Goal: Transaction & Acquisition: Book appointment/travel/reservation

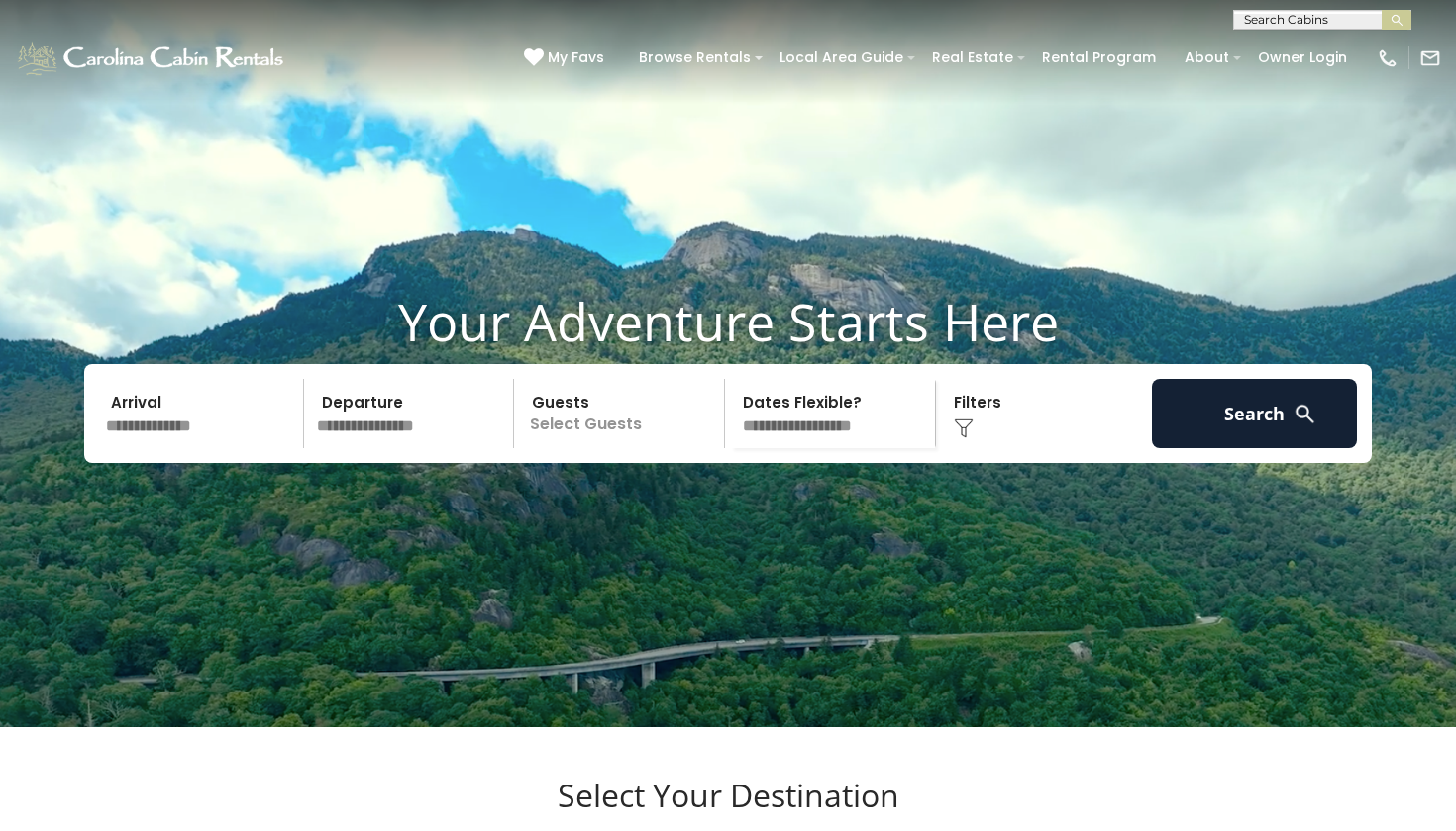
click at [152, 448] on input "text" at bounding box center [201, 414] width 205 height 69
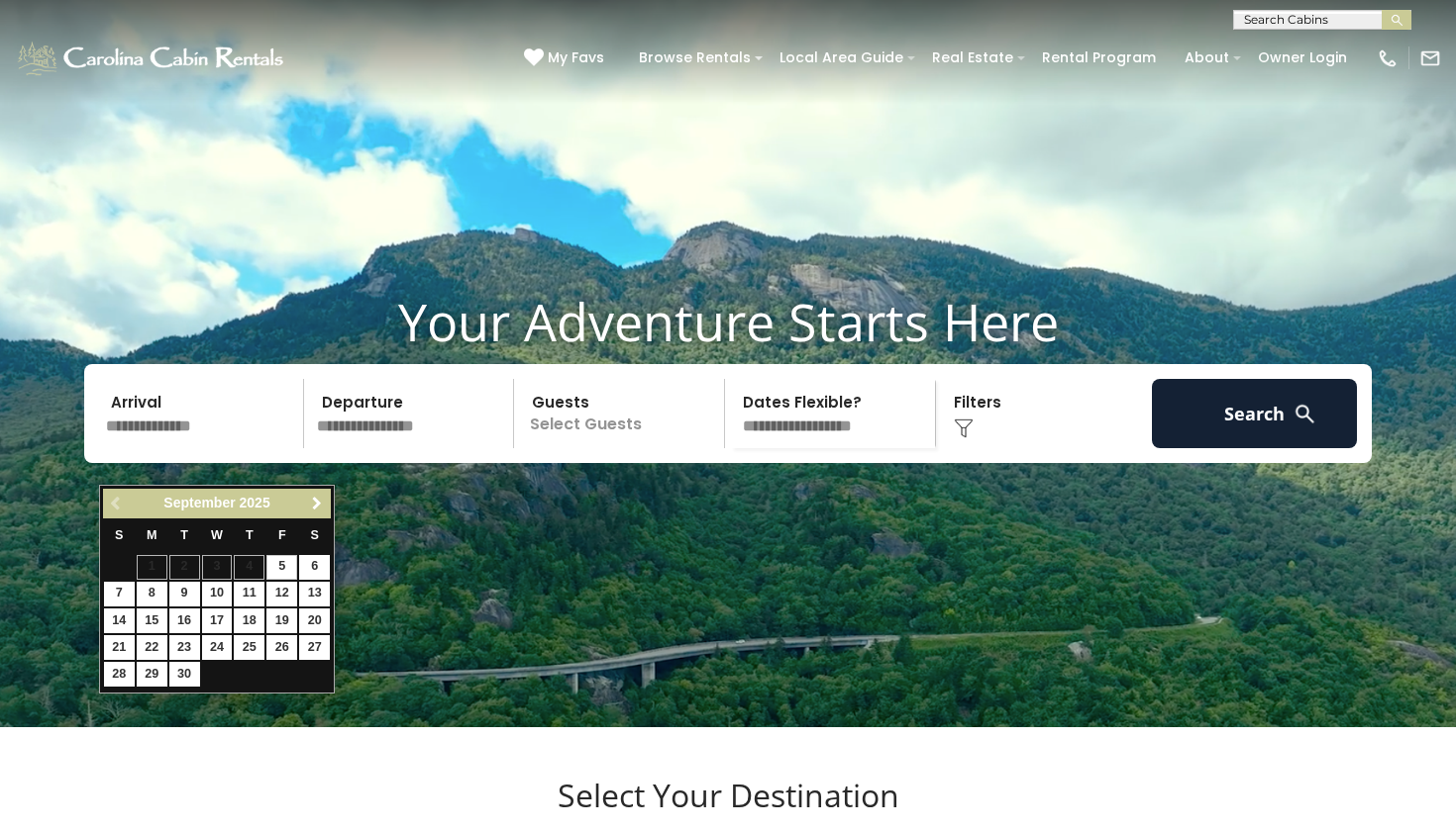
click at [314, 494] on link "Next" at bounding box center [316, 504] width 25 height 25
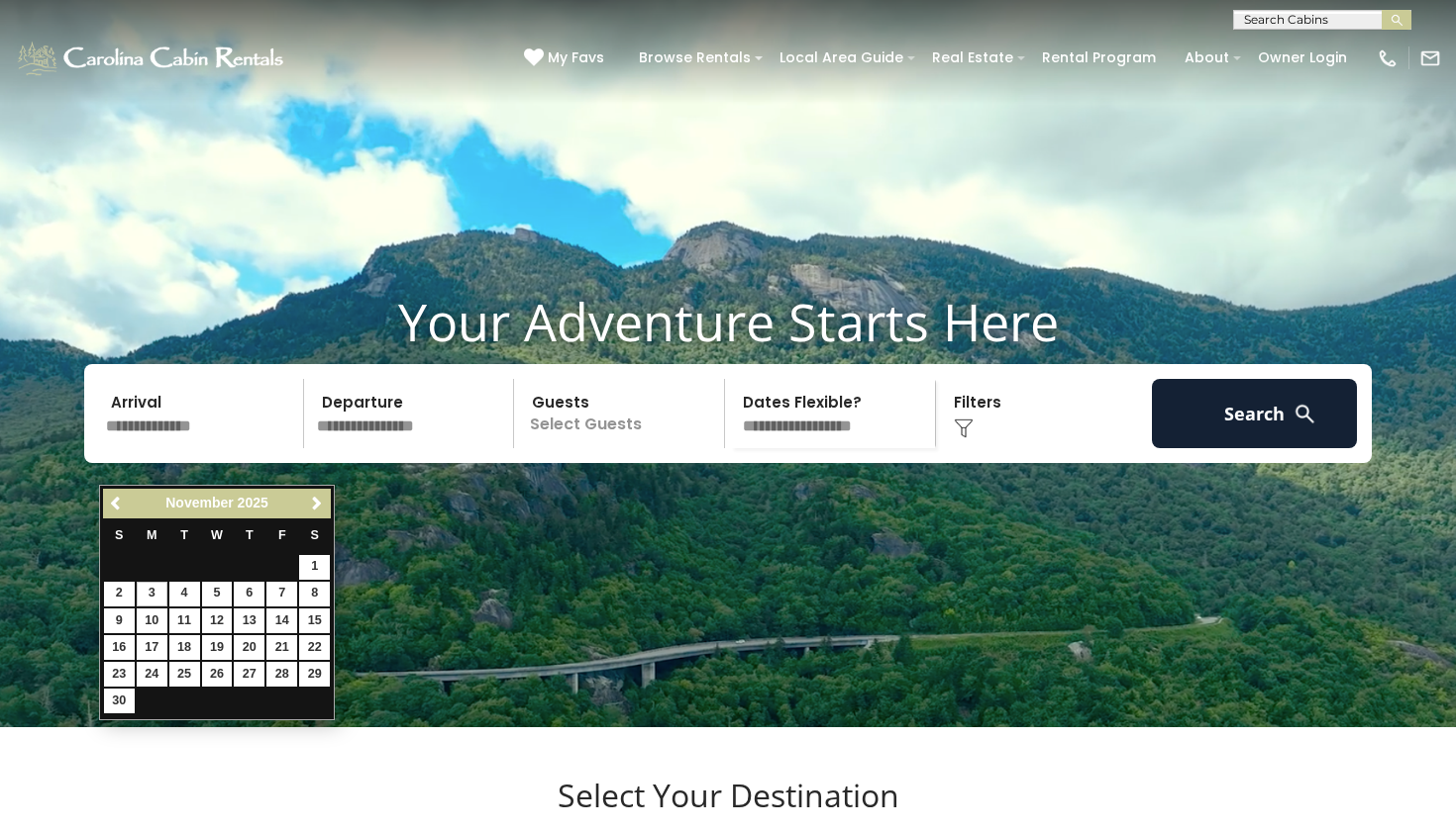
click at [161, 589] on link "3" at bounding box center [152, 594] width 31 height 25
type input "*******"
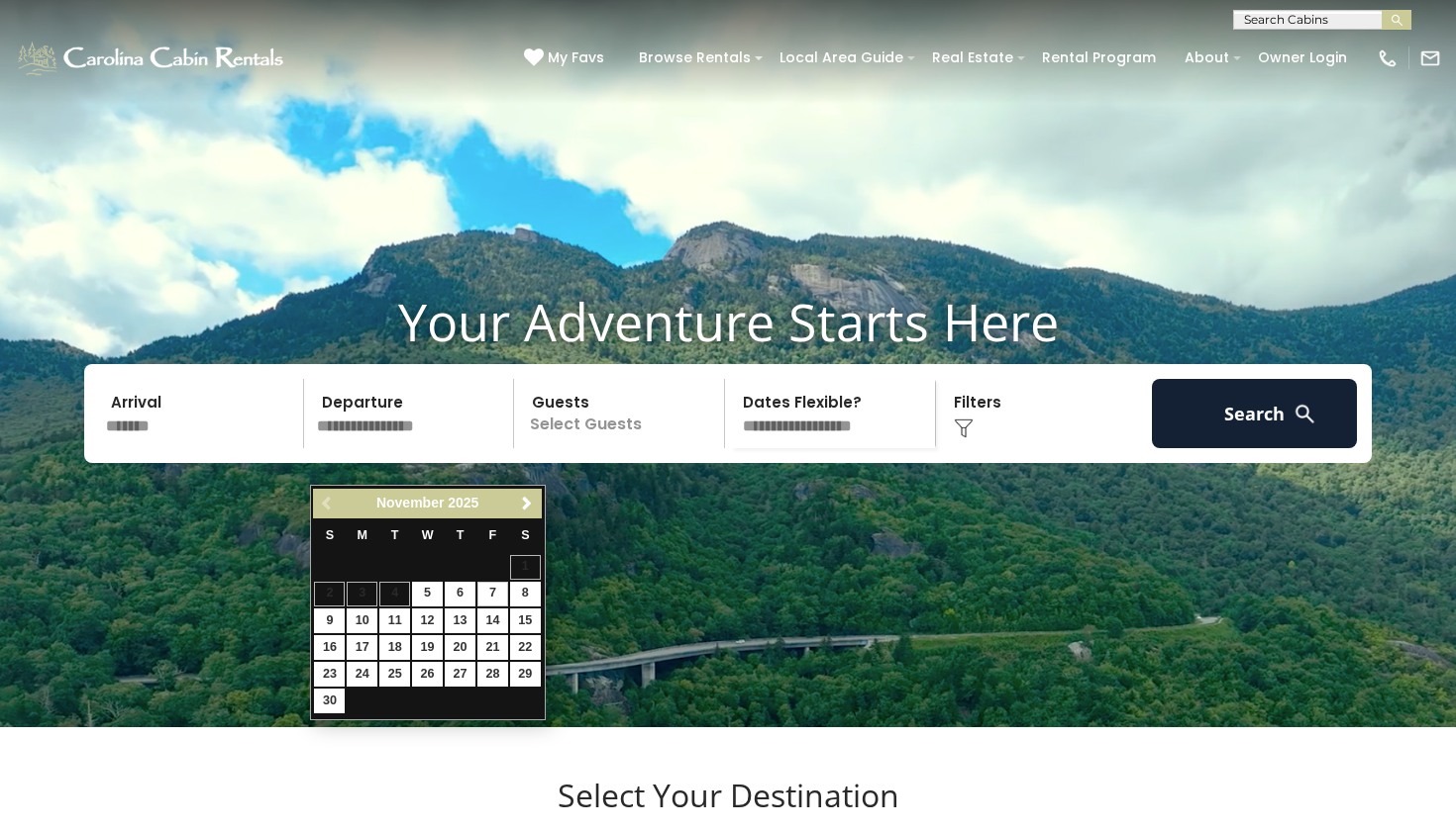
click at [499, 590] on link "7" at bounding box center [493, 594] width 31 height 25
type input "*******"
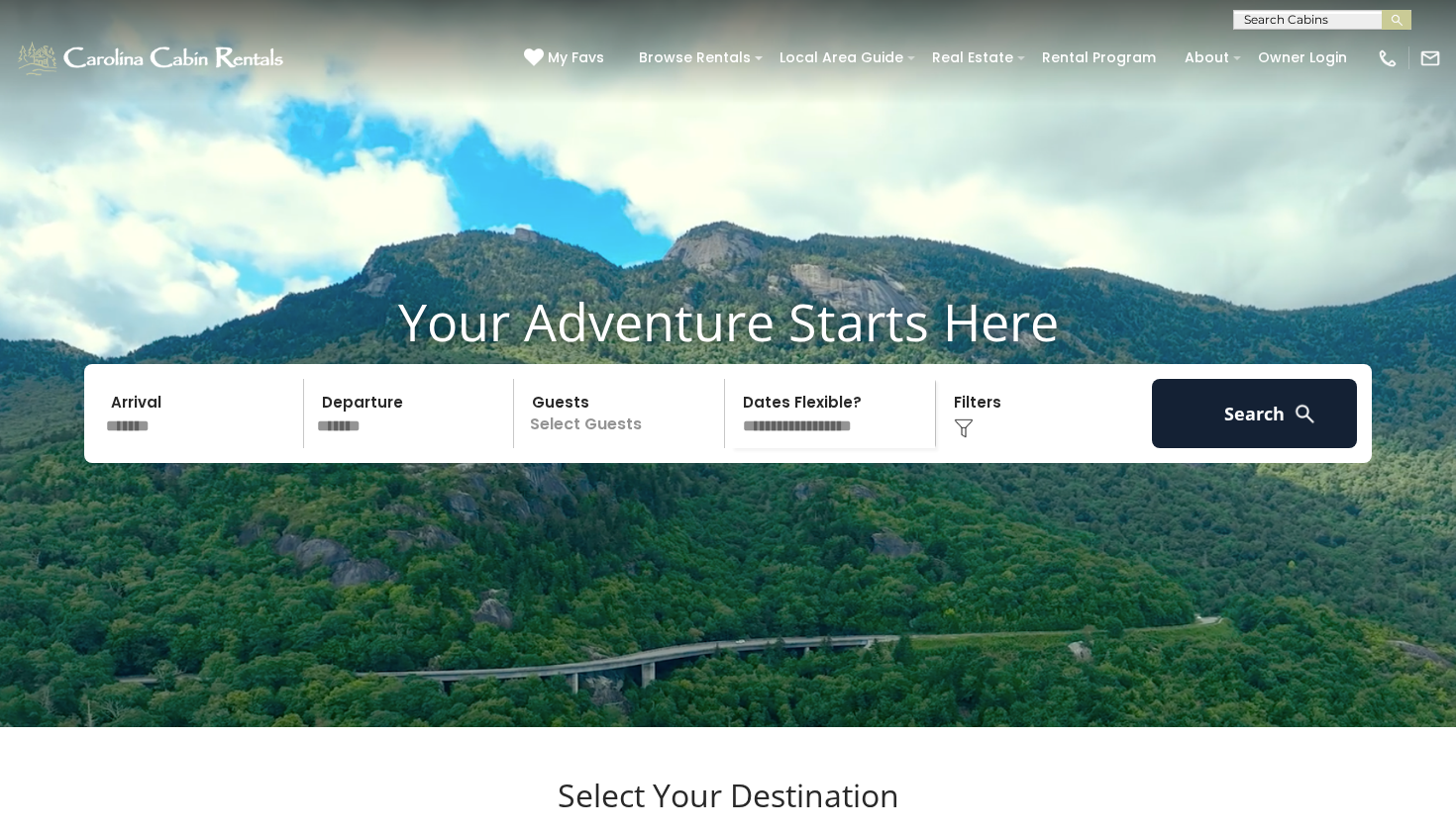
click at [639, 448] on p "Select Guests" at bounding box center [622, 414] width 204 height 69
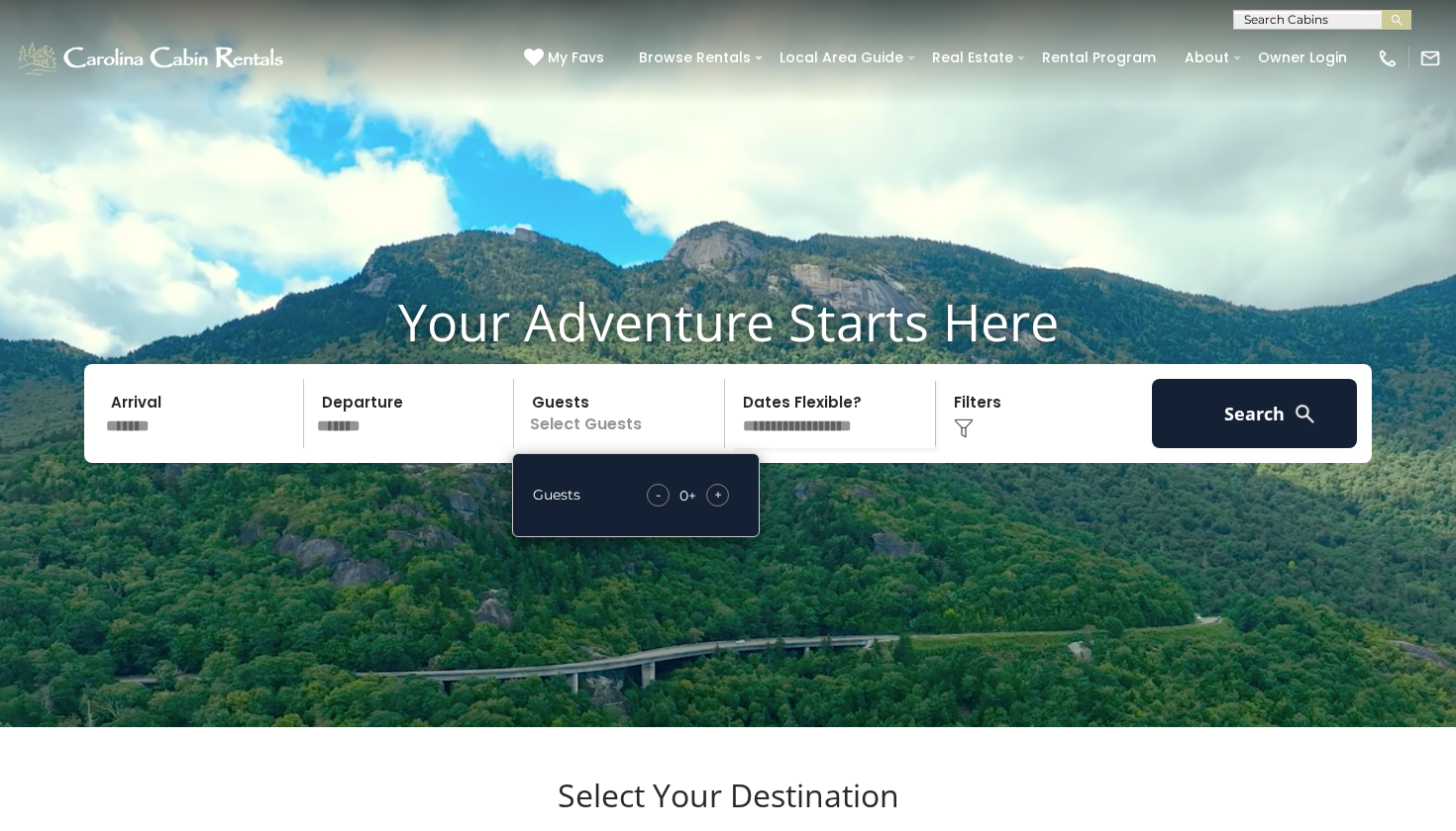
click at [714, 504] on span "+" at bounding box center [718, 495] width 8 height 20
click at [715, 504] on span "+" at bounding box center [718, 495] width 8 height 20
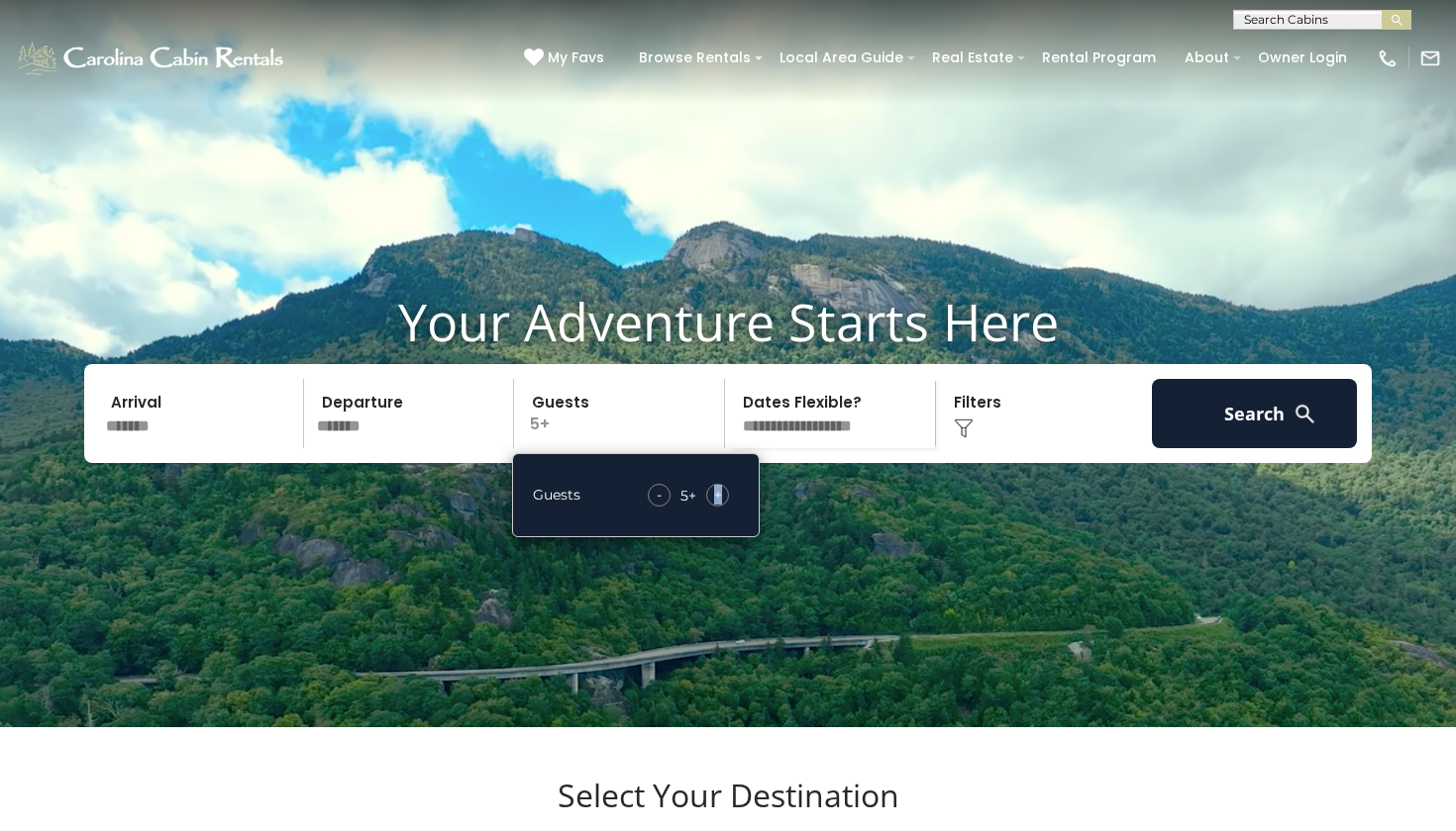
click at [715, 504] on span "+" at bounding box center [718, 495] width 8 height 20
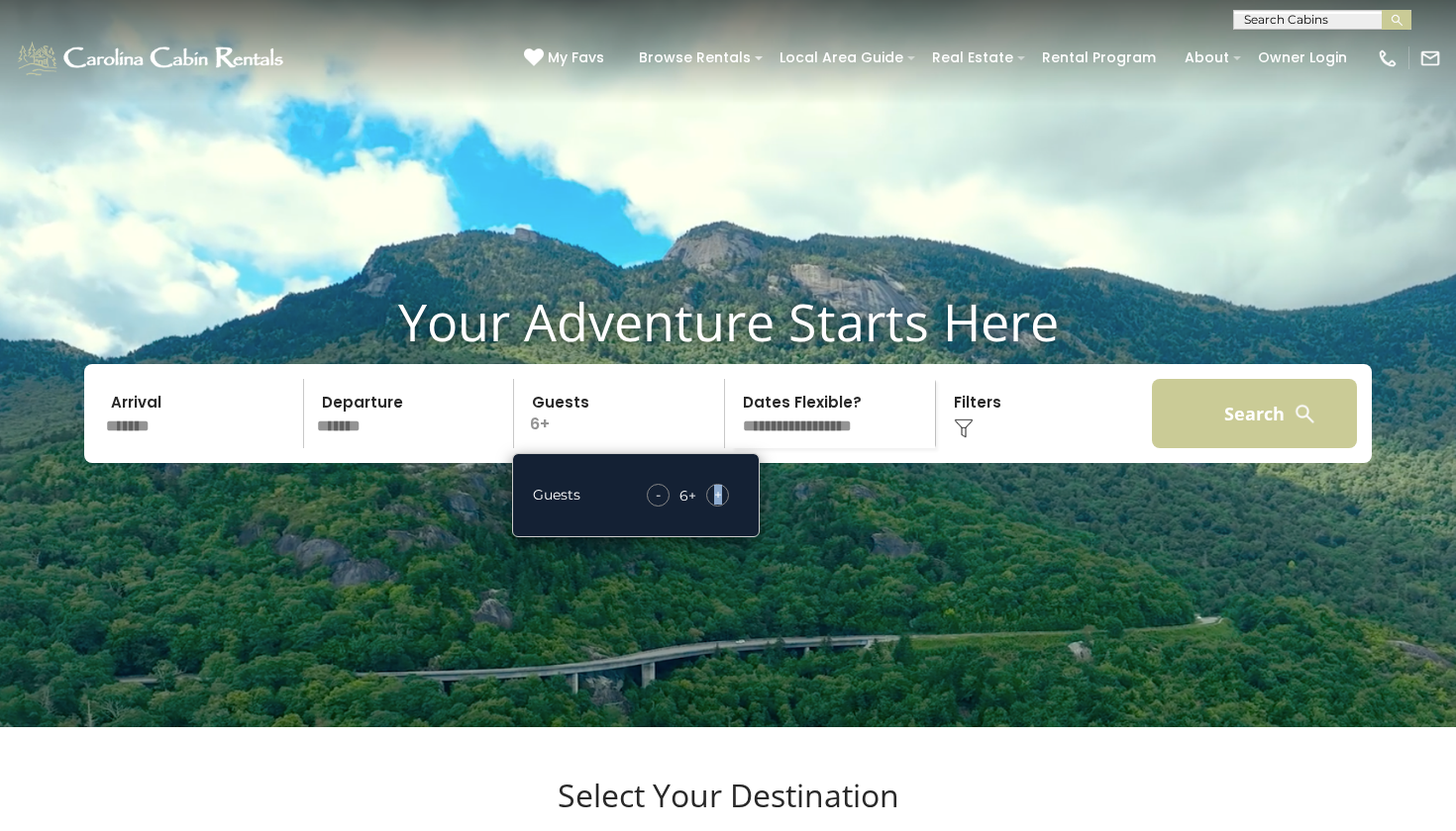
click at [1264, 438] on button "Search" at bounding box center [1253, 414] width 205 height 69
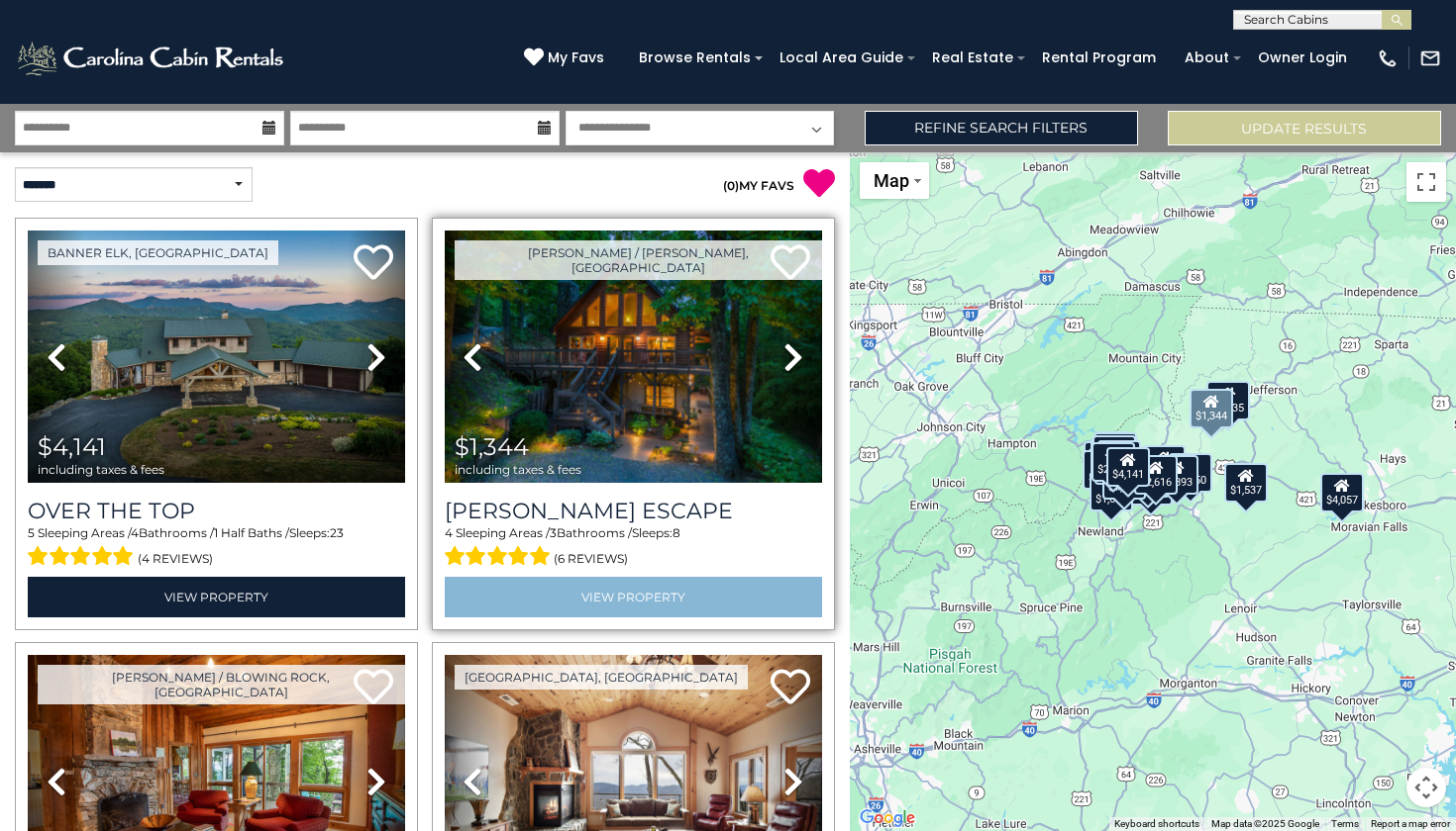
click at [651, 598] on link "View Property" at bounding box center [634, 597] width 378 height 41
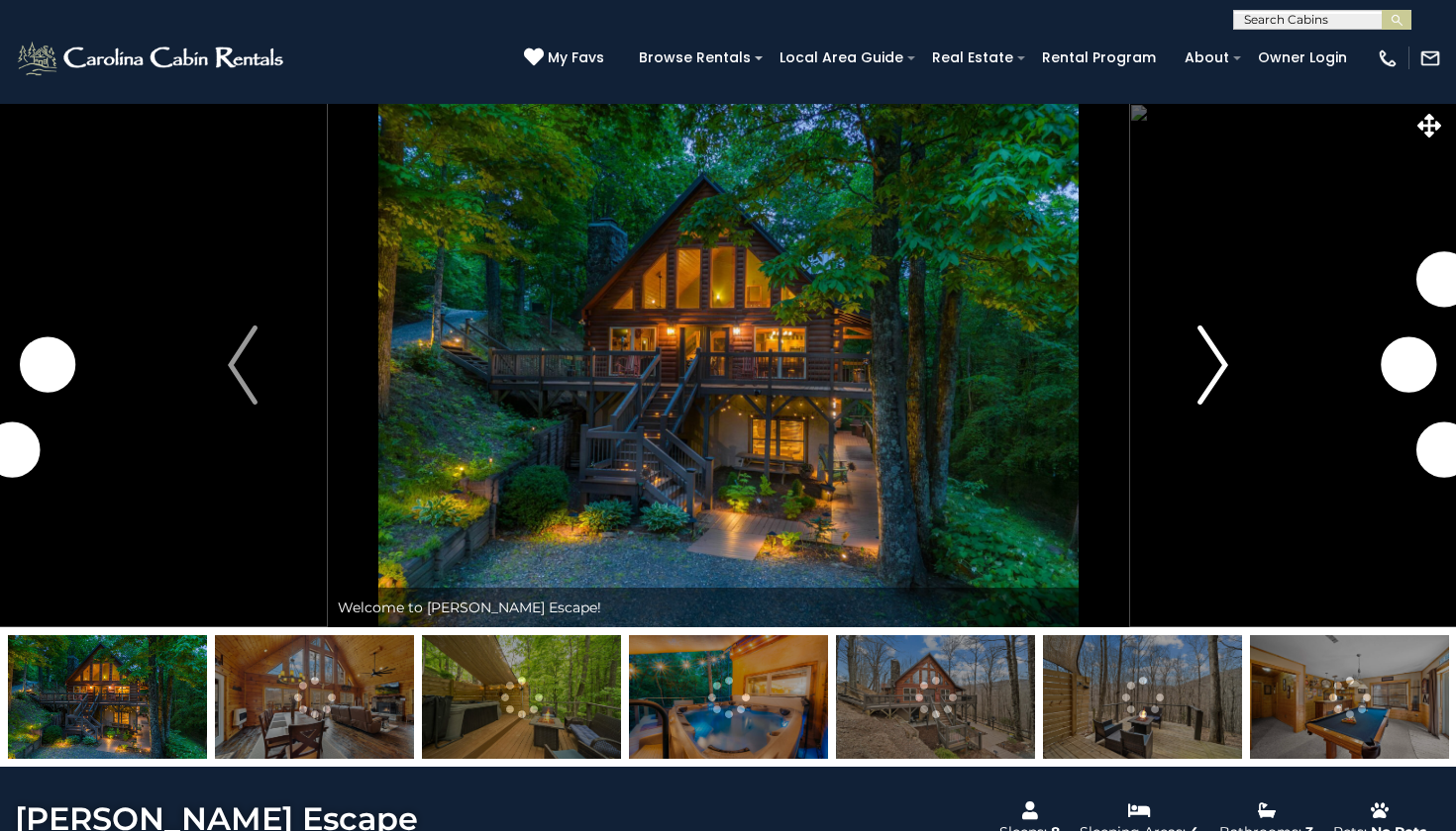
click at [1216, 379] on img "Next" at bounding box center [1213, 365] width 30 height 79
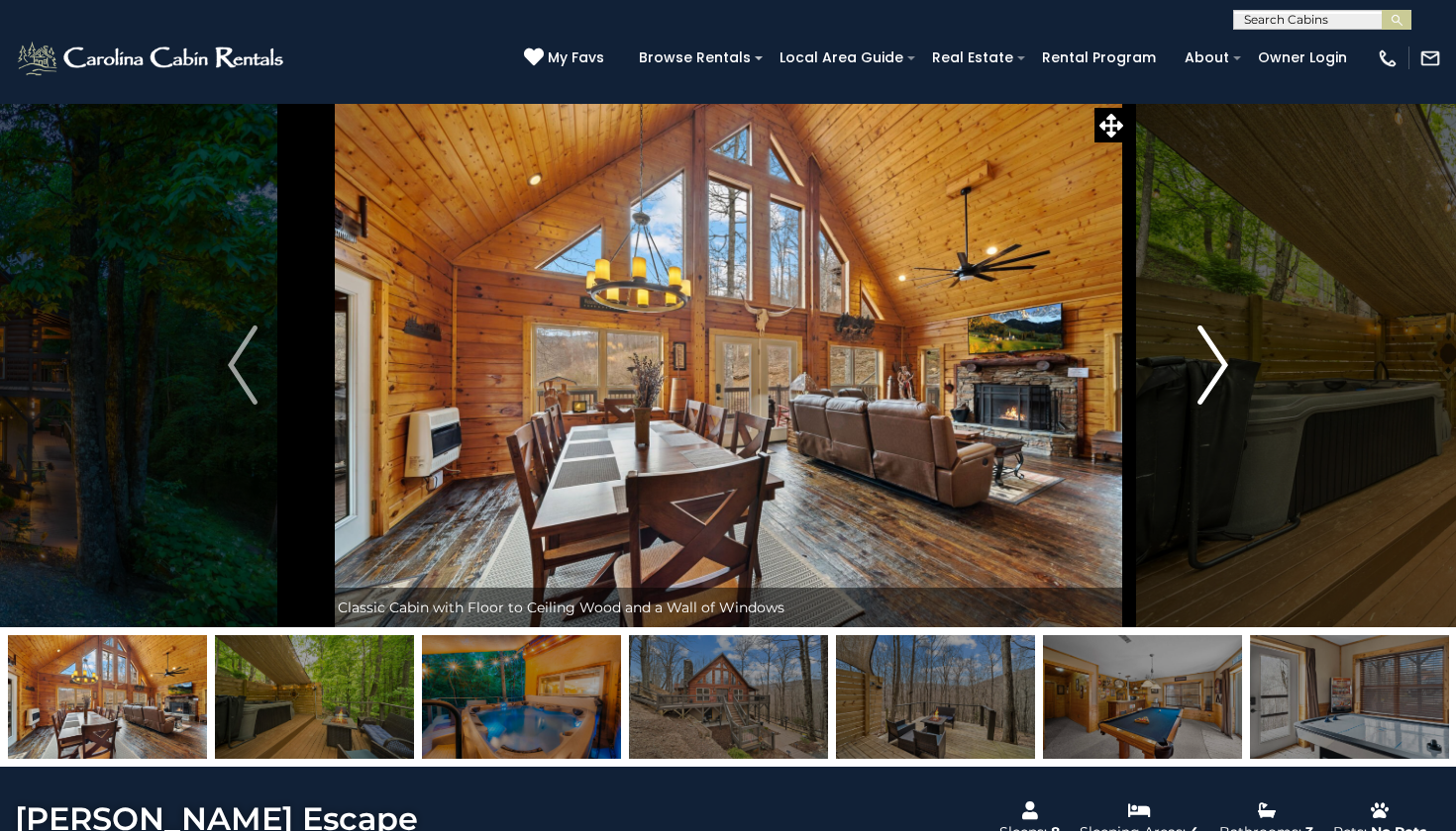
click at [1217, 380] on img "Next" at bounding box center [1213, 365] width 30 height 79
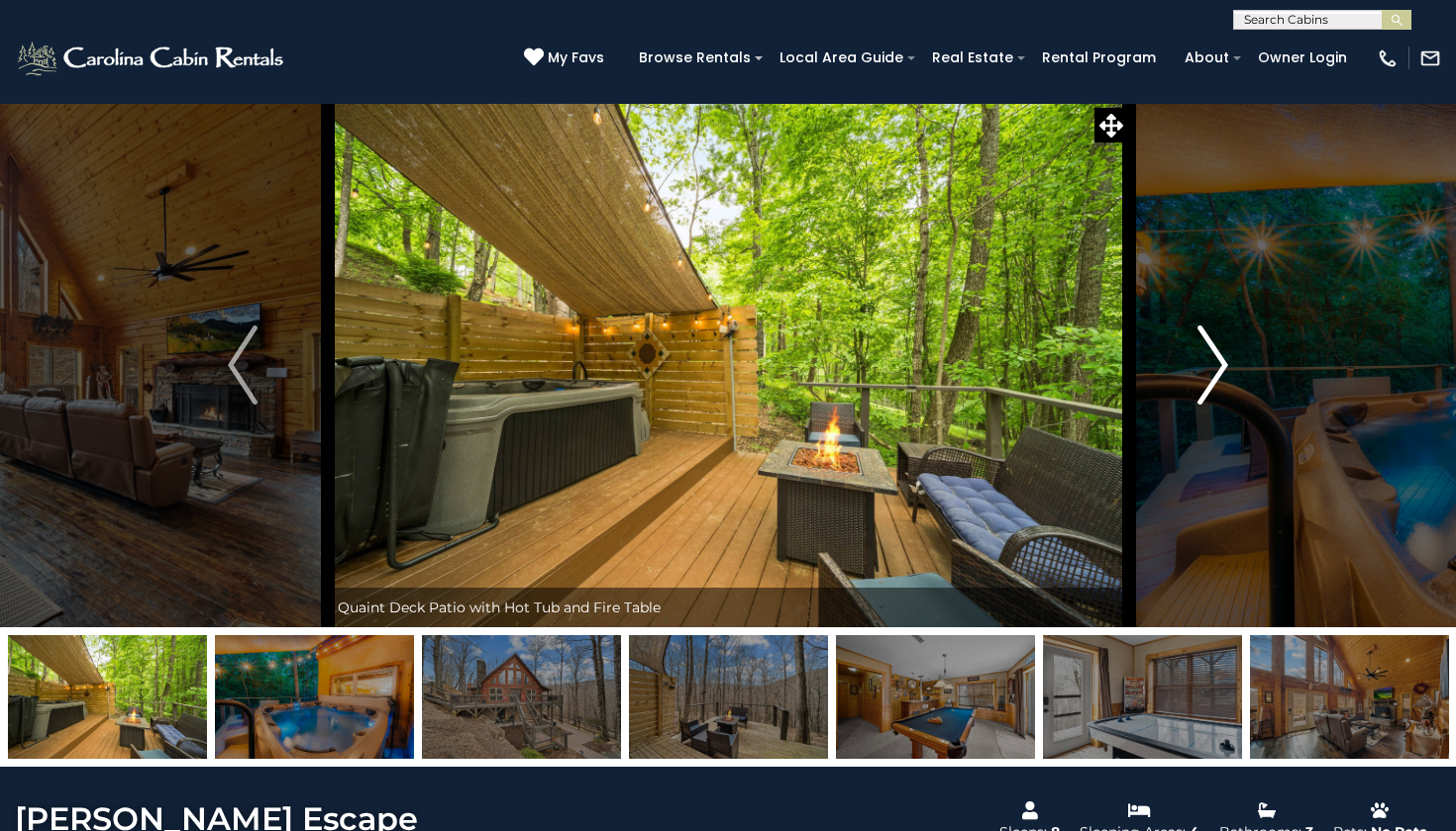
click at [1217, 381] on img "Next" at bounding box center [1213, 365] width 30 height 79
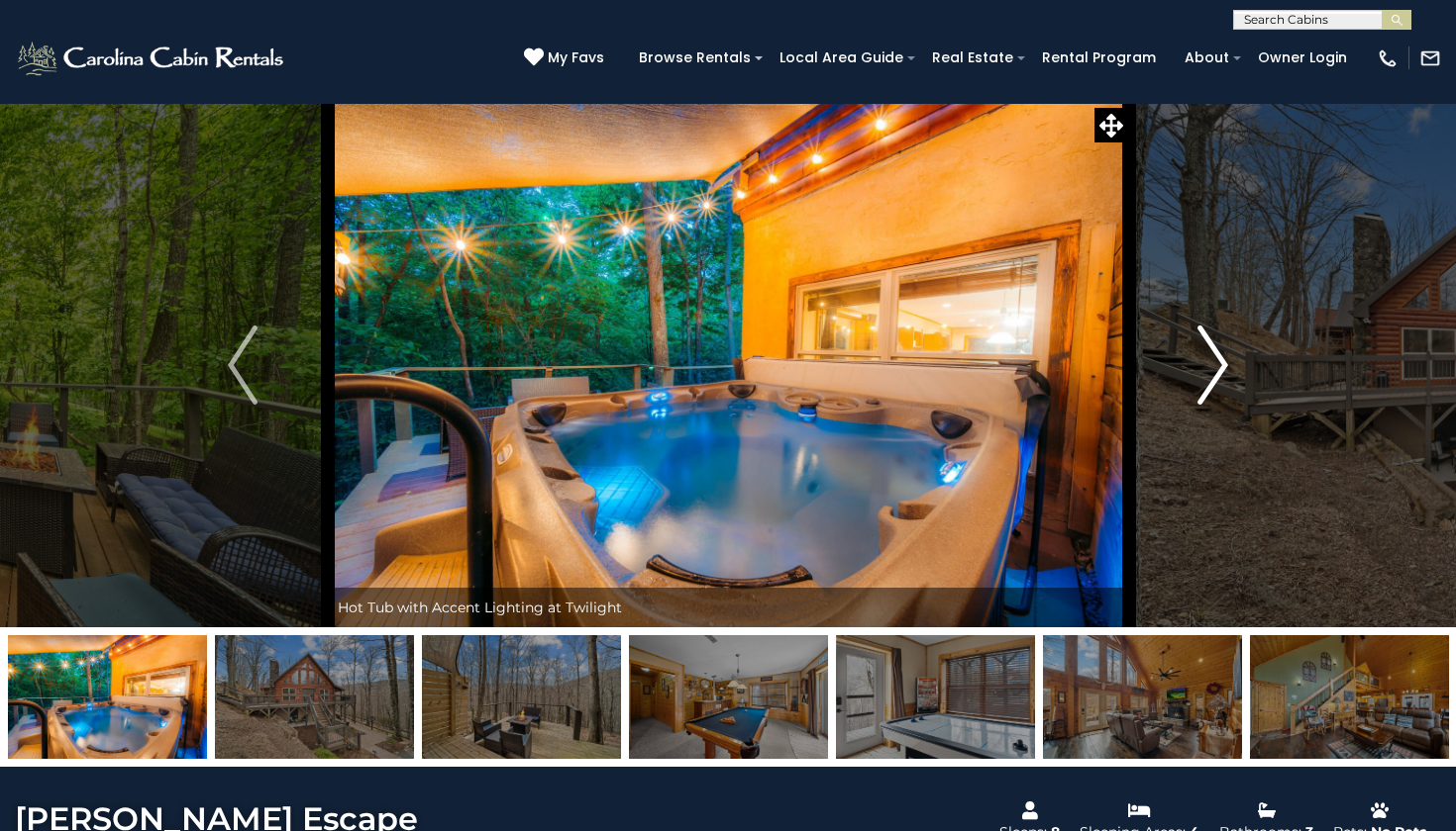
click at [1217, 381] on img "Next" at bounding box center [1213, 365] width 30 height 79
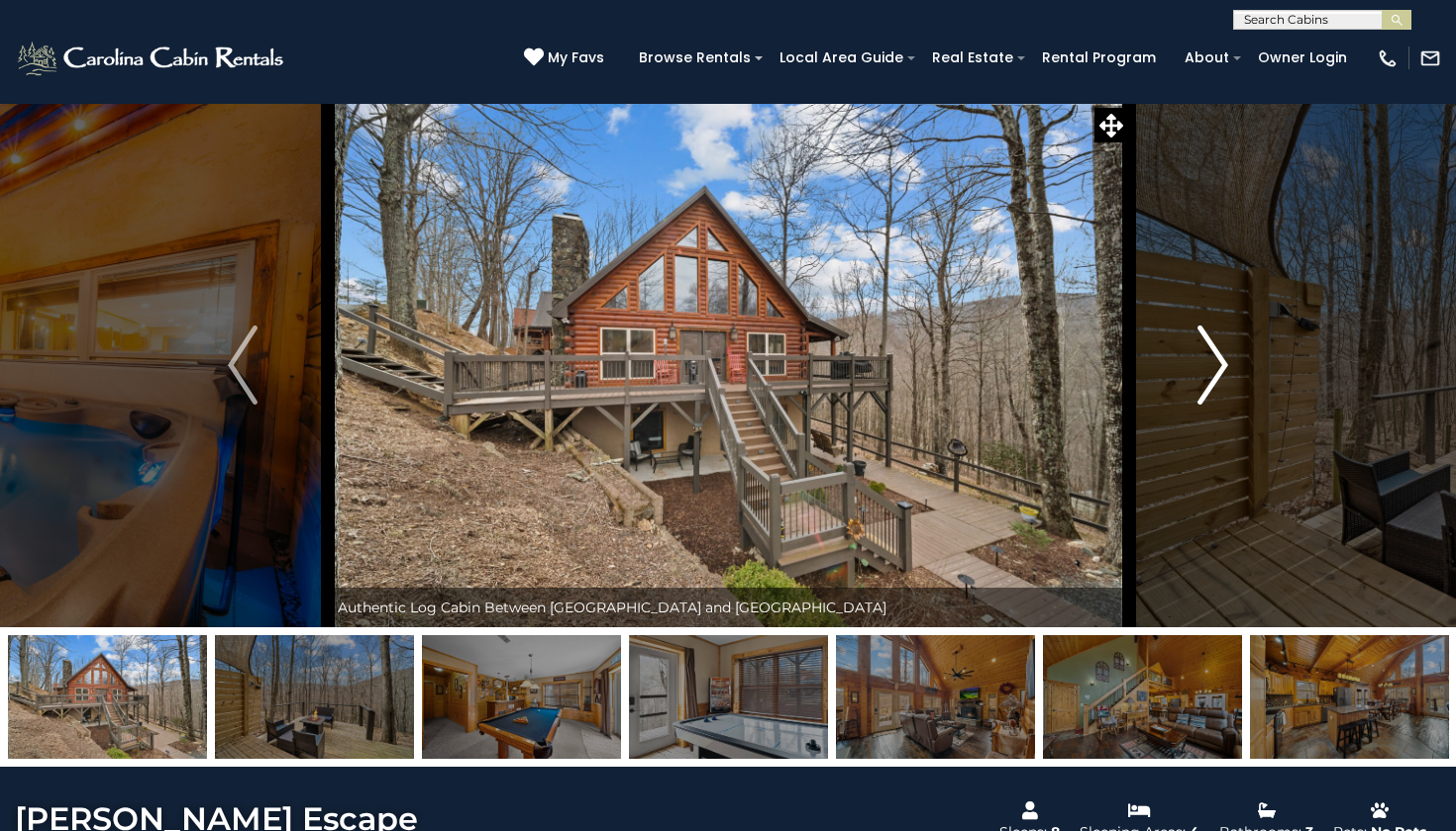
click at [1217, 381] on img "Next" at bounding box center [1213, 365] width 30 height 79
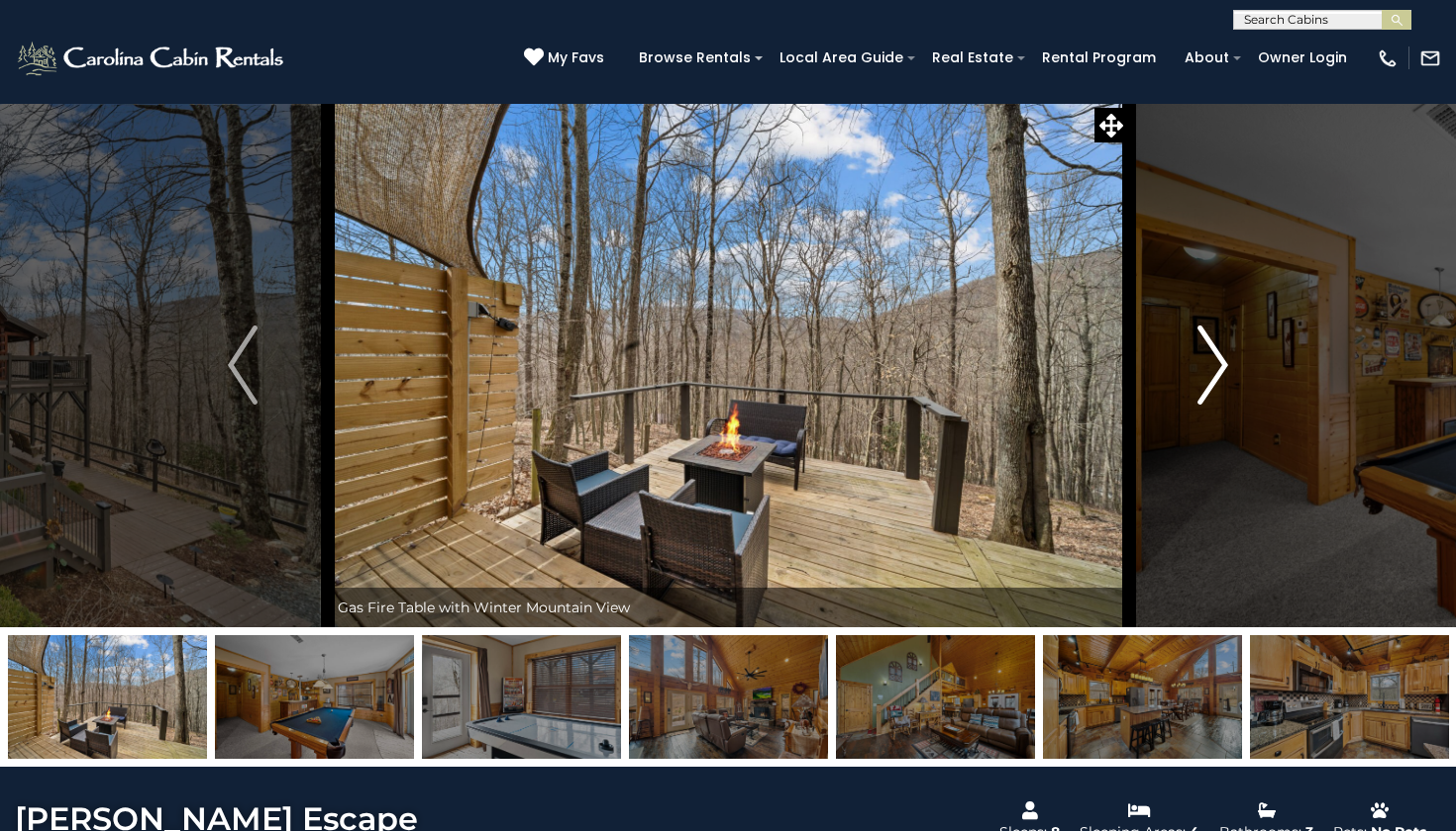
click at [1217, 381] on img "Next" at bounding box center [1213, 365] width 30 height 79
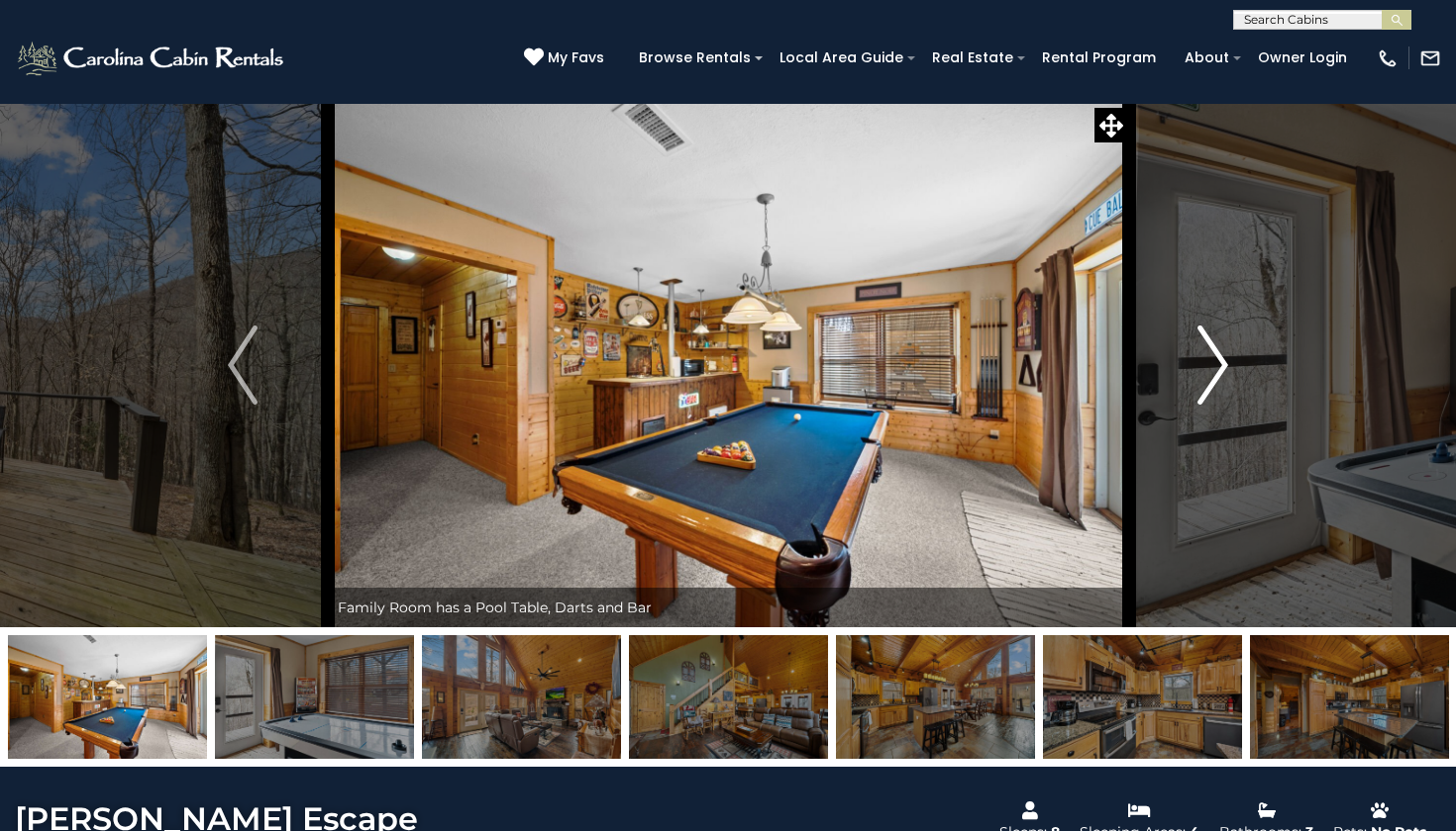
click at [1217, 381] on img "Next" at bounding box center [1213, 365] width 30 height 79
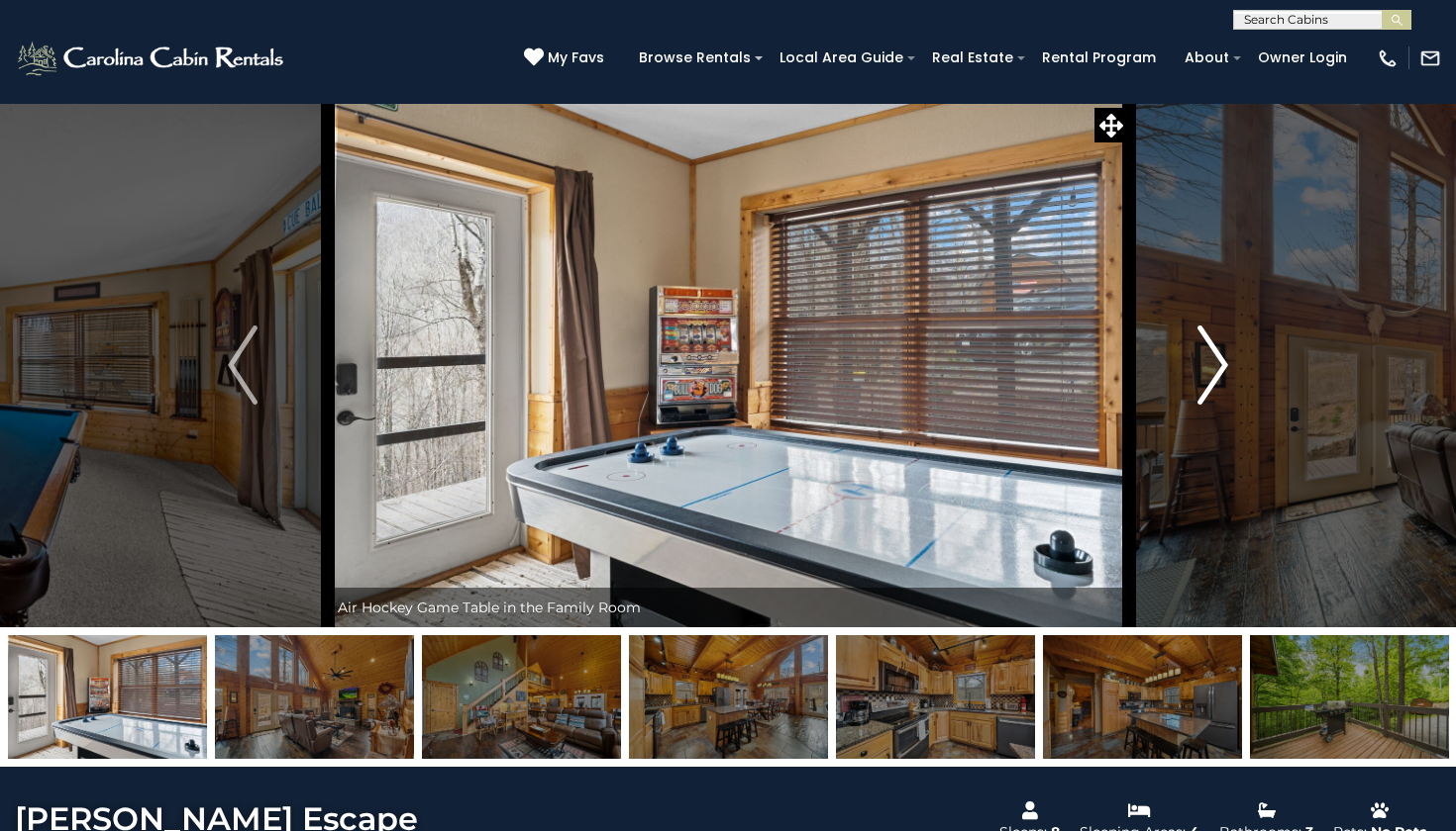
click at [1217, 381] on img "Next" at bounding box center [1213, 365] width 30 height 79
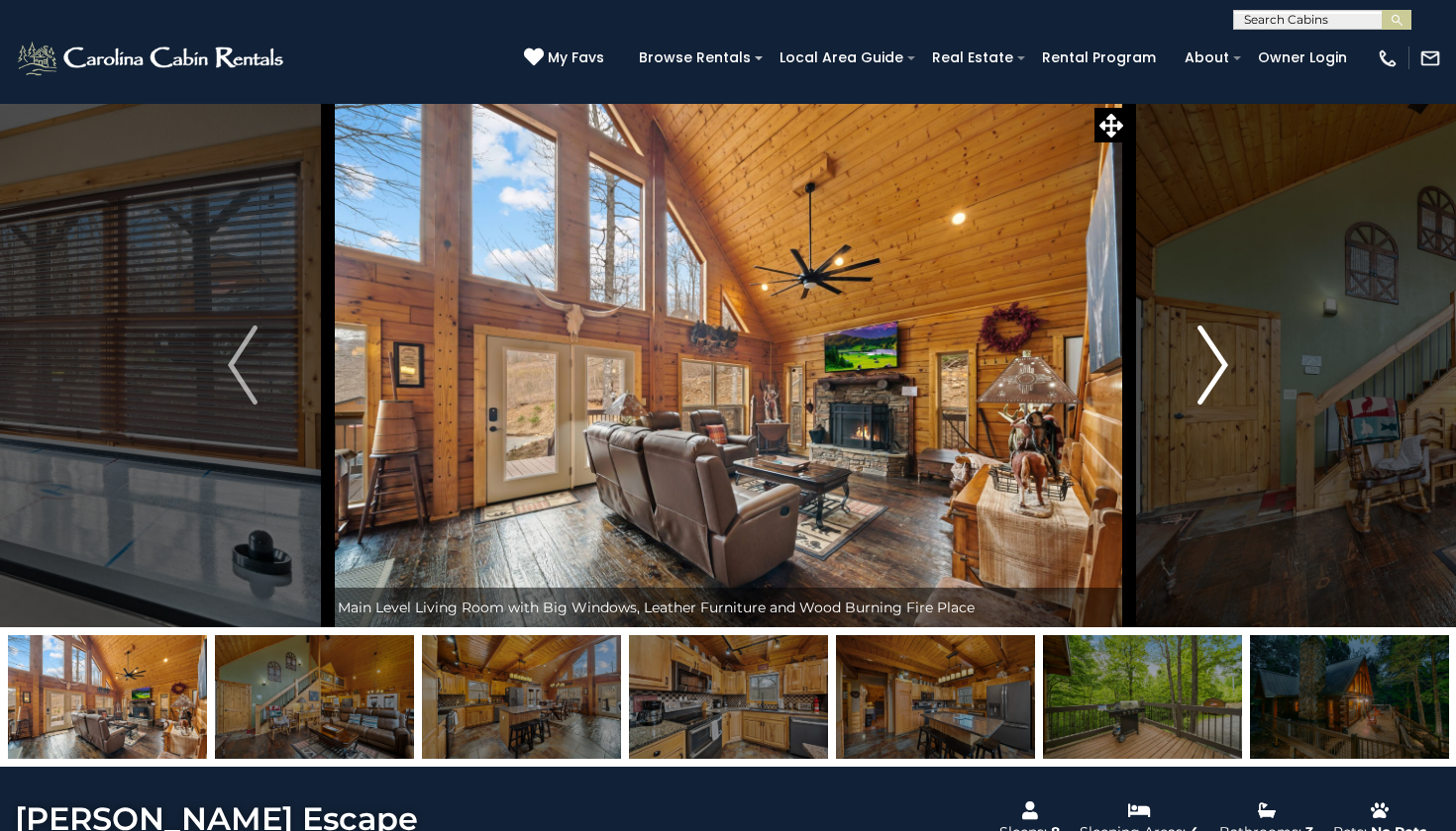
click at [1216, 383] on img "Next" at bounding box center [1213, 365] width 30 height 79
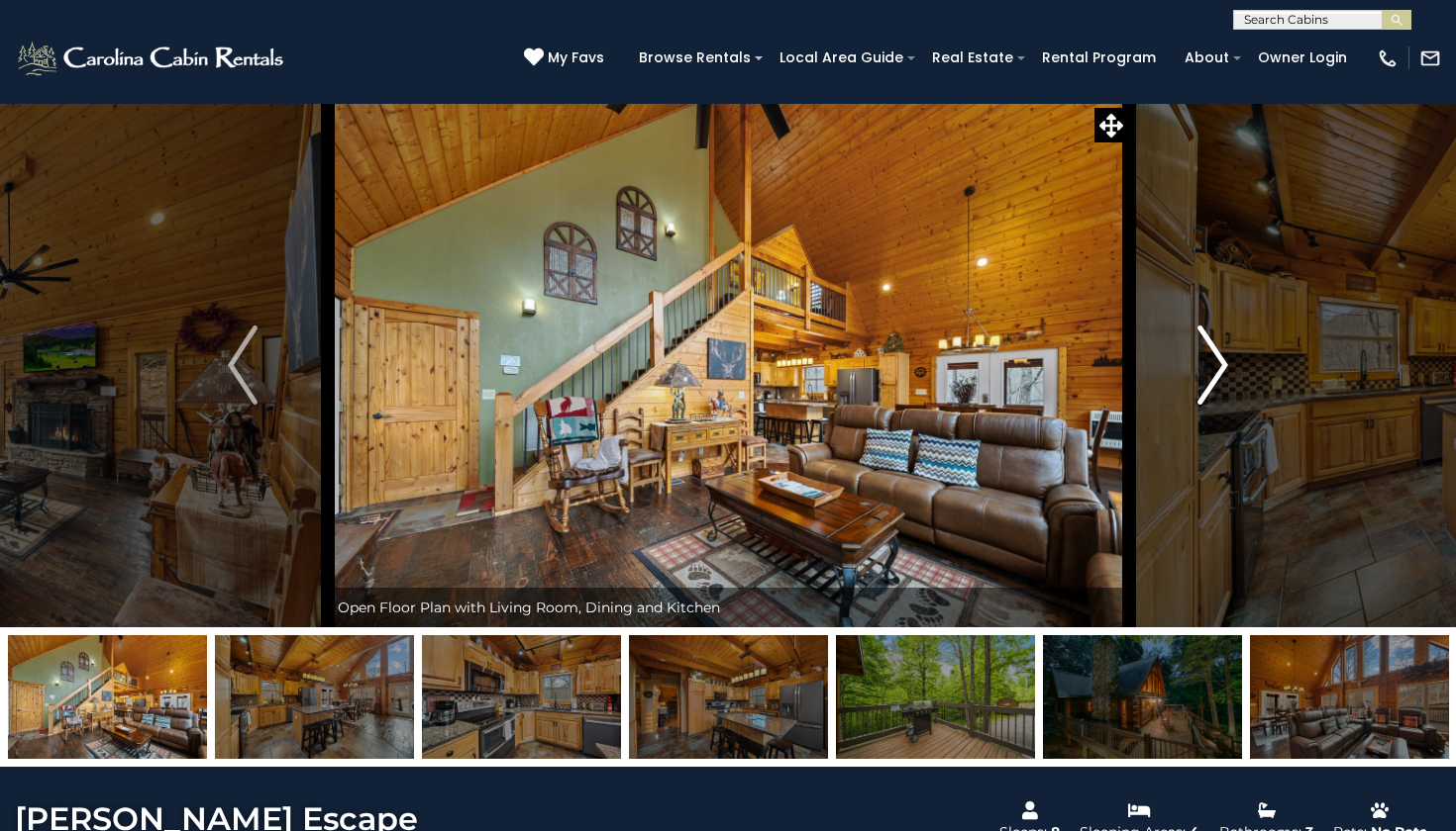
click at [1216, 383] on img "Next" at bounding box center [1213, 365] width 30 height 79
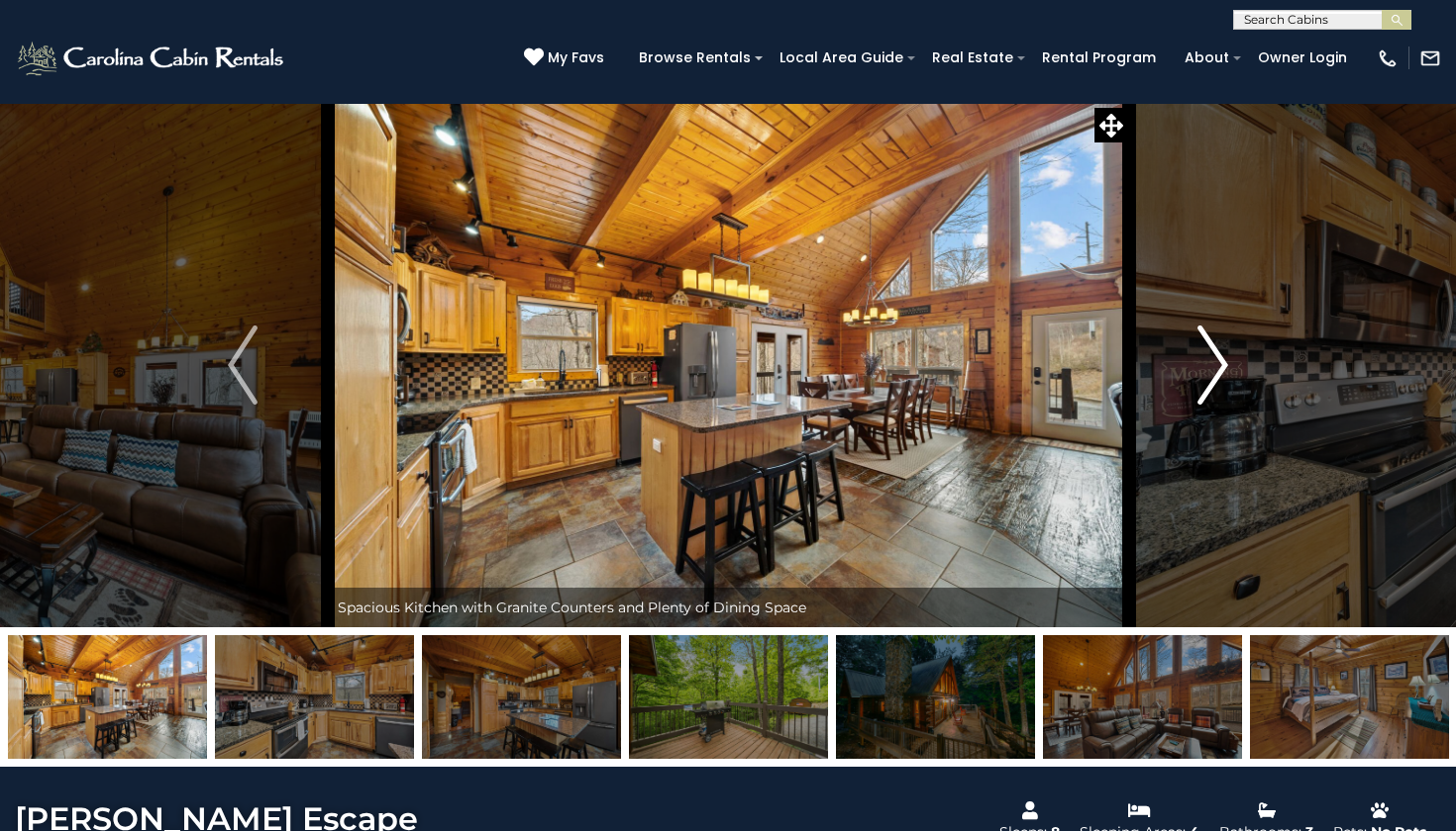
click at [1216, 383] on img "Next" at bounding box center [1213, 365] width 30 height 79
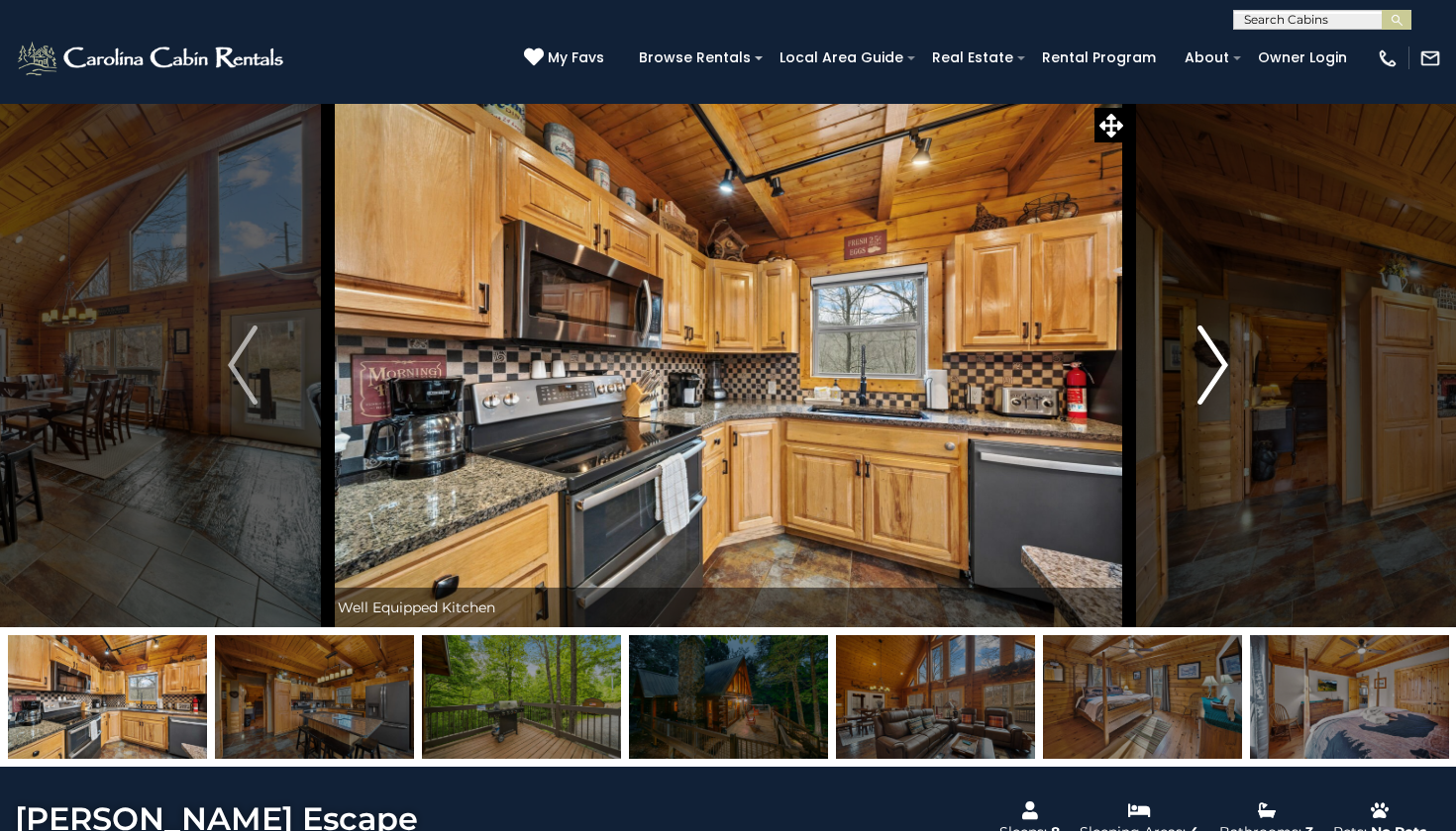
click at [1216, 383] on img "Next" at bounding box center [1213, 365] width 30 height 79
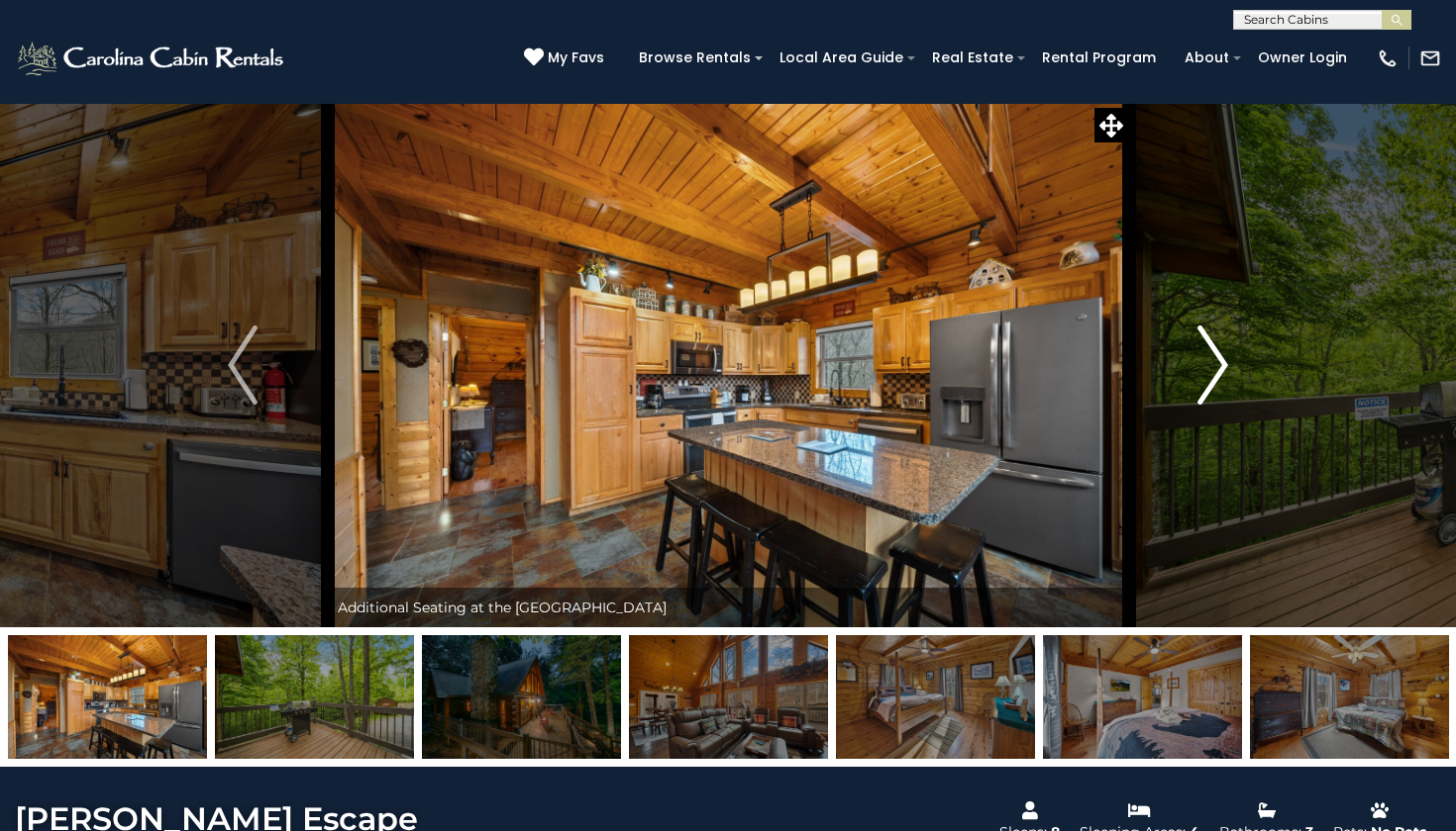
click at [1216, 383] on img "Next" at bounding box center [1213, 365] width 30 height 79
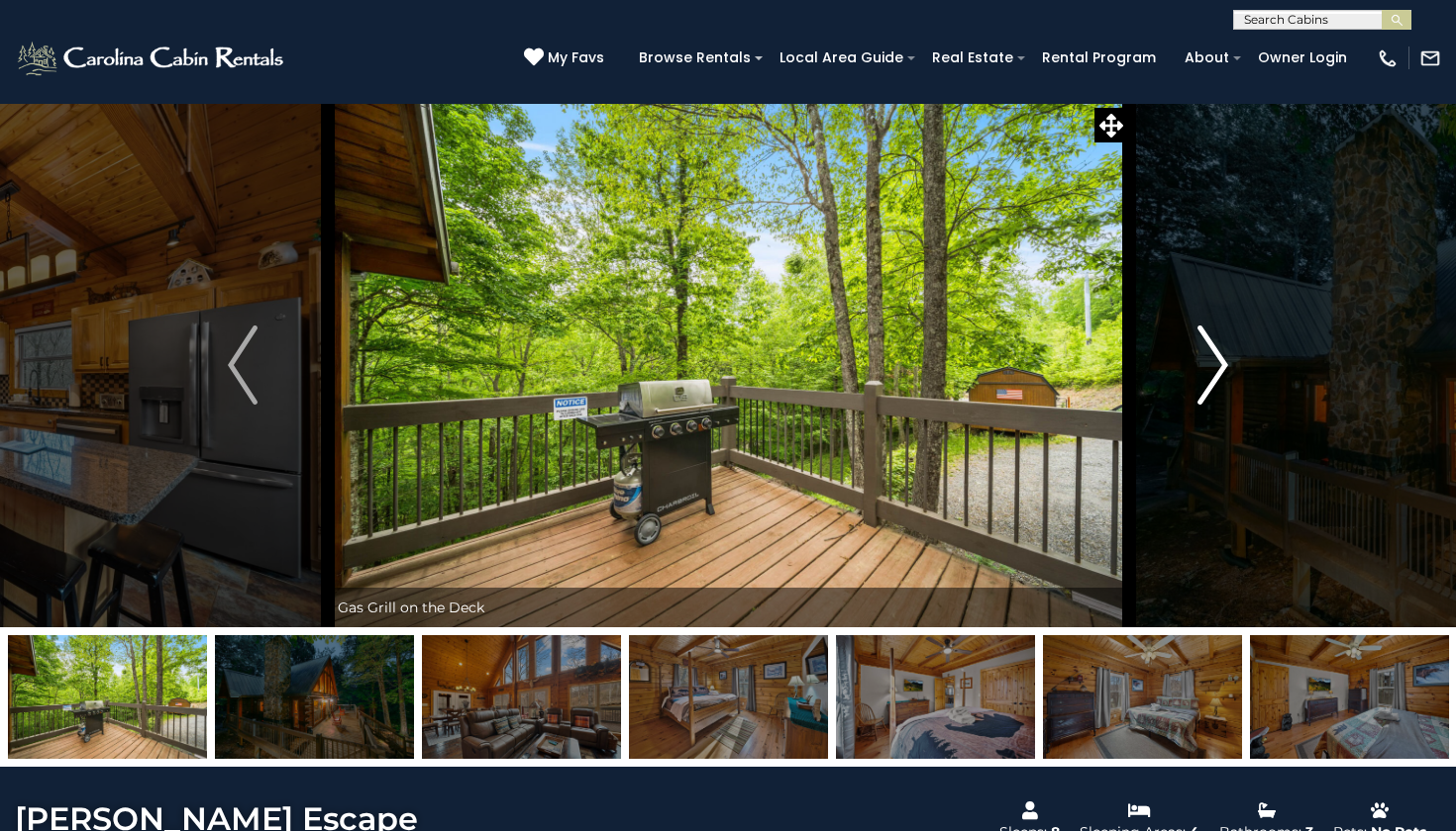
click at [1216, 383] on img "Next" at bounding box center [1213, 365] width 30 height 79
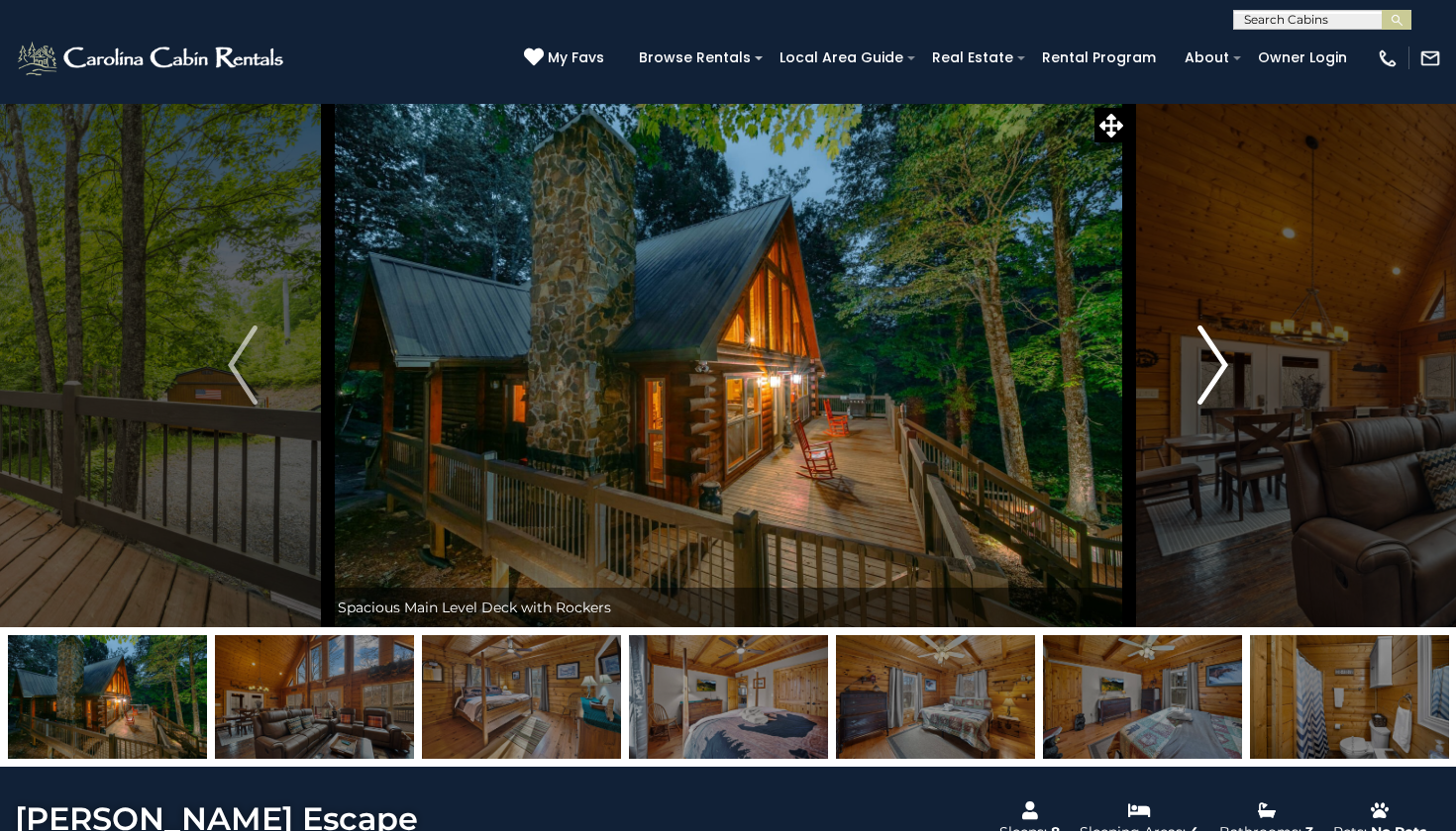
click at [1216, 383] on img "Next" at bounding box center [1213, 365] width 30 height 79
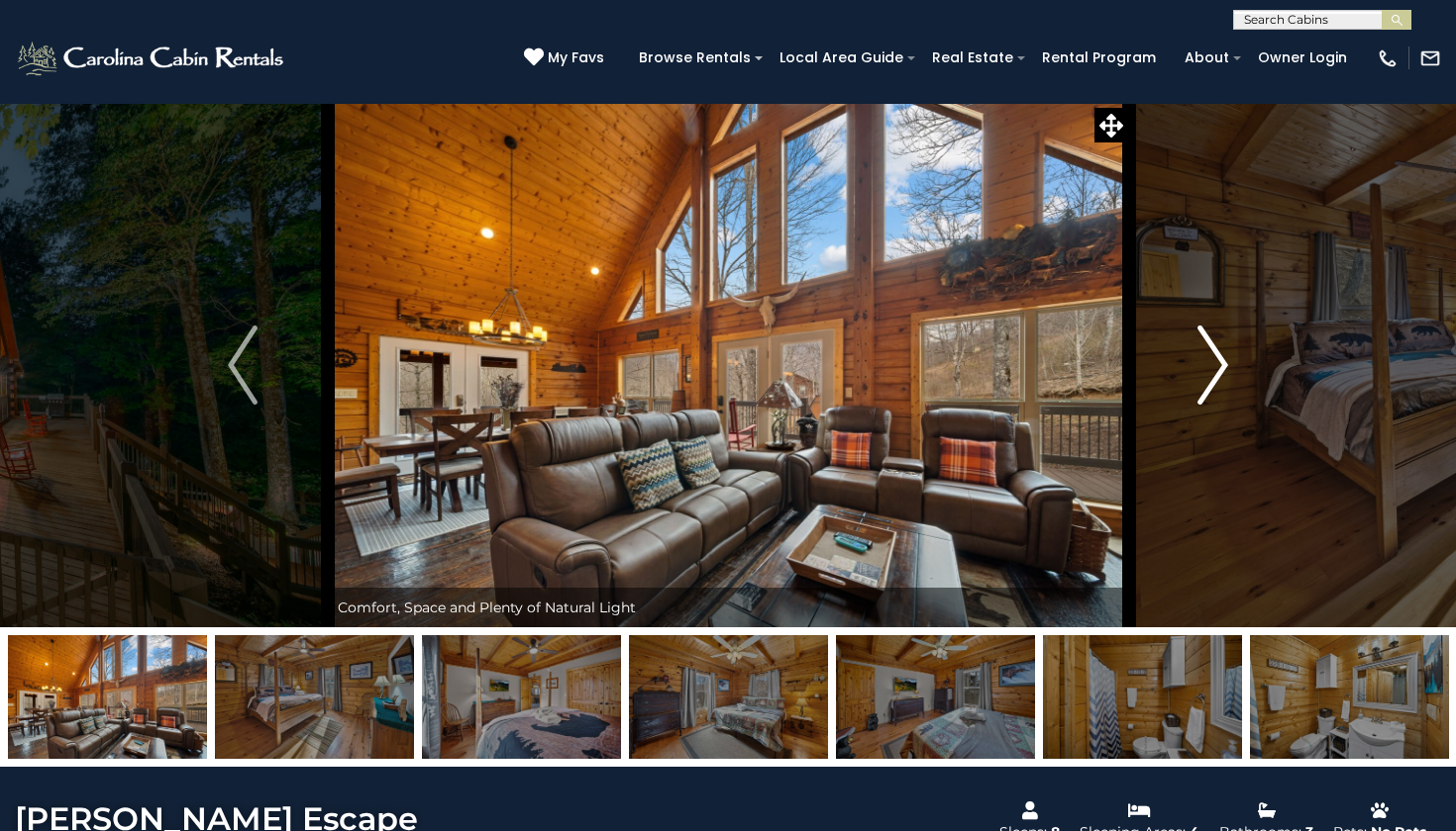
click at [1216, 383] on img "Next" at bounding box center [1213, 365] width 30 height 79
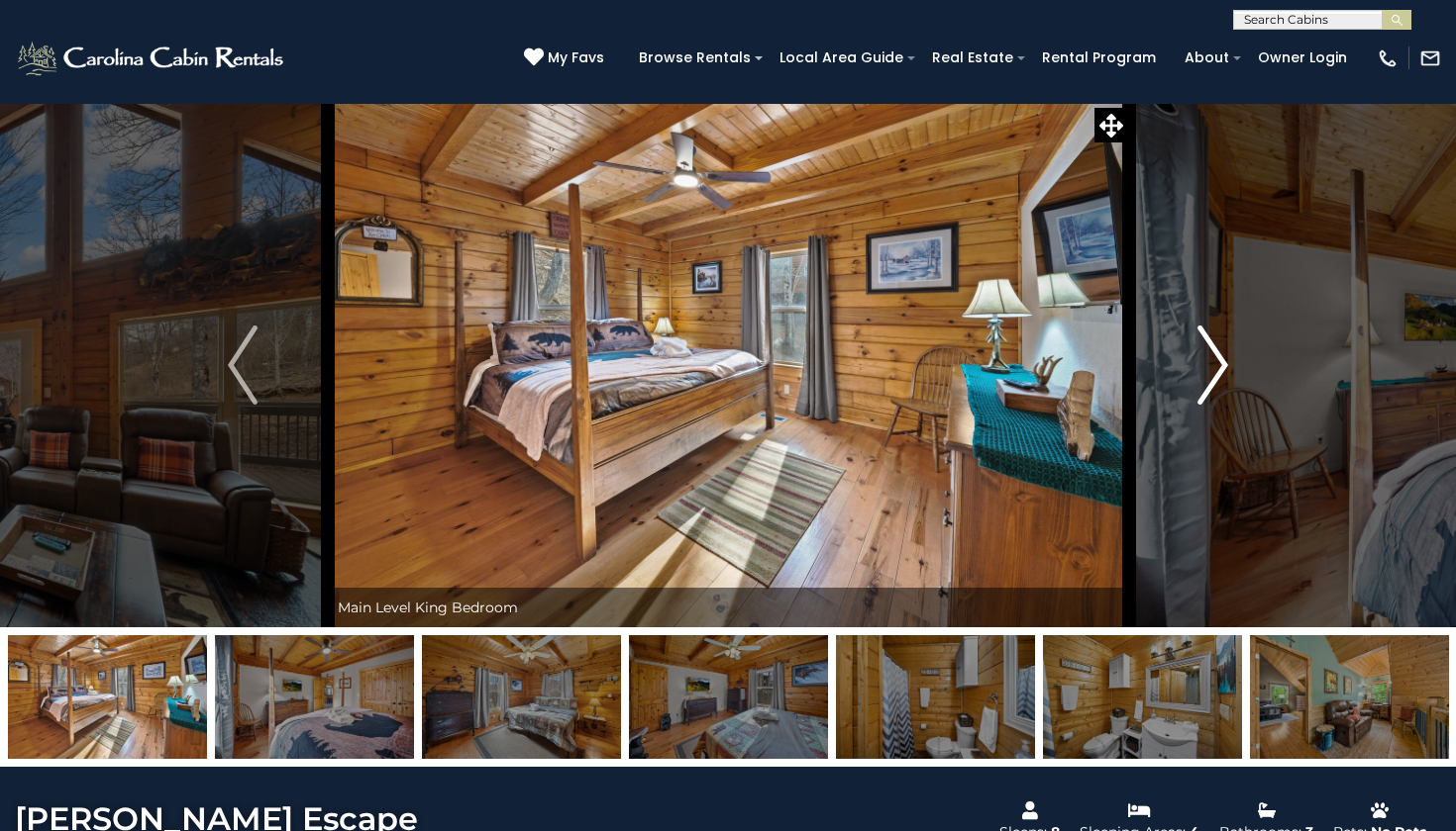
click at [1216, 384] on img "Next" at bounding box center [1213, 365] width 30 height 79
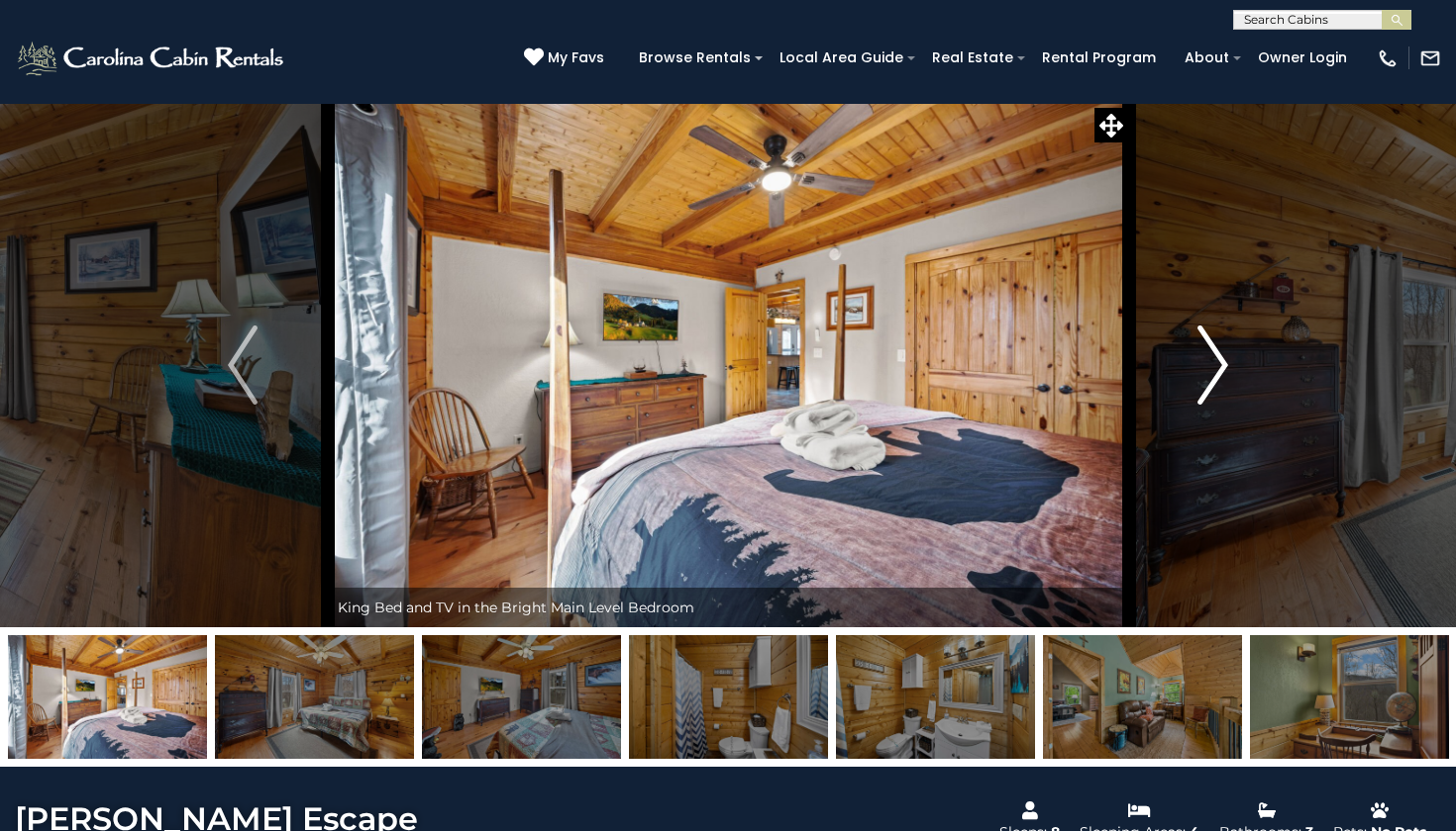
click at [1217, 384] on img "Next" at bounding box center [1213, 365] width 30 height 79
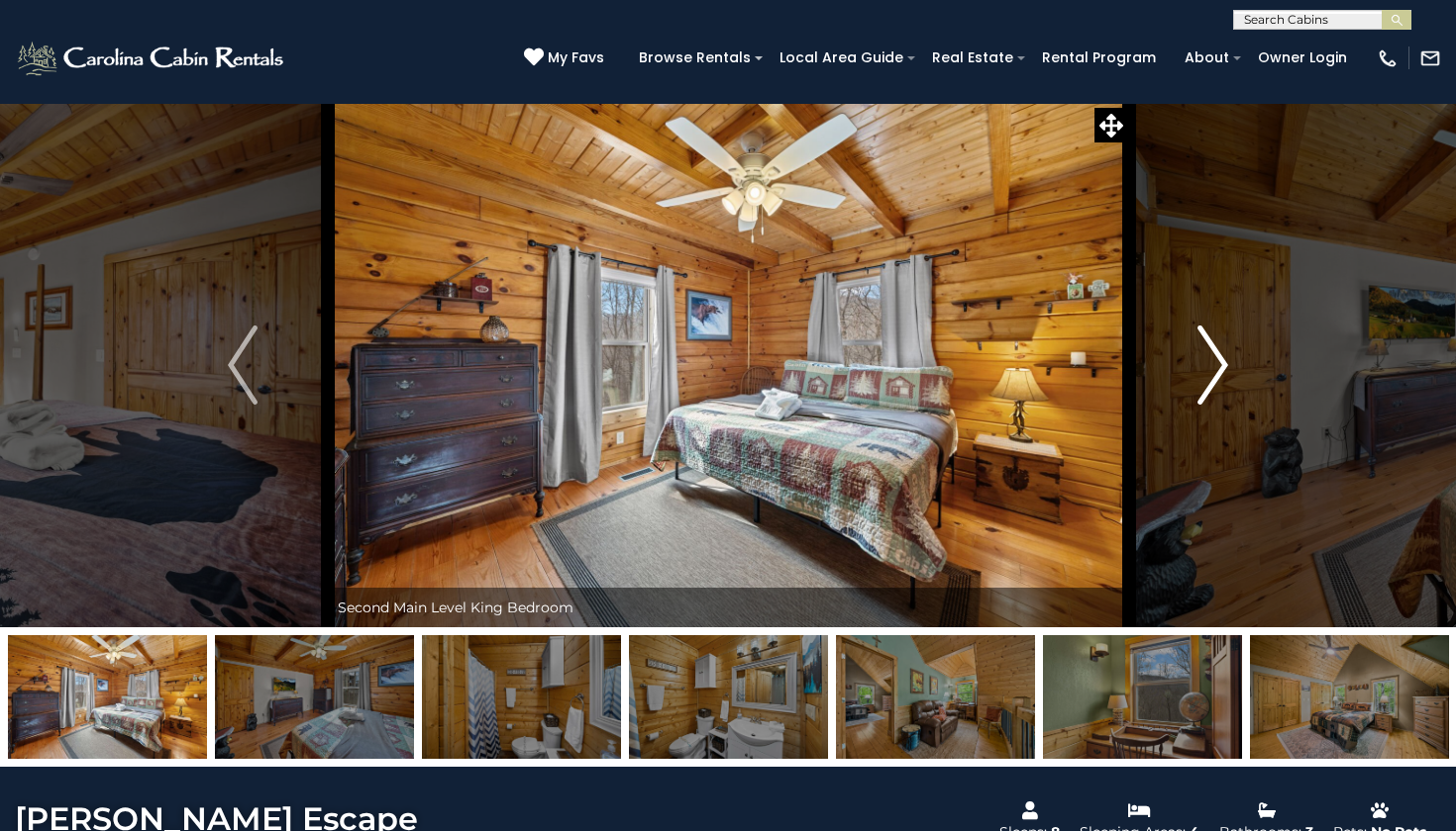
click at [1217, 384] on img "Next" at bounding box center [1213, 365] width 30 height 79
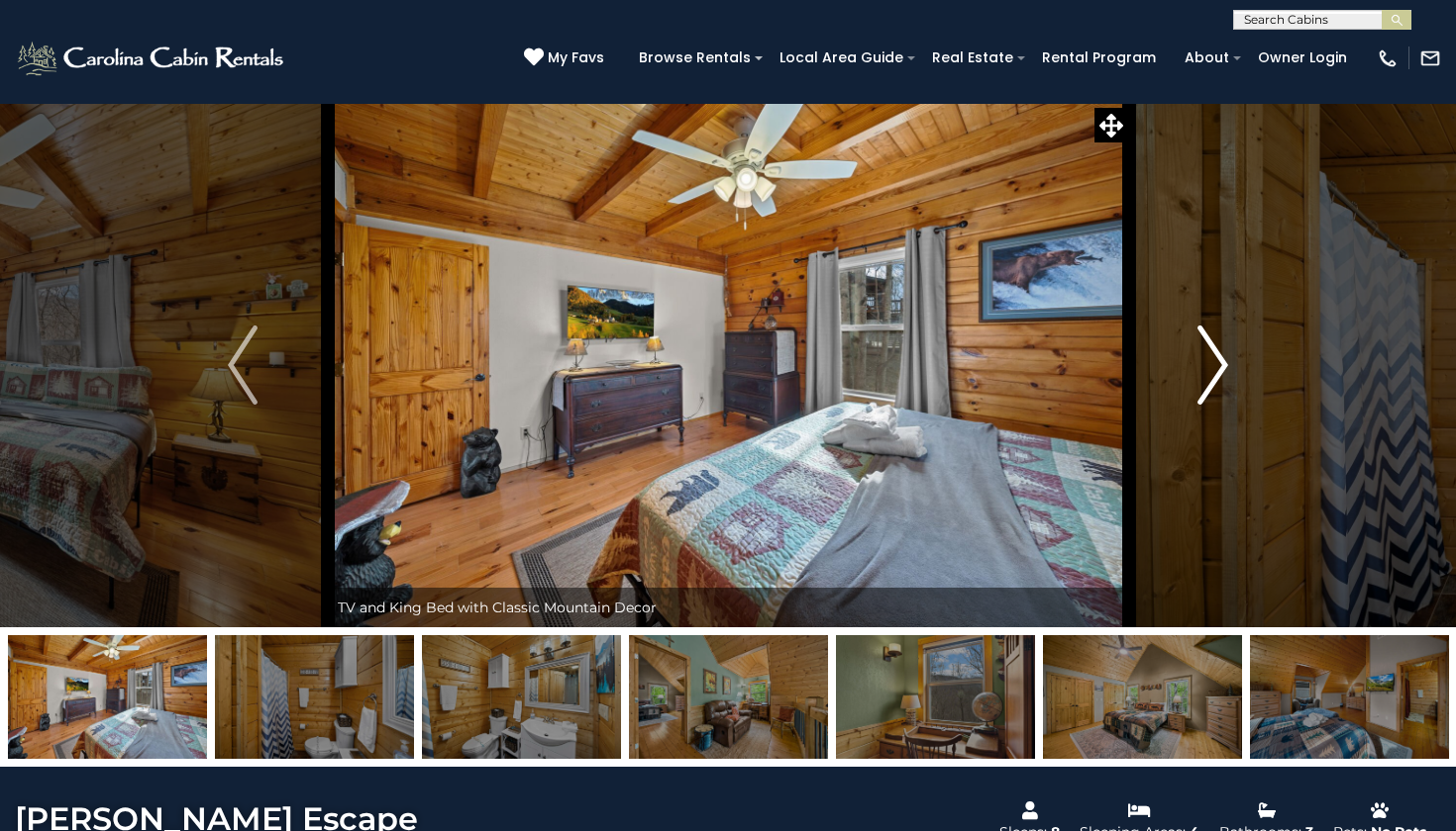
click at [1217, 384] on img "Next" at bounding box center [1213, 365] width 30 height 79
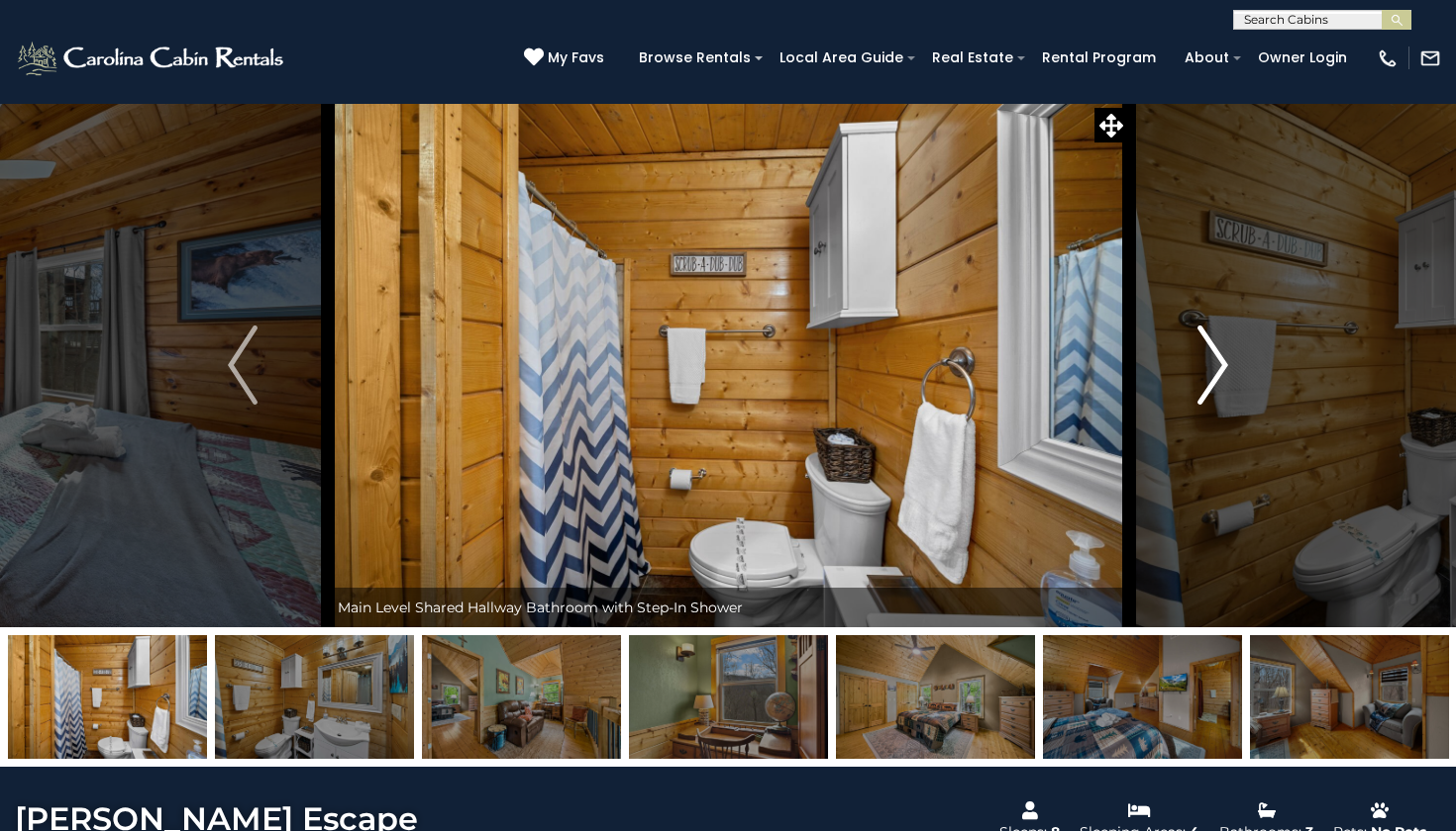
click at [1217, 384] on img "Next" at bounding box center [1213, 365] width 30 height 79
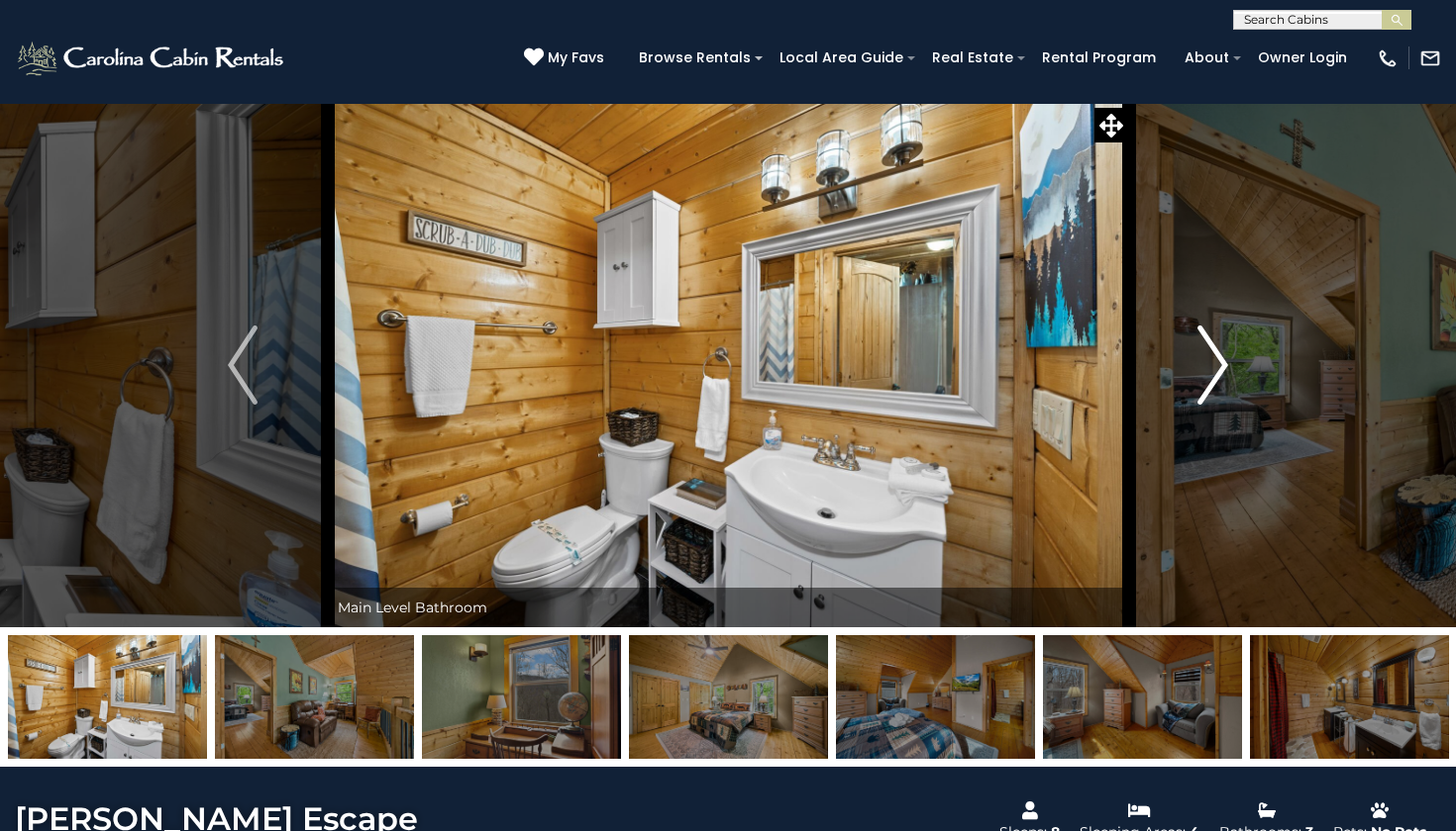
click at [1212, 383] on img "Next" at bounding box center [1213, 365] width 30 height 79
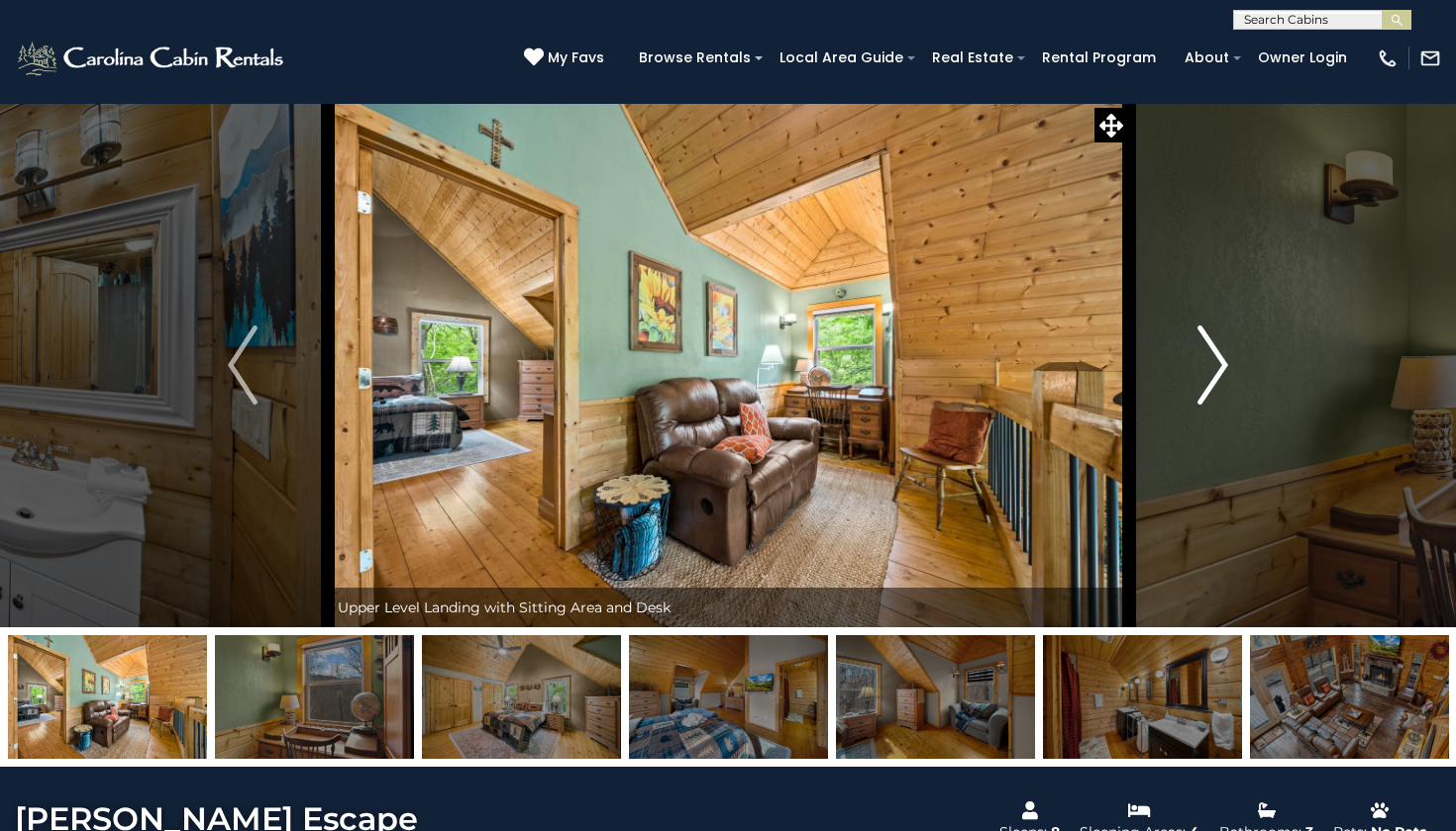
click at [1203, 378] on img "Next" at bounding box center [1213, 365] width 30 height 79
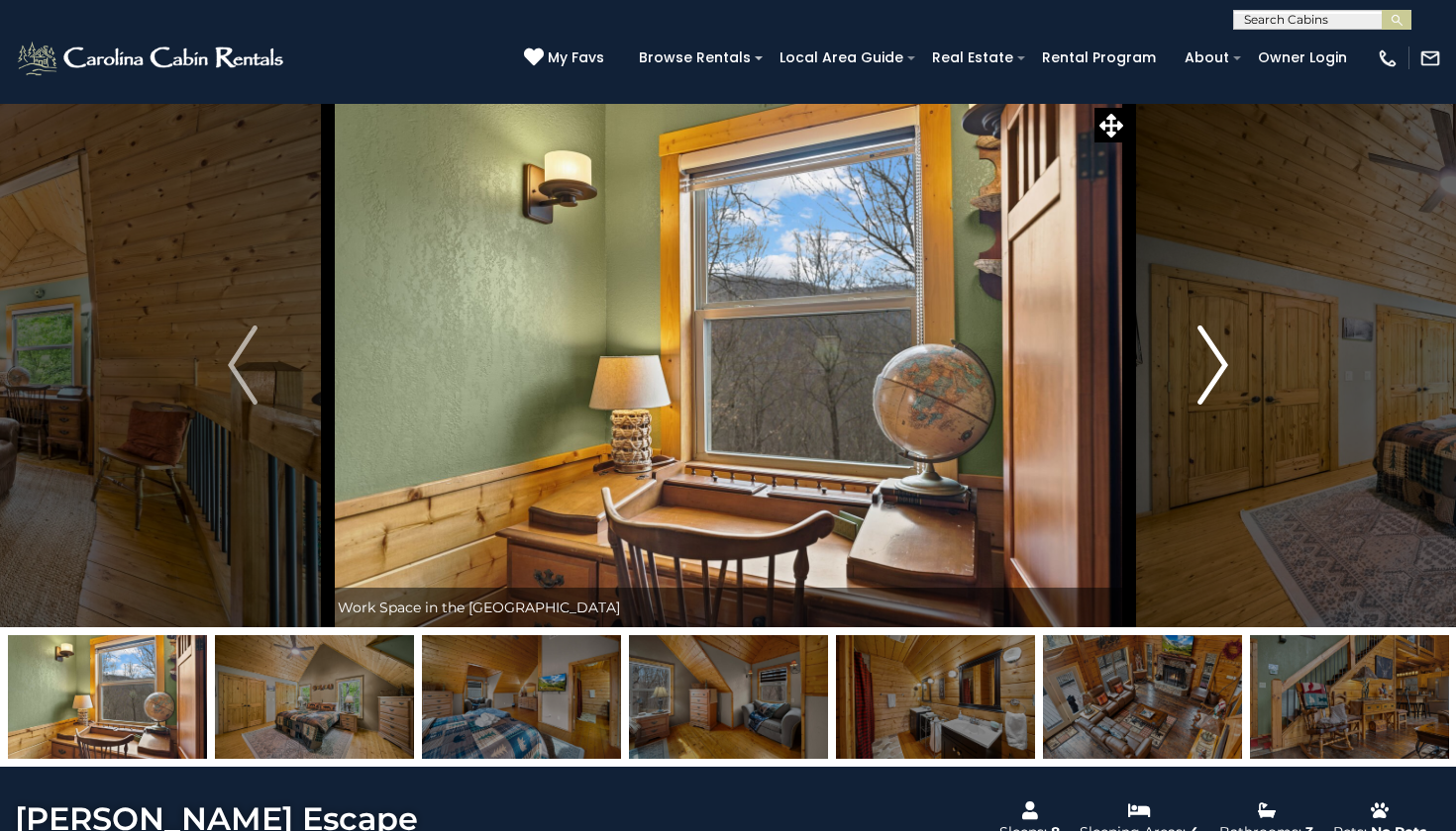
click at [1203, 378] on img "Next" at bounding box center [1213, 365] width 30 height 79
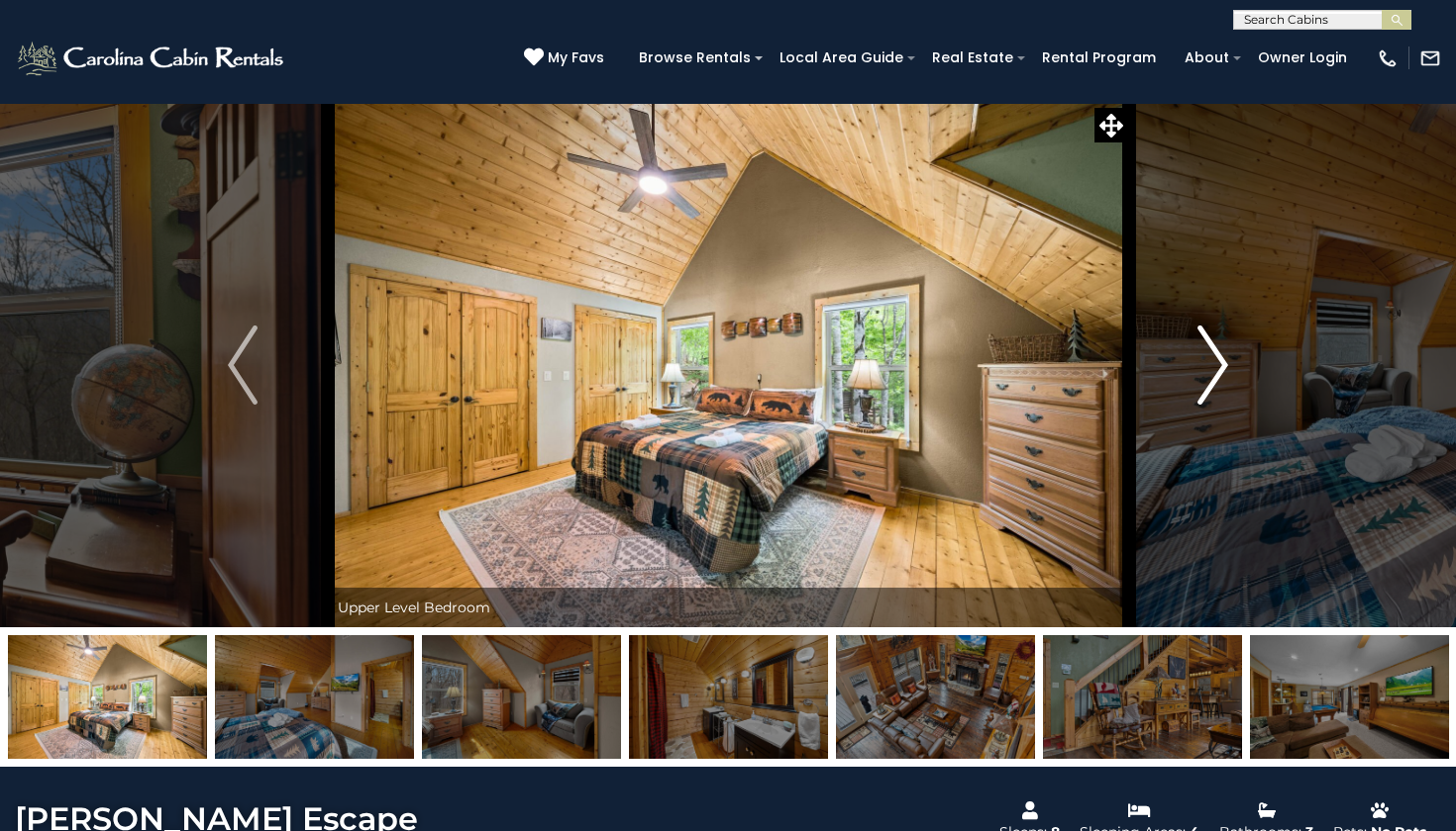
click at [1203, 378] on img "Next" at bounding box center [1213, 365] width 30 height 79
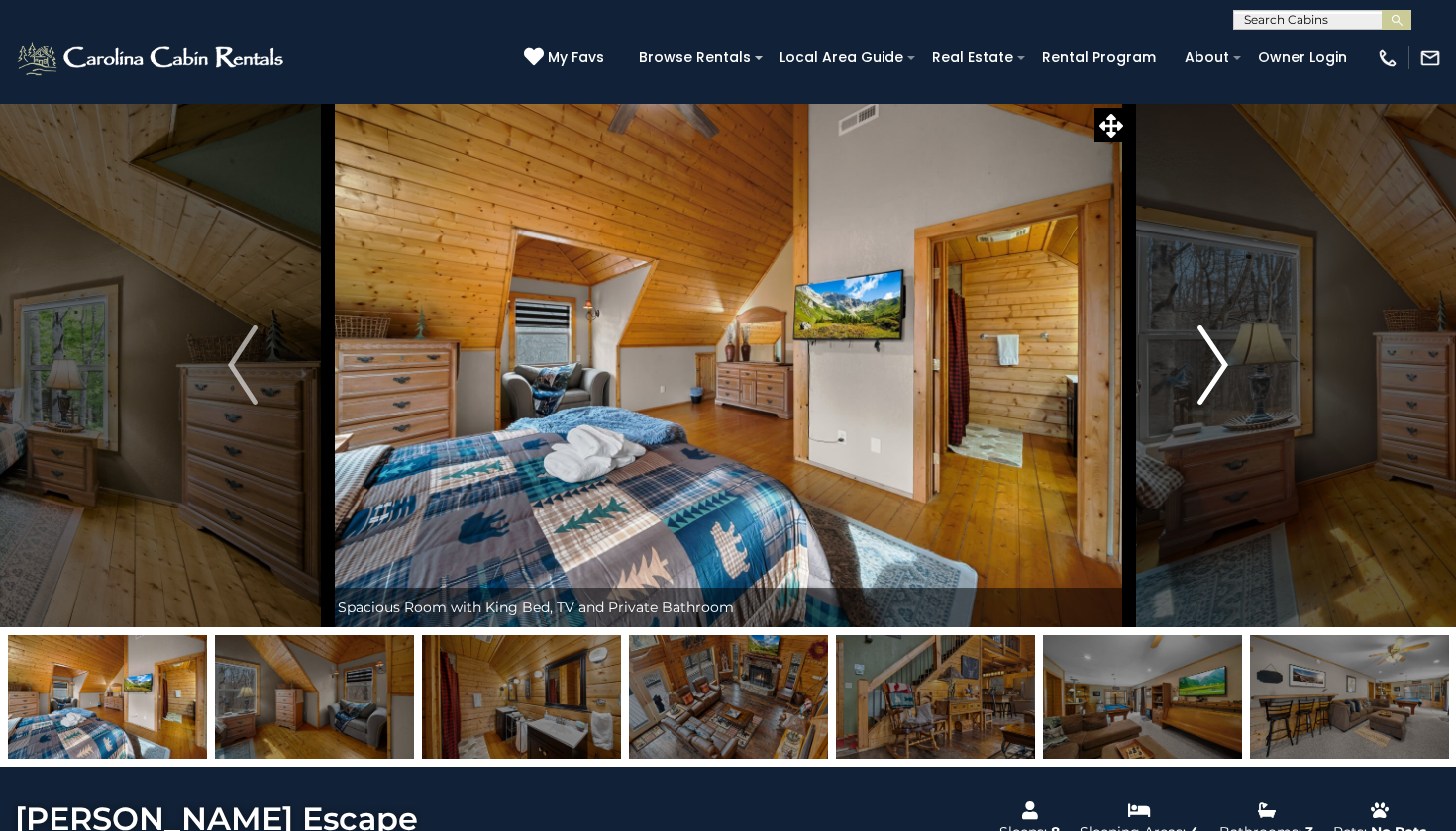
click at [1203, 378] on img "Next" at bounding box center [1213, 365] width 30 height 79
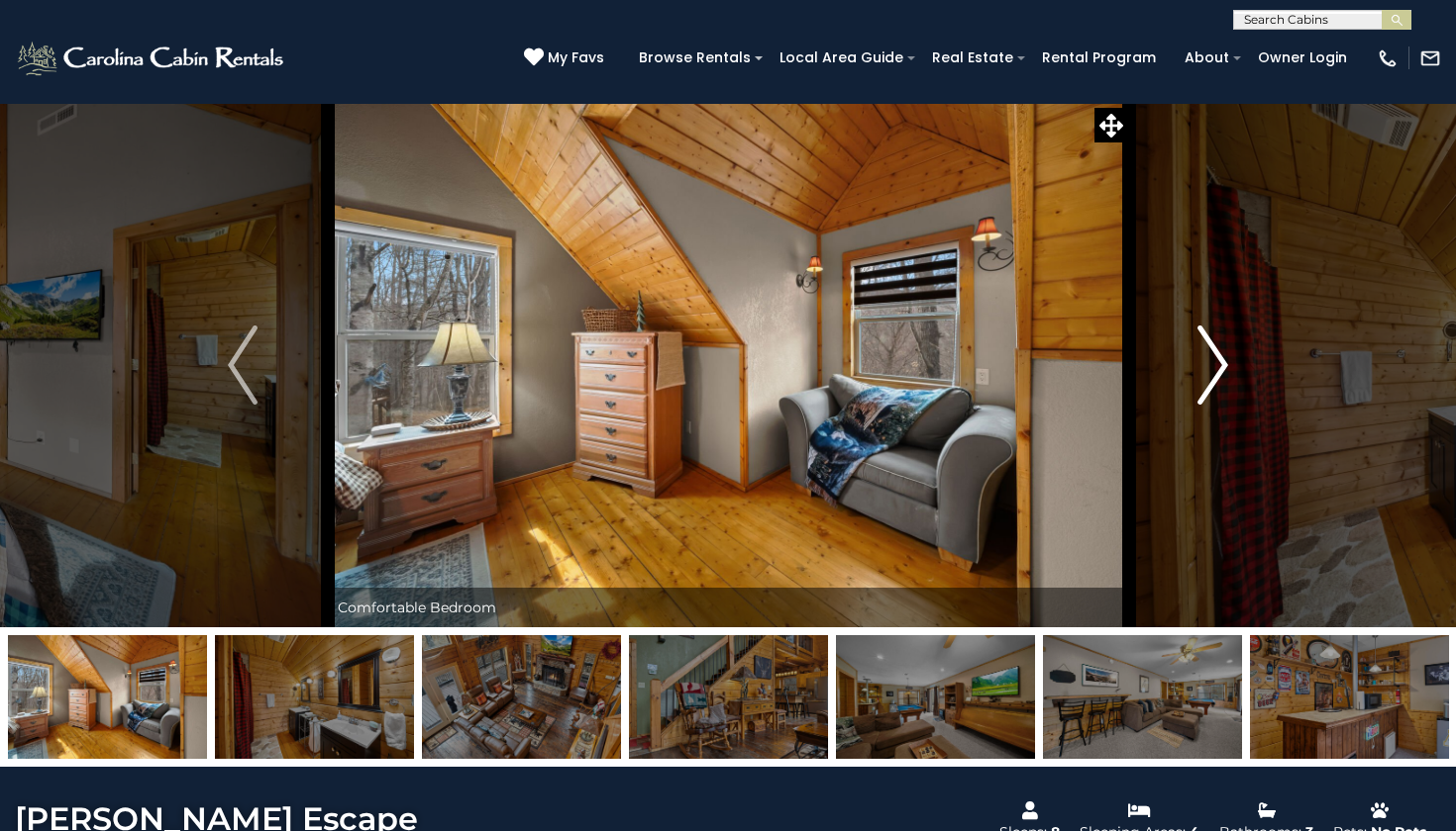
click at [1210, 378] on img "Next" at bounding box center [1213, 365] width 30 height 79
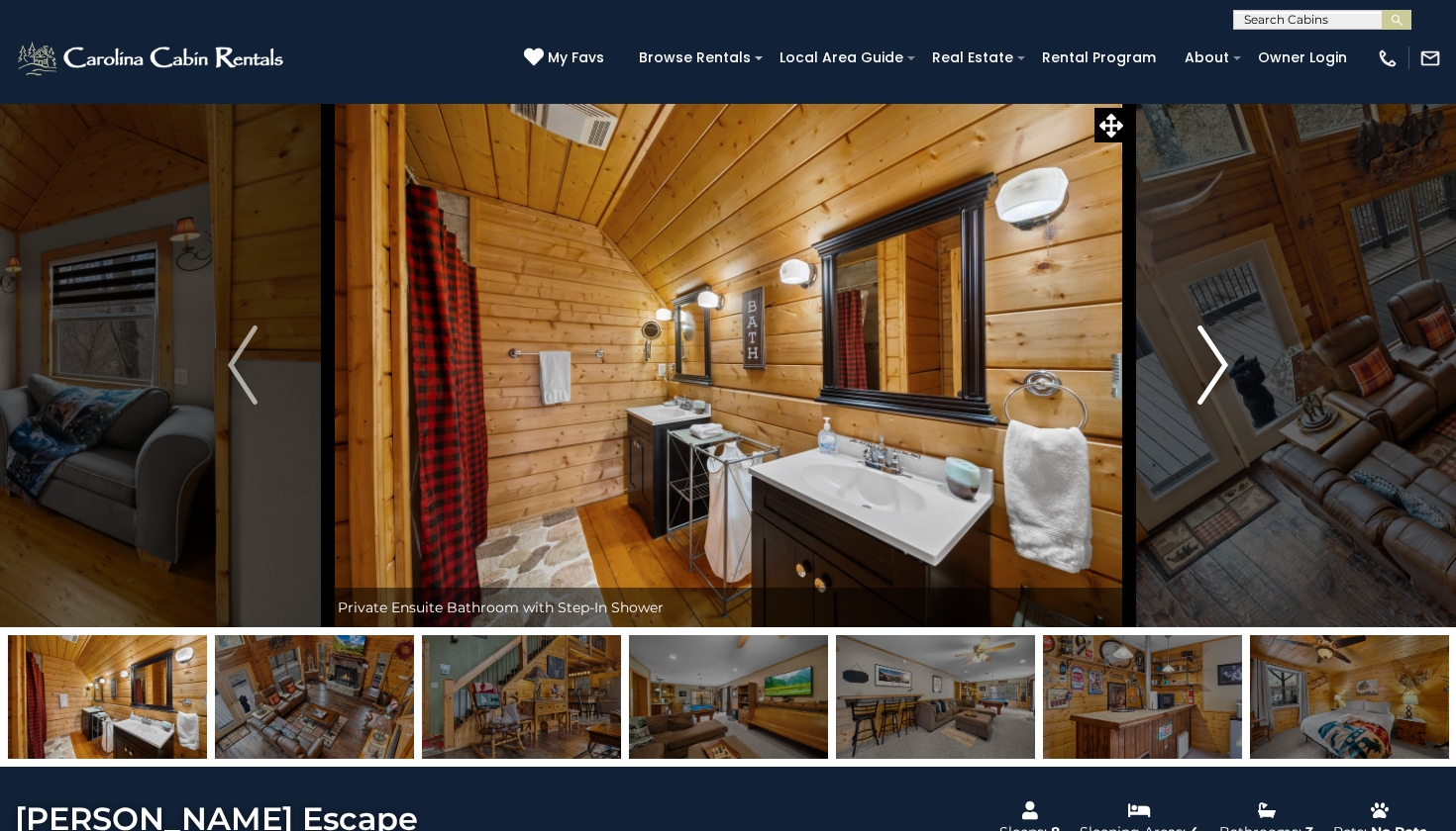
click at [1210, 379] on img "Next" at bounding box center [1213, 365] width 30 height 79
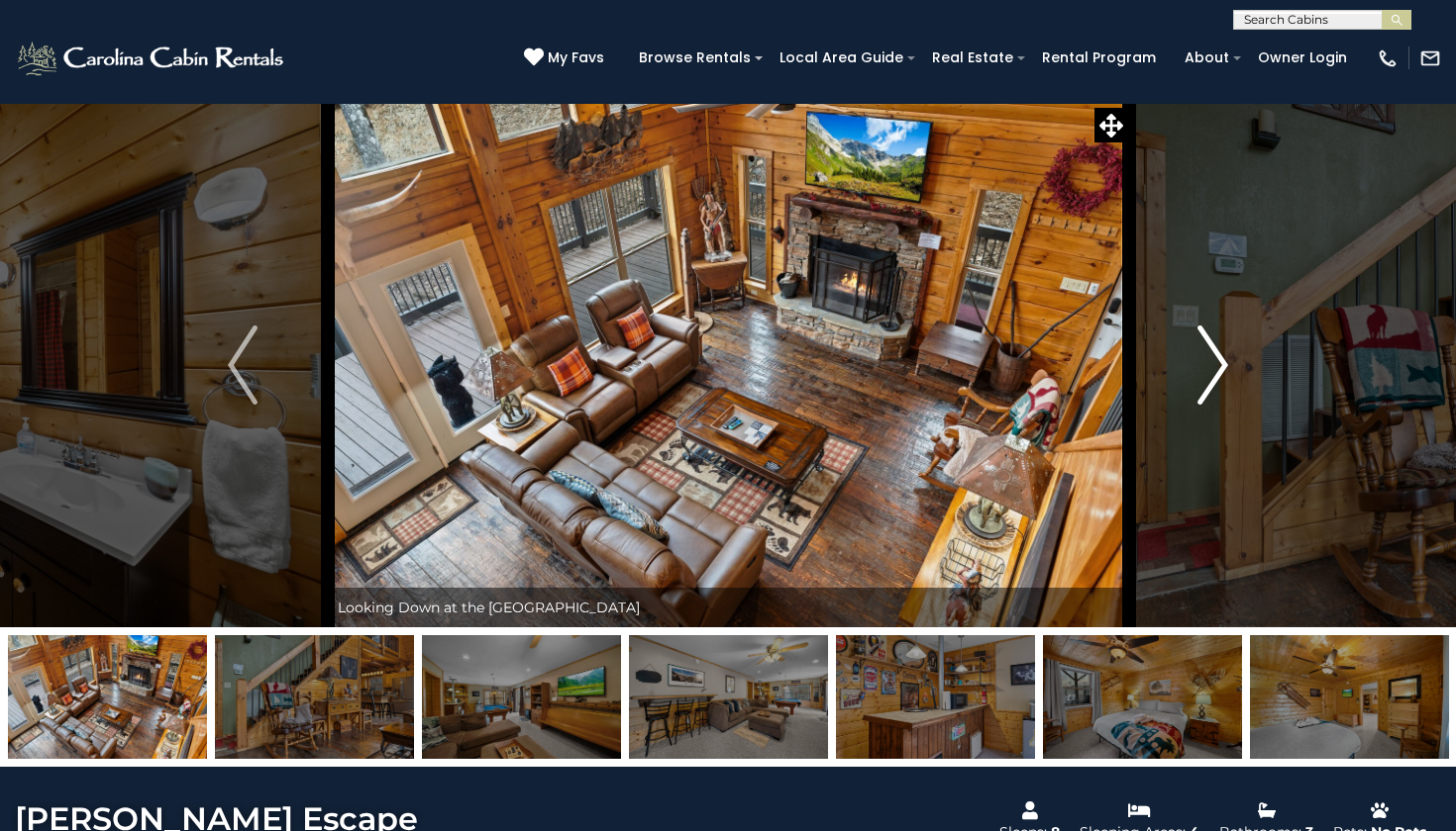
click at [1210, 379] on img "Next" at bounding box center [1213, 365] width 30 height 79
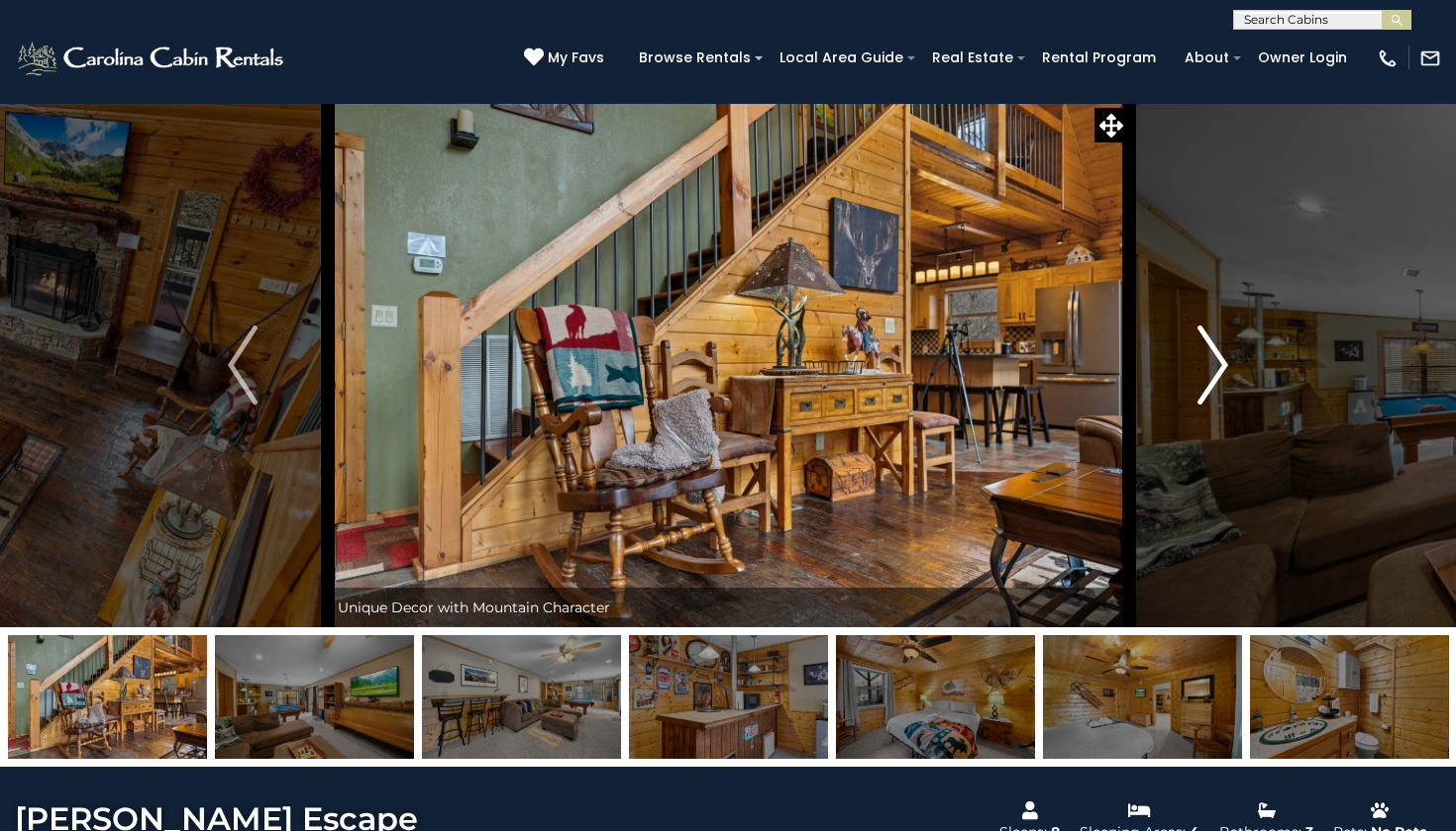
click at [1210, 379] on img "Next" at bounding box center [1213, 365] width 30 height 79
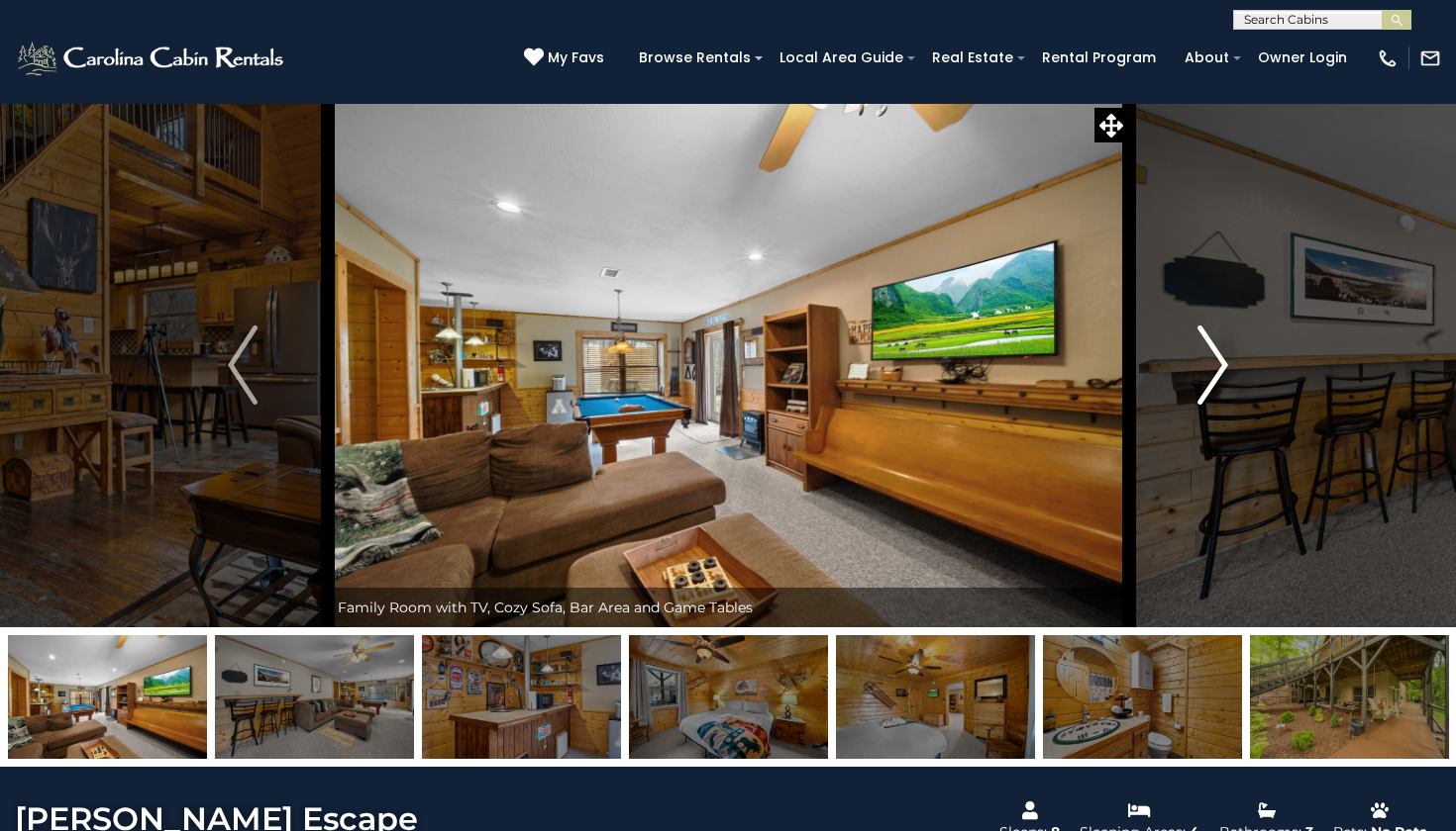
click at [1210, 379] on img "Next" at bounding box center [1213, 365] width 30 height 79
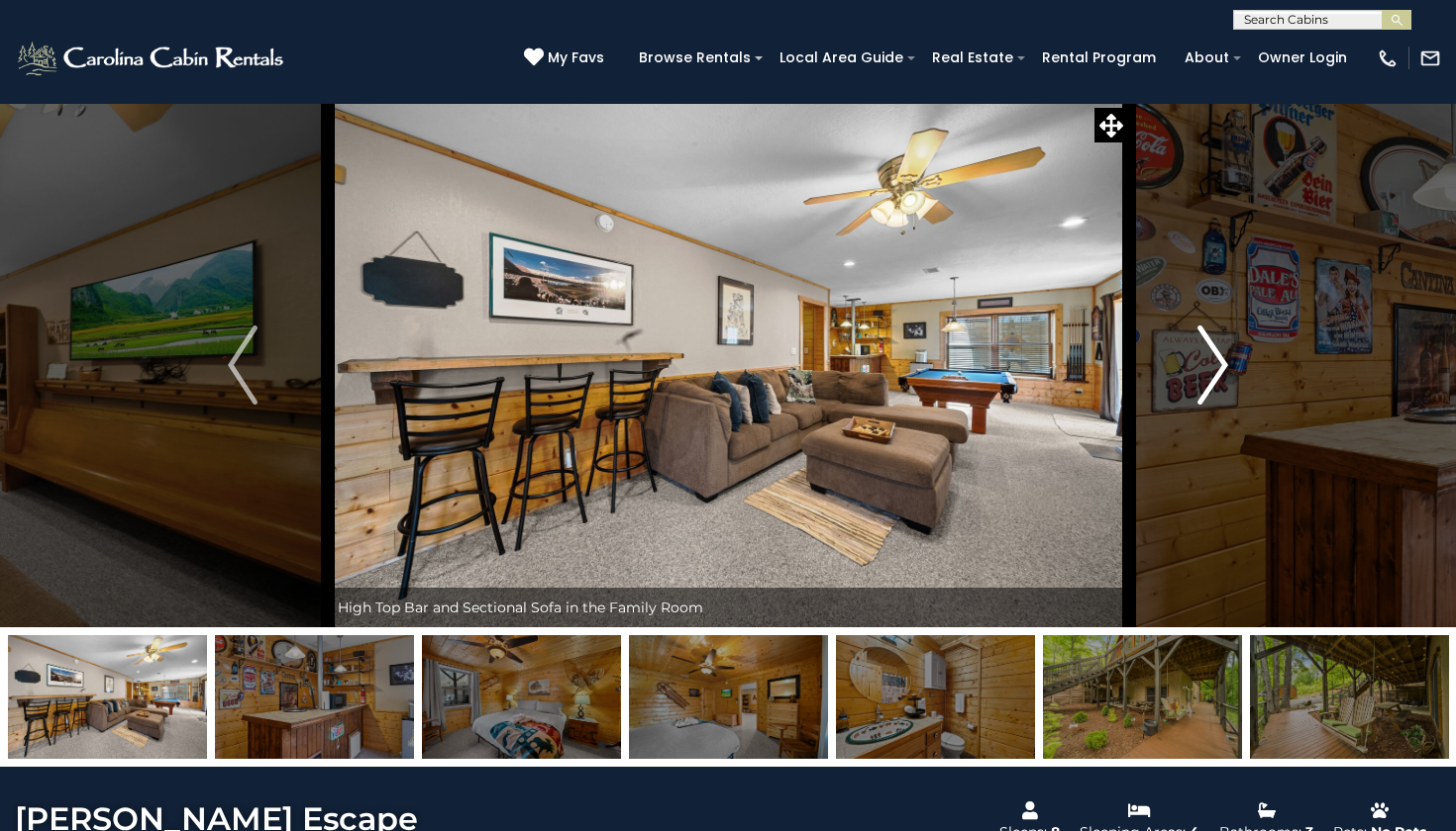
click at [1210, 379] on img "Next" at bounding box center [1213, 365] width 30 height 79
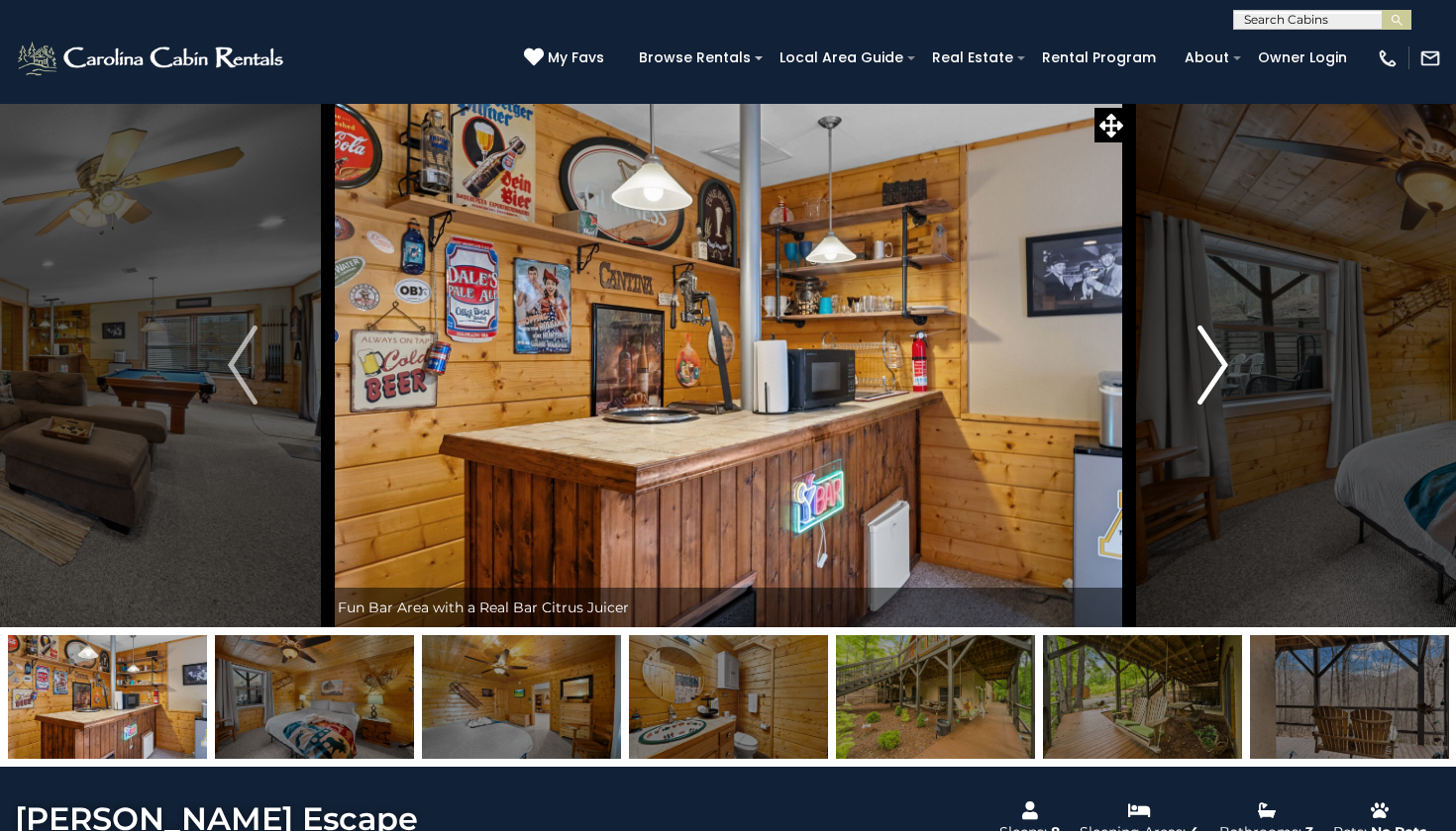
click at [1210, 379] on img "Next" at bounding box center [1213, 365] width 30 height 79
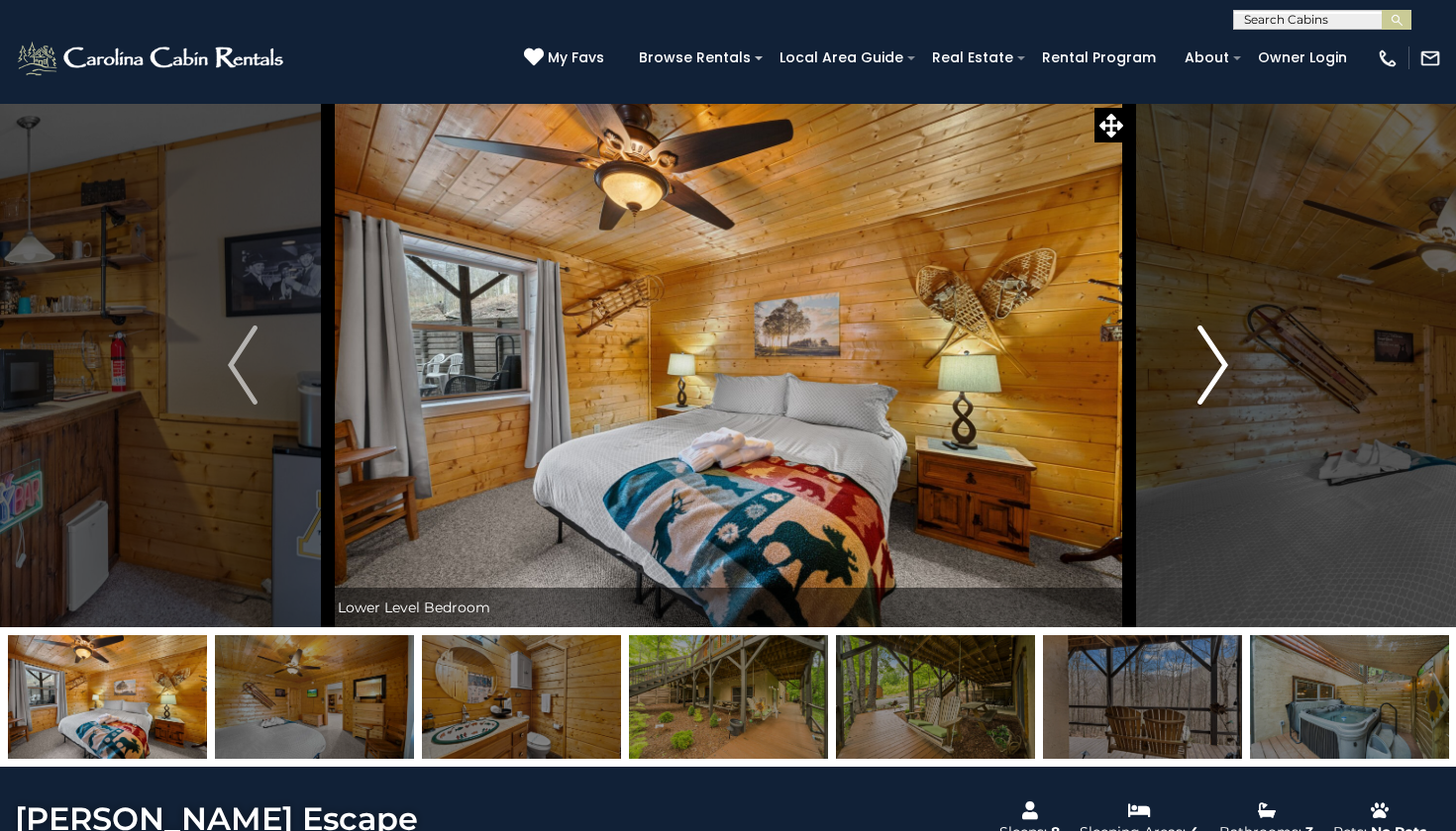
click at [1210, 379] on img "Next" at bounding box center [1213, 365] width 30 height 79
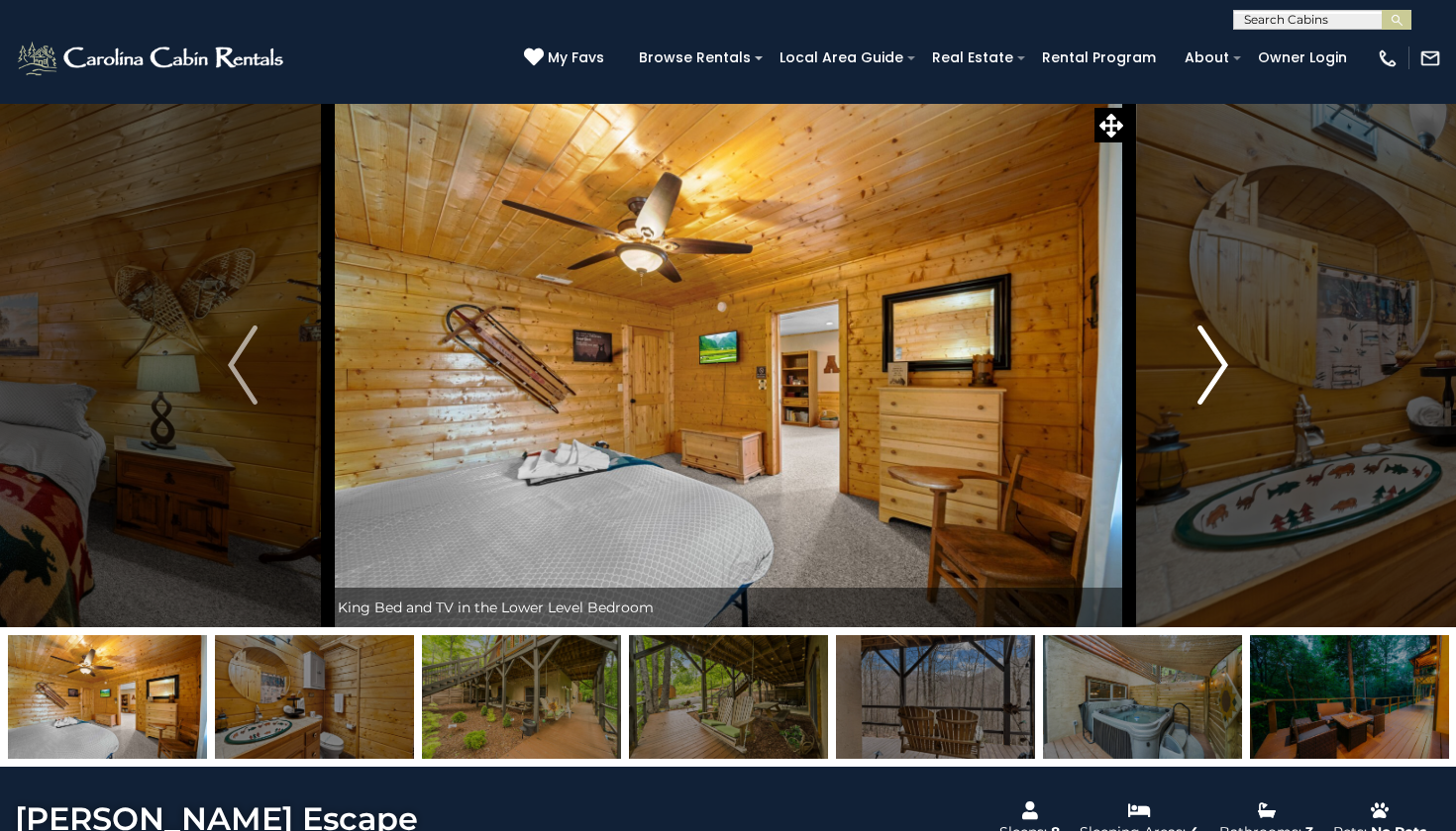
click at [1210, 379] on img "Next" at bounding box center [1213, 365] width 30 height 79
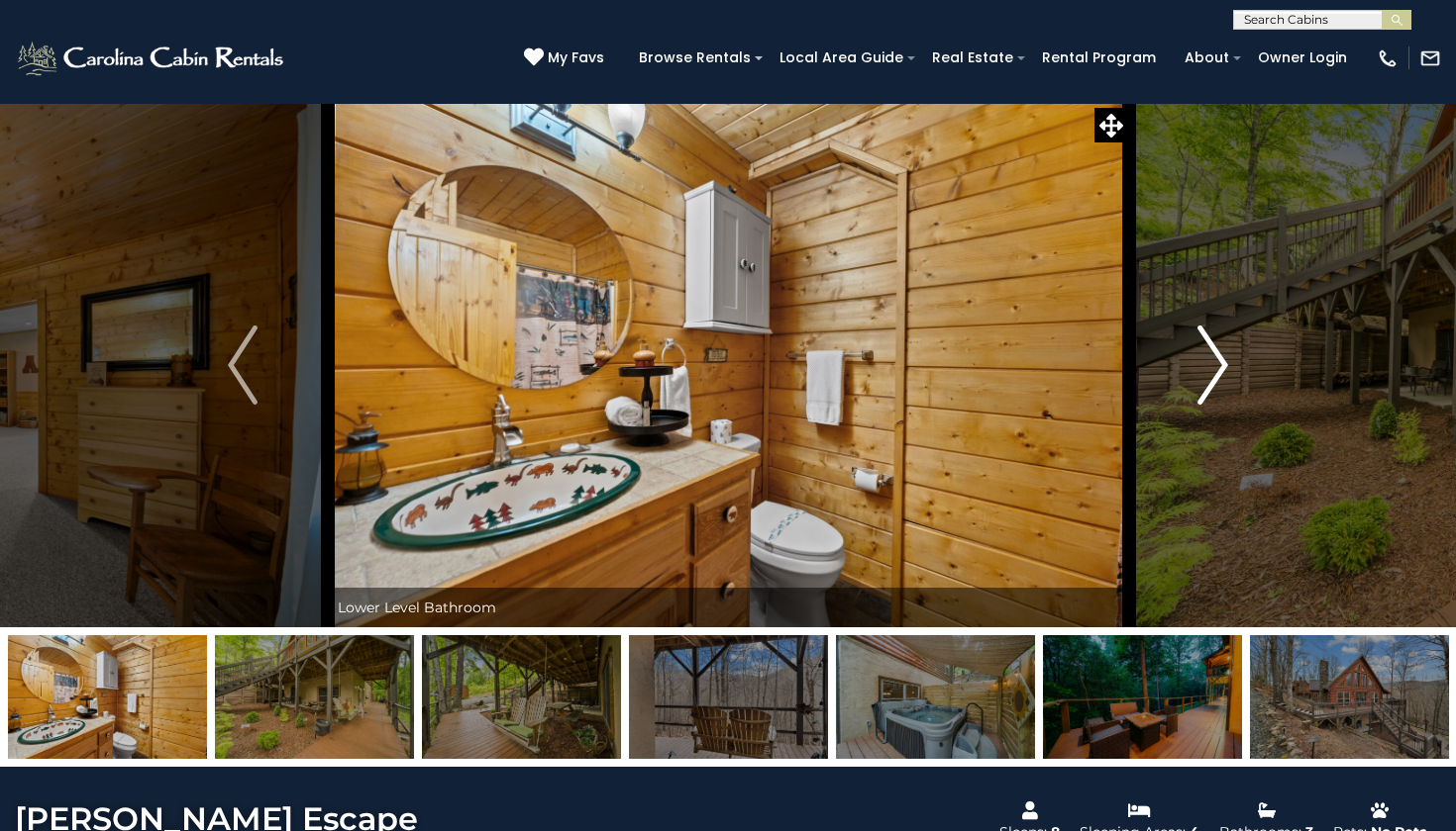
click at [1210, 379] on img "Next" at bounding box center [1213, 365] width 30 height 79
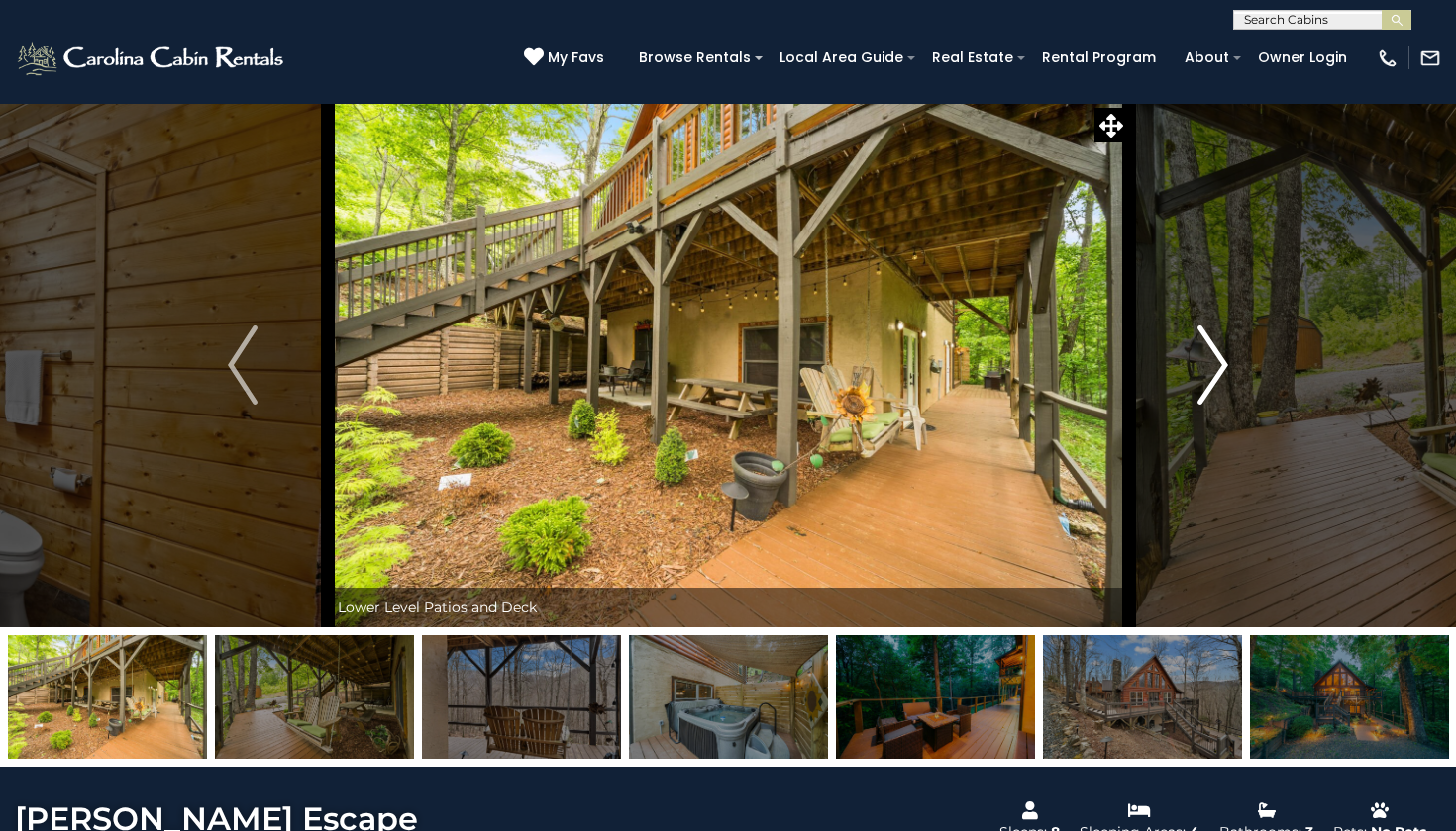
click at [1210, 379] on img "Next" at bounding box center [1213, 365] width 30 height 79
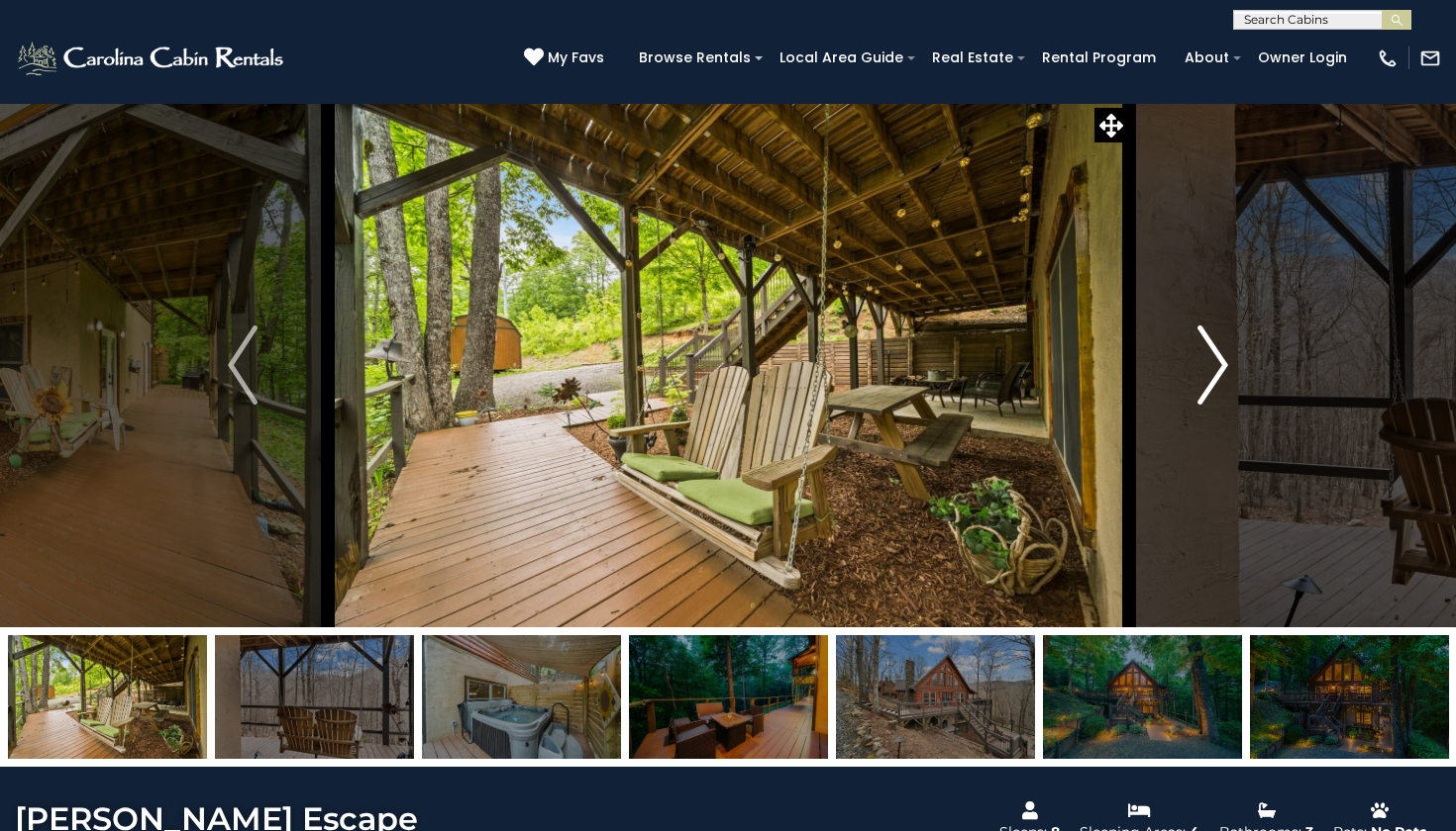
click at [1210, 379] on img "Next" at bounding box center [1213, 365] width 30 height 79
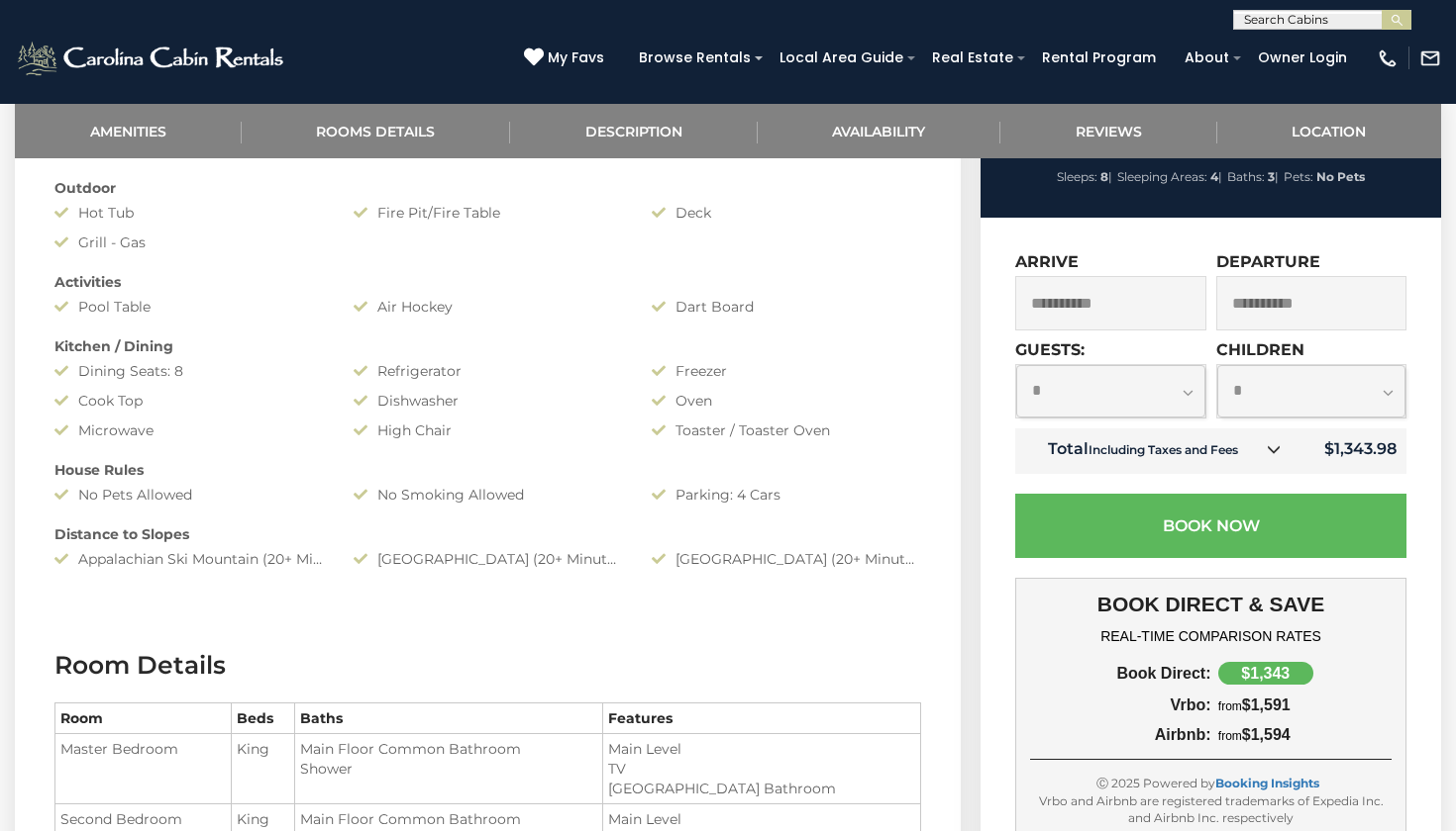
scroll to position [1034, 0]
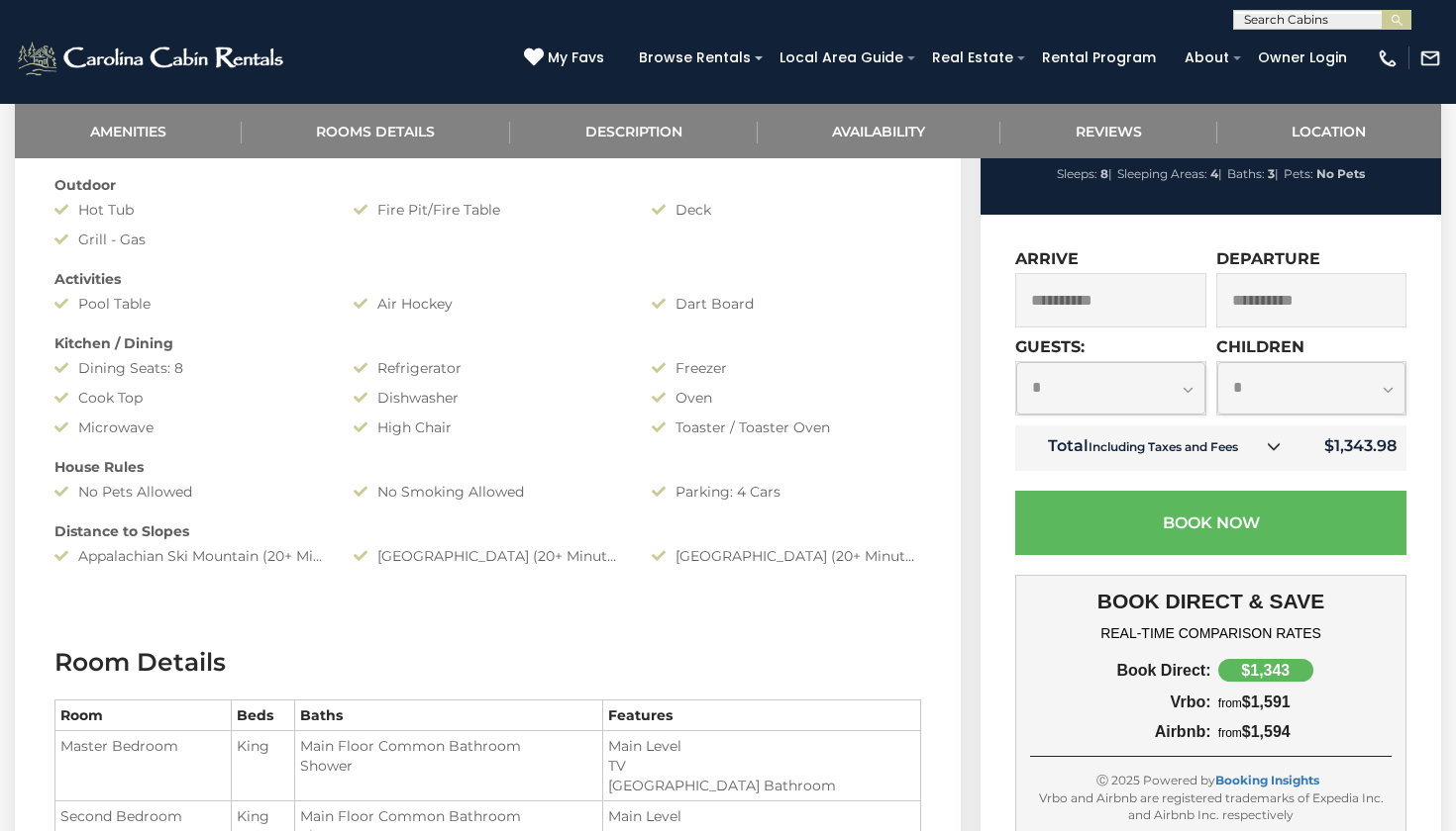
click at [1273, 453] on icon at bounding box center [1273, 446] width 14 height 14
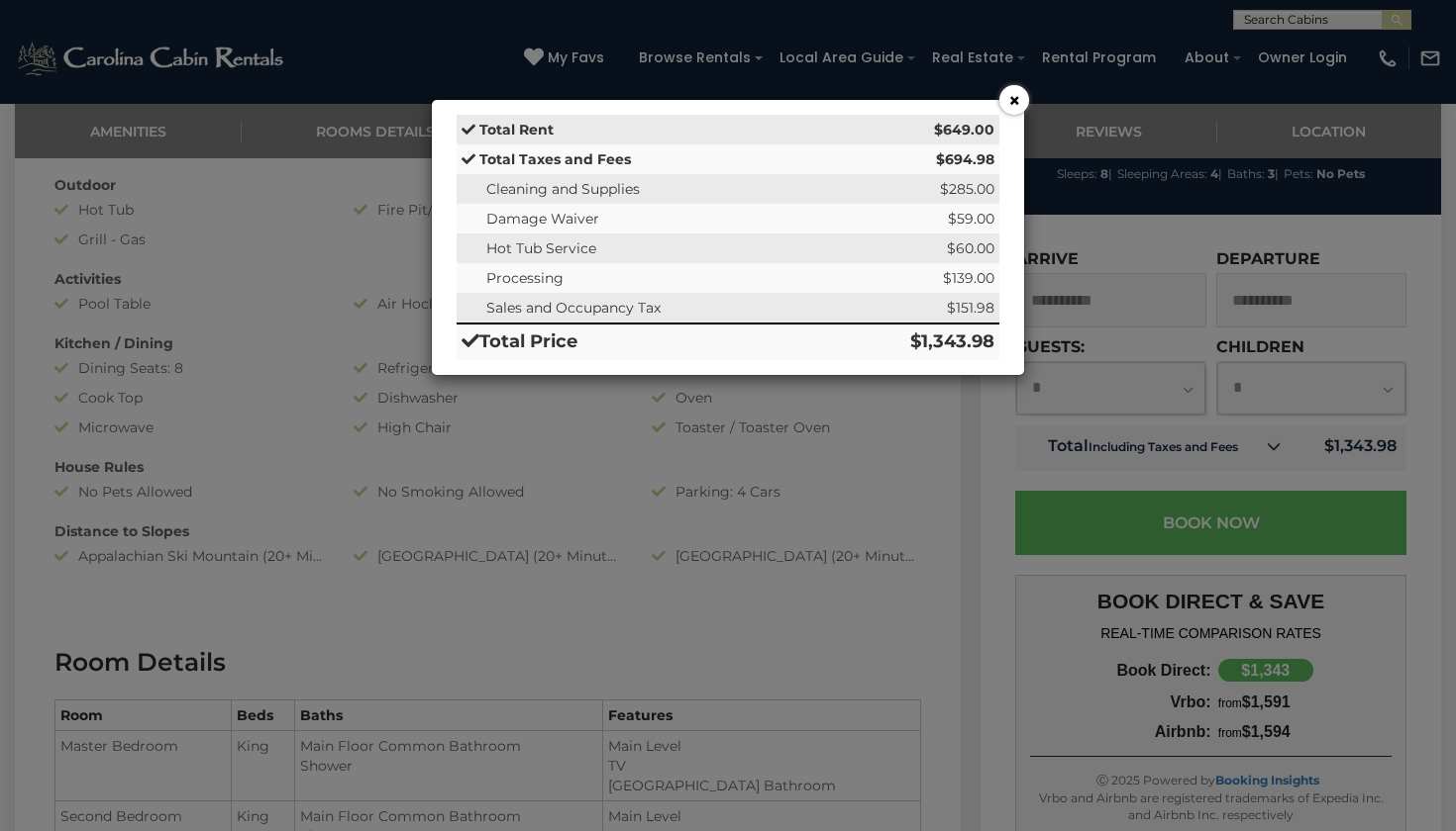
click at [1019, 99] on button "×" at bounding box center [1014, 100] width 30 height 30
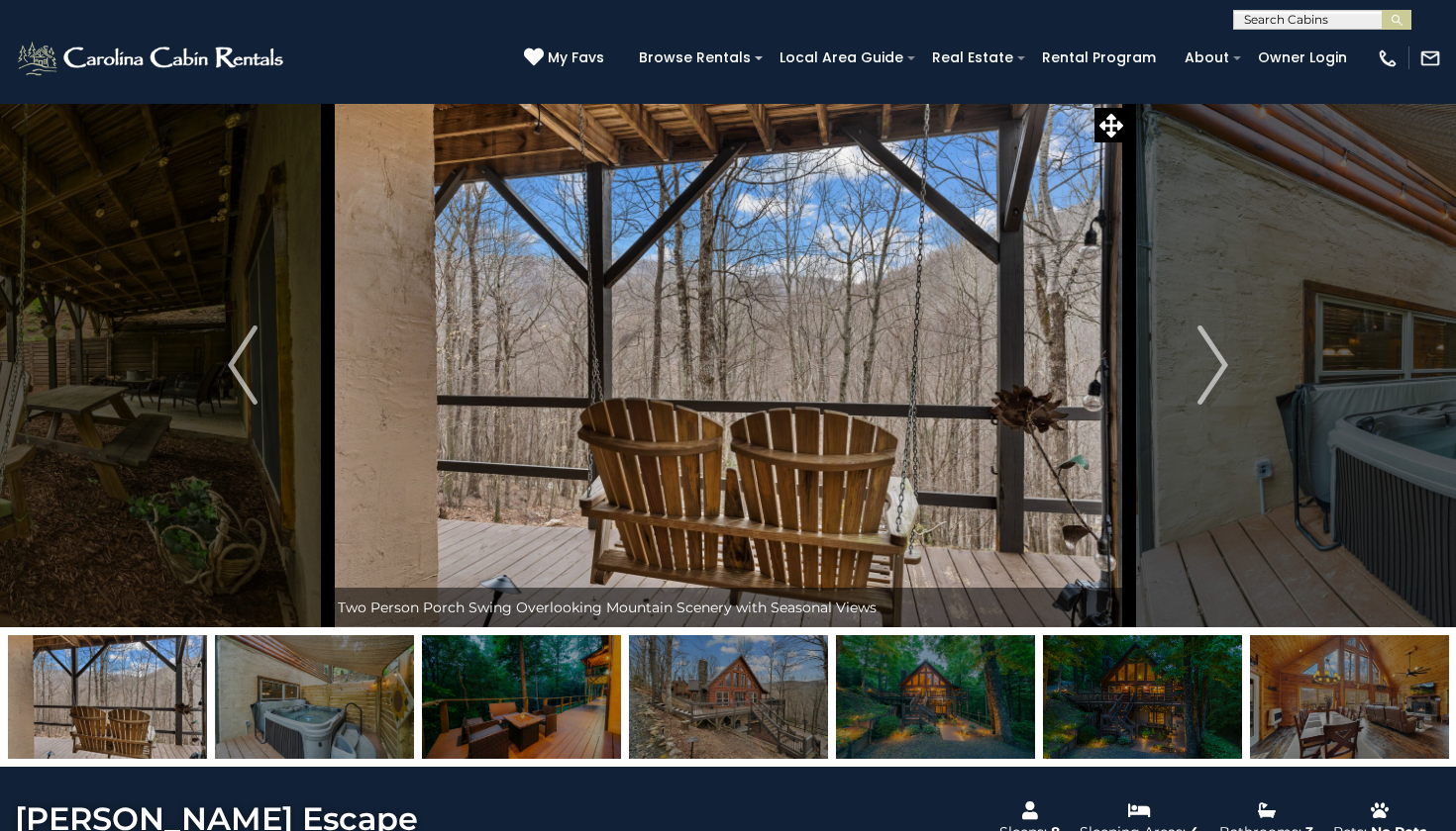
scroll to position [0, 0]
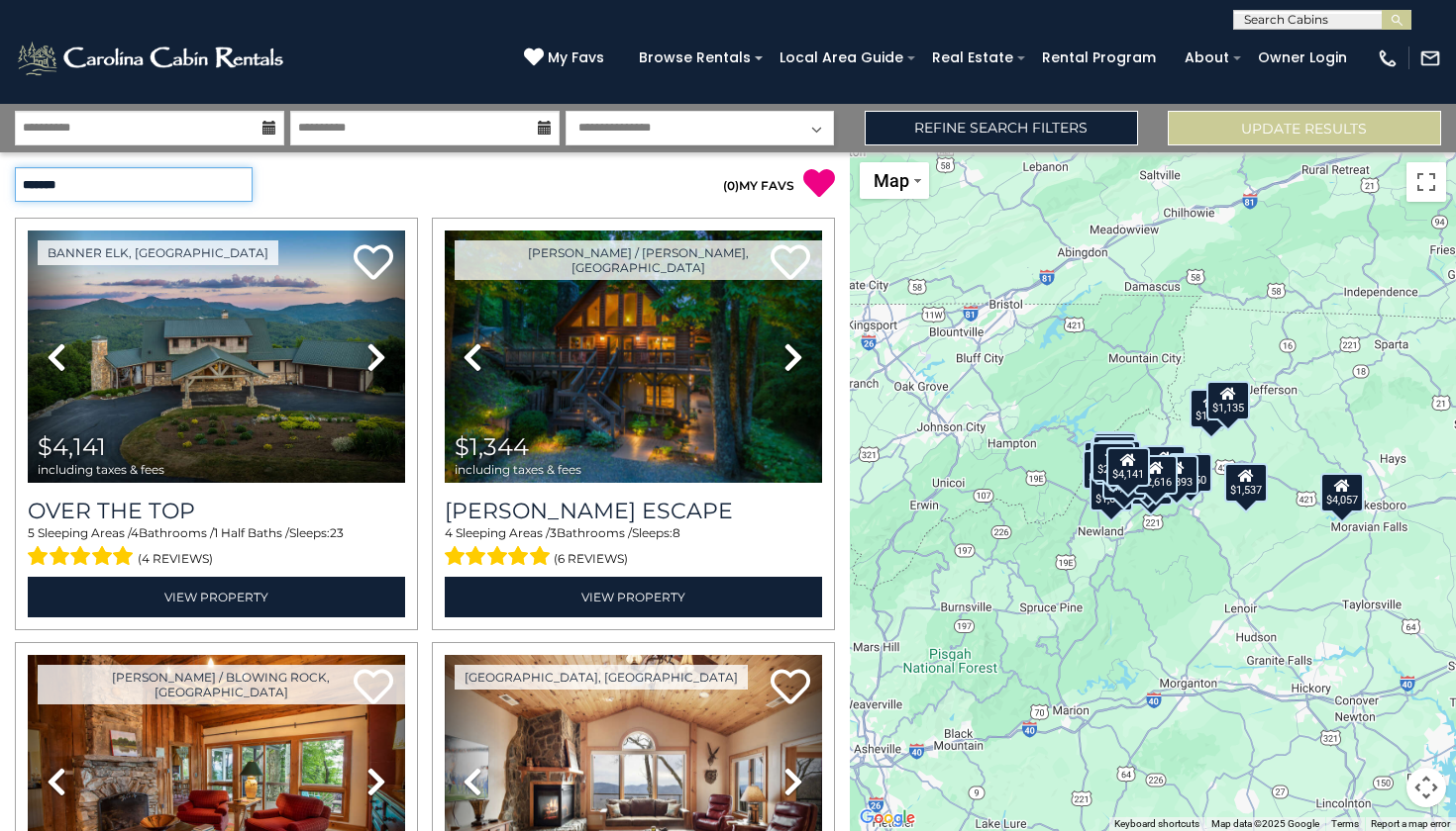
select select "*********"
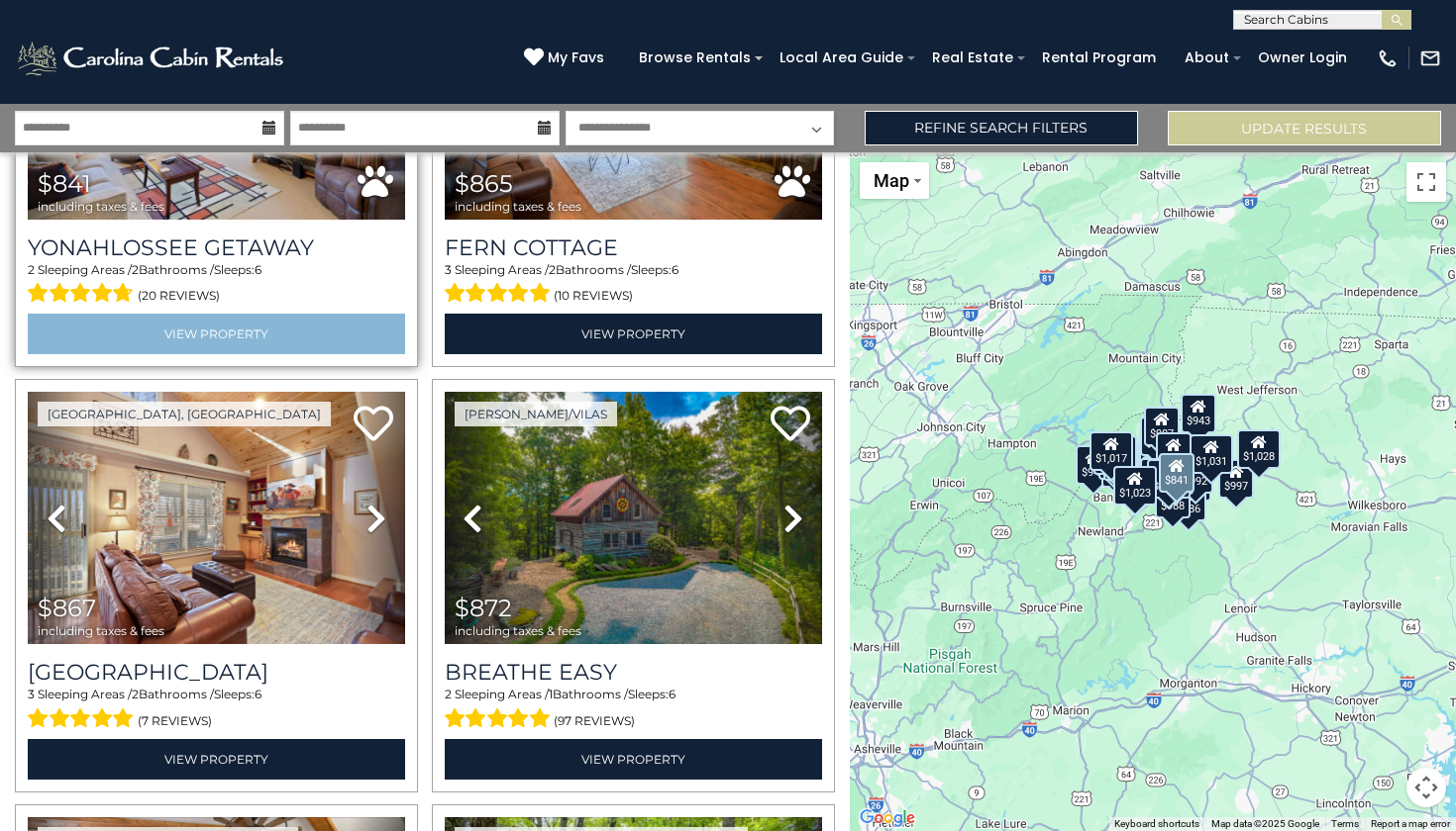
scroll to position [290, 0]
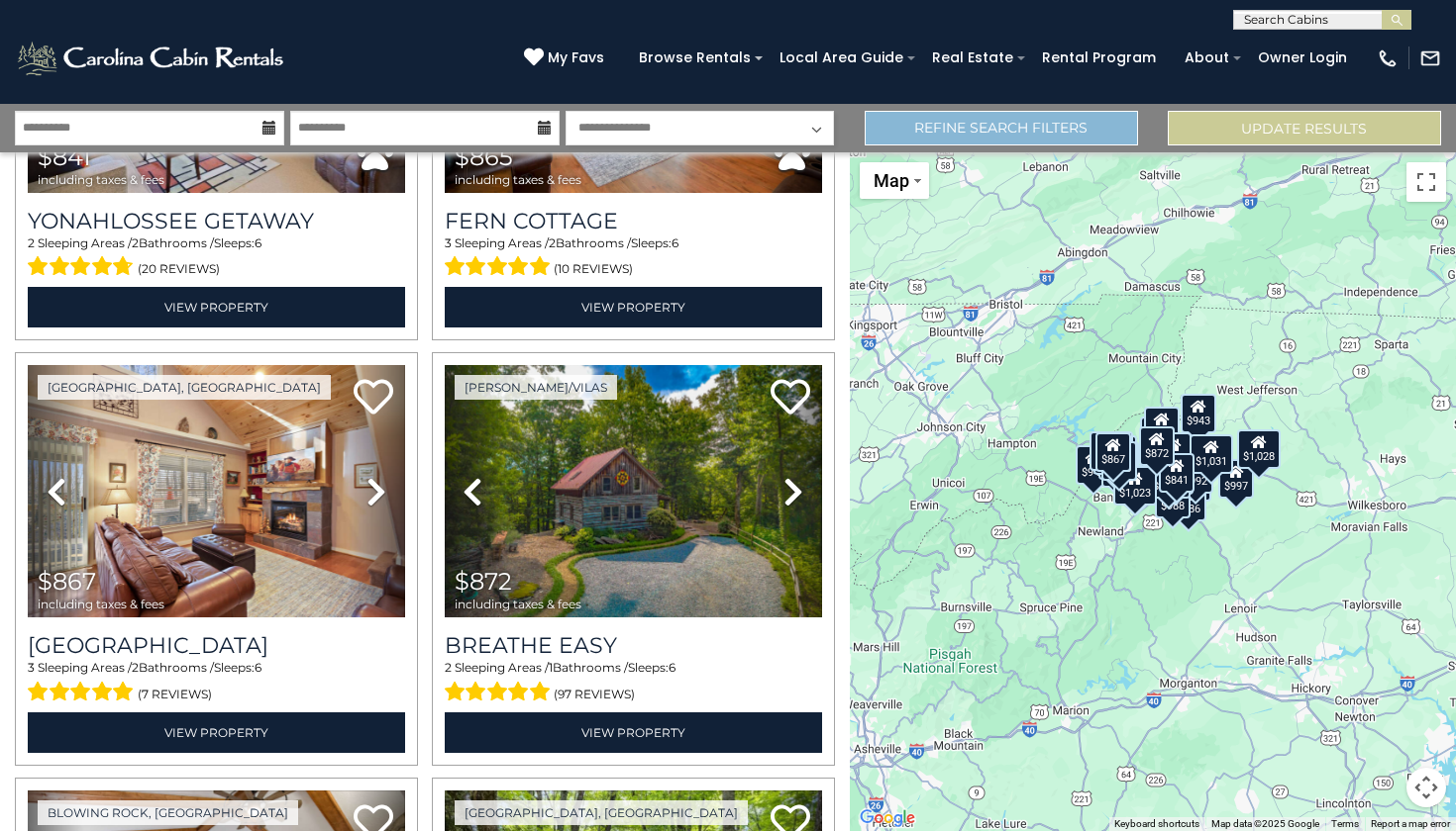
click at [1023, 125] on link "Refine Search Filters" at bounding box center [1001, 128] width 274 height 35
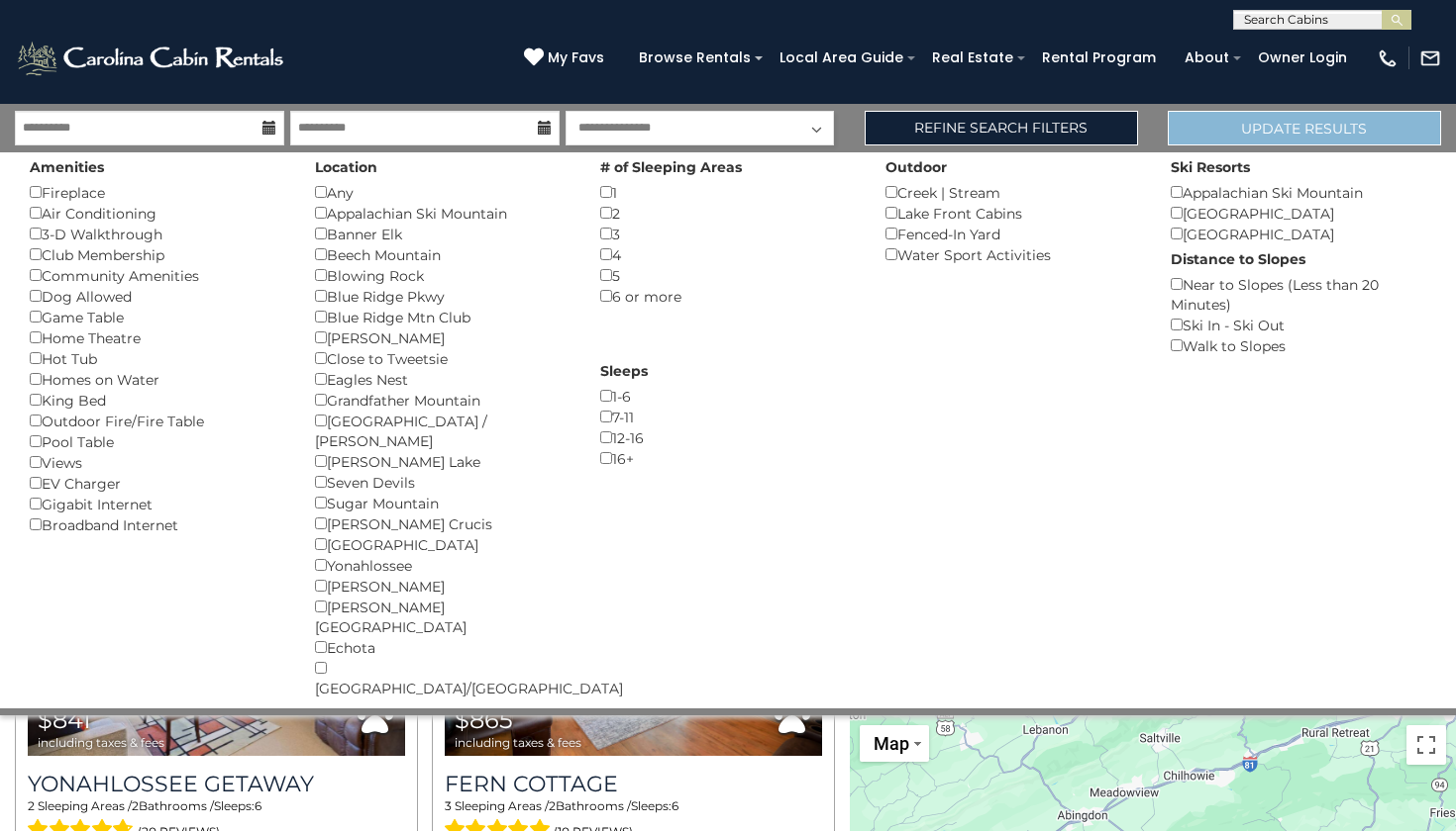
click at [1239, 128] on button "Update Results" at bounding box center [1304, 128] width 274 height 35
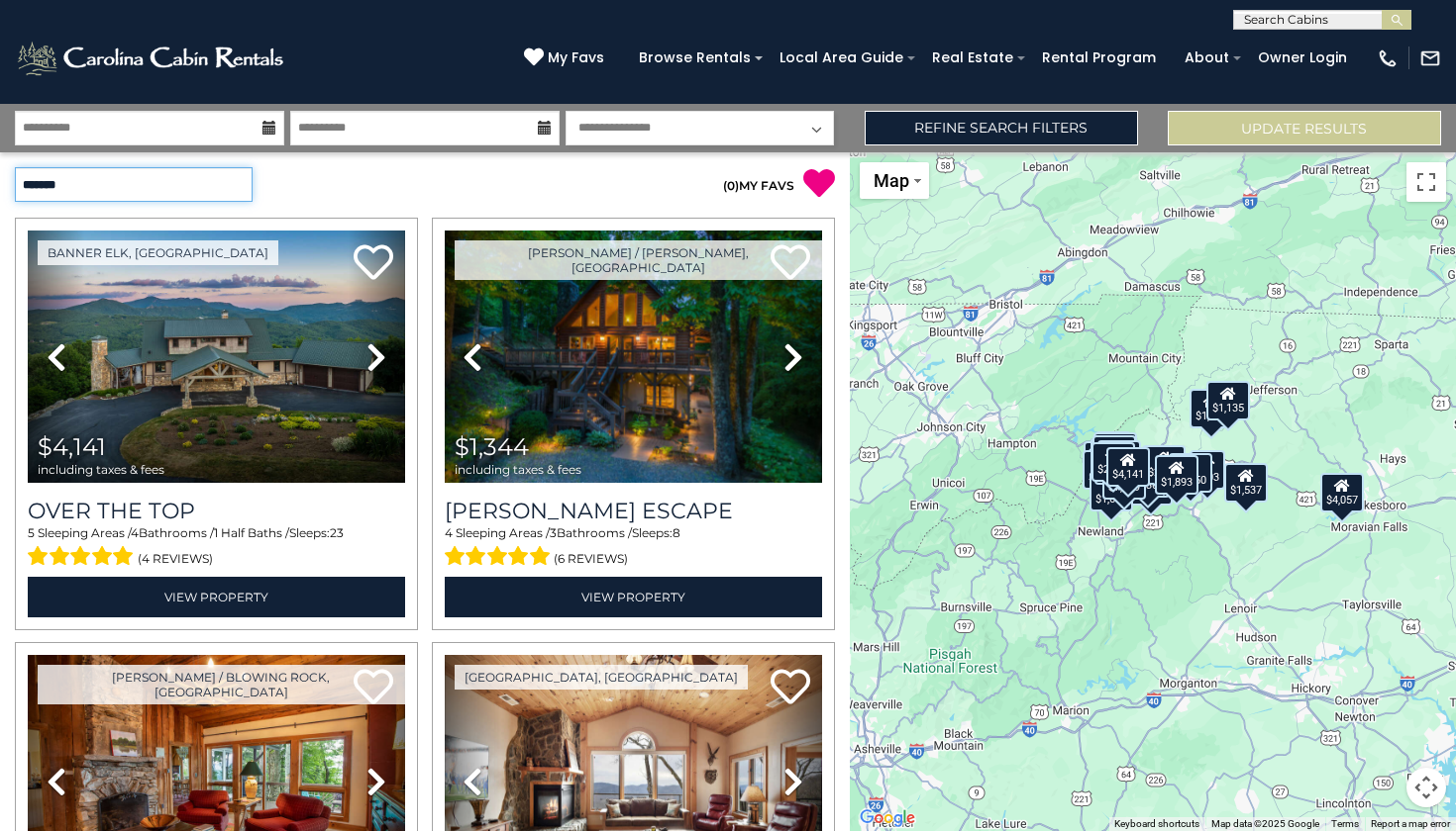
select select "*********"
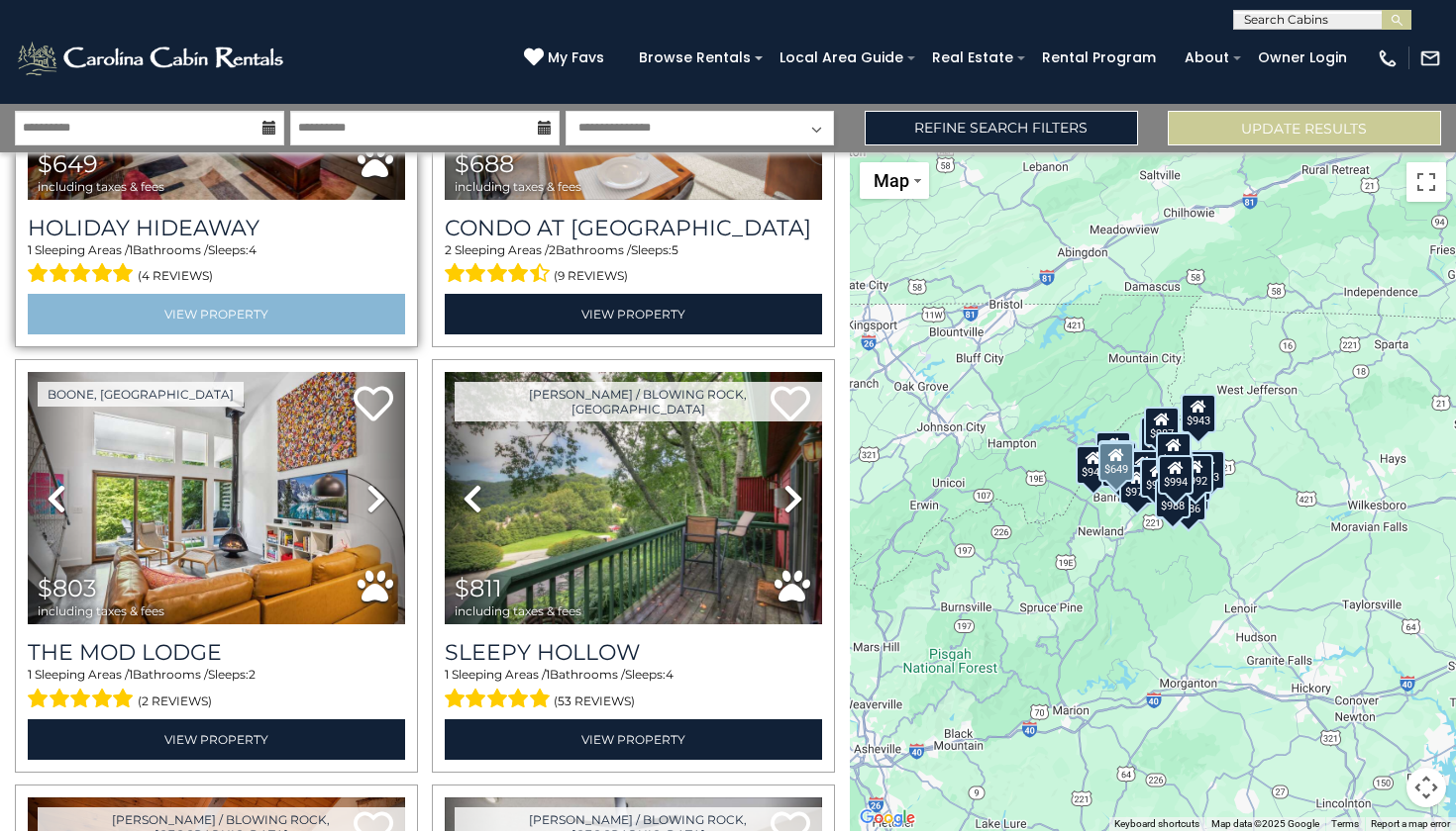
scroll to position [288, 0]
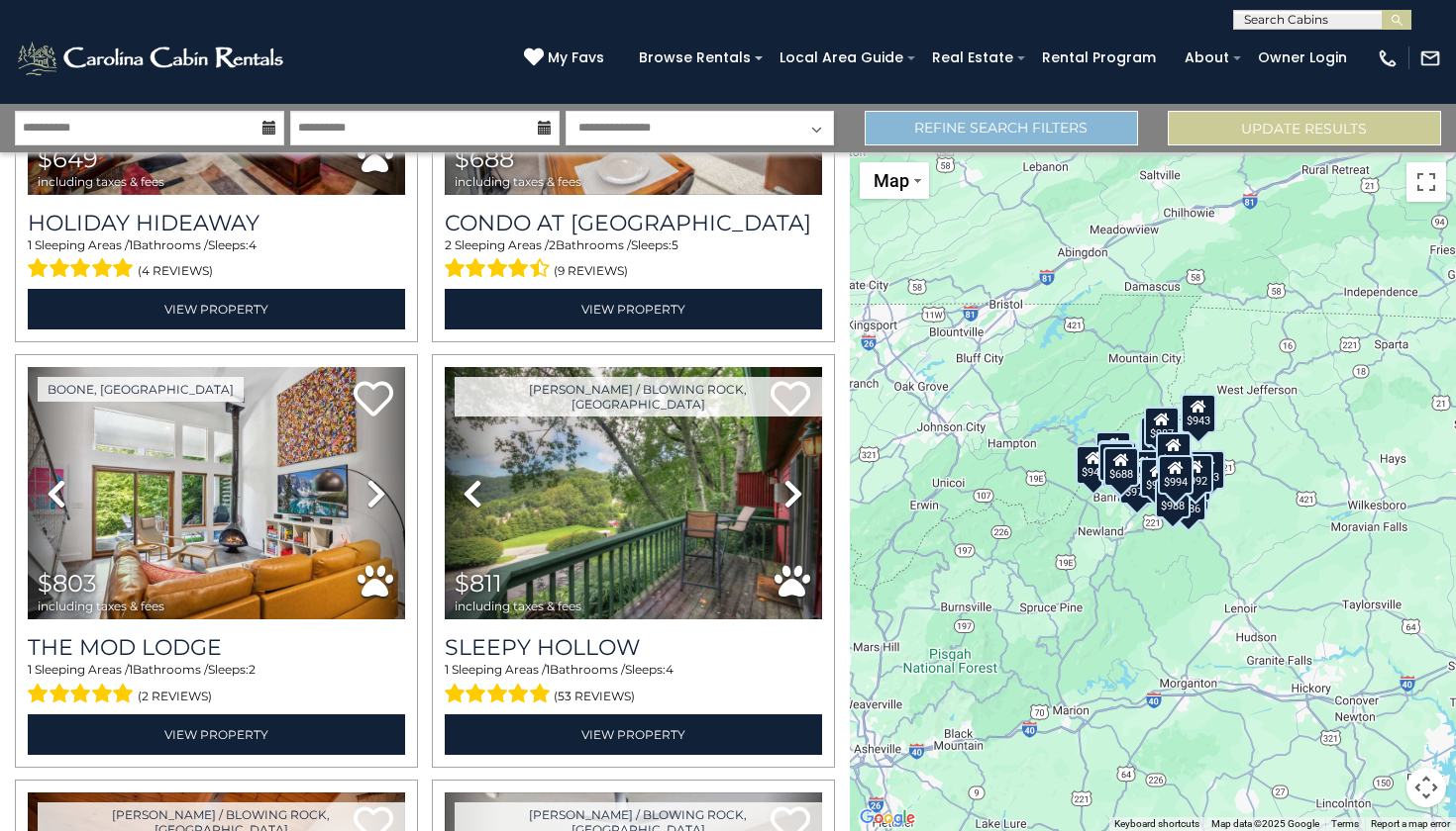
click at [1002, 126] on link "Refine Search Filters" at bounding box center [1001, 128] width 274 height 35
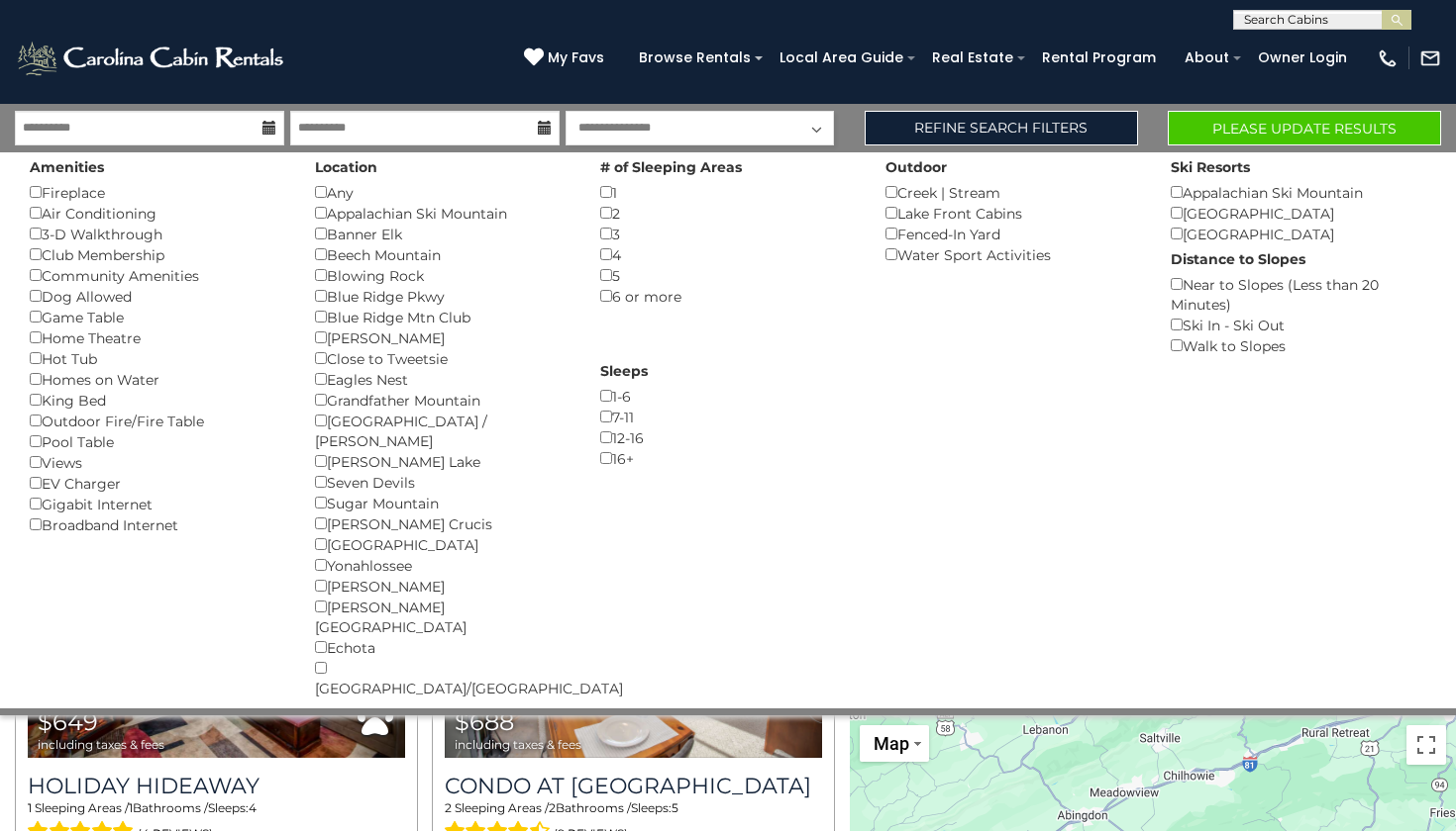
click at [827, 742] on div "Beech Mountain, NC Previous" at bounding box center [633, 698] width 417 height 413
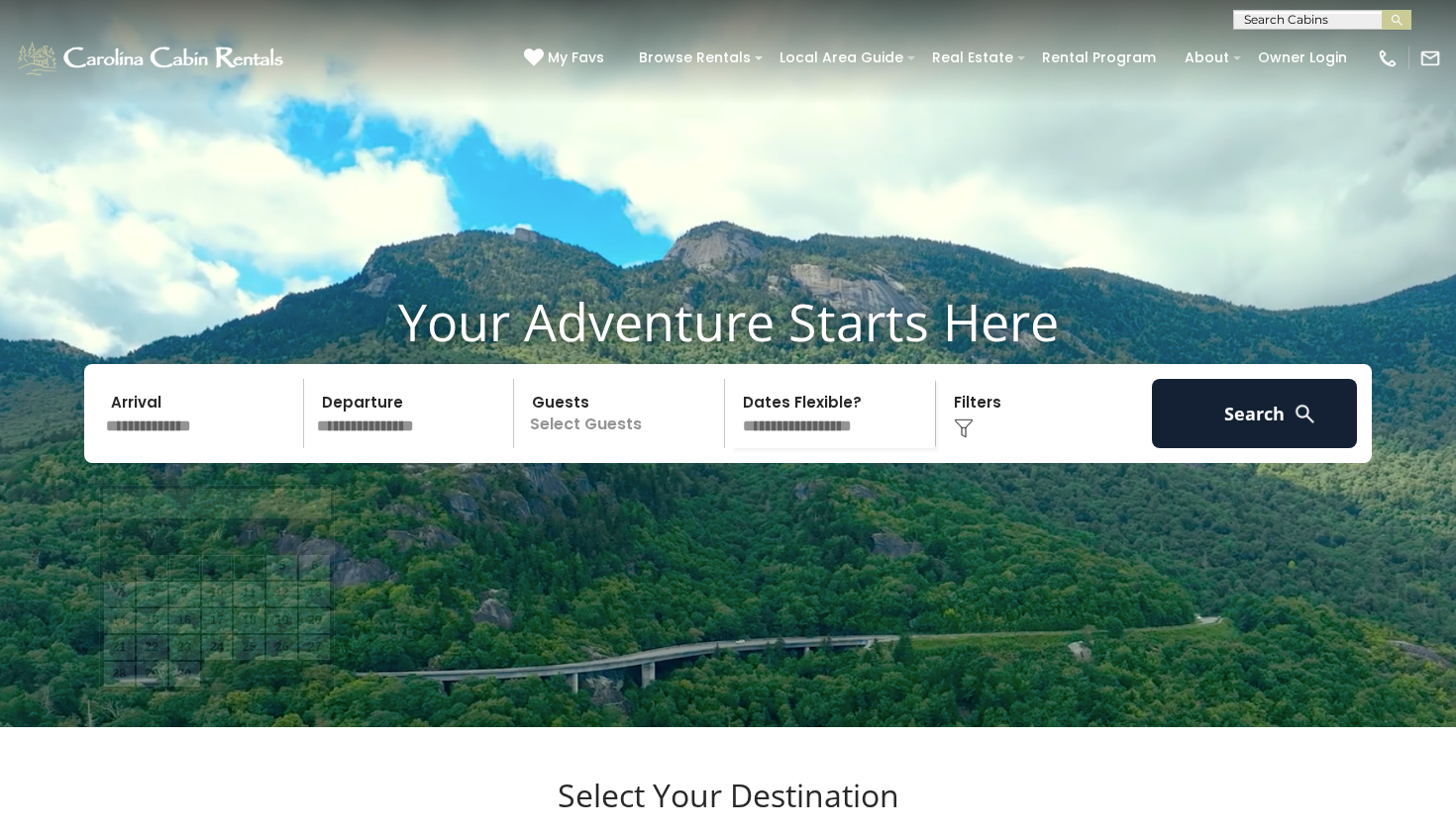
click at [161, 448] on input "text" at bounding box center [201, 414] width 205 height 69
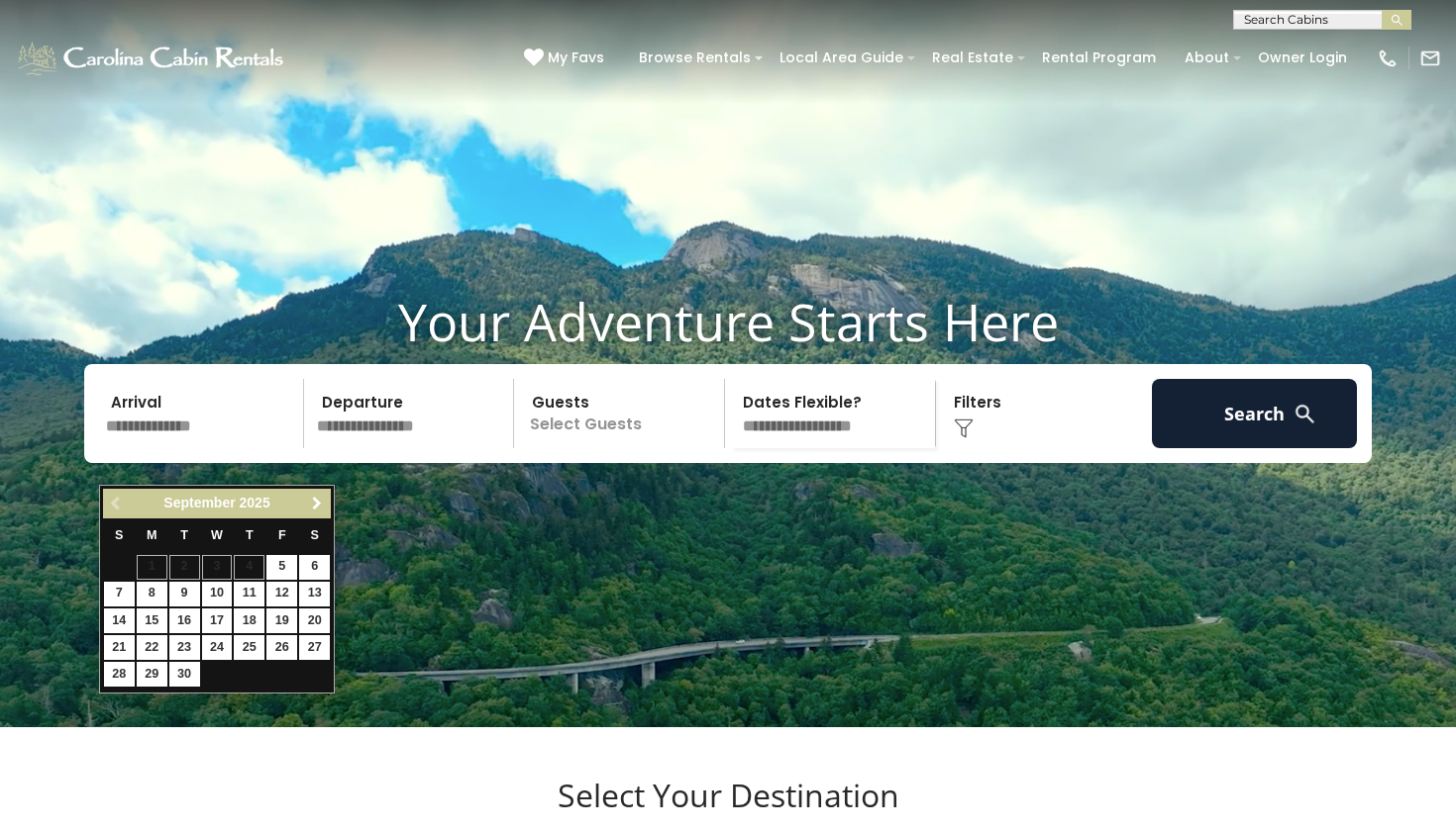
click at [316, 509] on span "Next" at bounding box center [317, 503] width 16 height 16
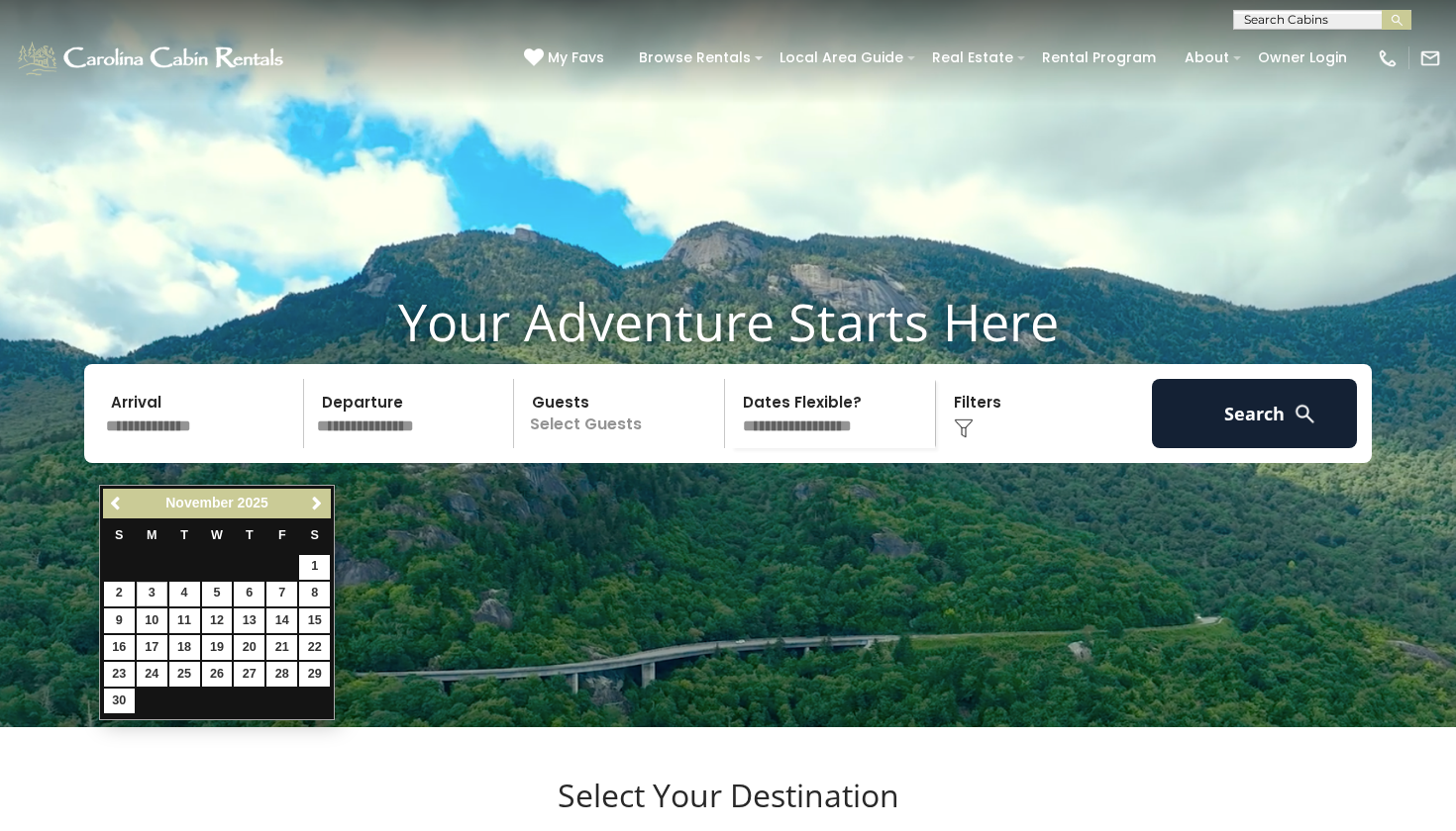
click at [156, 588] on link "3" at bounding box center [152, 594] width 31 height 25
type input "*******"
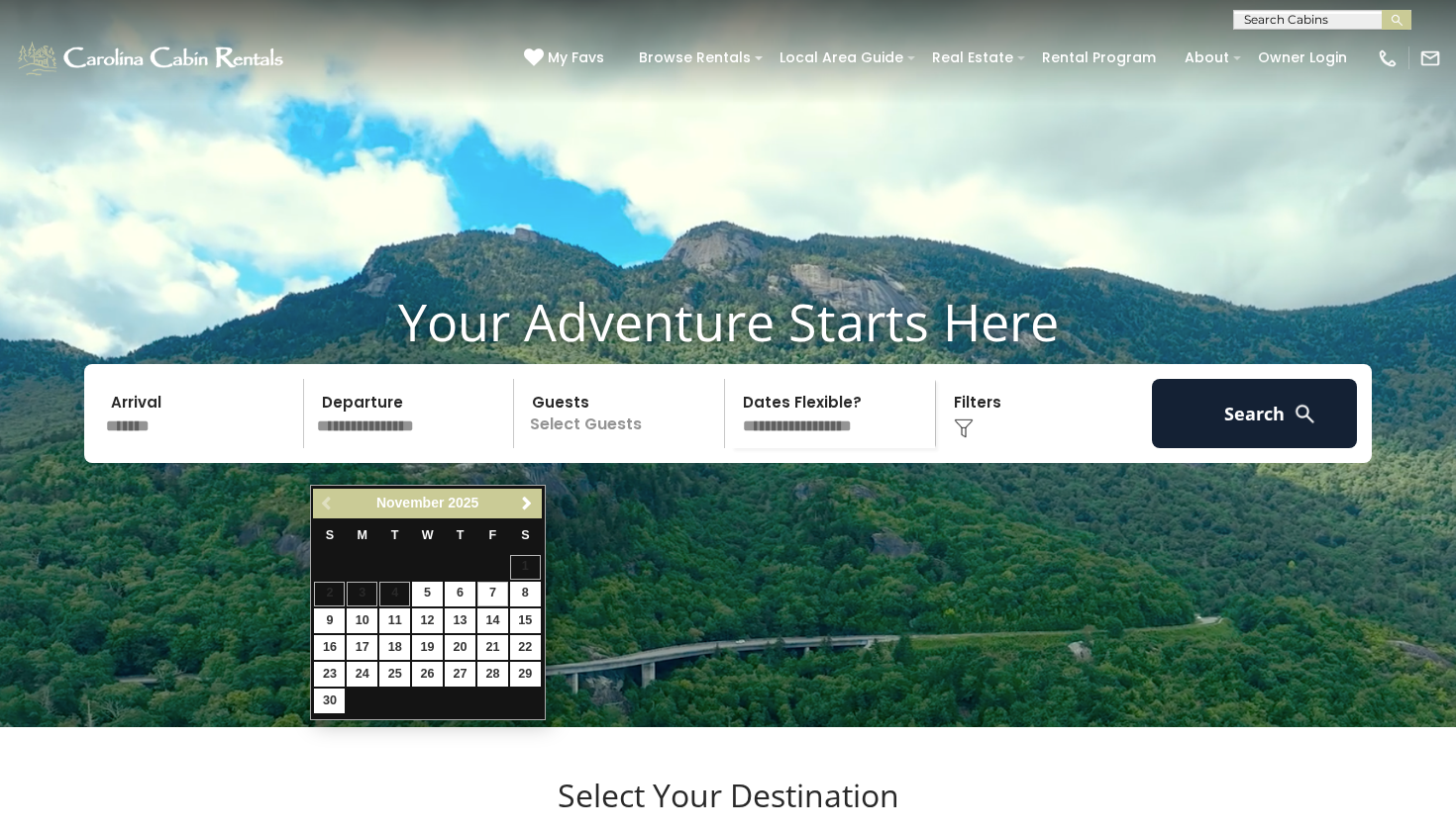
click at [491, 592] on link "7" at bounding box center [493, 594] width 31 height 25
type input "*******"
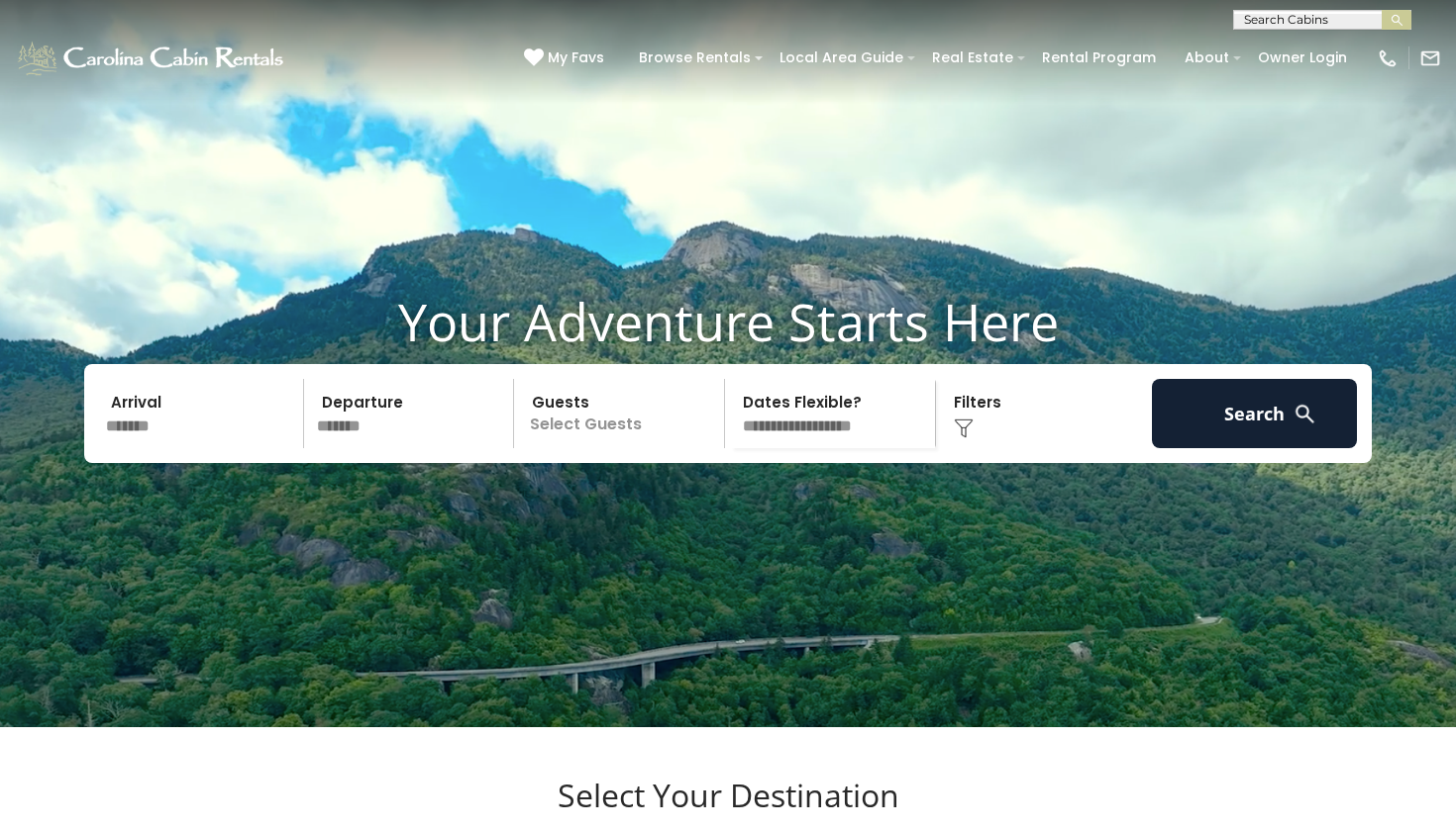
click at [660, 448] on p "Select Guests" at bounding box center [622, 414] width 204 height 69
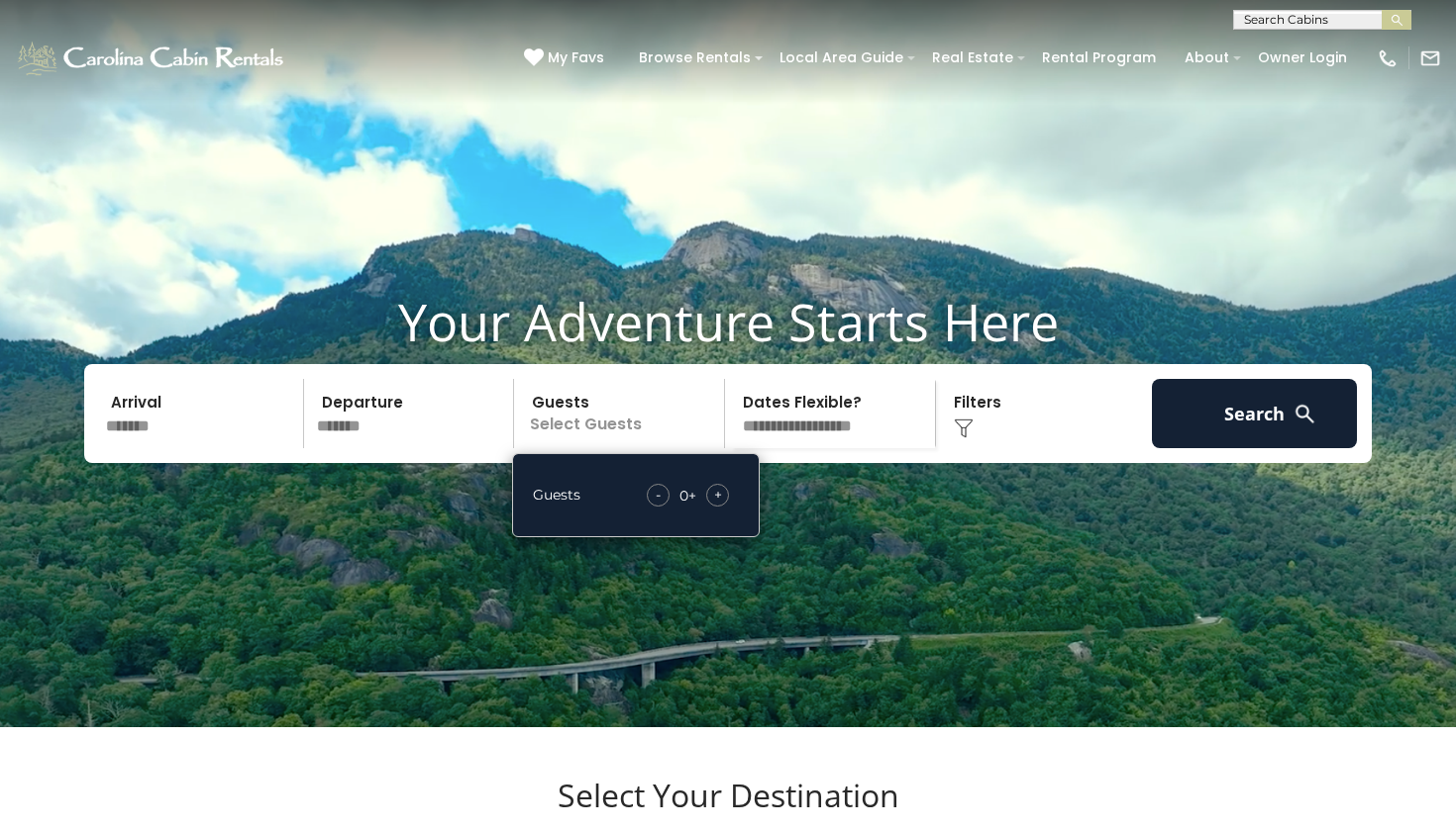
click at [727, 506] on div "+" at bounding box center [718, 495] width 23 height 23
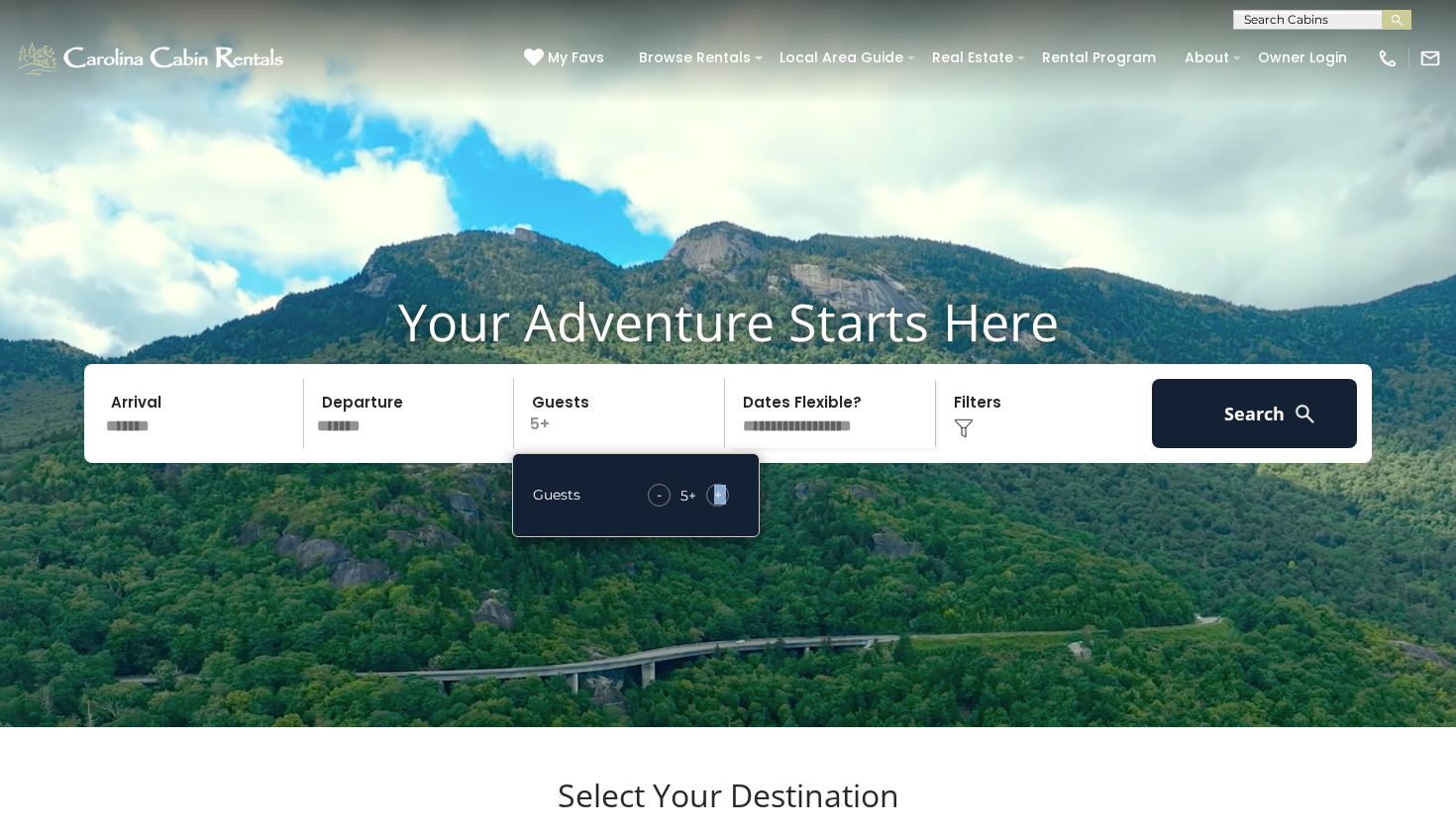
click at [727, 506] on div "+" at bounding box center [718, 495] width 23 height 23
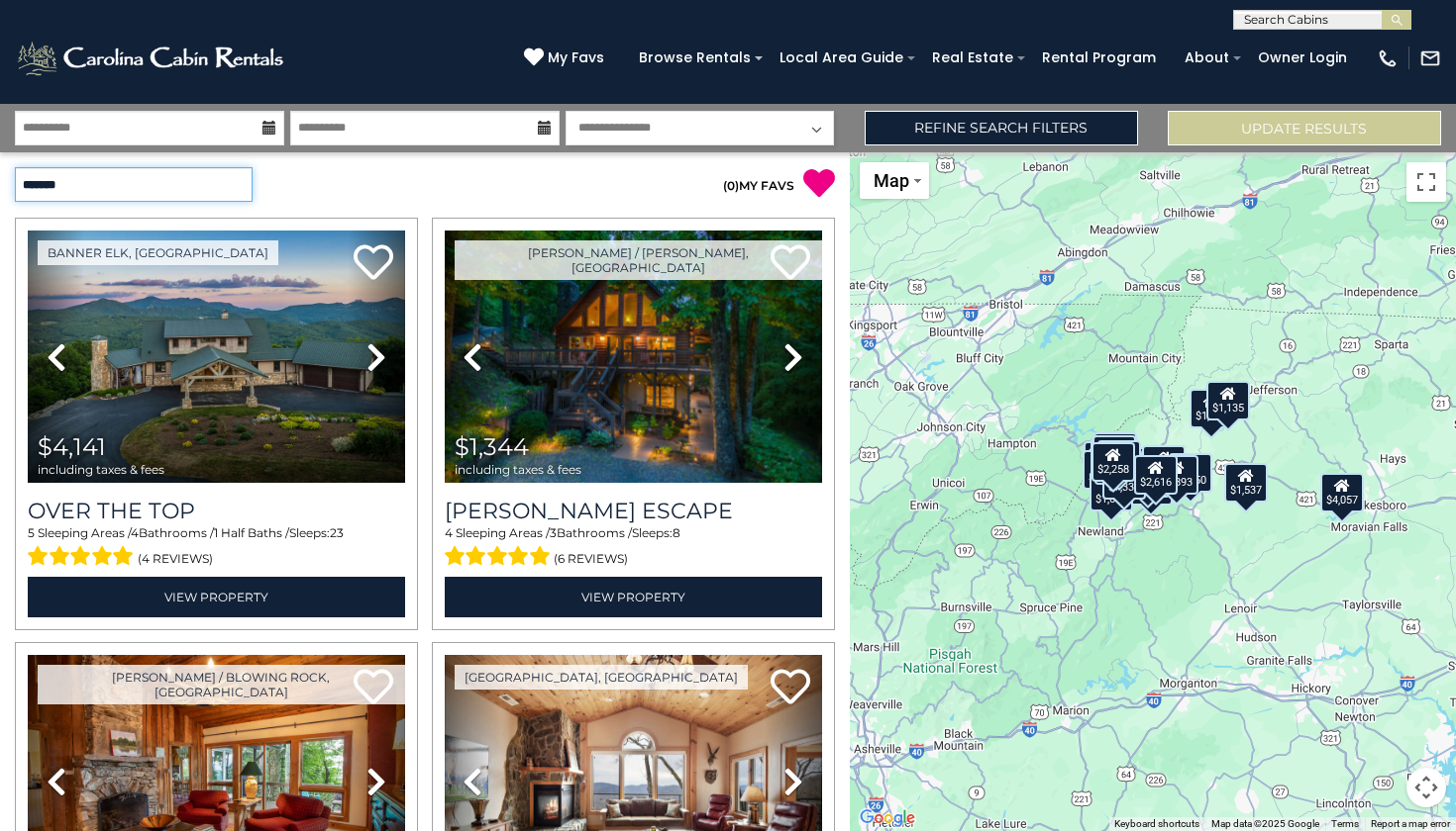
select select "*********"
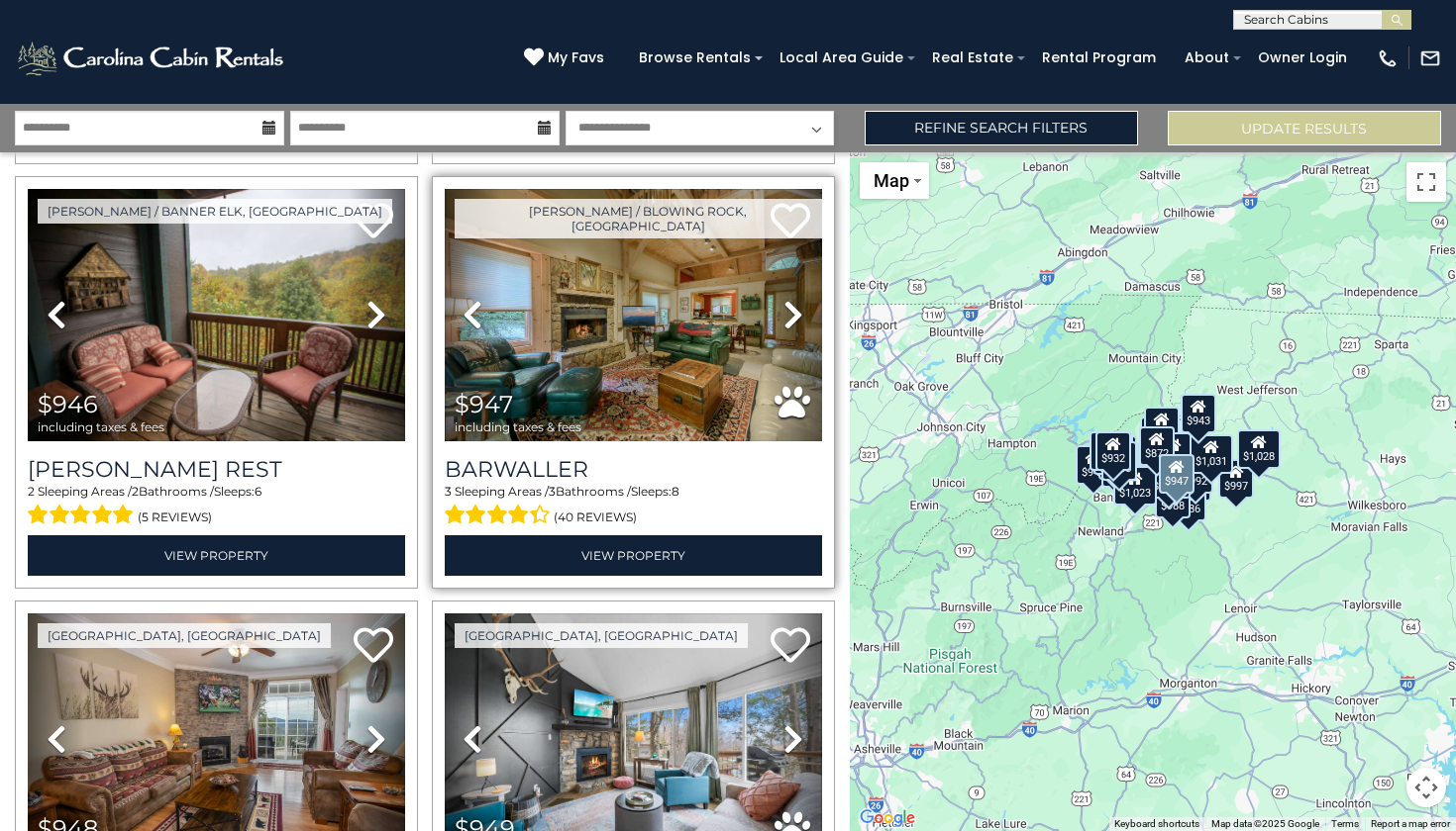
scroll to position [1755, 0]
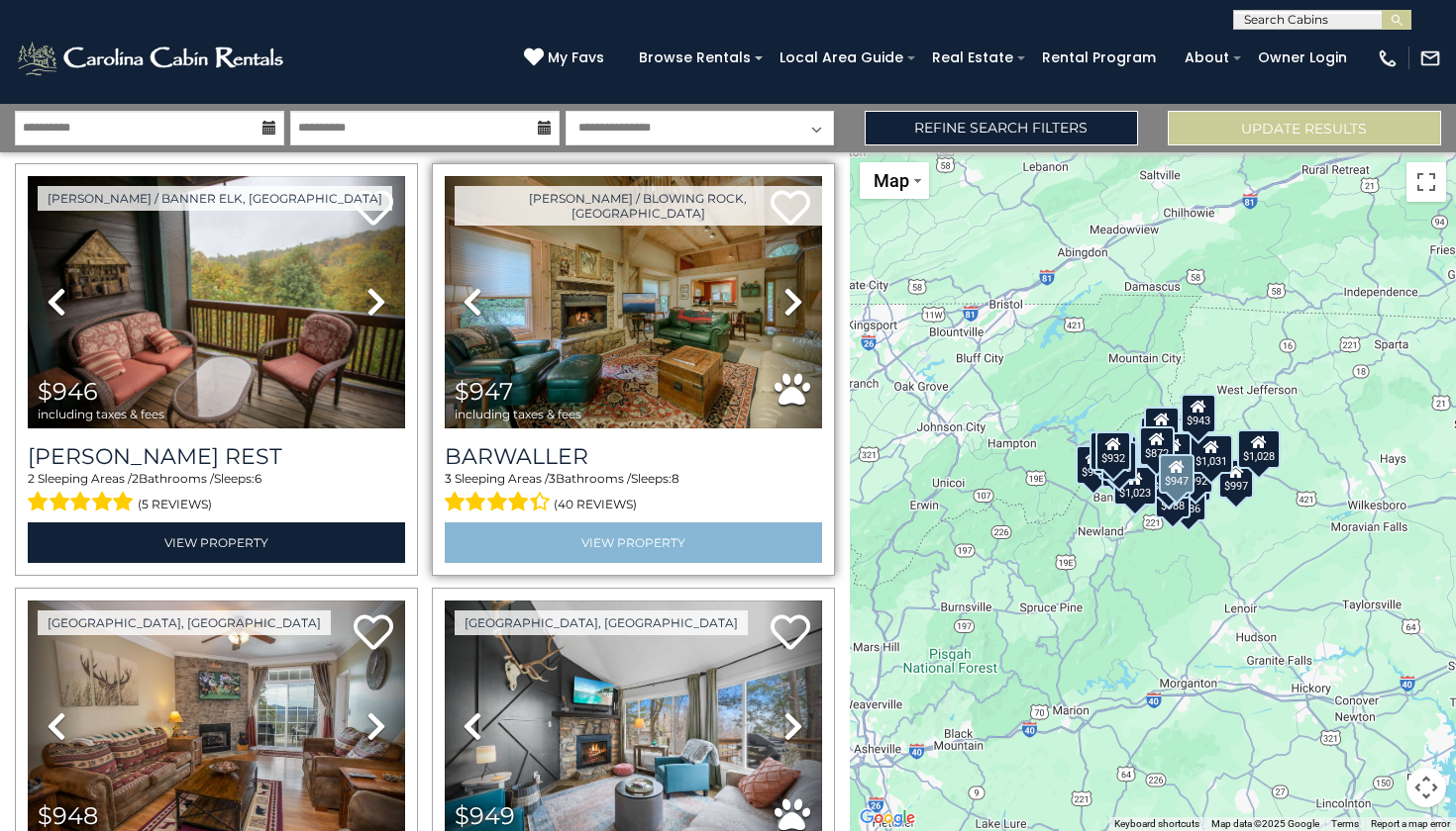
click at [581, 529] on link "View Property" at bounding box center [634, 542] width 378 height 41
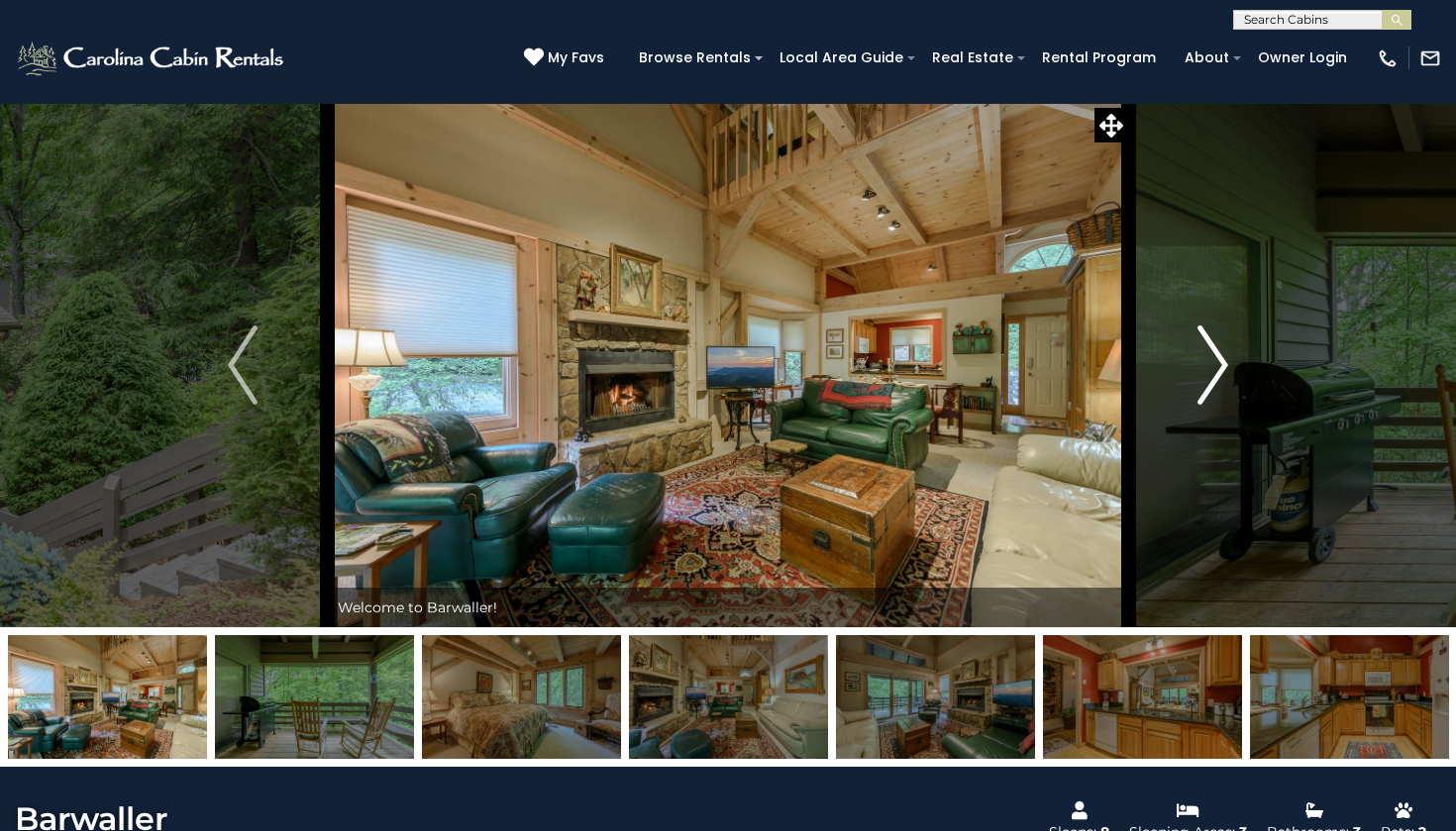
click at [1210, 399] on img "Next" at bounding box center [1213, 365] width 30 height 79
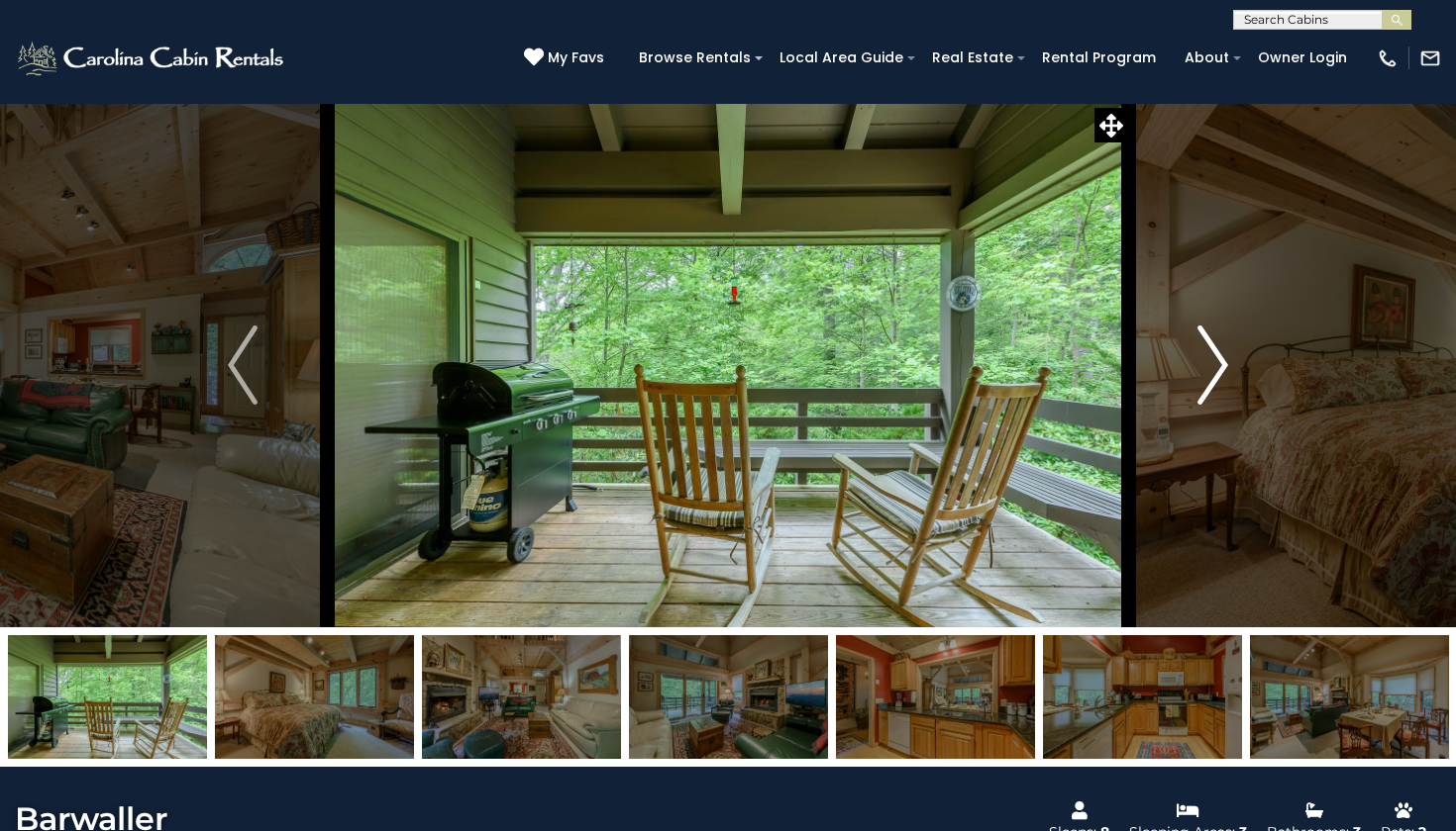
click at [1210, 399] on img "Next" at bounding box center [1213, 365] width 30 height 79
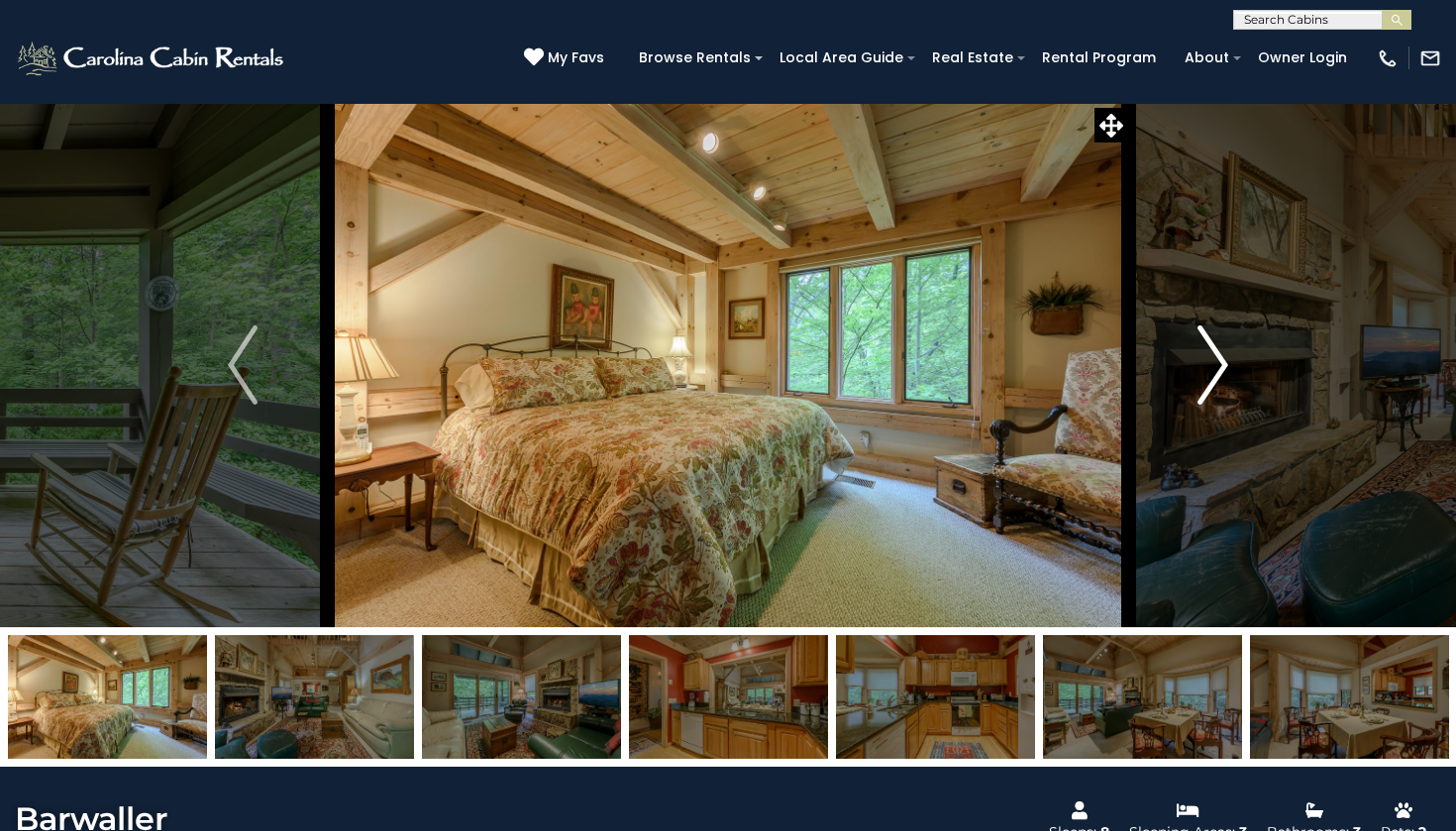
click at [1210, 400] on img "Next" at bounding box center [1213, 365] width 30 height 79
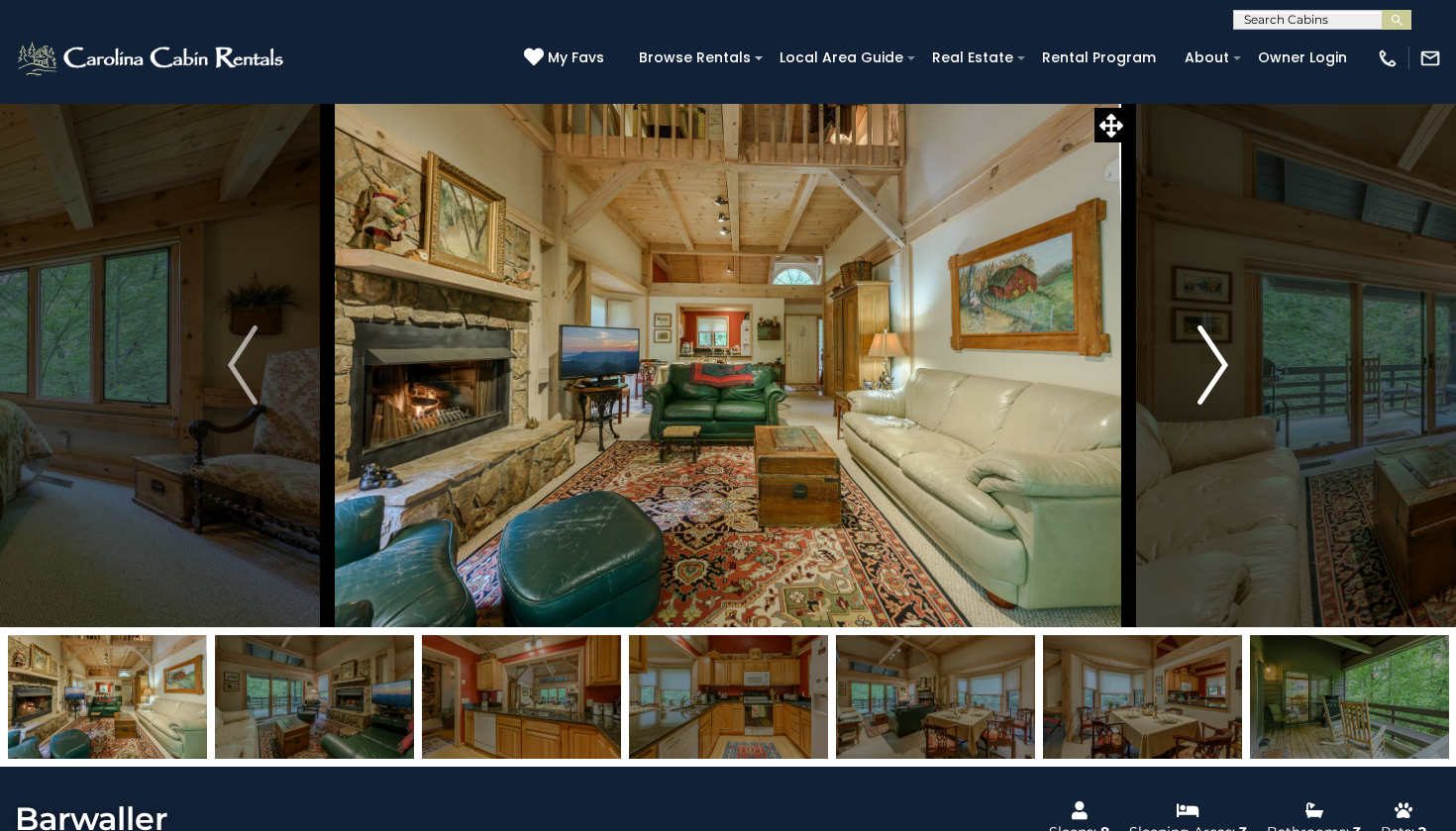
click at [1210, 400] on img "Next" at bounding box center [1213, 365] width 30 height 79
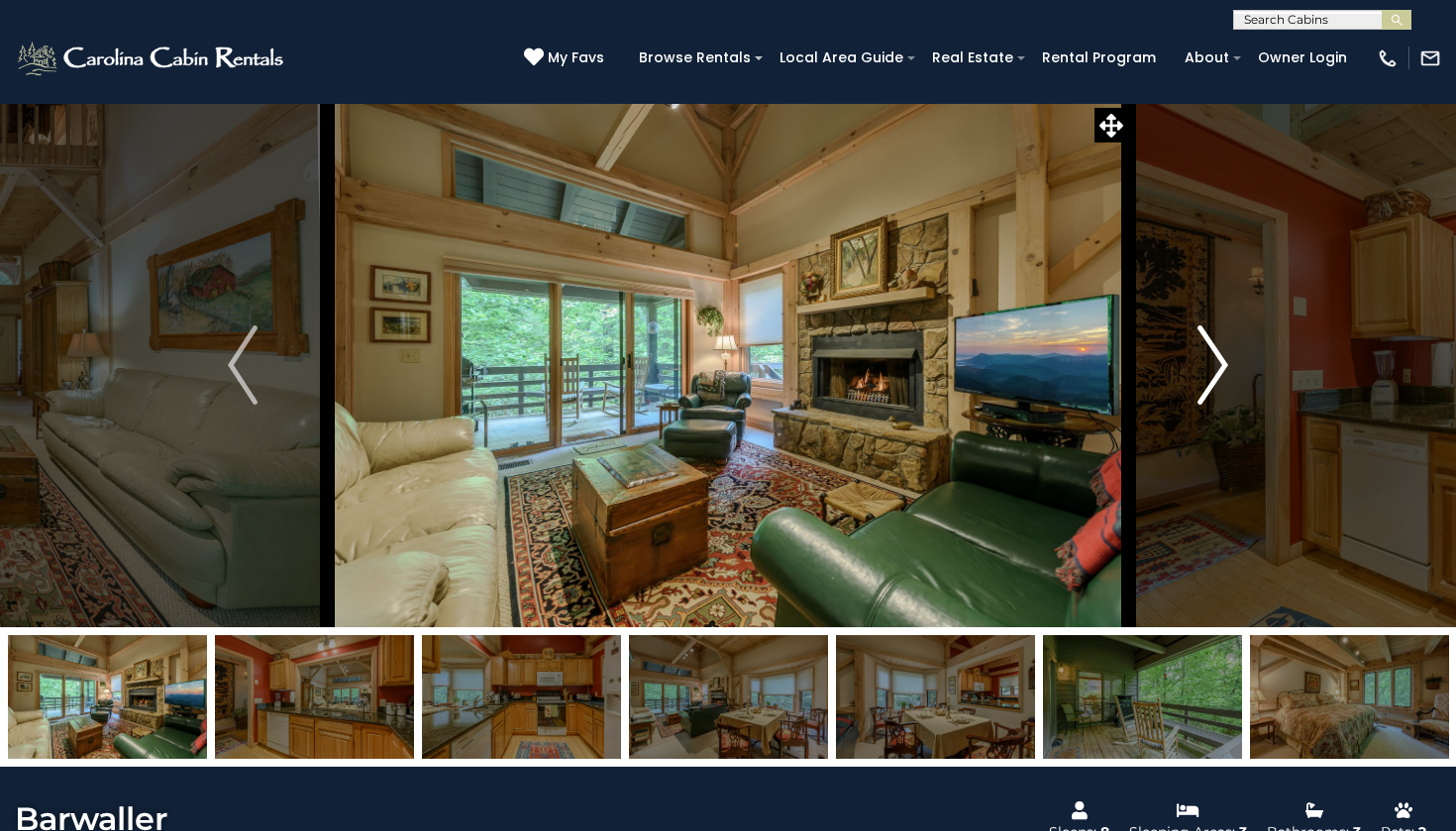
click at [1210, 400] on img "Next" at bounding box center [1213, 365] width 30 height 79
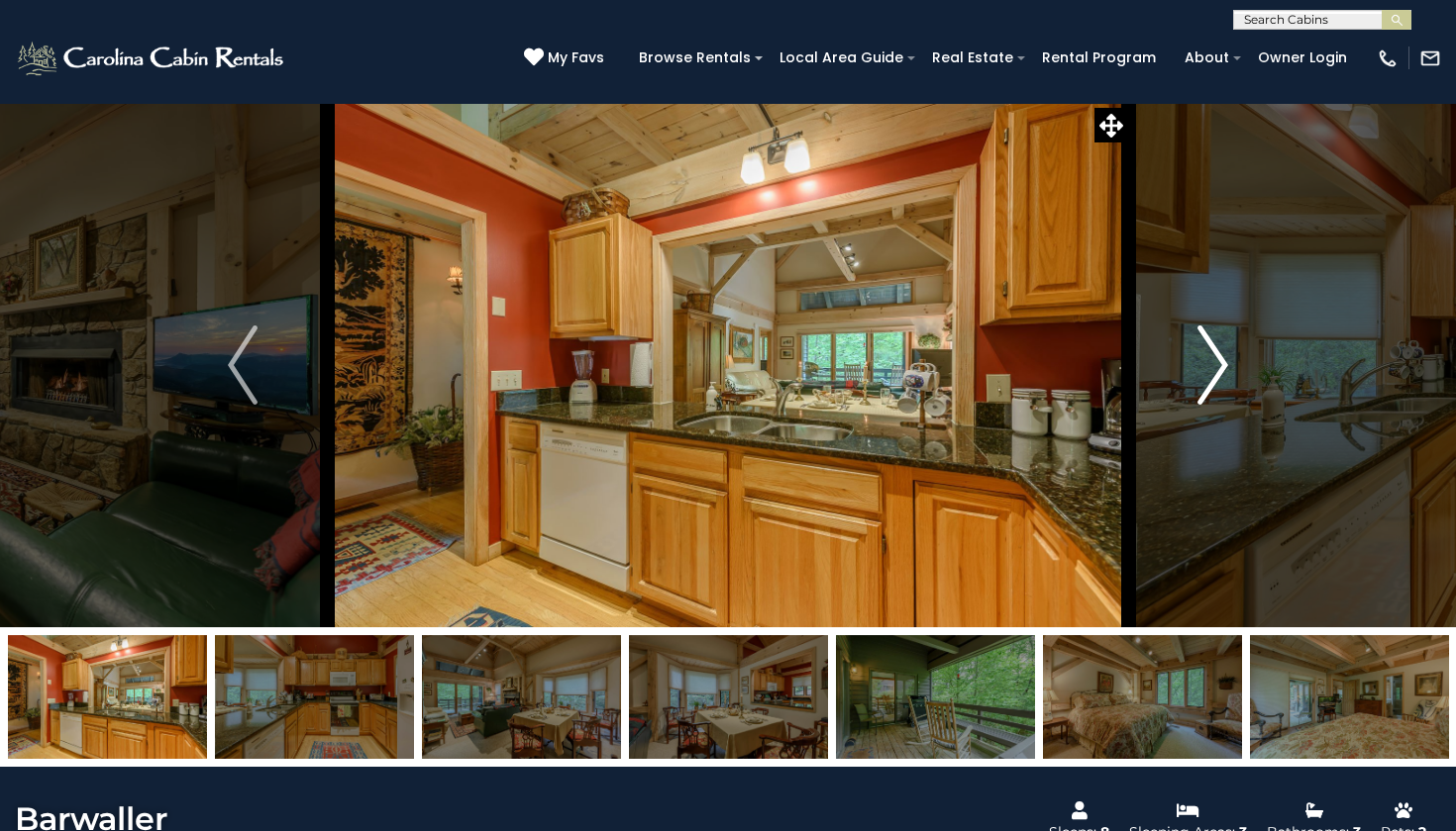
click at [1210, 400] on img "Next" at bounding box center [1213, 365] width 30 height 79
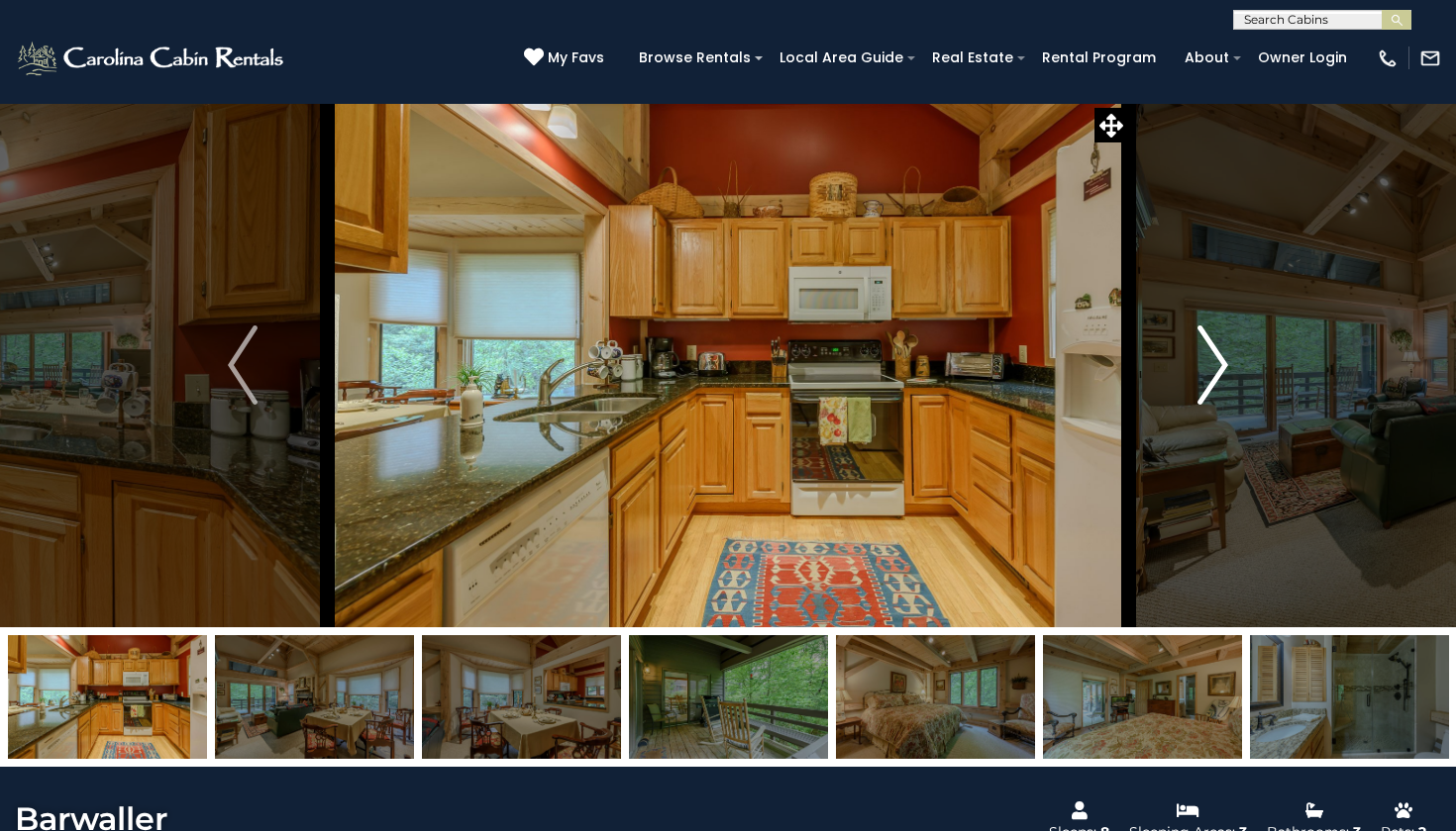
click at [1210, 400] on img "Next" at bounding box center [1213, 365] width 30 height 79
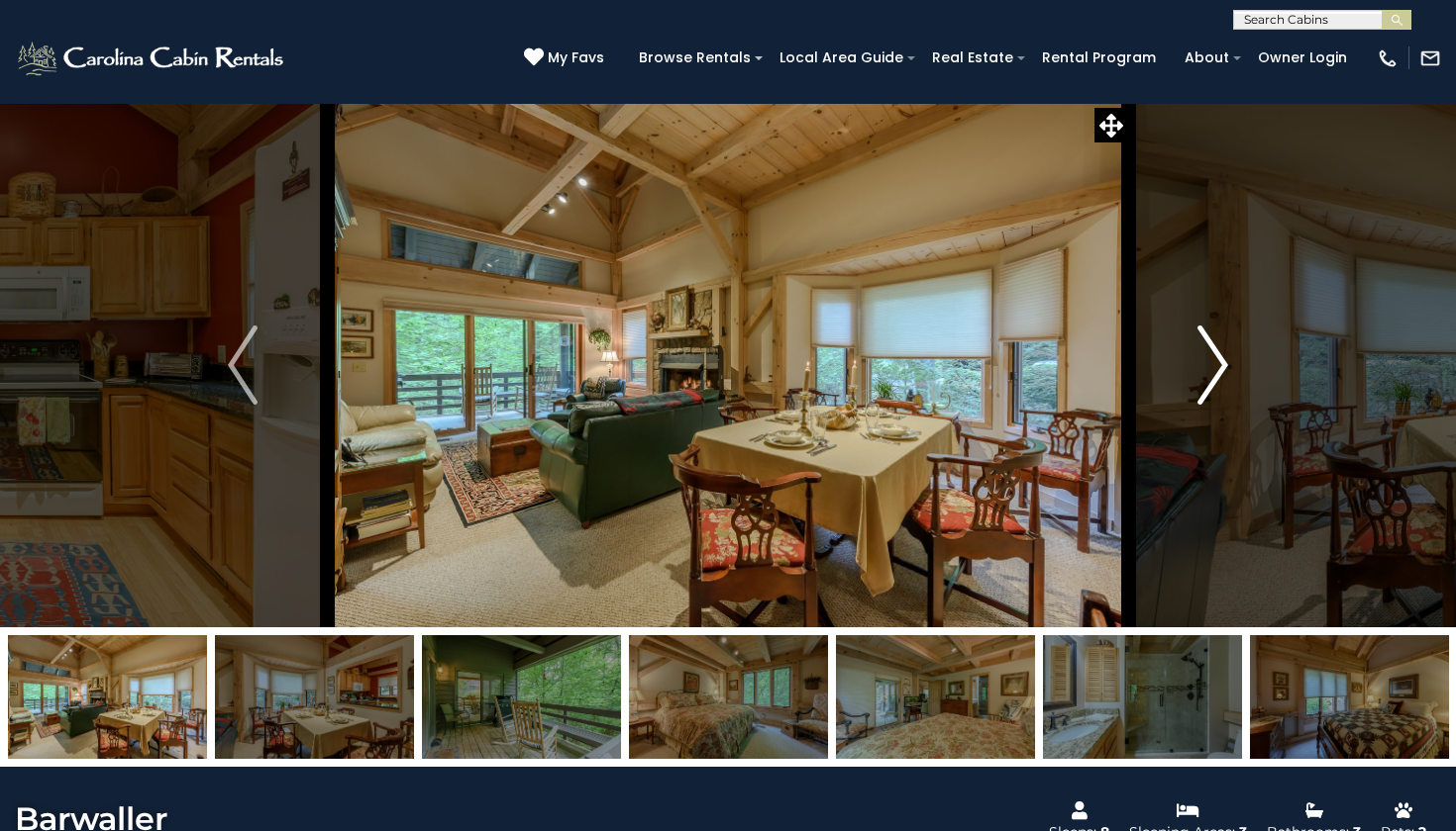
click at [1210, 400] on img "Next" at bounding box center [1213, 365] width 30 height 79
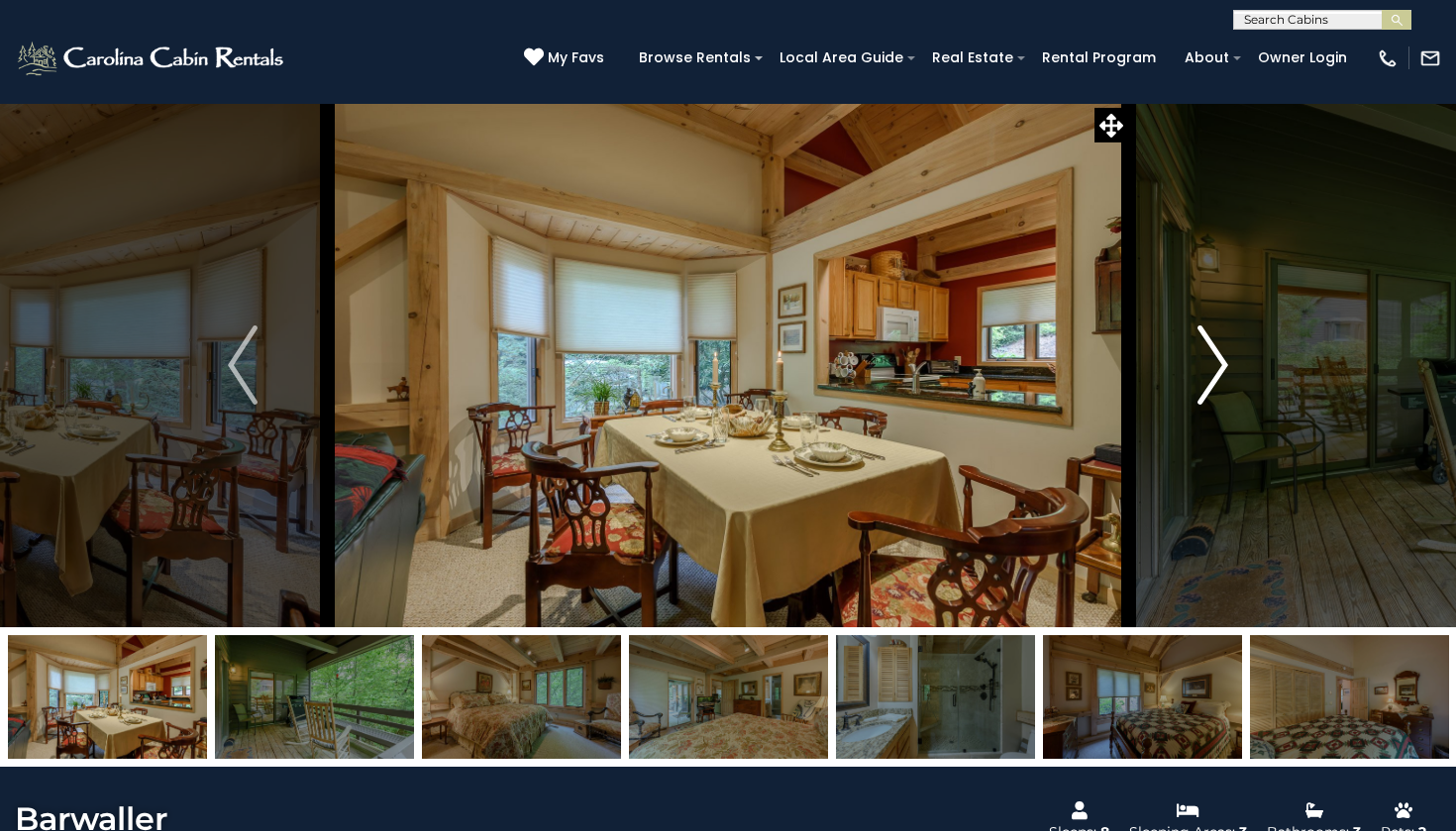
click at [1210, 400] on img "Next" at bounding box center [1213, 365] width 30 height 79
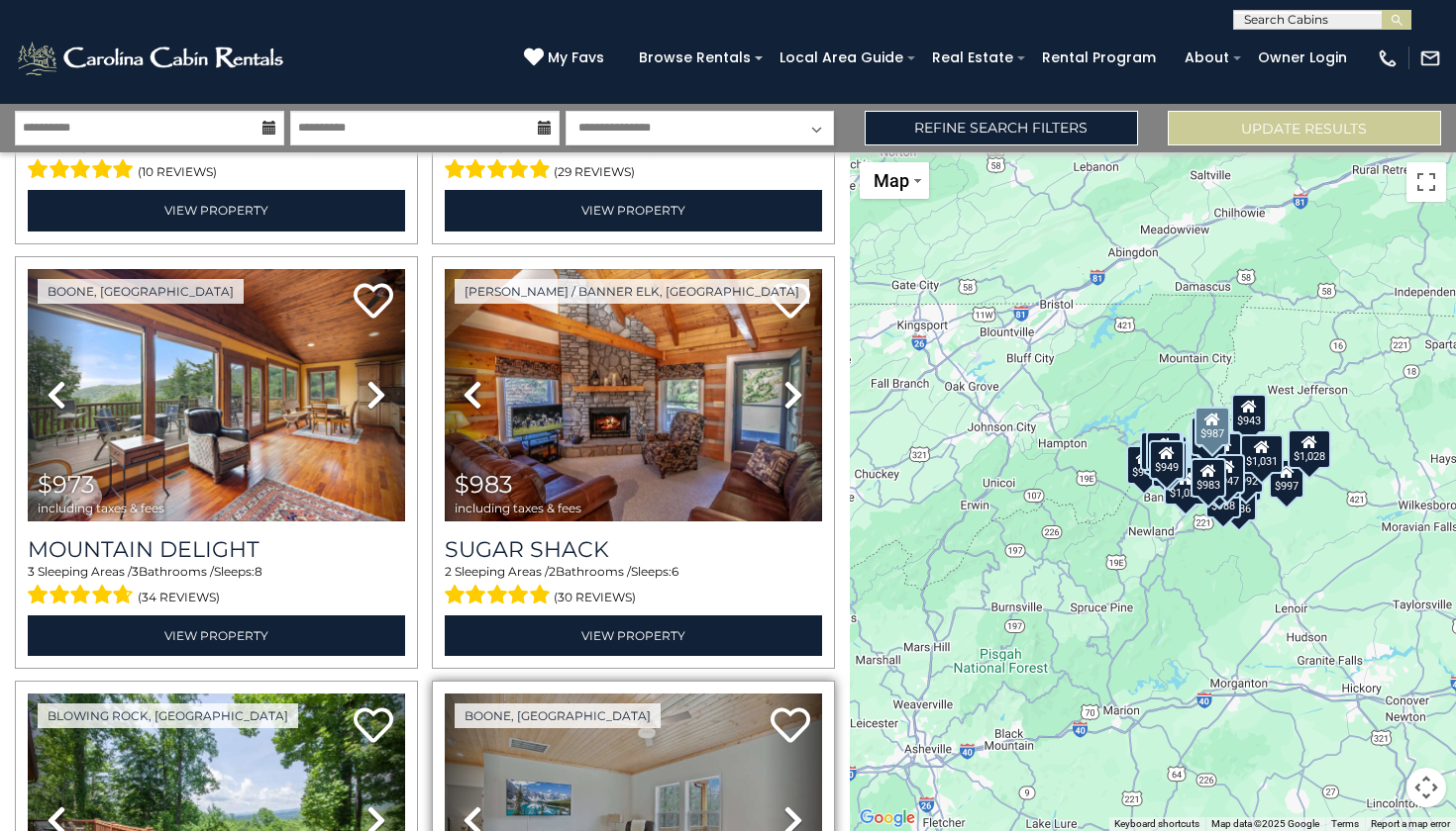
scroll to position [2951, 0]
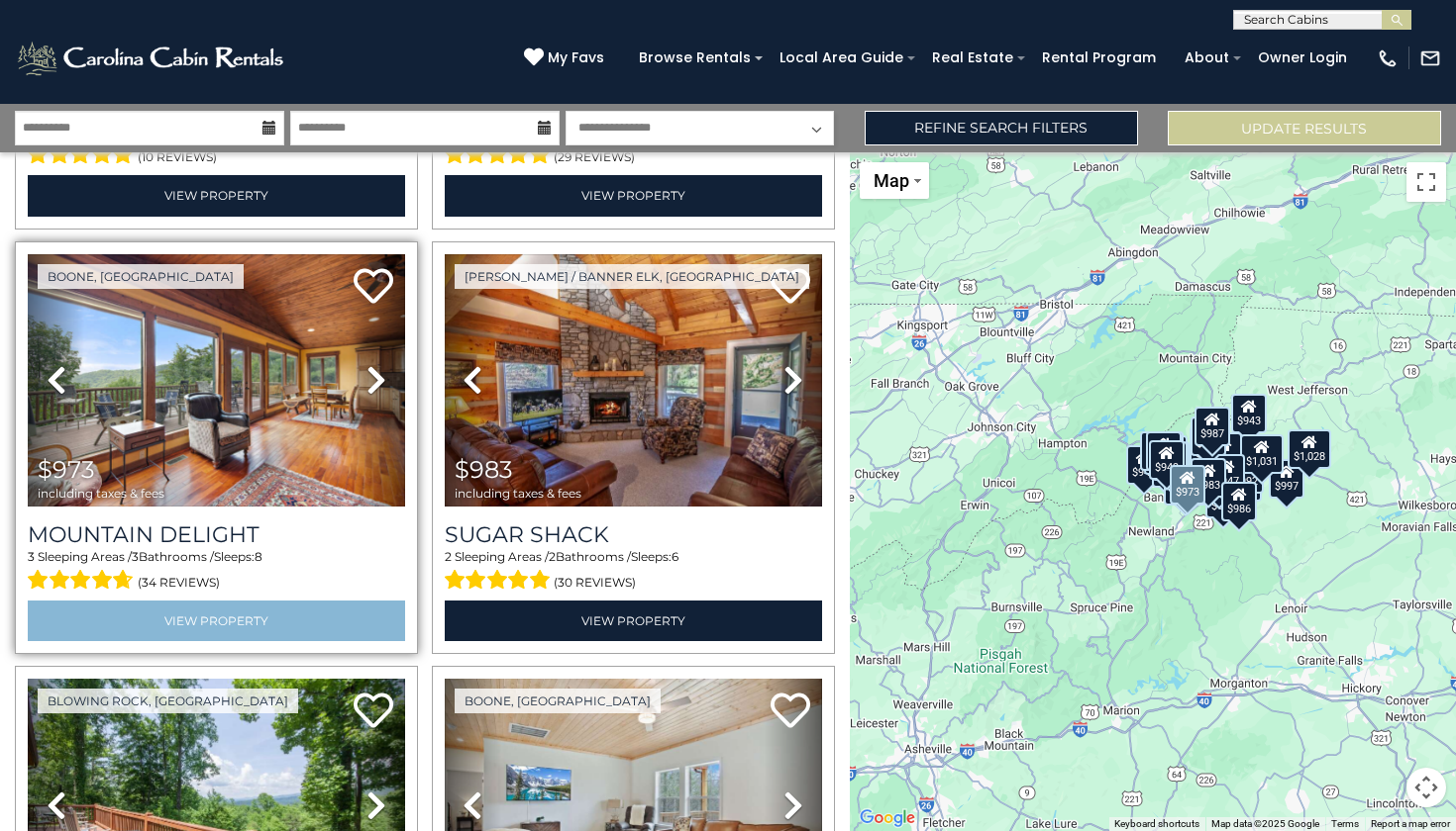
click at [208, 601] on link "View Property" at bounding box center [217, 621] width 378 height 41
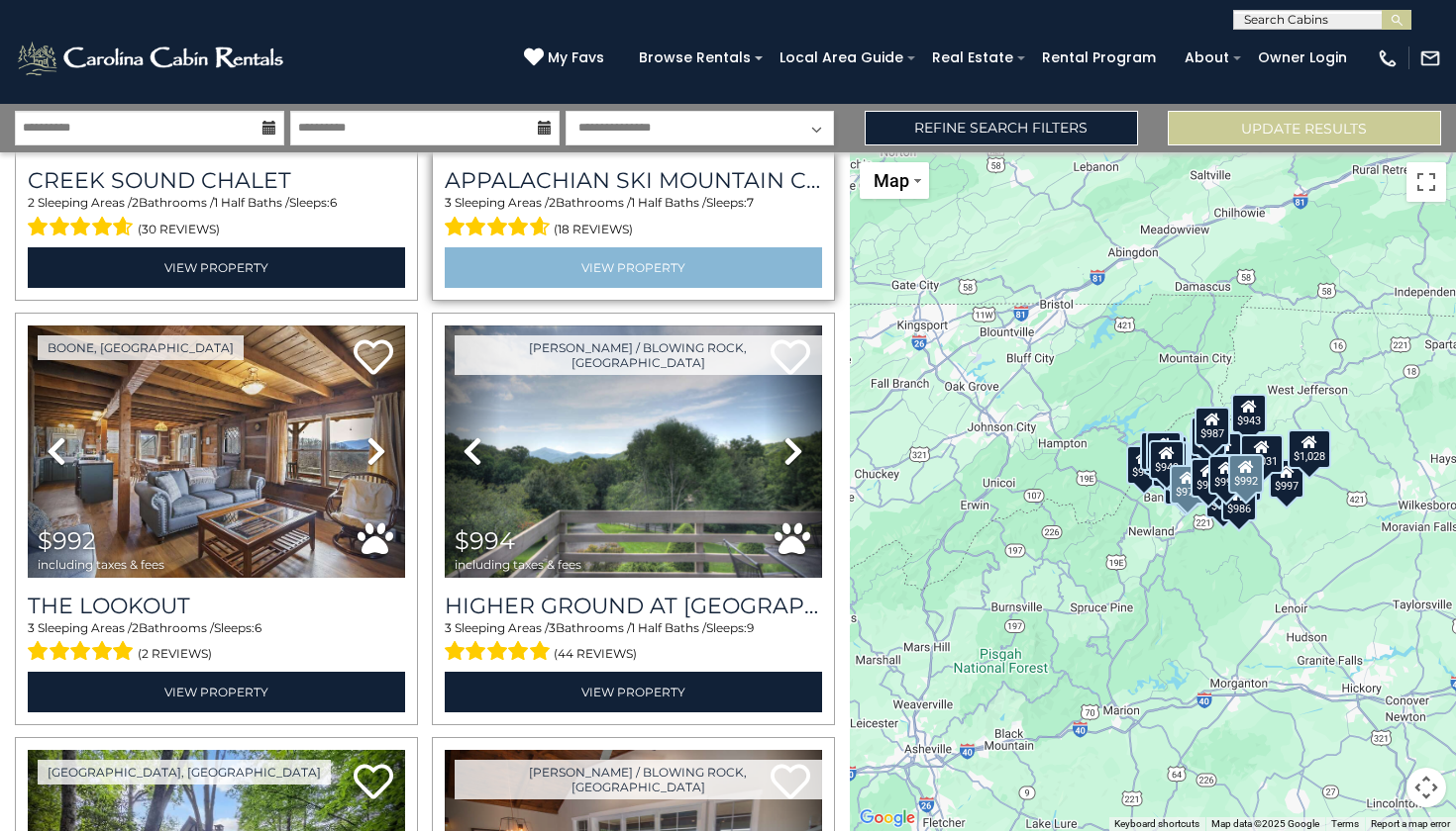
scroll to position [4163, 0]
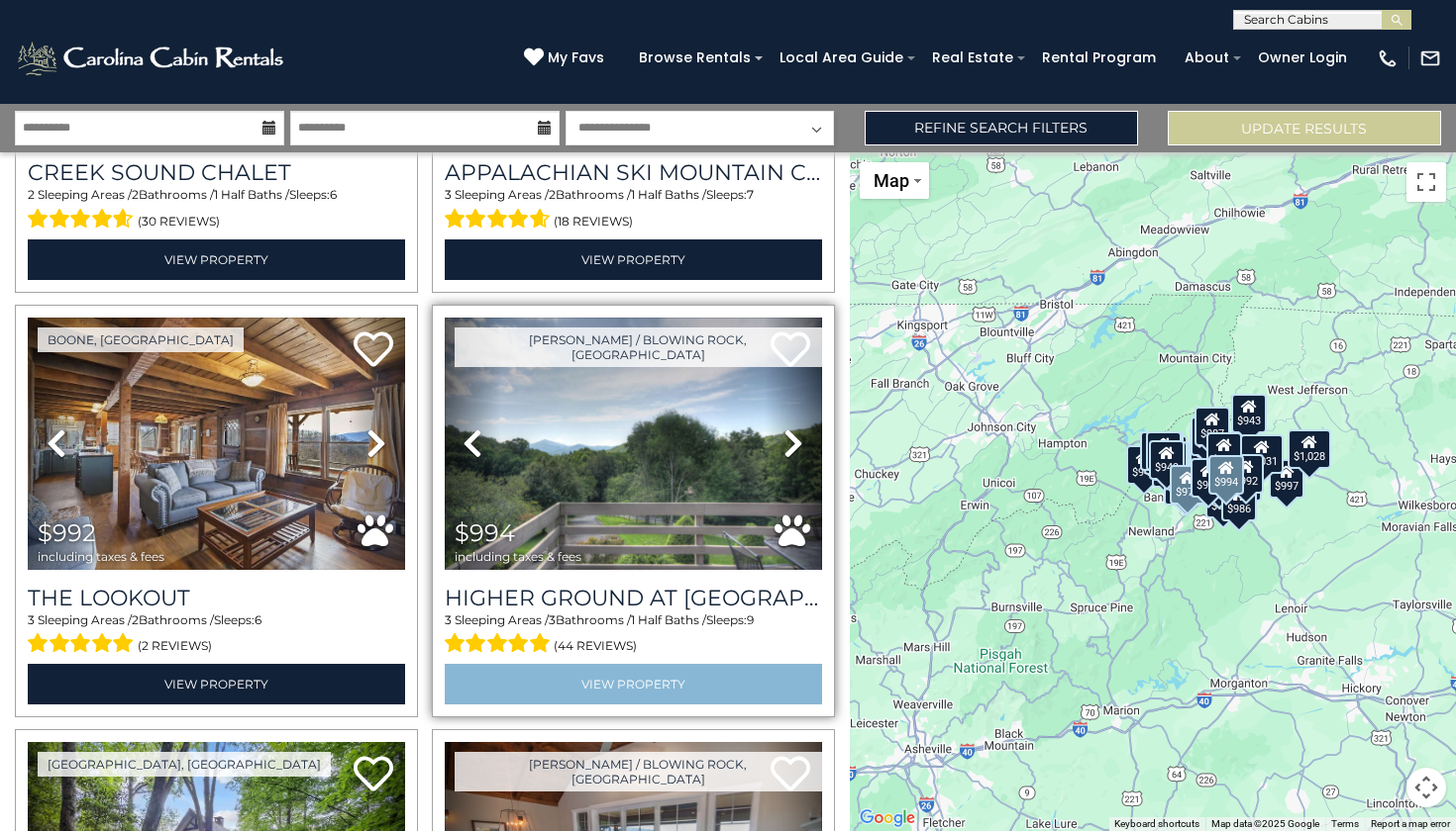
click at [548, 664] on link "View Property" at bounding box center [634, 684] width 378 height 41
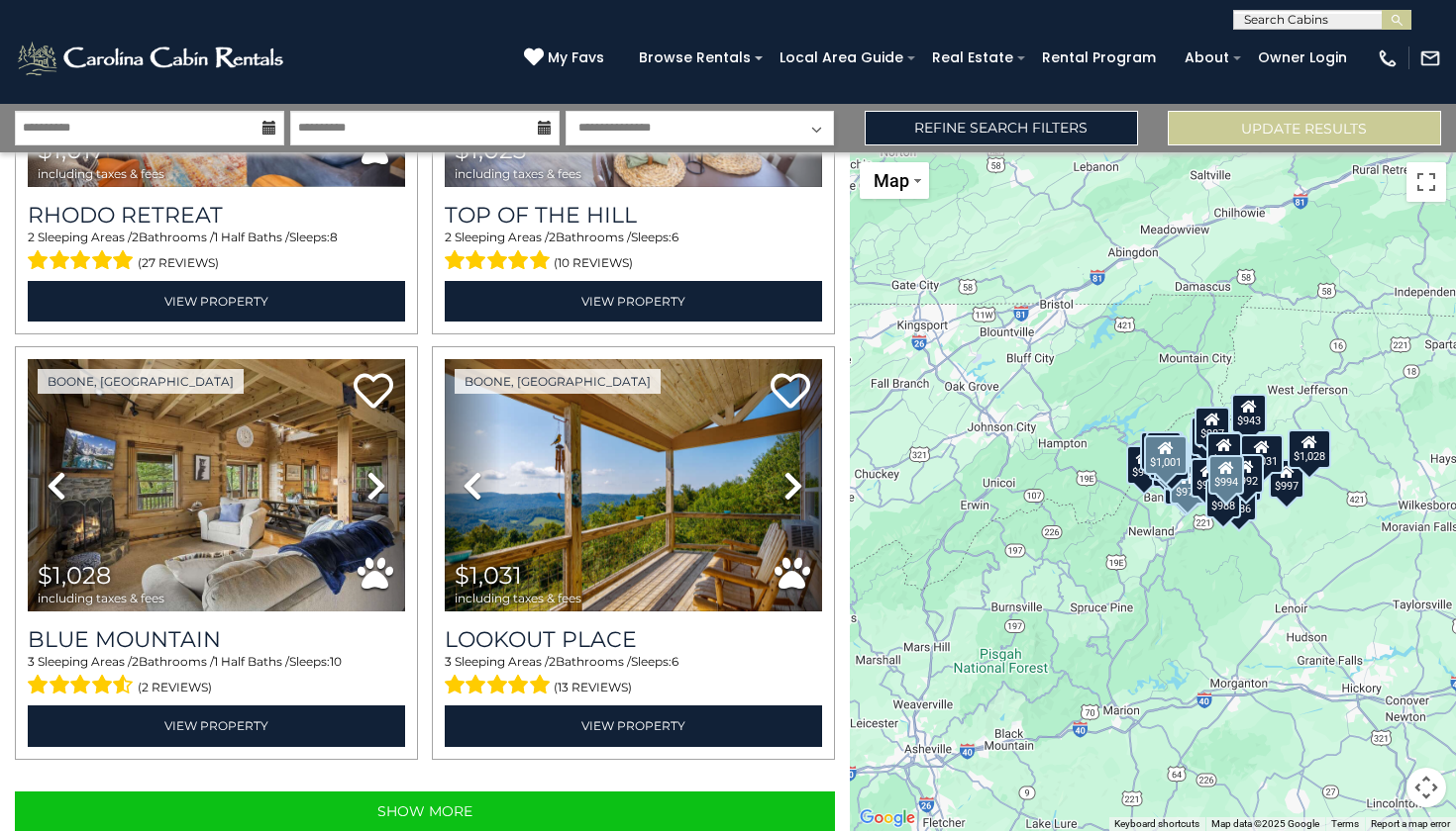
scroll to position [5820, 0]
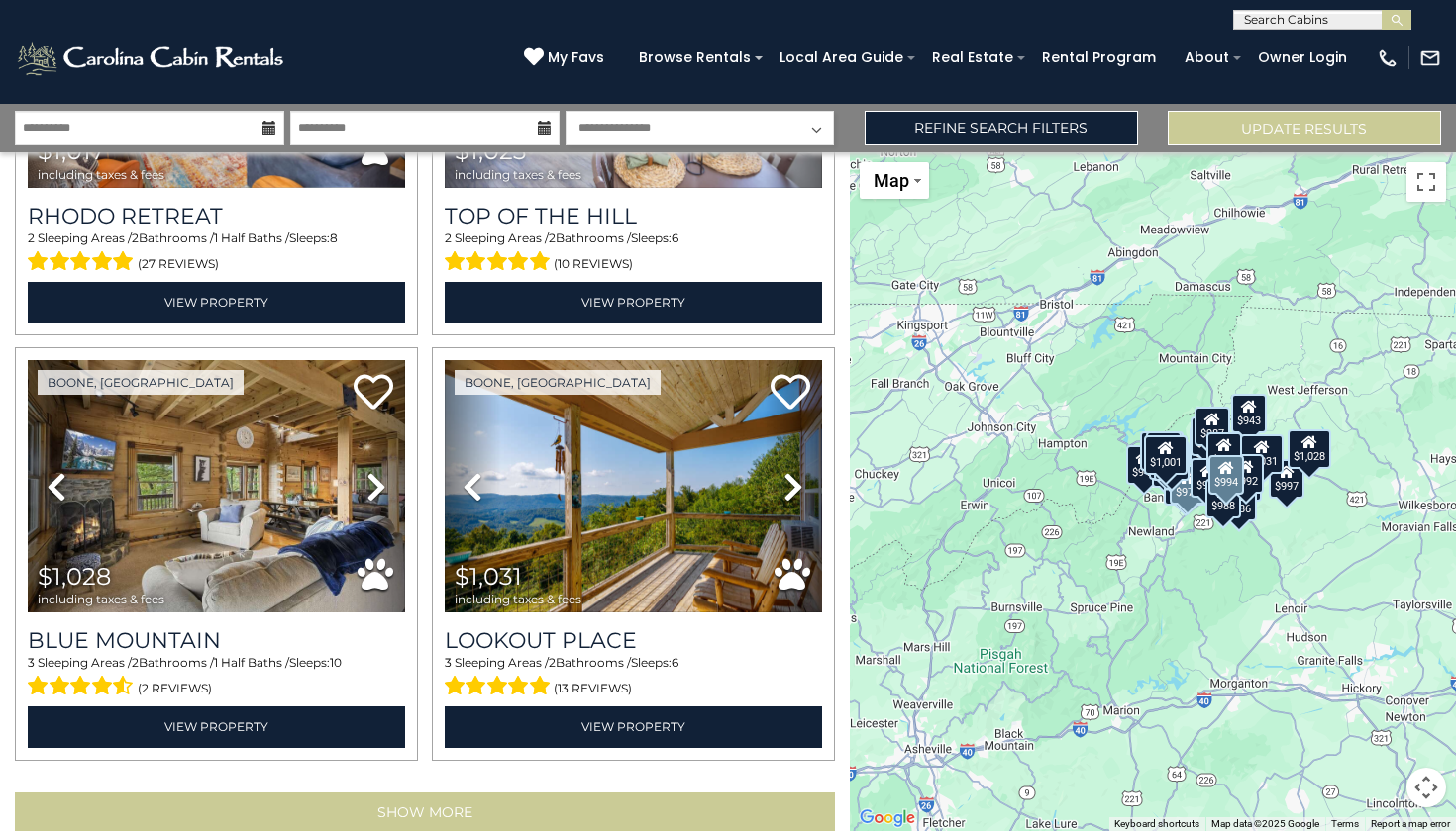
click at [384, 793] on button "Show More" at bounding box center [425, 813] width 820 height 40
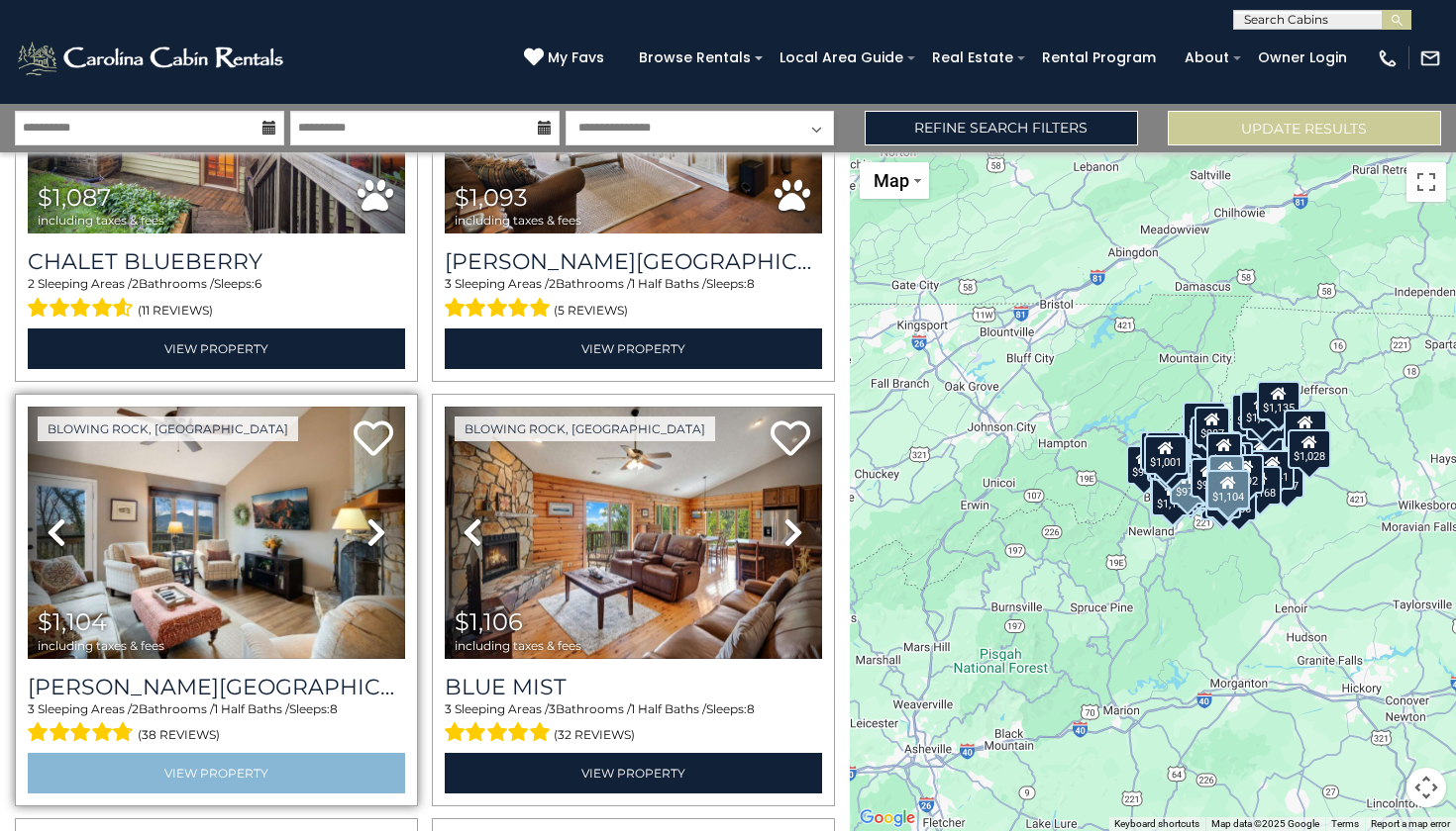
scroll to position [7480, 0]
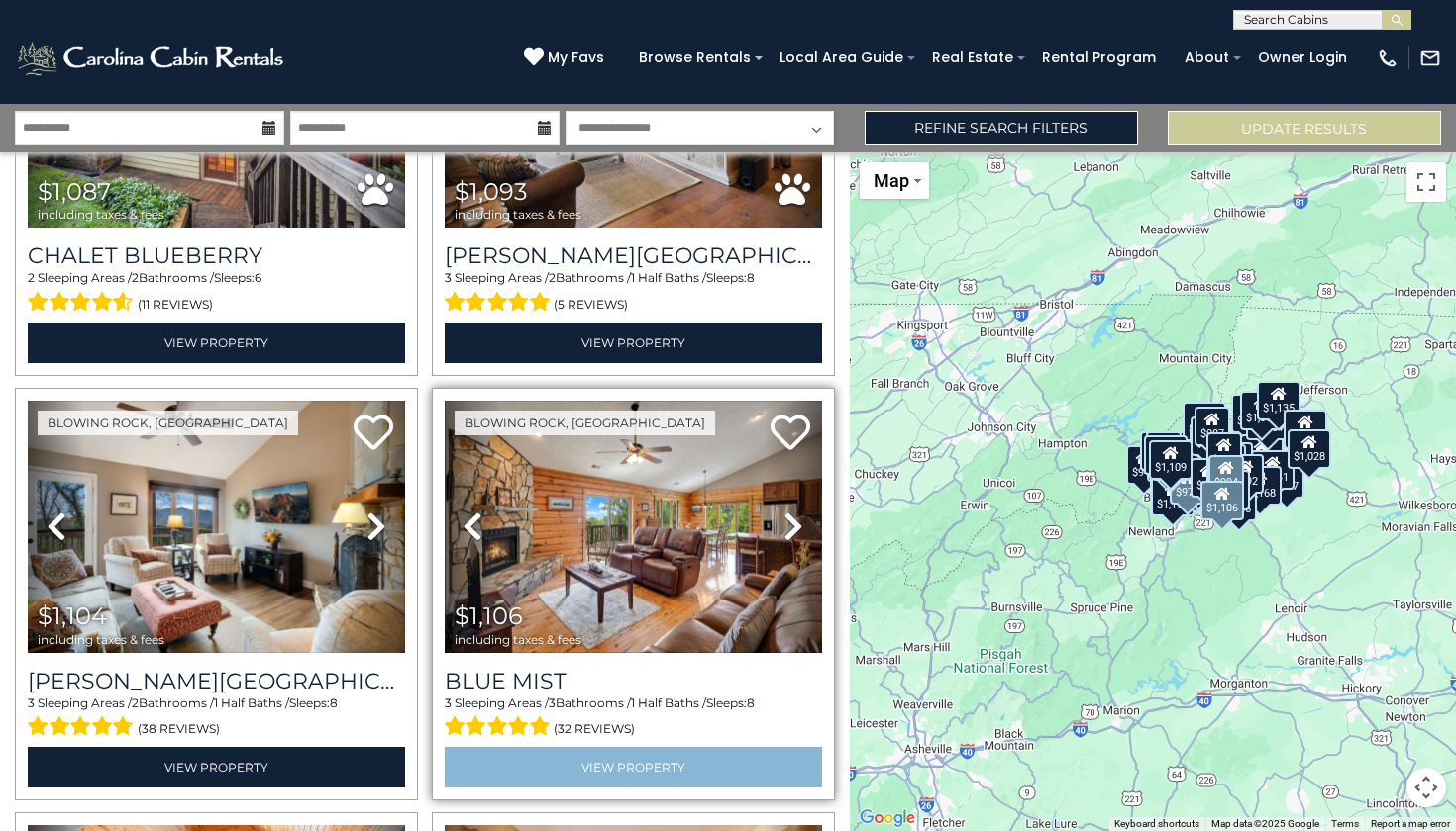
click at [596, 747] on link "View Property" at bounding box center [634, 767] width 378 height 41
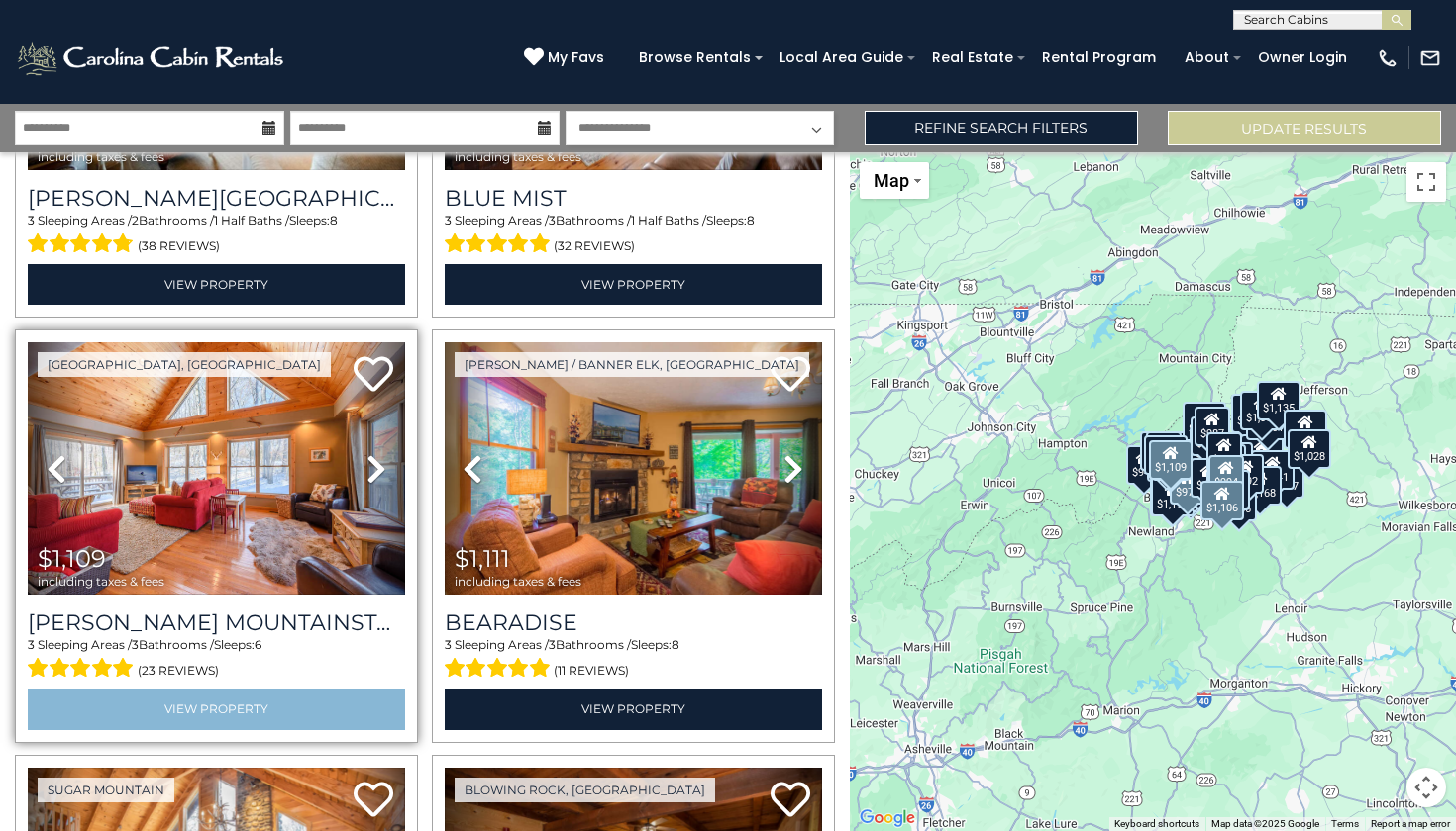
scroll to position [7995, 0]
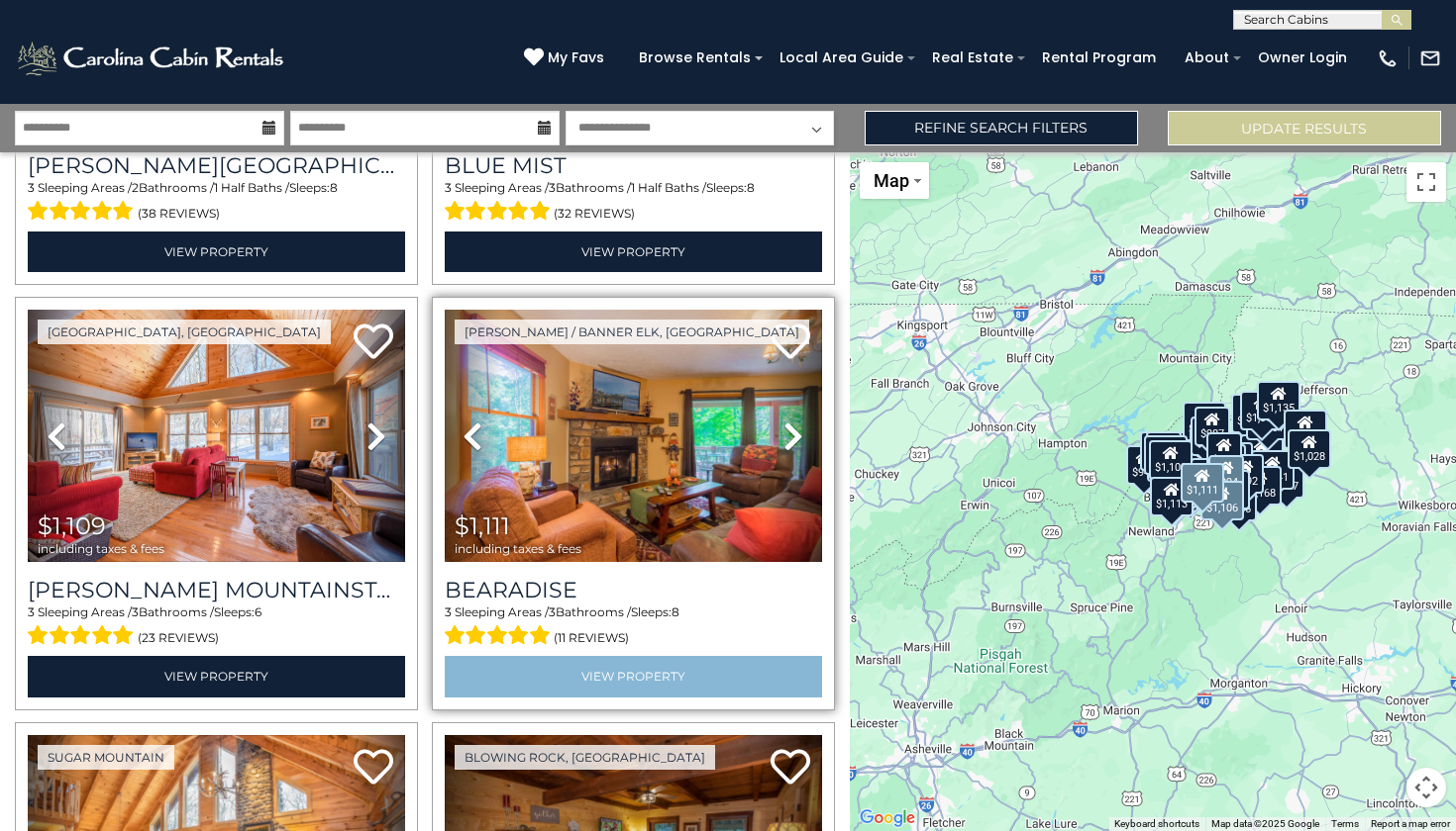
click at [632, 656] on link "View Property" at bounding box center [634, 676] width 378 height 41
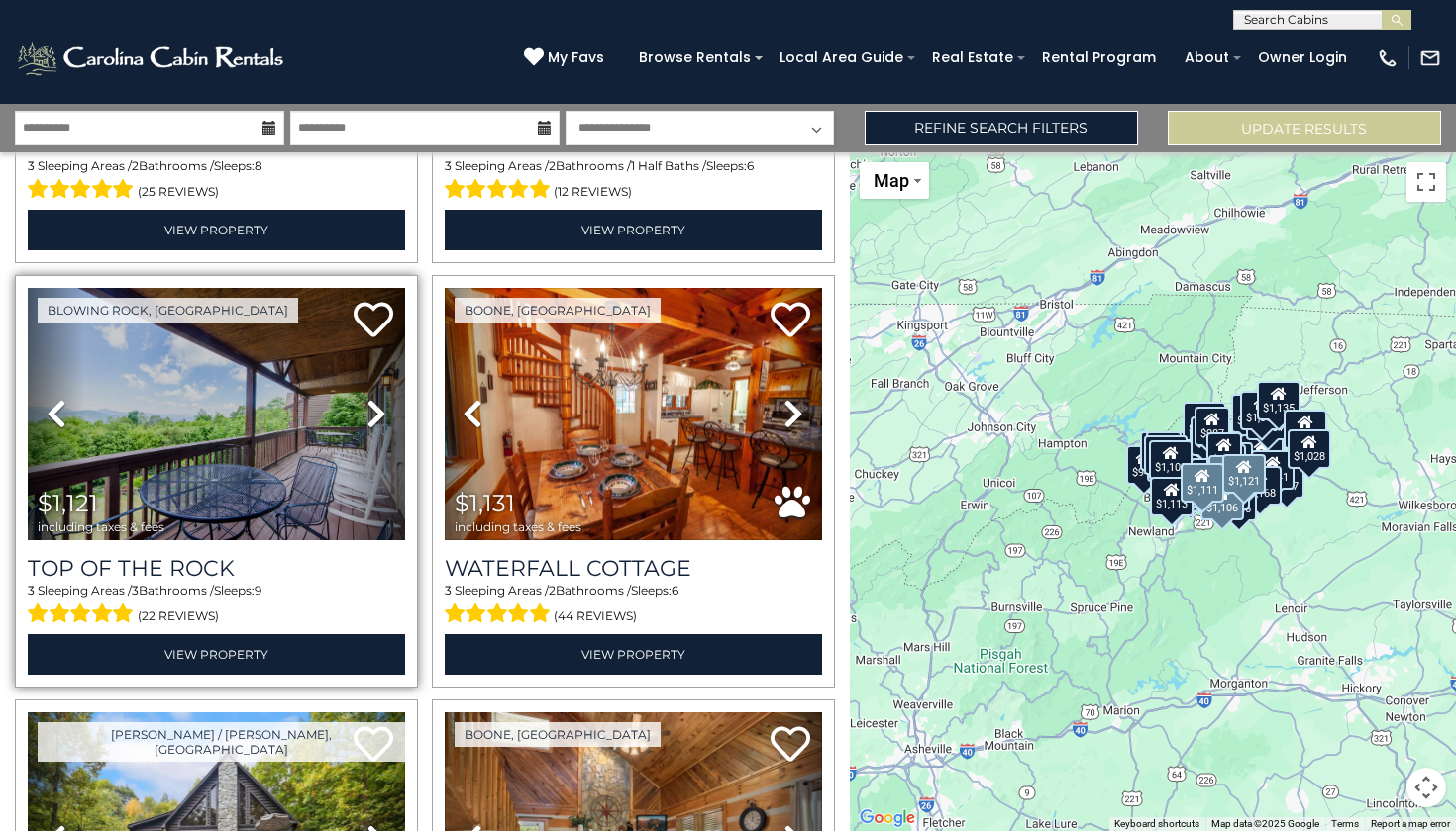
scroll to position [8868, 0]
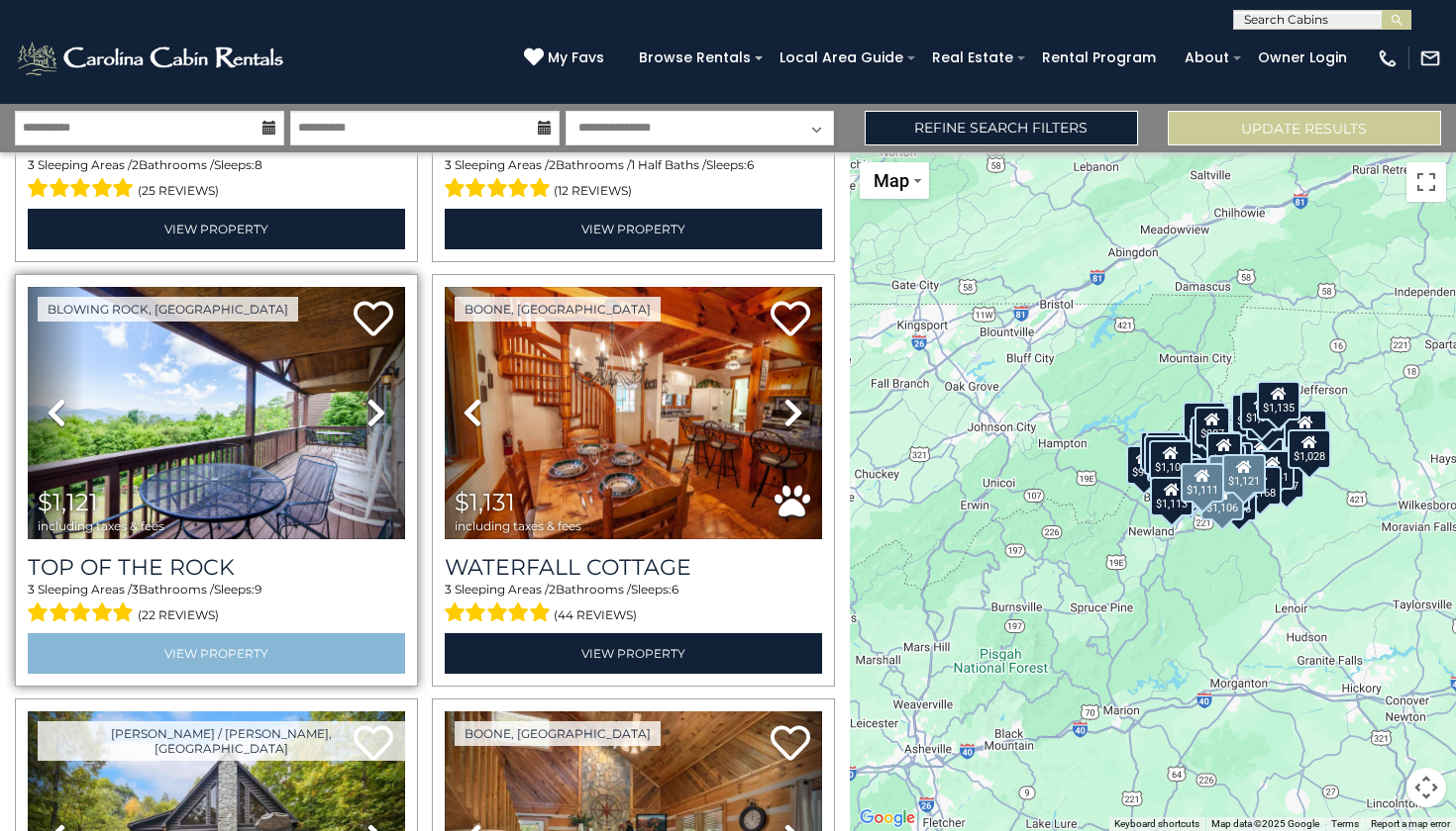
click at [232, 633] on link "View Property" at bounding box center [217, 653] width 378 height 41
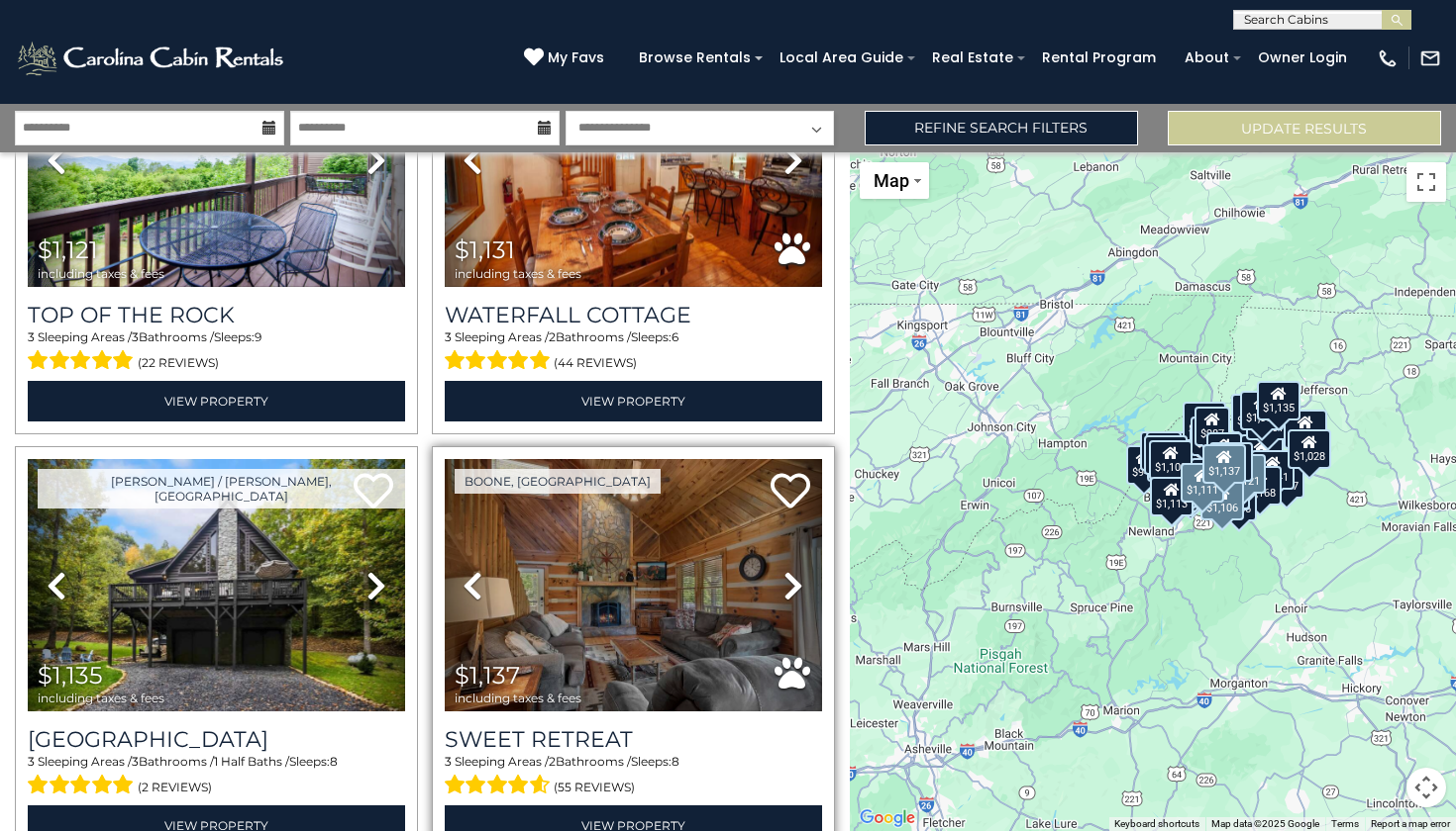
scroll to position [9134, 0]
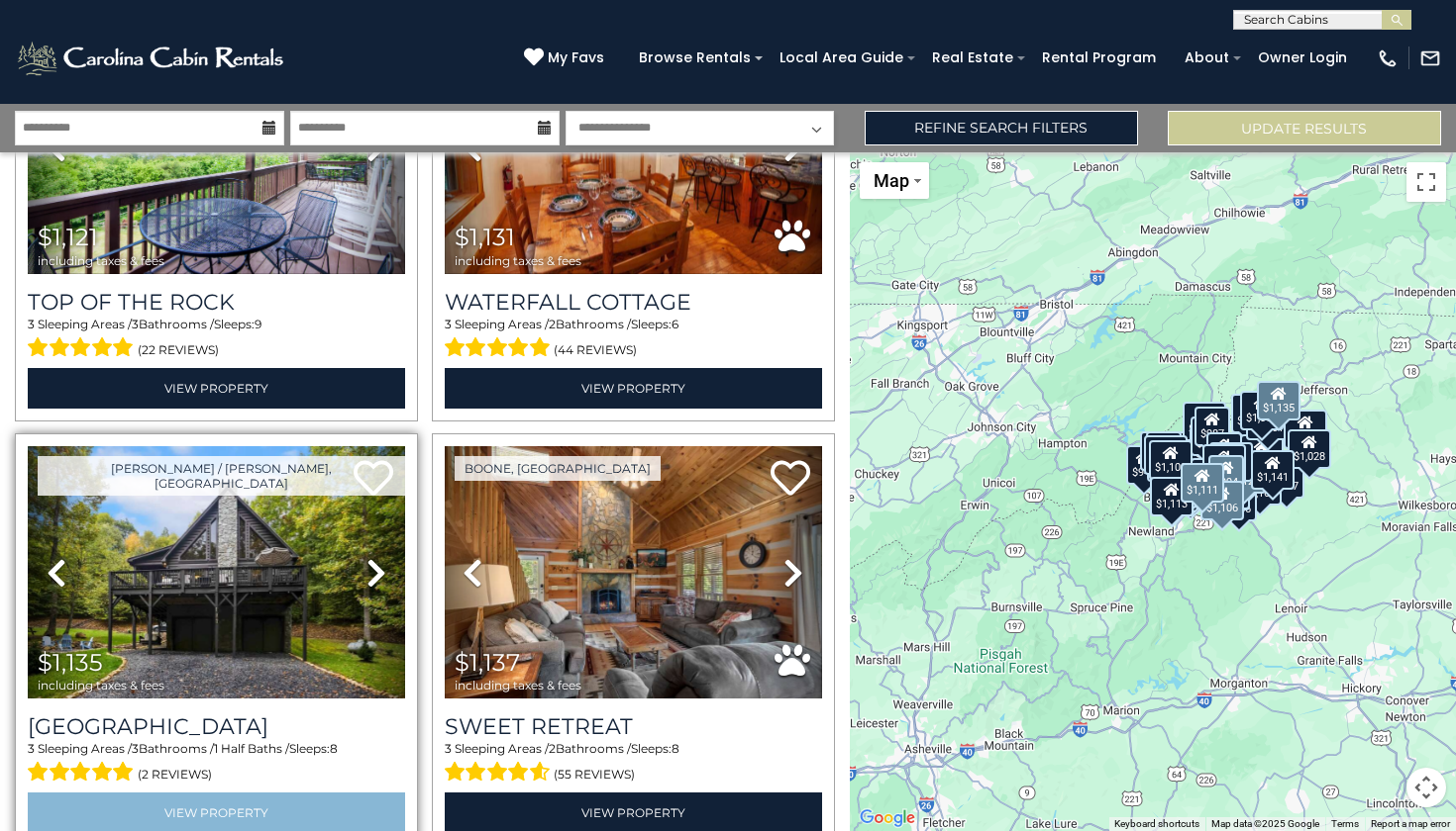
click at [227, 793] on link "View Property" at bounding box center [217, 813] width 378 height 41
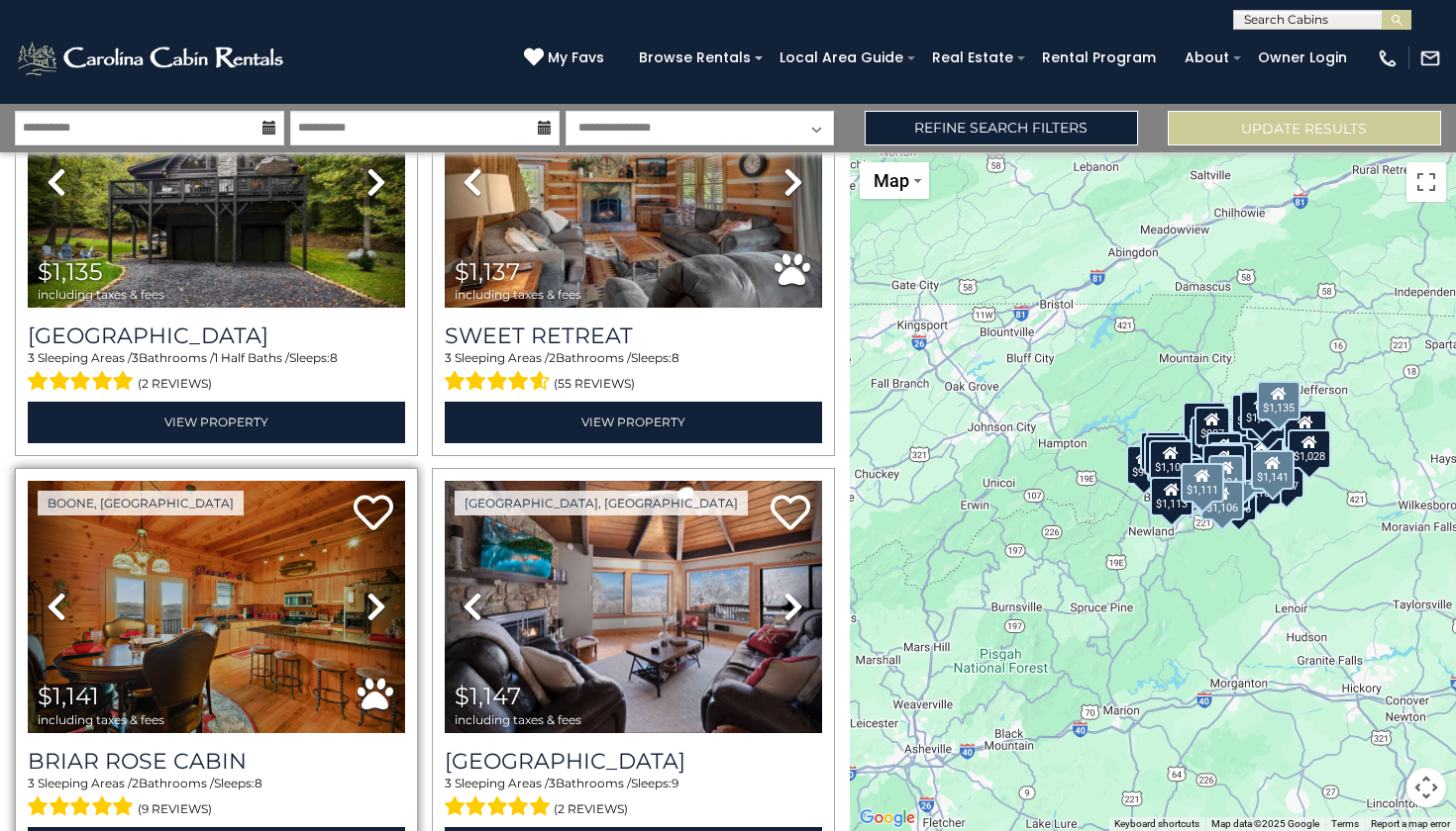
scroll to position [9536, 0]
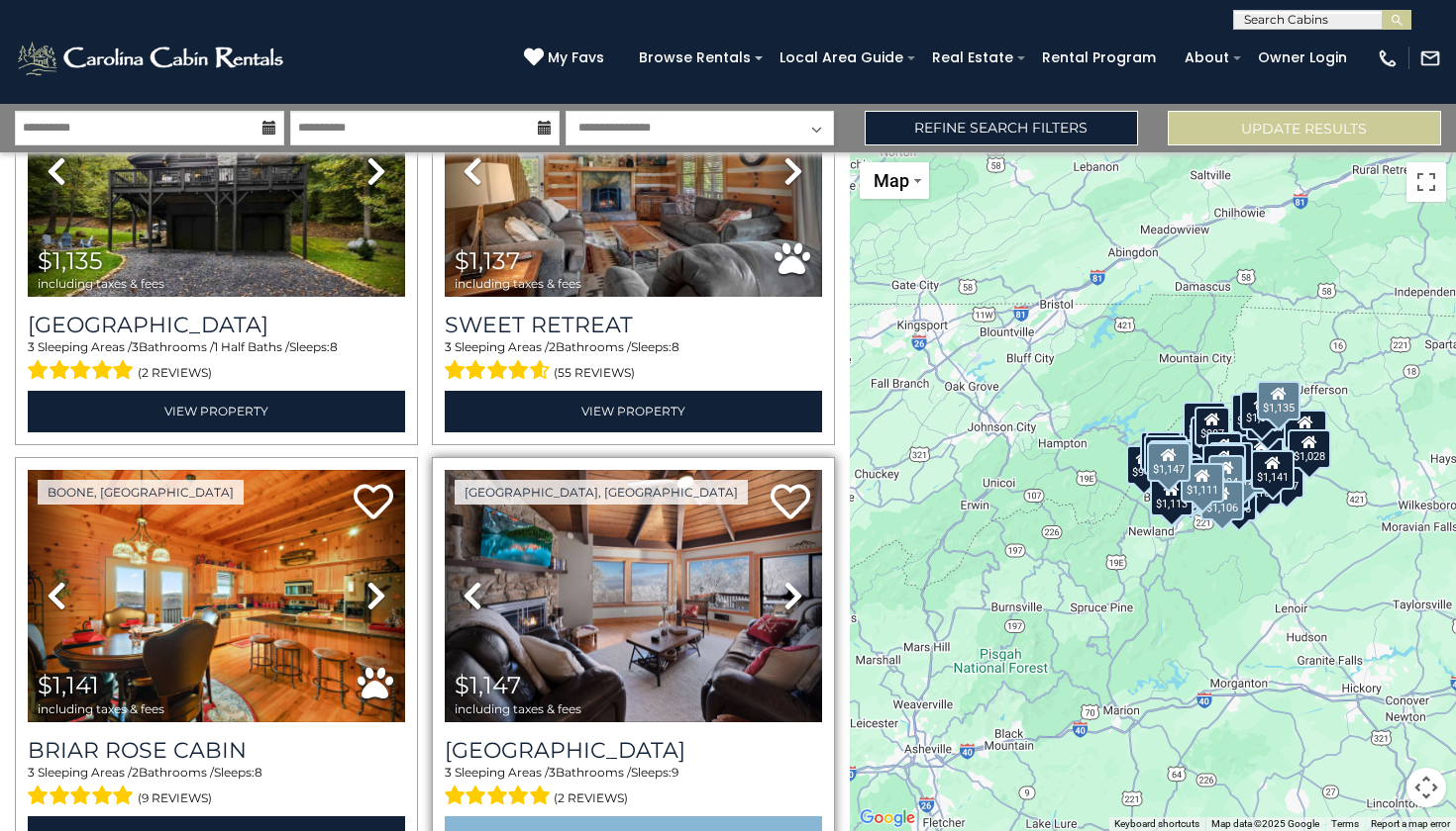
click at [620, 817] on link "View Property" at bounding box center [634, 837] width 378 height 41
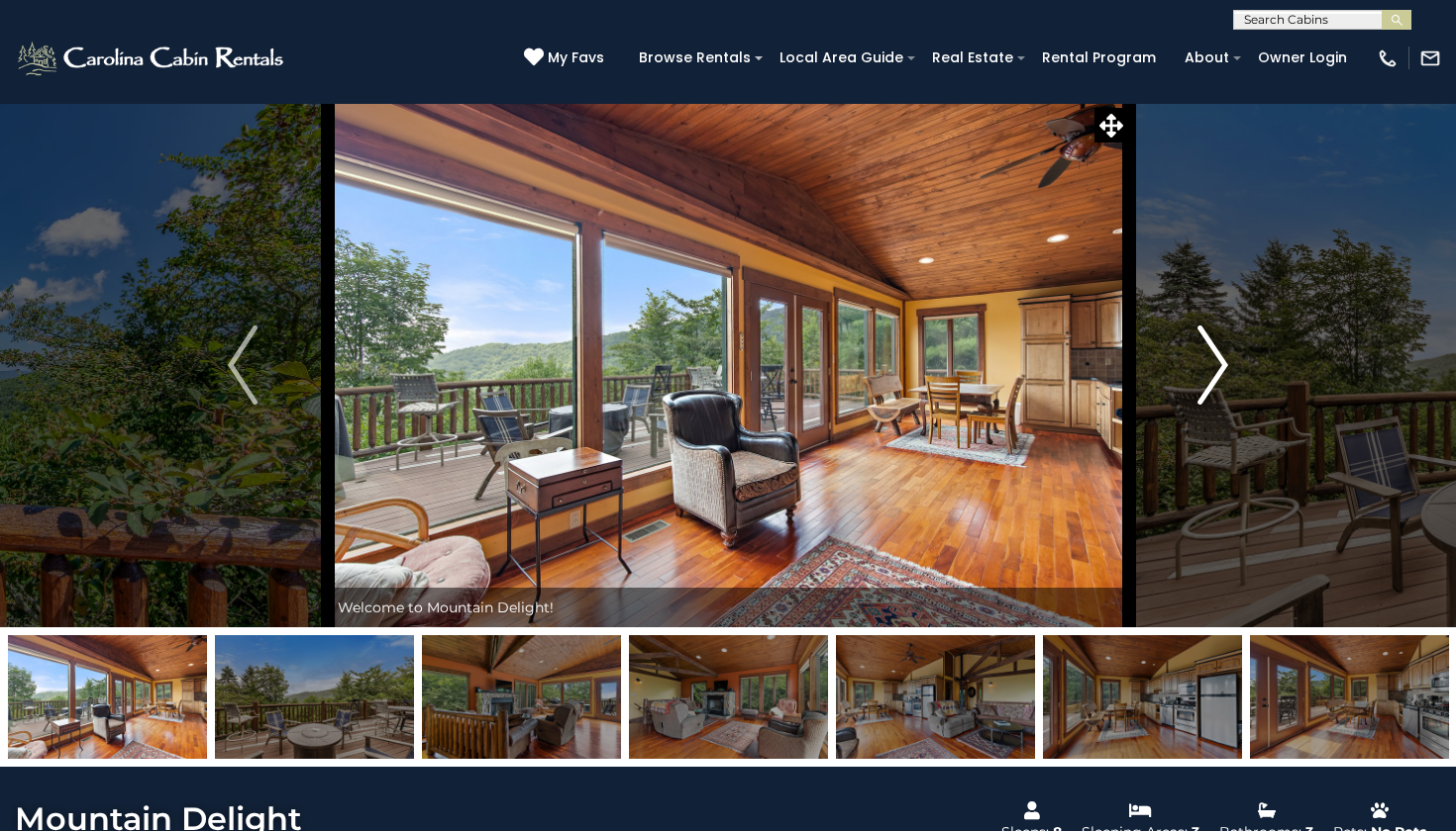
click at [1215, 368] on img "Next" at bounding box center [1213, 365] width 30 height 79
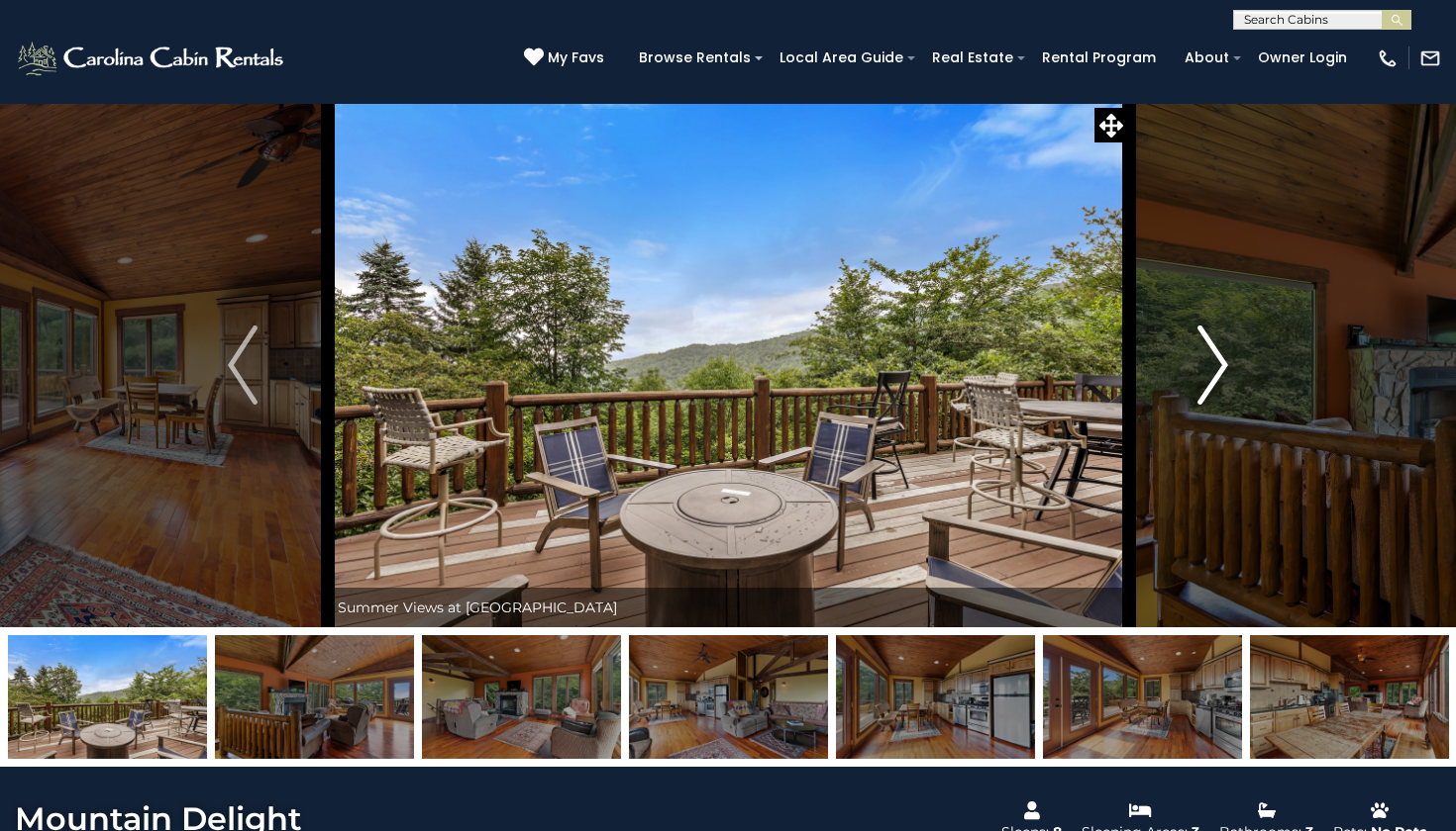
click at [1215, 368] on img "Next" at bounding box center [1213, 365] width 30 height 79
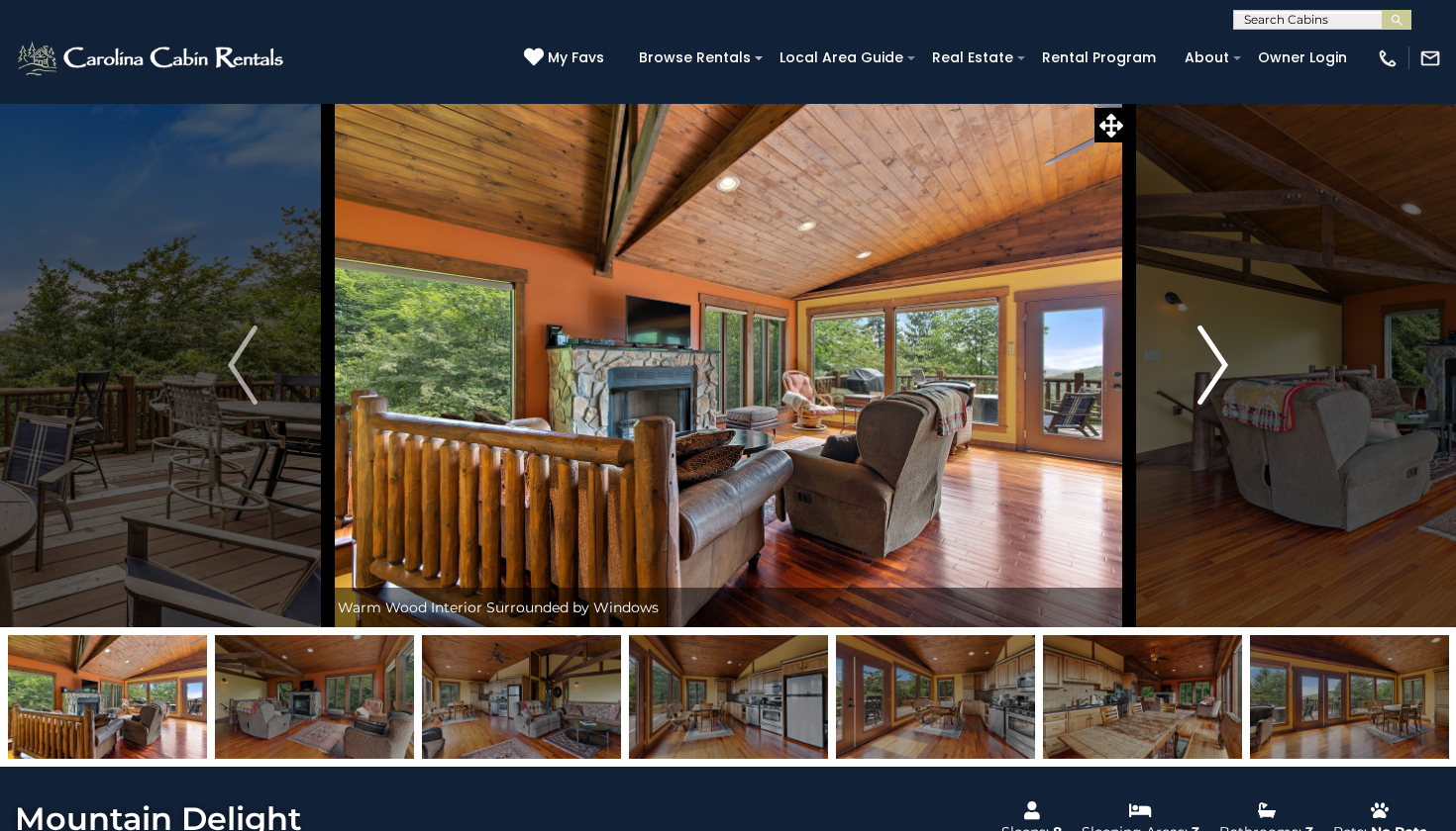
click at [1215, 369] on img "Next" at bounding box center [1213, 365] width 30 height 79
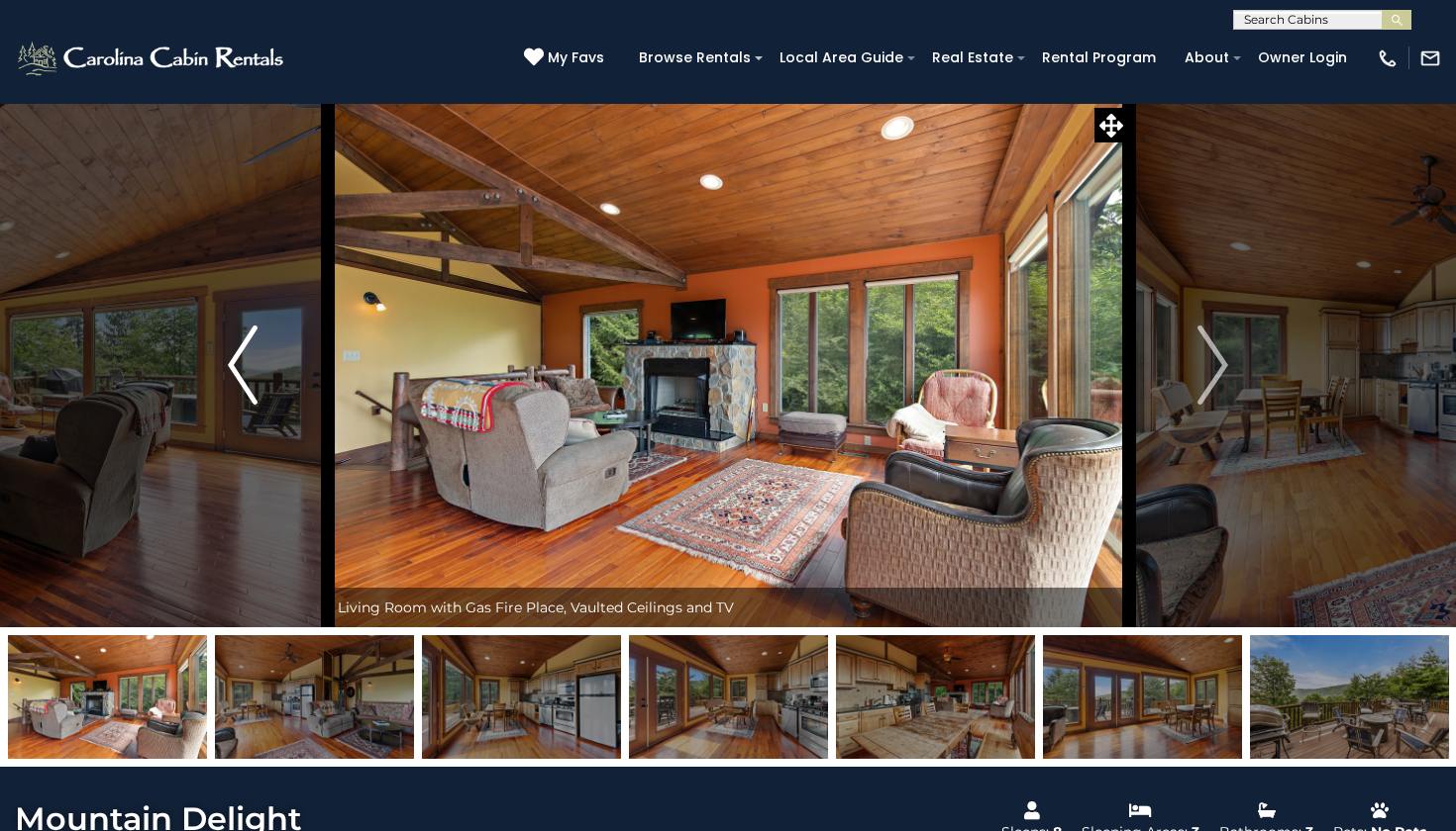
click at [245, 382] on img "Previous" at bounding box center [243, 365] width 30 height 79
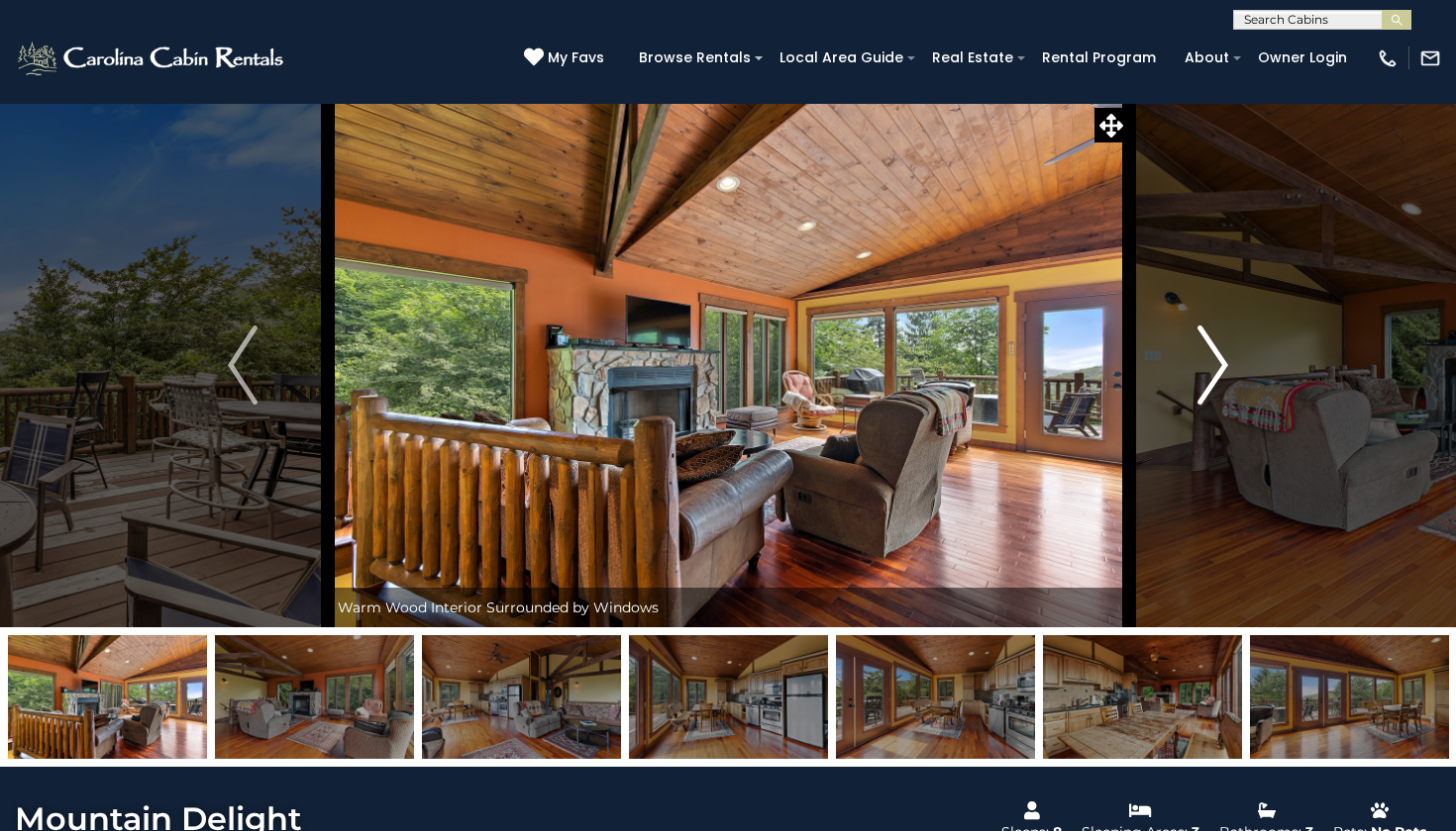
click at [1222, 382] on img "Next" at bounding box center [1213, 365] width 30 height 79
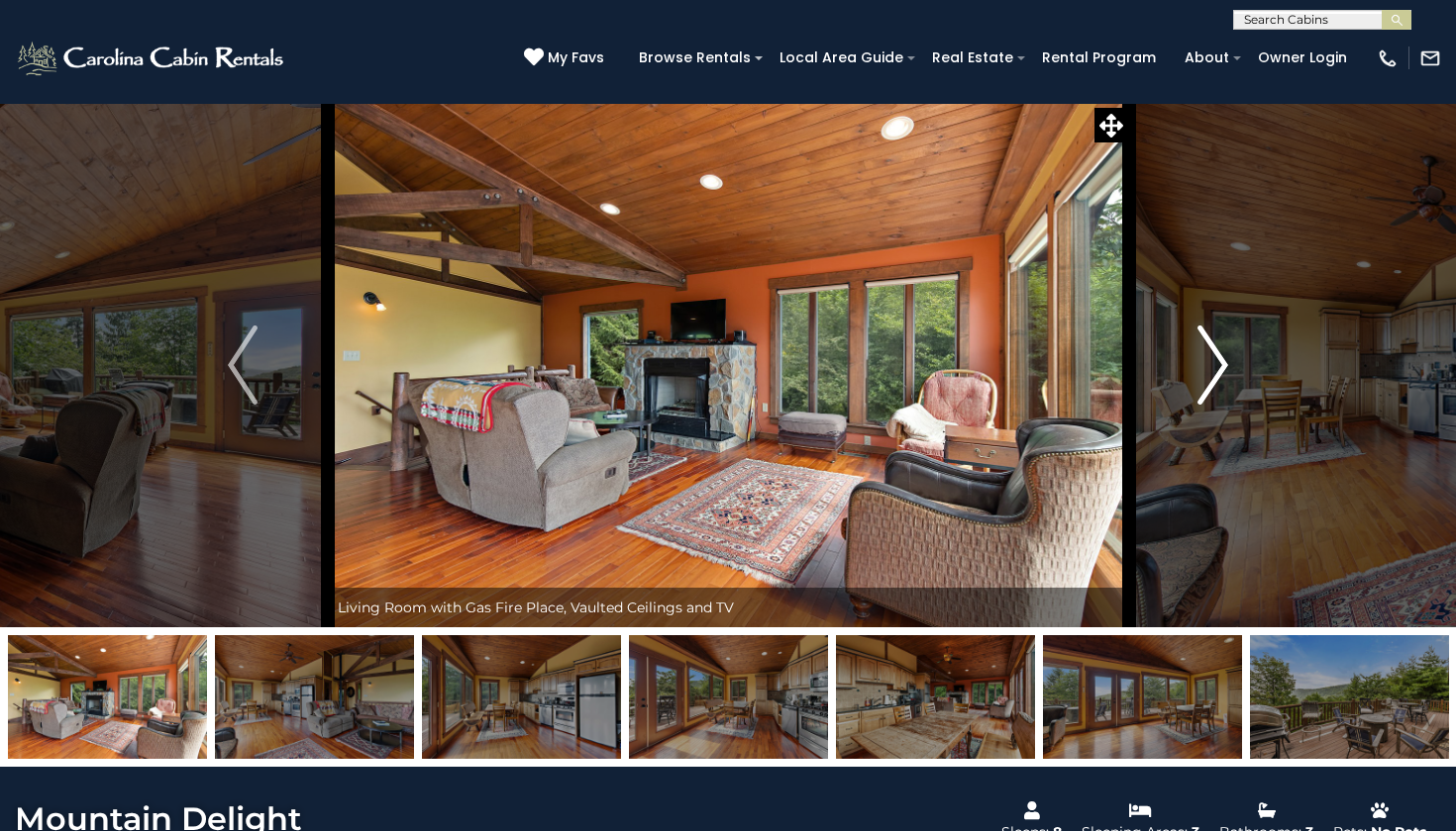
click at [1223, 382] on img "Next" at bounding box center [1213, 365] width 30 height 79
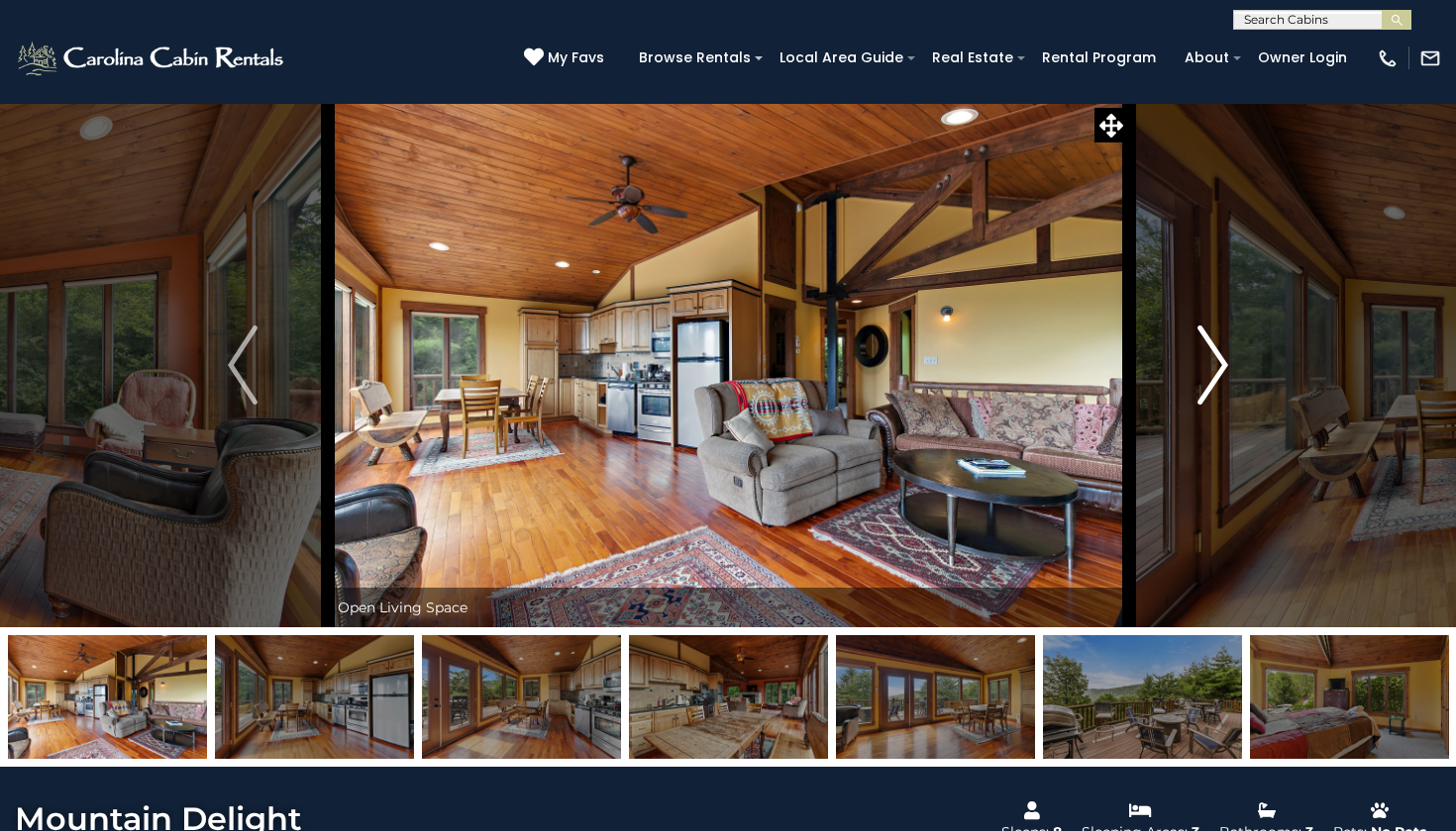
click at [1222, 381] on img "Next" at bounding box center [1213, 365] width 30 height 79
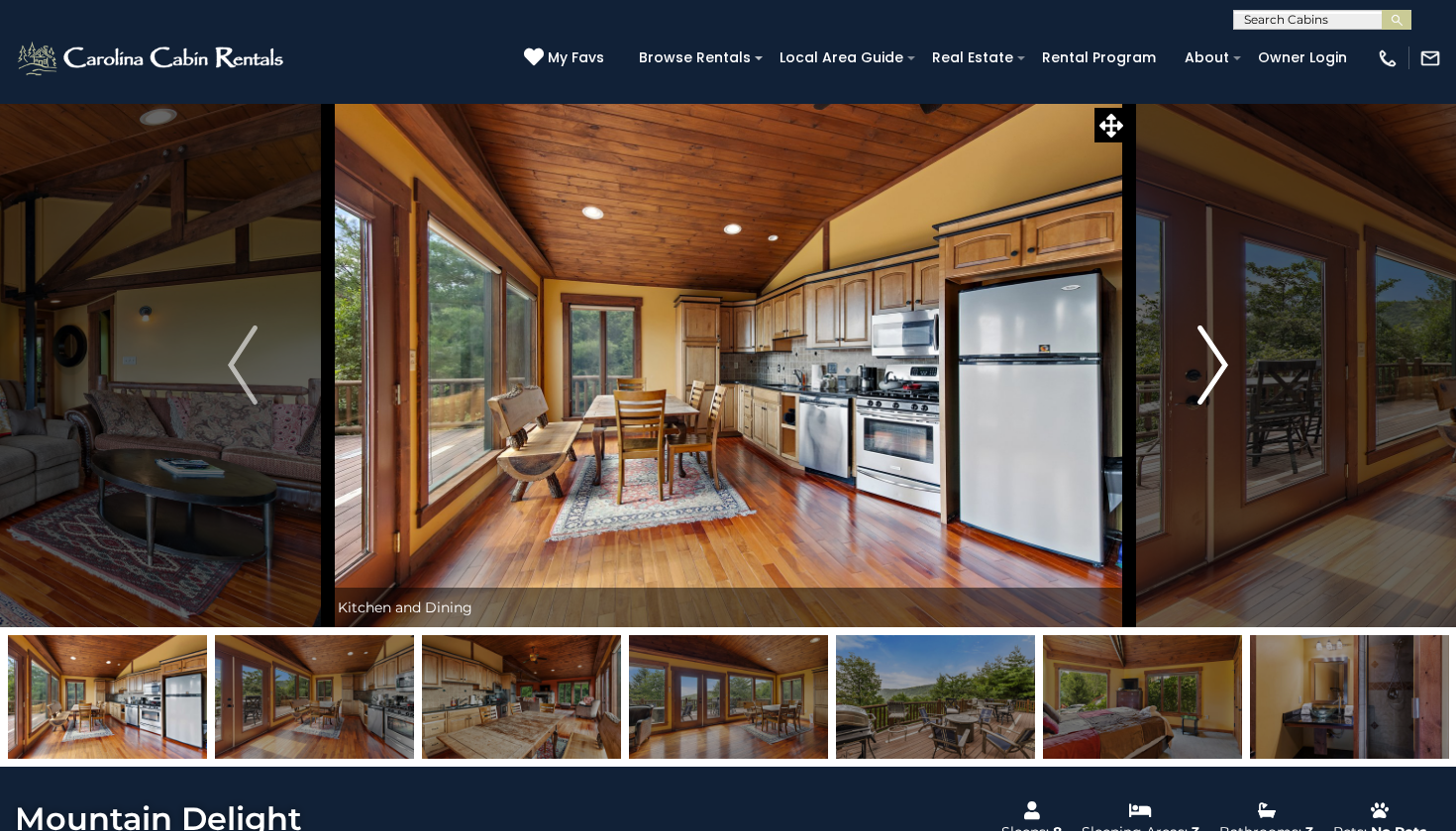
click at [1210, 372] on img "Next" at bounding box center [1213, 365] width 30 height 79
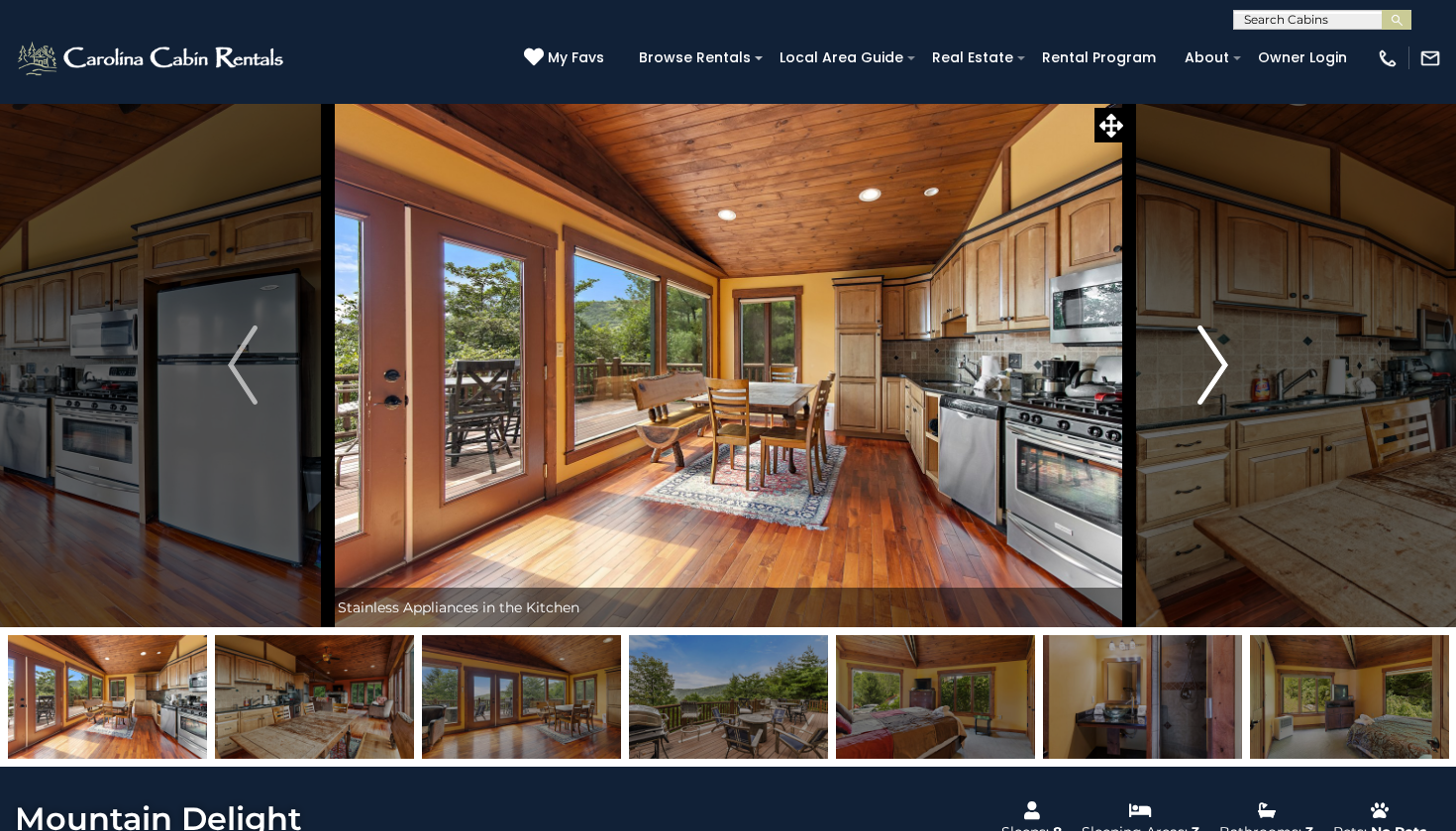
click at [1210, 372] on img "Next" at bounding box center [1213, 365] width 30 height 79
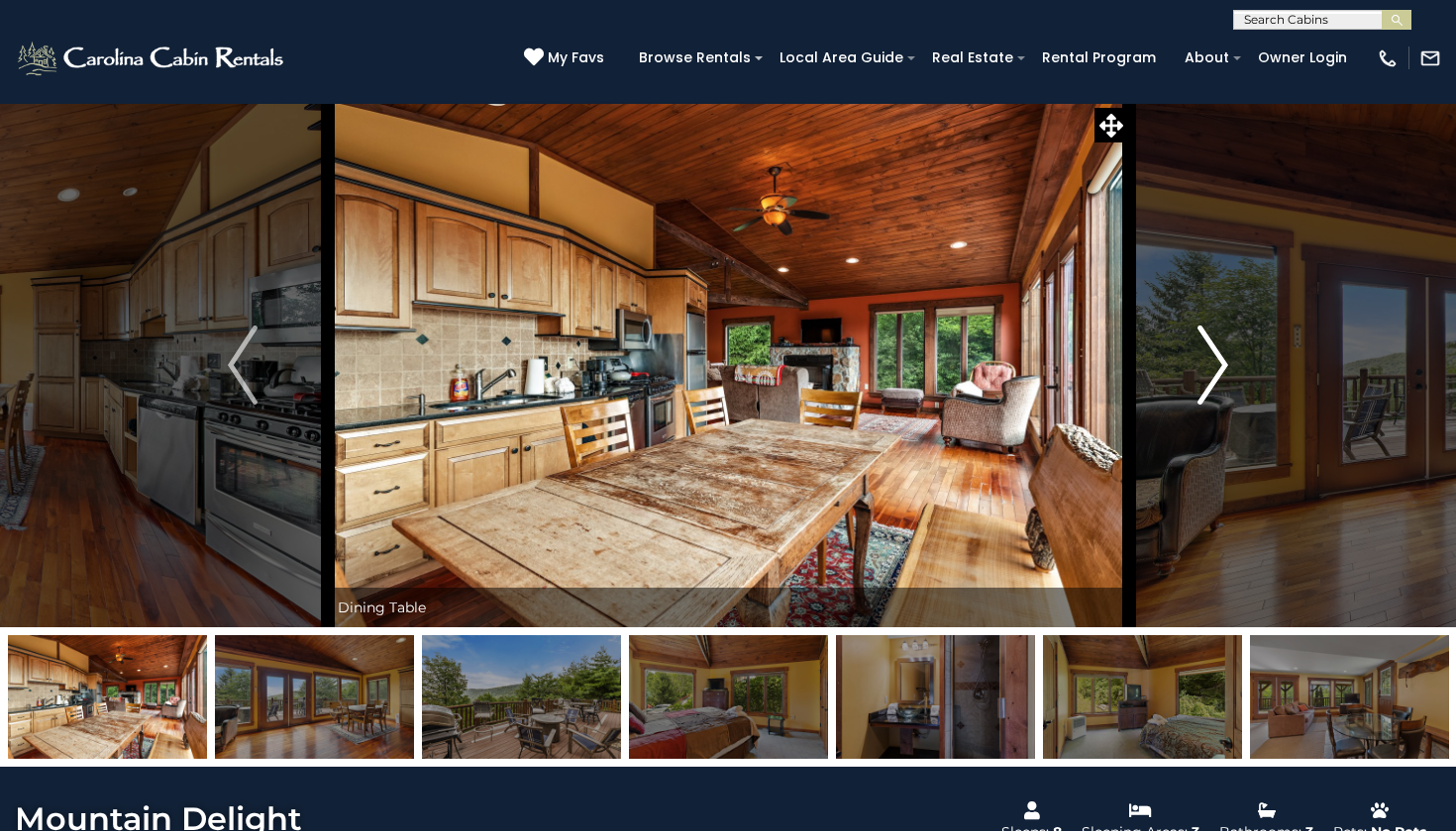
click at [1210, 372] on img "Next" at bounding box center [1213, 365] width 30 height 79
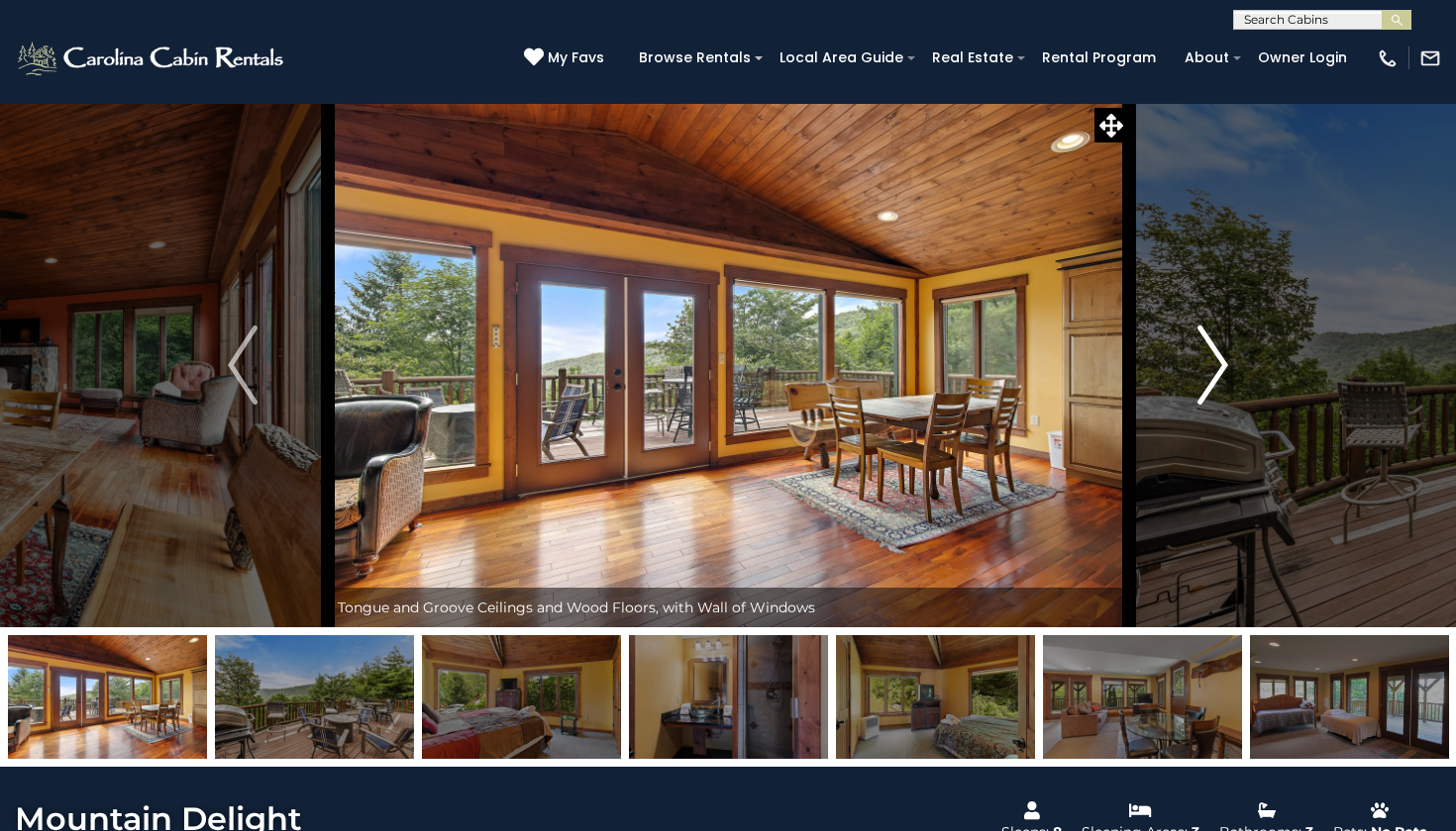
click at [1210, 372] on img "Next" at bounding box center [1213, 365] width 30 height 79
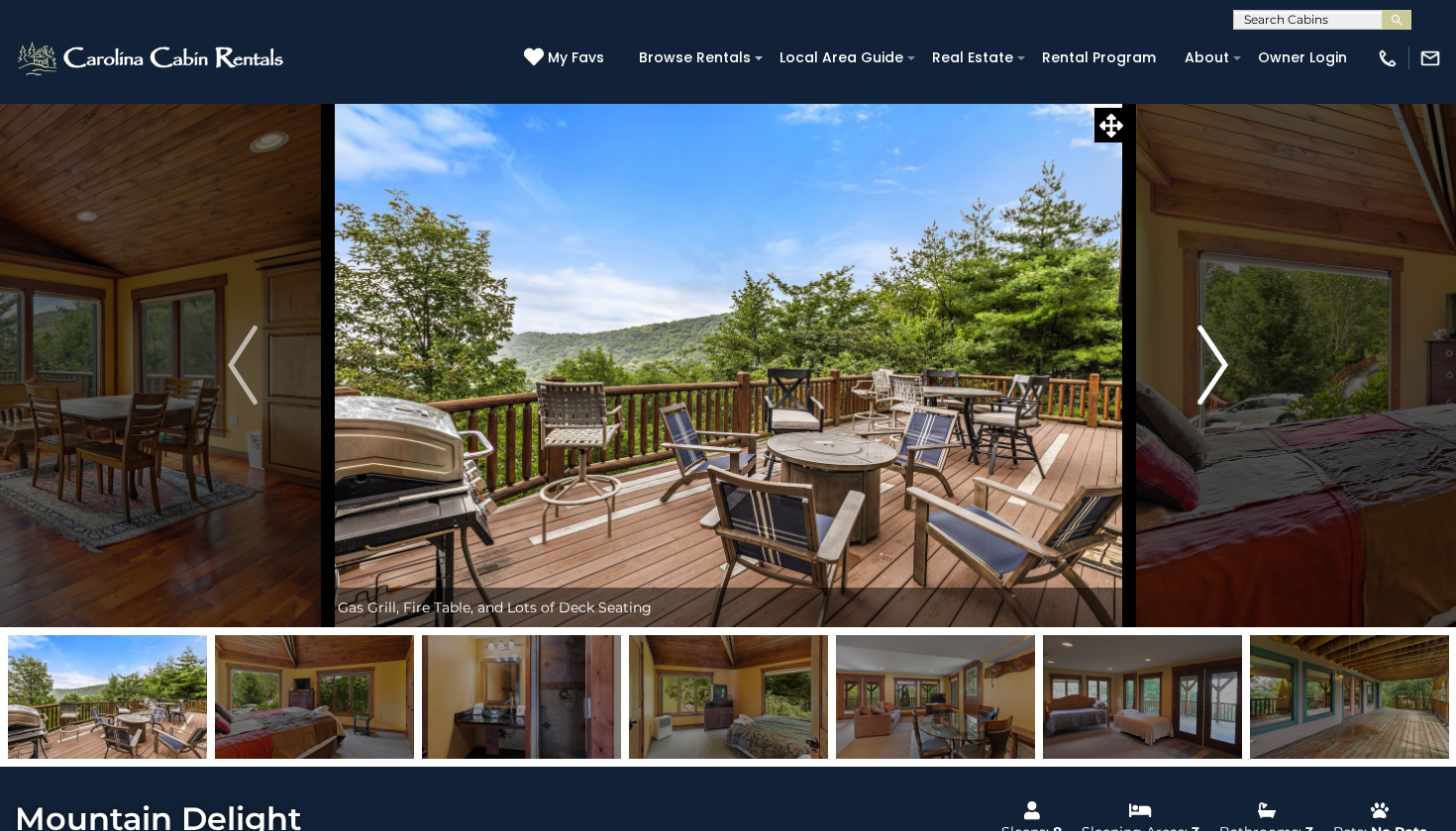
click at [1210, 372] on img "Next" at bounding box center [1213, 365] width 30 height 79
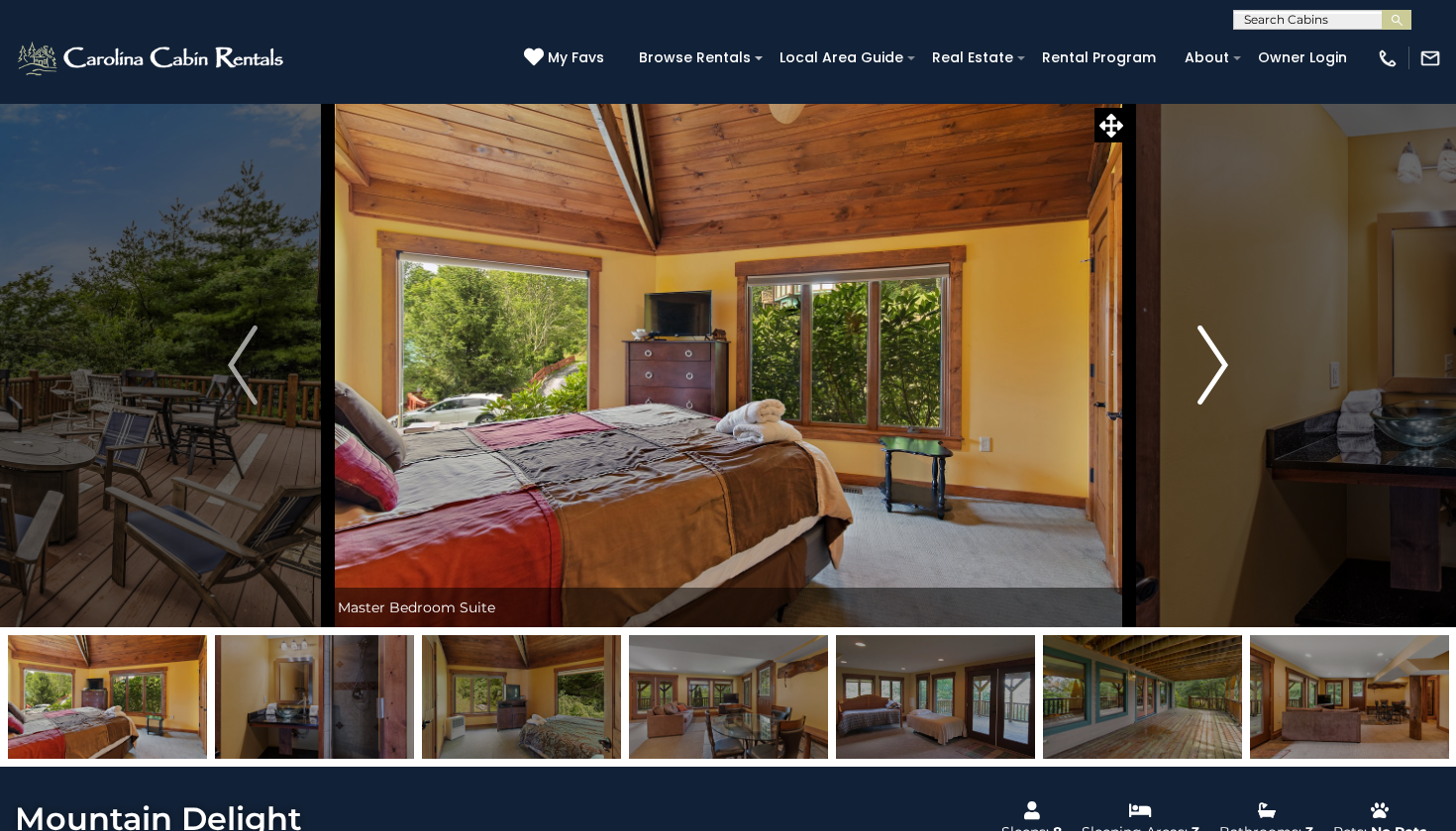
click at [1210, 372] on img "Next" at bounding box center [1213, 365] width 30 height 79
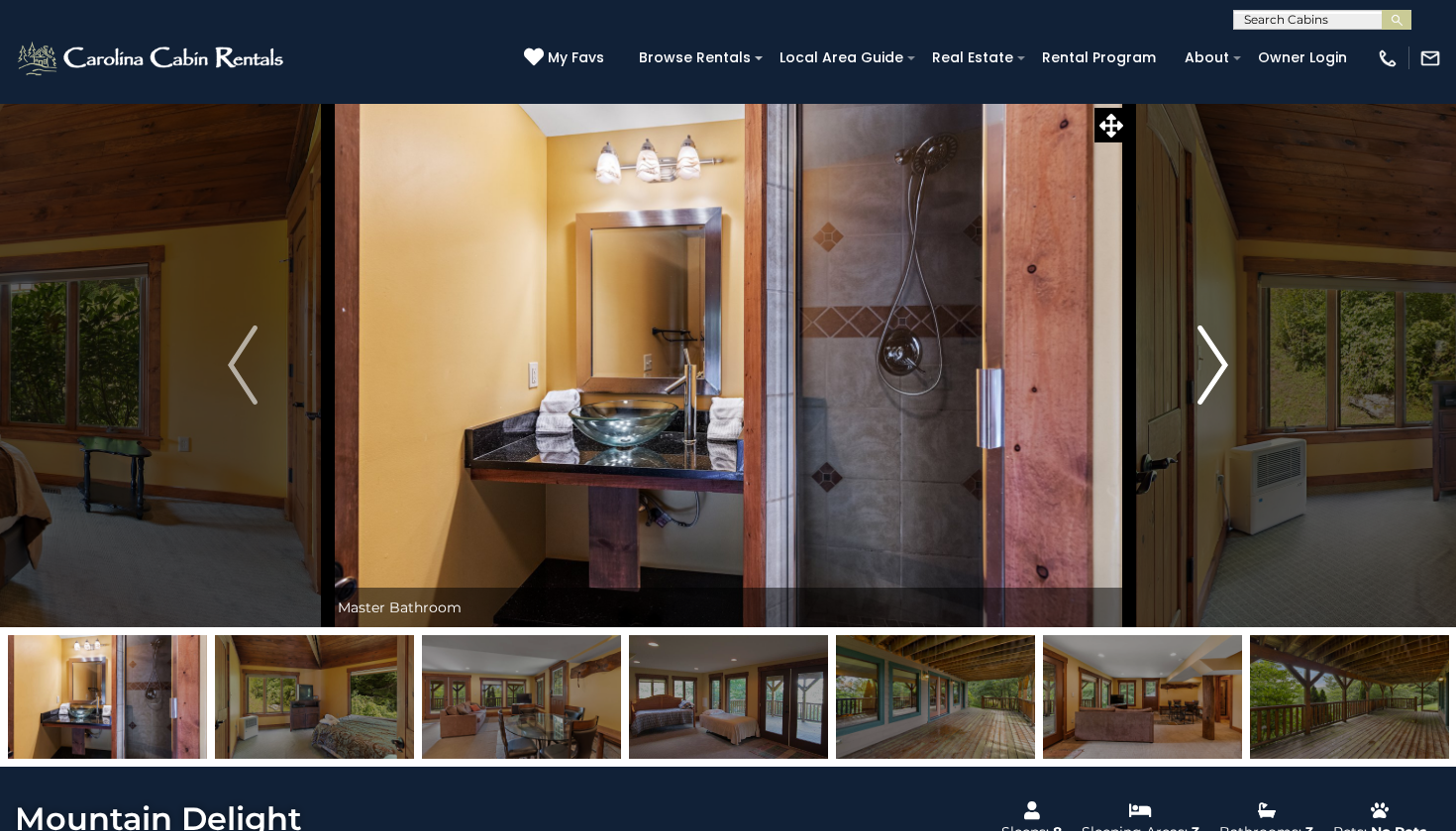
click at [1210, 372] on img "Next" at bounding box center [1213, 365] width 30 height 79
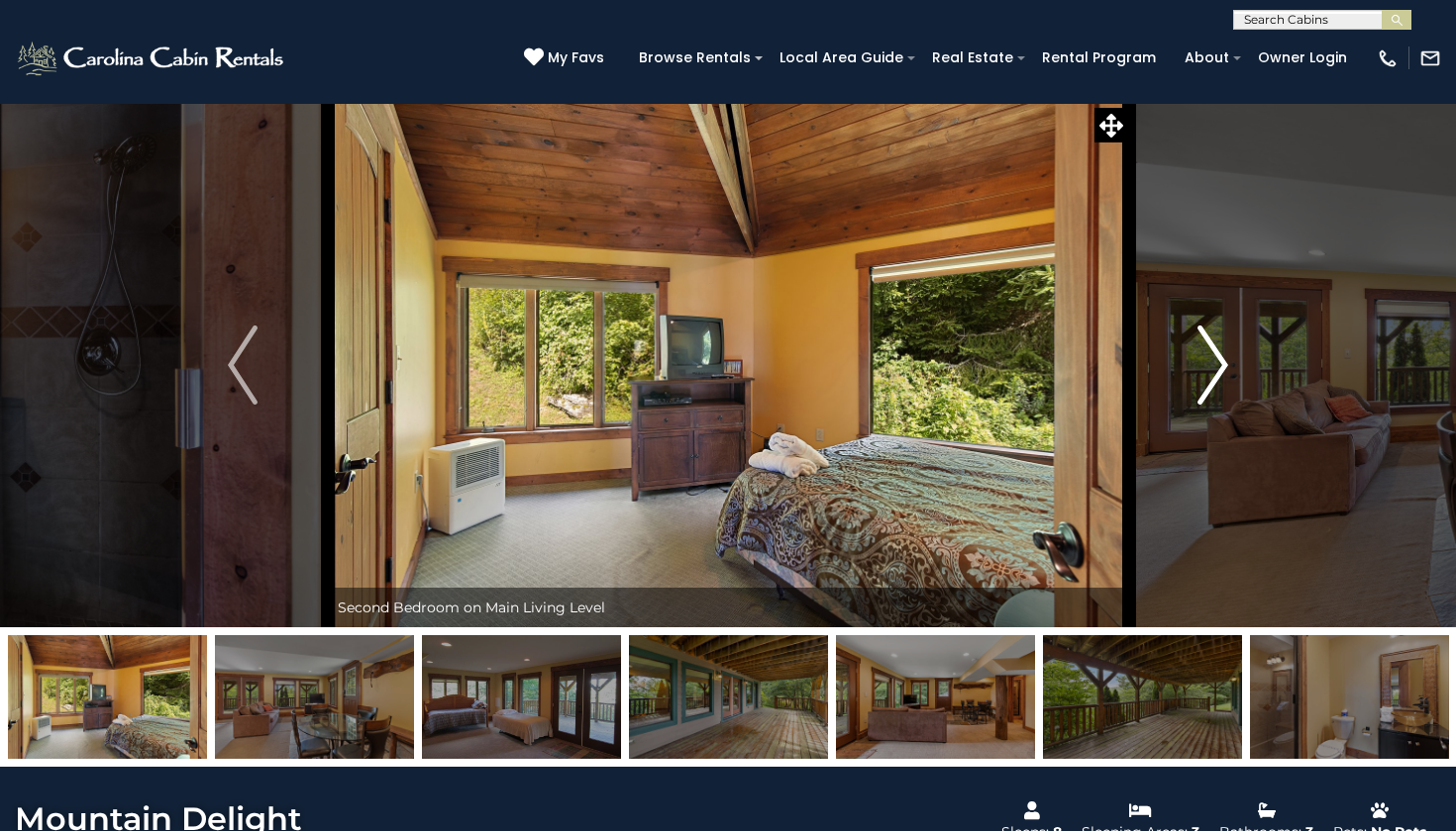
click at [1210, 372] on img "Next" at bounding box center [1213, 365] width 30 height 79
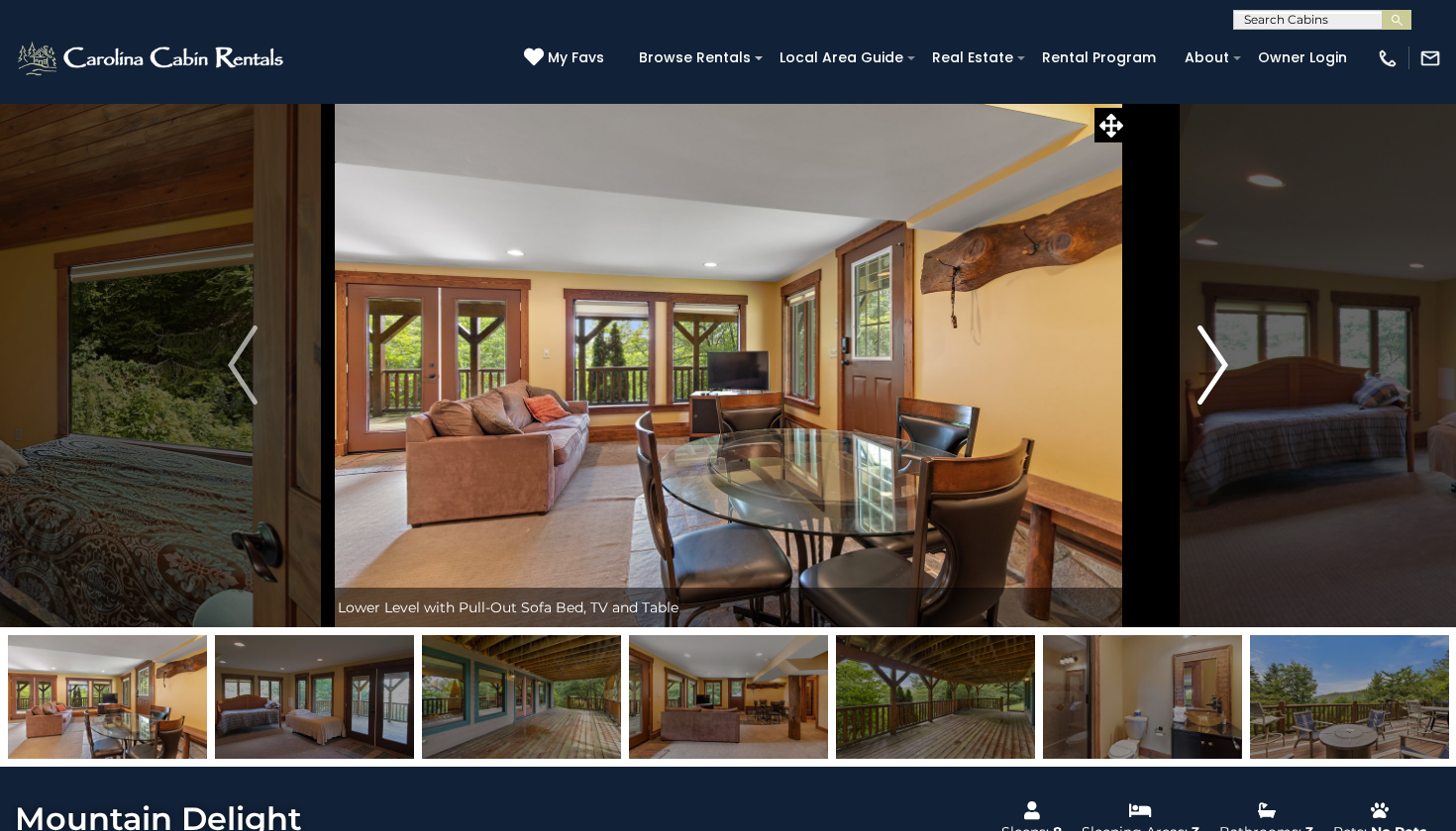
click at [1210, 371] on img "Next" at bounding box center [1213, 365] width 30 height 79
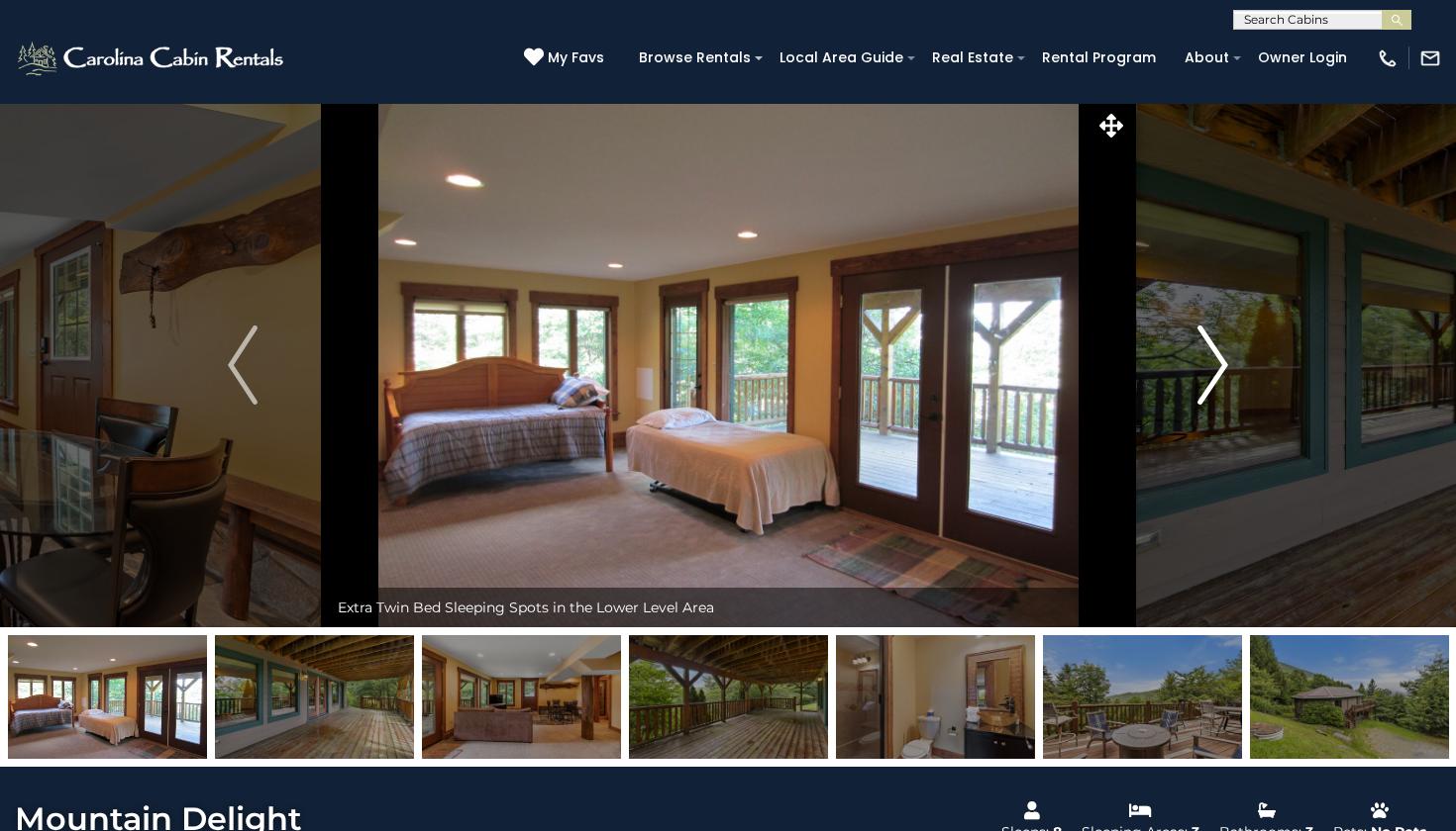
click at [1210, 371] on img "Next" at bounding box center [1213, 365] width 30 height 79
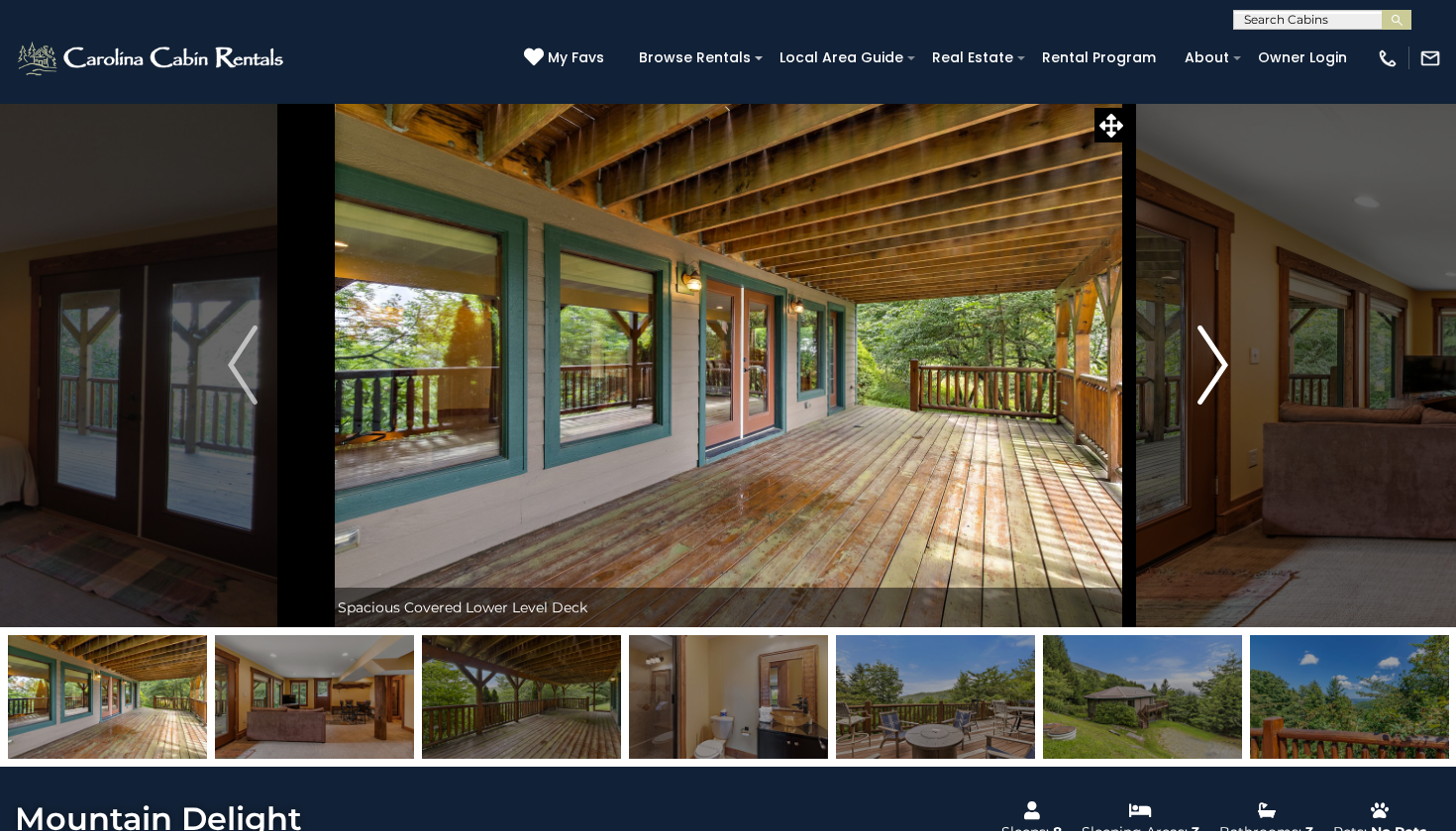
click at [1210, 371] on img "Next" at bounding box center [1213, 365] width 30 height 79
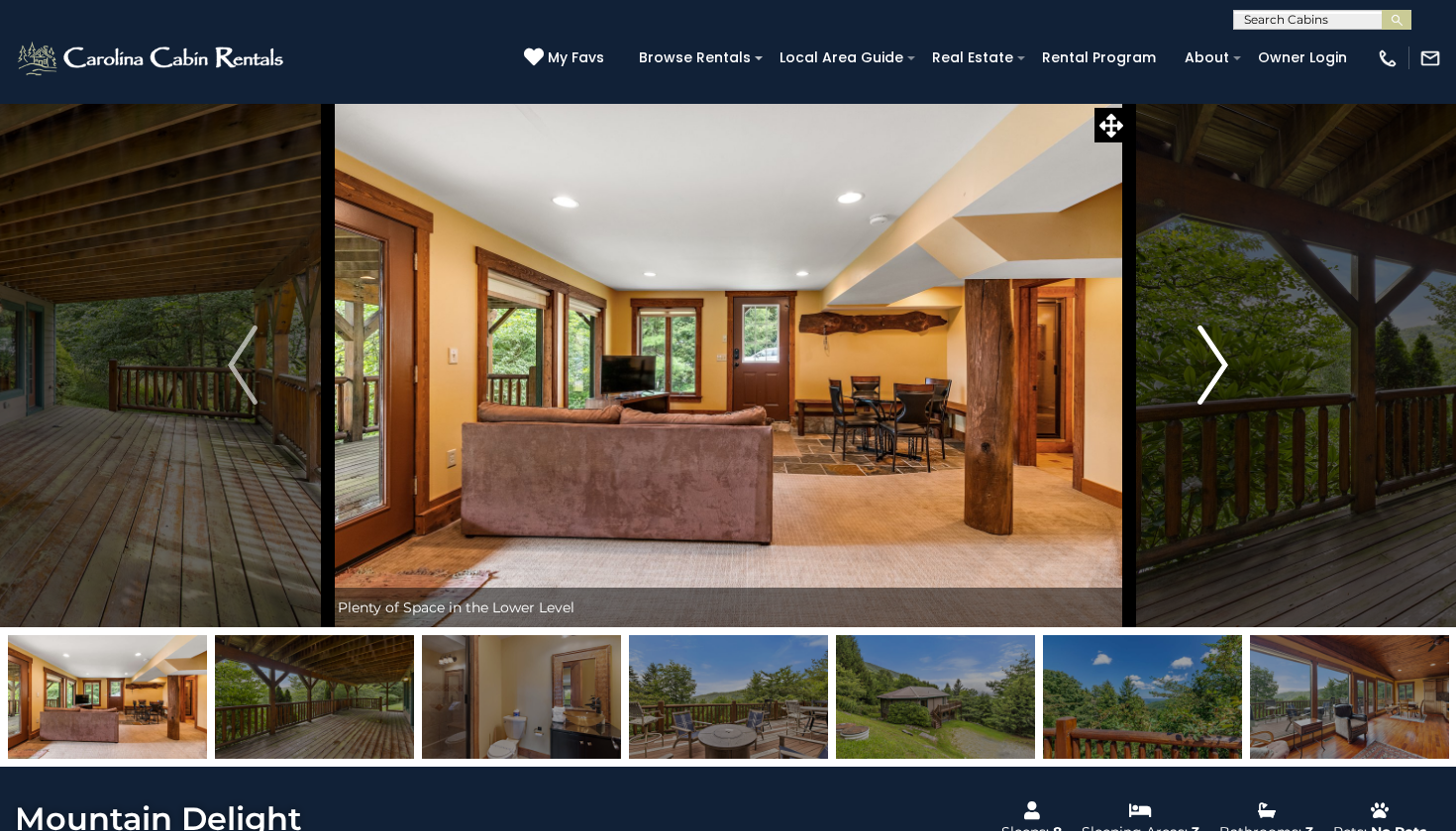
click at [1210, 371] on img "Next" at bounding box center [1213, 365] width 30 height 79
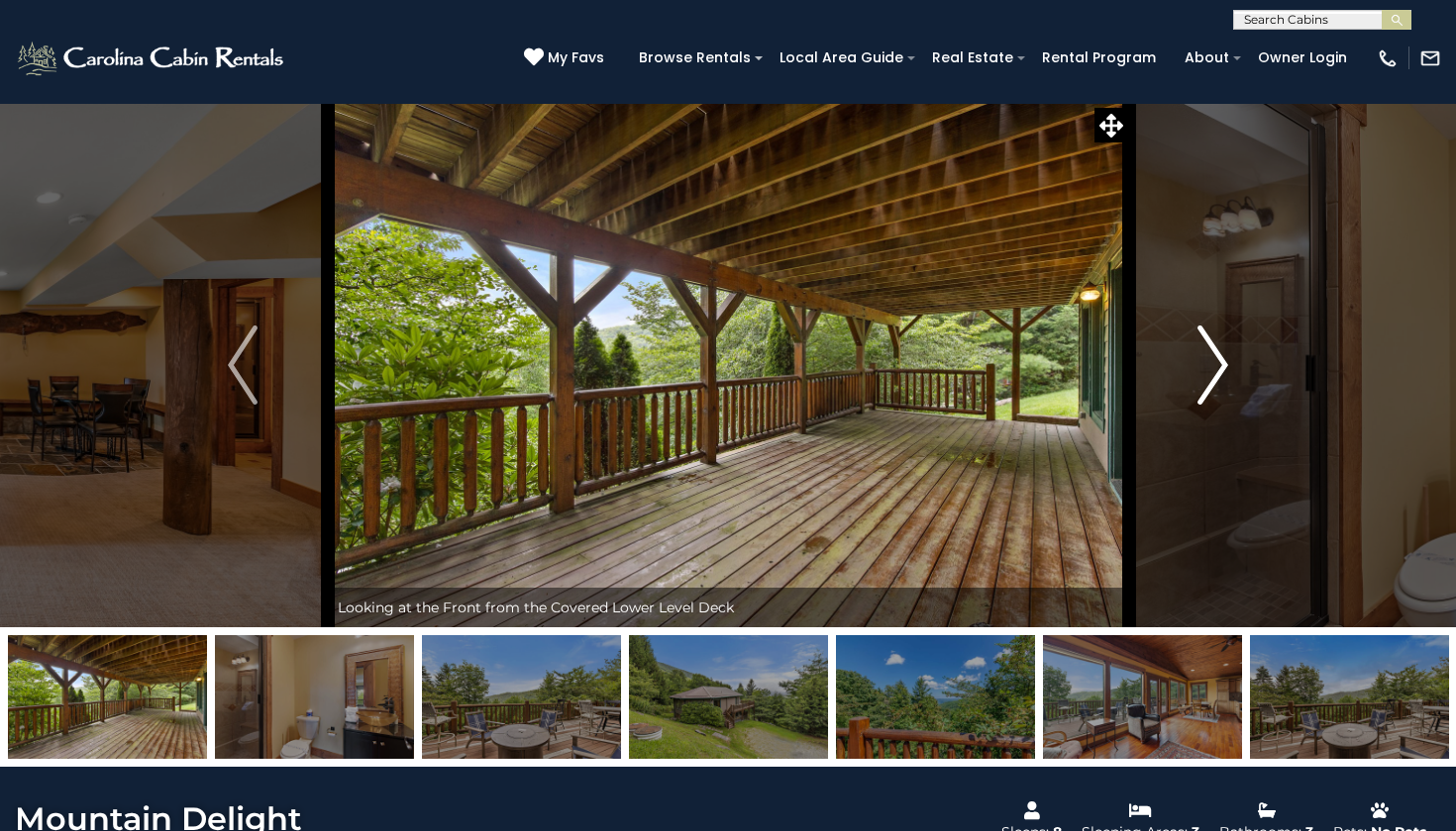
click at [1210, 371] on img "Next" at bounding box center [1213, 365] width 30 height 79
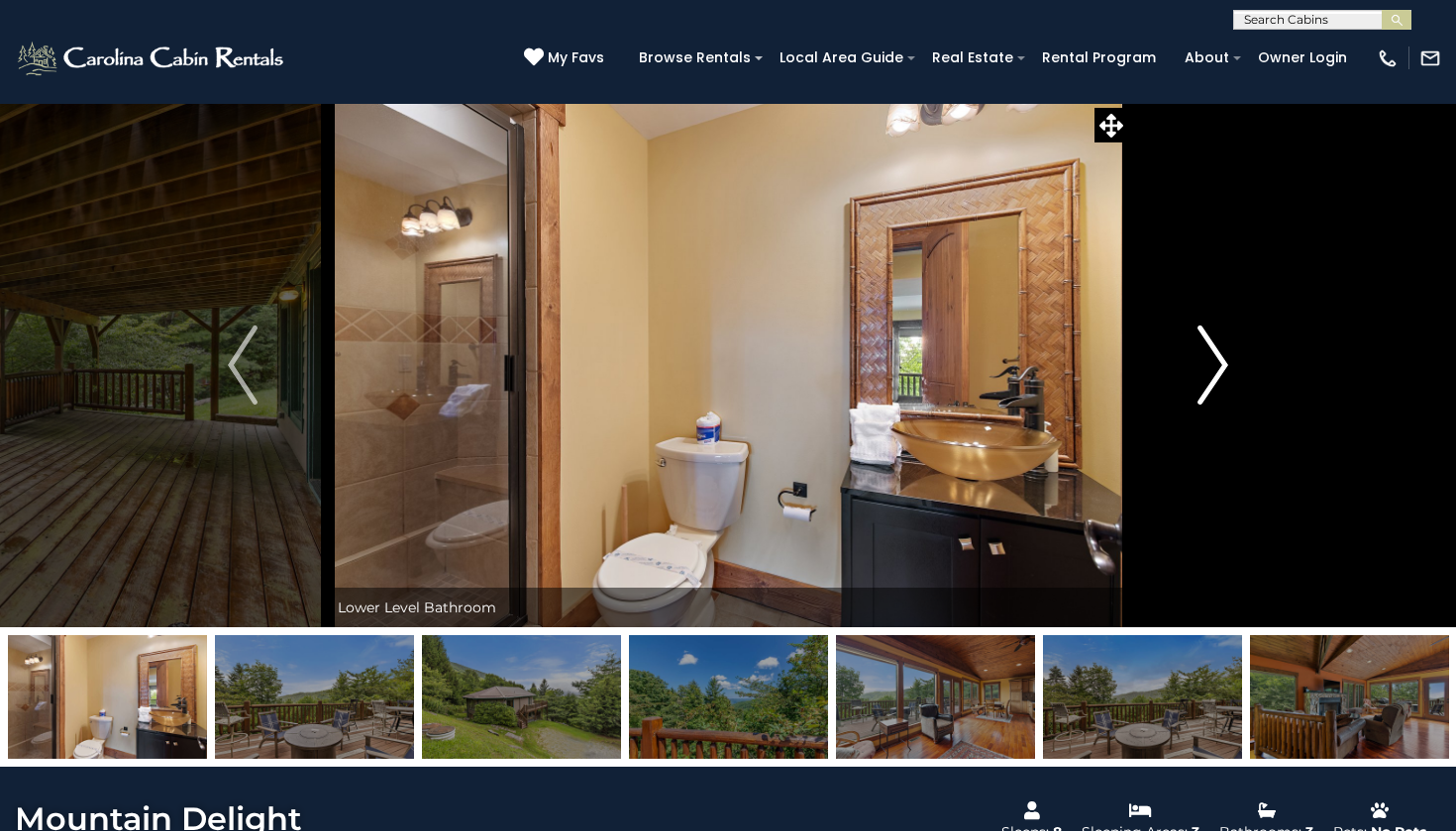
click at [1210, 371] on img "Next" at bounding box center [1213, 365] width 30 height 79
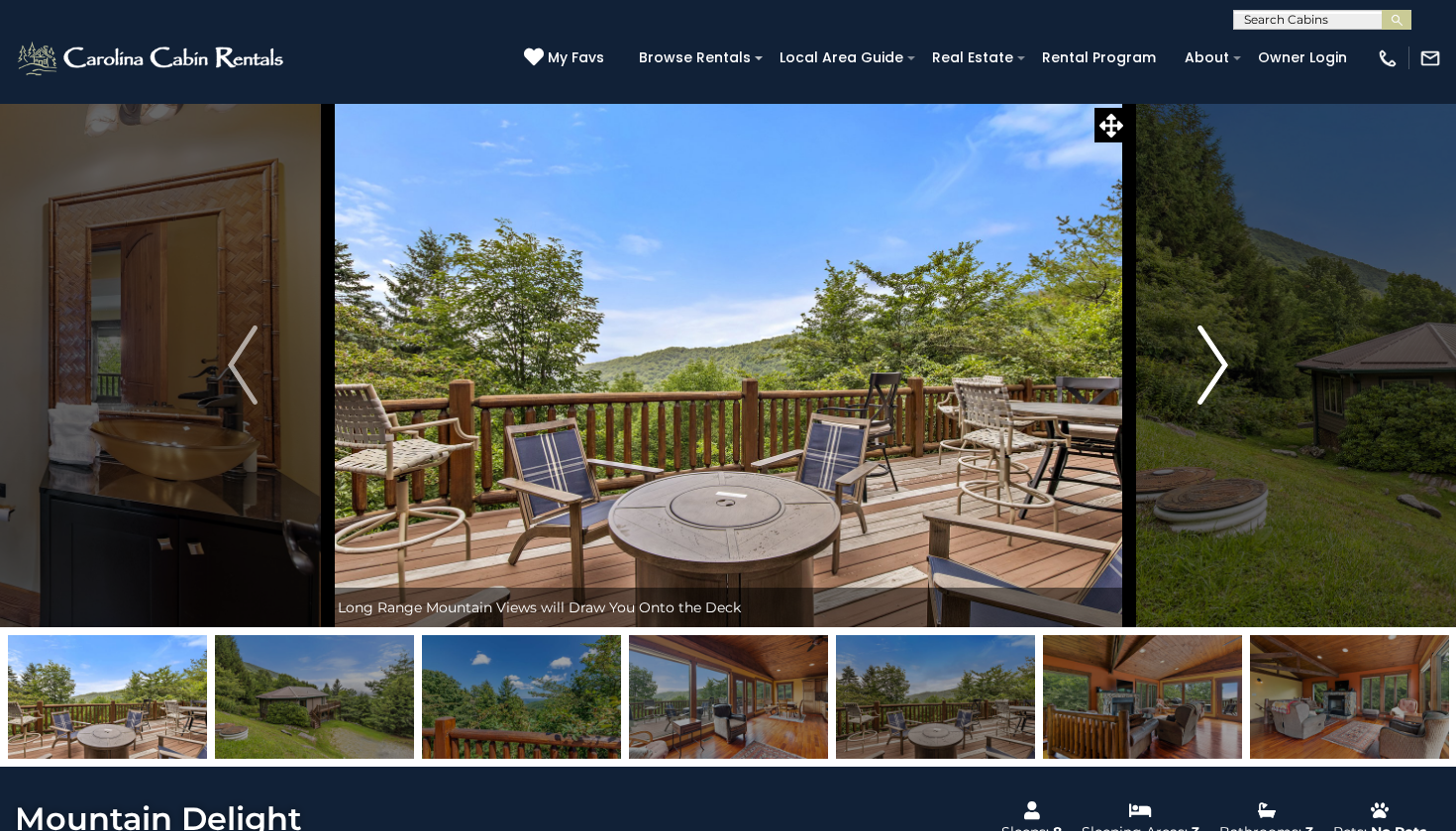
click at [1210, 371] on img "Next" at bounding box center [1213, 365] width 30 height 79
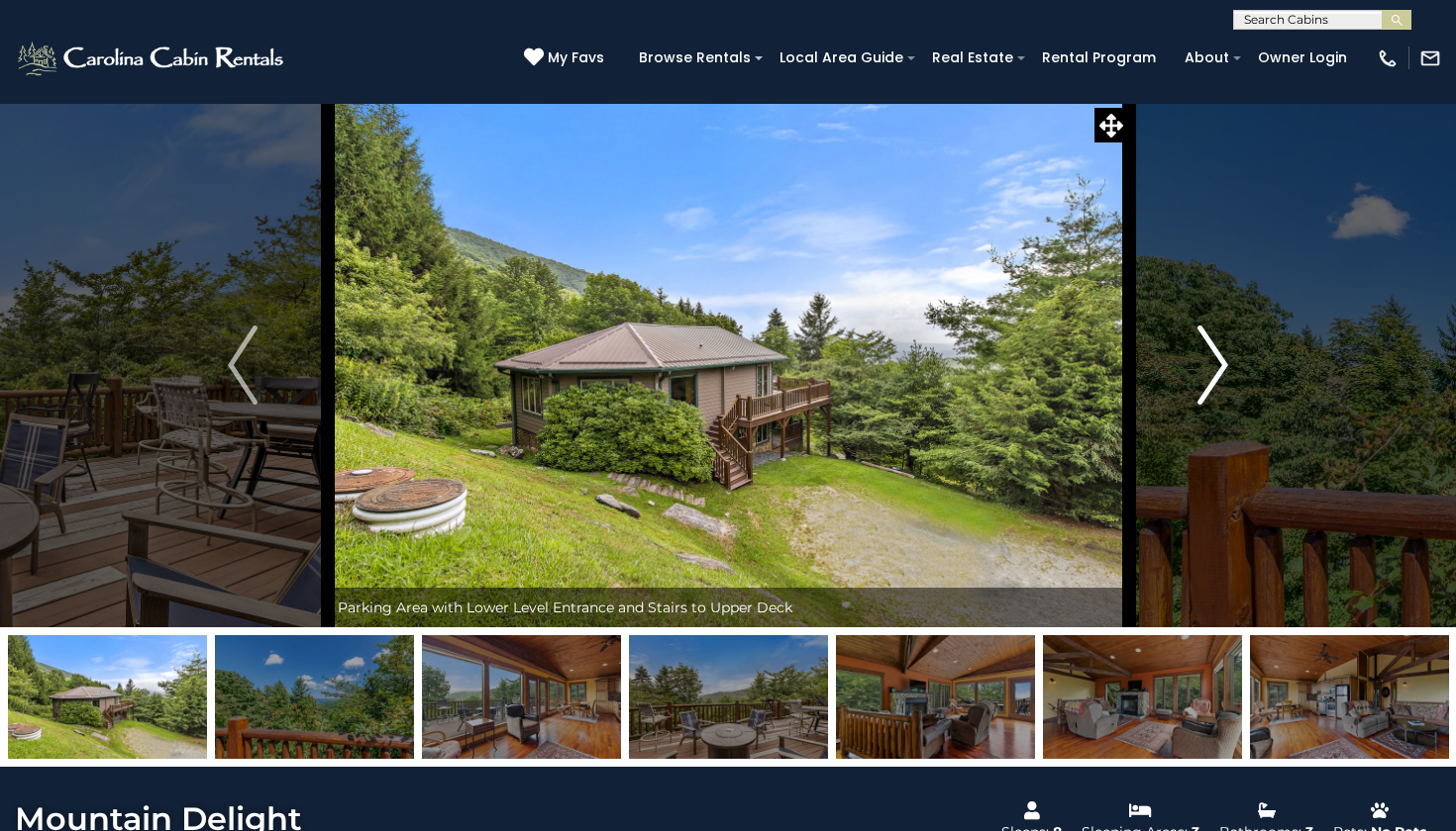
click at [1210, 371] on img "Next" at bounding box center [1213, 365] width 30 height 79
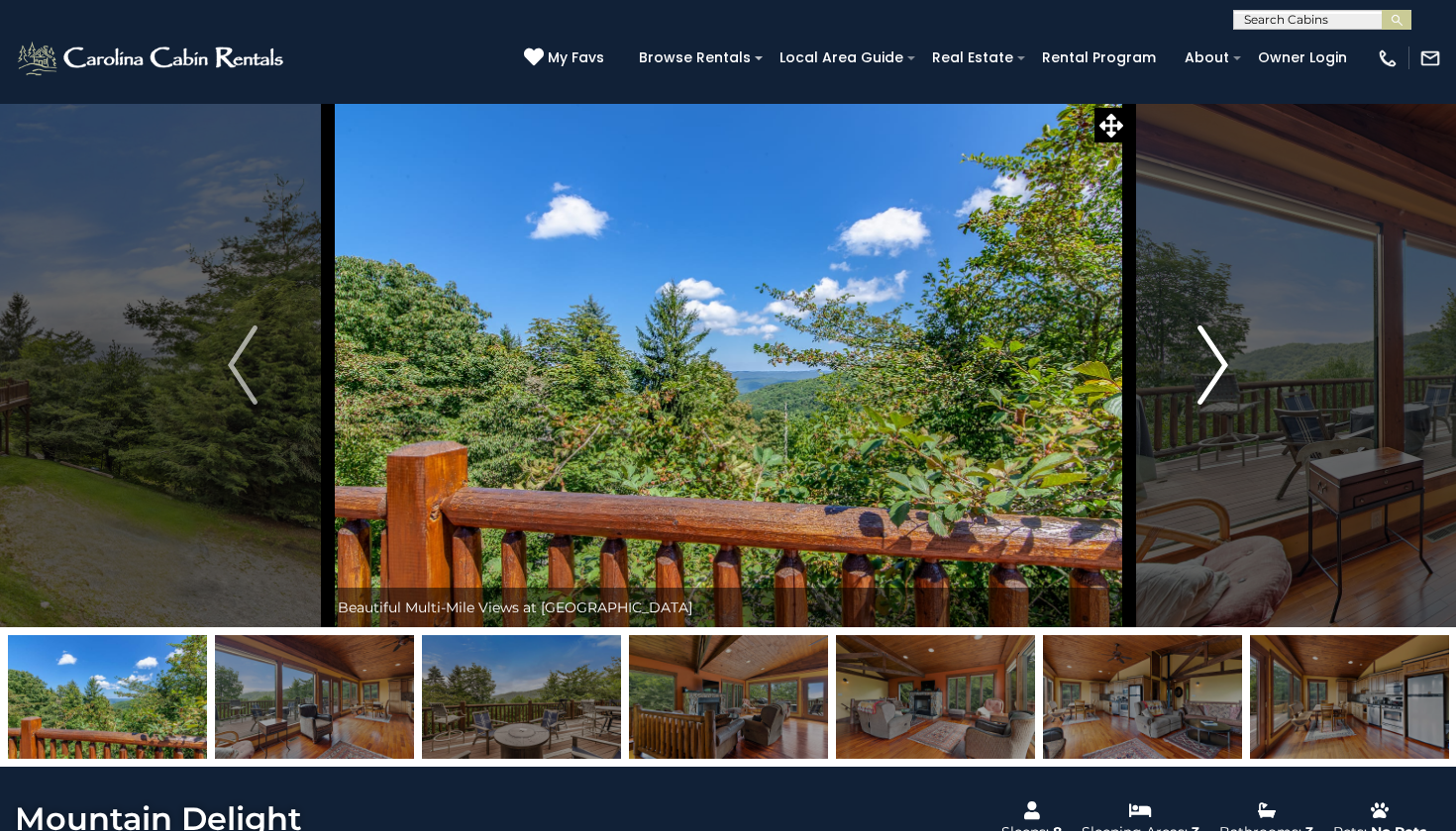
click at [1210, 371] on img "Next" at bounding box center [1213, 365] width 30 height 79
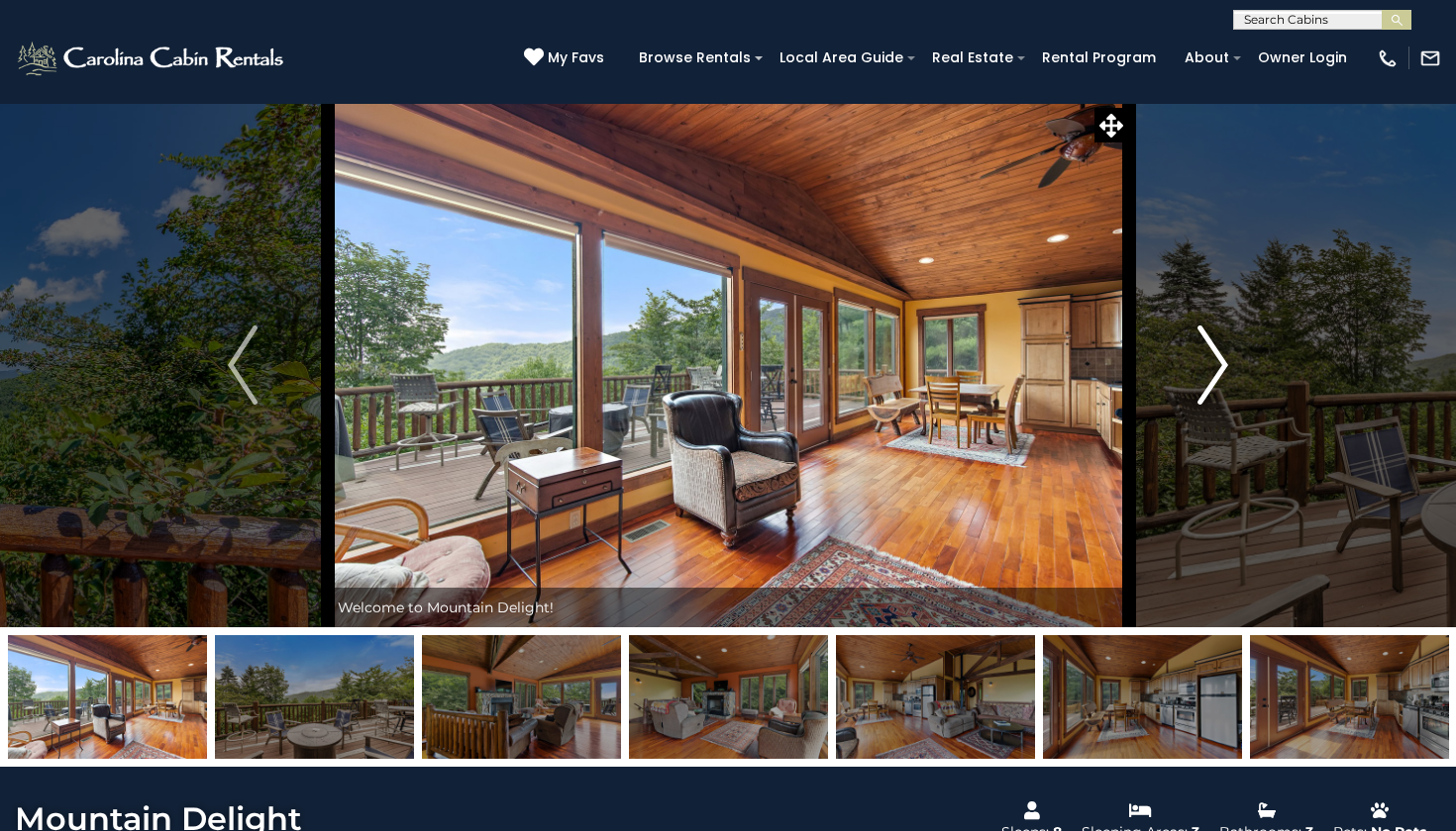
click at [1210, 371] on img "Next" at bounding box center [1213, 365] width 30 height 79
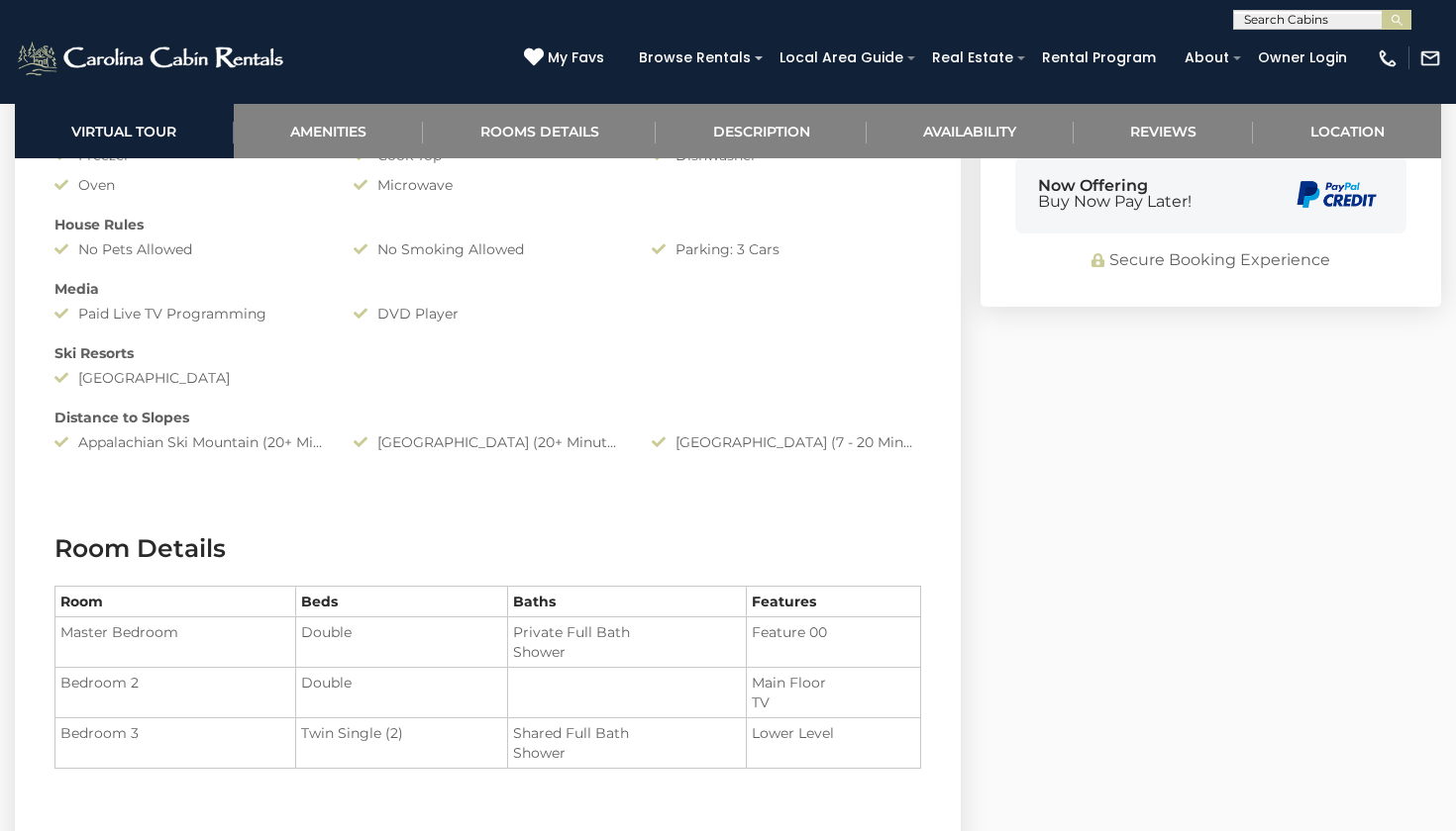
scroll to position [1816, 0]
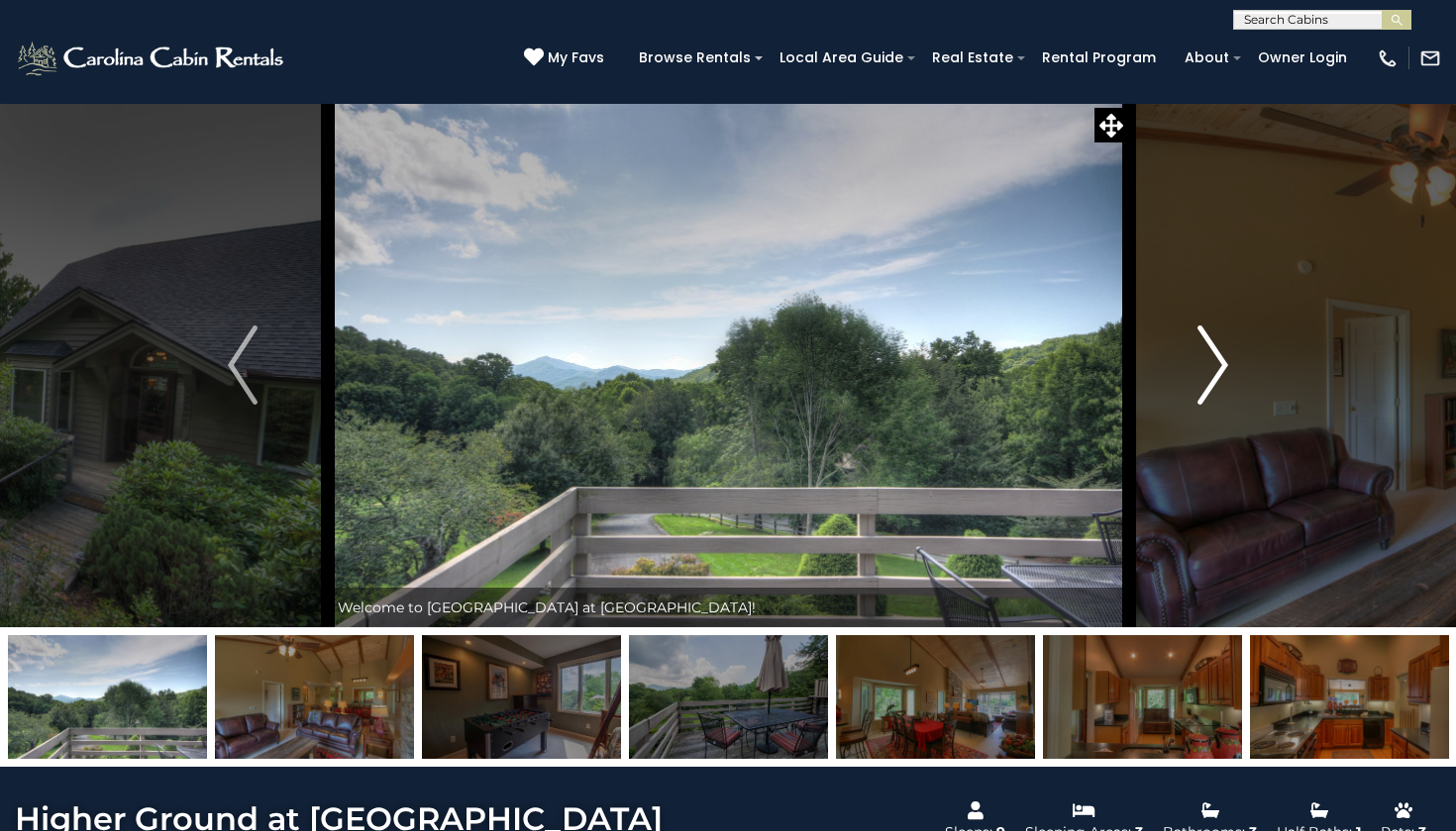
click at [1228, 366] on img "Next" at bounding box center [1213, 365] width 30 height 79
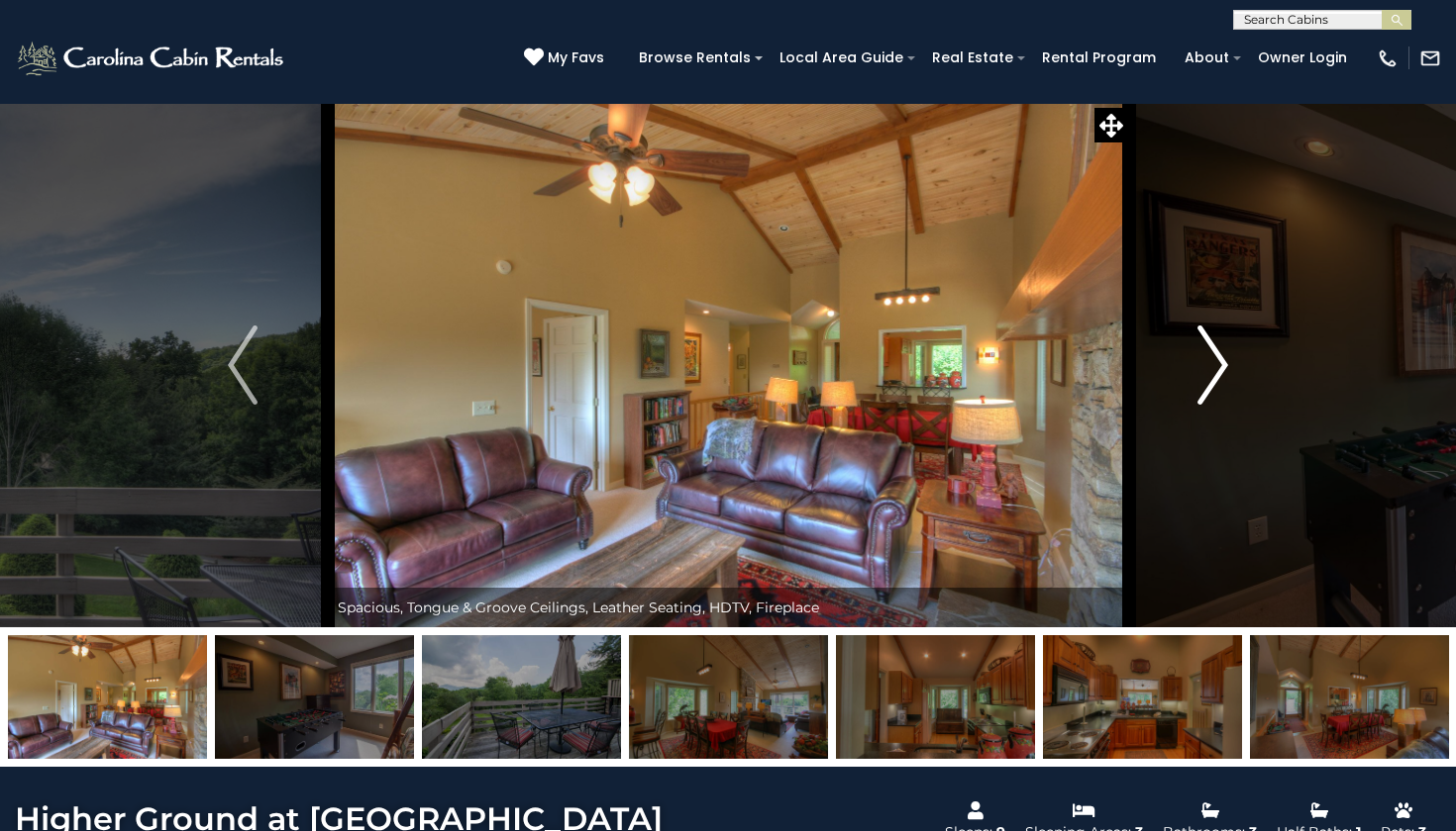
click at [1228, 366] on img "Next" at bounding box center [1213, 365] width 30 height 79
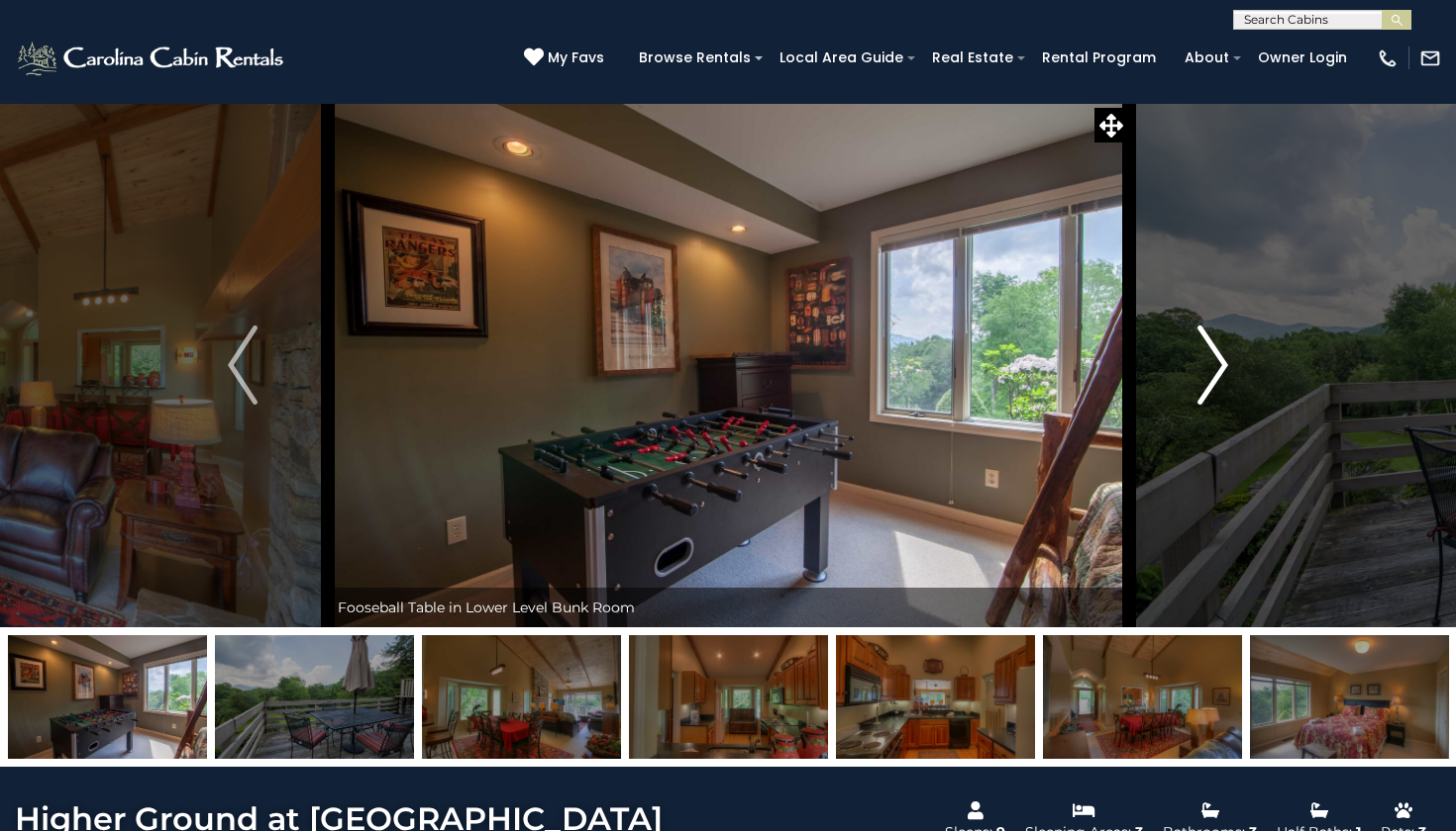
click at [1228, 366] on img "Next" at bounding box center [1213, 365] width 30 height 79
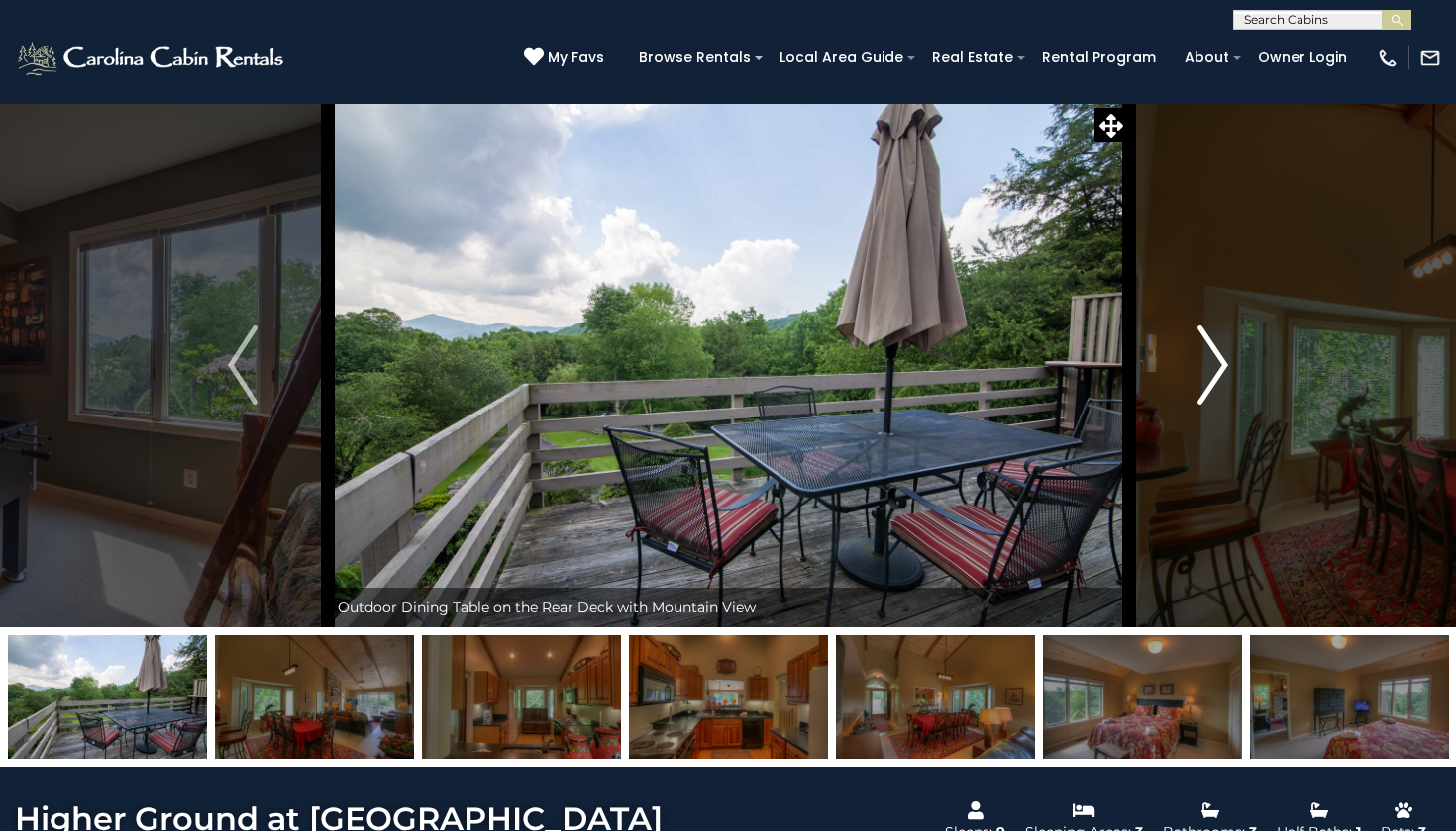
click at [1228, 366] on img "Next" at bounding box center [1213, 365] width 30 height 79
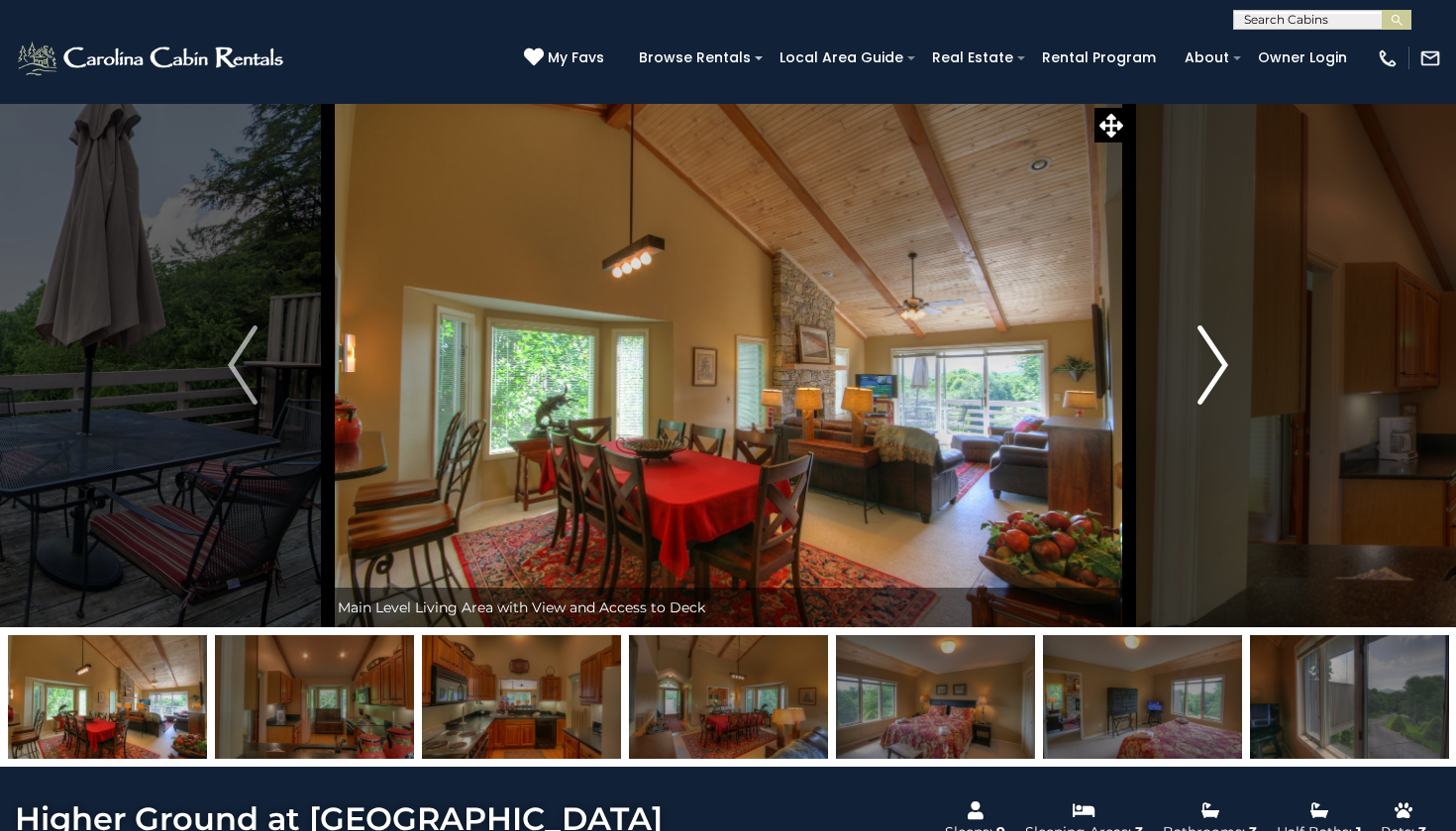
click at [1228, 366] on img "Next" at bounding box center [1213, 365] width 30 height 79
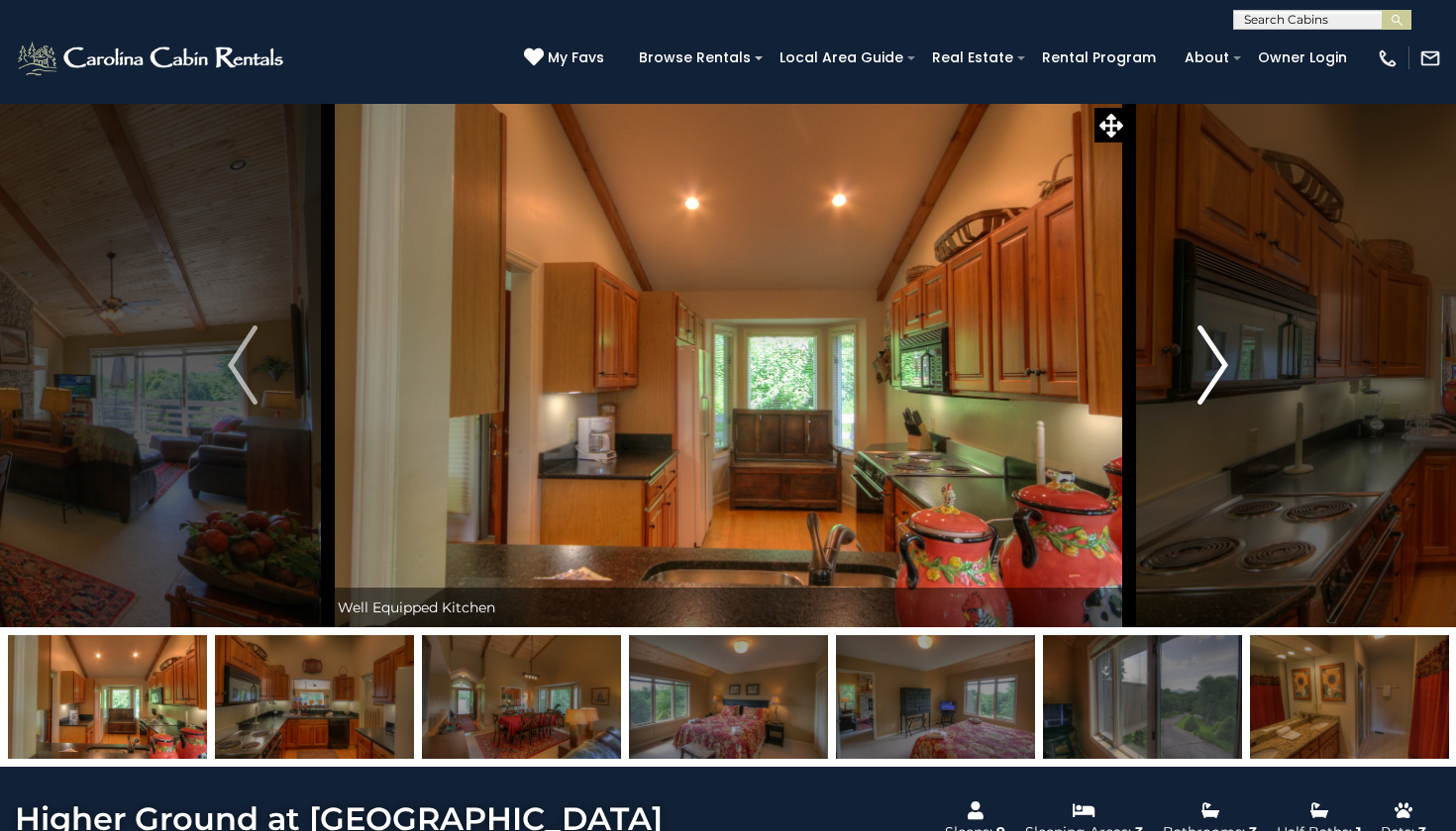
click at [1228, 366] on img "Next" at bounding box center [1213, 365] width 30 height 79
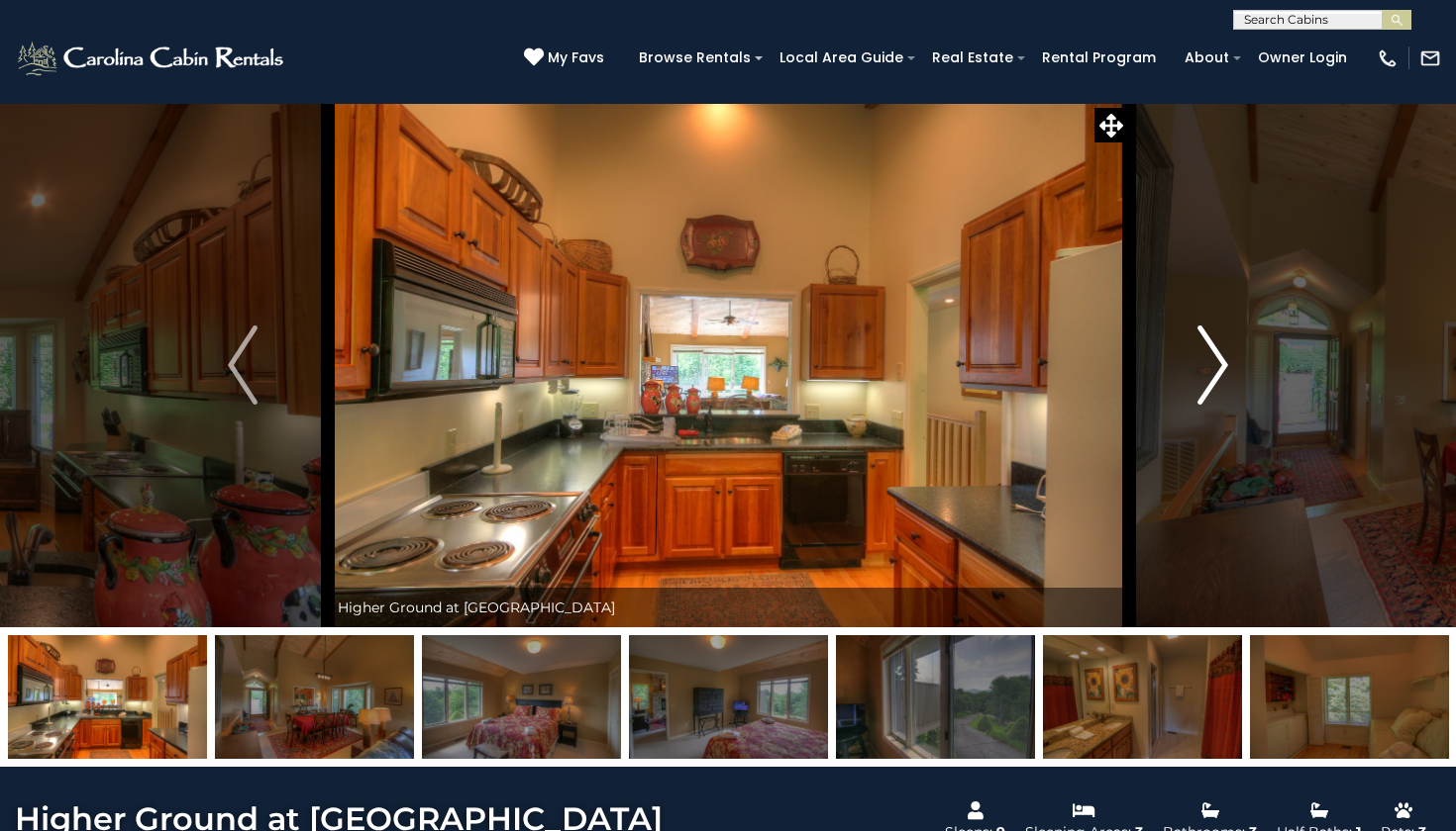
click at [1228, 366] on img "Next" at bounding box center [1213, 365] width 30 height 79
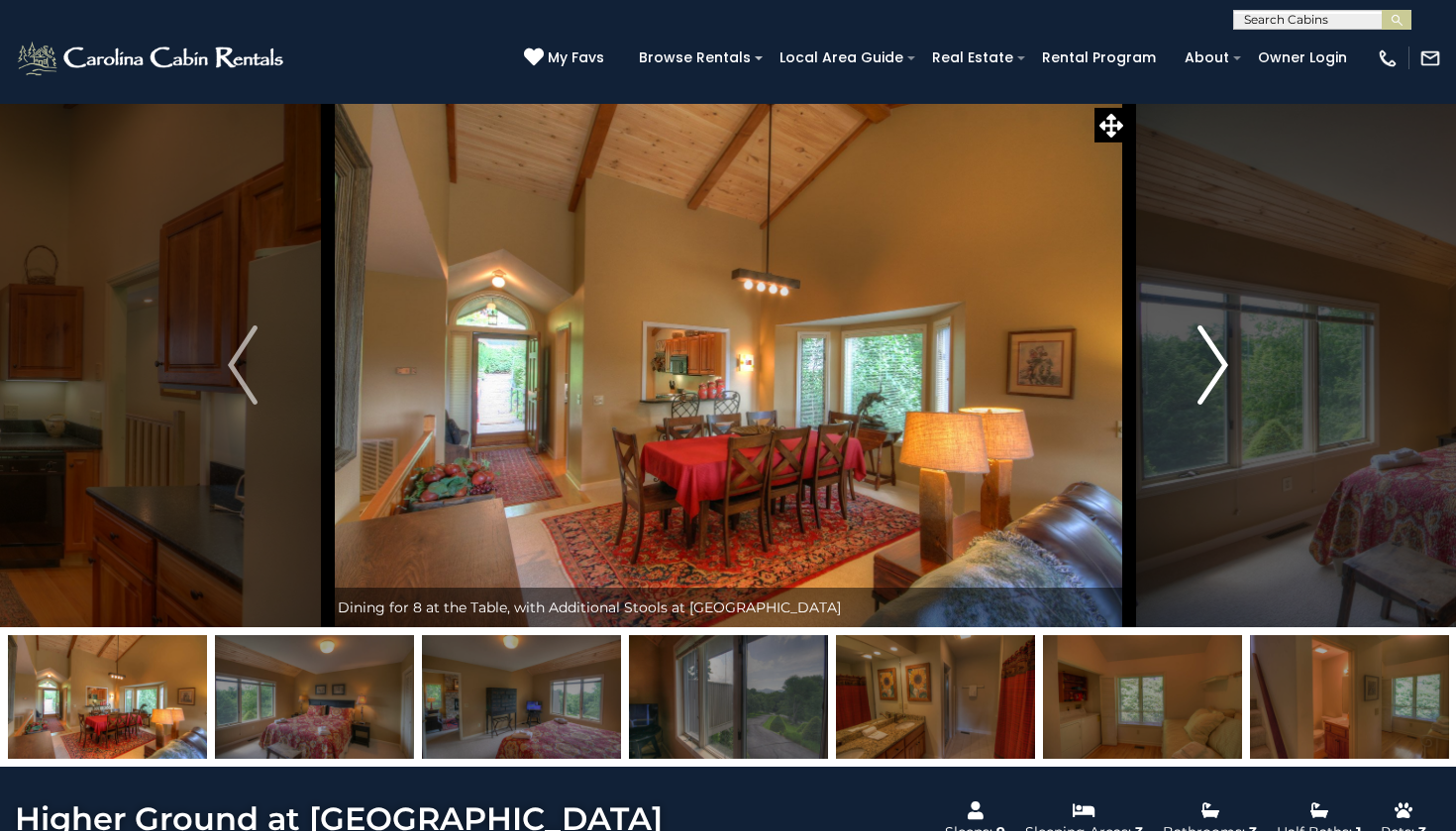
click at [1228, 366] on img "Next" at bounding box center [1213, 365] width 30 height 79
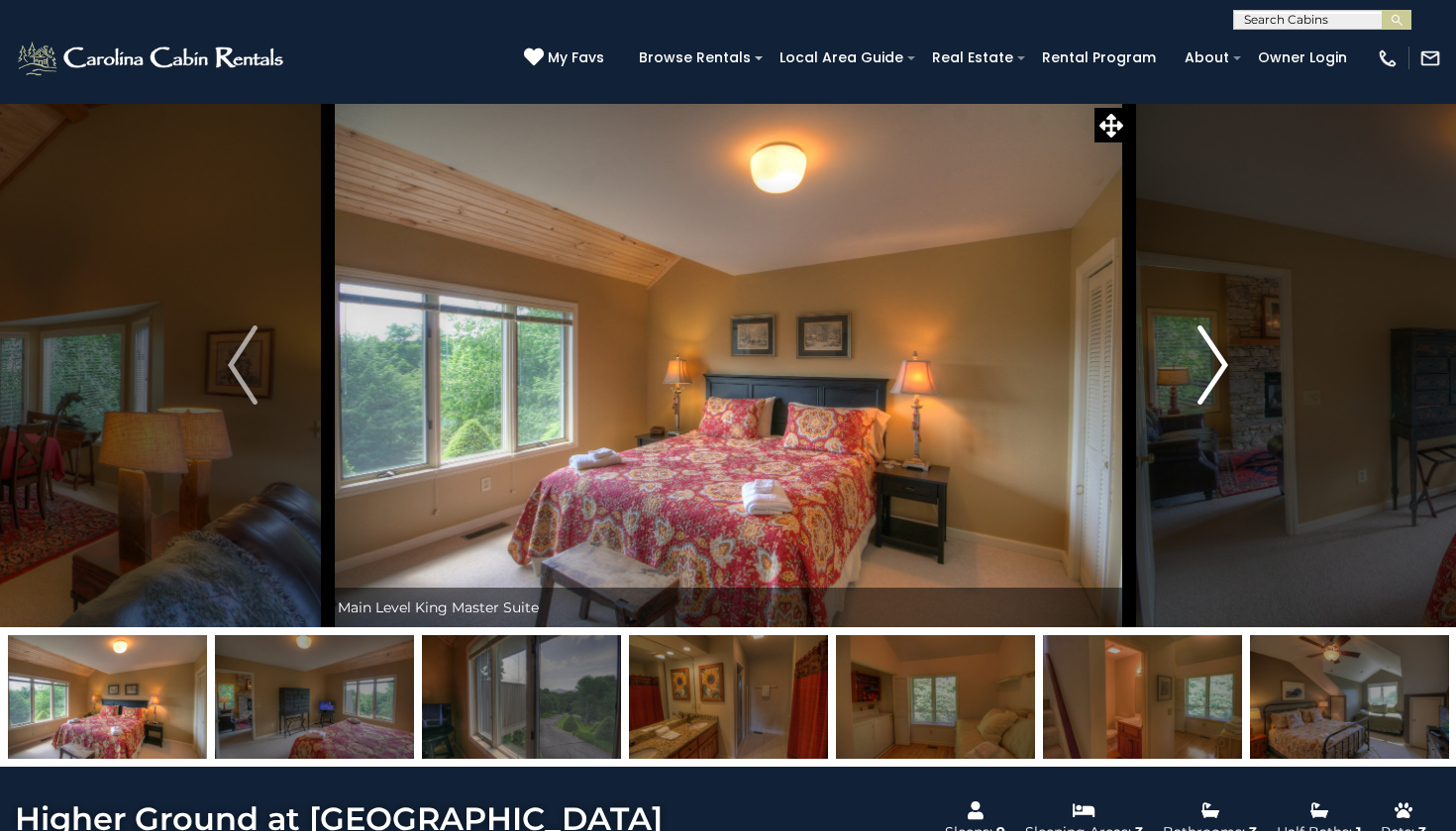
click at [1228, 366] on img "Next" at bounding box center [1213, 365] width 30 height 79
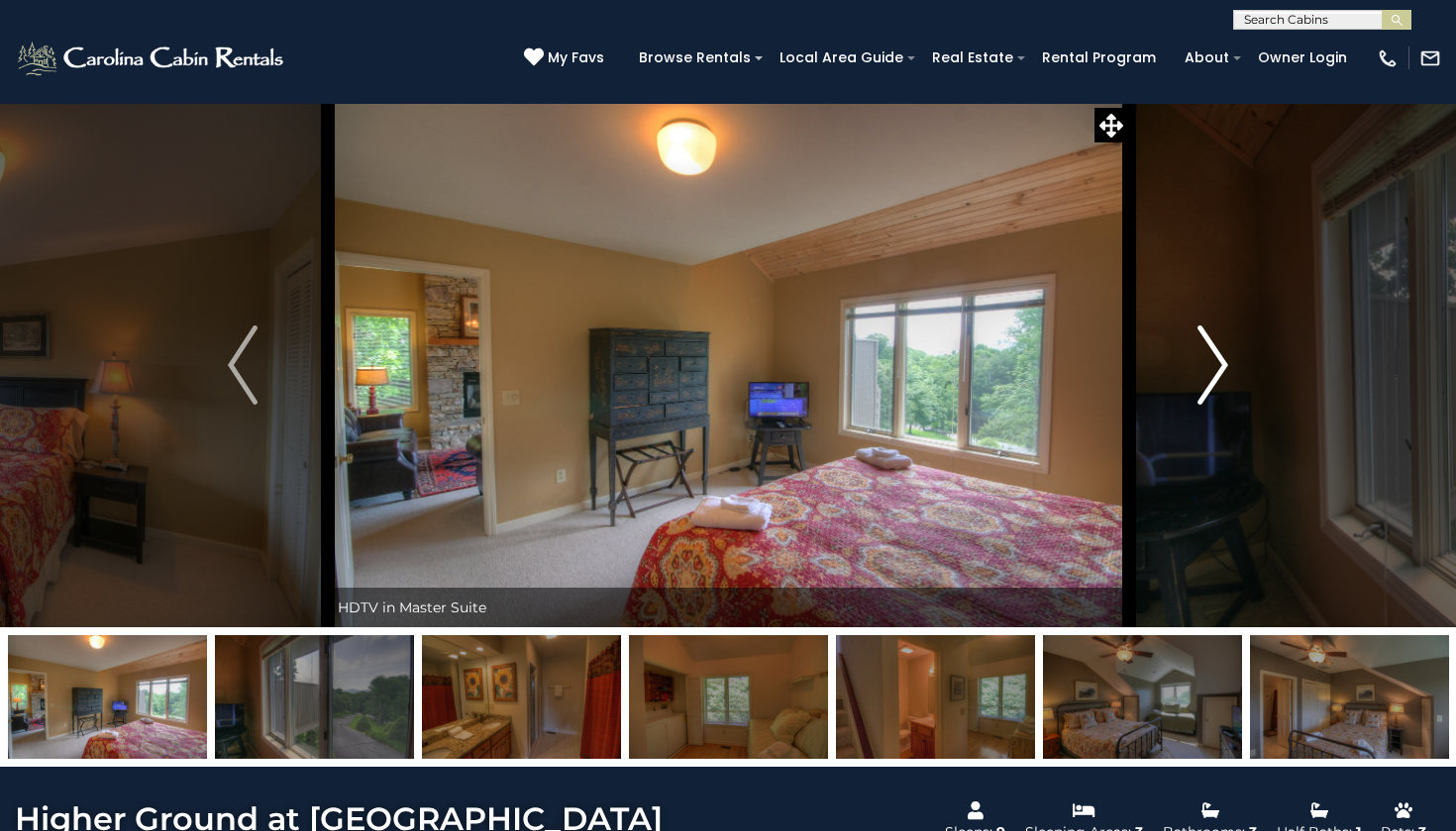
click at [1228, 366] on img "Next" at bounding box center [1213, 365] width 30 height 79
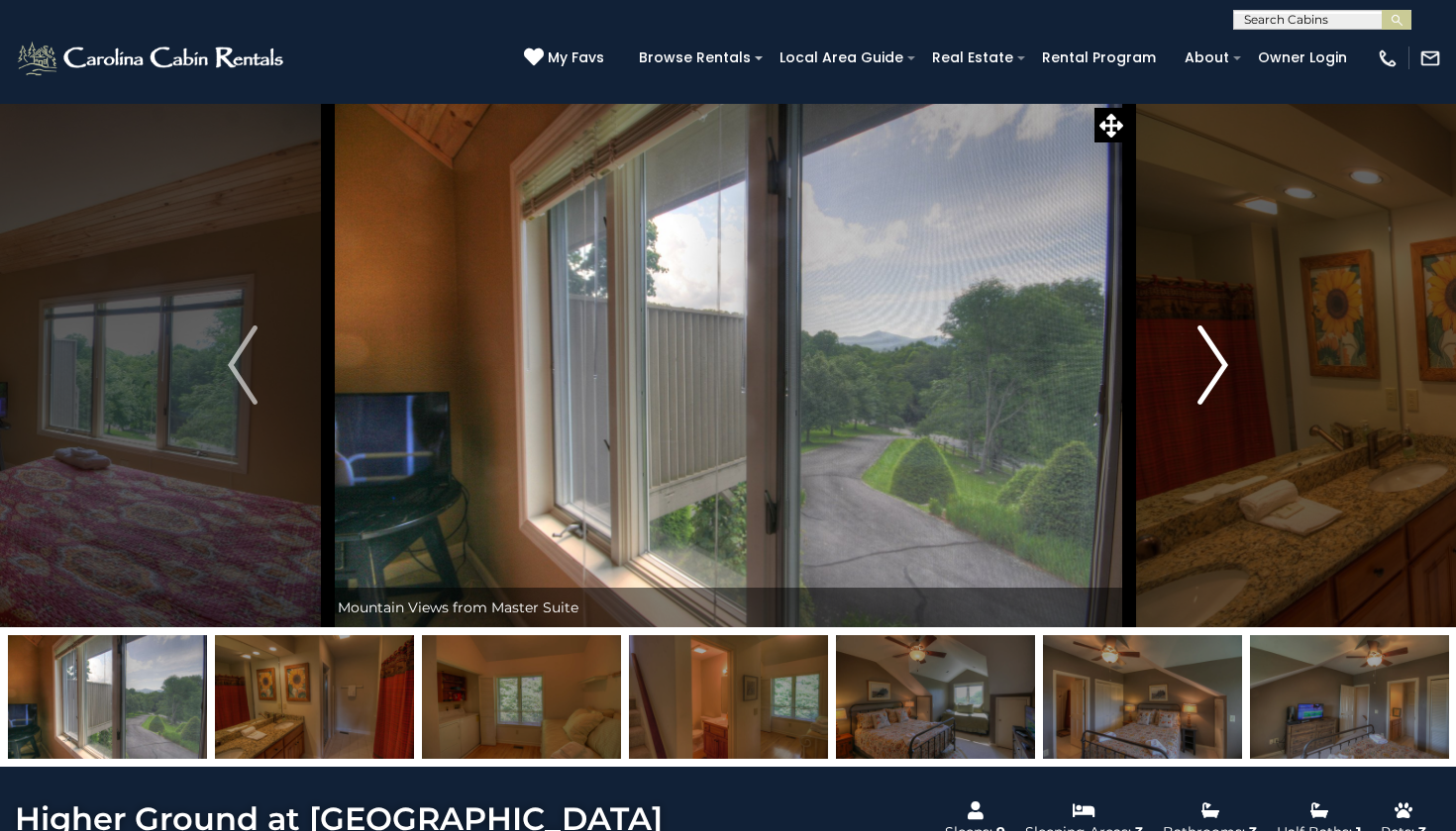
click at [1228, 366] on img "Next" at bounding box center [1213, 365] width 30 height 79
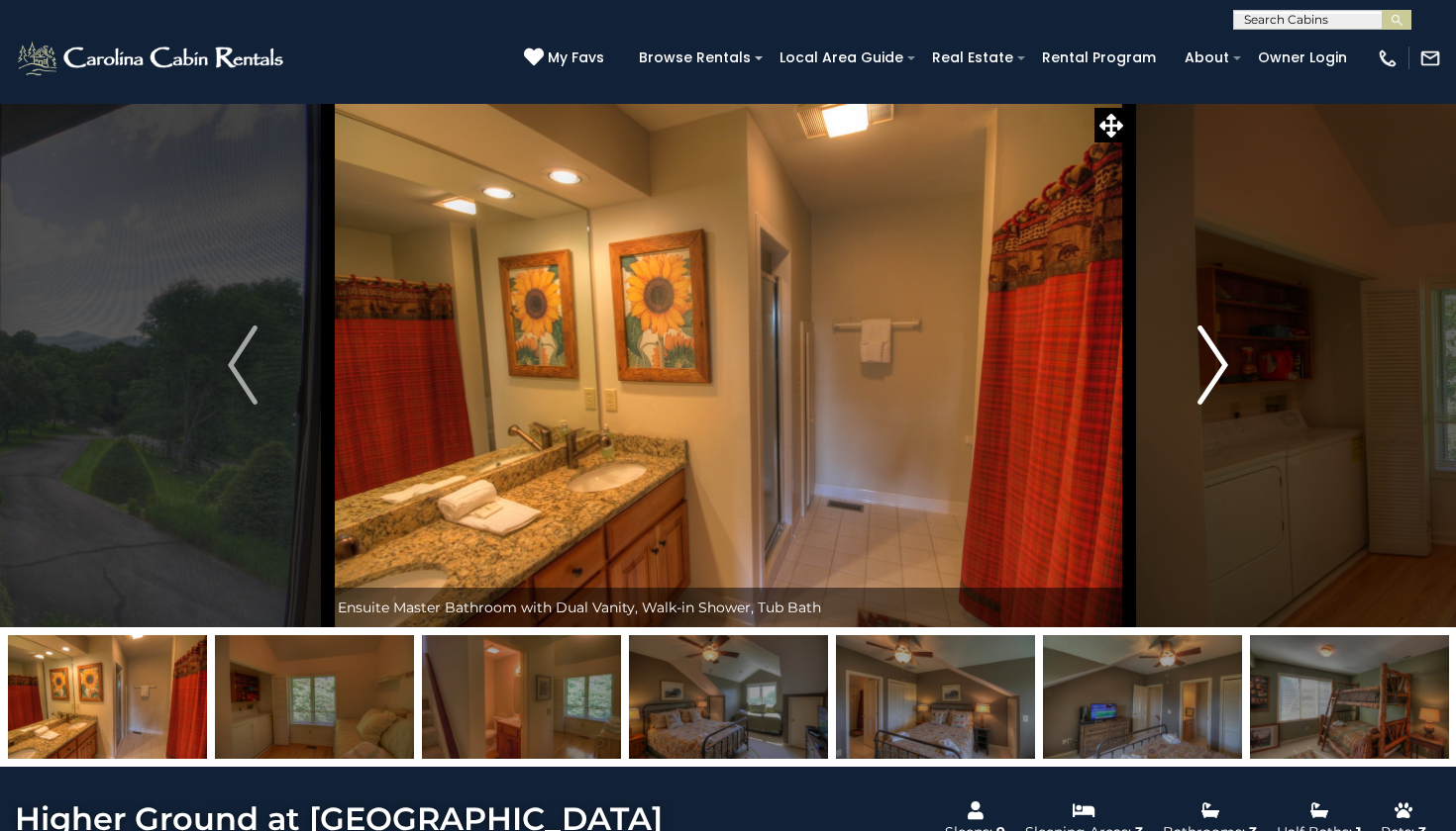
click at [1228, 366] on img "Next" at bounding box center [1213, 365] width 30 height 79
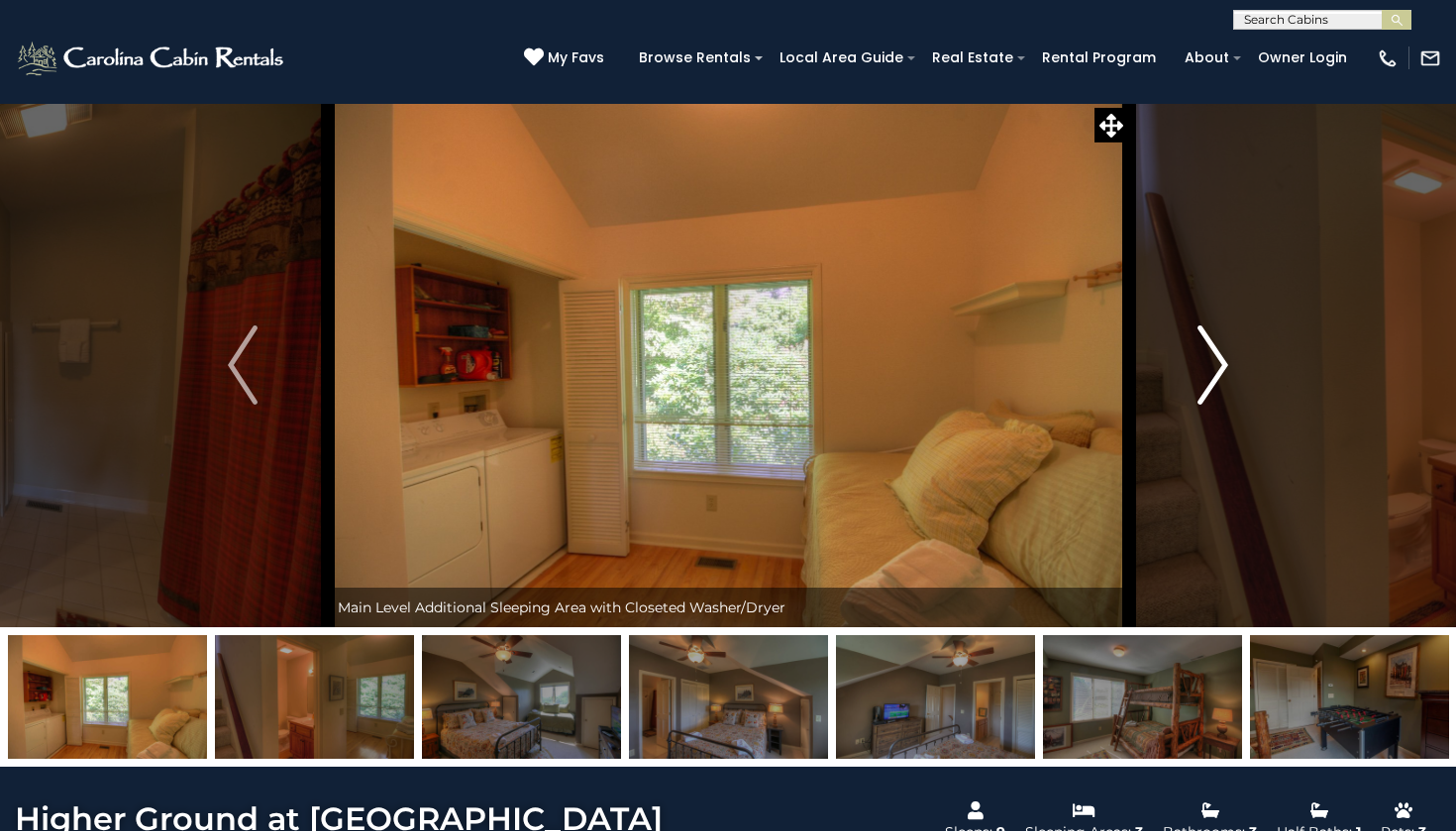
click at [1228, 366] on img "Next" at bounding box center [1213, 365] width 30 height 79
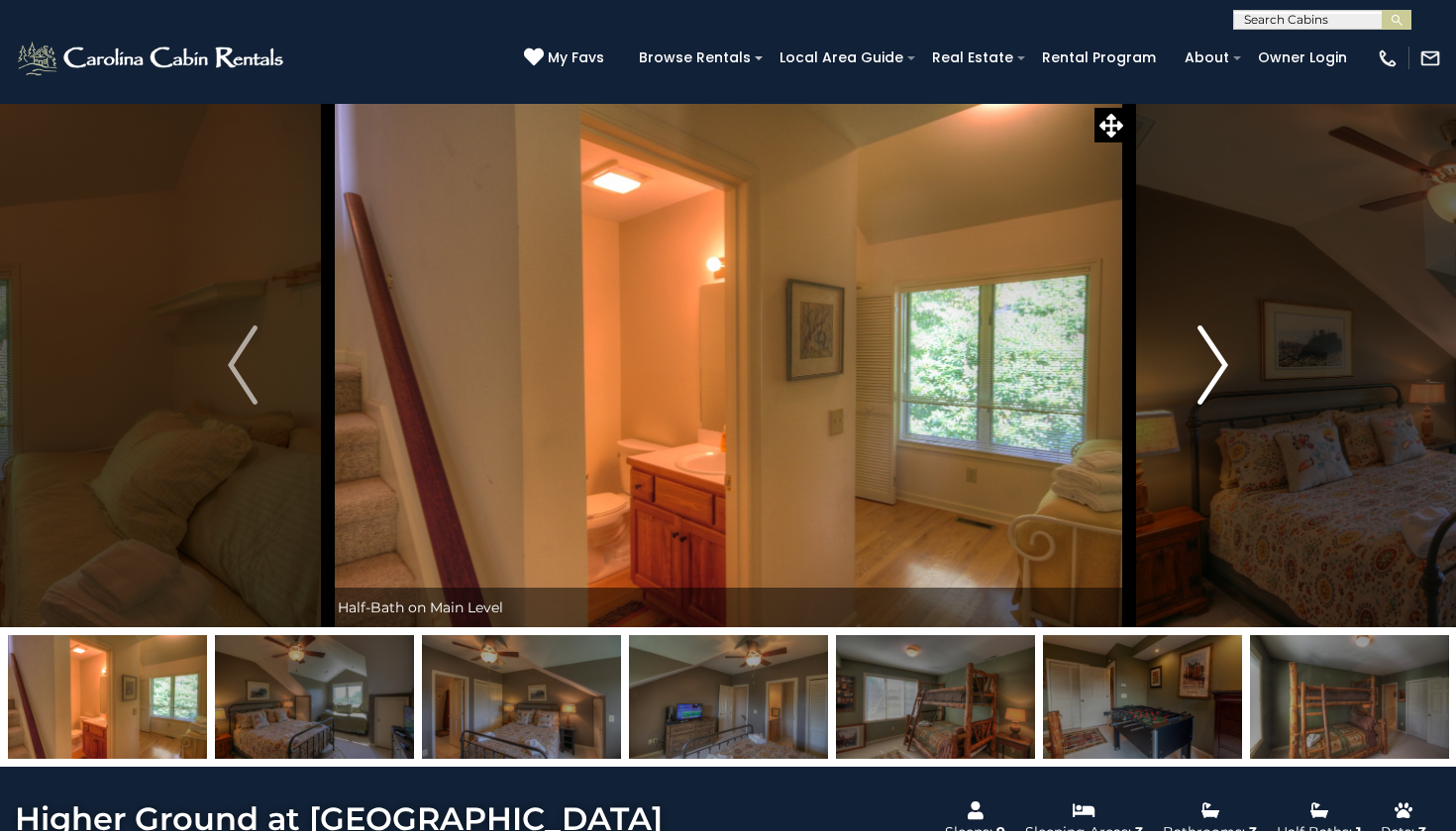
click at [1228, 366] on img "Next" at bounding box center [1213, 365] width 30 height 79
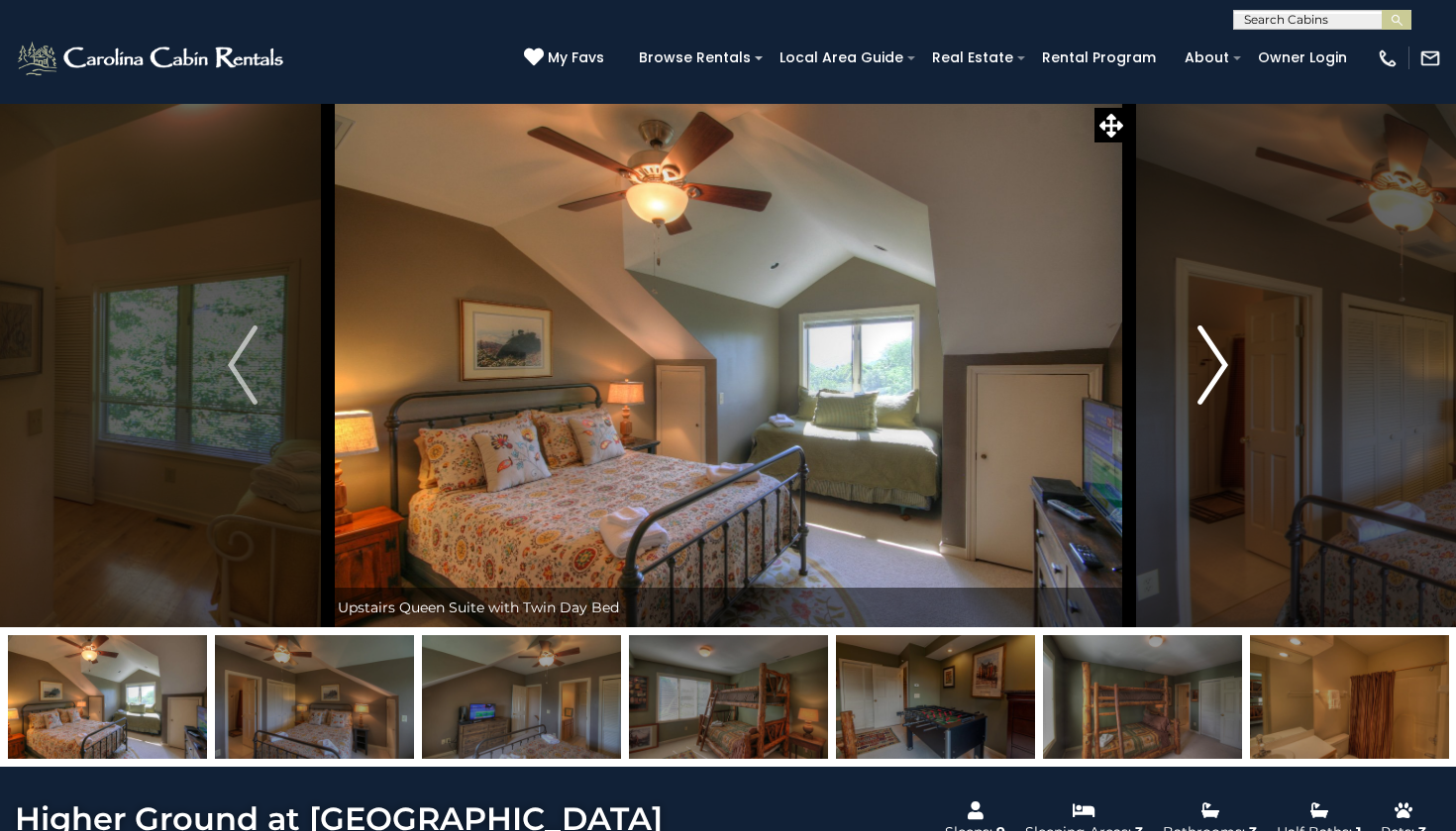
click at [1228, 365] on img "Next" at bounding box center [1213, 365] width 30 height 79
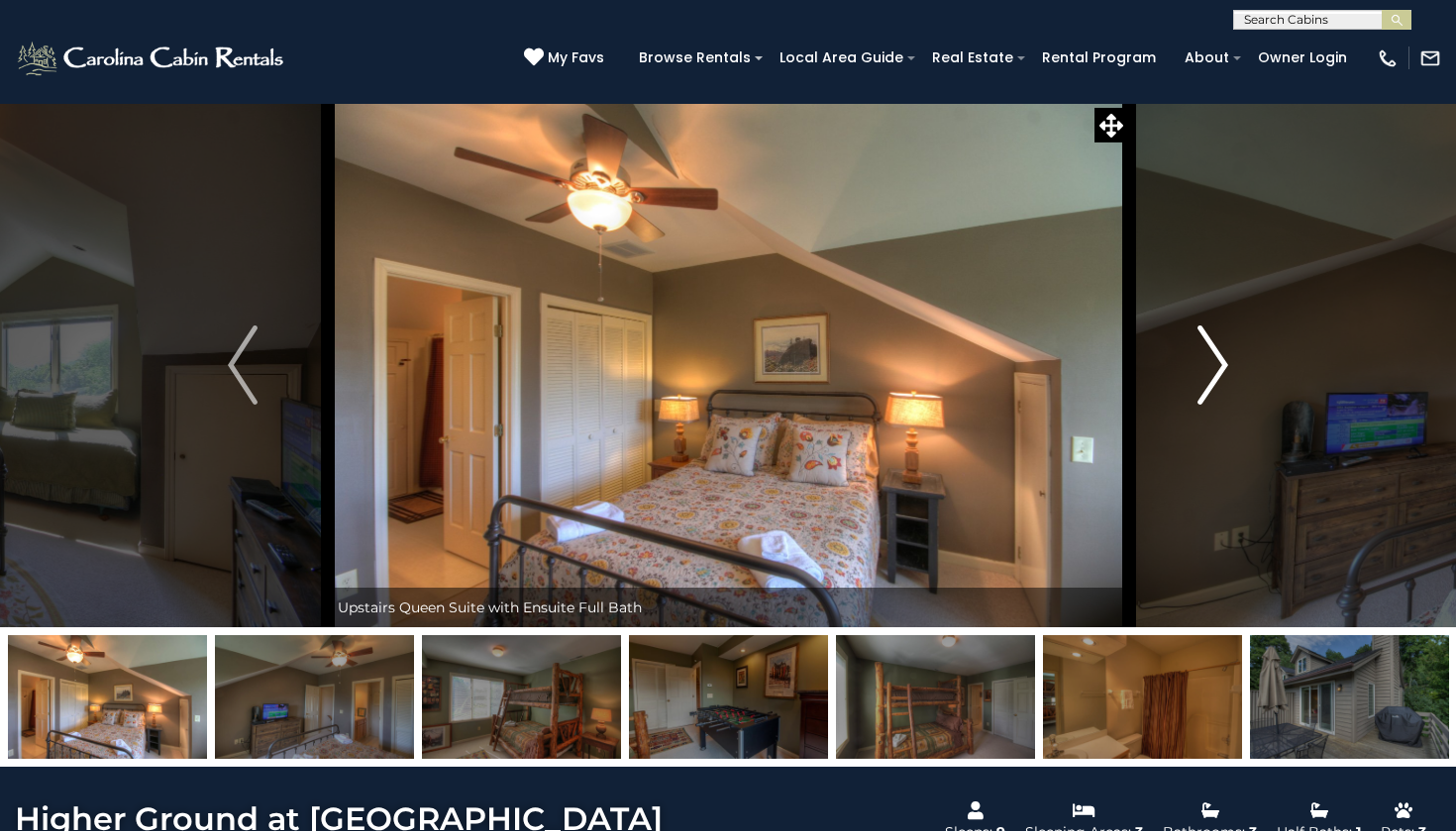
click at [1228, 365] on img "Next" at bounding box center [1213, 365] width 30 height 79
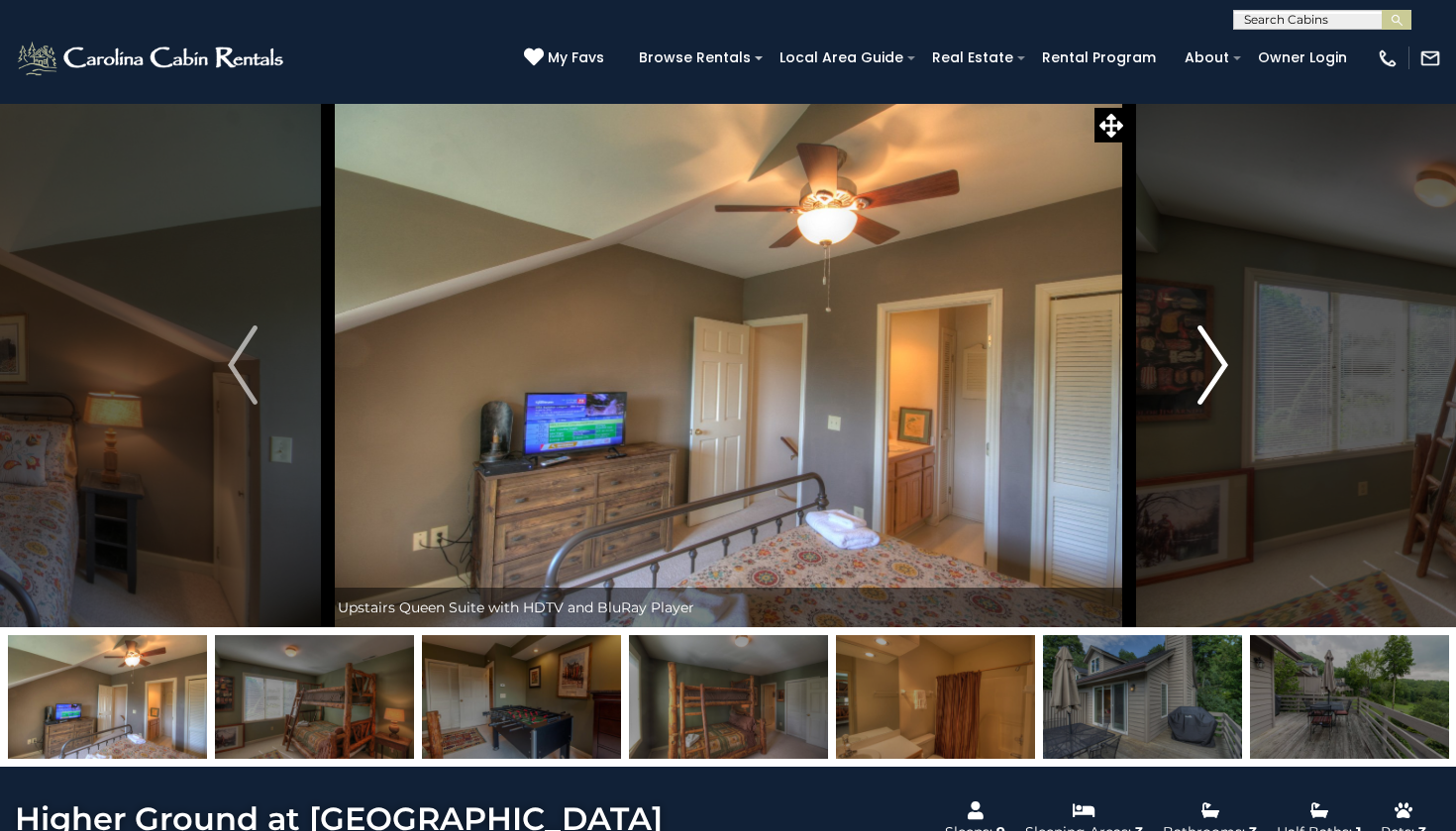
click at [1228, 365] on img "Next" at bounding box center [1213, 365] width 30 height 79
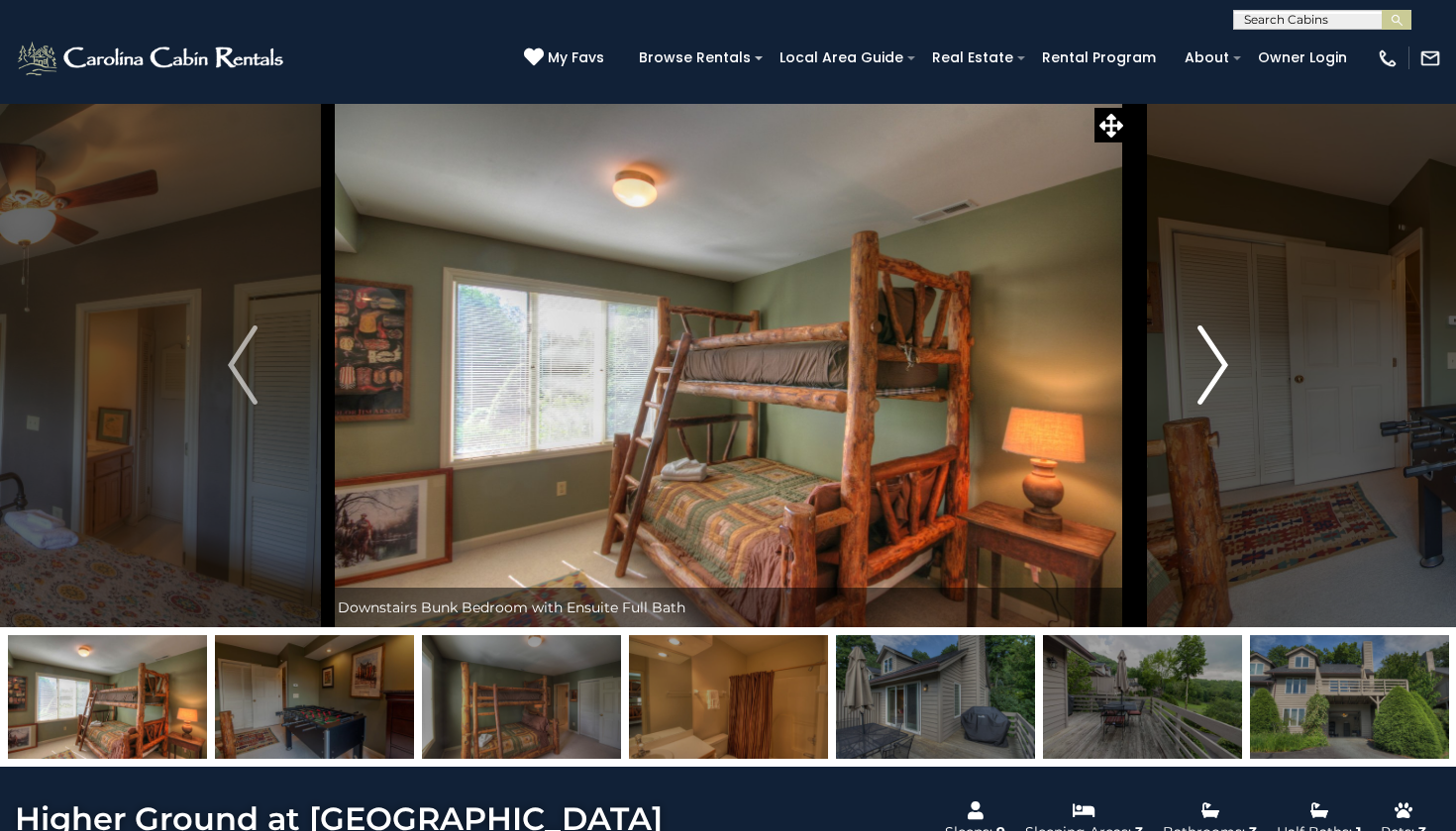
click at [1228, 366] on img "Next" at bounding box center [1213, 365] width 30 height 79
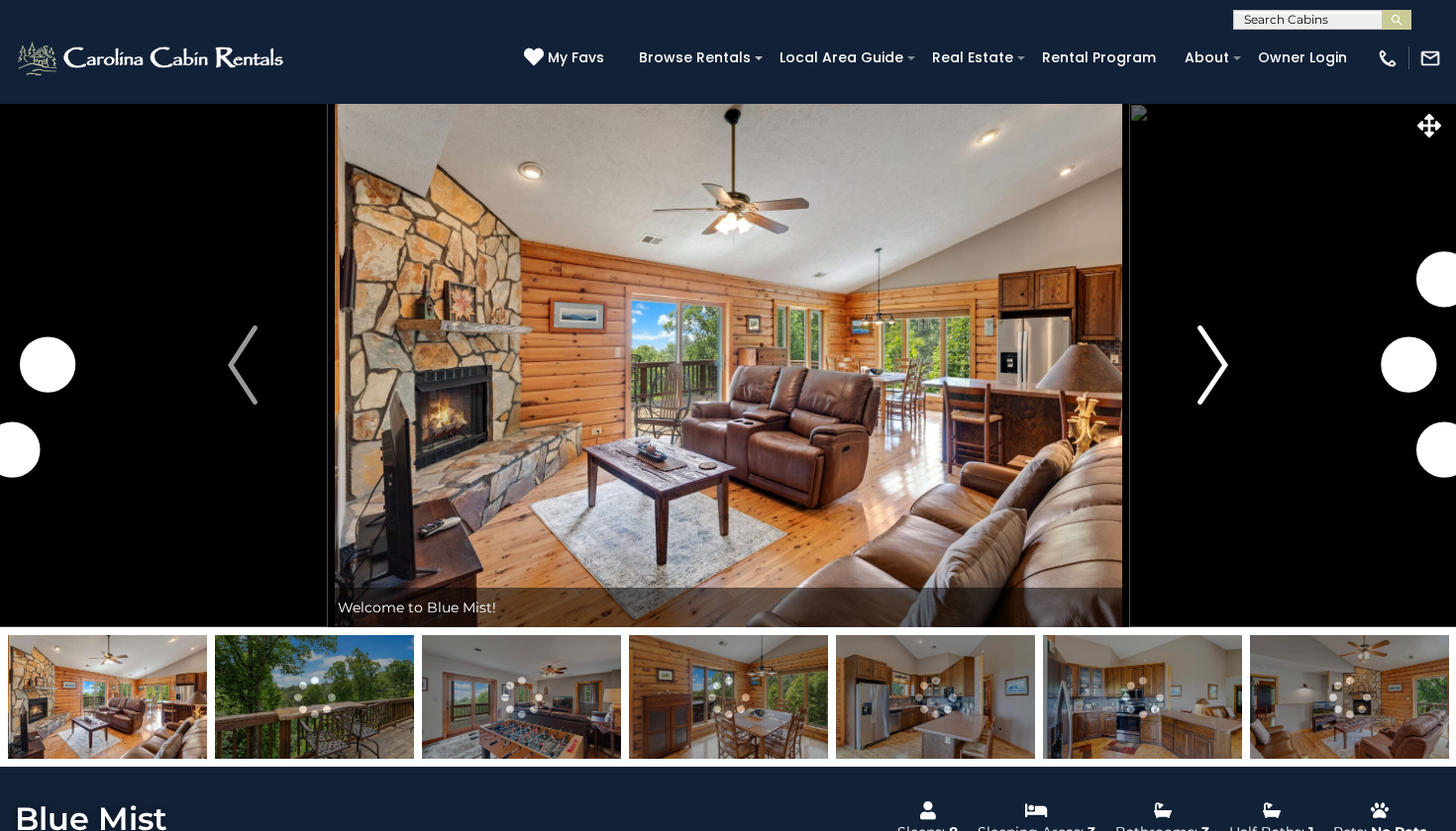
click at [1220, 385] on img "Next" at bounding box center [1213, 365] width 30 height 79
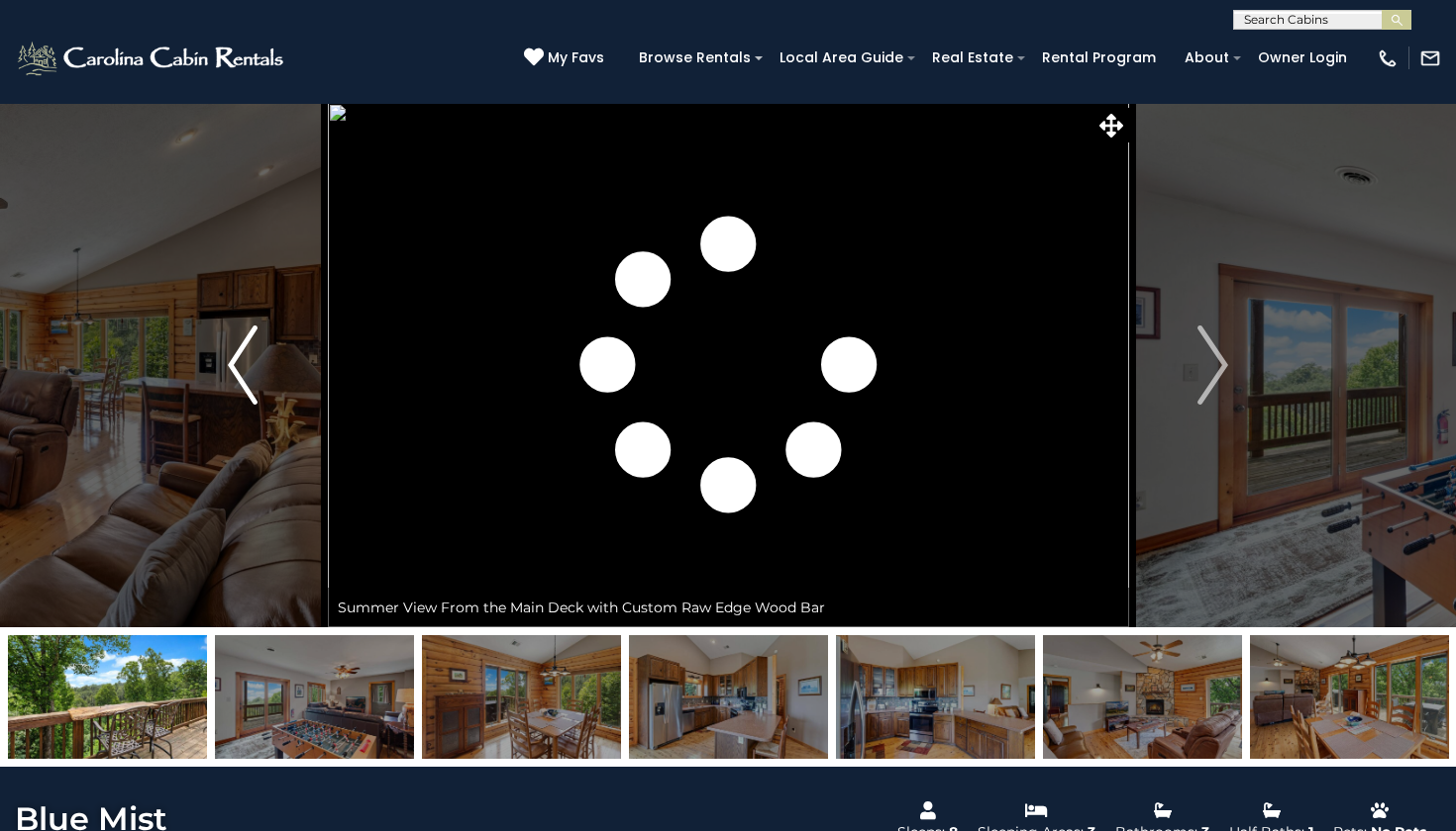
click at [261, 383] on button "Previous" at bounding box center [243, 365] width 169 height 524
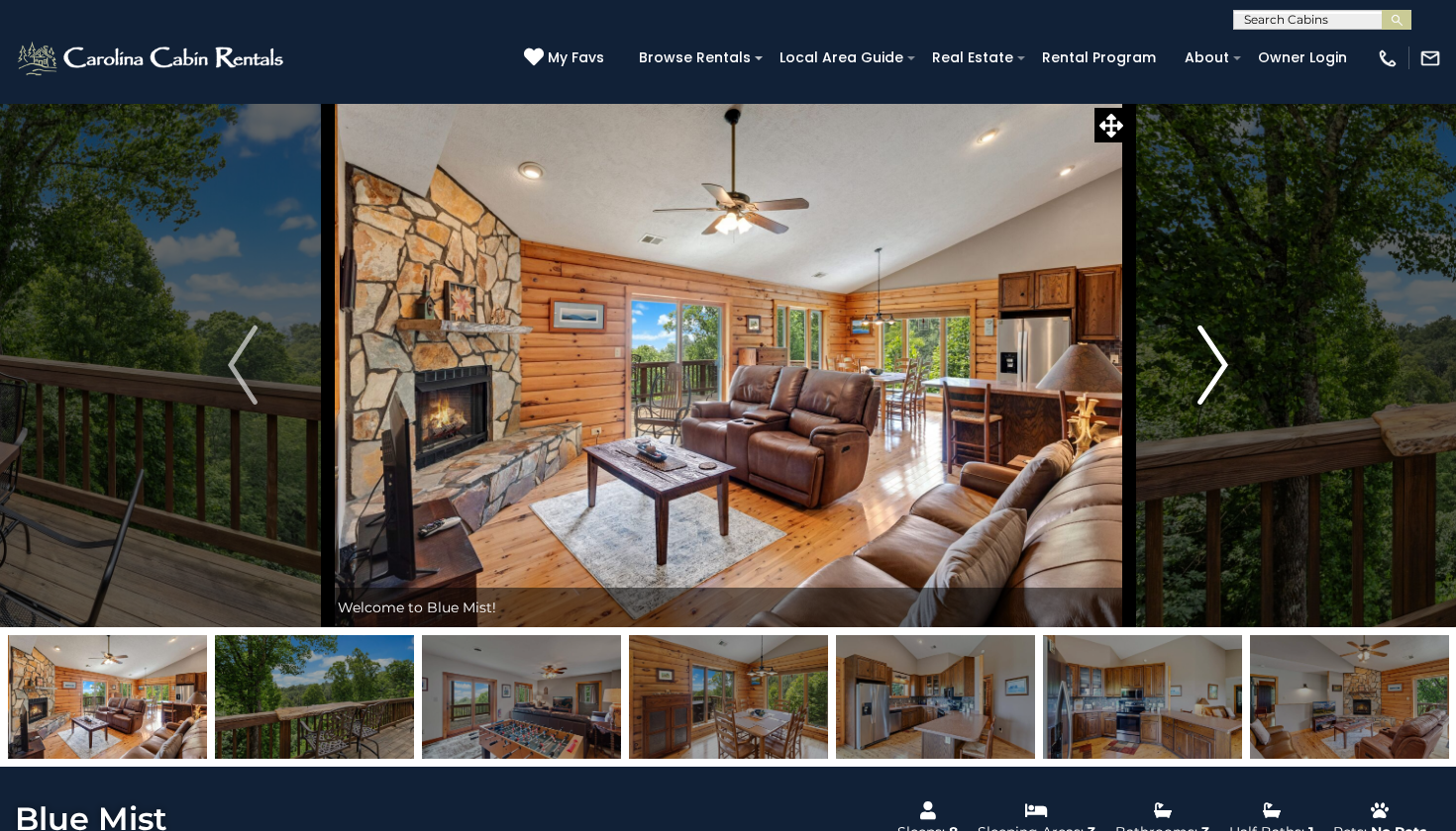
click at [1225, 356] on img "Next" at bounding box center [1213, 365] width 30 height 79
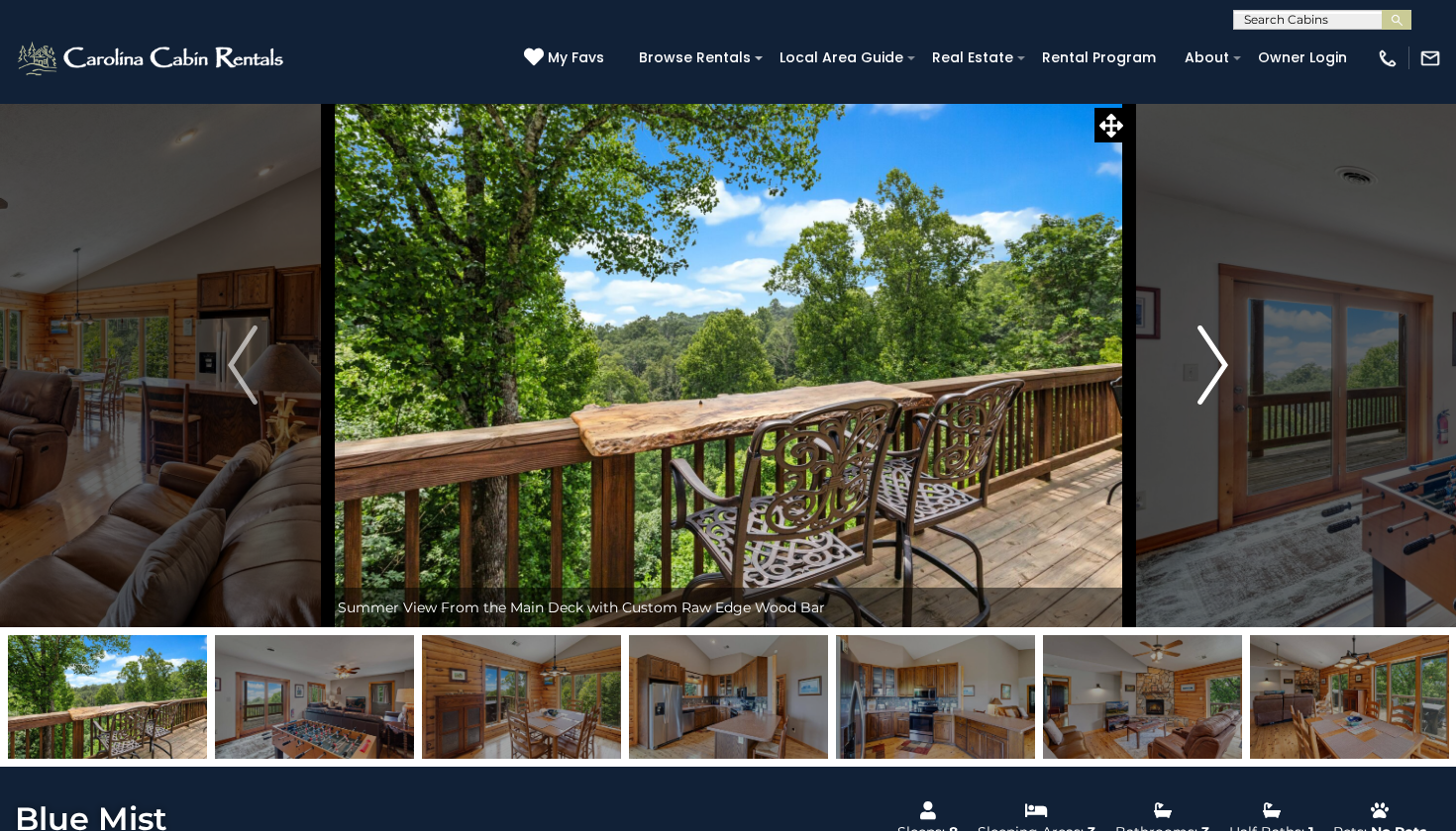
click at [1226, 357] on img "Next" at bounding box center [1213, 365] width 30 height 79
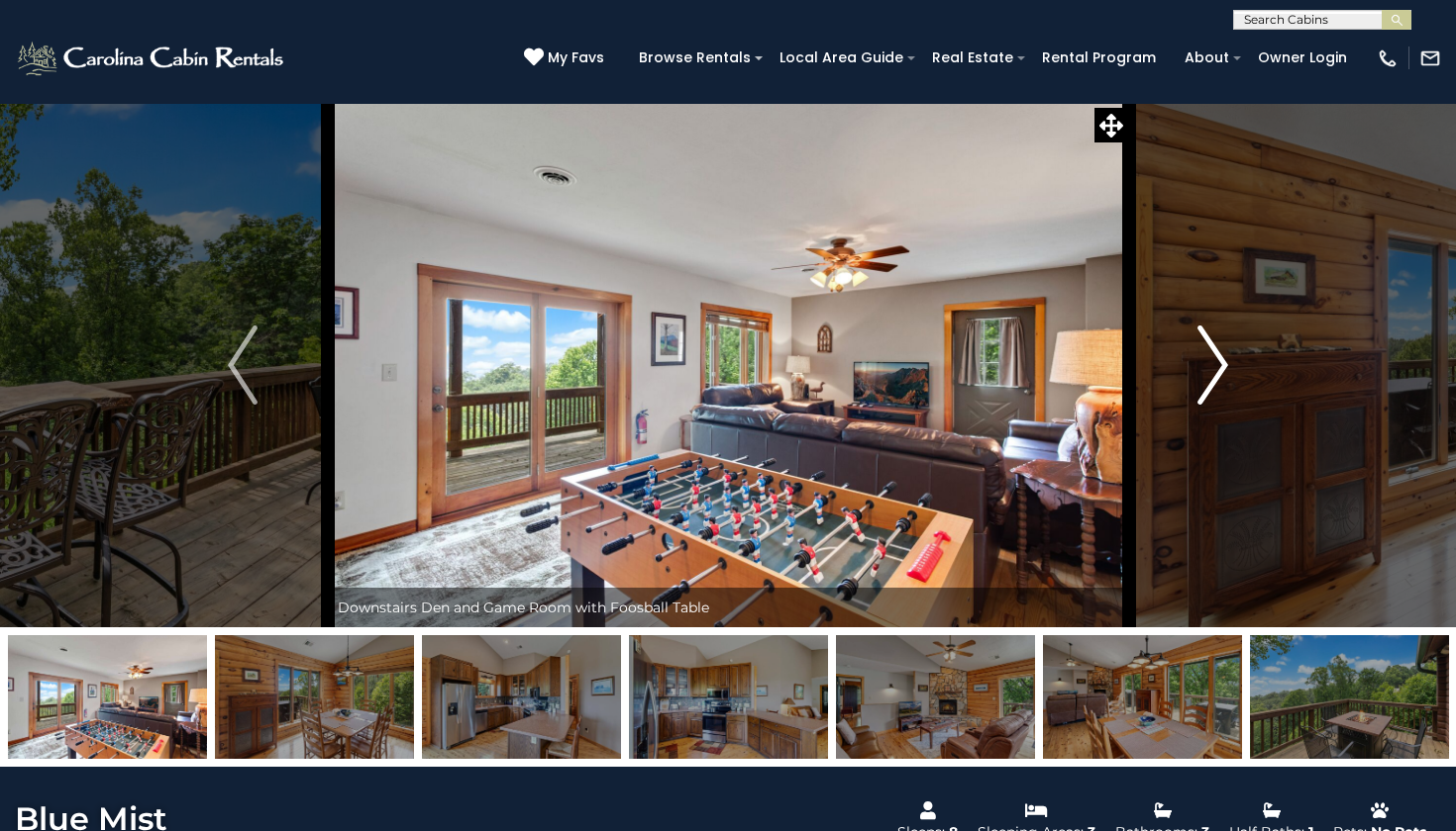
click at [1227, 357] on img "Next" at bounding box center [1213, 365] width 30 height 79
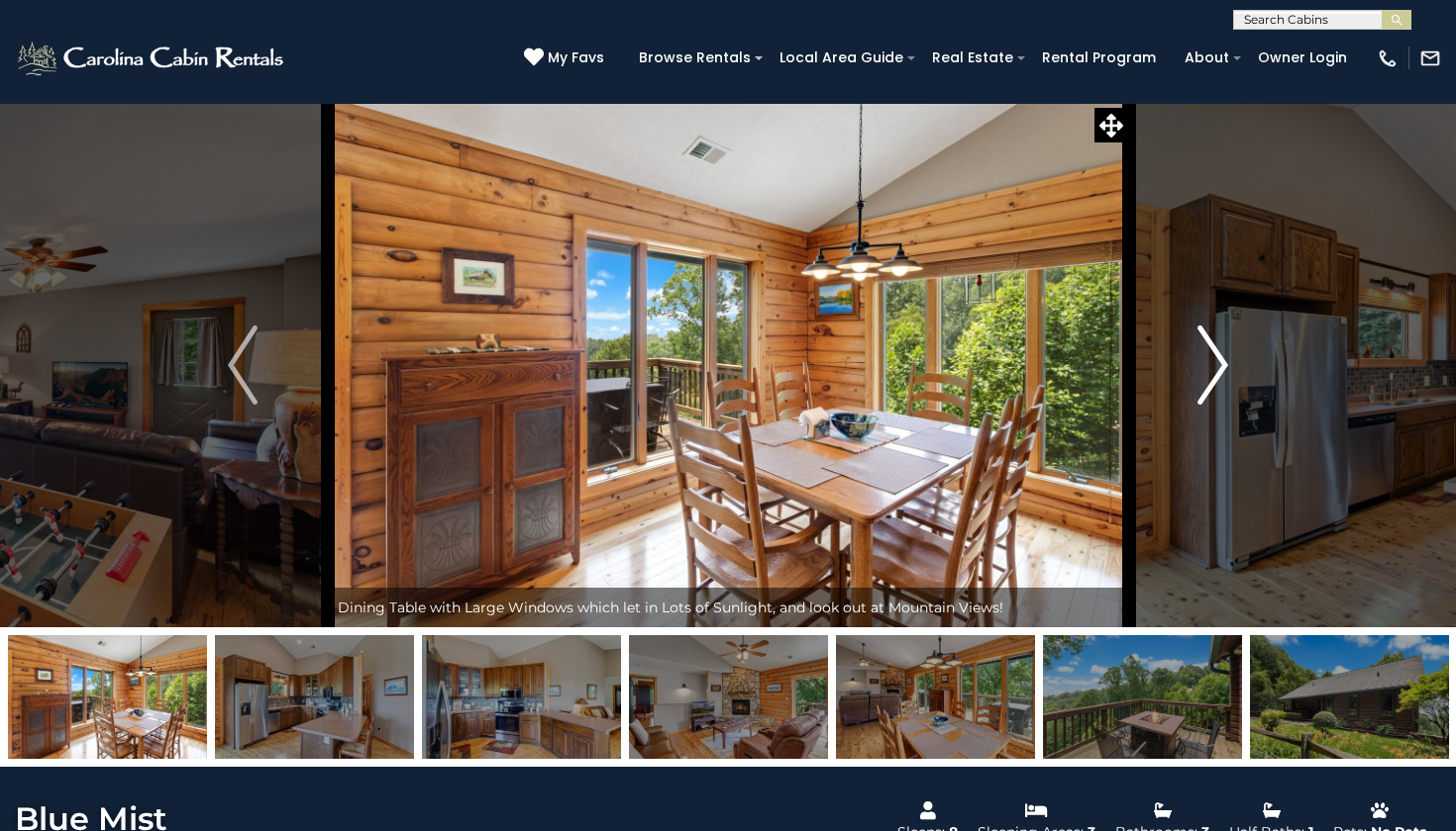
click at [1229, 356] on button "Next" at bounding box center [1212, 365] width 169 height 524
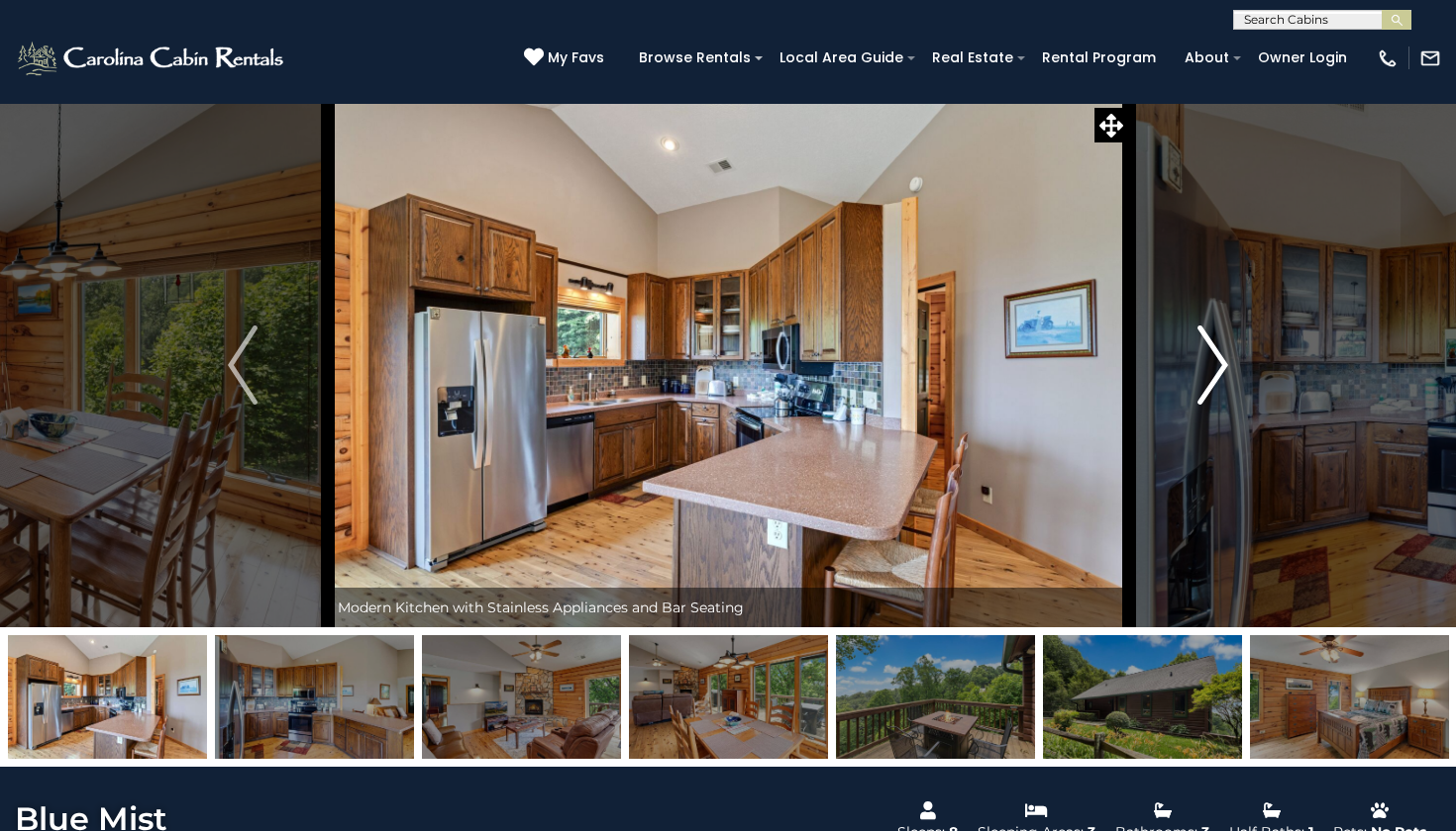
click at [1229, 356] on button "Next" at bounding box center [1212, 365] width 169 height 524
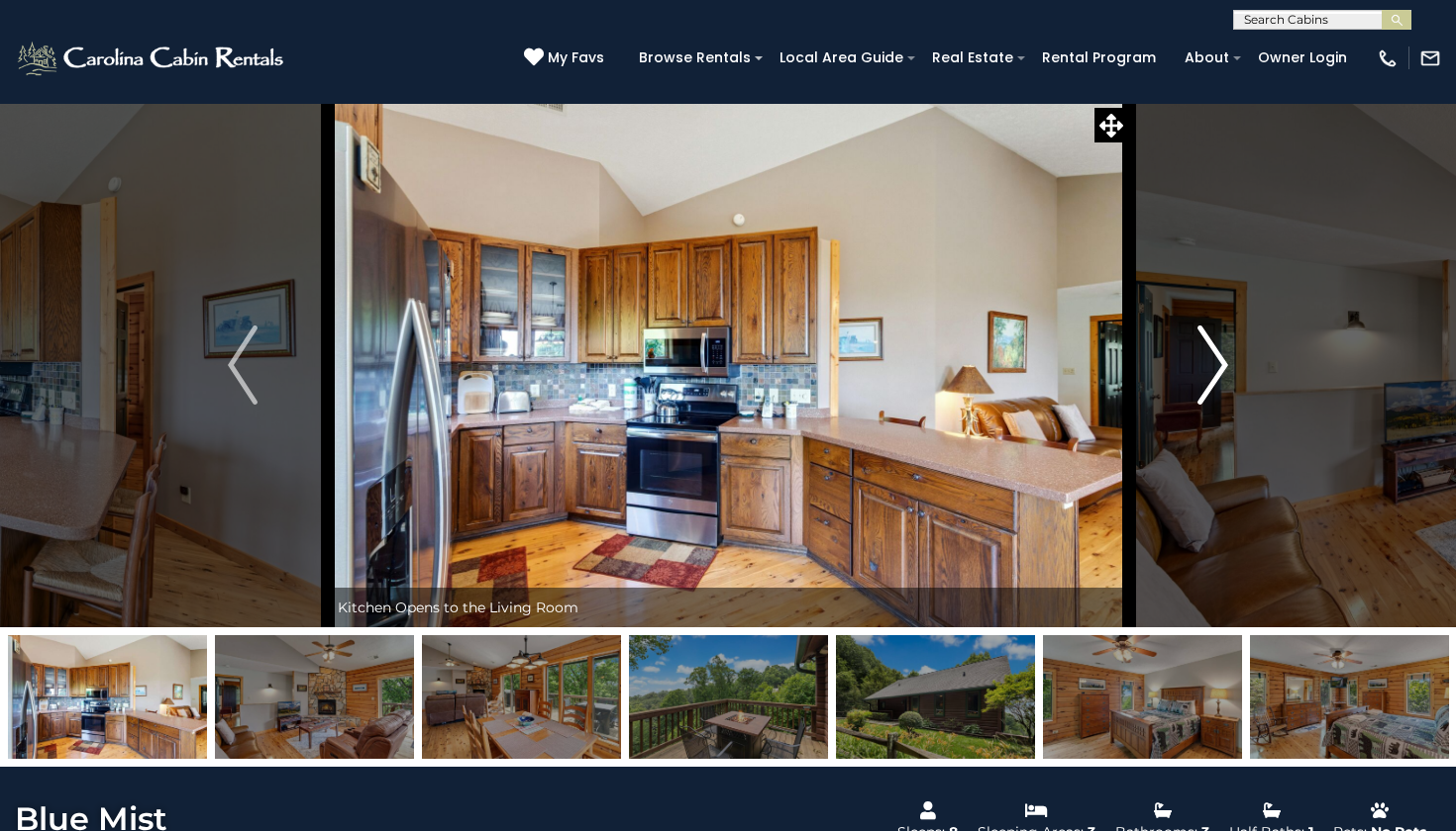
click at [1229, 356] on button "Next" at bounding box center [1212, 365] width 169 height 524
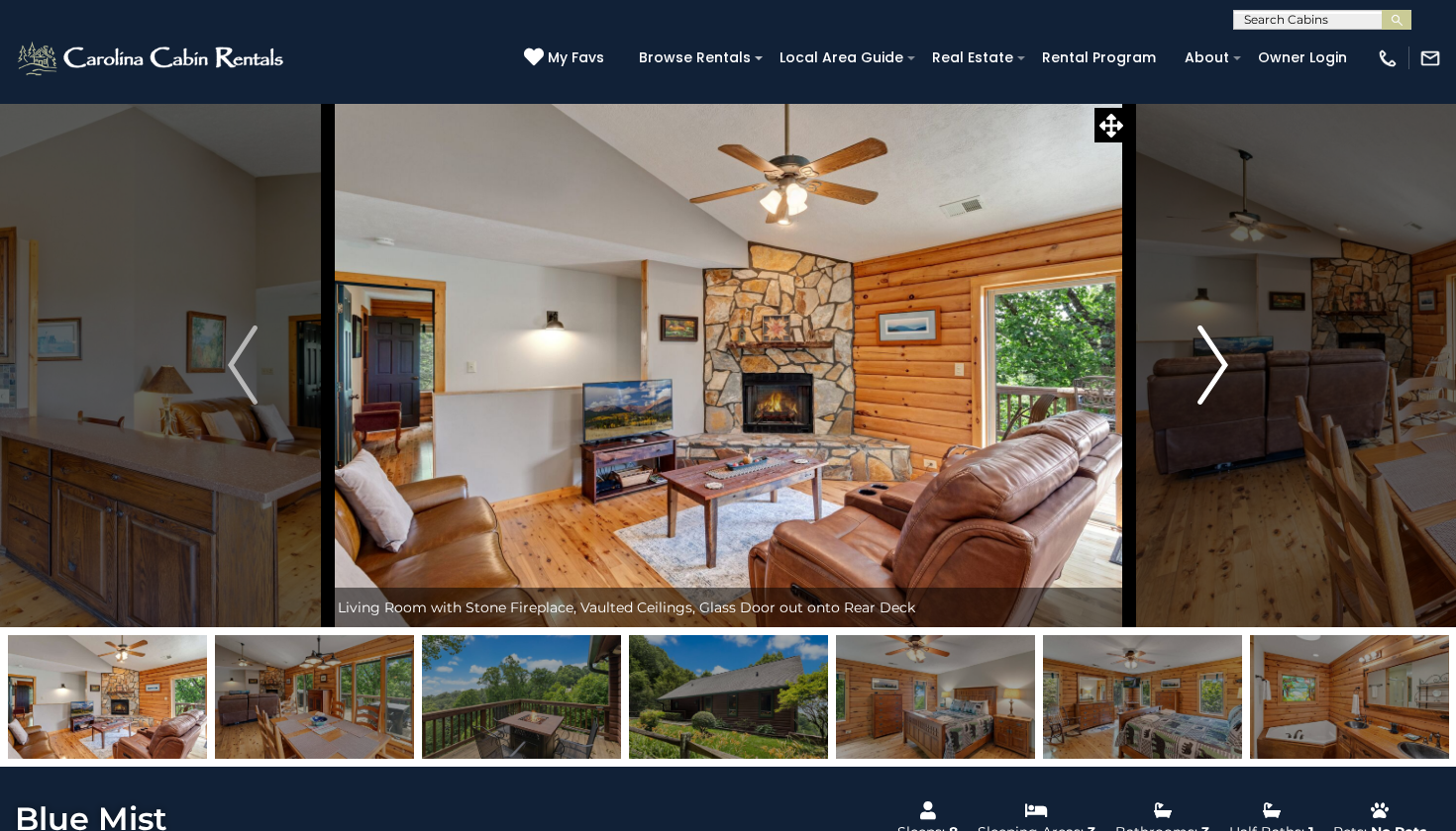
click at [1229, 357] on button "Next" at bounding box center [1212, 365] width 169 height 524
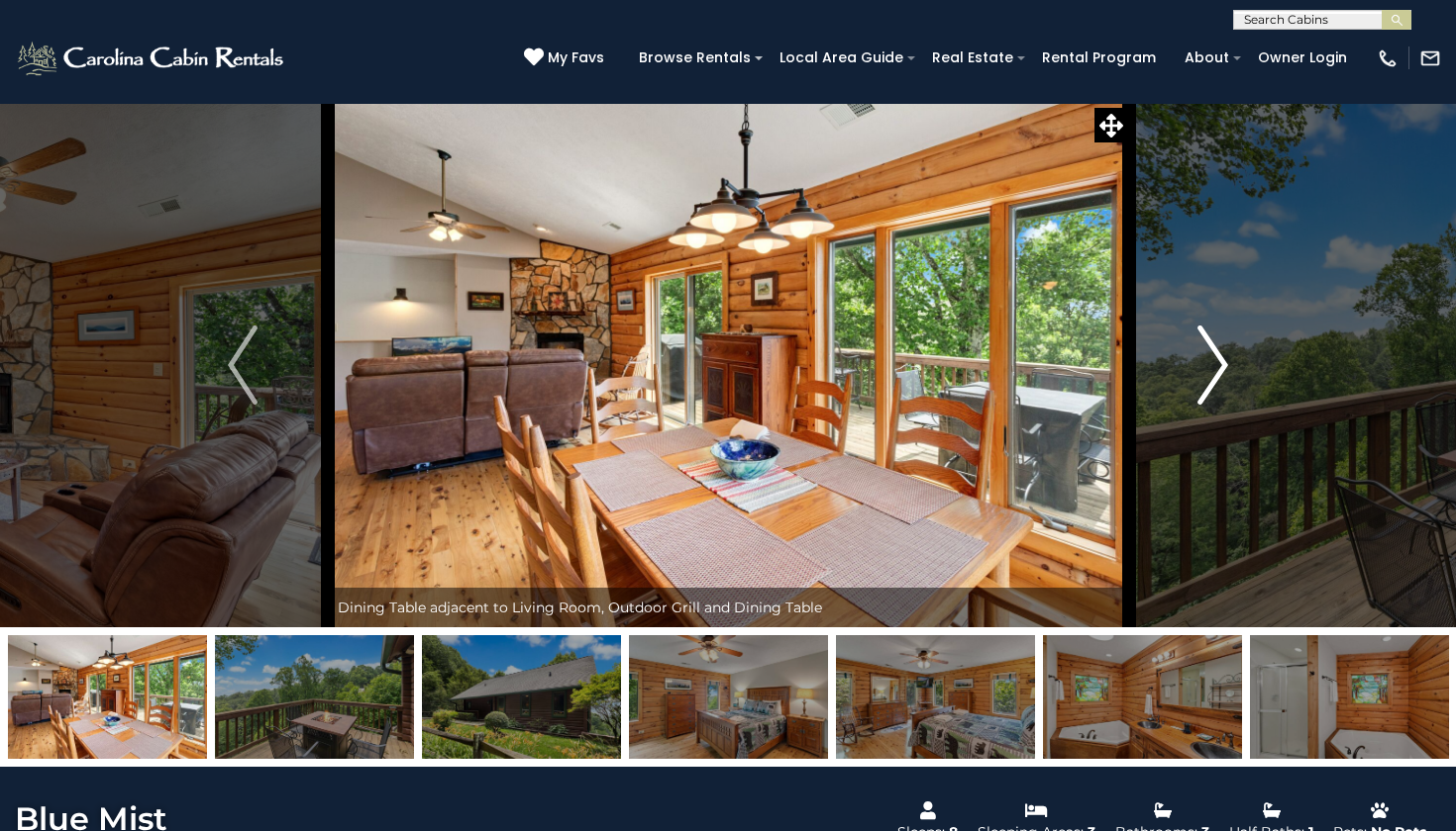
click at [1229, 357] on button "Next" at bounding box center [1212, 365] width 169 height 524
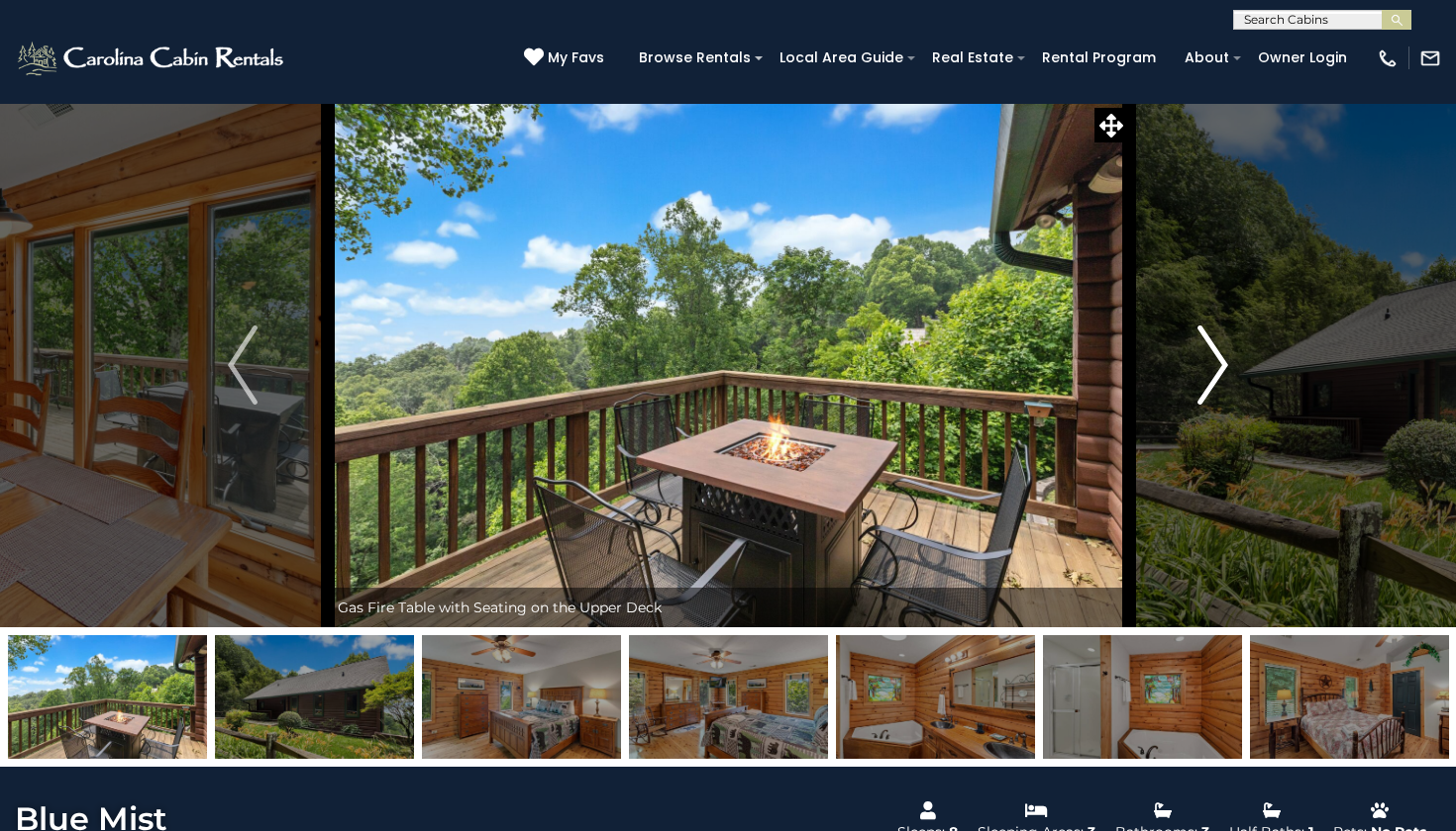
click at [1229, 358] on button "Next" at bounding box center [1212, 365] width 169 height 524
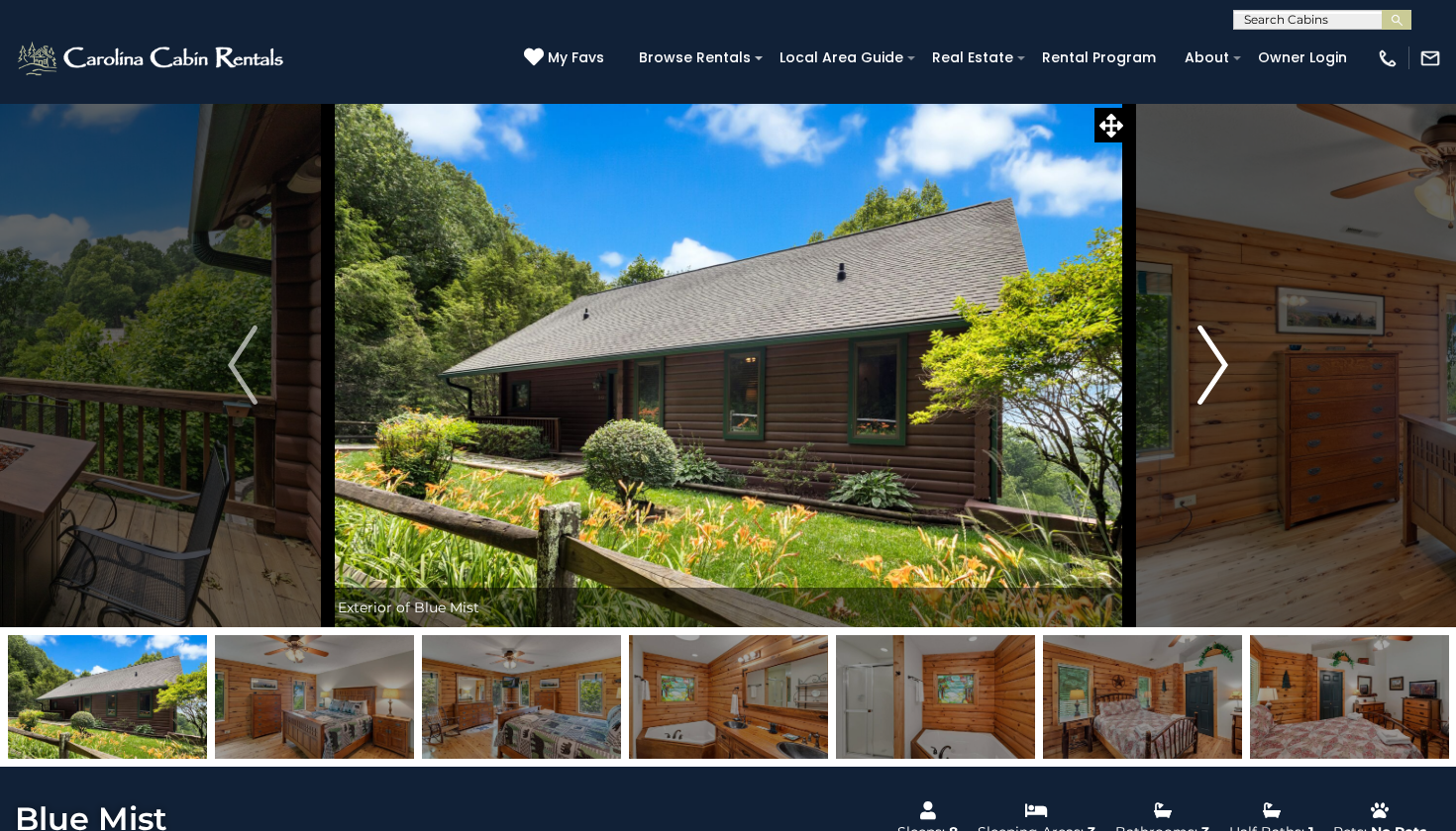
click at [1229, 358] on button "Next" at bounding box center [1212, 365] width 169 height 524
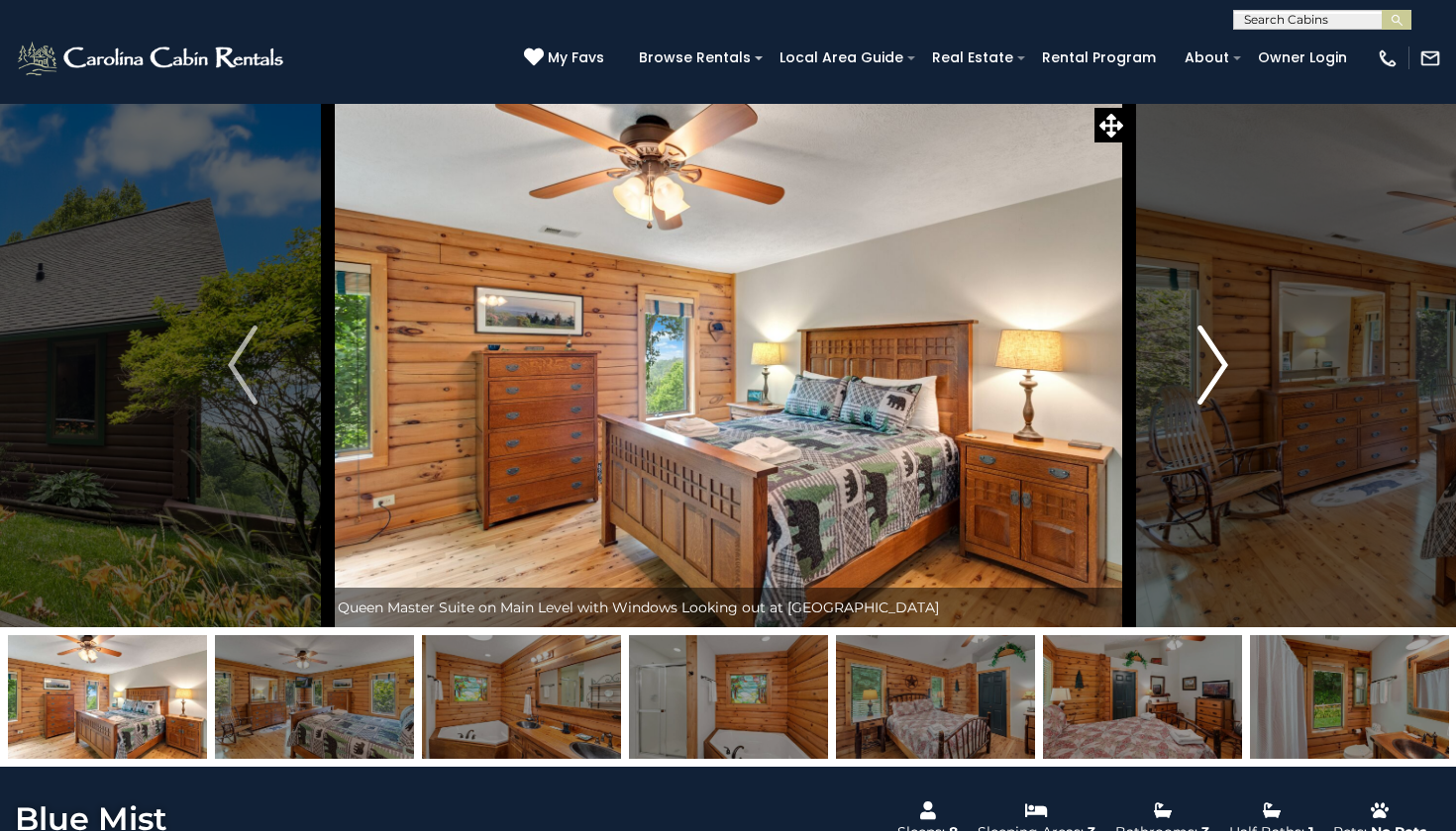
click at [1229, 359] on button "Next" at bounding box center [1212, 365] width 169 height 524
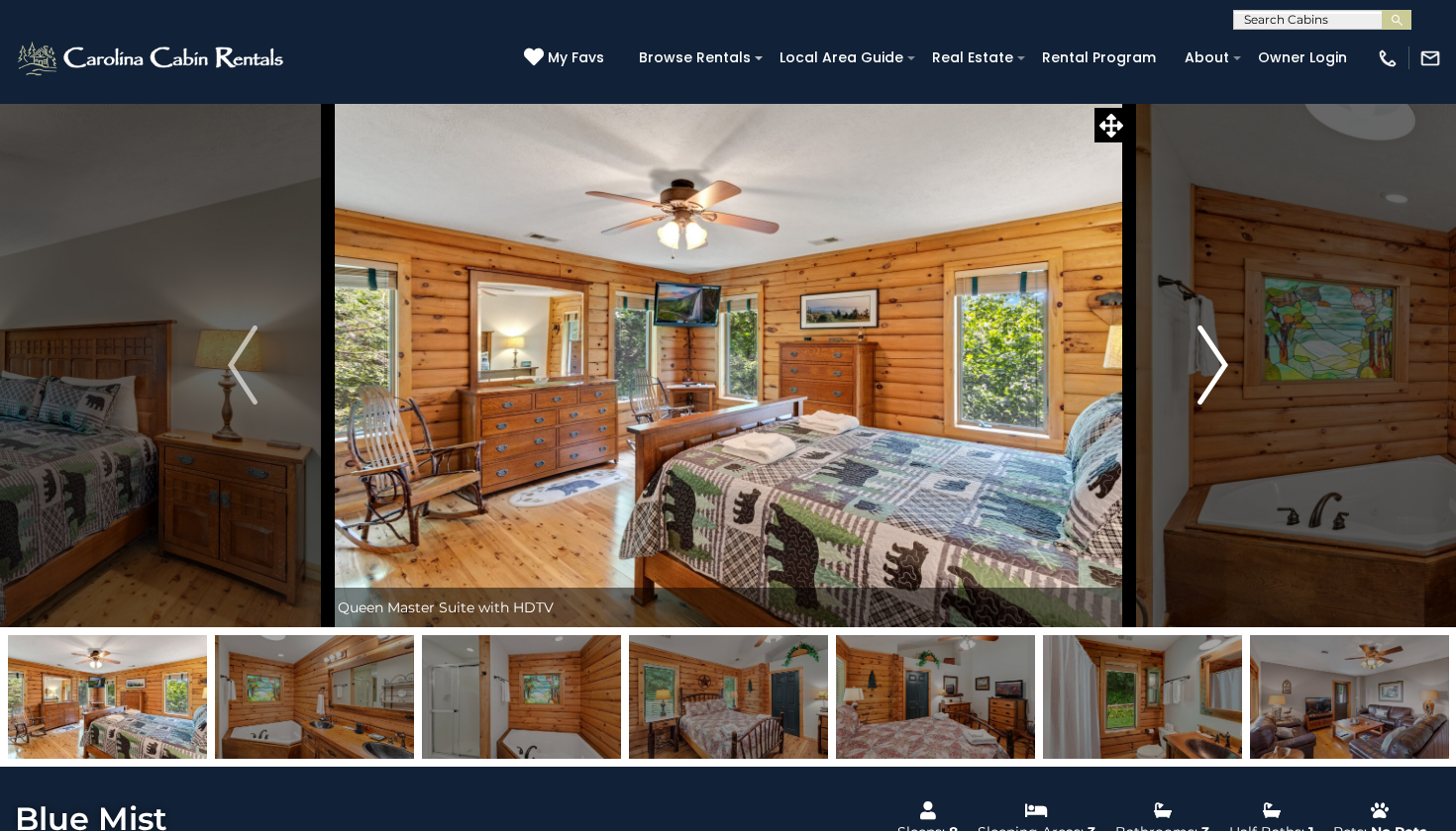
click at [1229, 359] on button "Next" at bounding box center [1212, 365] width 169 height 524
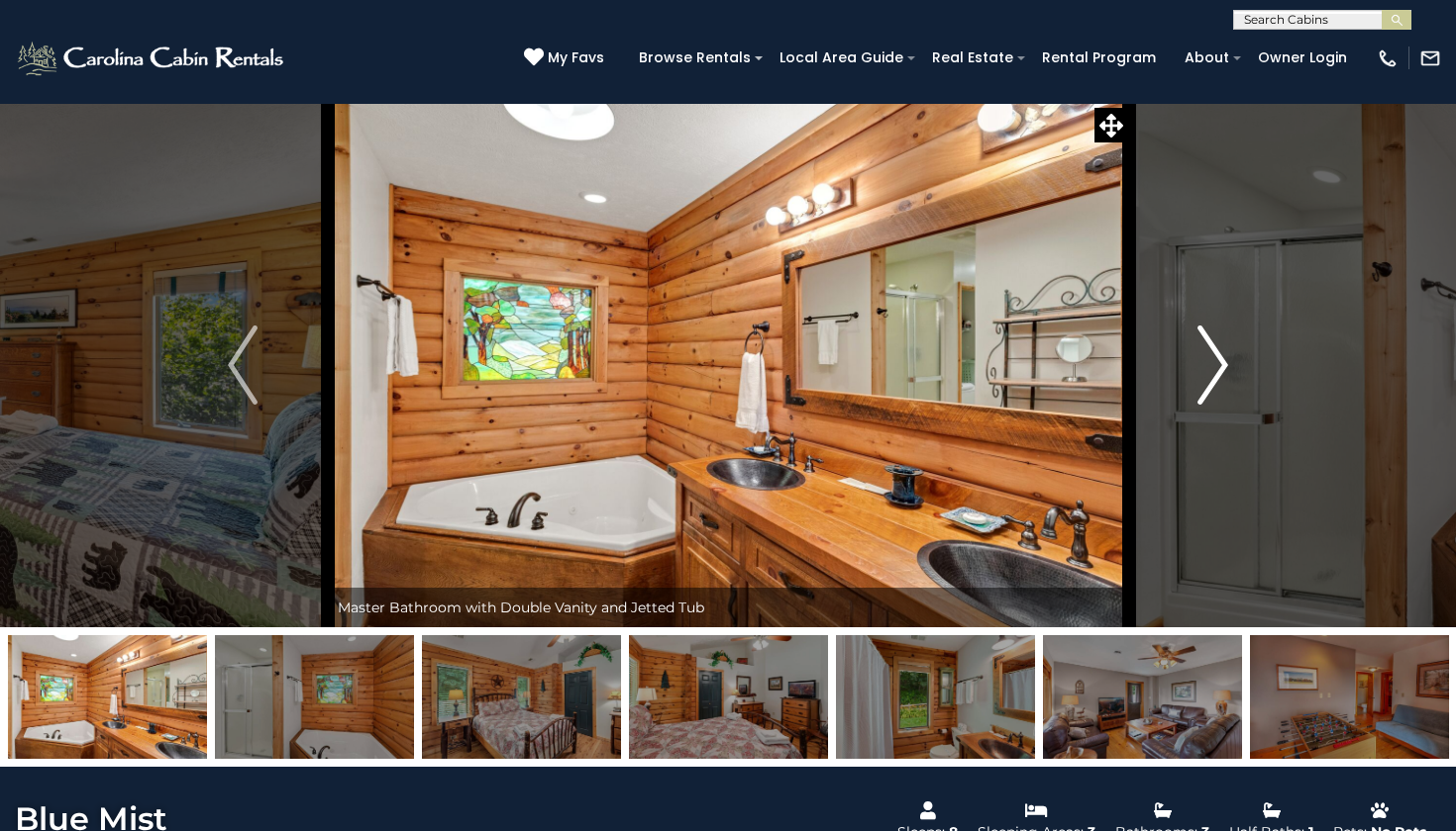
click at [1229, 360] on button "Next" at bounding box center [1212, 365] width 169 height 524
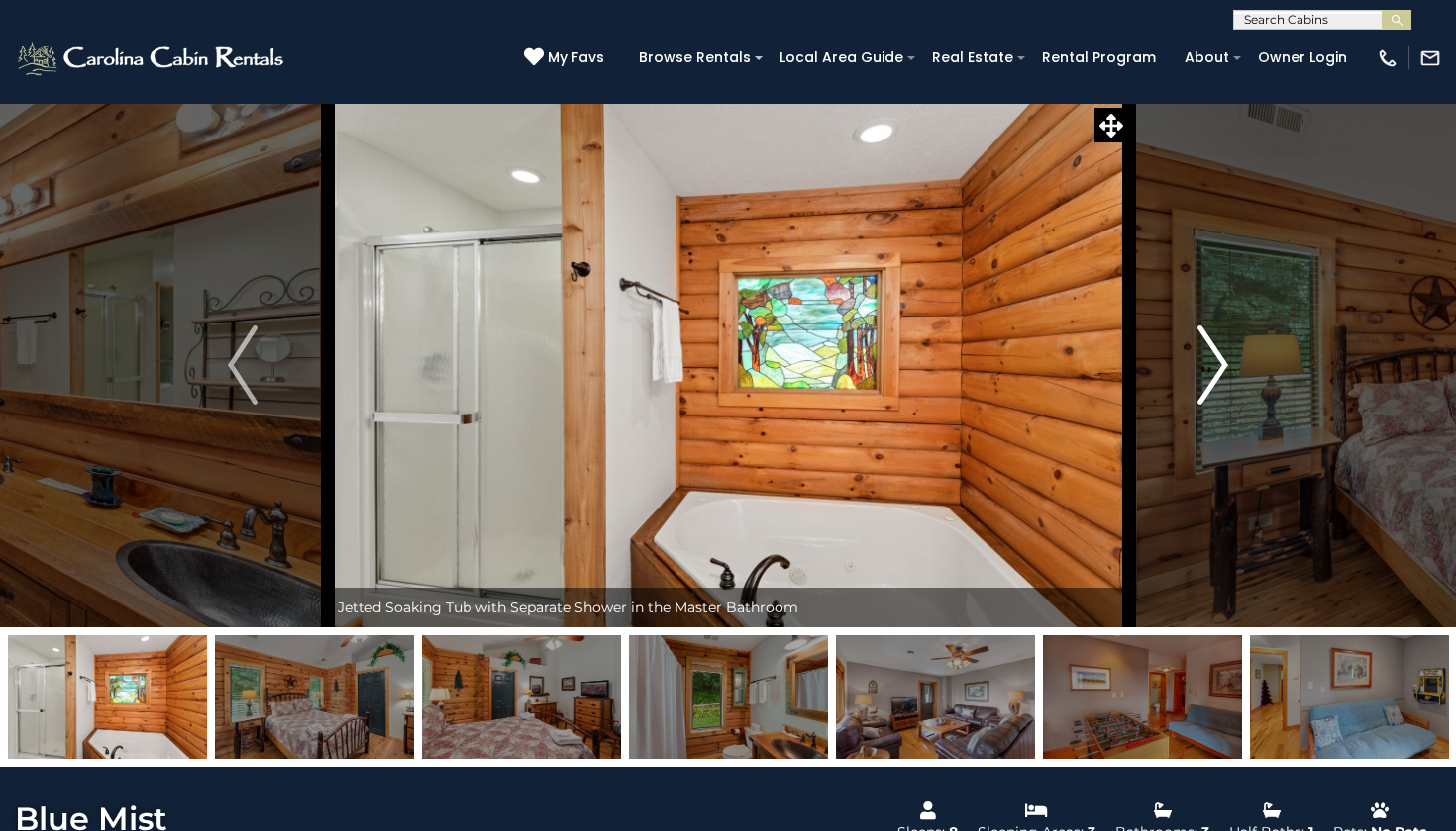
click at [1230, 361] on button "Next" at bounding box center [1212, 365] width 169 height 524
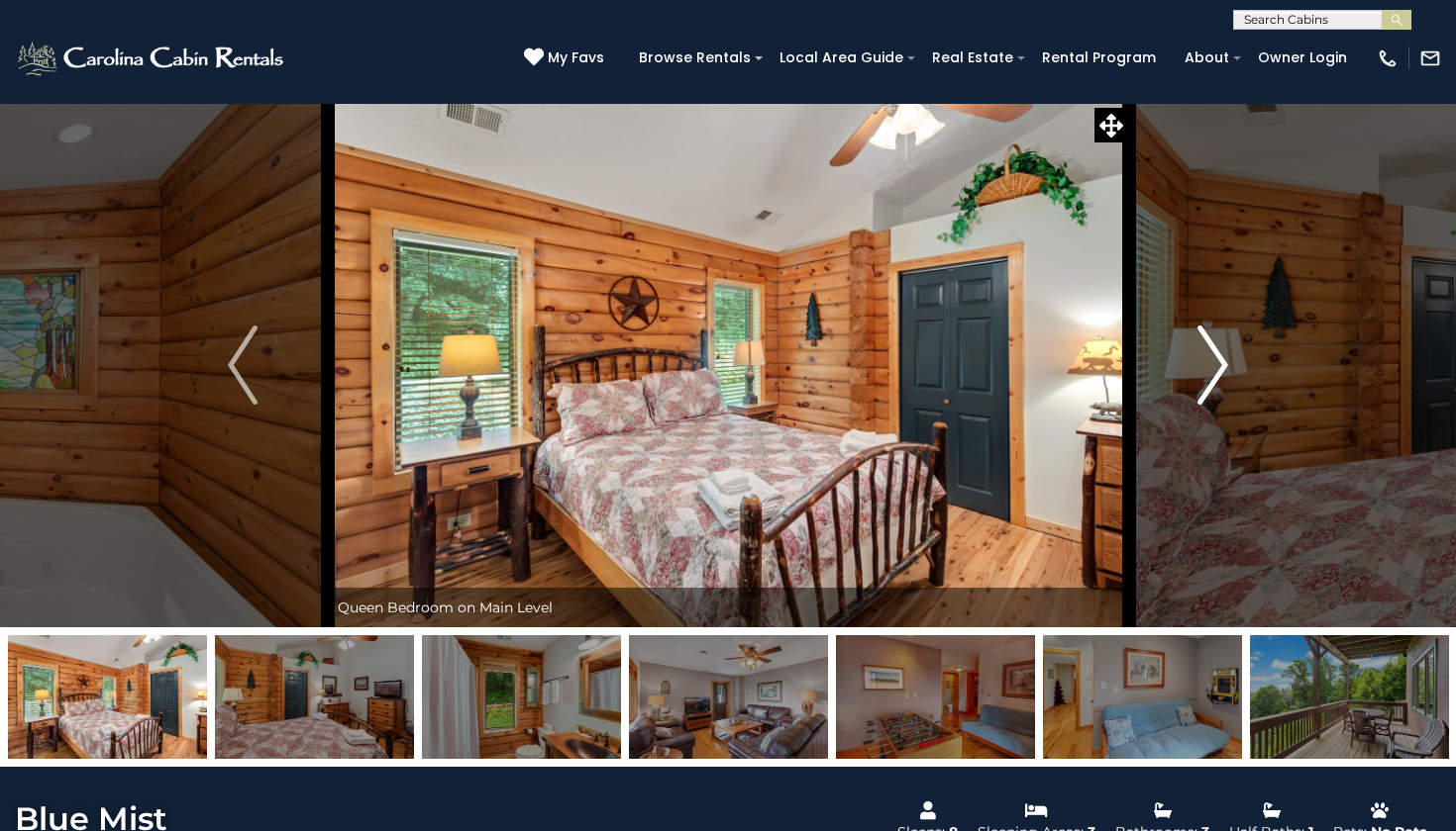
click at [1230, 361] on button "Next" at bounding box center [1212, 365] width 169 height 524
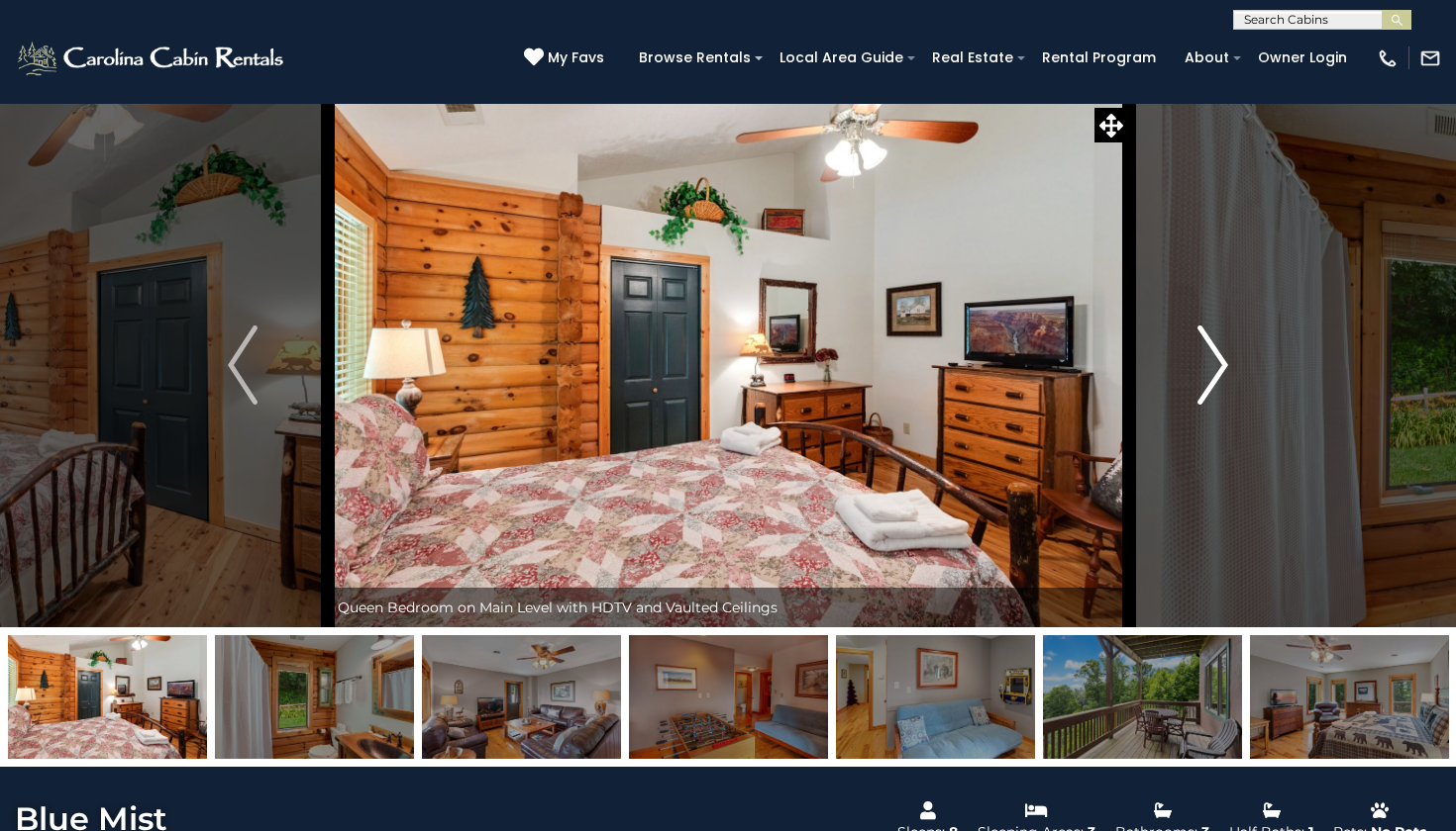
click at [1230, 361] on button "Next" at bounding box center [1212, 365] width 169 height 524
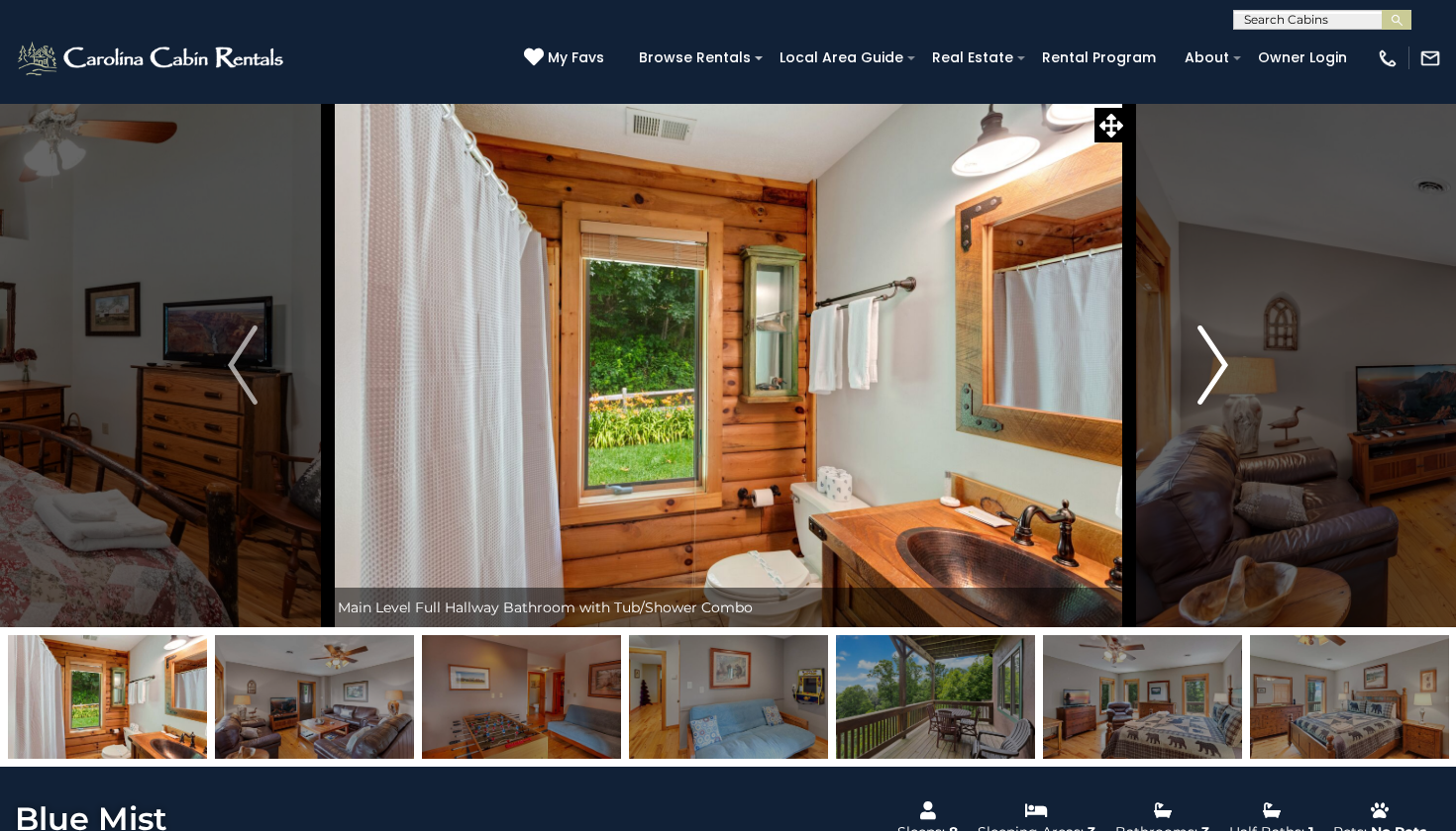
click at [1233, 358] on button "Next" at bounding box center [1212, 365] width 169 height 524
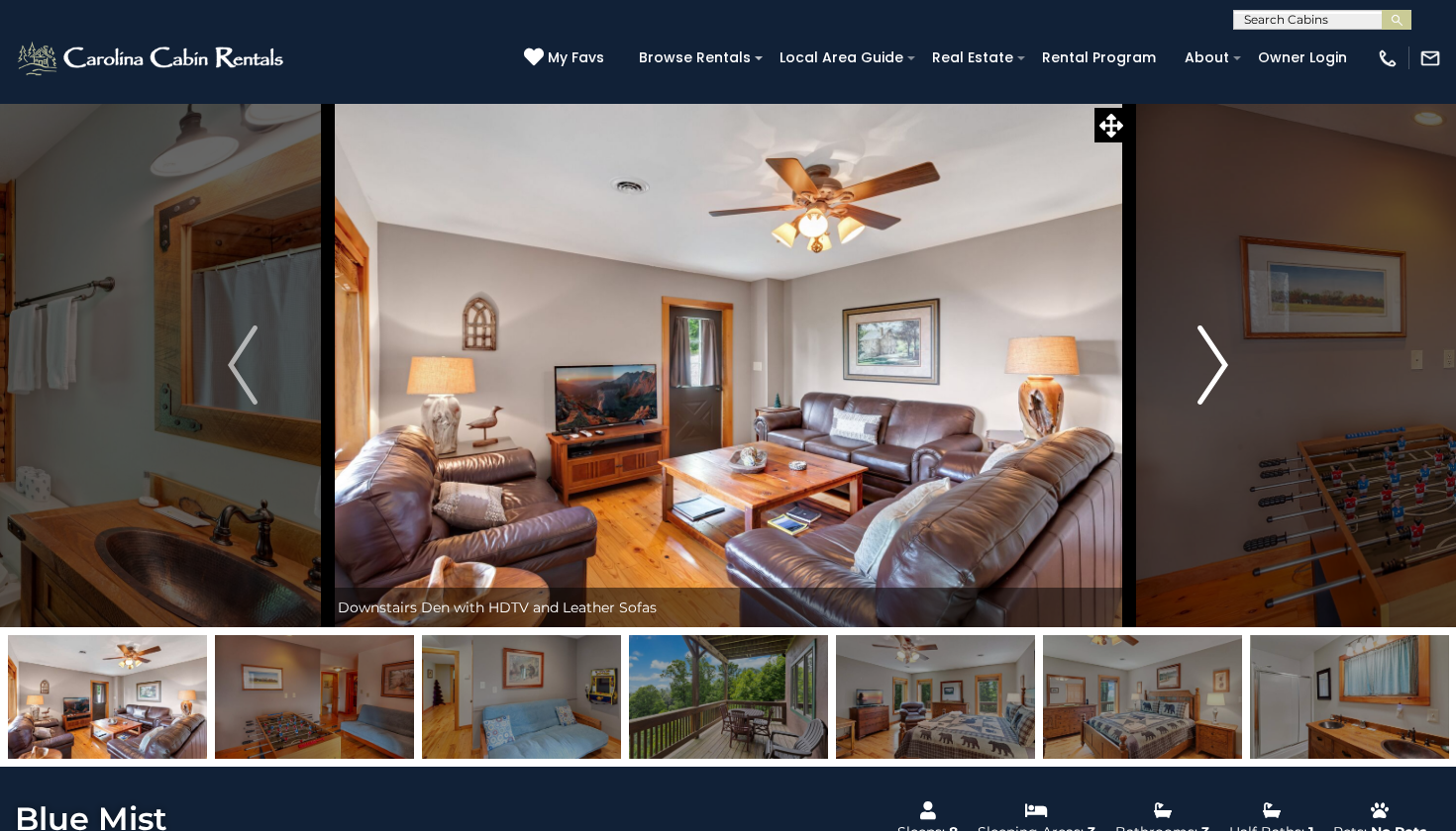
click at [1217, 365] on img "Next" at bounding box center [1213, 365] width 30 height 79
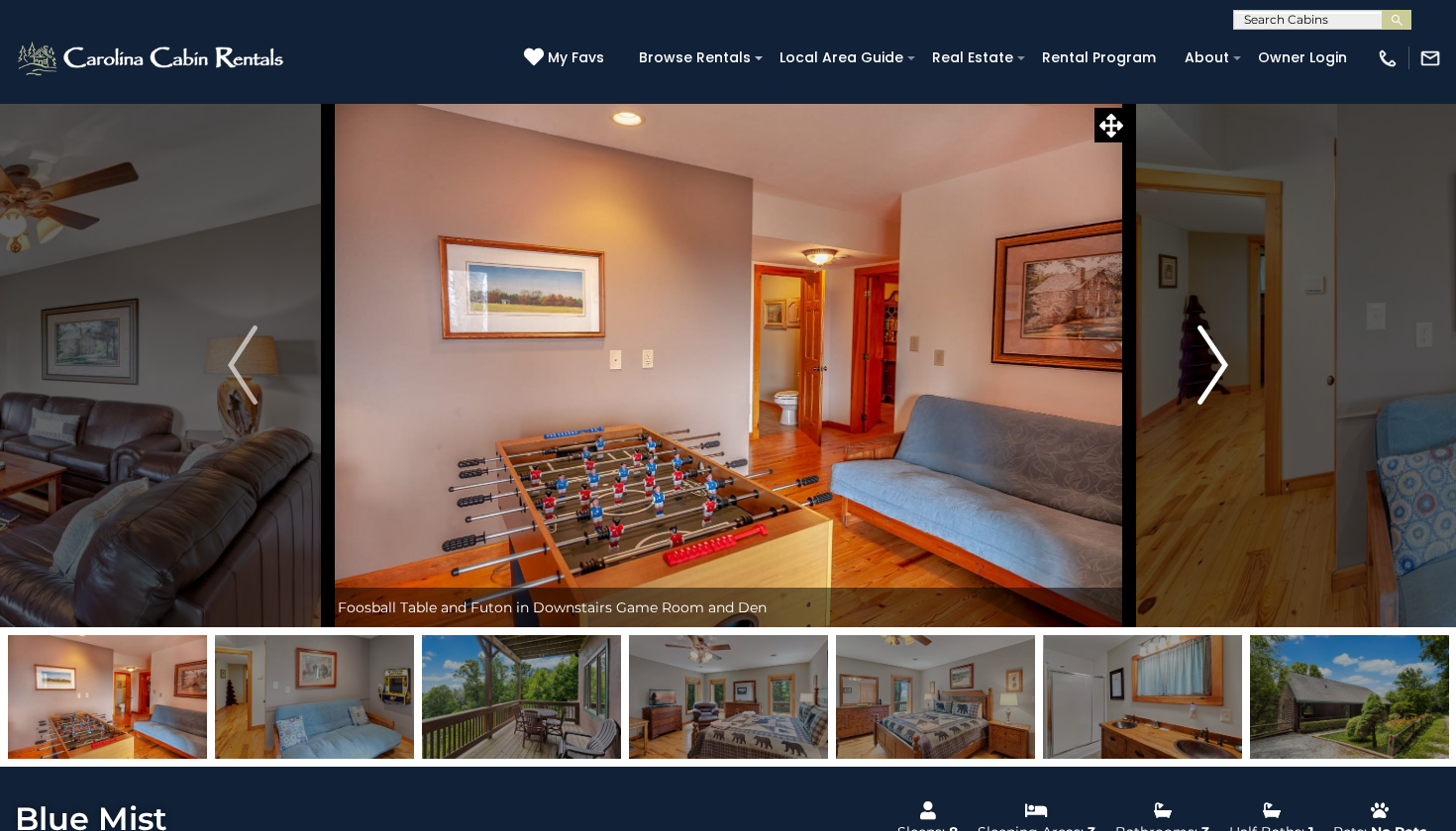
click at [1217, 365] on img "Next" at bounding box center [1213, 365] width 30 height 79
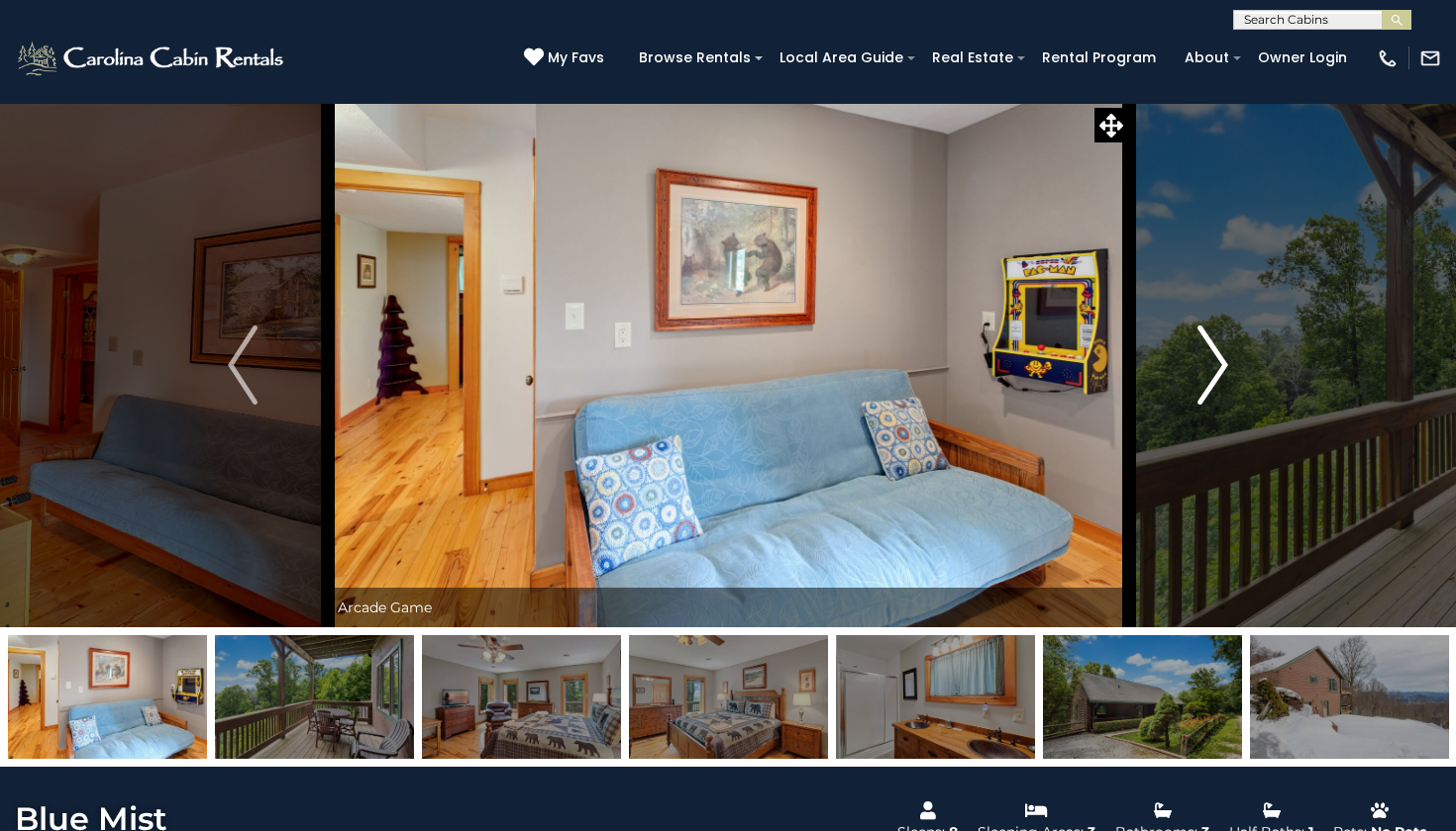
click at [1217, 365] on img "Next" at bounding box center [1213, 365] width 30 height 79
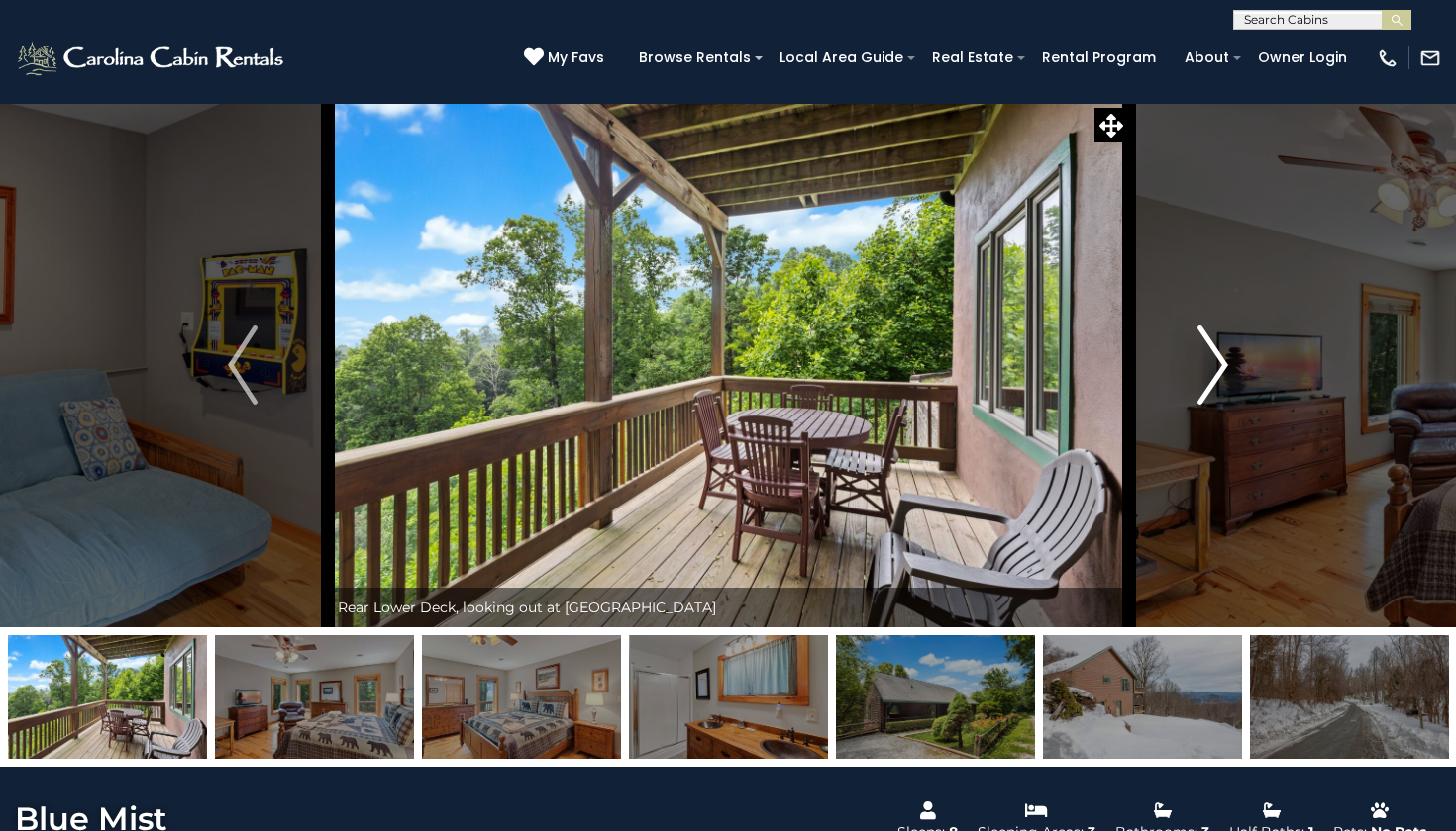
click at [1217, 365] on img "Next" at bounding box center [1213, 365] width 30 height 79
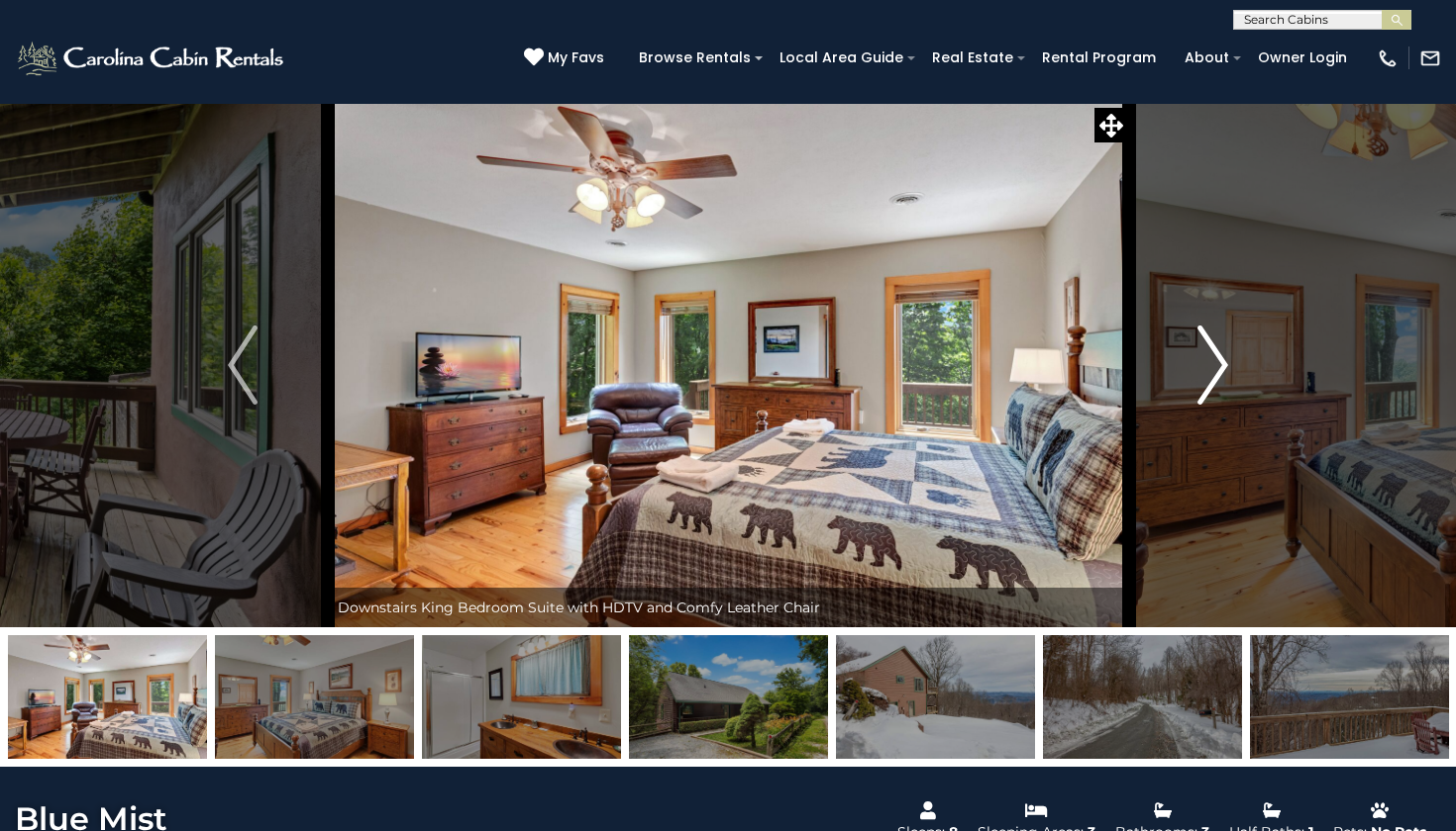
click at [1217, 365] on img "Next" at bounding box center [1213, 365] width 30 height 79
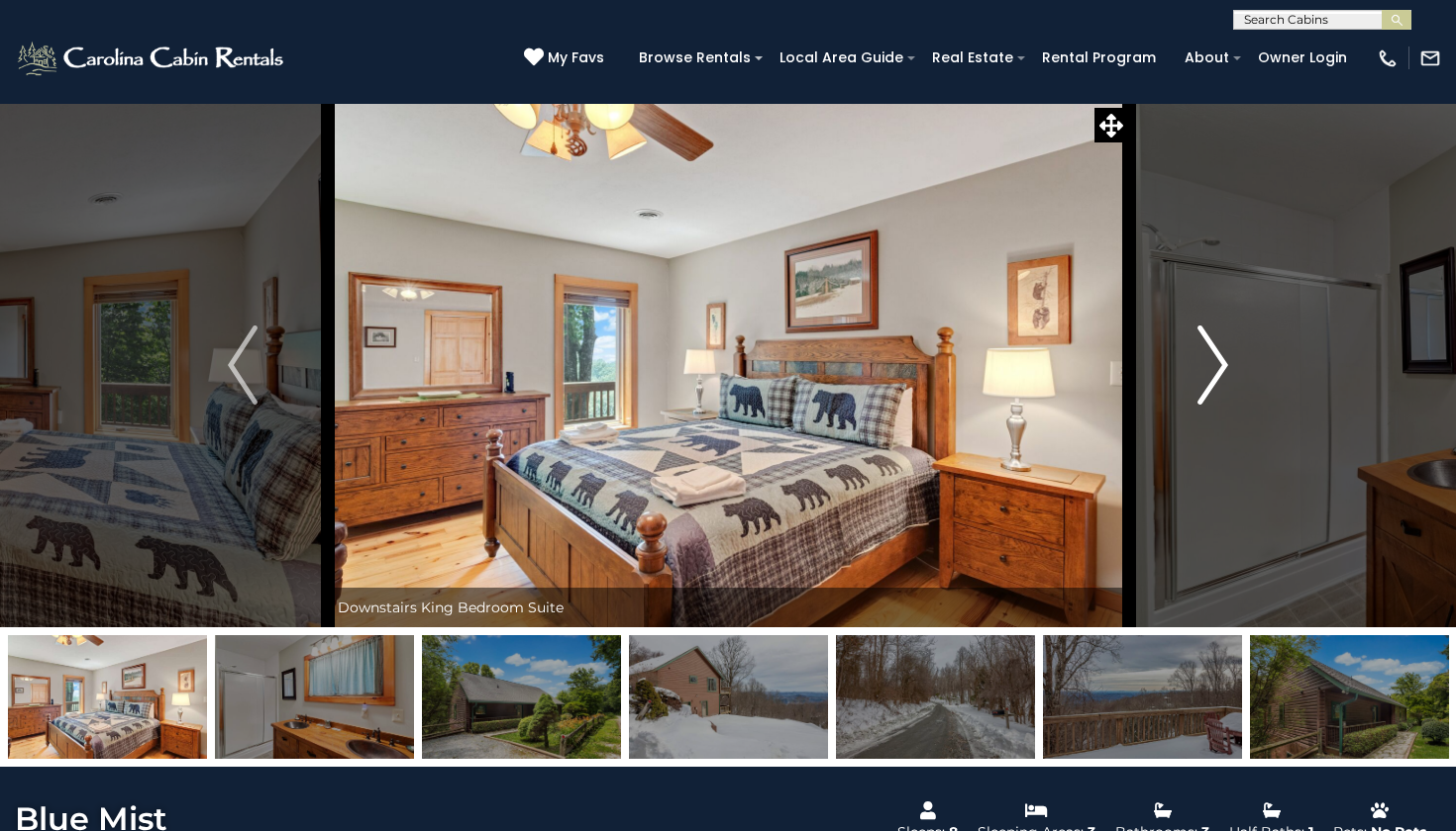
click at [1217, 362] on img "Next" at bounding box center [1213, 365] width 30 height 79
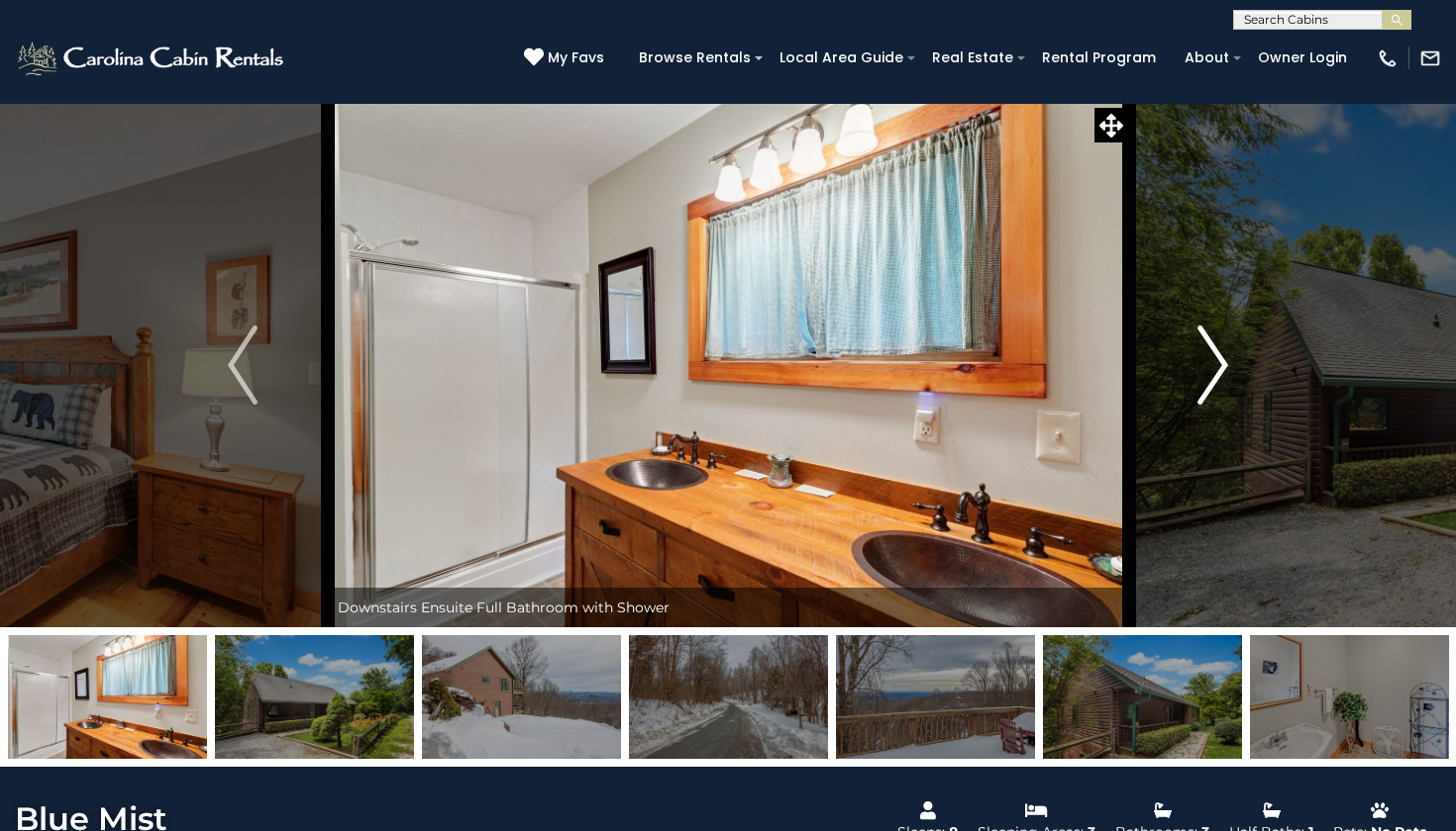
click at [1217, 363] on img "Next" at bounding box center [1213, 365] width 30 height 79
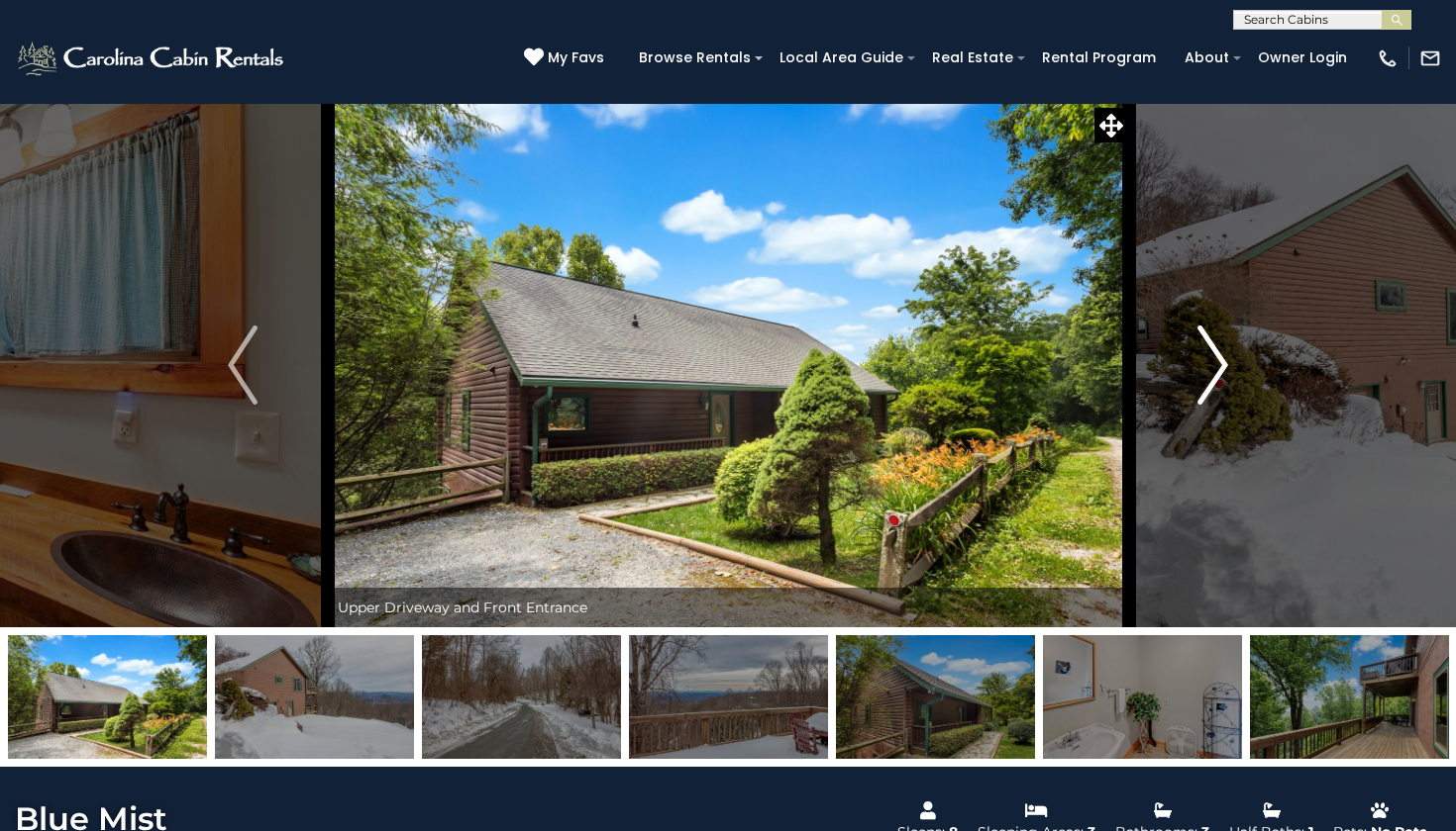
click at [1217, 363] on img "Next" at bounding box center [1213, 365] width 30 height 79
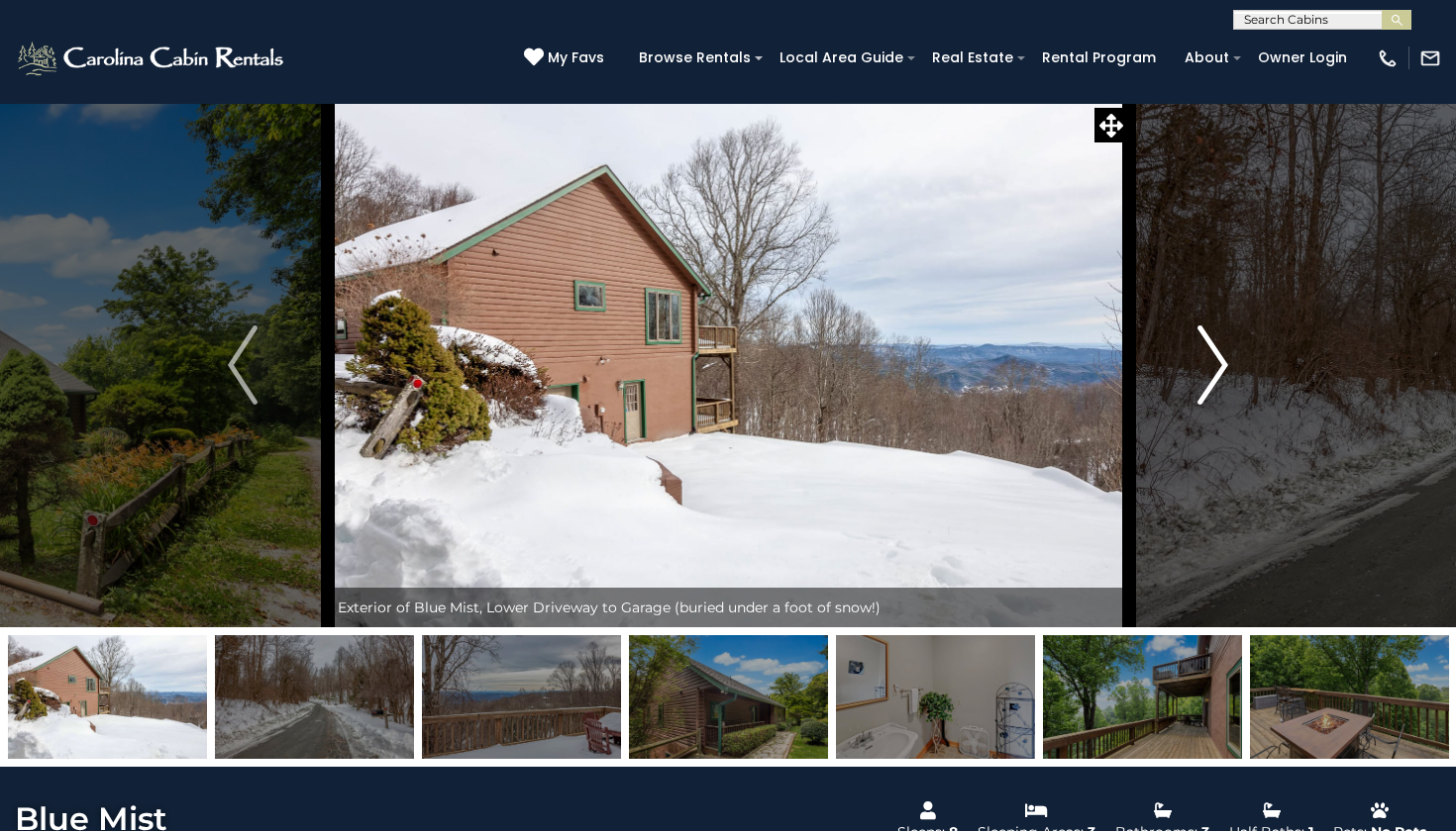
click at [1217, 363] on img "Next" at bounding box center [1213, 365] width 30 height 79
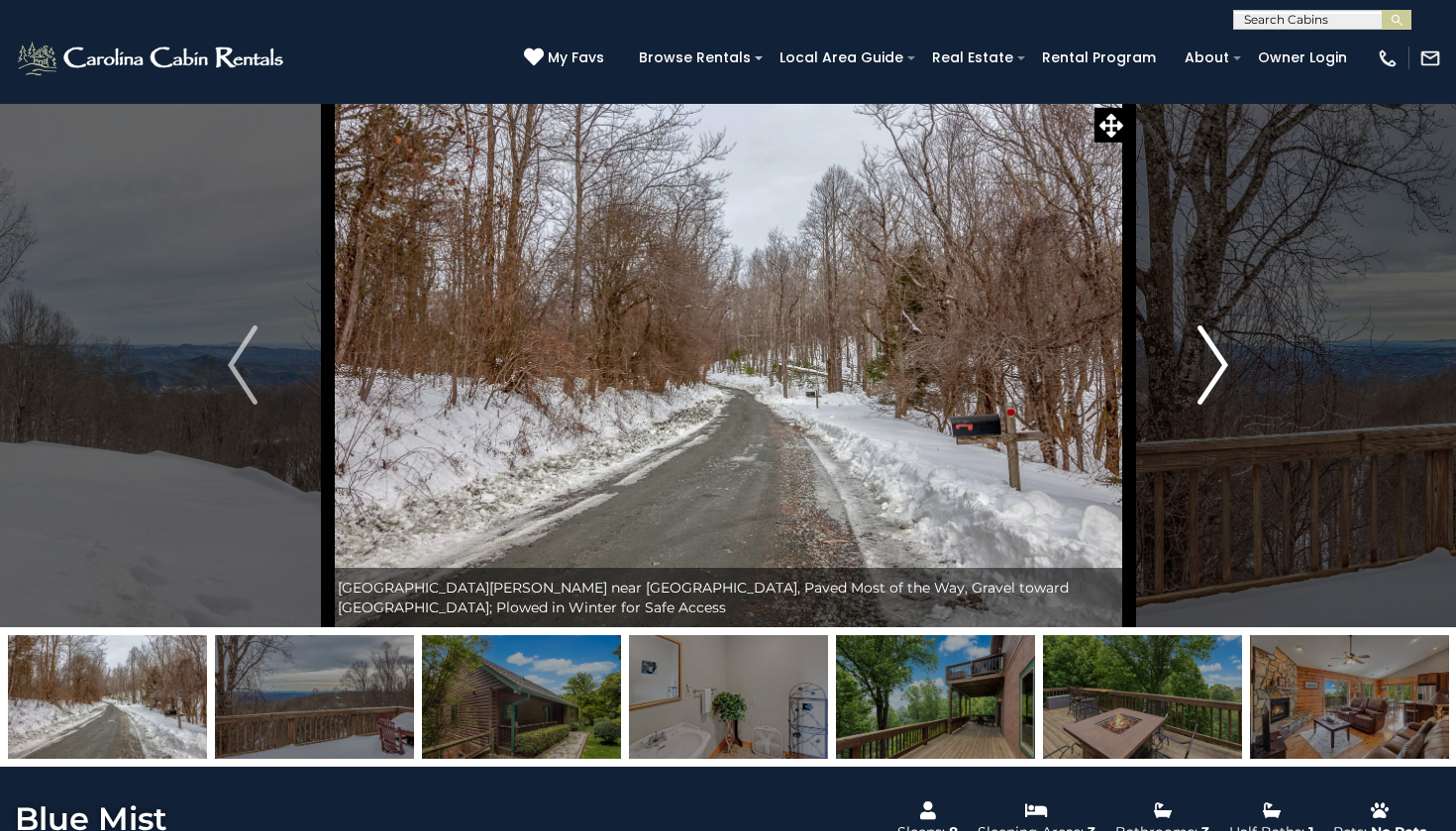
click at [1217, 363] on img "Next" at bounding box center [1213, 365] width 30 height 79
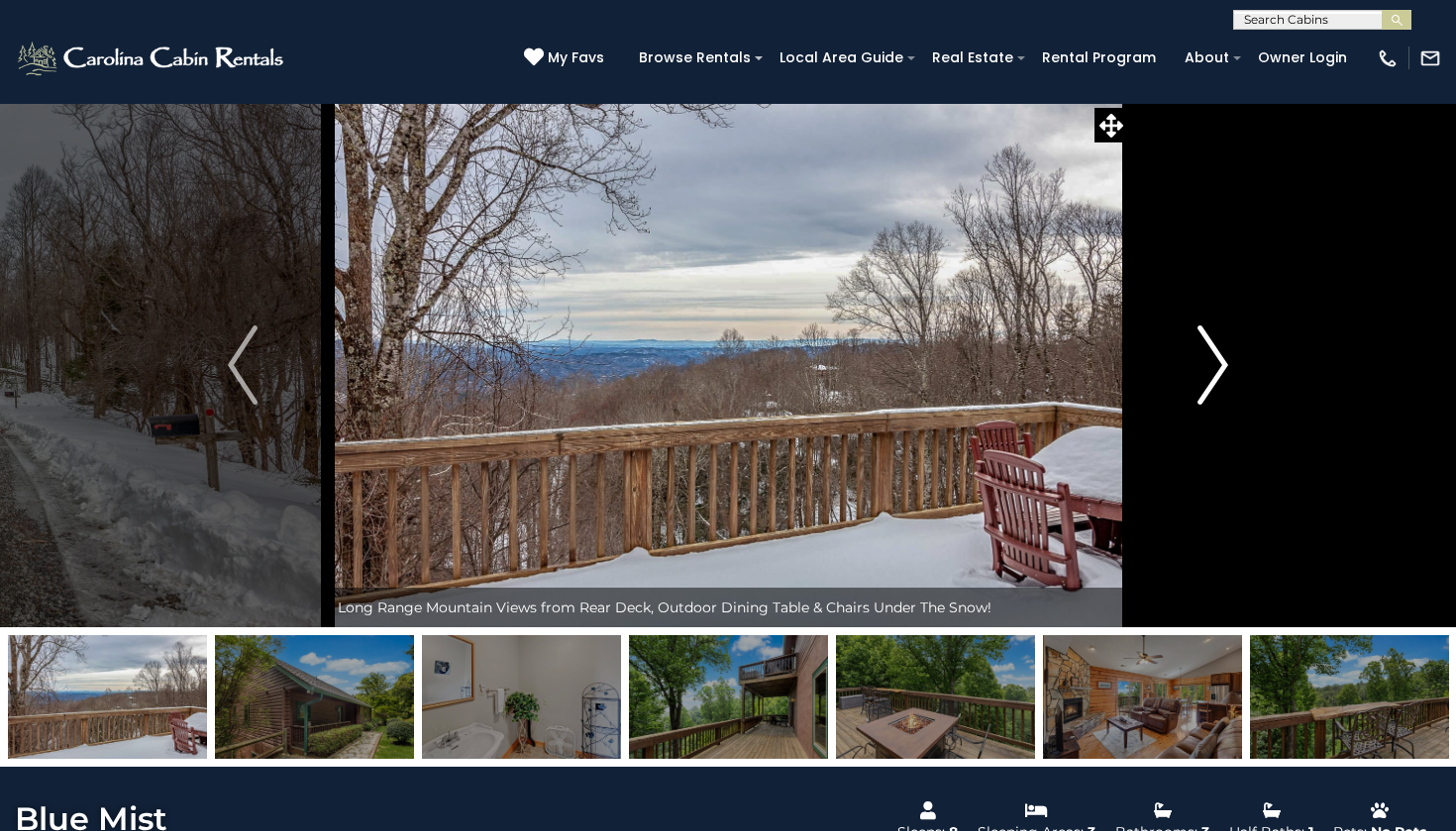
click at [1217, 363] on img "Next" at bounding box center [1213, 365] width 30 height 79
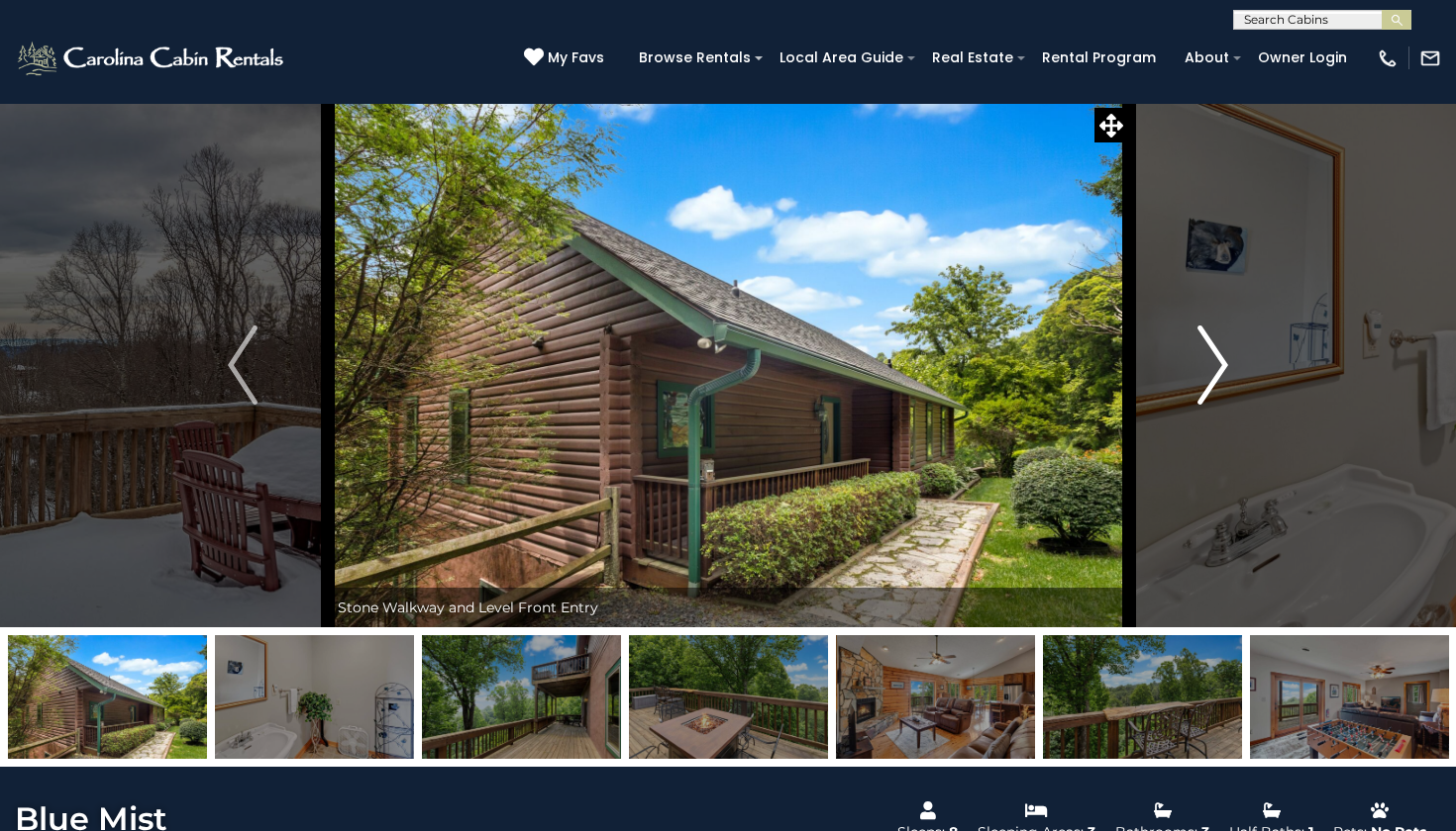
click at [1217, 363] on img "Next" at bounding box center [1213, 365] width 30 height 79
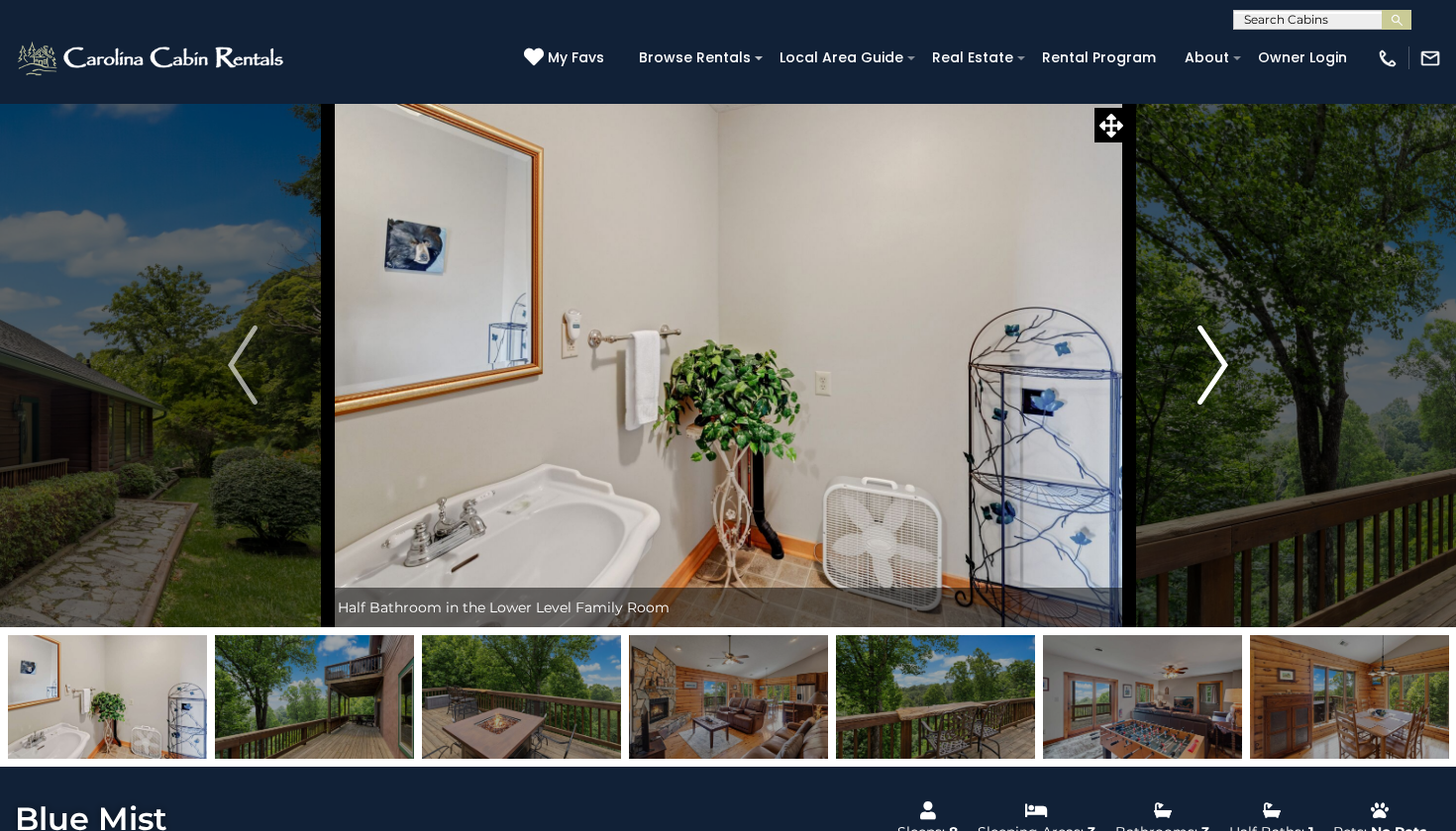
click at [1217, 363] on img "Next" at bounding box center [1213, 365] width 30 height 79
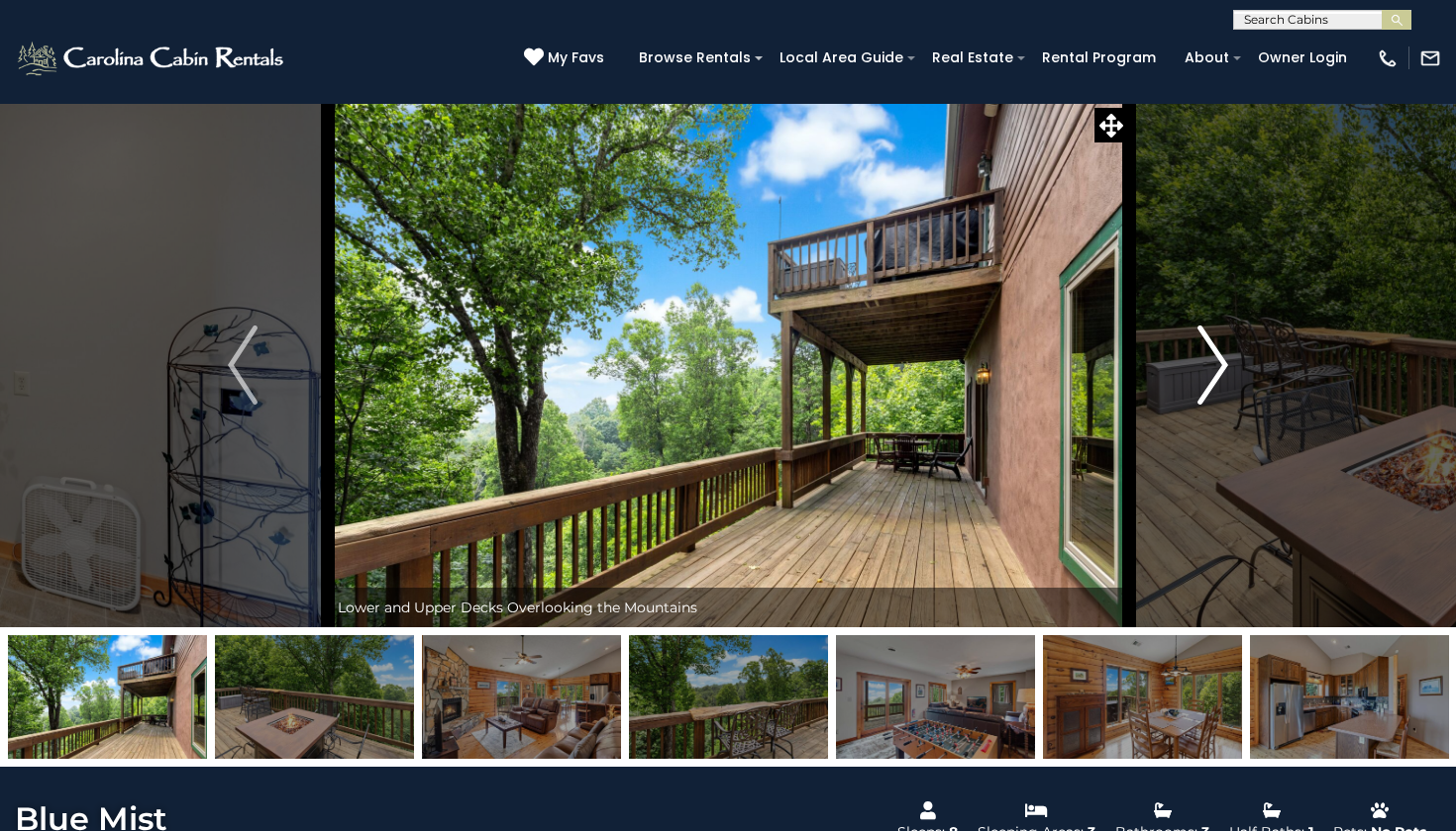
click at [1217, 363] on img "Next" at bounding box center [1213, 365] width 30 height 79
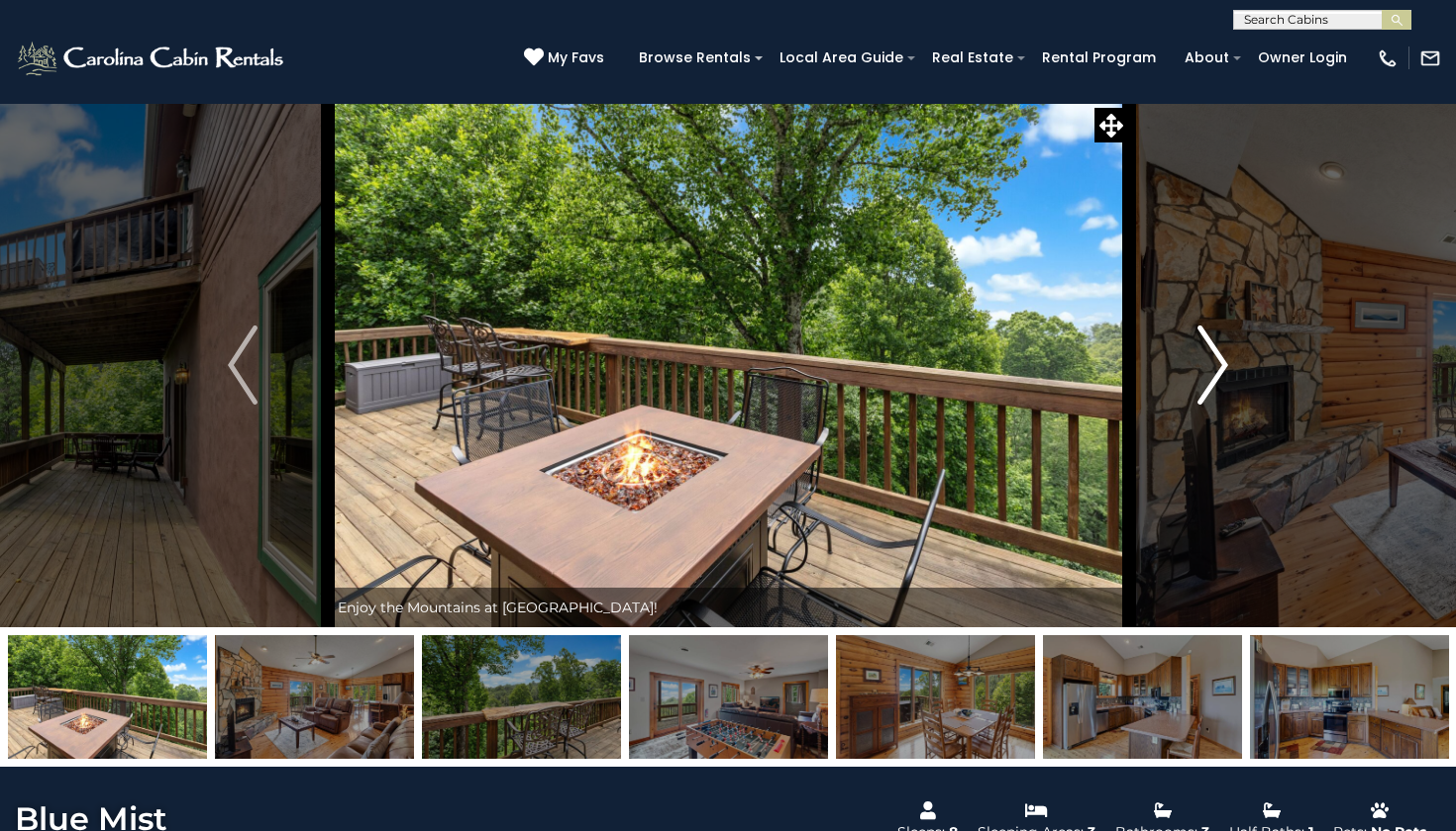
click at [1217, 363] on img "Next" at bounding box center [1213, 365] width 30 height 79
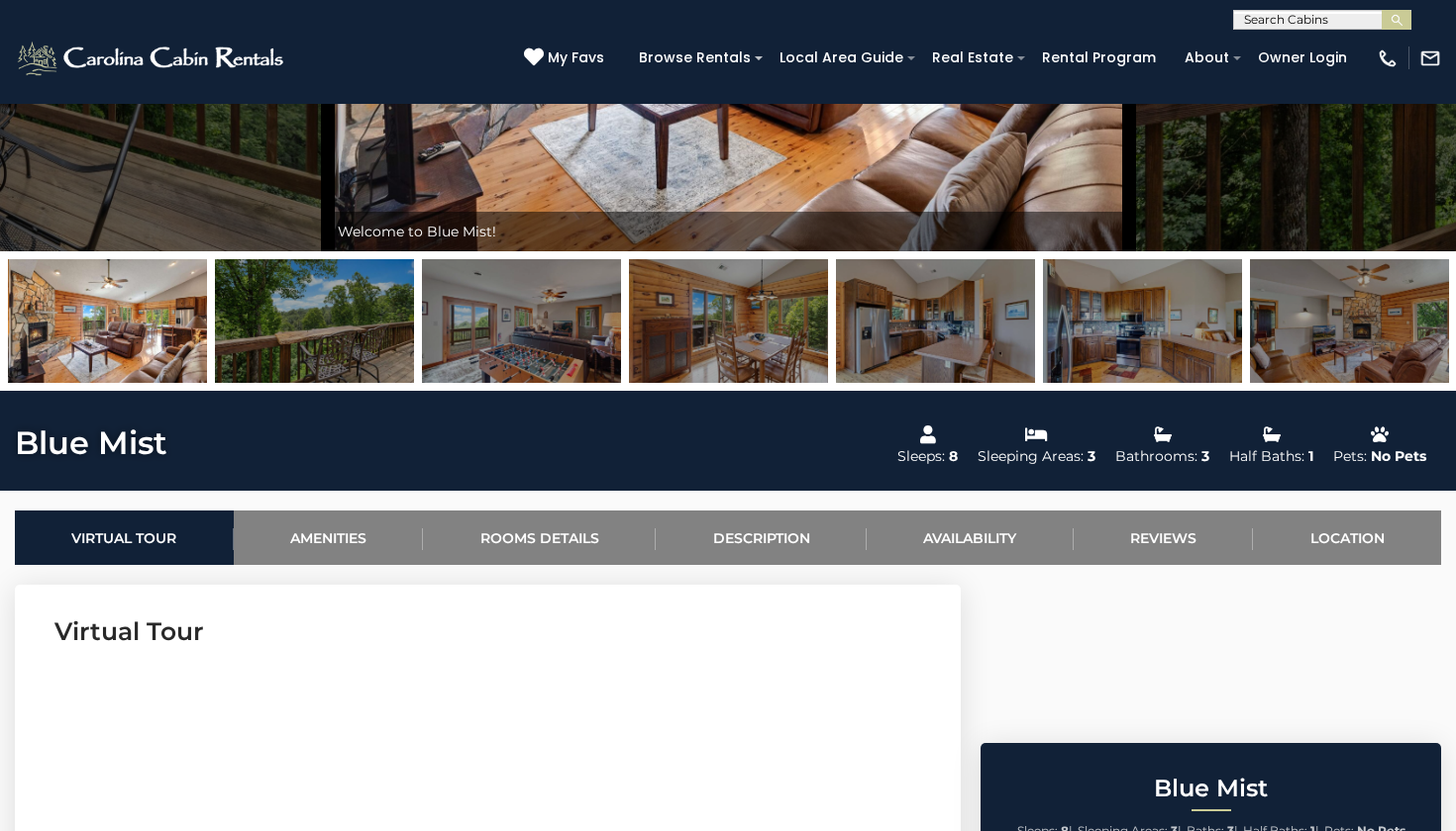
scroll to position [379, 0]
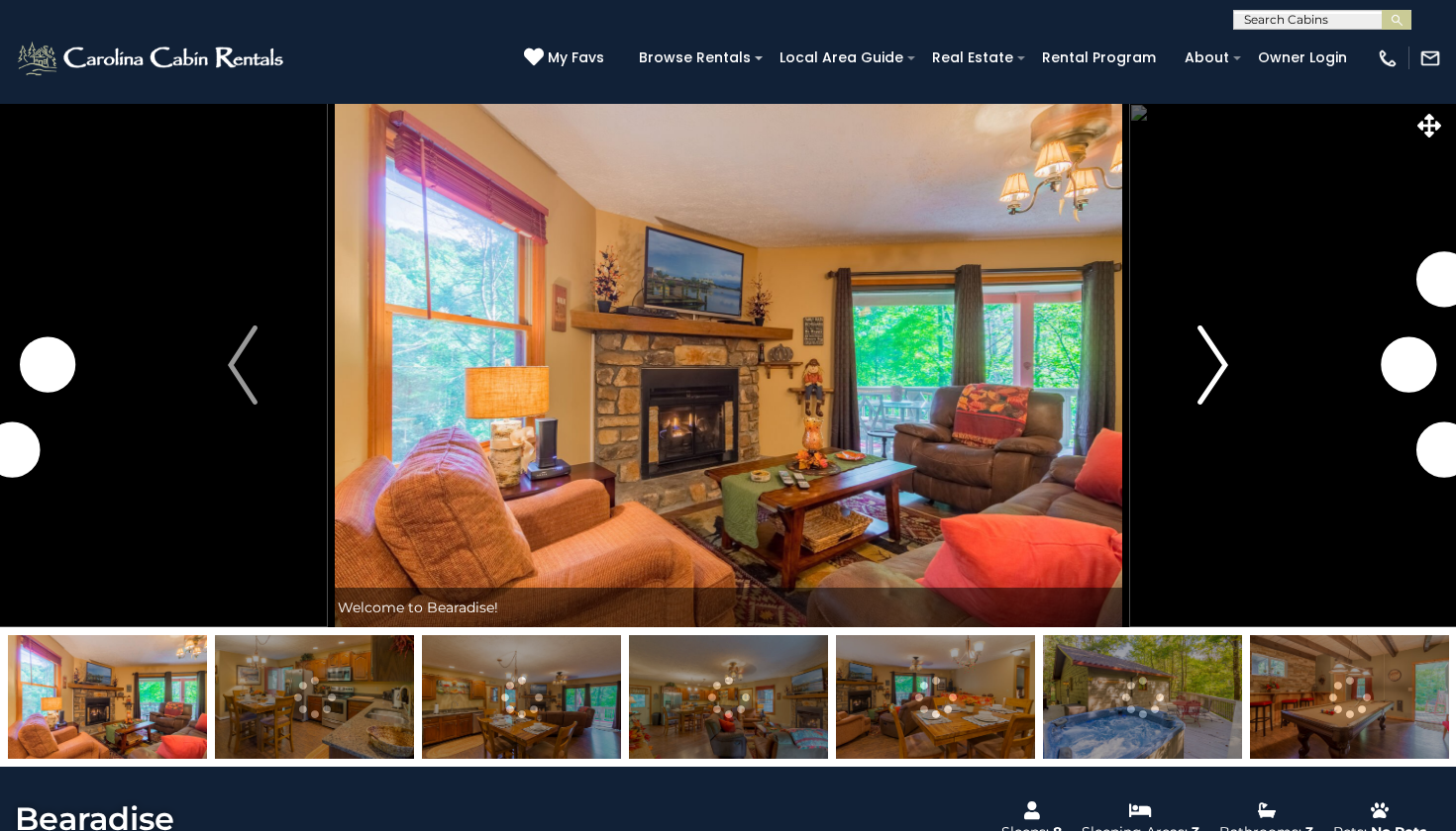
click at [1221, 376] on img "Next" at bounding box center [1213, 365] width 30 height 79
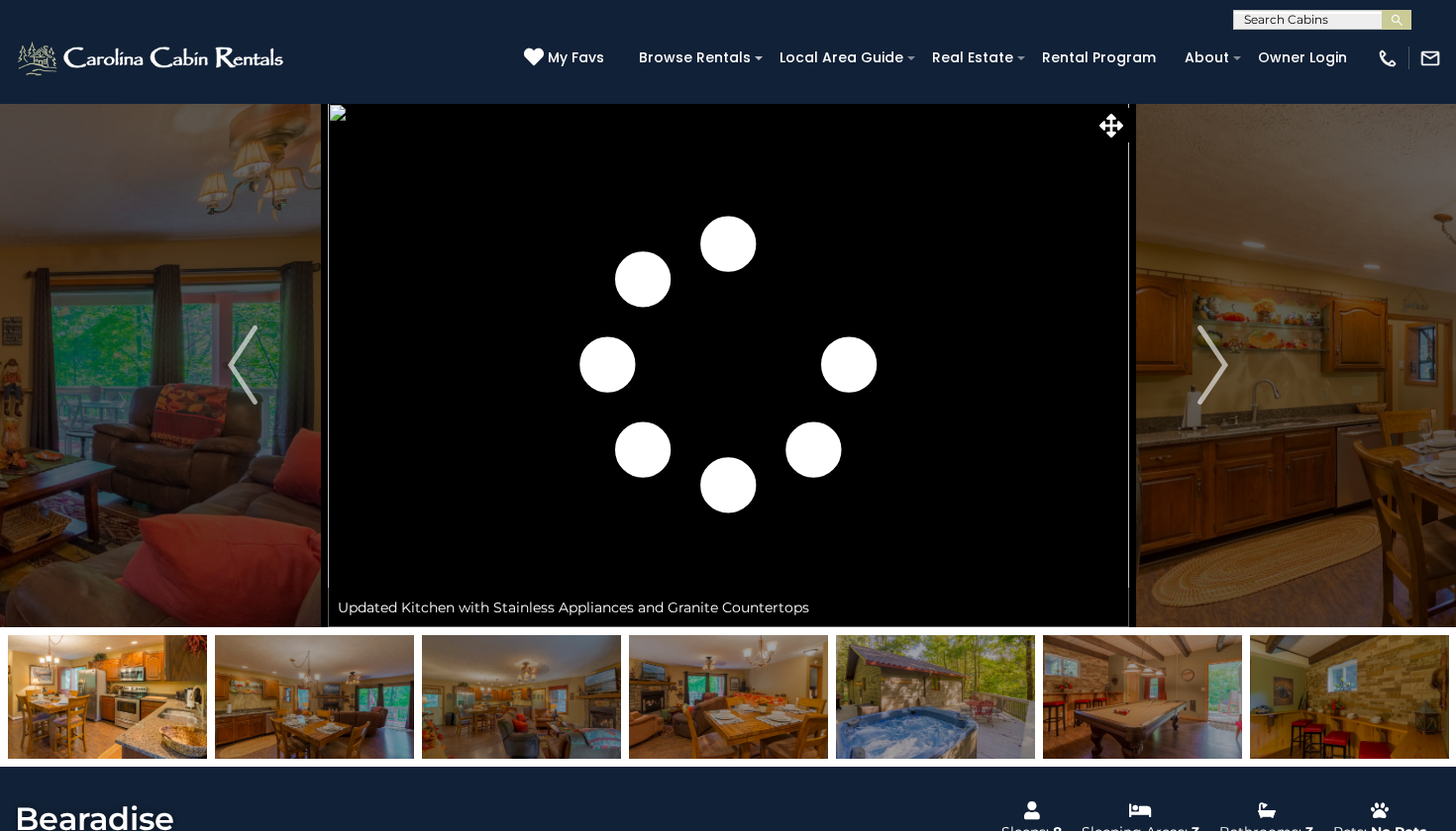
click at [107, 675] on img at bounding box center [107, 697] width 199 height 124
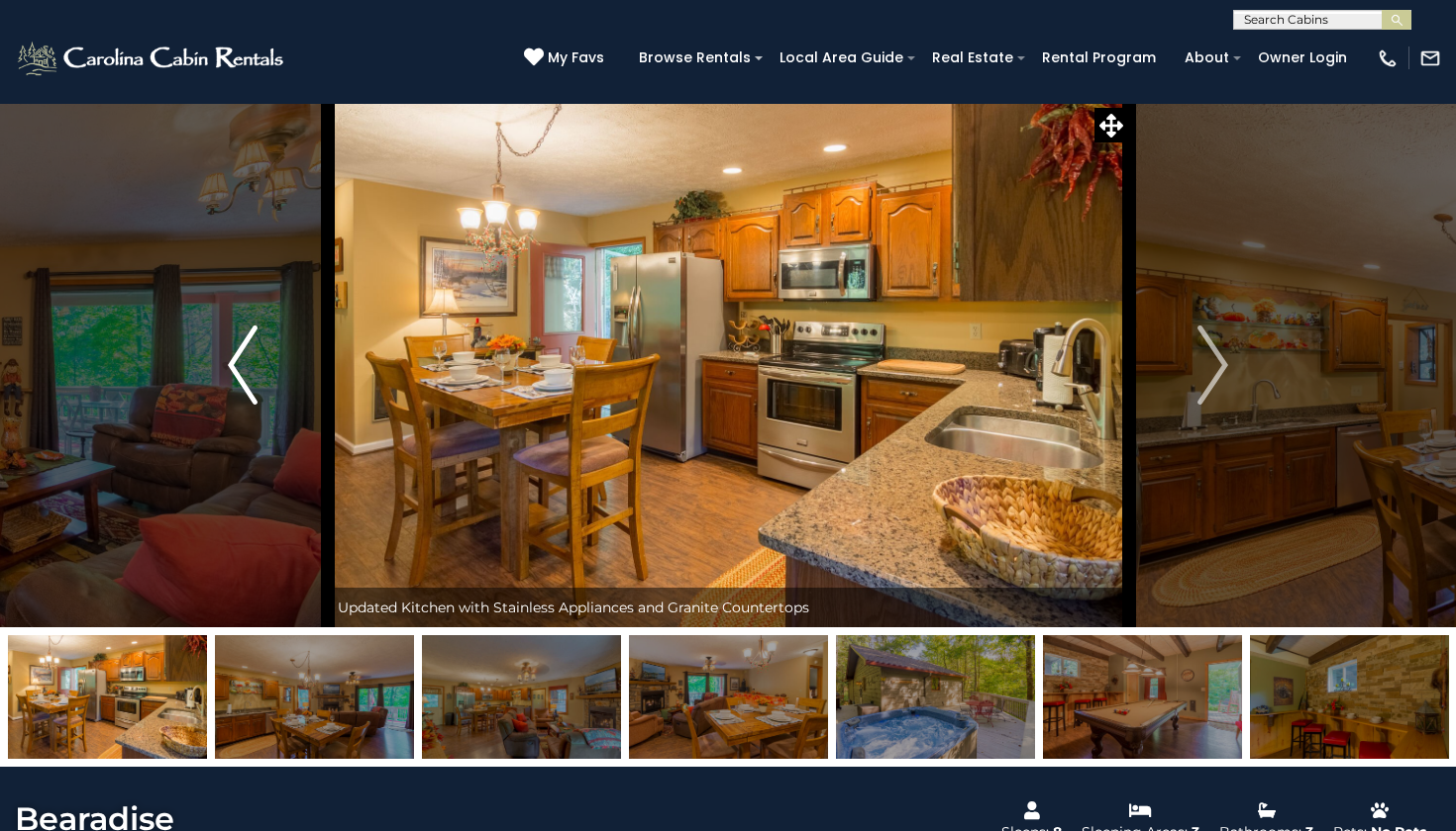
click at [257, 374] on img "Previous" at bounding box center [243, 365] width 30 height 79
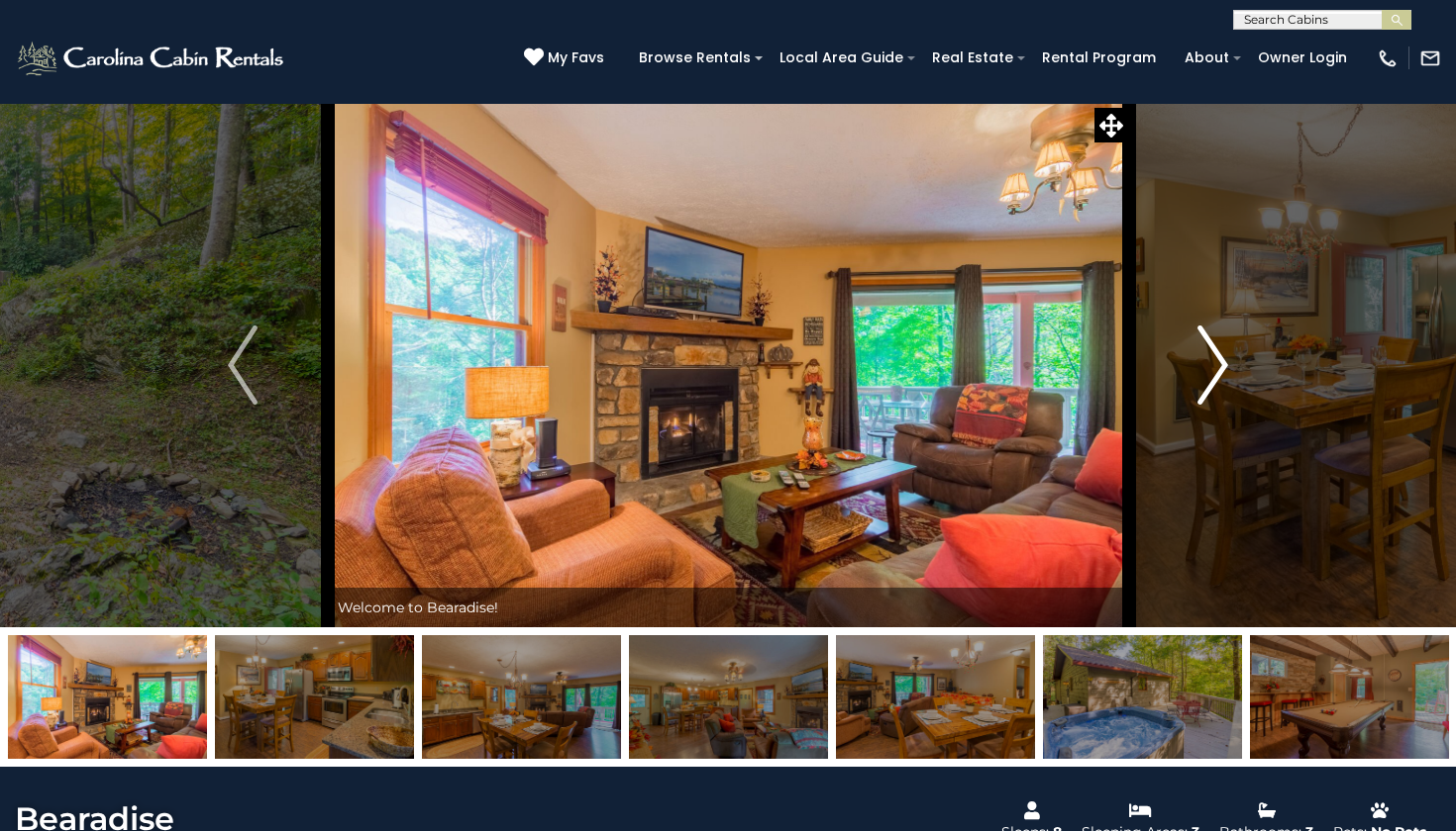
click at [1220, 381] on img "Next" at bounding box center [1213, 365] width 30 height 79
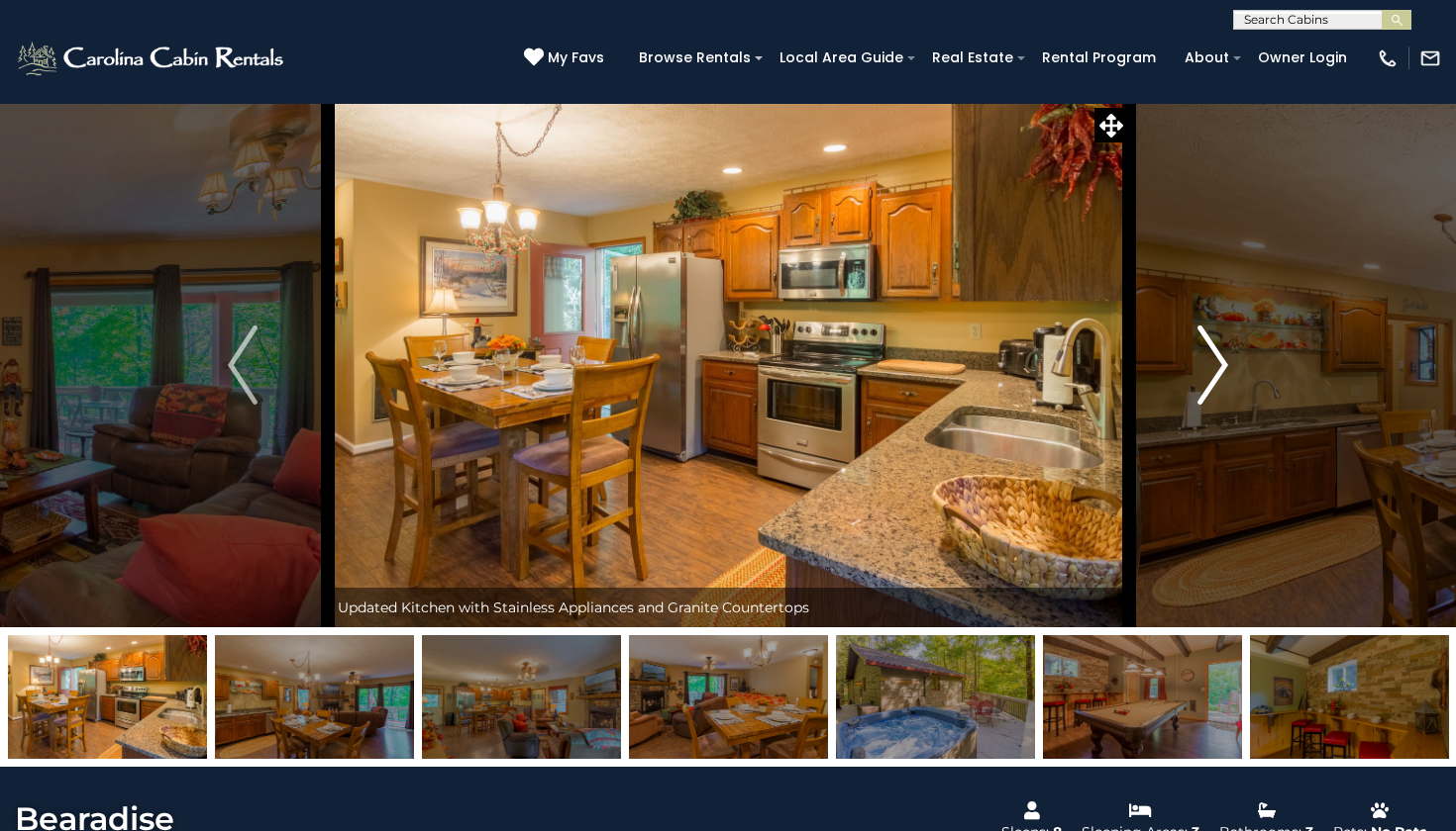
click at [1220, 381] on img "Next" at bounding box center [1213, 365] width 30 height 79
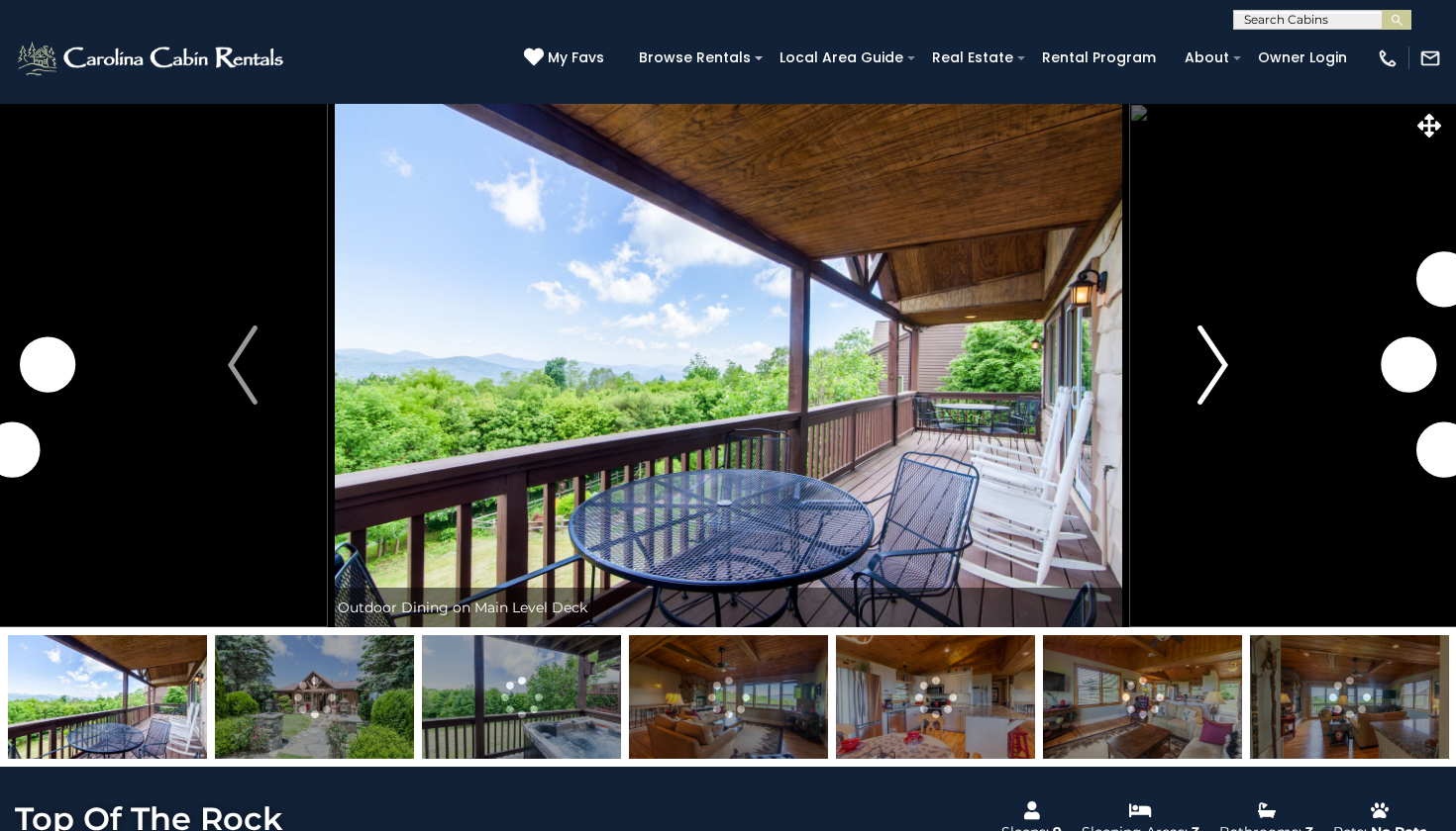
click at [1215, 346] on img "Next" at bounding box center [1213, 365] width 30 height 79
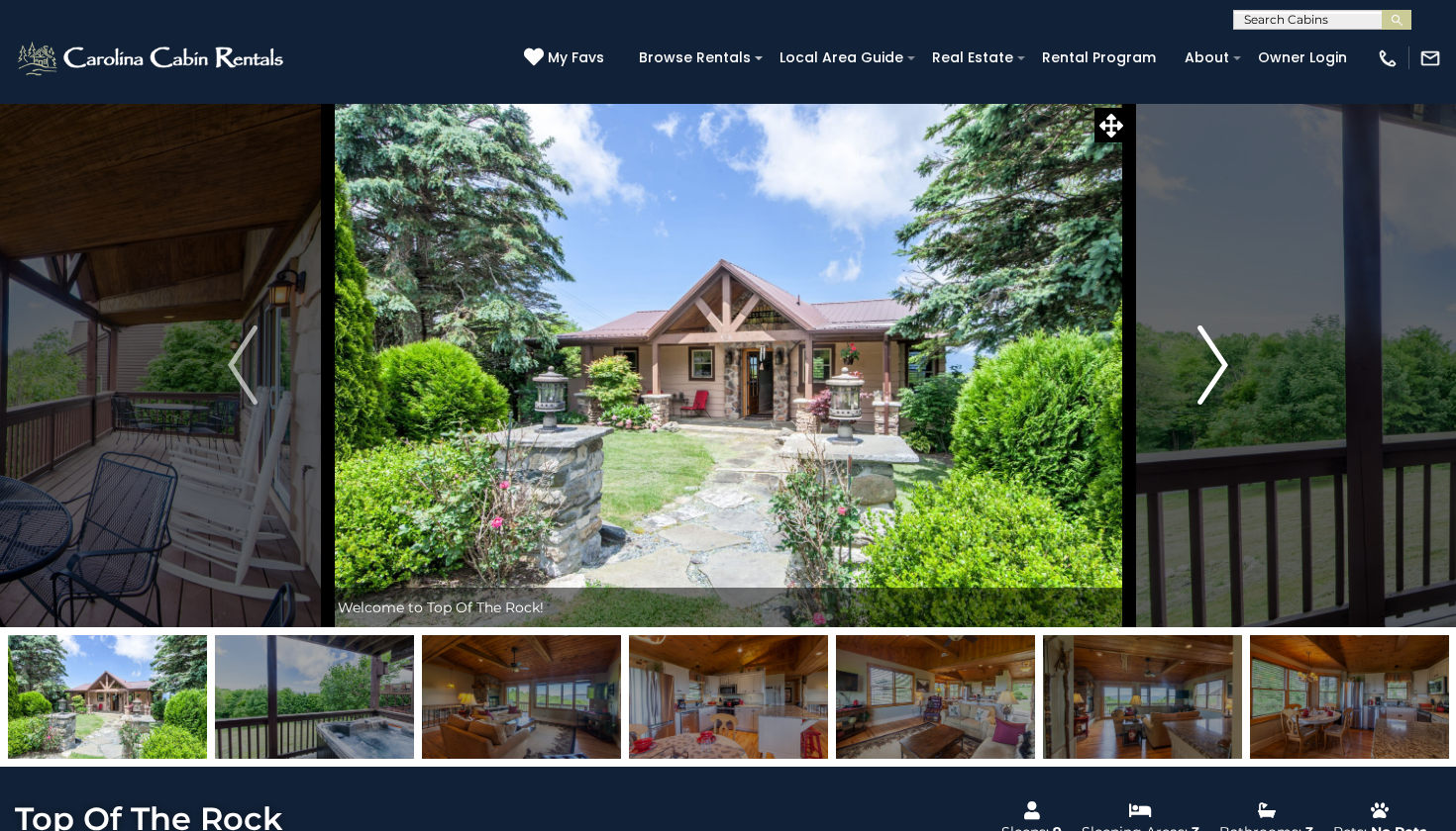
click at [1216, 342] on img "Next" at bounding box center [1213, 365] width 30 height 79
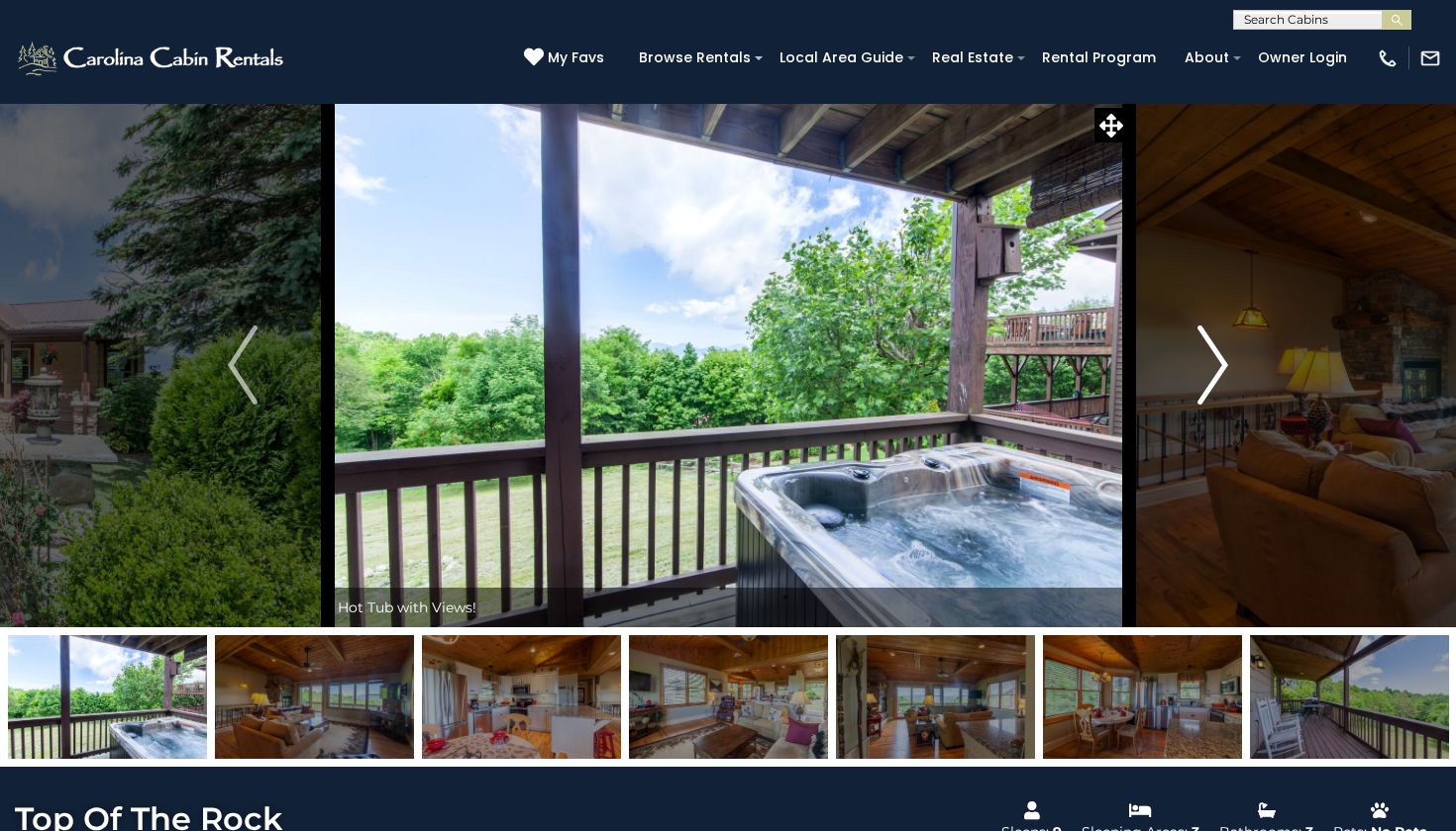
click at [1213, 339] on img "Next" at bounding box center [1213, 365] width 30 height 79
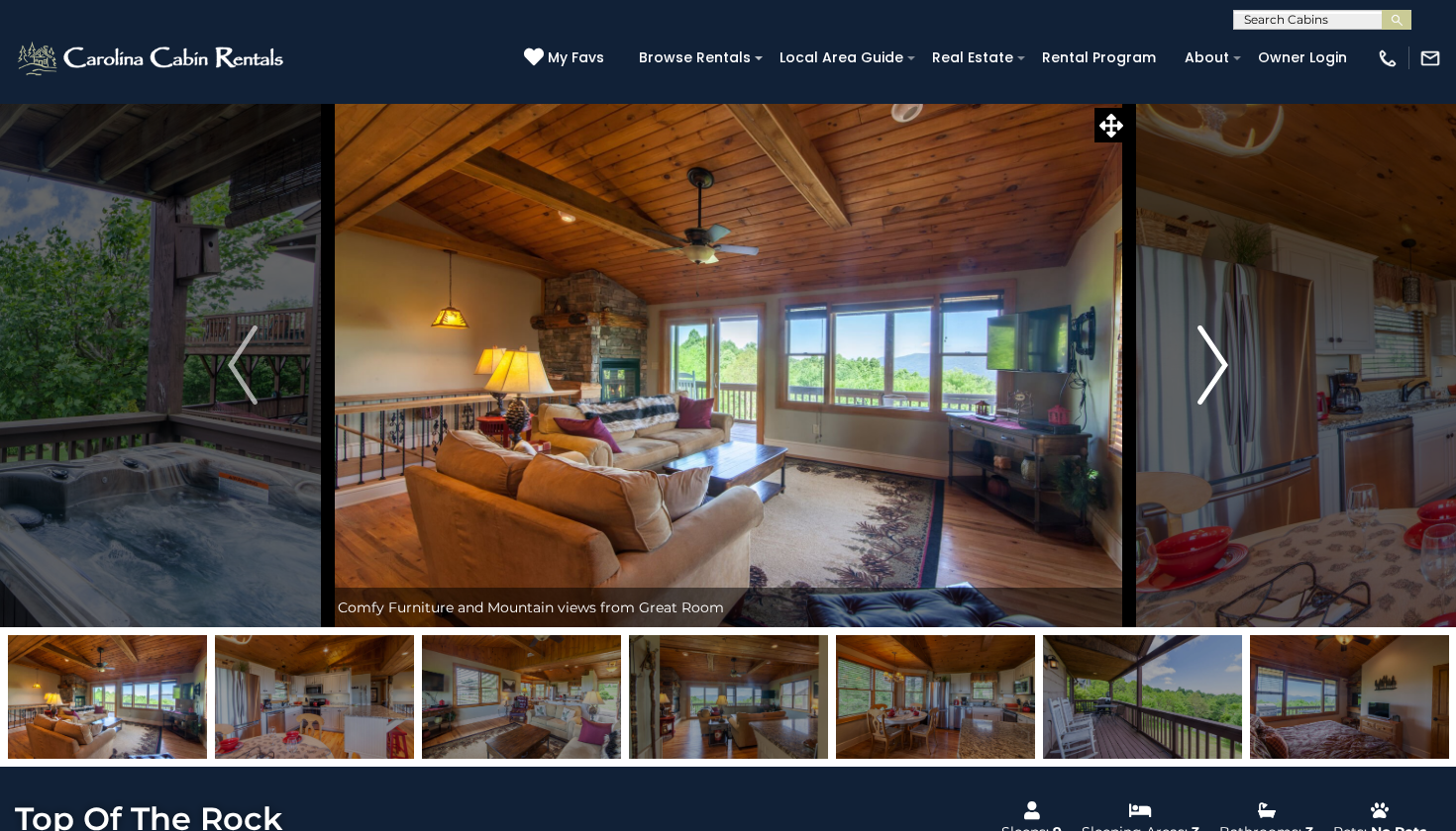
click at [1213, 339] on img "Next" at bounding box center [1213, 365] width 30 height 79
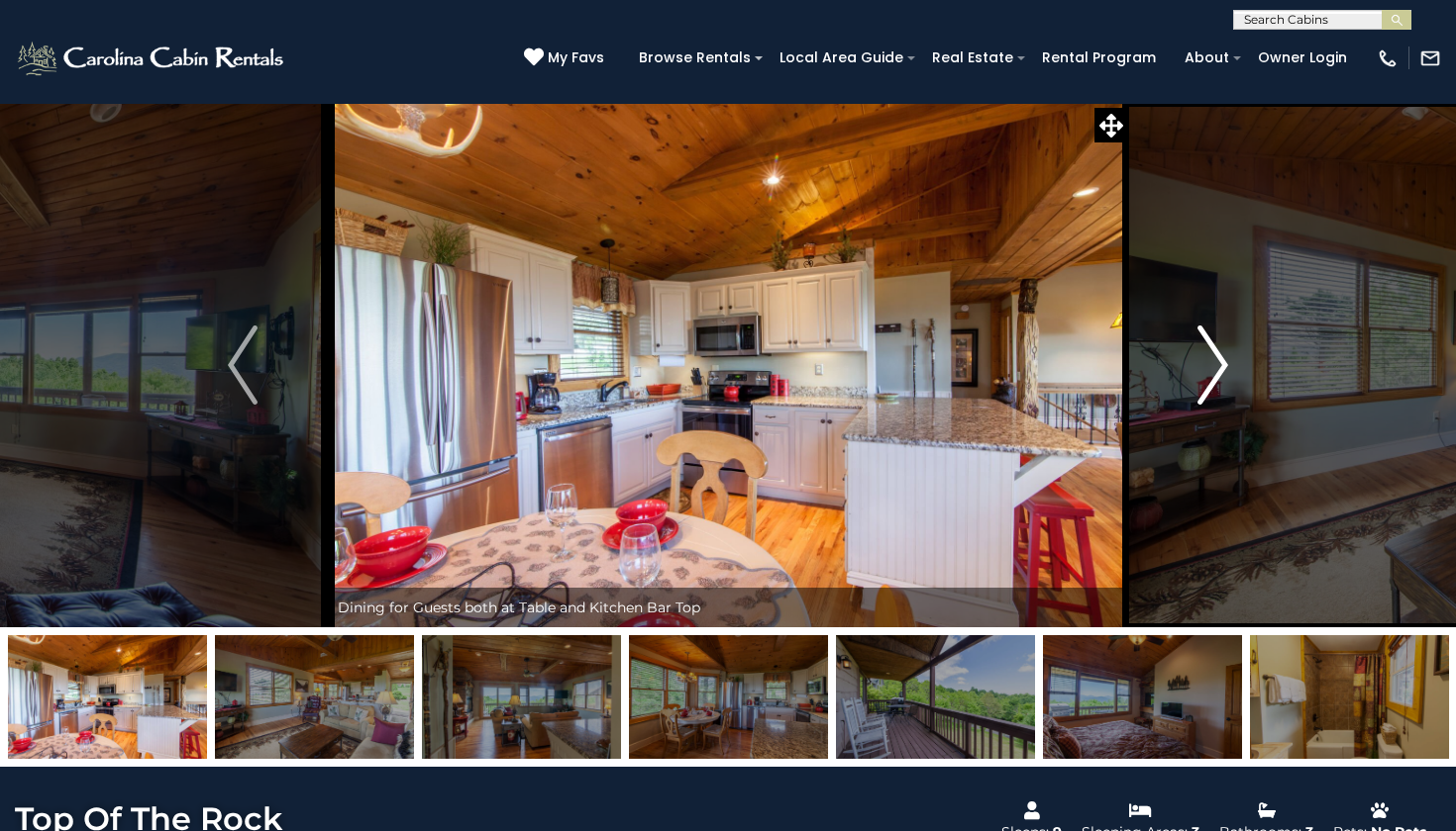
click at [1213, 339] on img "Next" at bounding box center [1213, 365] width 30 height 79
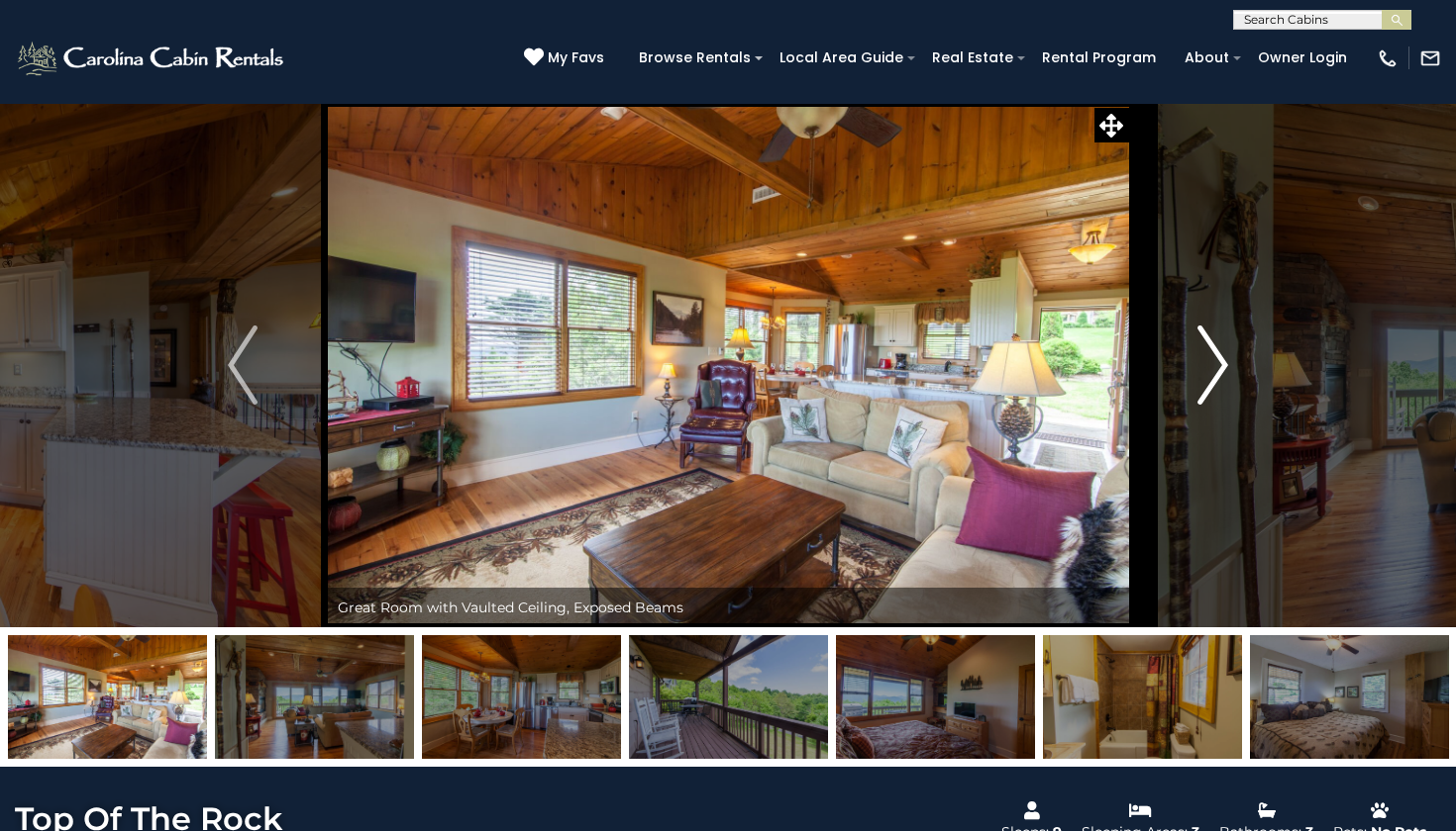
click at [1213, 339] on img "Next" at bounding box center [1213, 365] width 30 height 79
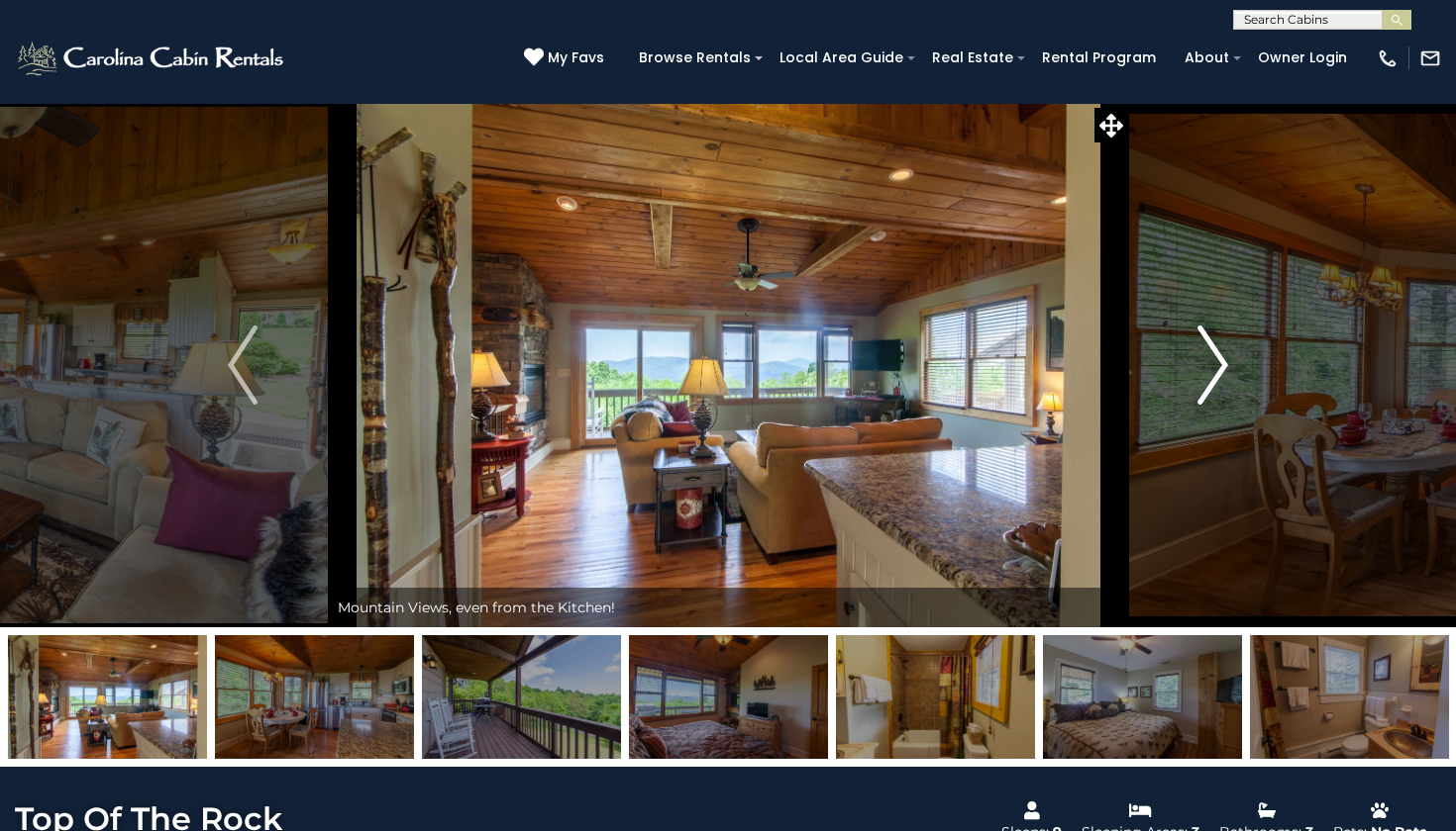
click at [1213, 339] on img "Next" at bounding box center [1213, 365] width 30 height 79
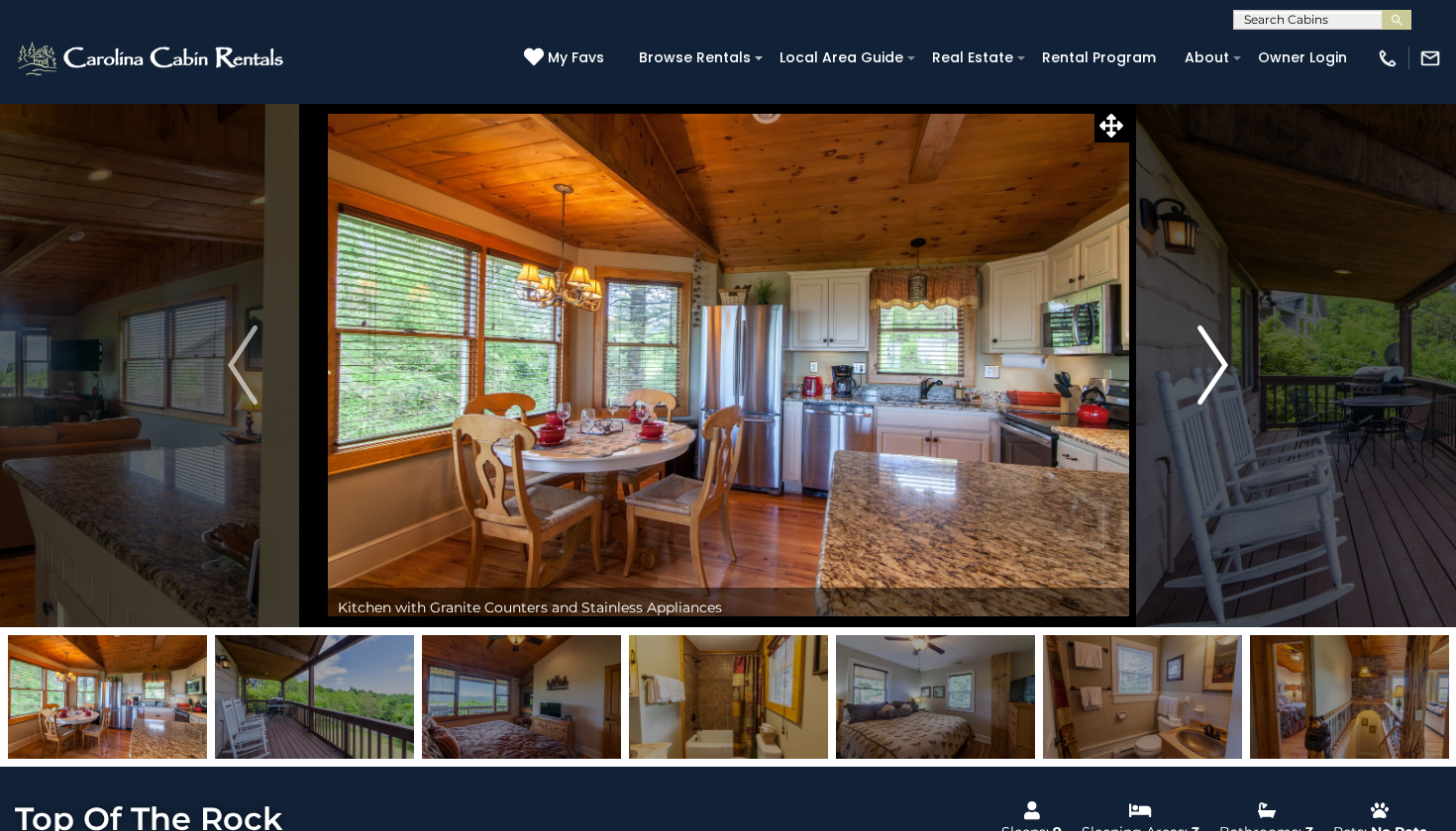
click at [1204, 358] on img "Next" at bounding box center [1213, 365] width 30 height 79
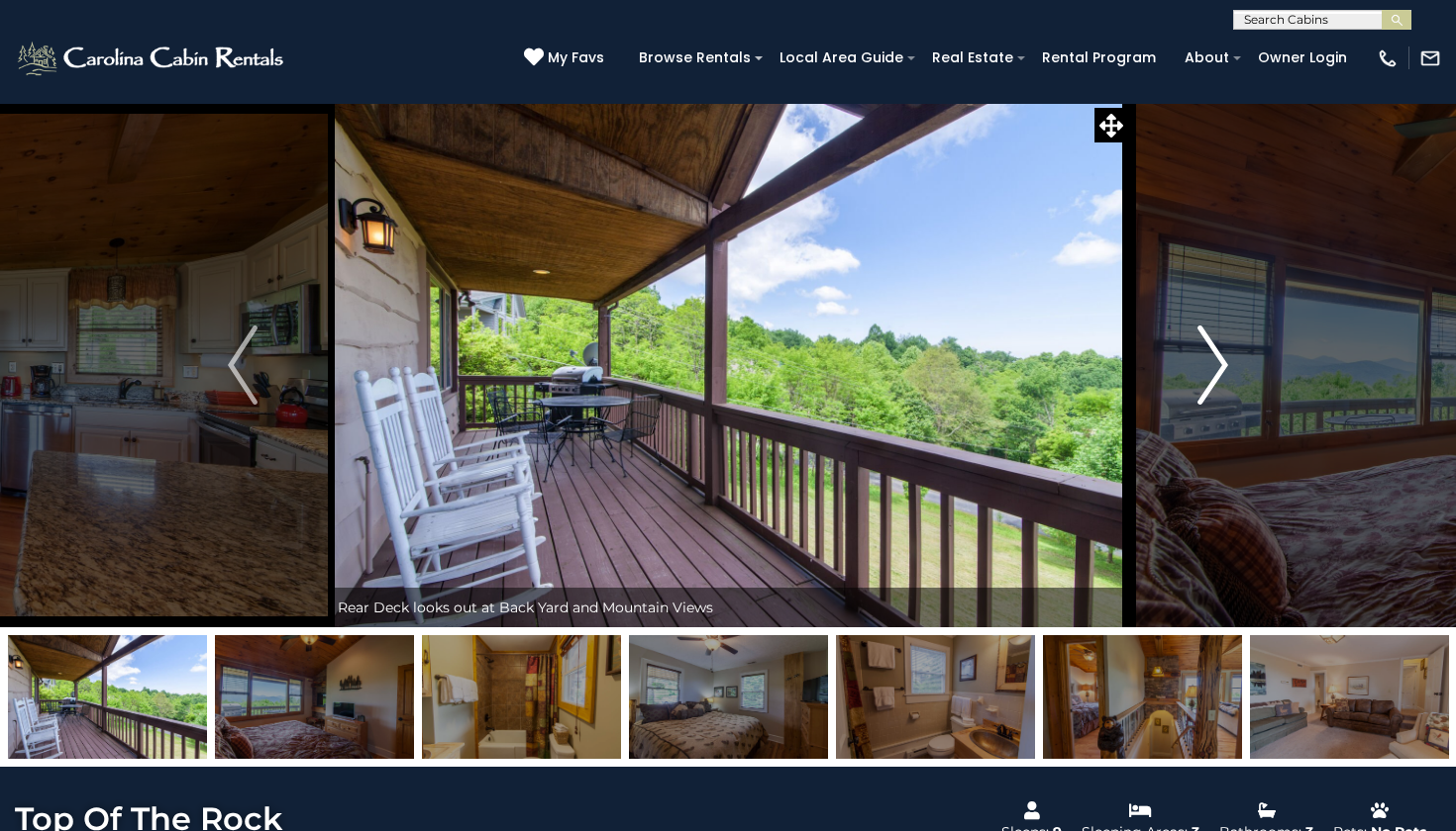
click at [1204, 358] on img "Next" at bounding box center [1213, 365] width 30 height 79
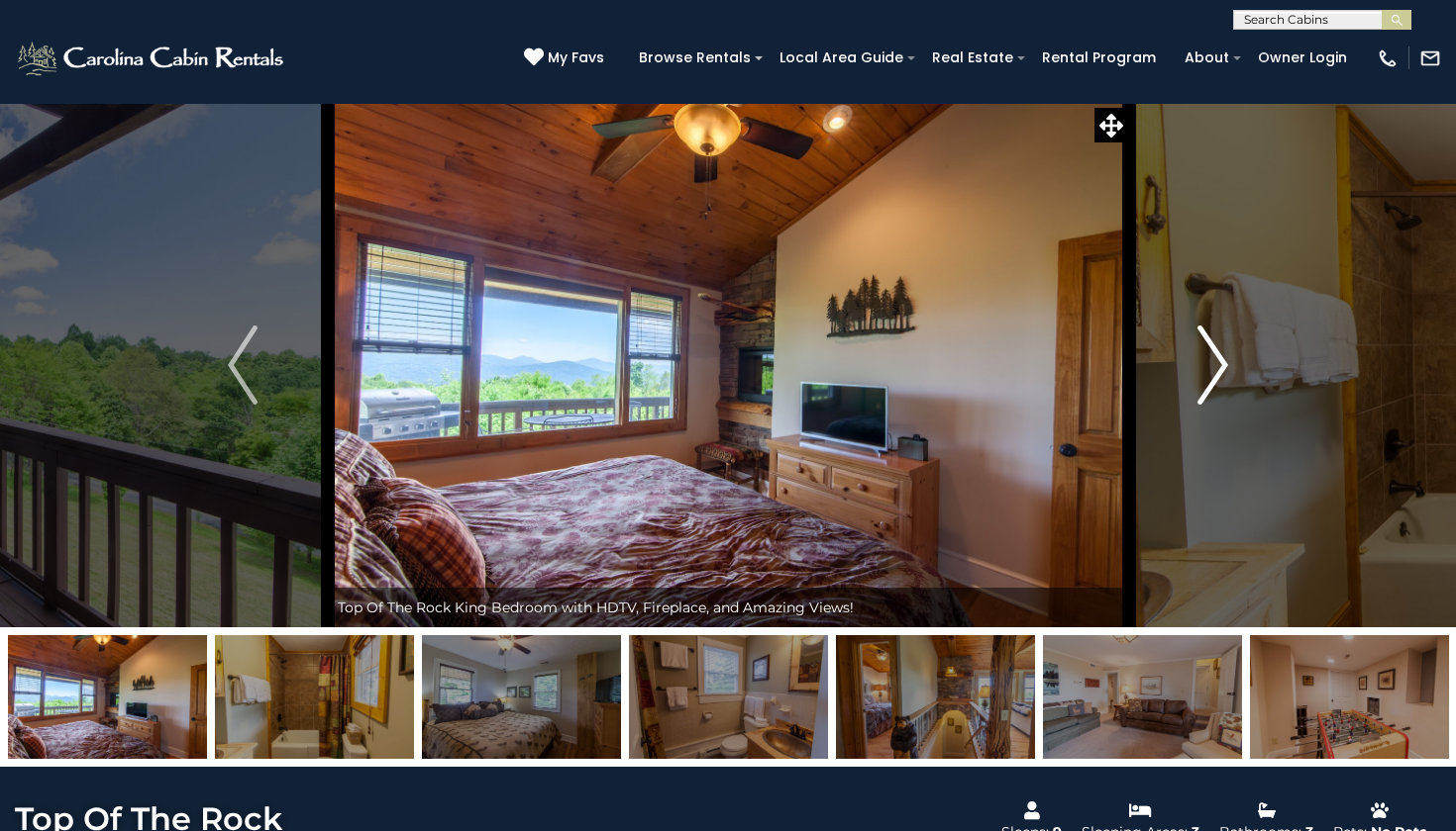
click at [1206, 358] on img "Next" at bounding box center [1213, 365] width 30 height 79
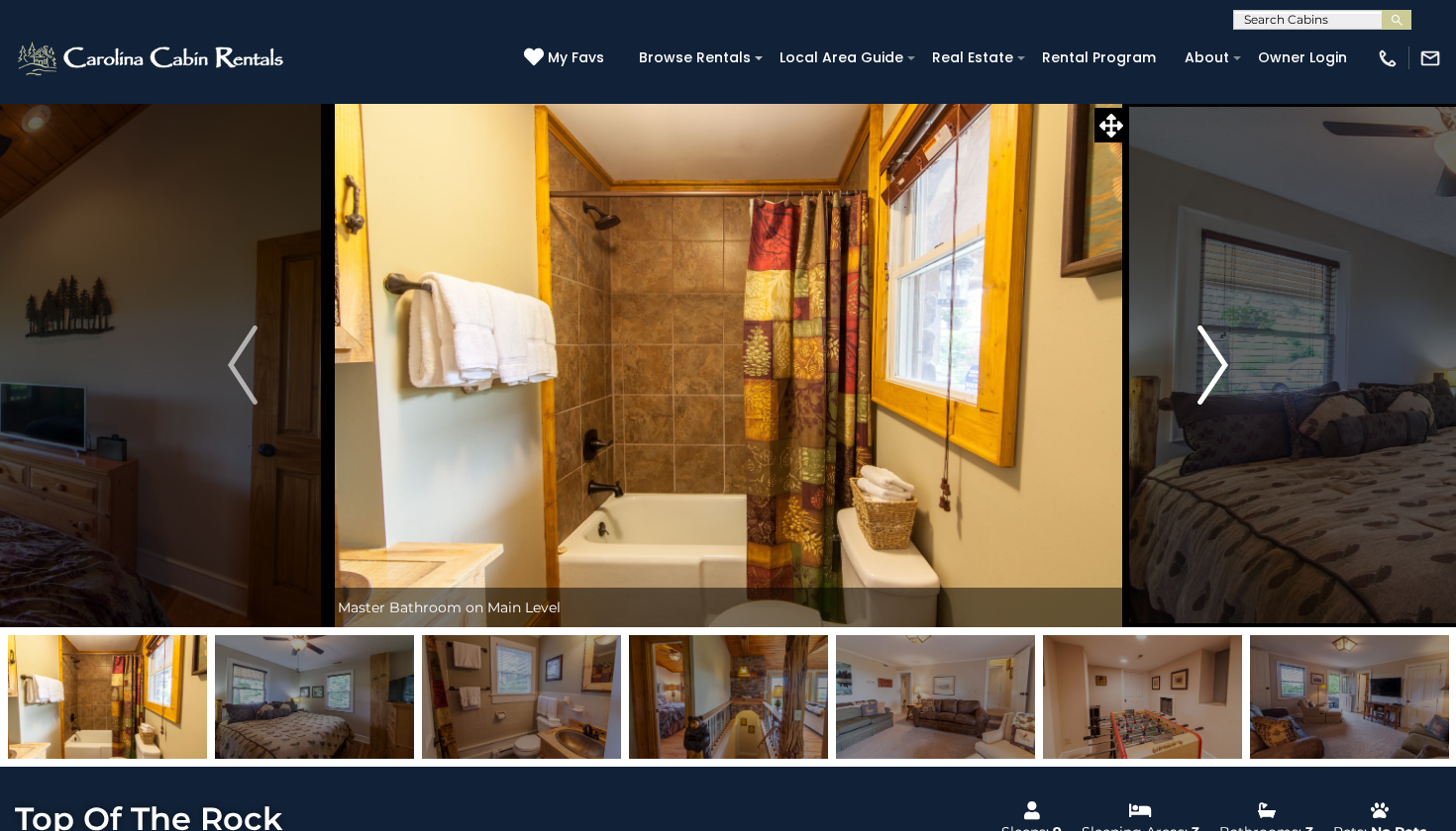
click at [1206, 358] on img "Next" at bounding box center [1213, 365] width 30 height 79
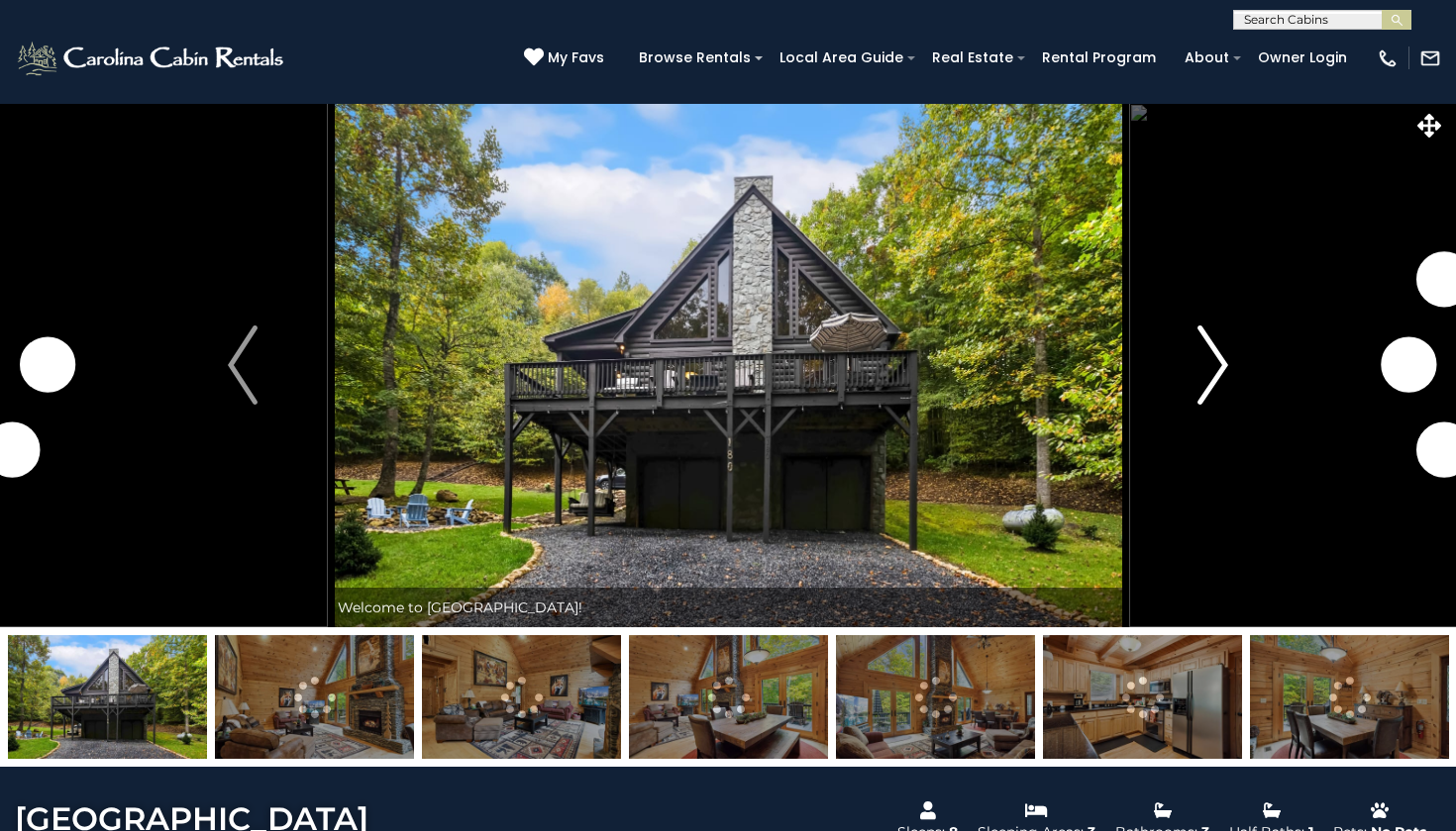
click at [1211, 391] on img "Next" at bounding box center [1213, 365] width 30 height 79
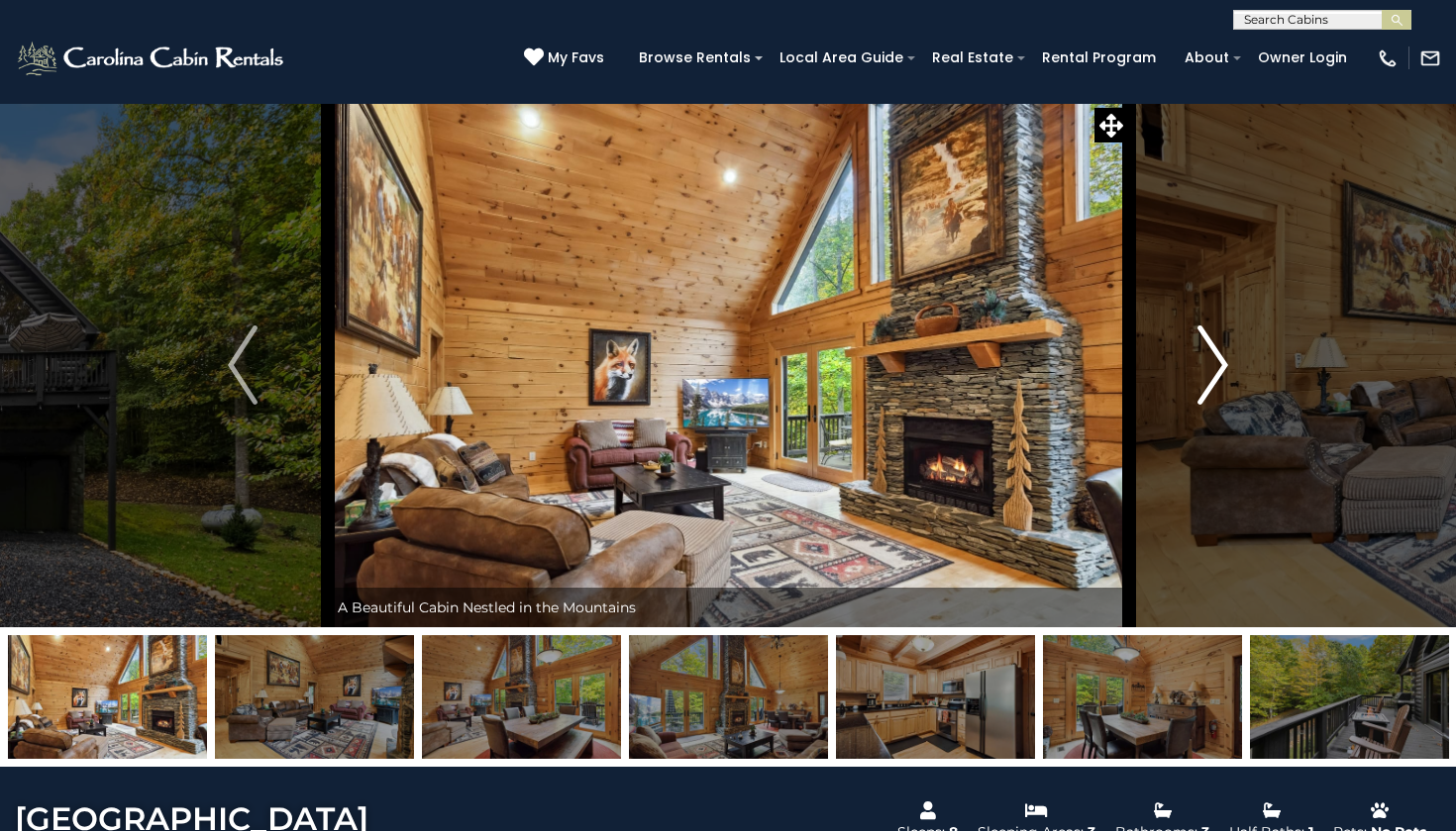
click at [1211, 385] on img "Next" at bounding box center [1213, 365] width 30 height 79
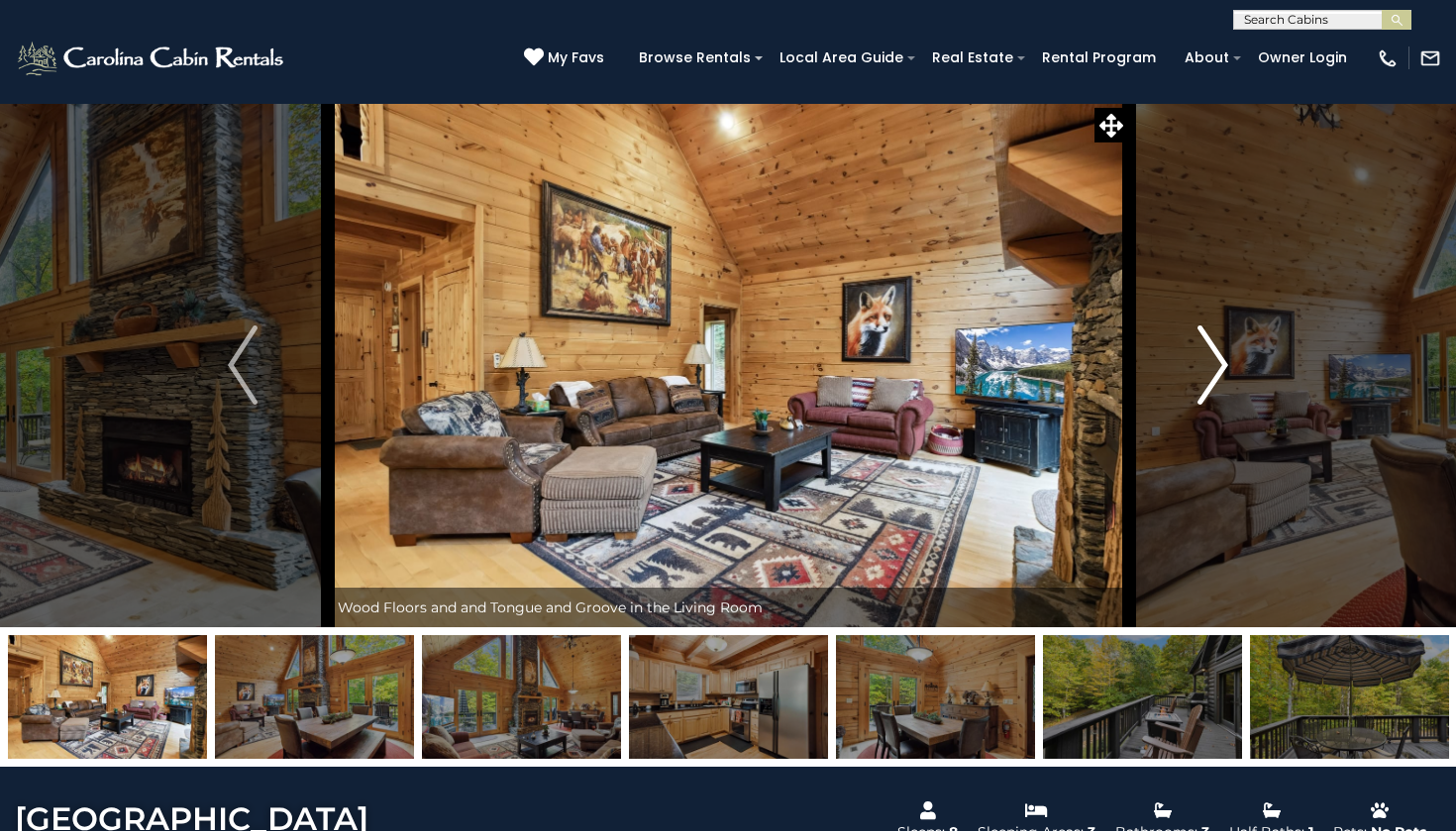
click at [1211, 385] on img "Next" at bounding box center [1213, 365] width 30 height 79
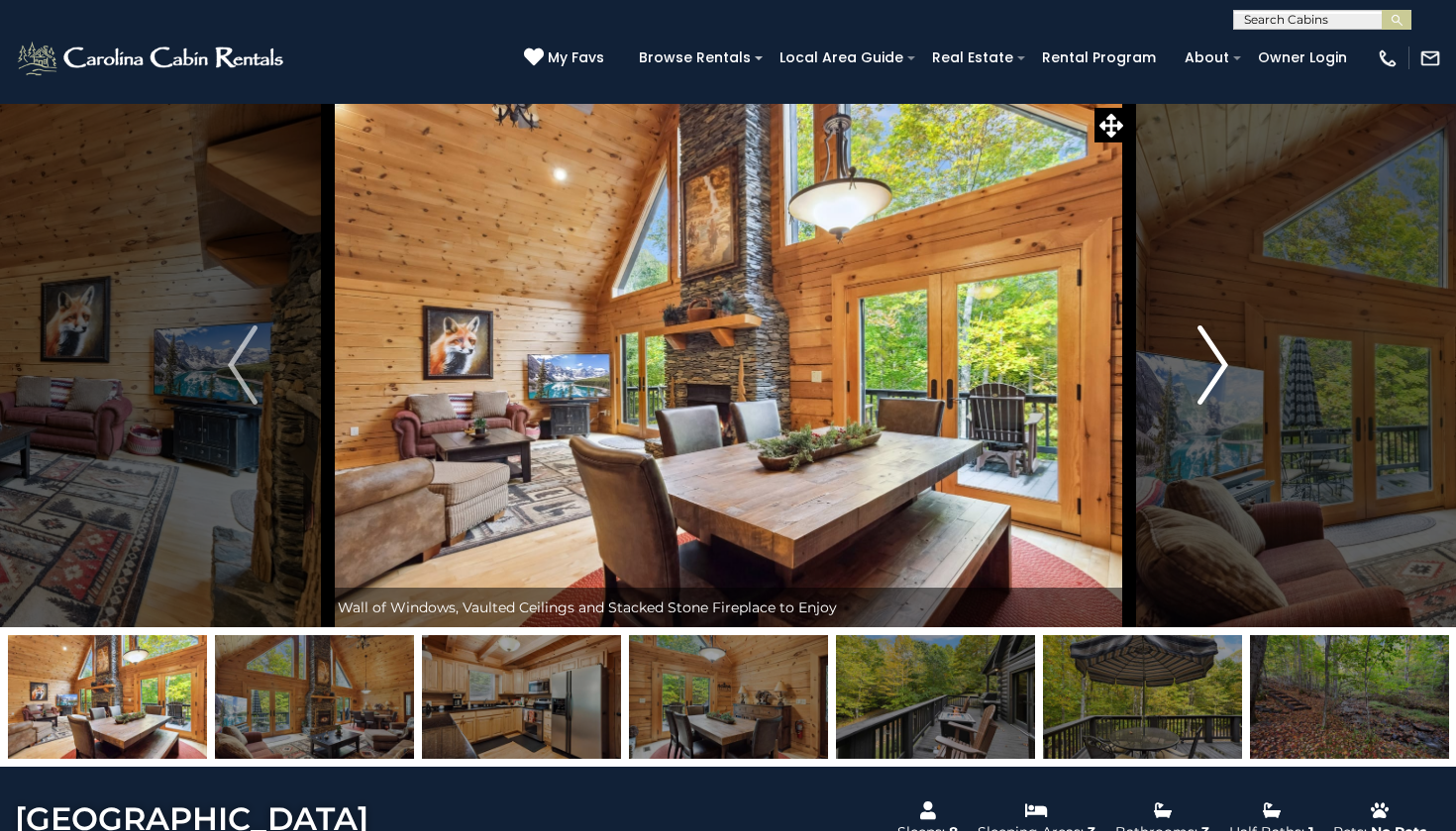
click at [1211, 385] on img "Next" at bounding box center [1213, 365] width 30 height 79
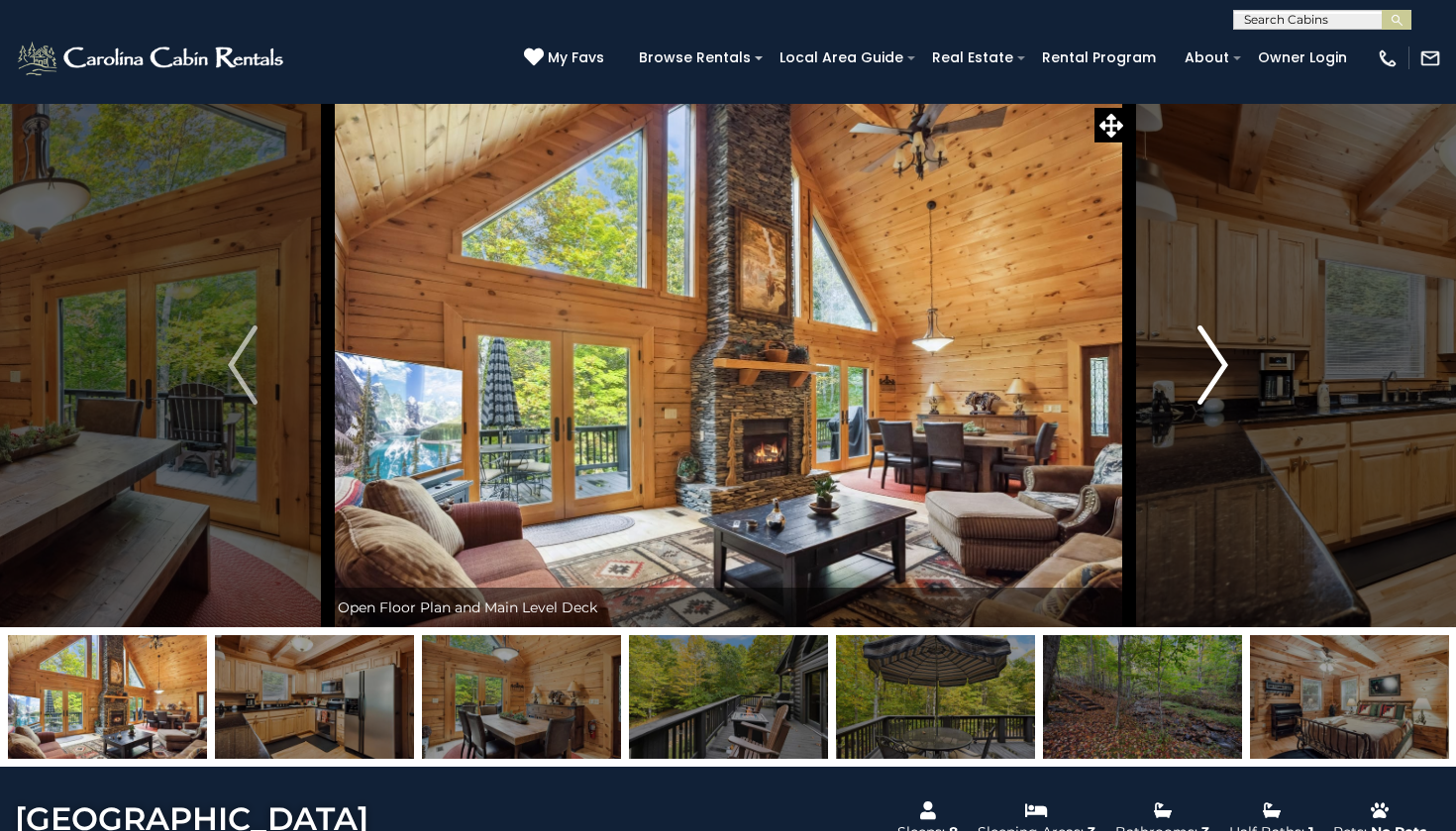
click at [1211, 386] on img "Next" at bounding box center [1213, 365] width 30 height 79
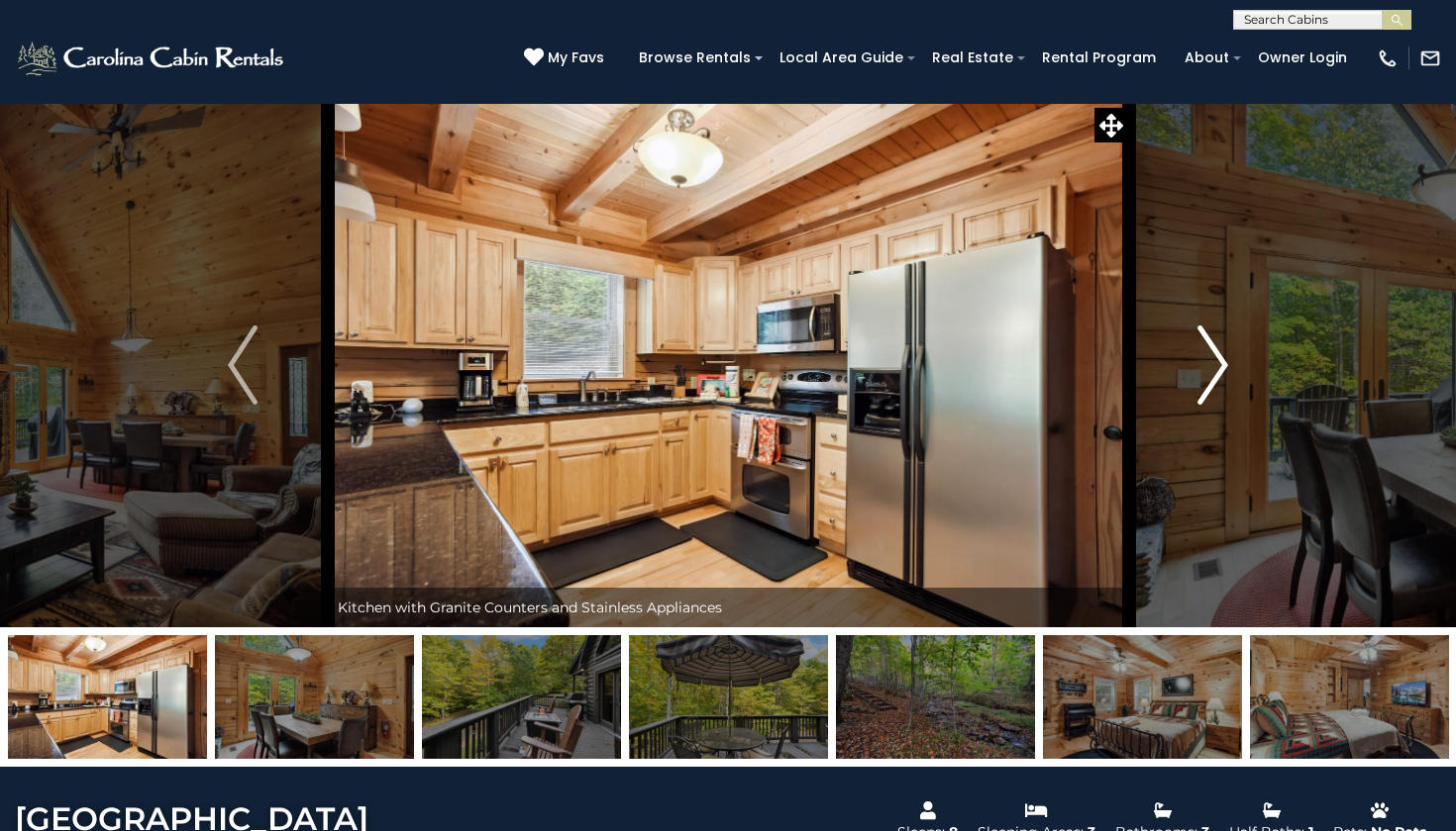
click at [1211, 387] on img "Next" at bounding box center [1213, 365] width 30 height 79
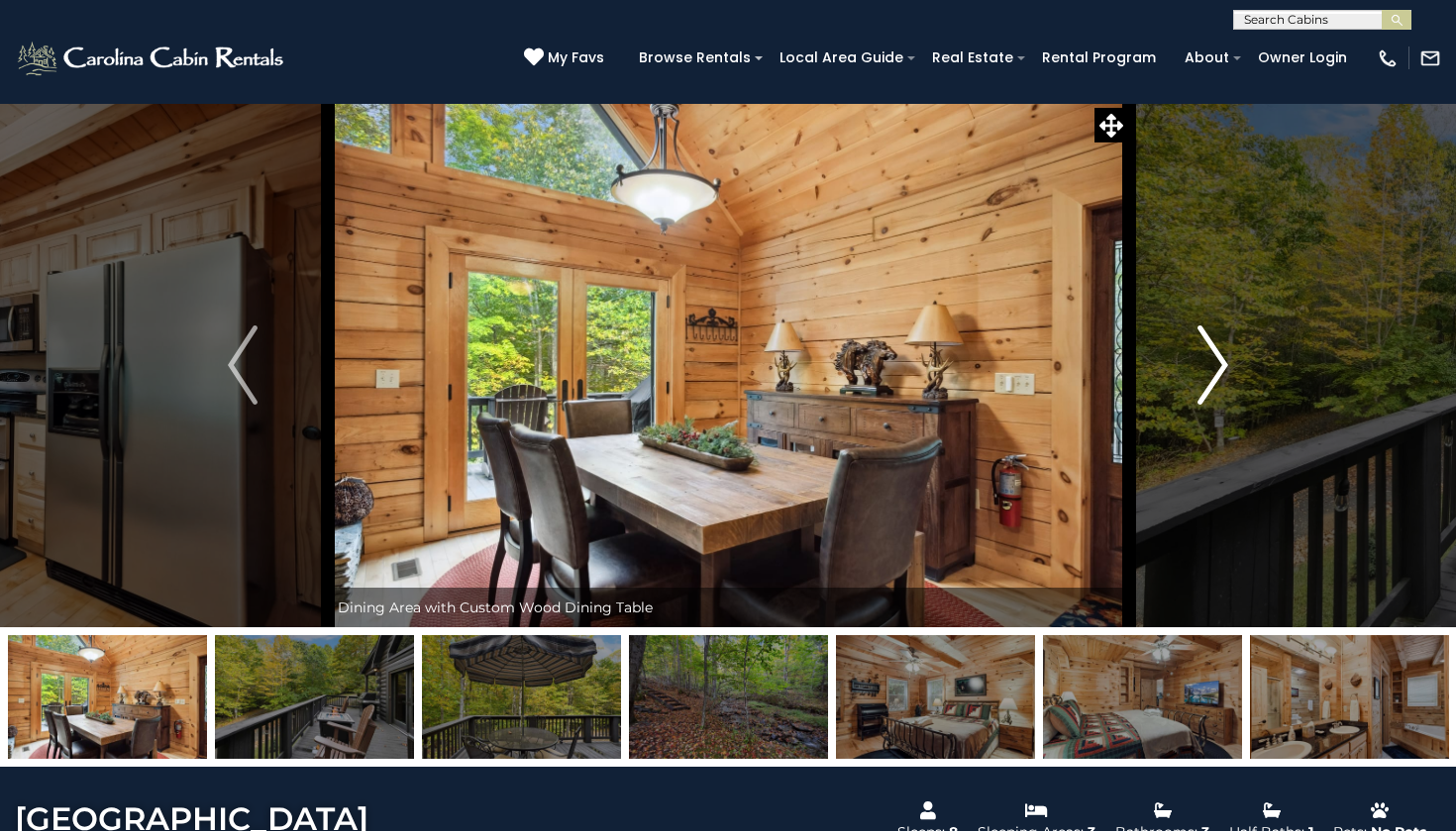
click at [1211, 387] on img "Next" at bounding box center [1213, 365] width 30 height 79
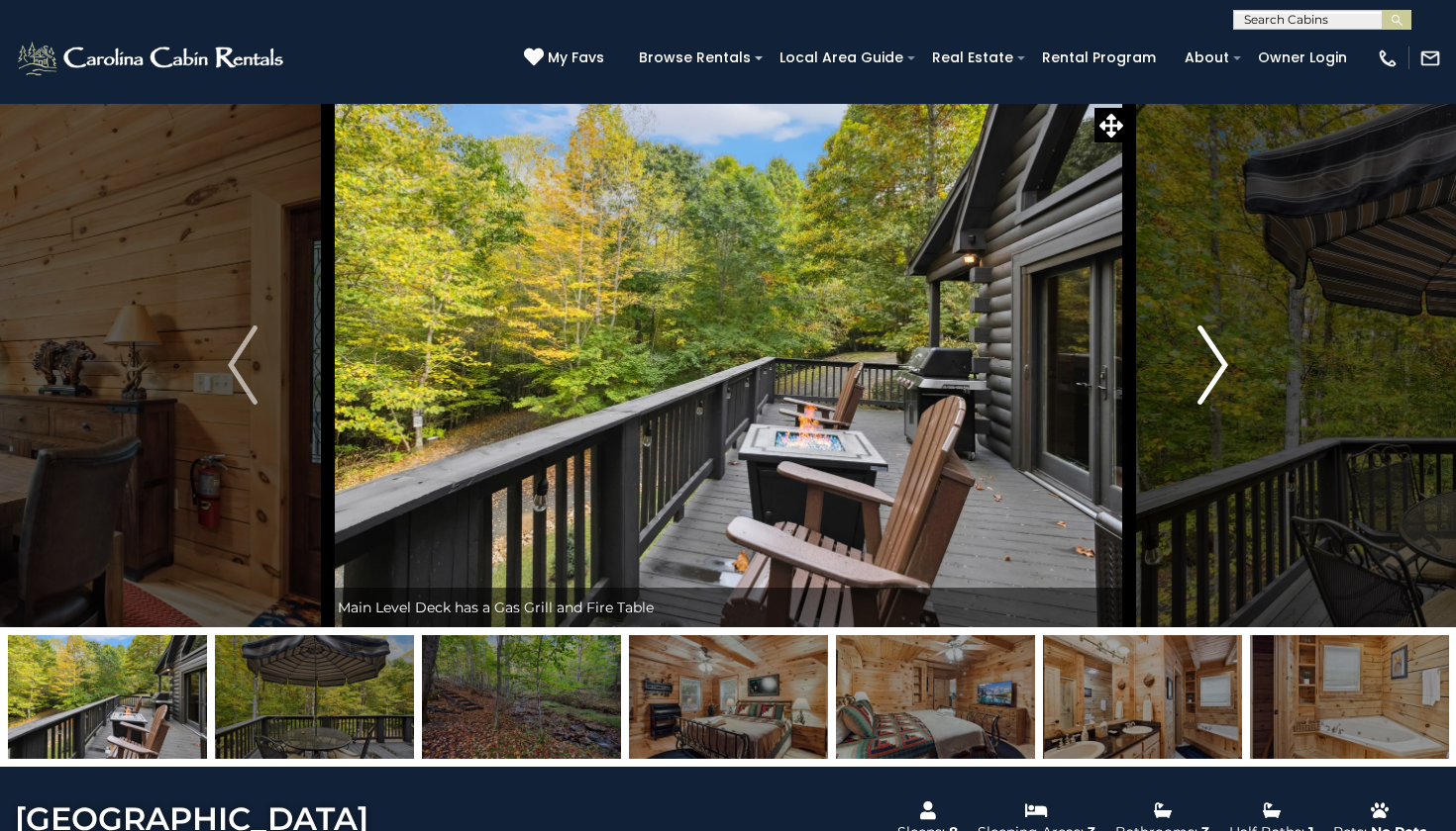
click at [1211, 386] on img "Next" at bounding box center [1213, 365] width 30 height 79
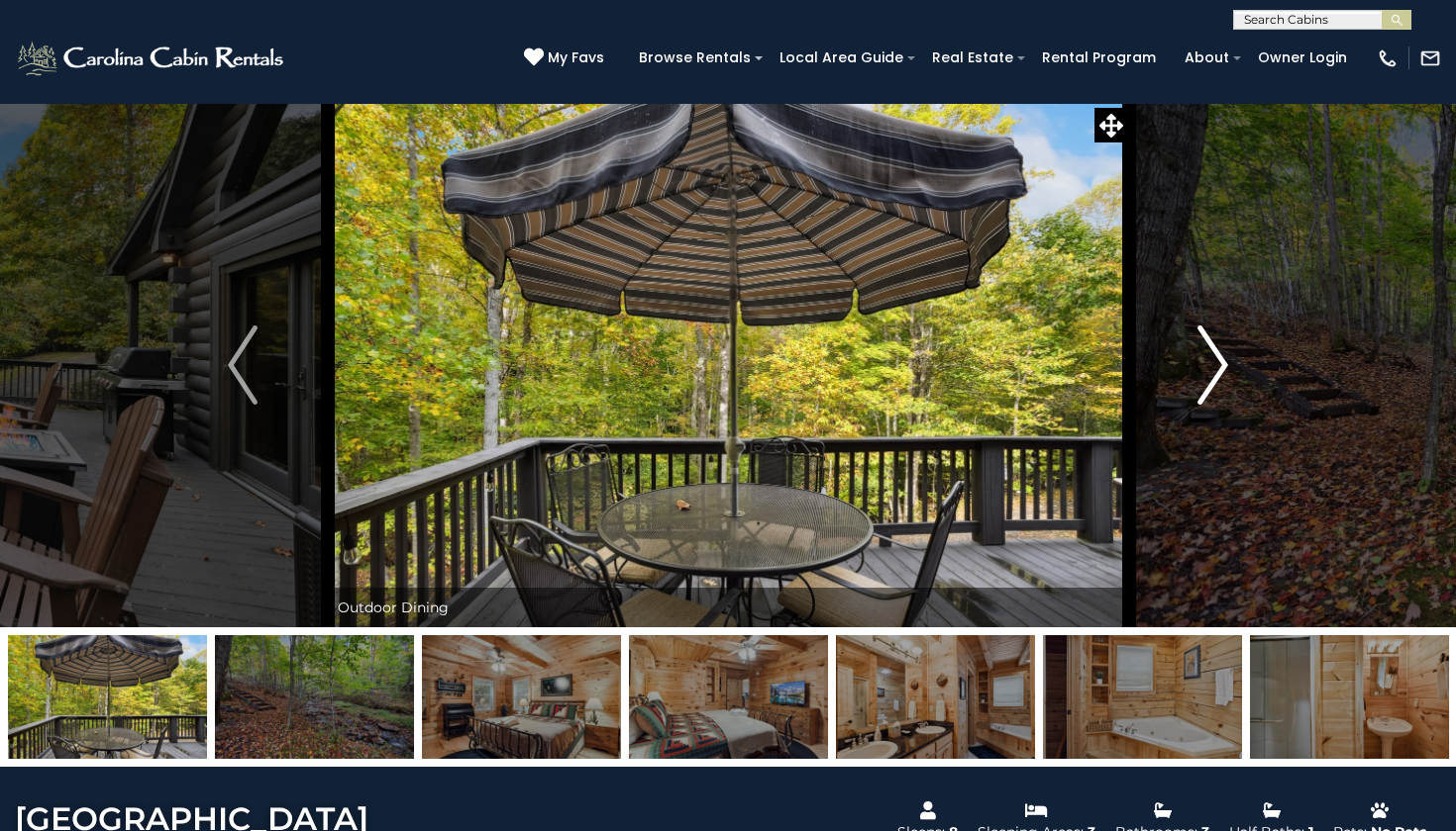
click at [1211, 386] on img "Next" at bounding box center [1213, 365] width 30 height 79
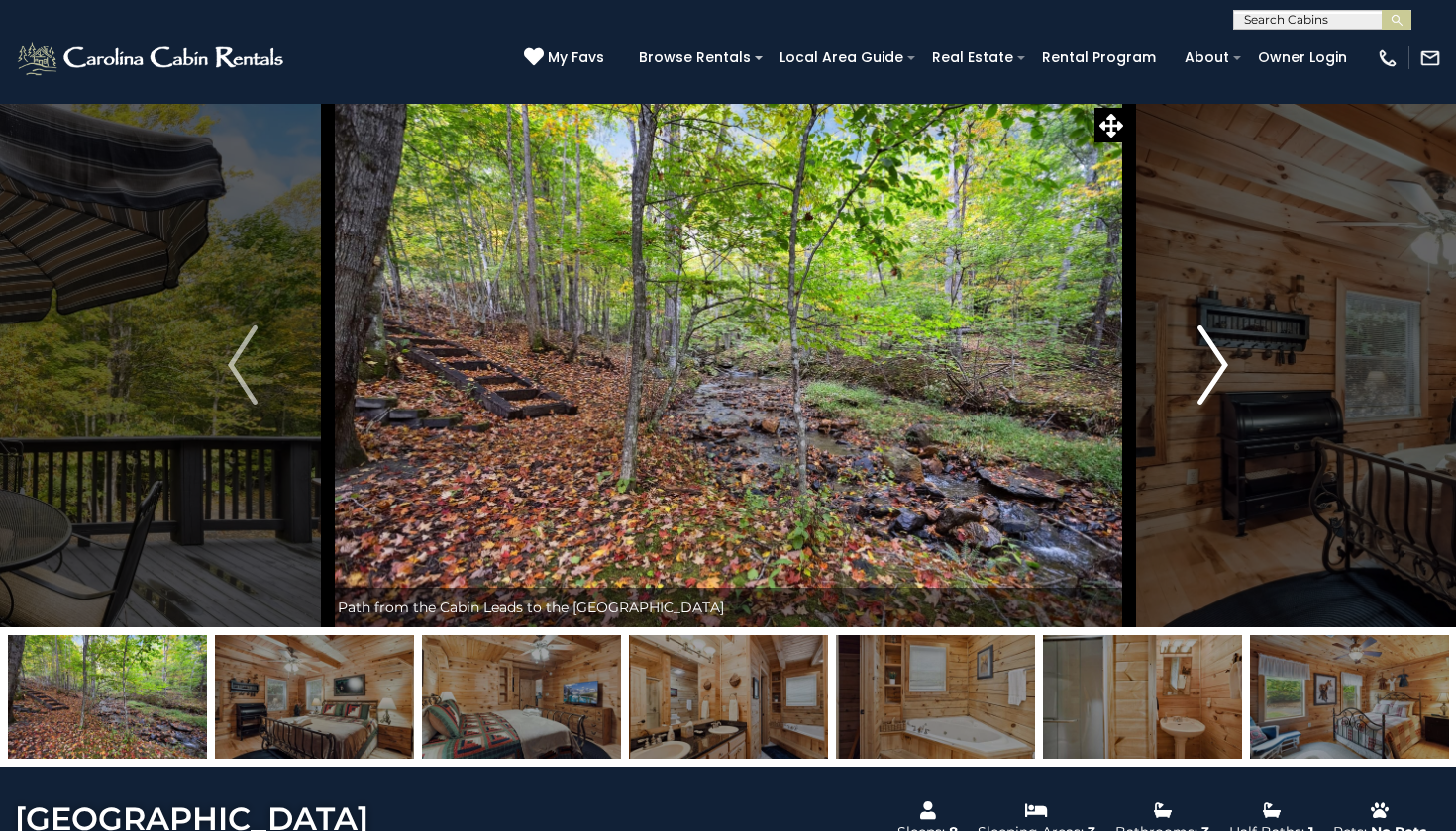
click at [1211, 386] on img "Next" at bounding box center [1213, 365] width 30 height 79
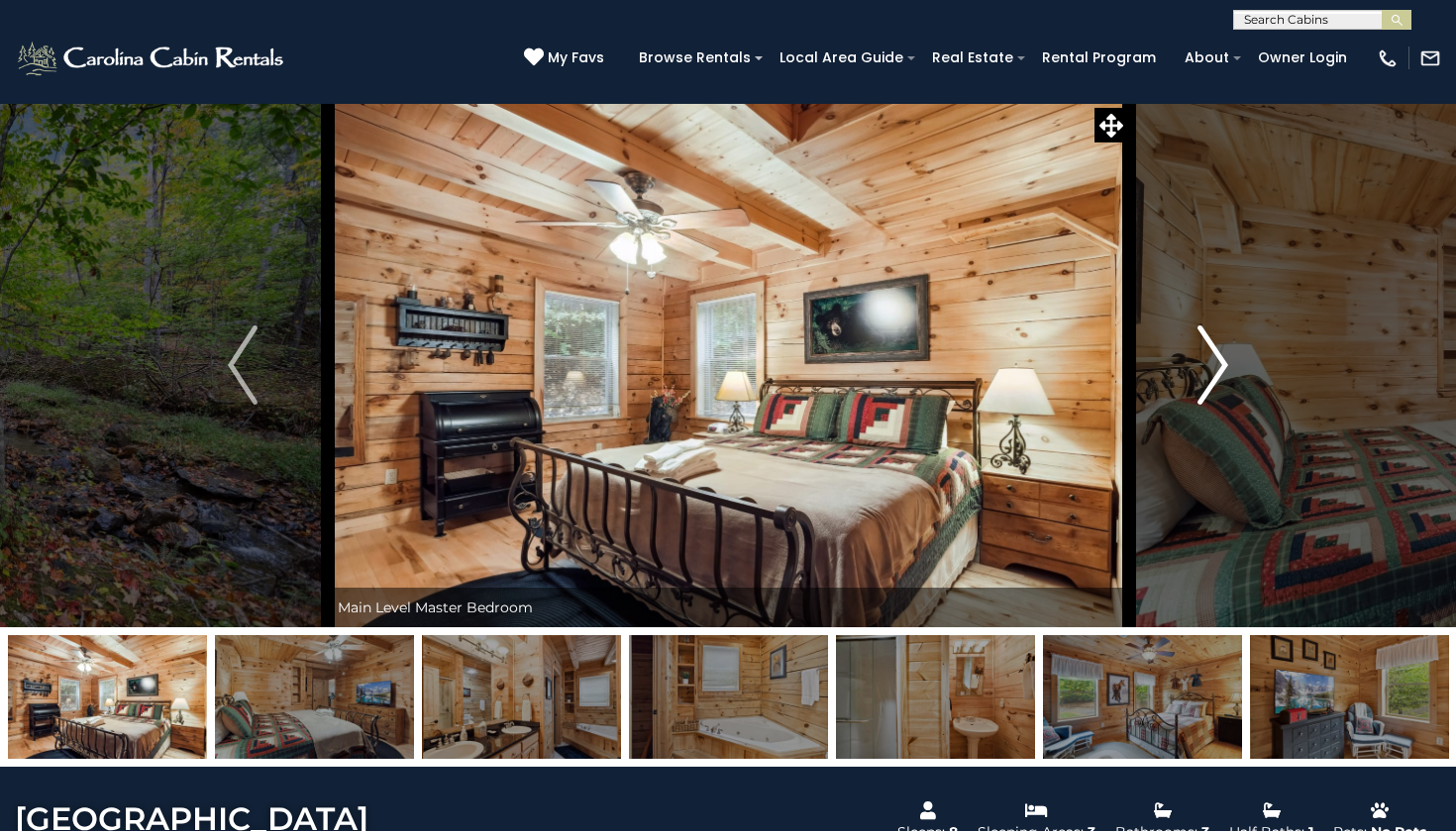
click at [1211, 386] on img "Next" at bounding box center [1213, 365] width 30 height 79
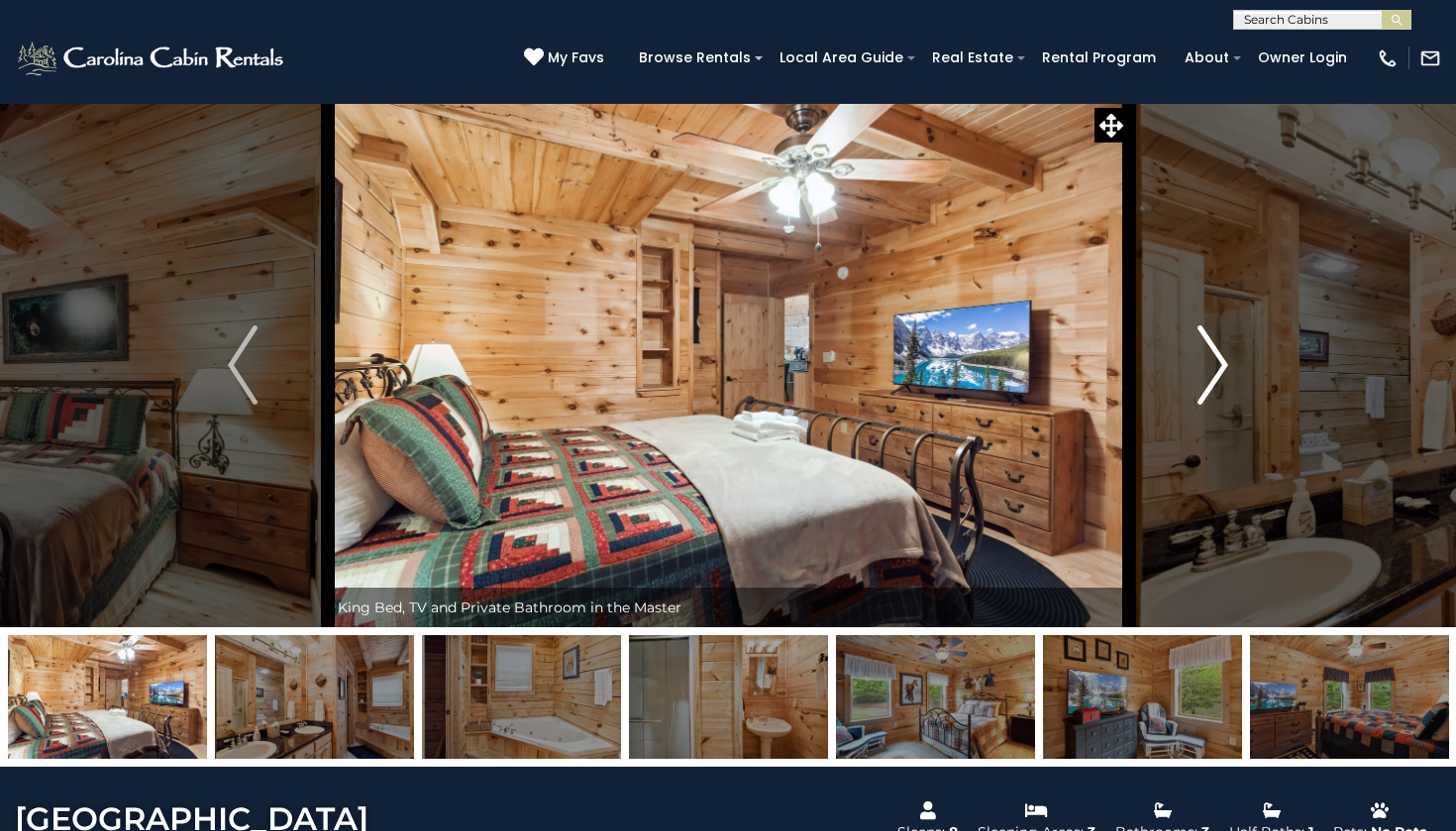
click at [1211, 386] on img "Next" at bounding box center [1213, 365] width 30 height 79
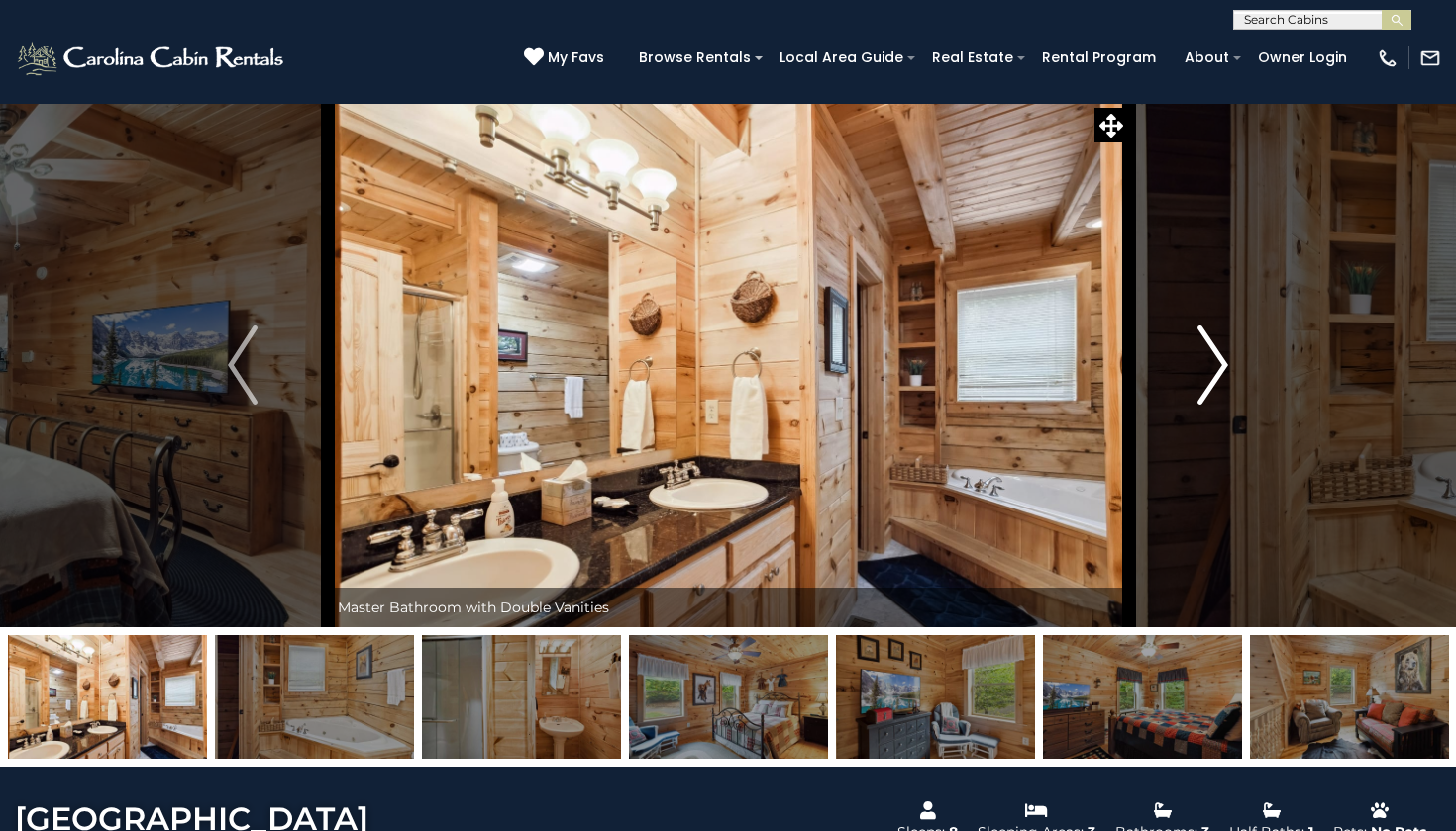
click at [1211, 386] on img "Next" at bounding box center [1213, 365] width 30 height 79
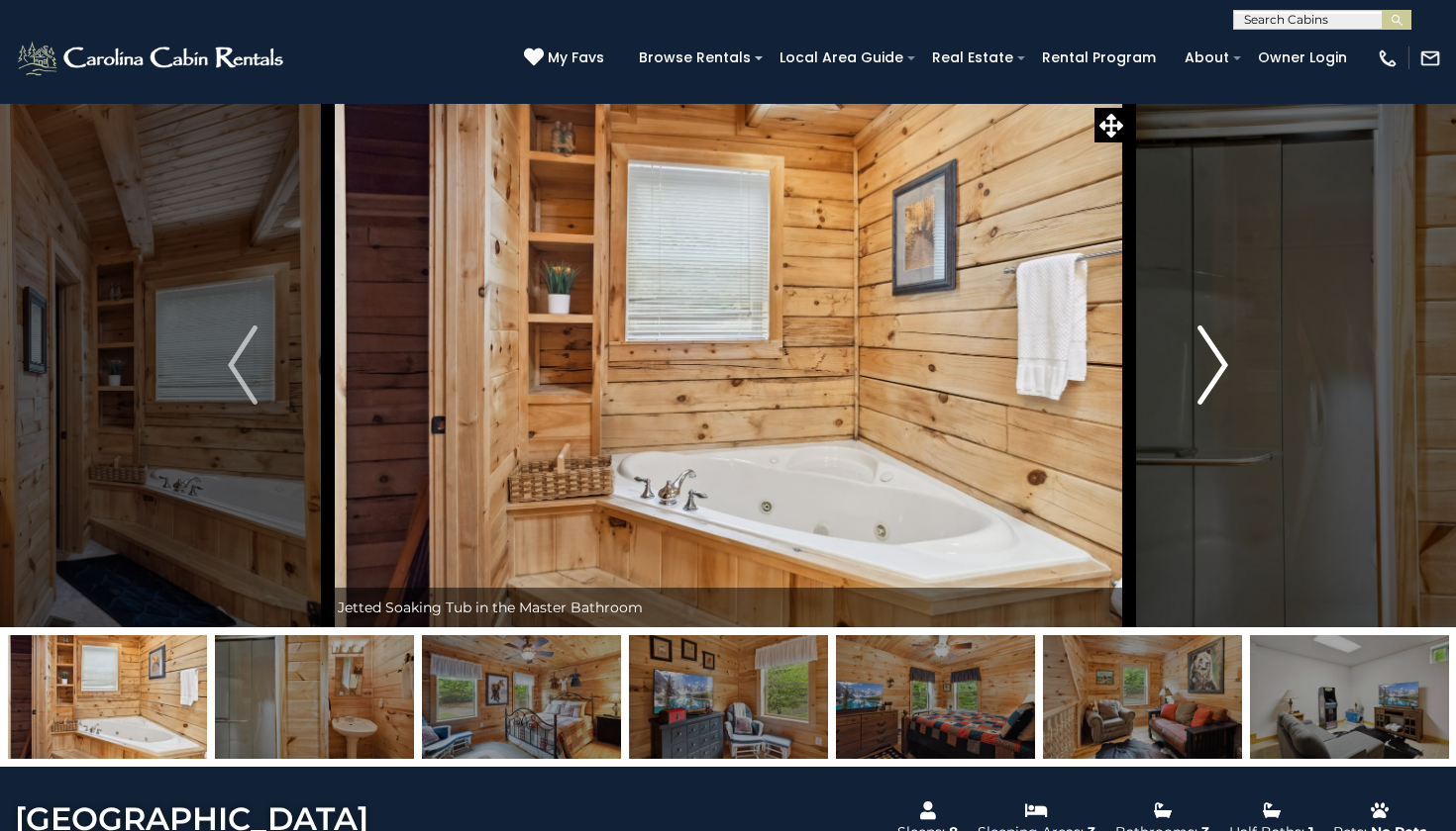
click at [1211, 386] on img "Next" at bounding box center [1213, 365] width 30 height 79
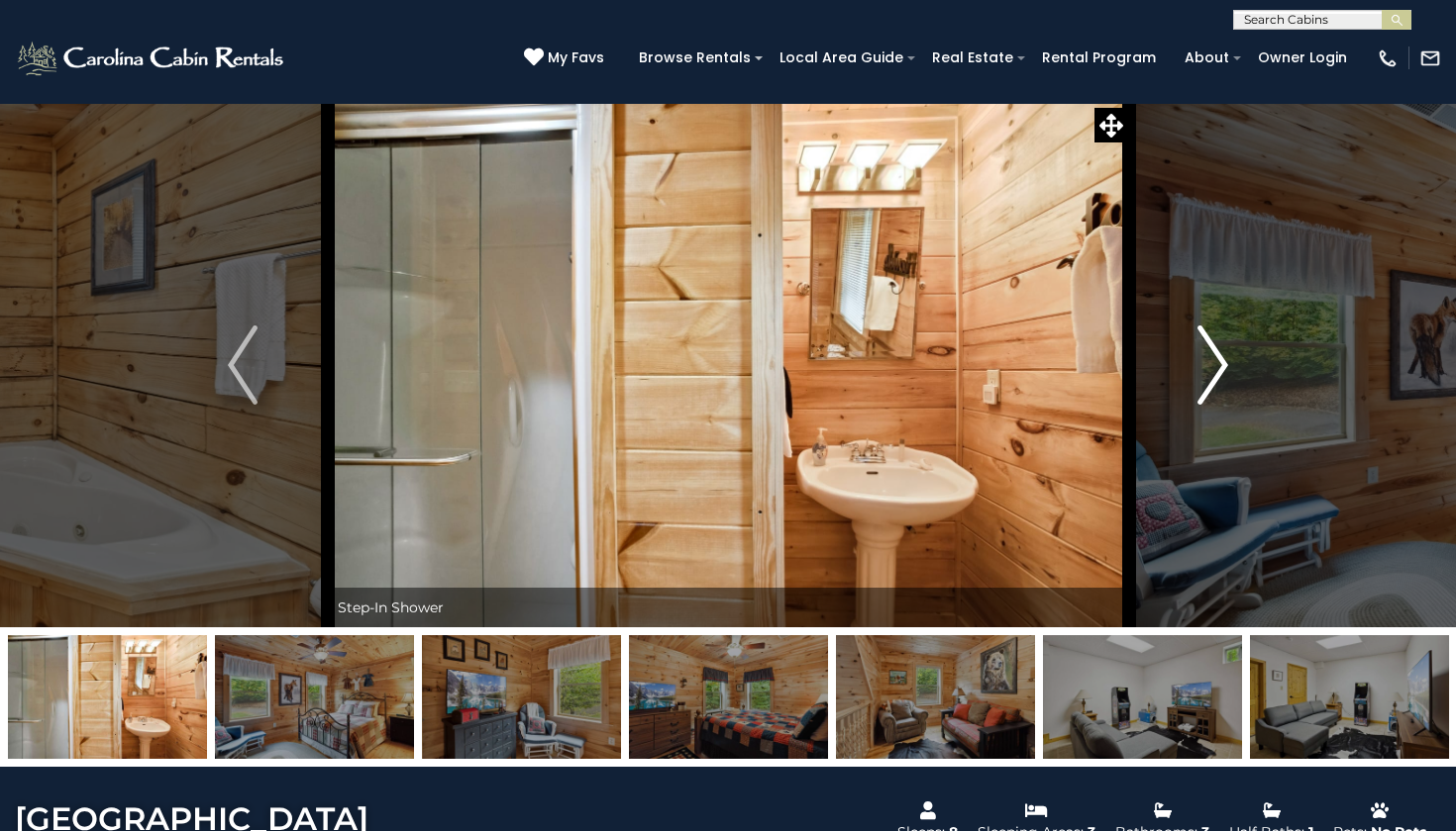
click at [1211, 386] on img "Next" at bounding box center [1213, 365] width 30 height 79
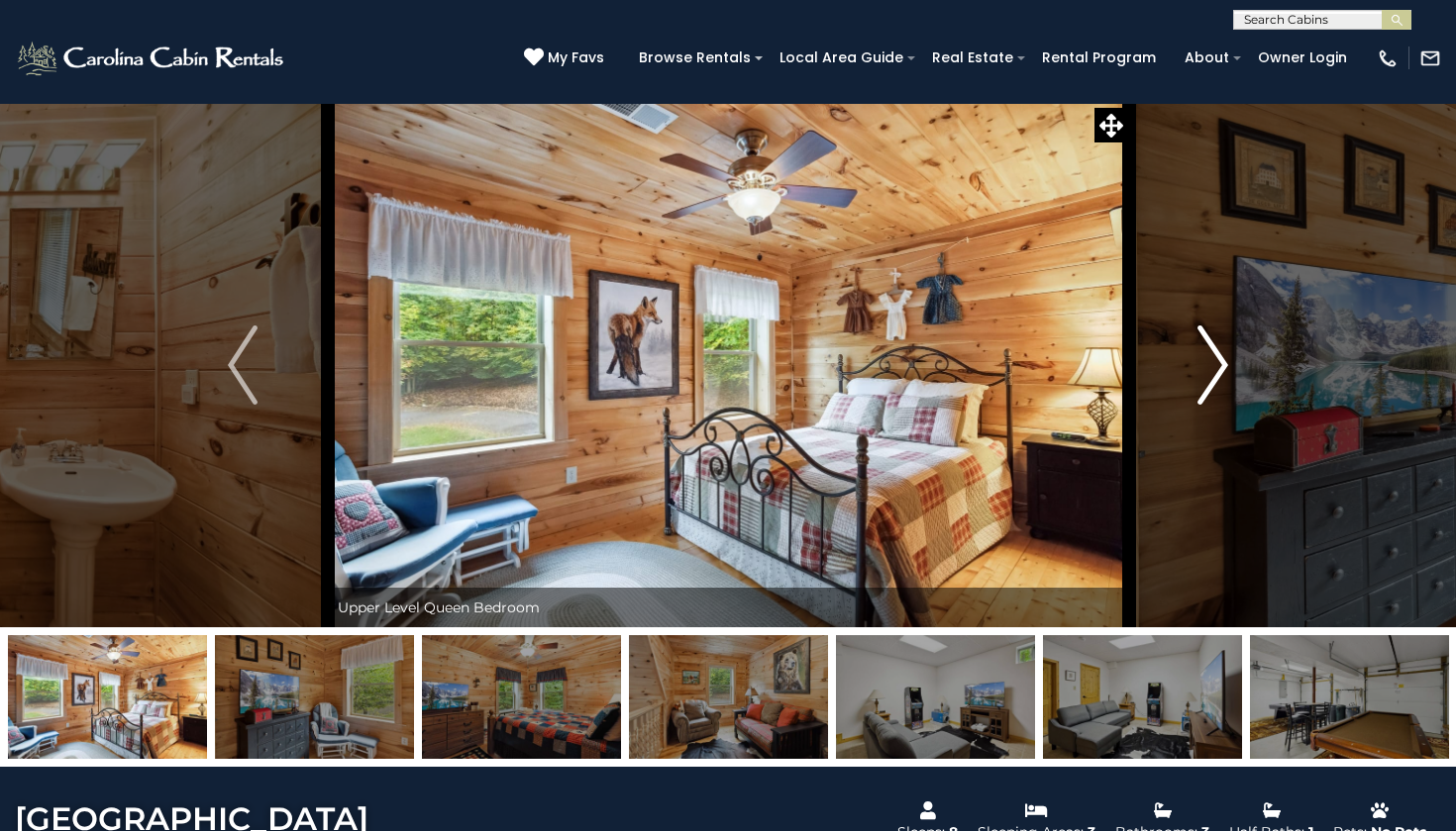
click at [1211, 386] on img "Next" at bounding box center [1213, 365] width 30 height 79
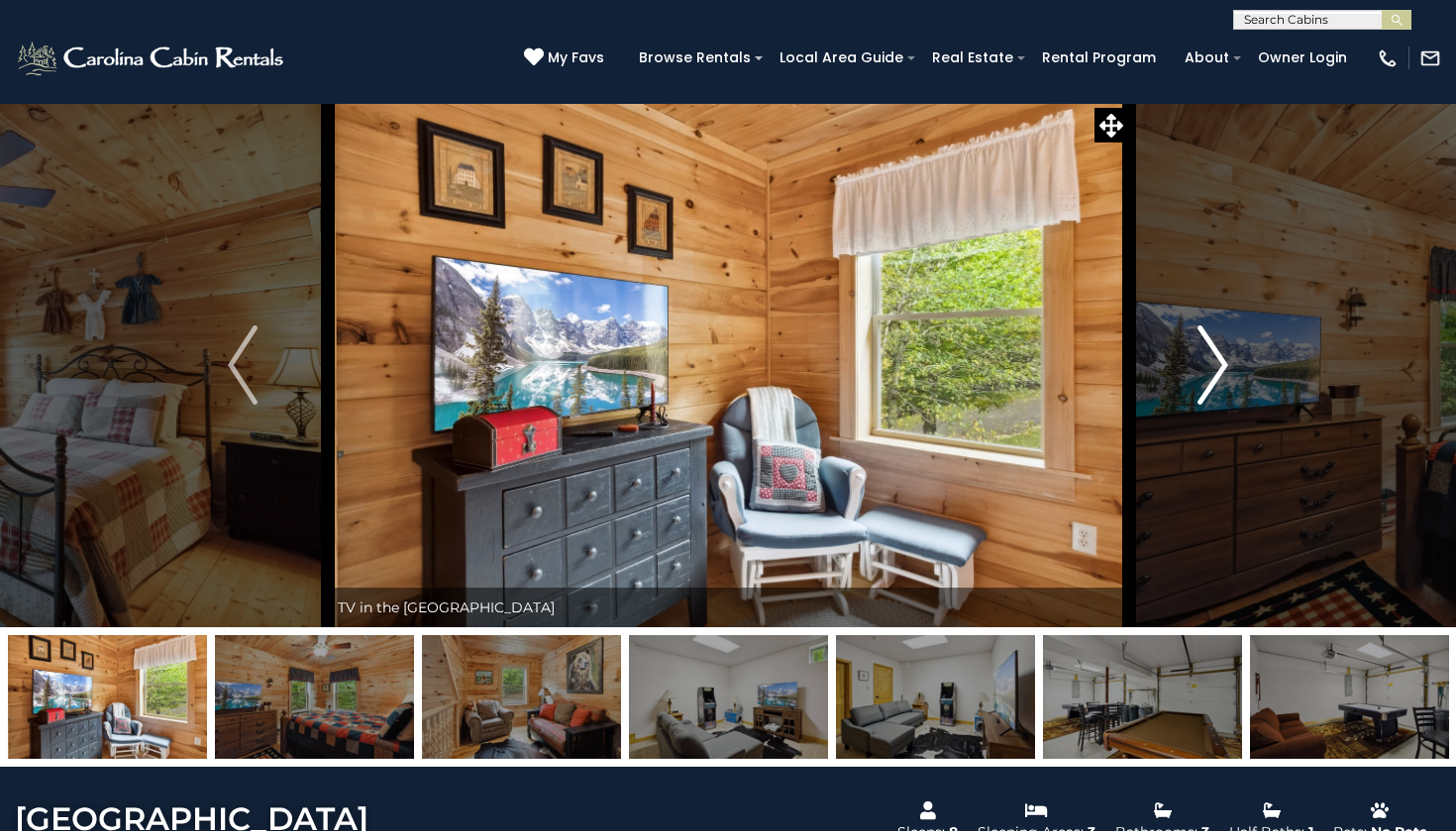
click at [1211, 386] on img "Next" at bounding box center [1213, 365] width 30 height 79
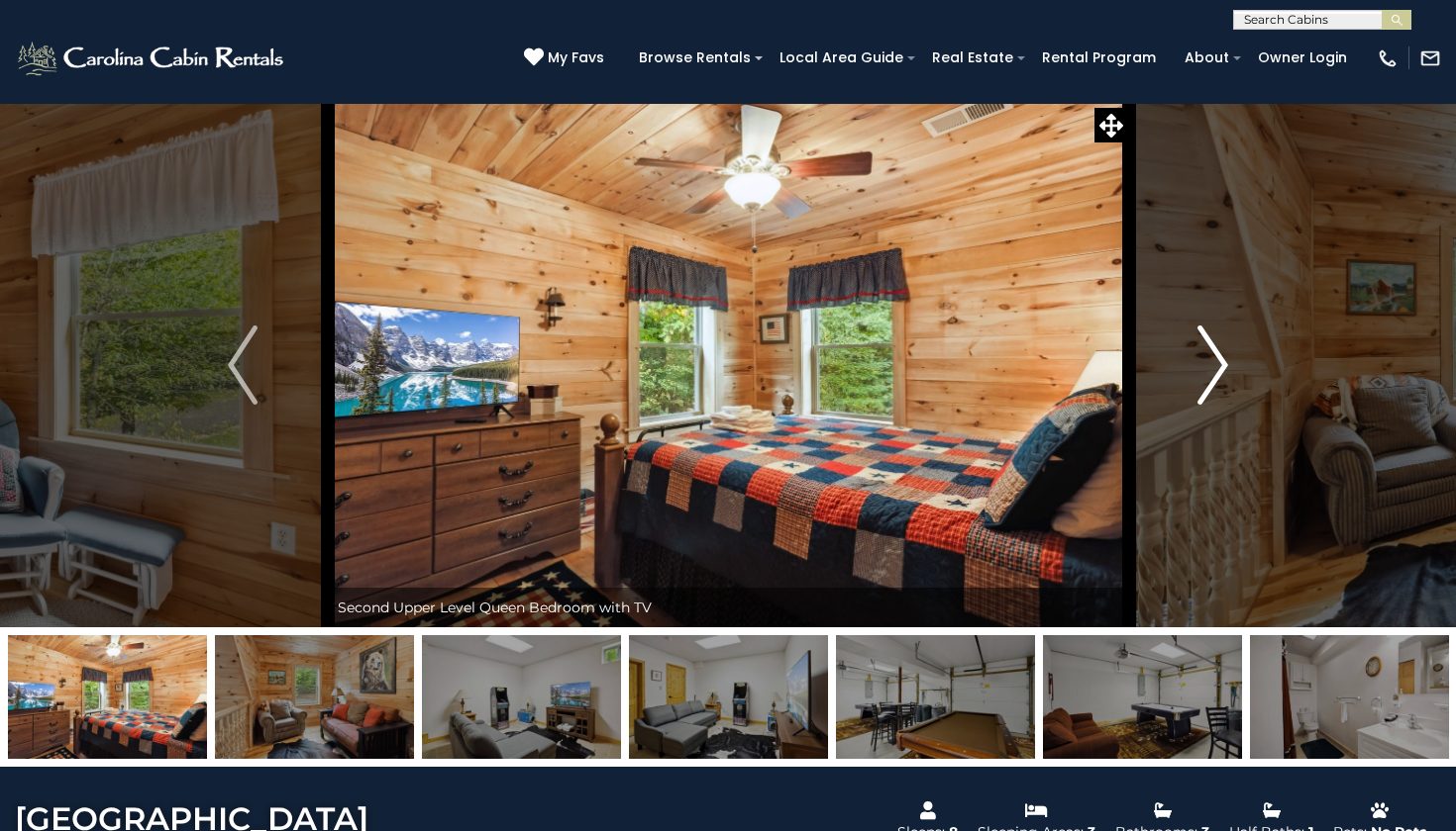
click at [1215, 379] on img "Next" at bounding box center [1213, 365] width 30 height 79
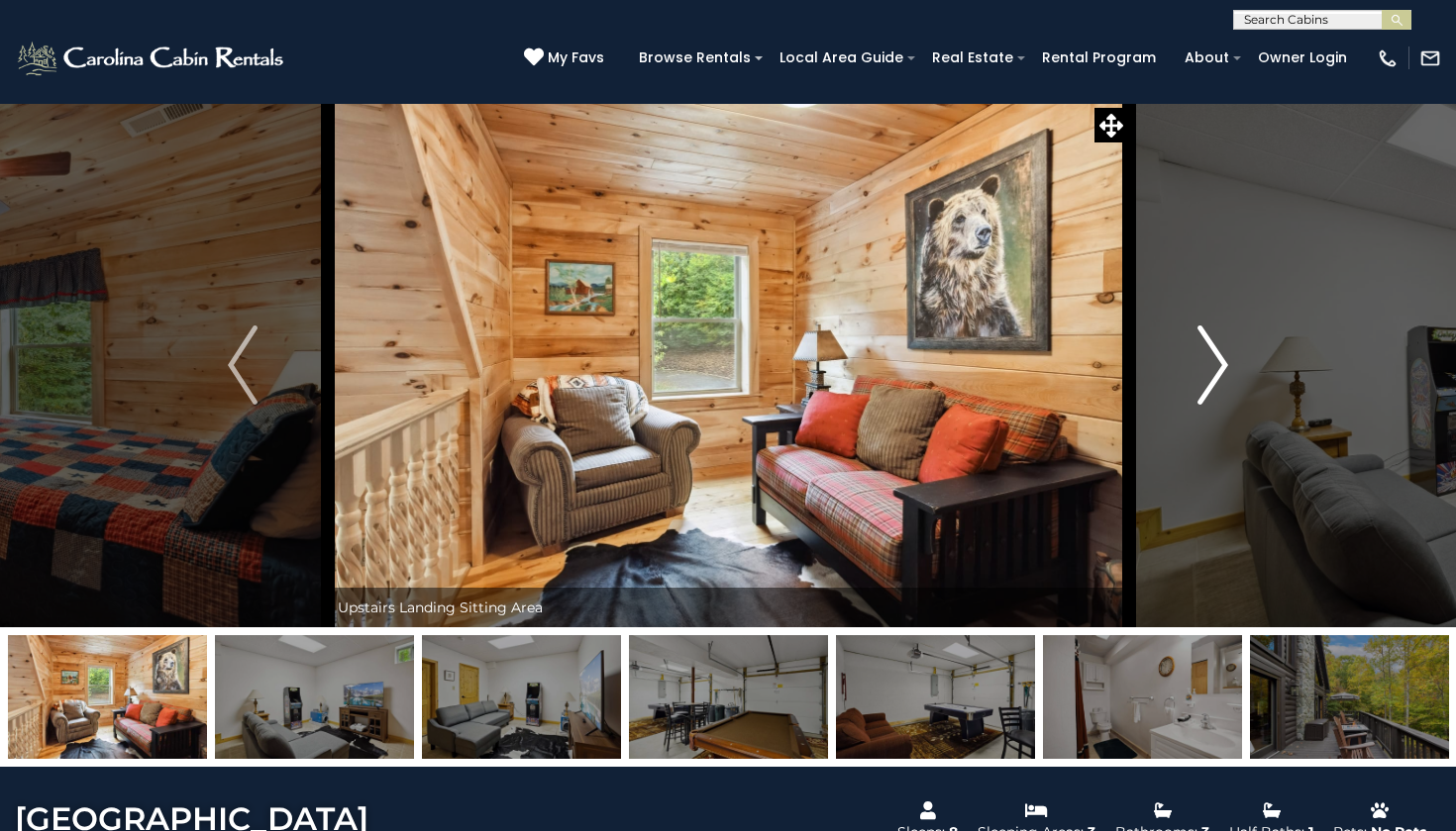
click at [1215, 379] on img "Next" at bounding box center [1213, 365] width 30 height 79
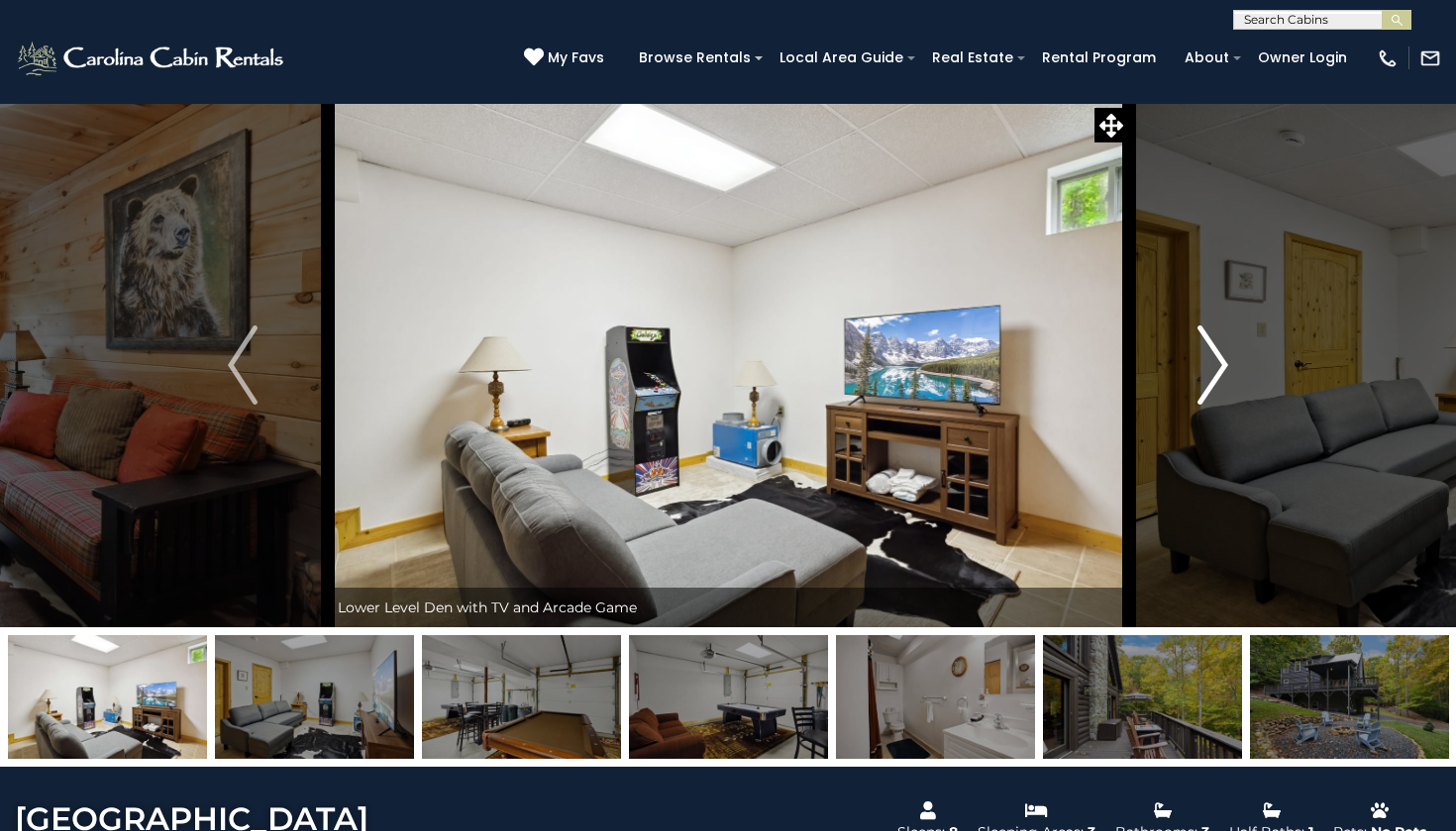
click at [1215, 380] on img "Next" at bounding box center [1213, 365] width 30 height 79
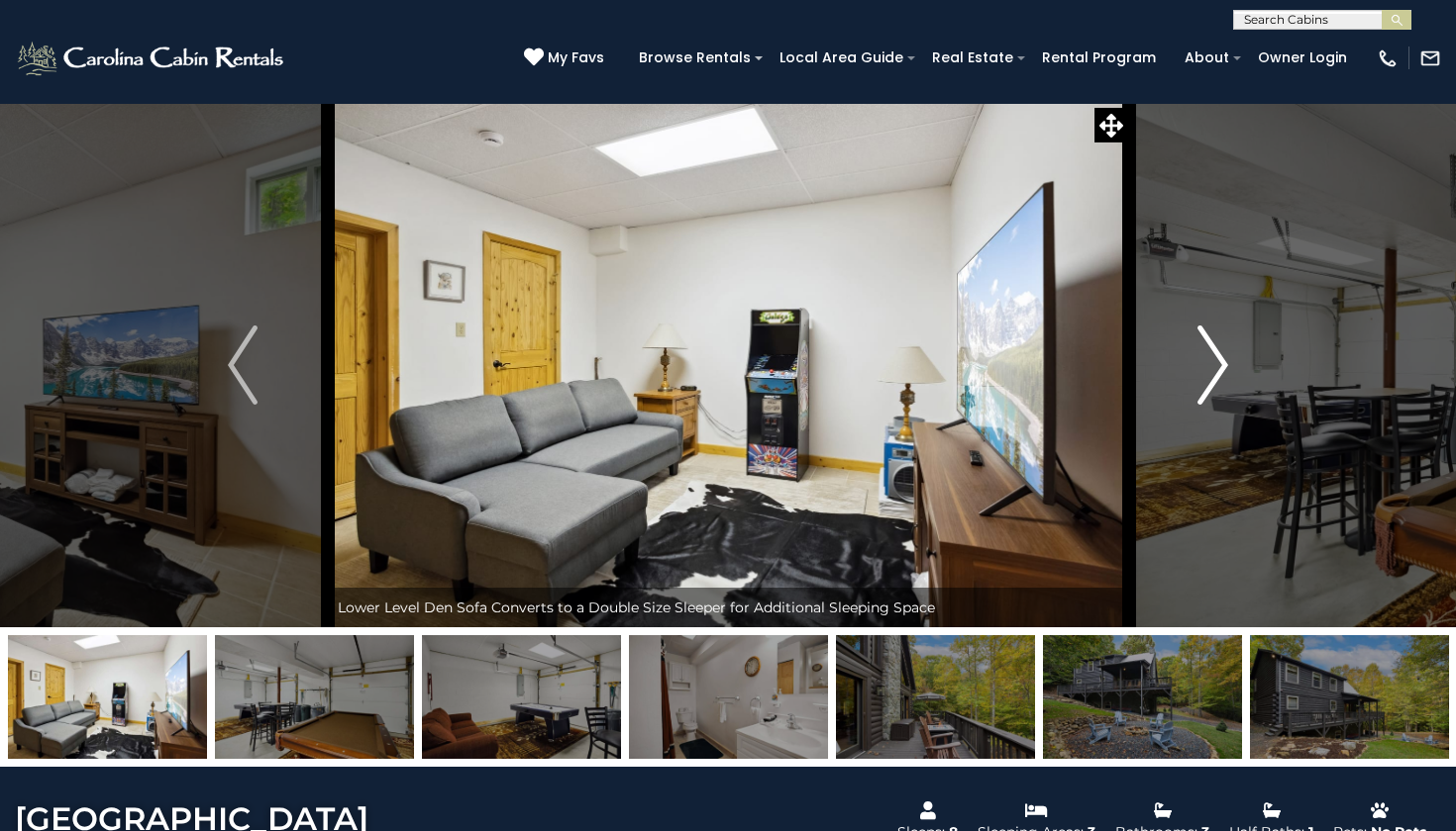
click at [1215, 379] on img "Next" at bounding box center [1213, 365] width 30 height 79
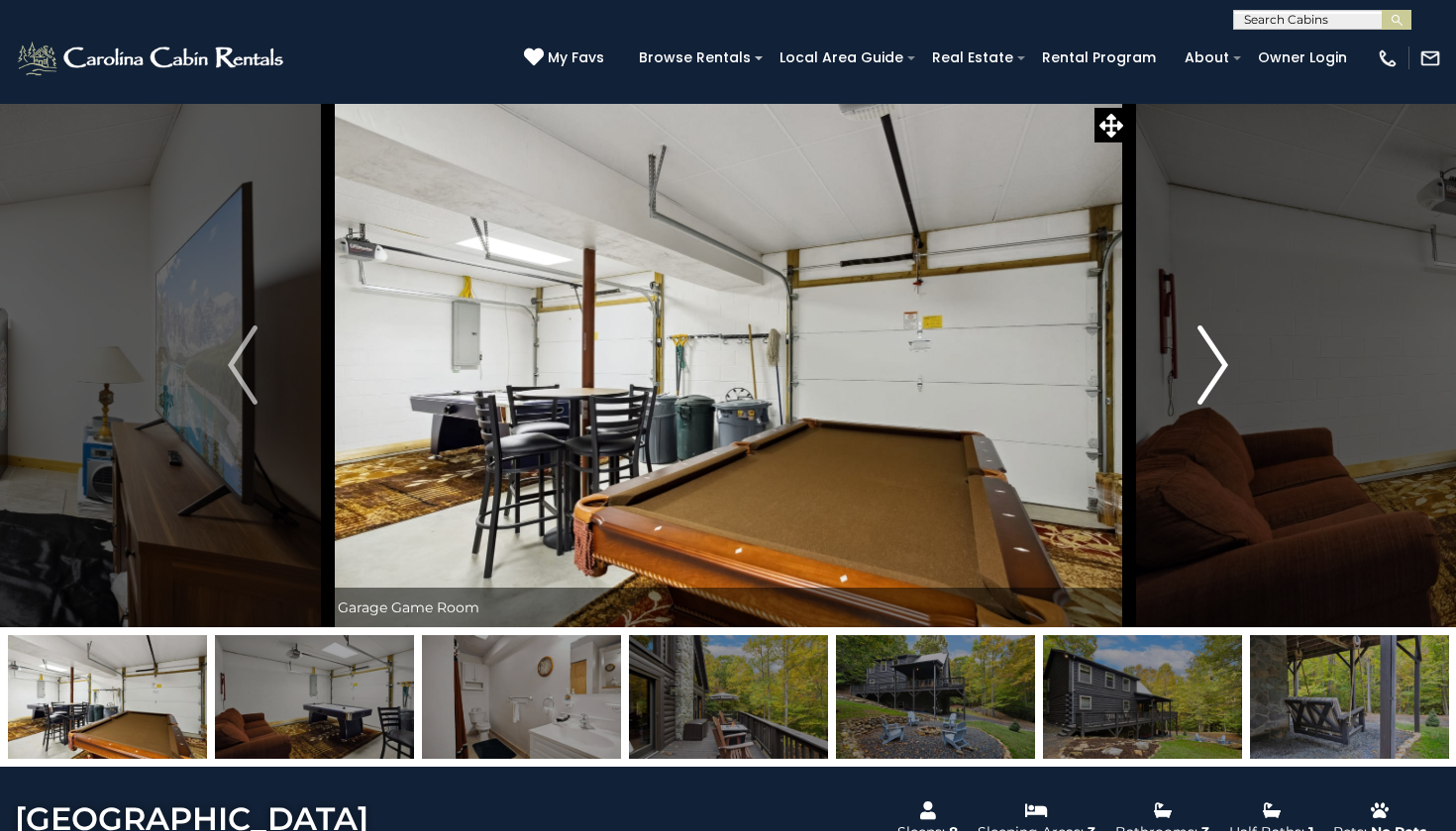
click at [1215, 379] on img "Next" at bounding box center [1213, 365] width 30 height 79
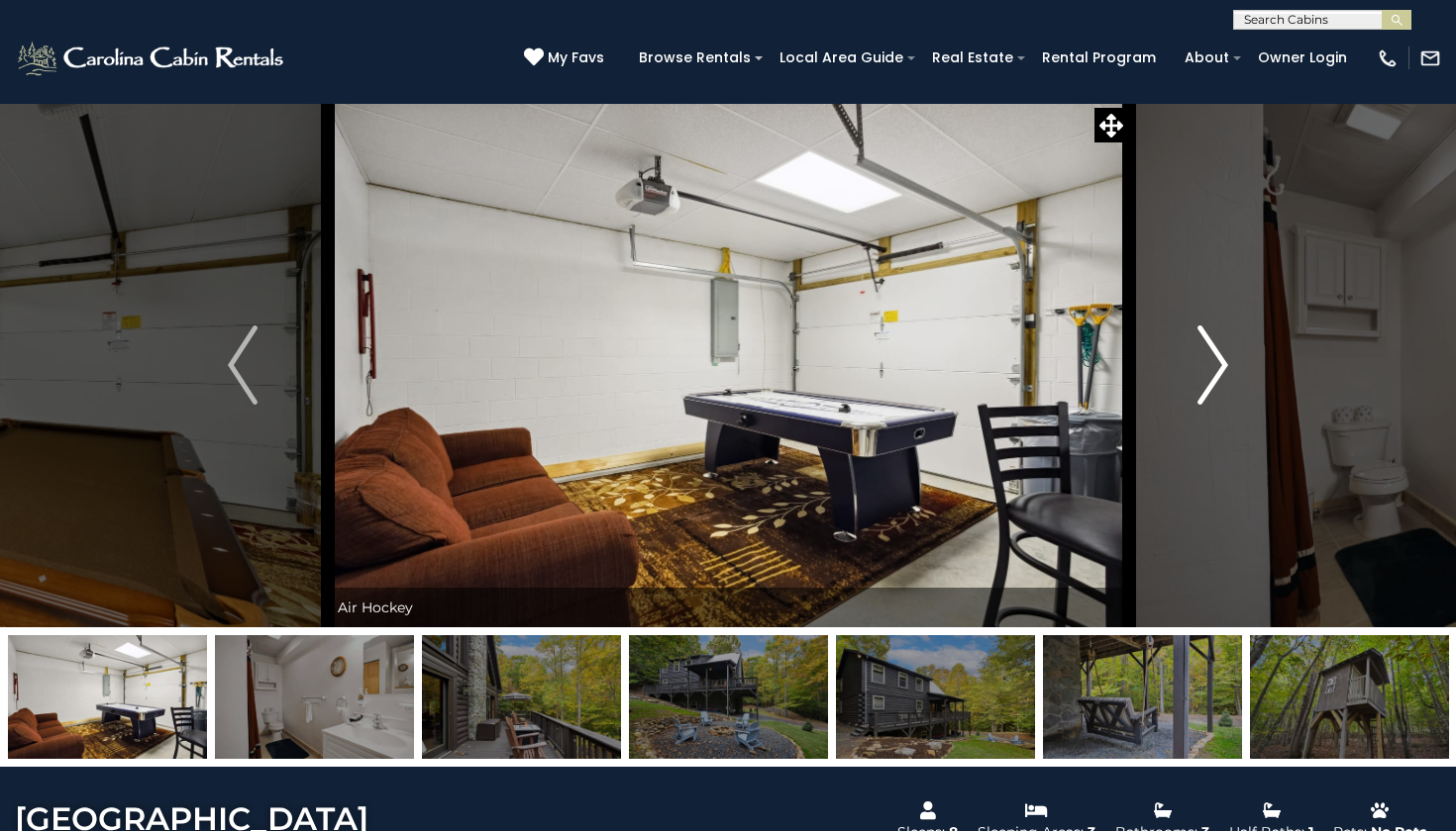
click at [1215, 379] on img "Next" at bounding box center [1213, 365] width 30 height 79
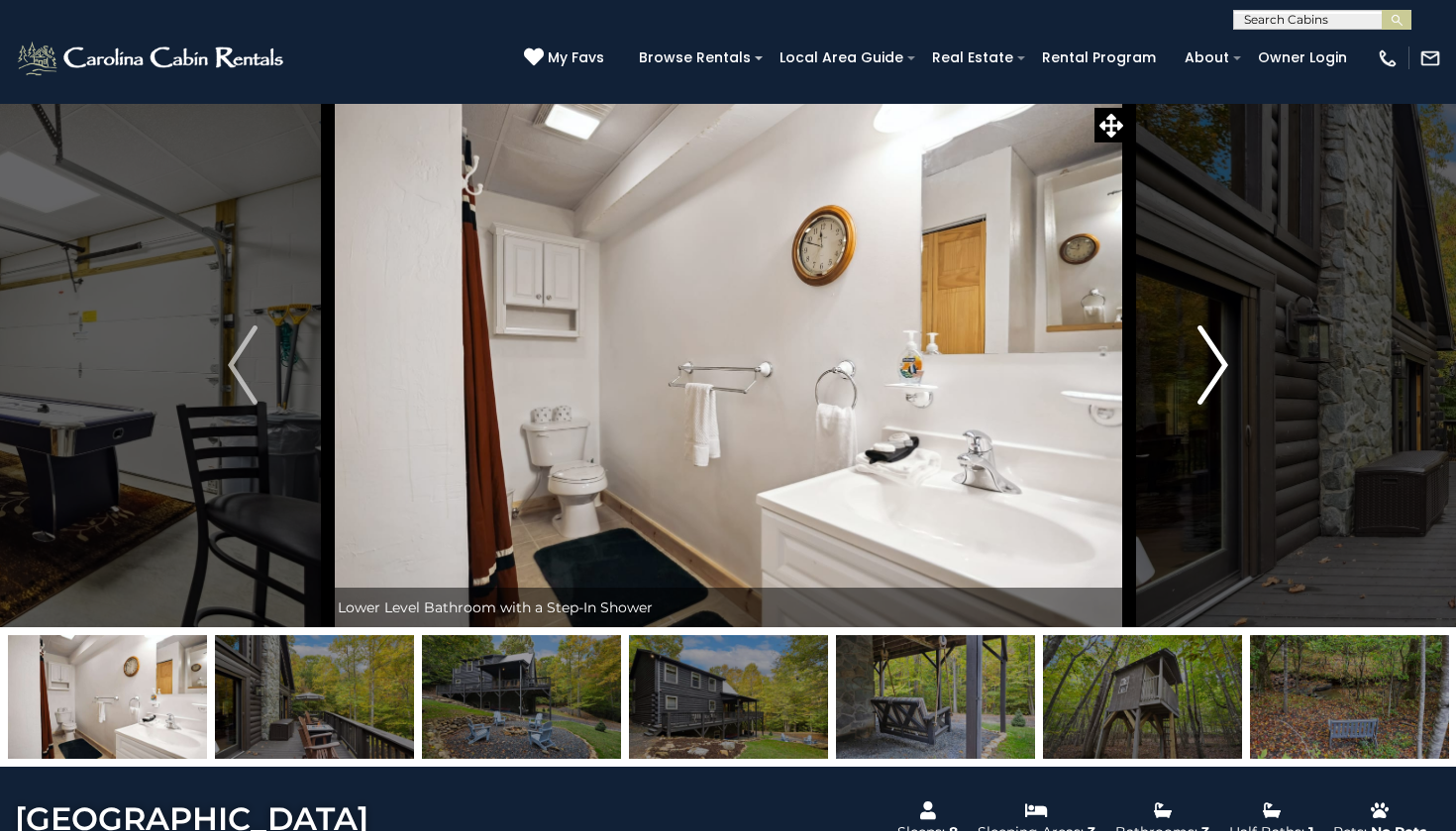
click at [1215, 379] on img "Next" at bounding box center [1213, 365] width 30 height 79
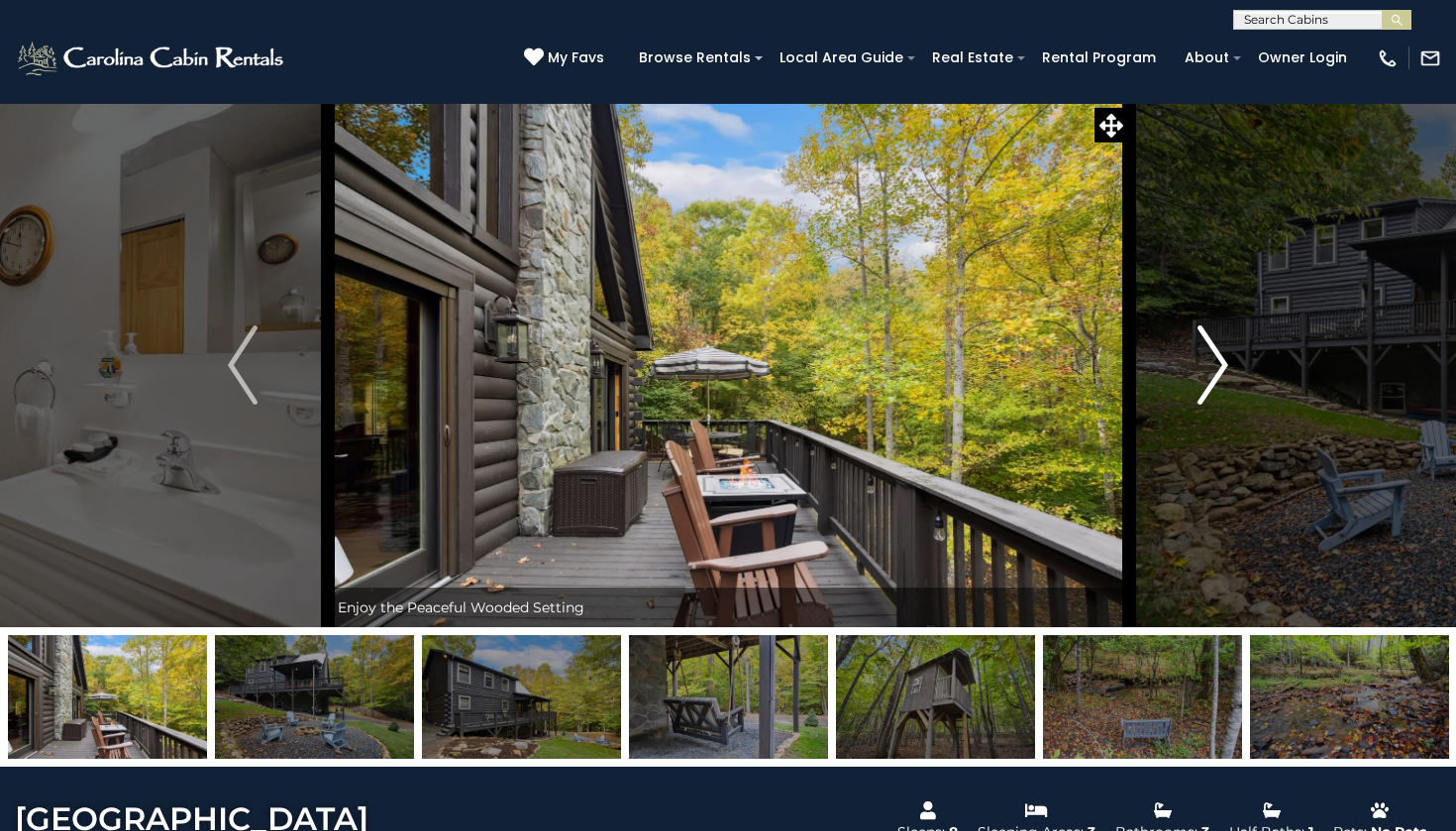
click at [1215, 379] on img "Next" at bounding box center [1213, 365] width 30 height 79
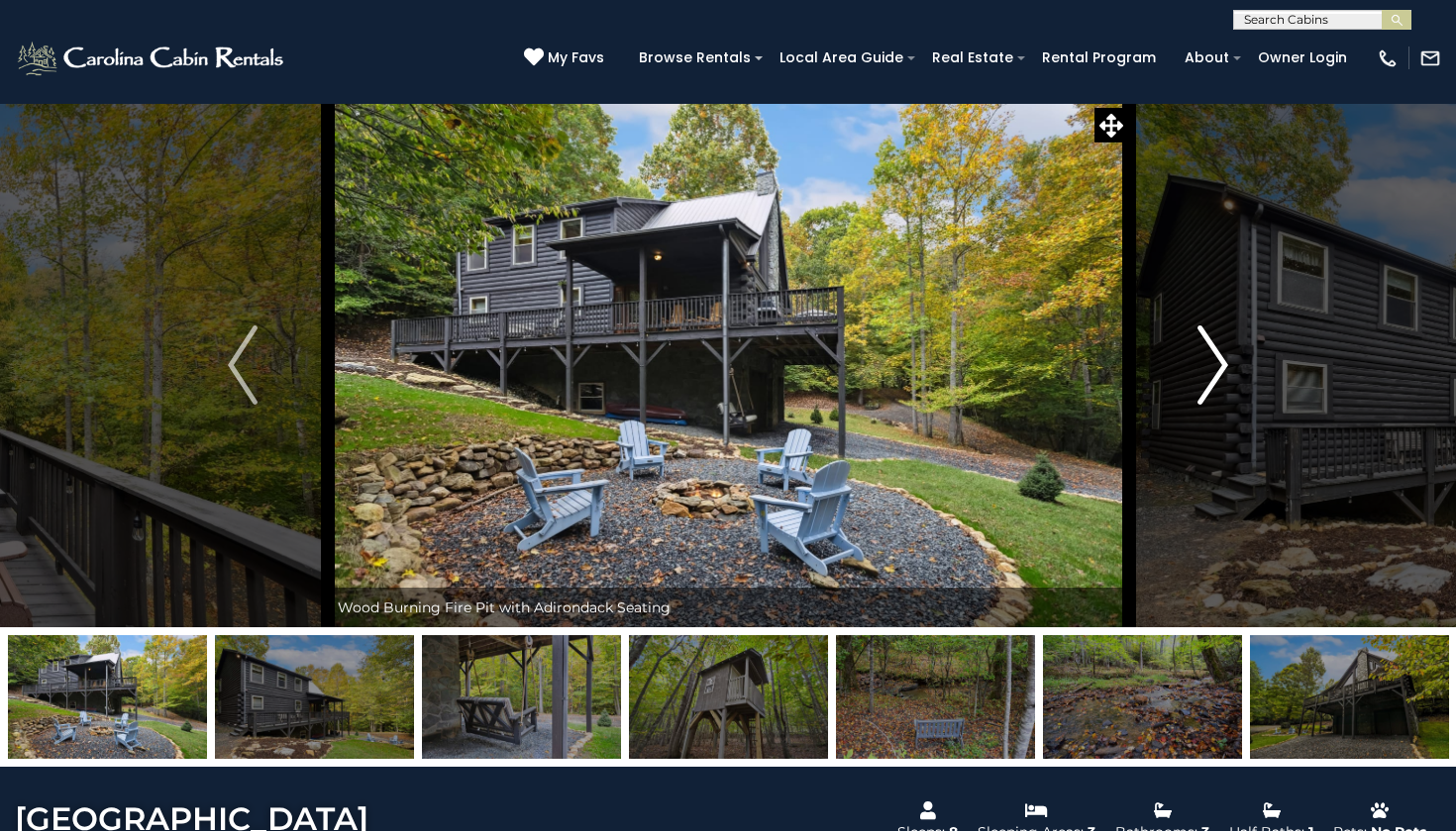
click at [1215, 380] on img "Next" at bounding box center [1213, 365] width 30 height 79
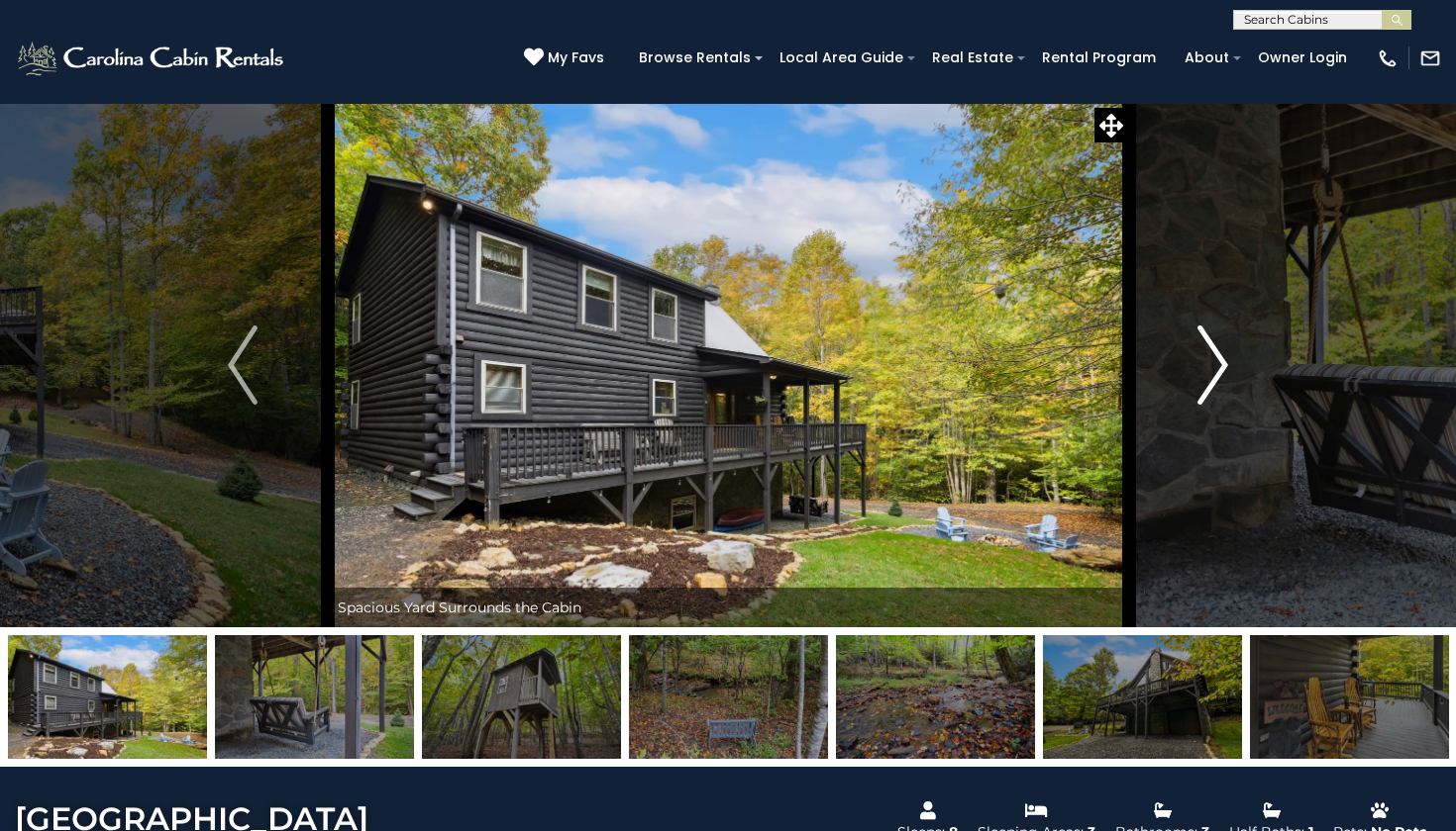
click at [1215, 380] on img "Next" at bounding box center [1213, 365] width 30 height 79
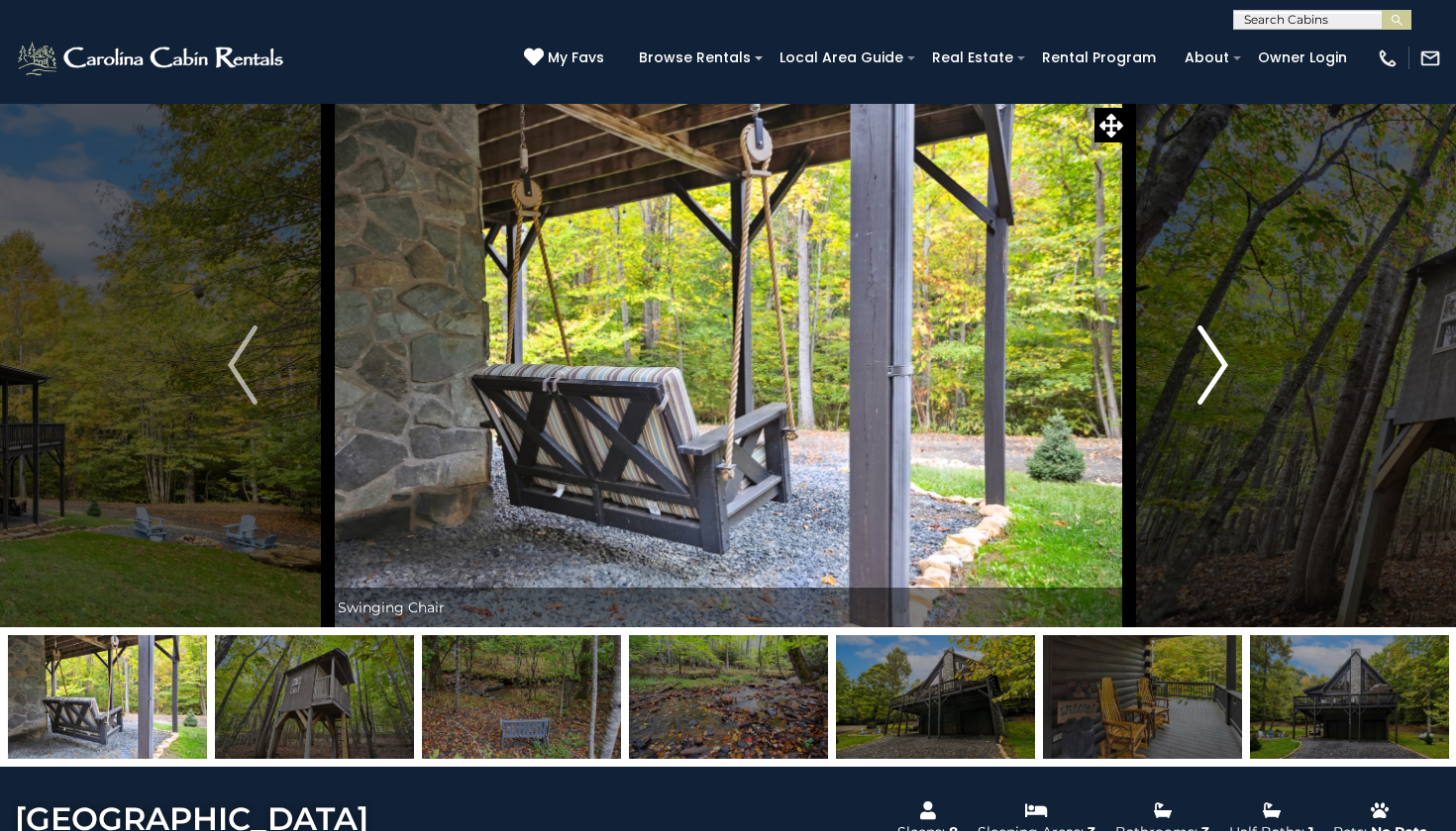
click at [1215, 380] on img "Next" at bounding box center [1213, 365] width 30 height 79
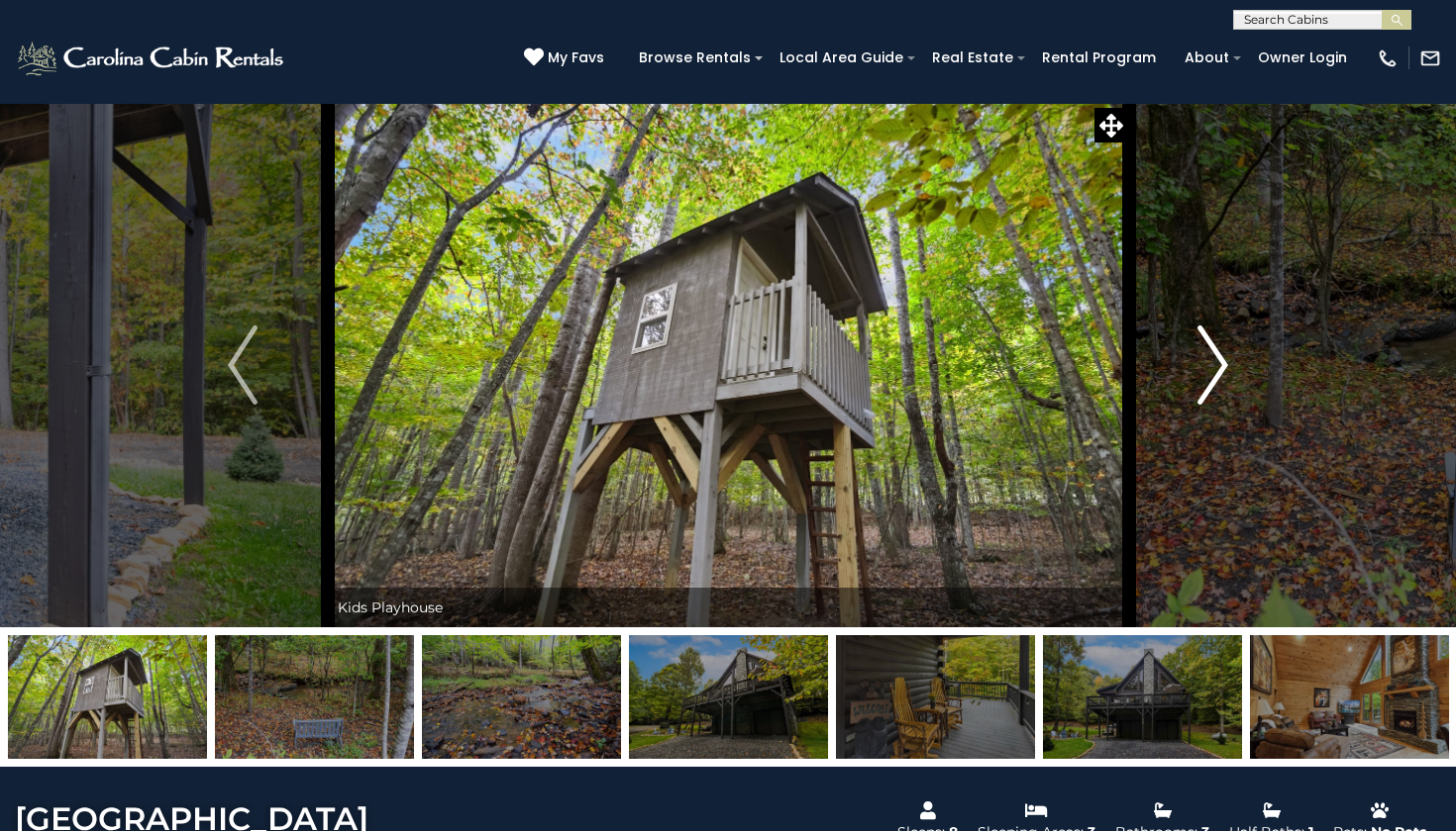
click at [1215, 381] on img "Next" at bounding box center [1213, 365] width 30 height 79
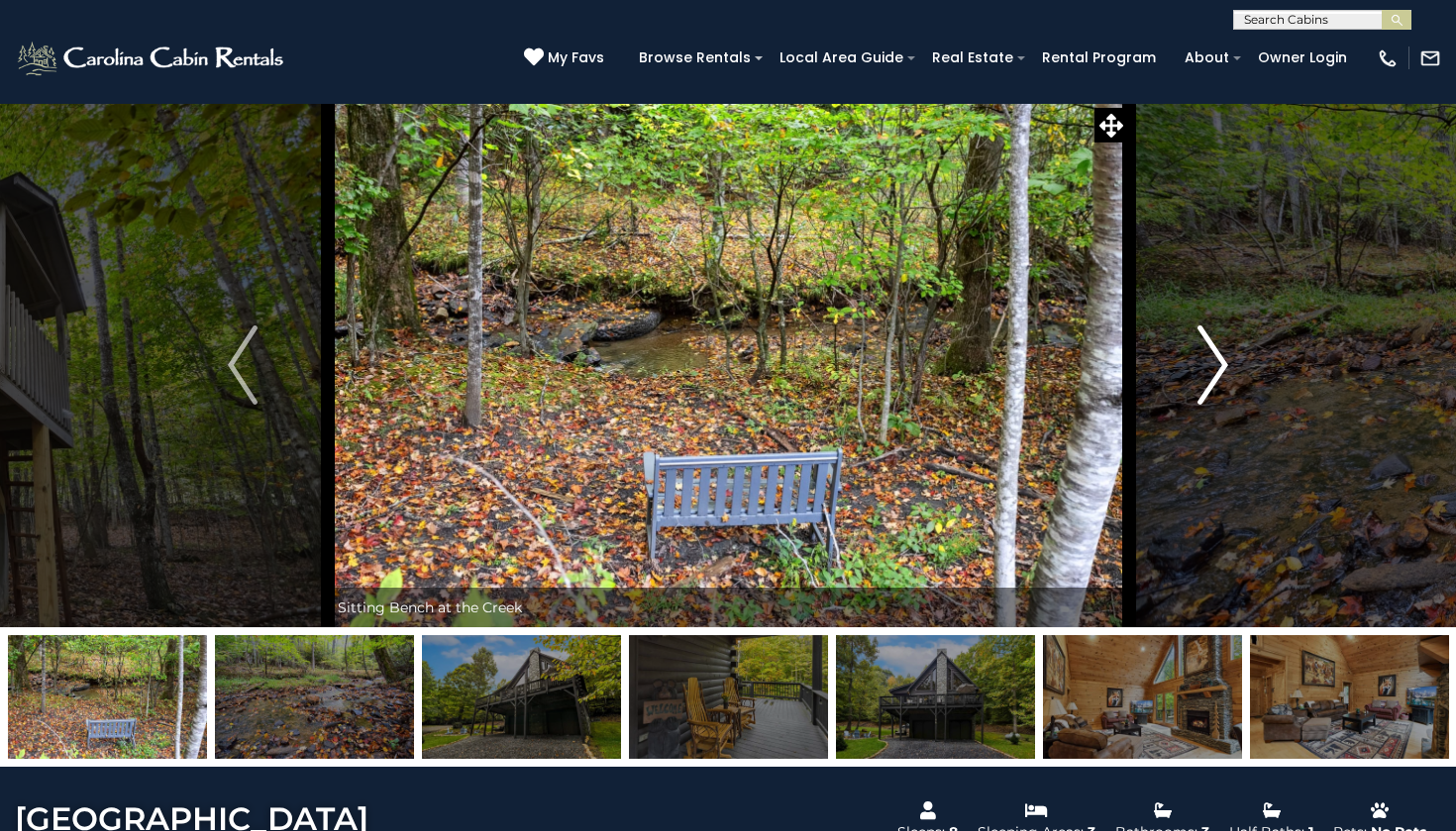
click at [1215, 381] on img "Next" at bounding box center [1213, 365] width 30 height 79
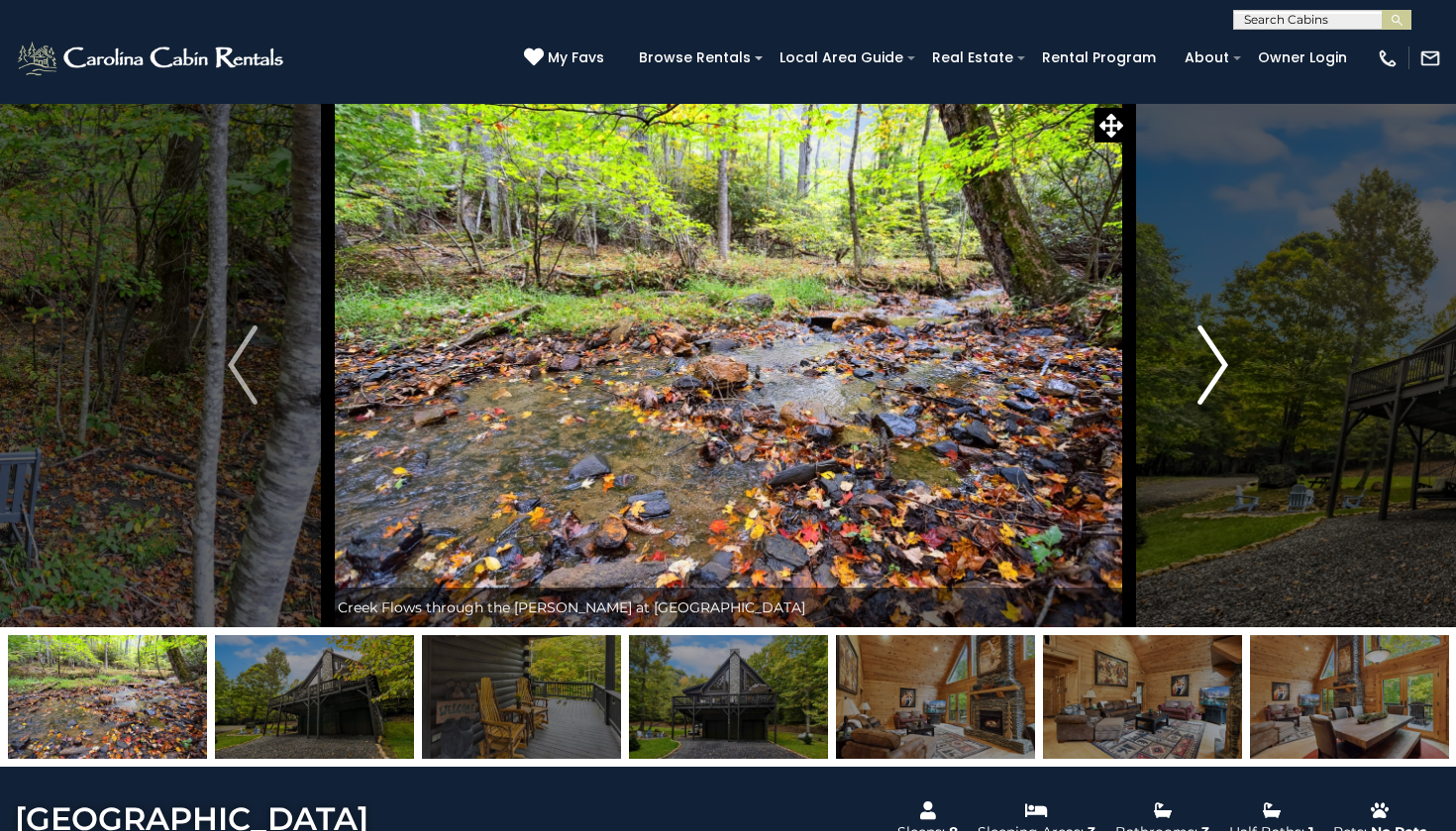
click at [1215, 382] on img "Next" at bounding box center [1213, 365] width 30 height 79
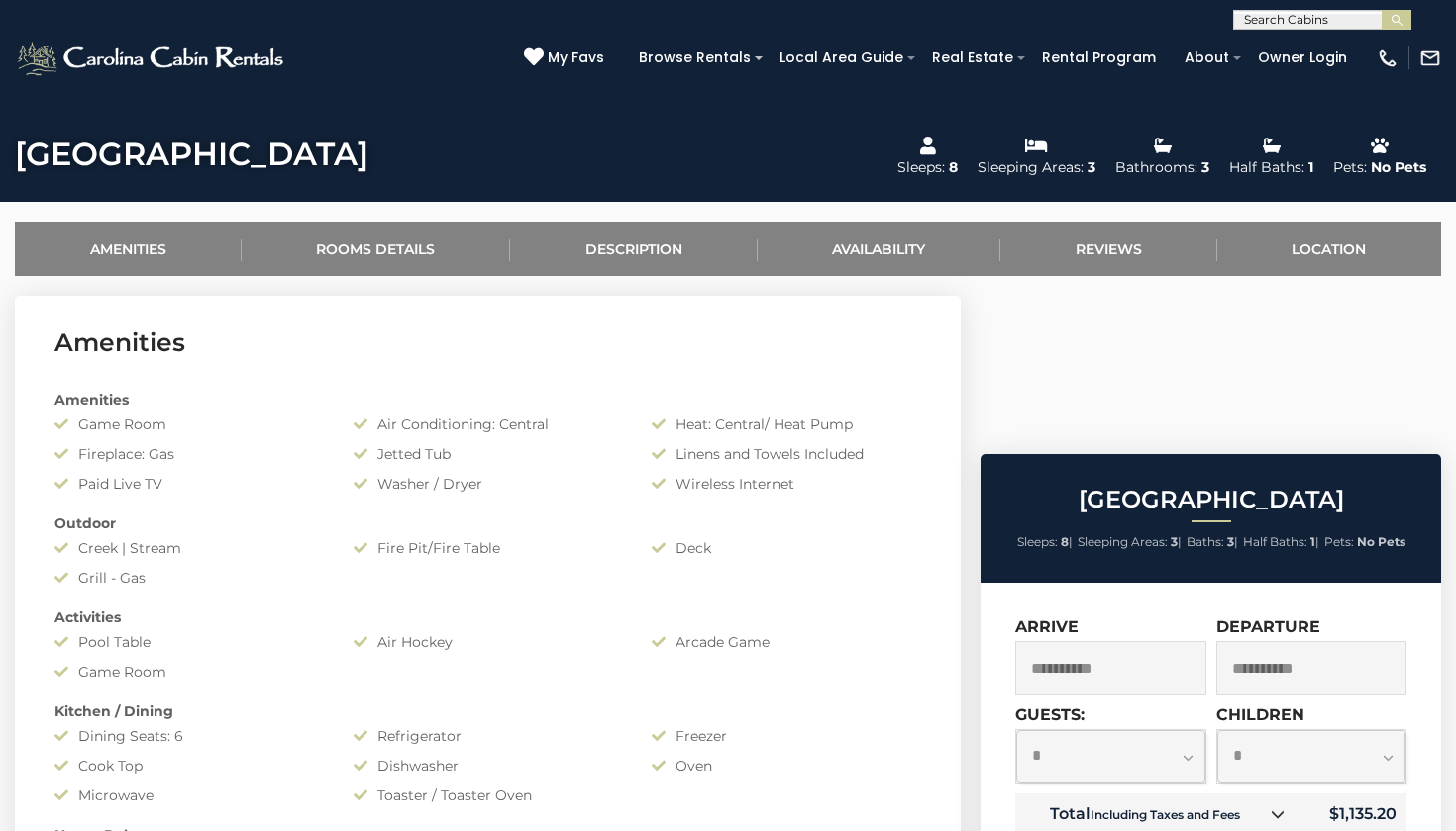
scroll to position [653, 0]
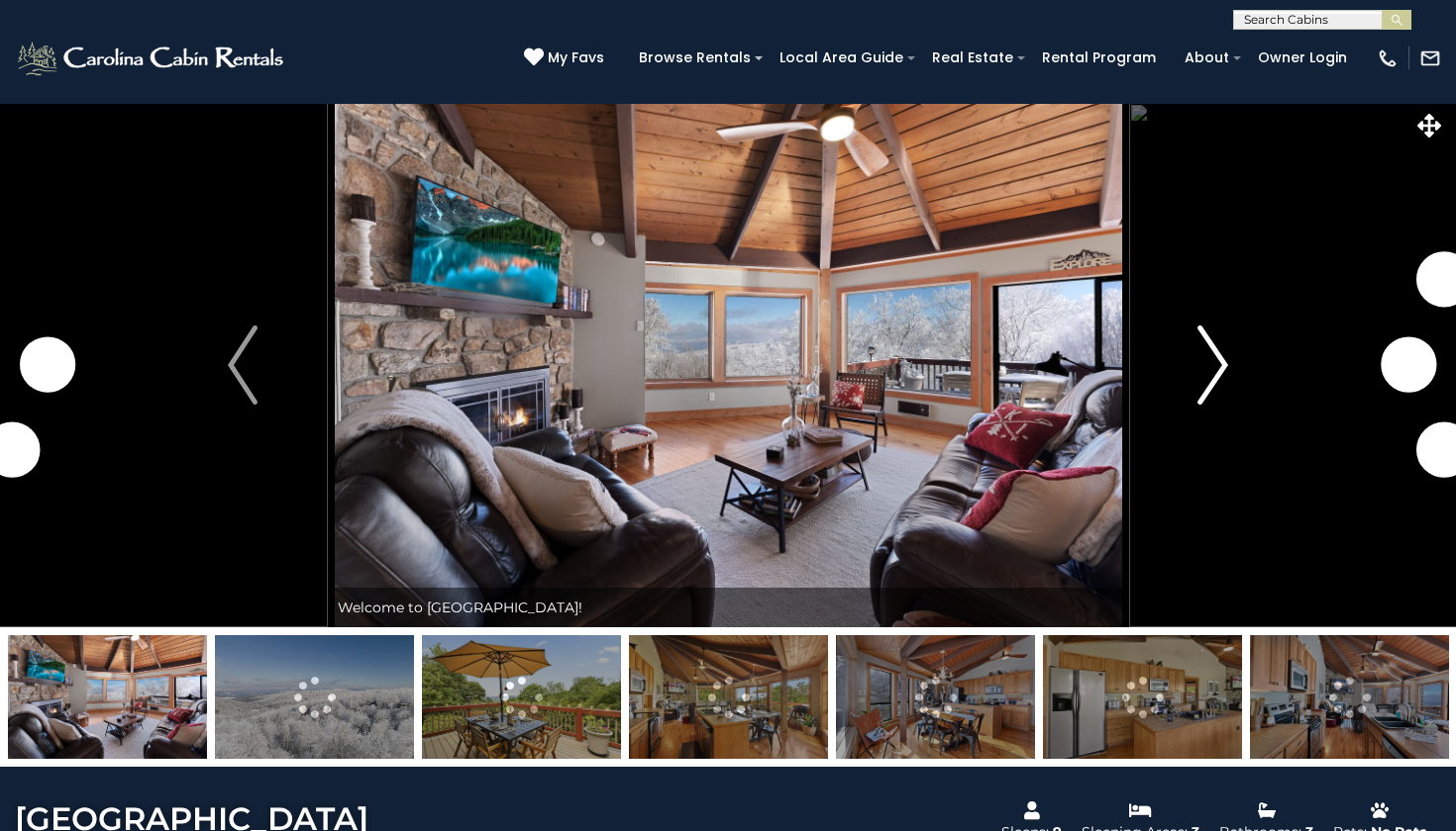
click at [1222, 372] on img "Next" at bounding box center [1213, 365] width 30 height 79
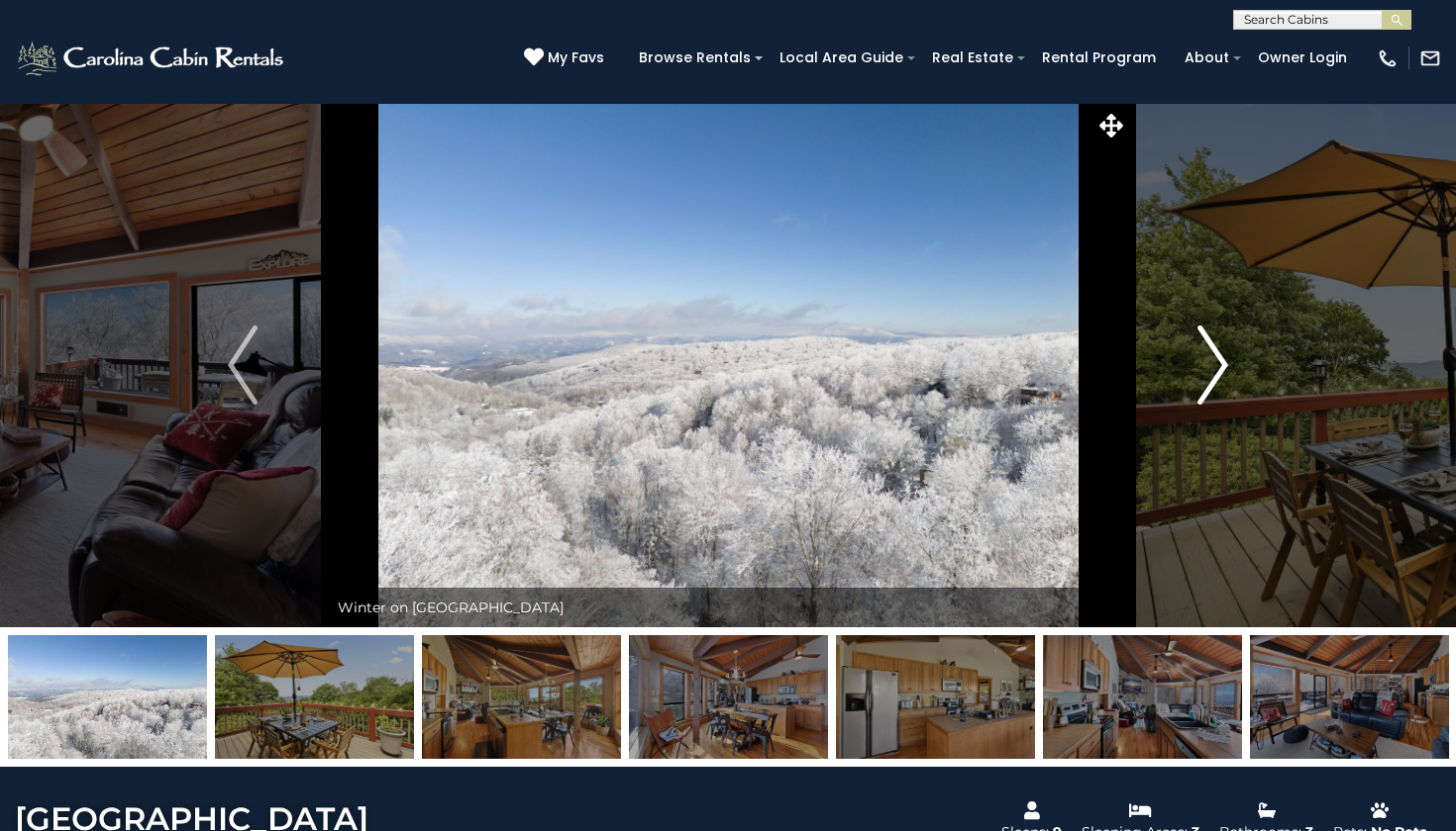
click at [1227, 381] on img "Next" at bounding box center [1213, 365] width 30 height 79
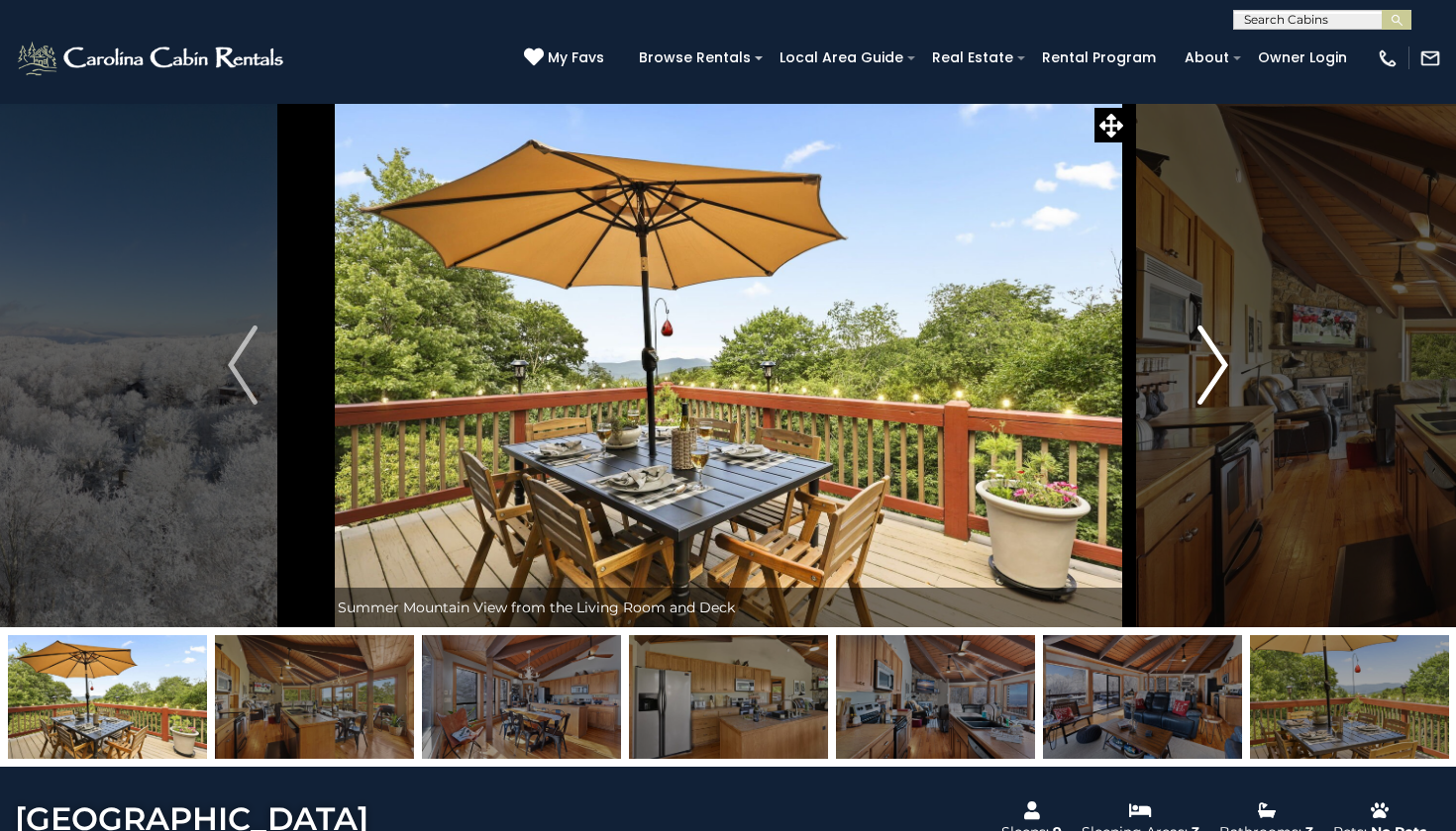
click at [1230, 377] on button "Next" at bounding box center [1212, 365] width 169 height 524
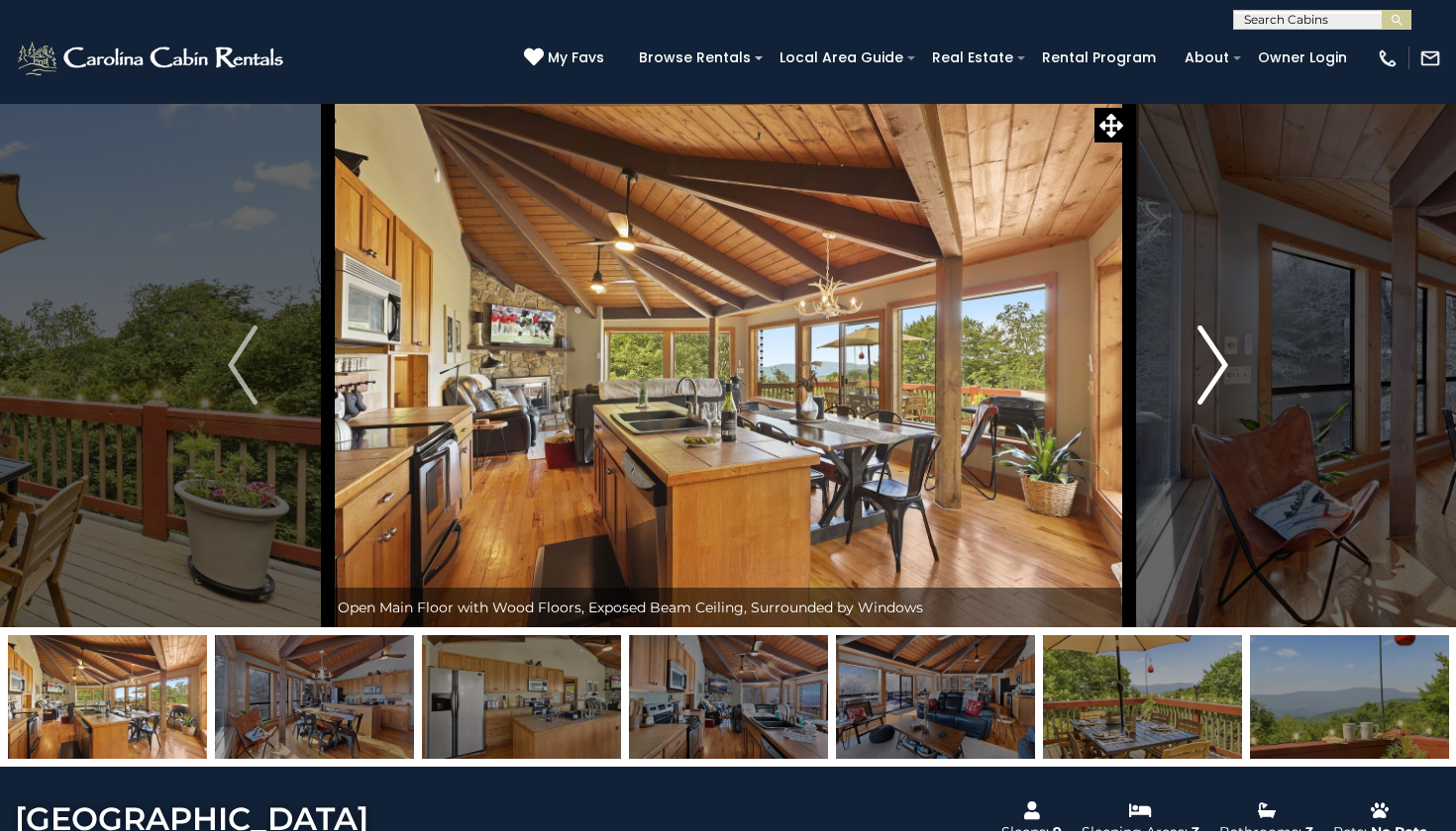
click at [1225, 367] on img "Next" at bounding box center [1213, 365] width 30 height 79
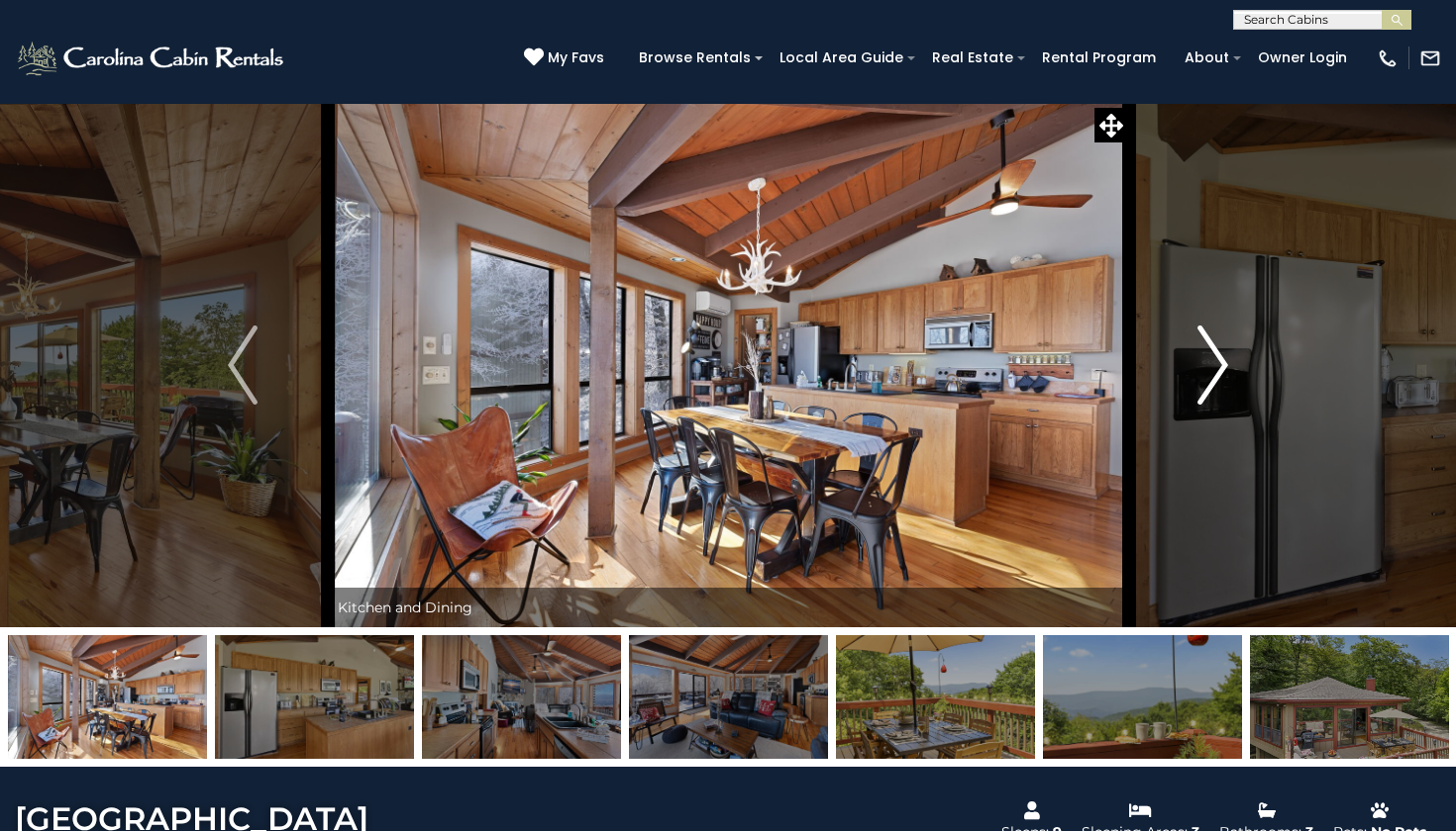
click at [1225, 367] on img "Next" at bounding box center [1213, 365] width 30 height 79
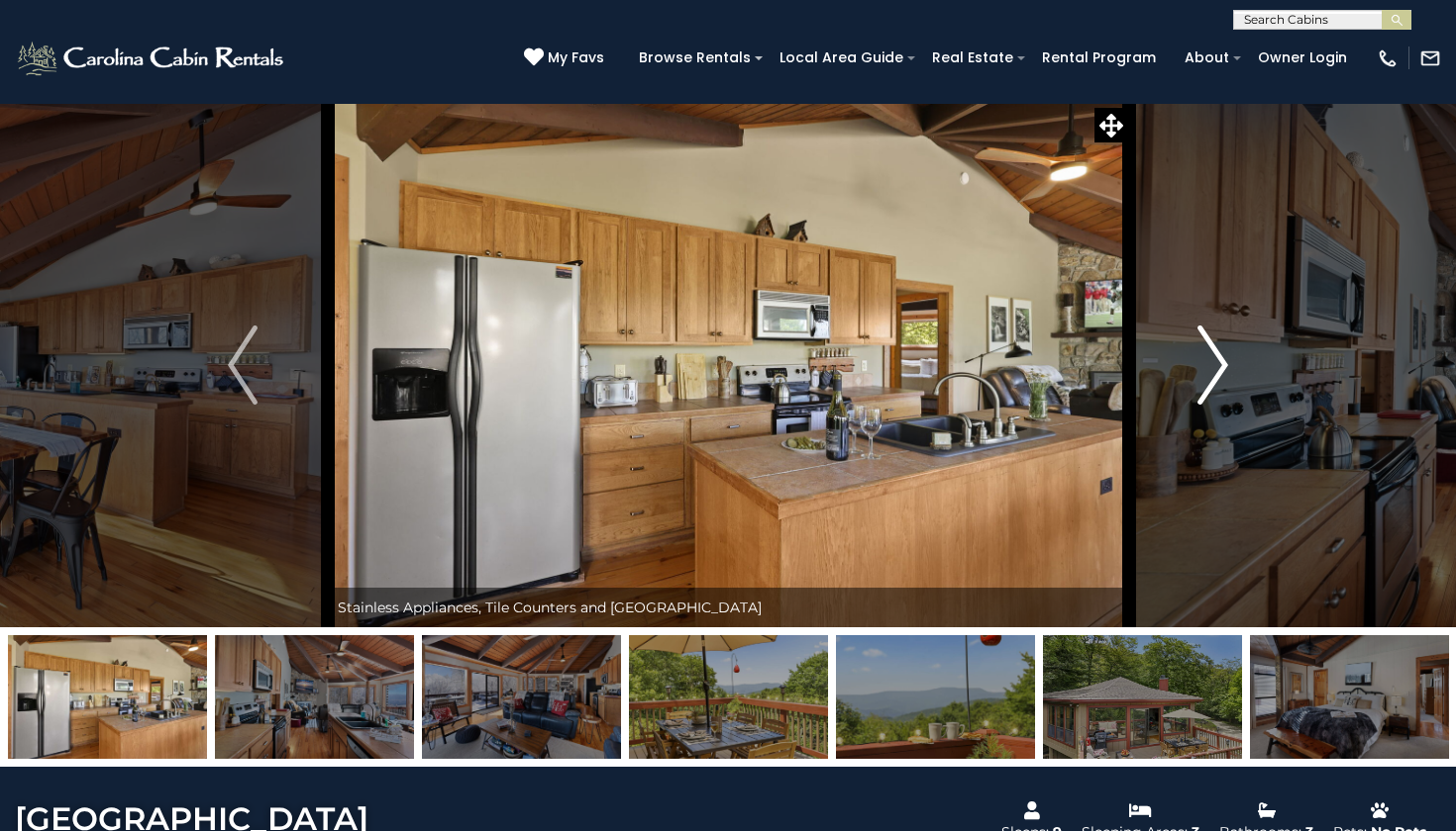
click at [1225, 367] on img "Next" at bounding box center [1213, 365] width 30 height 79
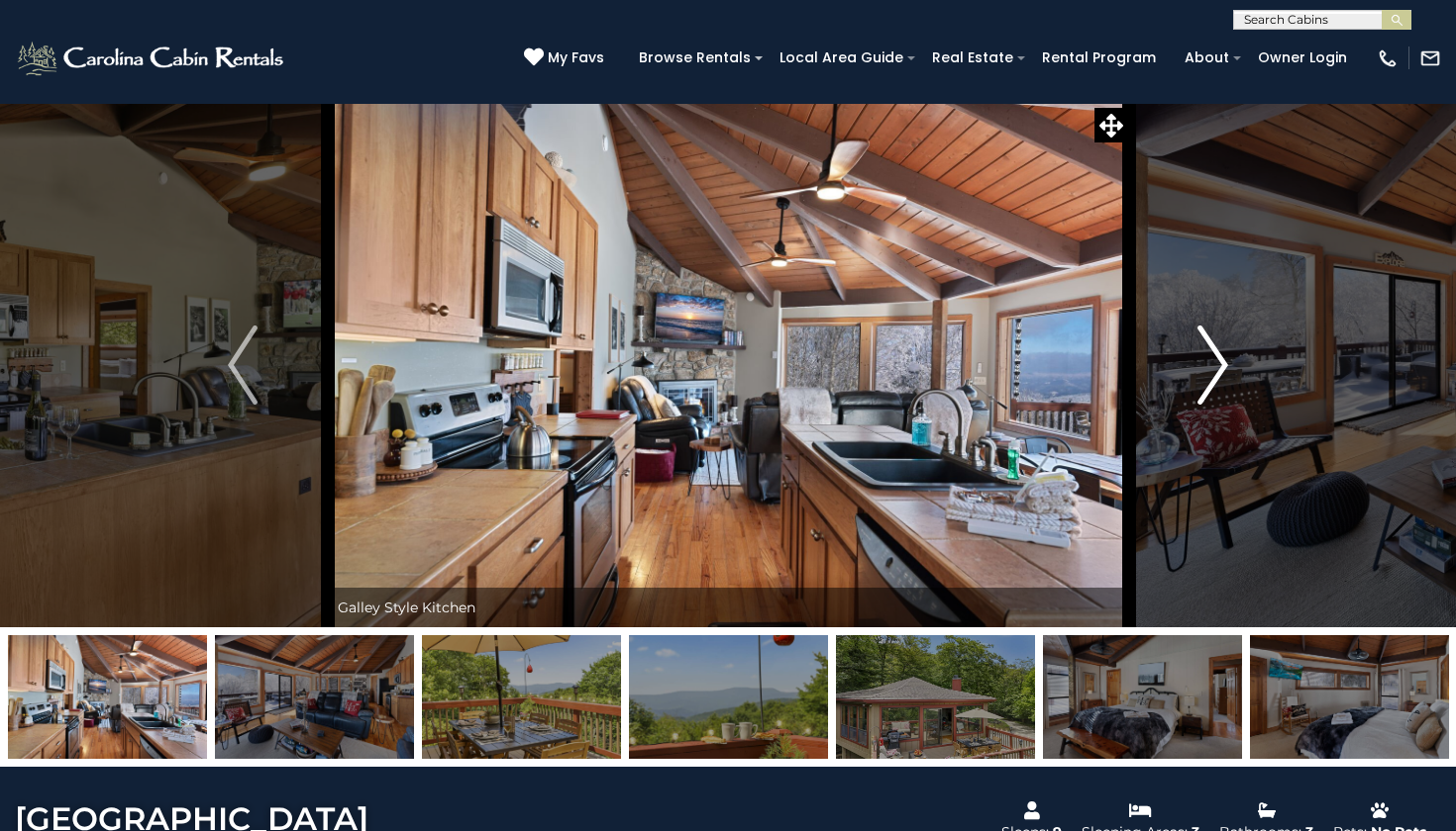
click at [1225, 367] on img "Next" at bounding box center [1213, 365] width 30 height 79
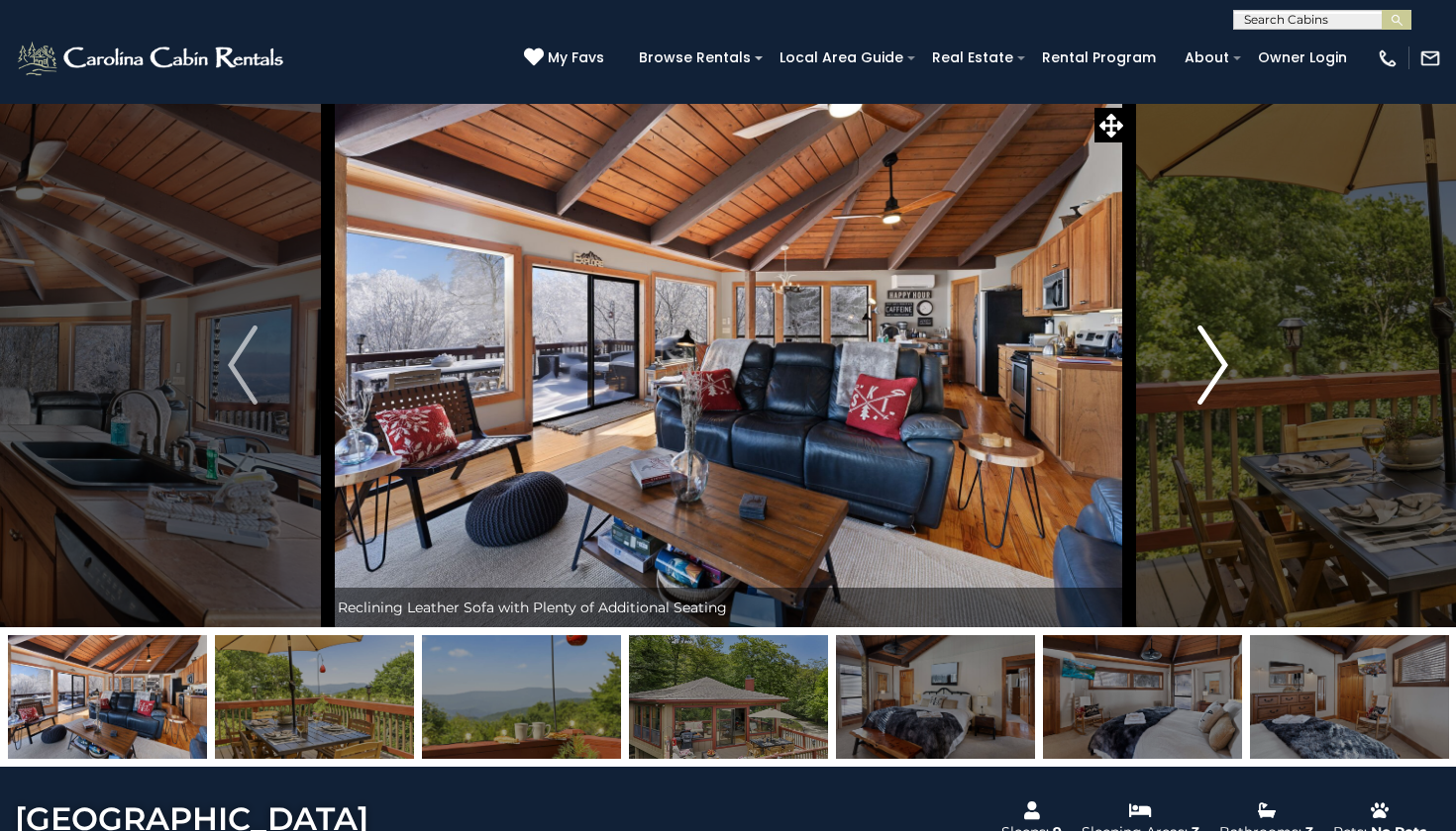
click at [1225, 367] on img "Next" at bounding box center [1213, 365] width 30 height 79
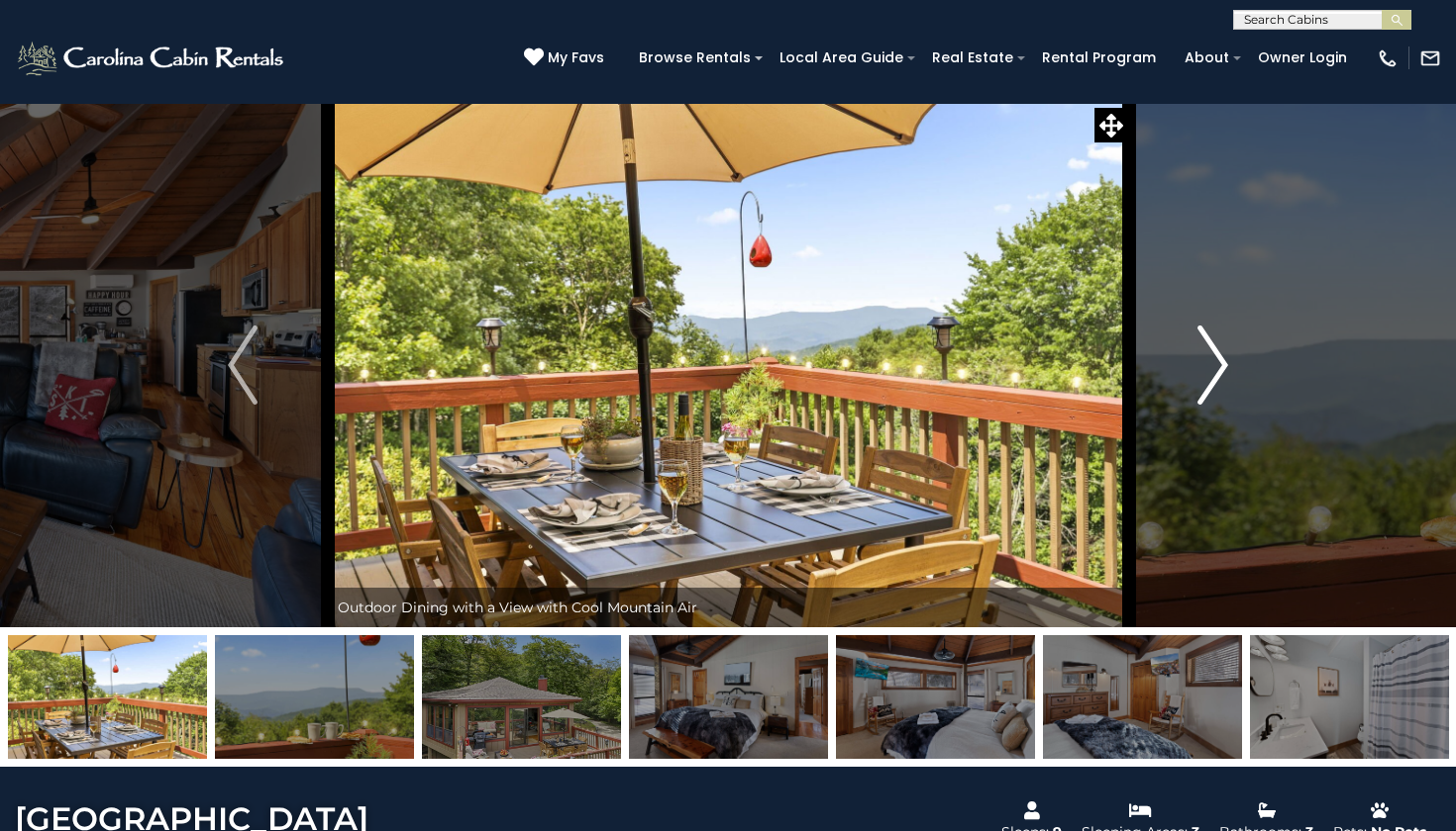
click at [1225, 367] on img "Next" at bounding box center [1213, 365] width 30 height 79
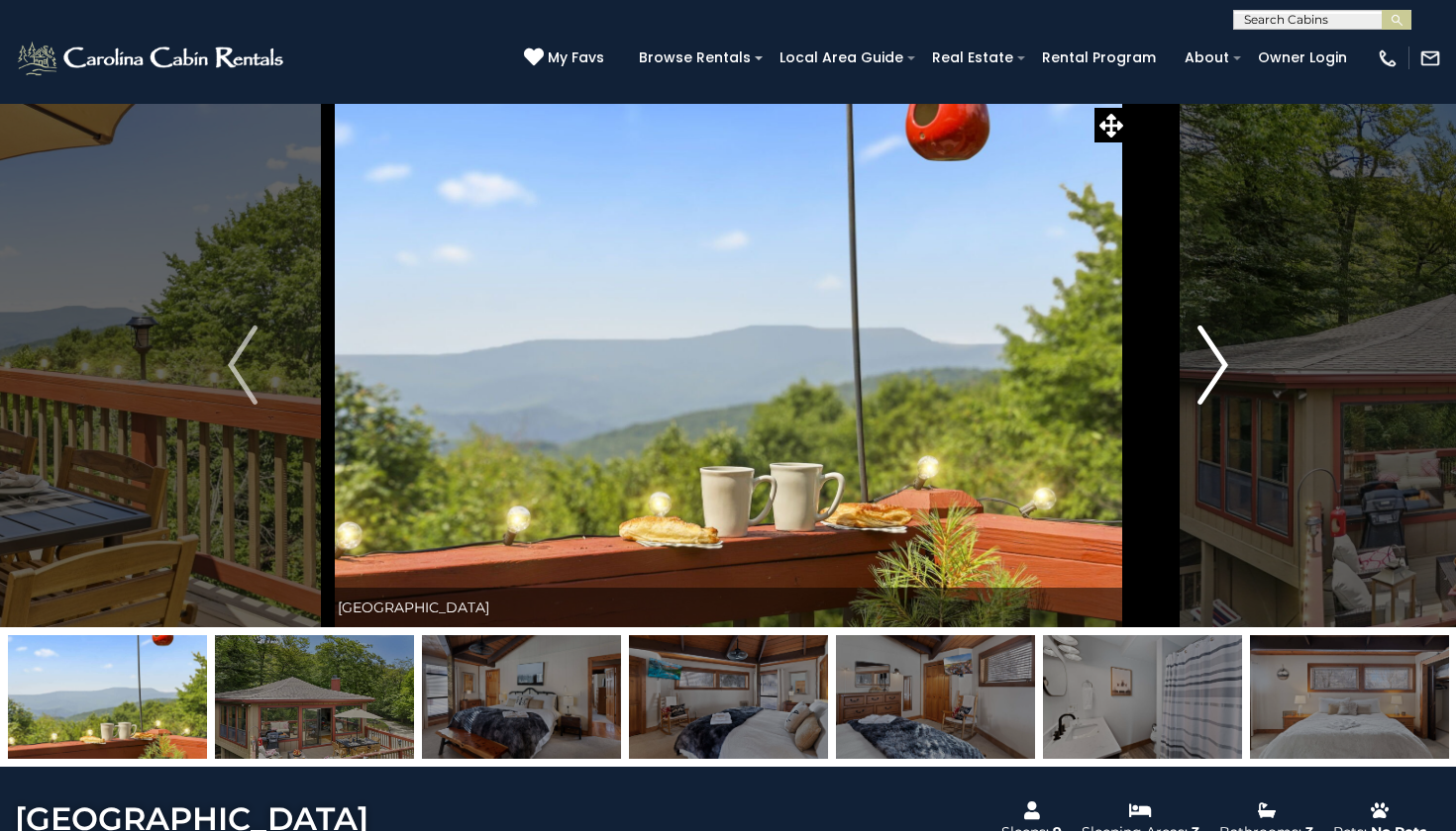
click at [1225, 367] on img "Next" at bounding box center [1213, 365] width 30 height 79
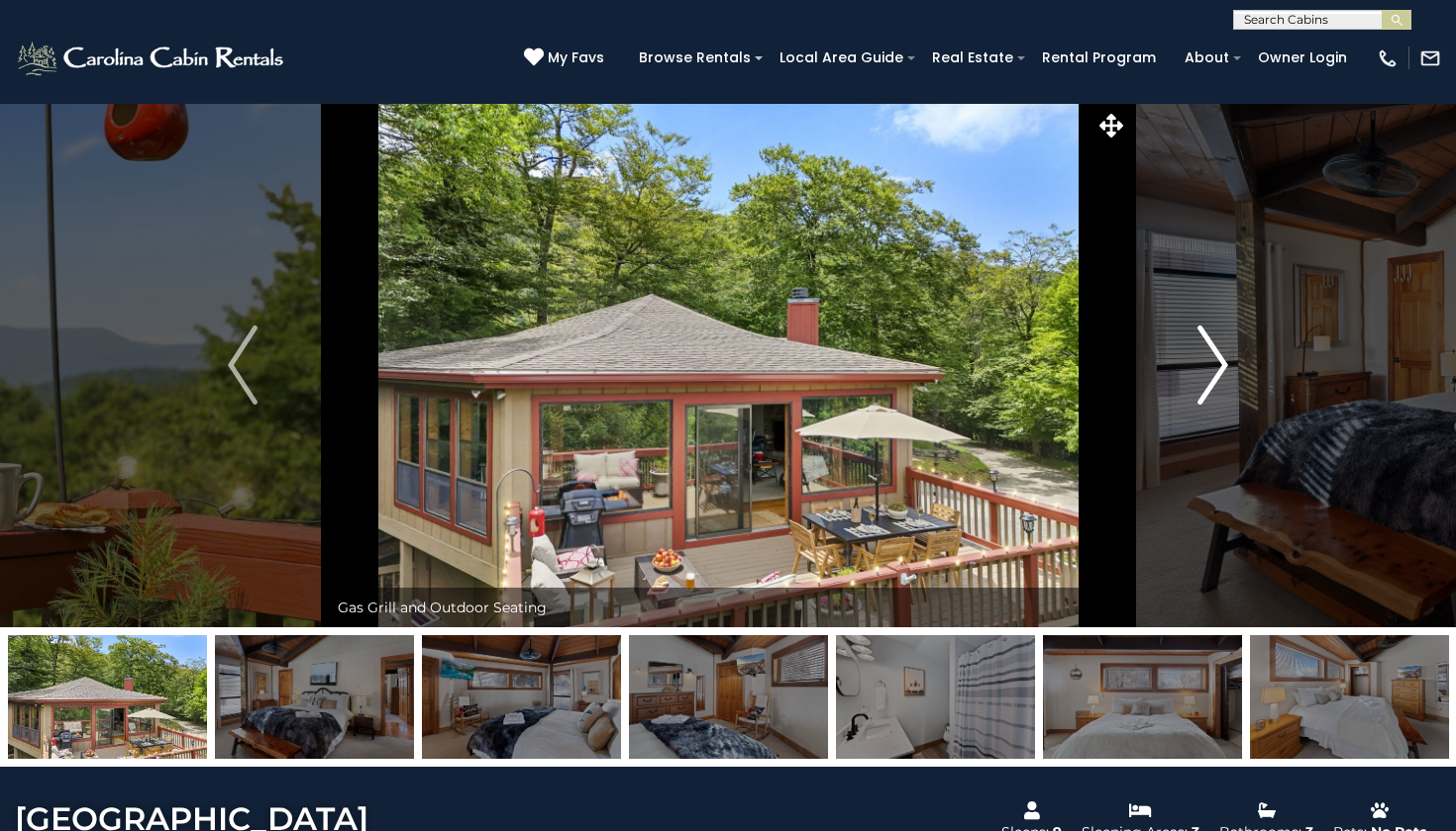
click at [1225, 367] on img "Next" at bounding box center [1213, 365] width 30 height 79
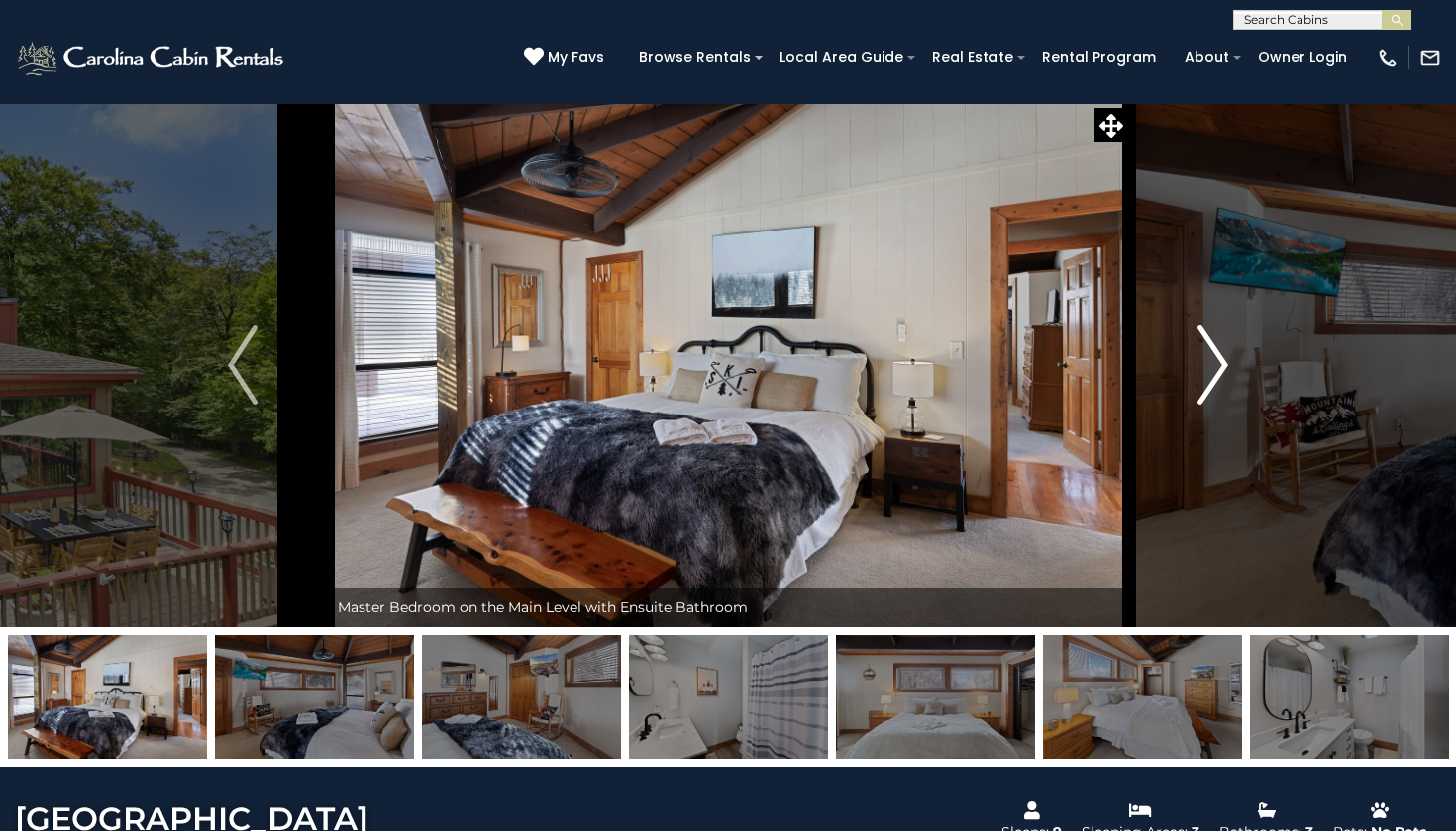
click at [1225, 367] on img "Next" at bounding box center [1213, 365] width 30 height 79
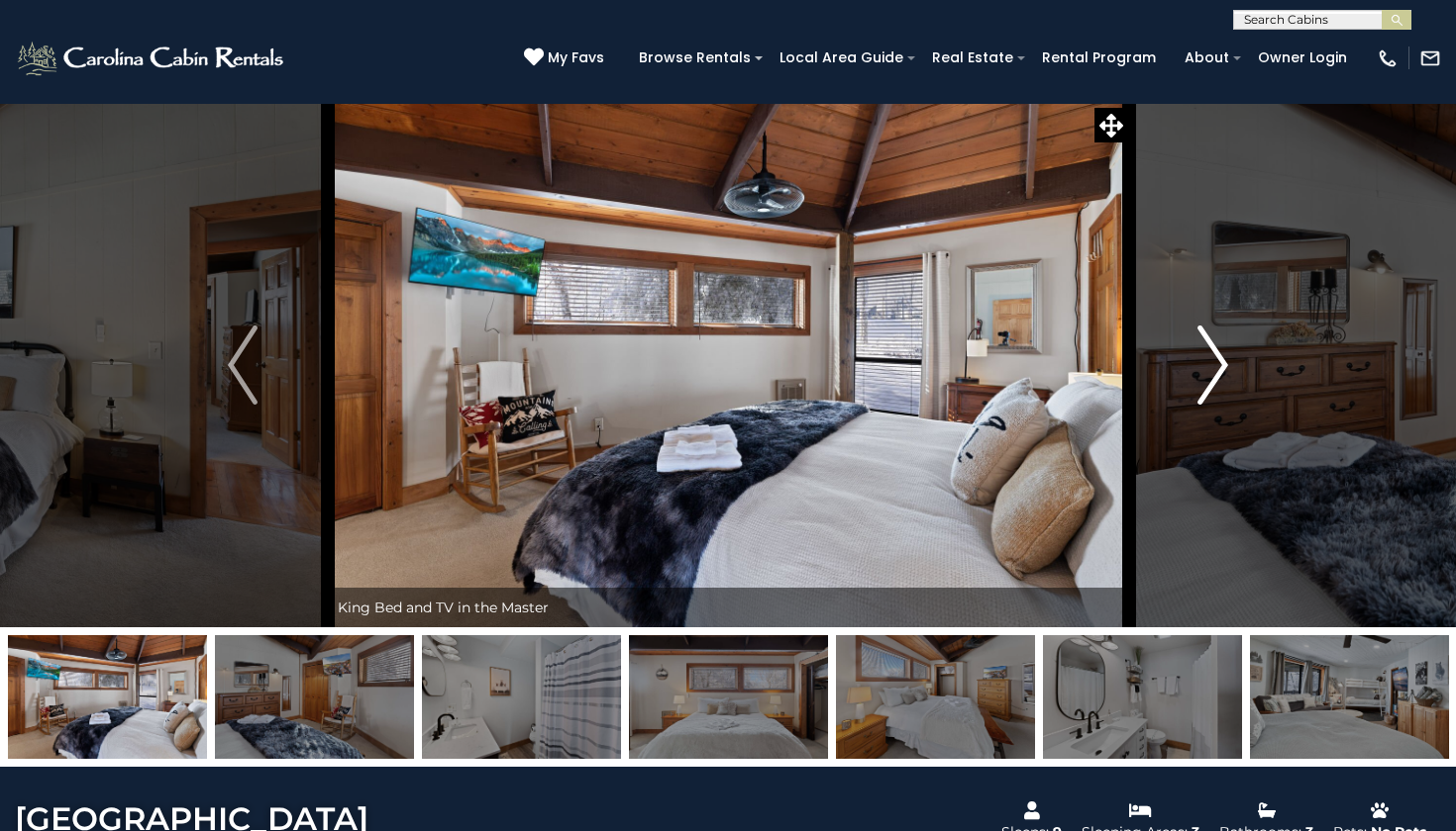
click at [1225, 367] on img "Next" at bounding box center [1213, 365] width 30 height 79
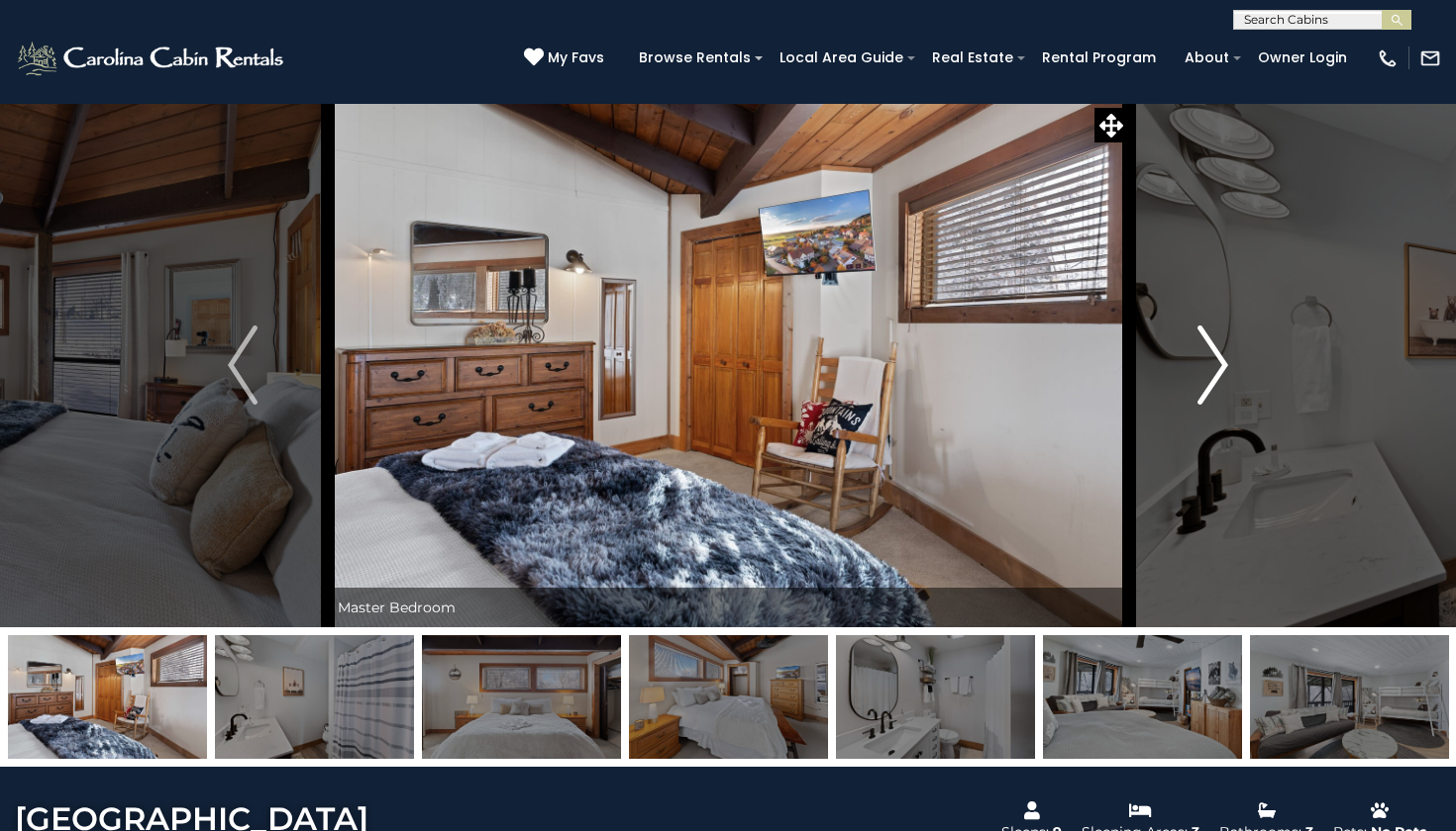
click at [1225, 367] on img "Next" at bounding box center [1213, 365] width 30 height 79
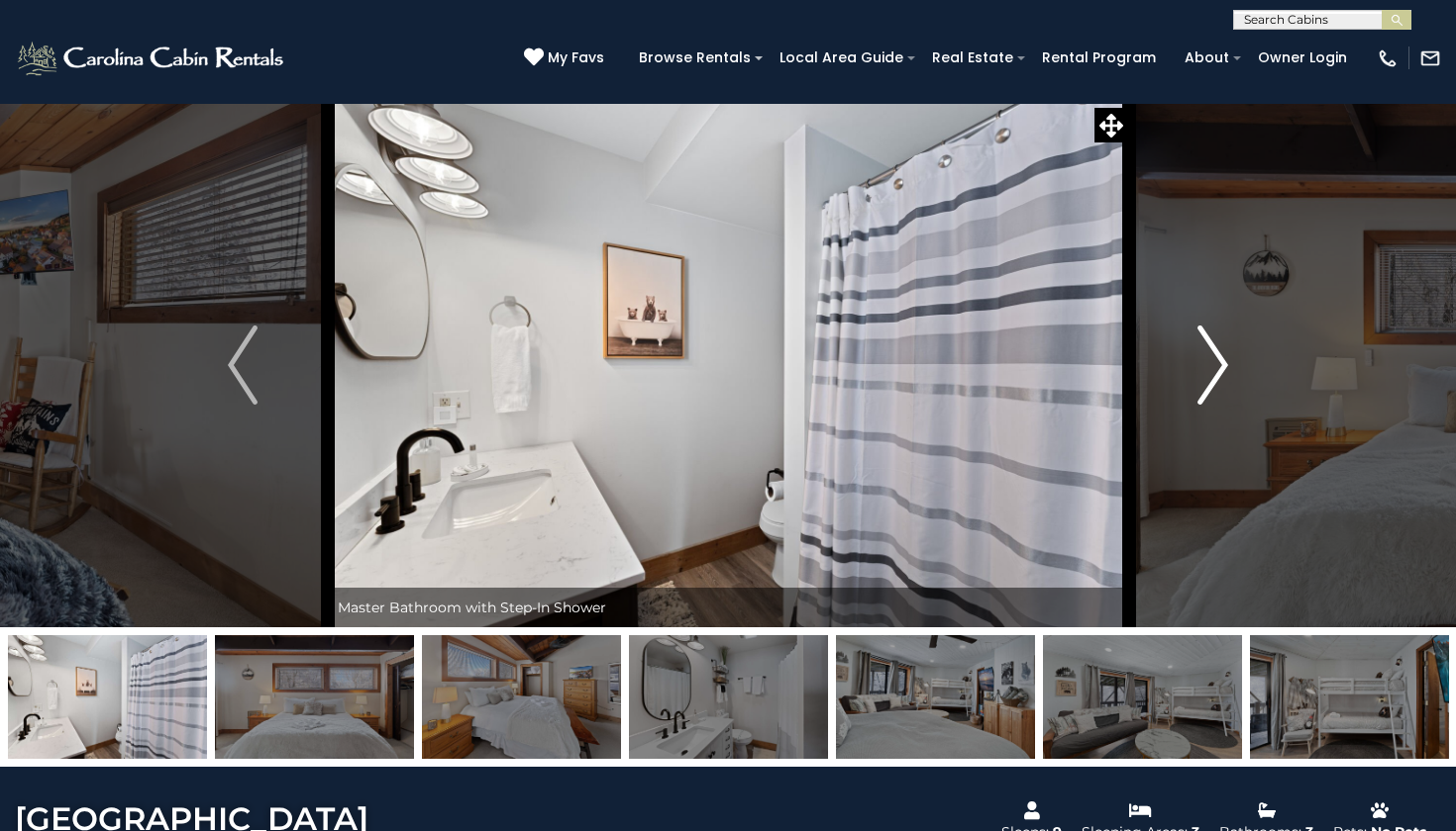
click at [1225, 367] on img "Next" at bounding box center [1213, 365] width 30 height 79
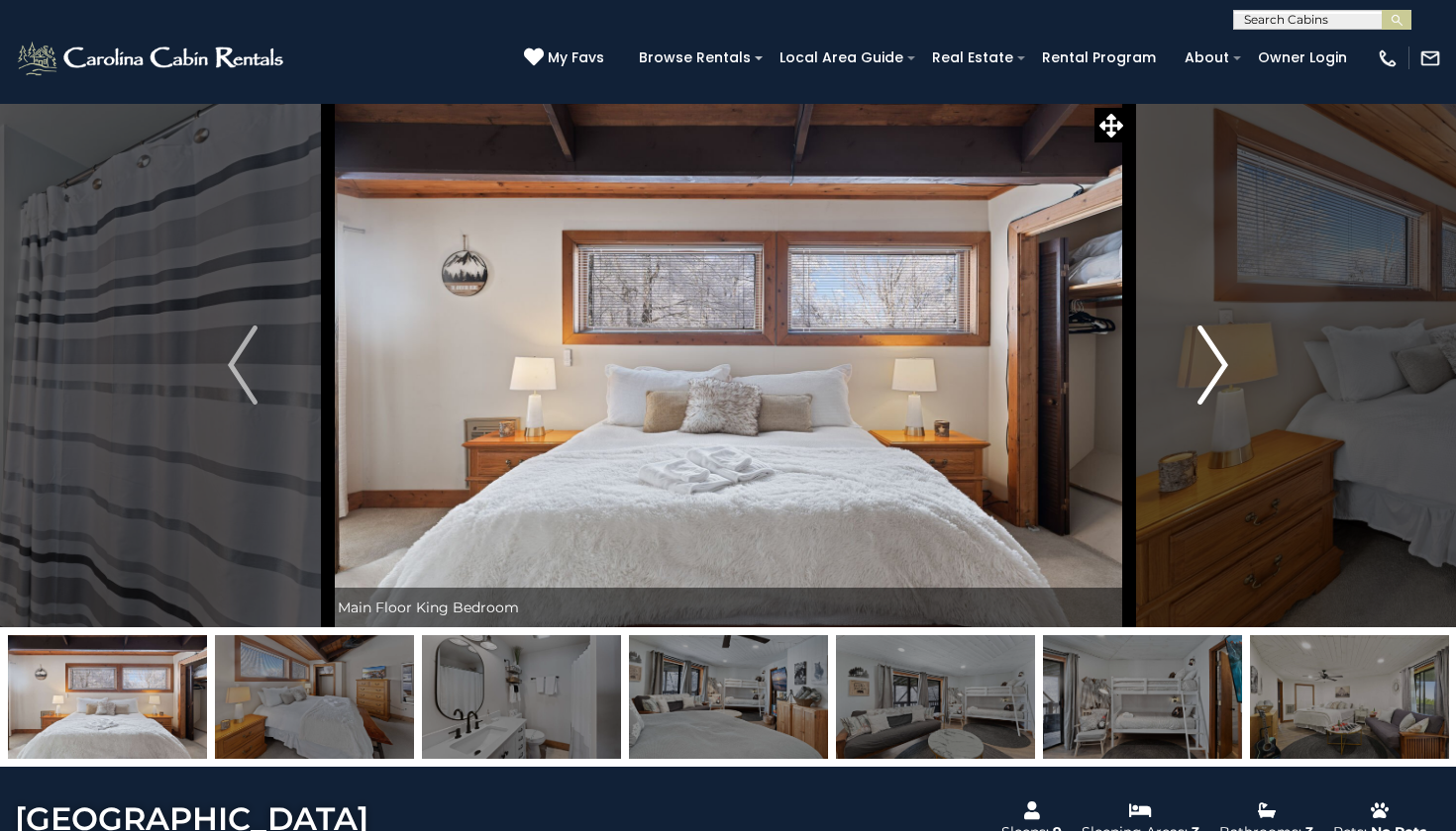
click at [1225, 367] on img "Next" at bounding box center [1213, 365] width 30 height 79
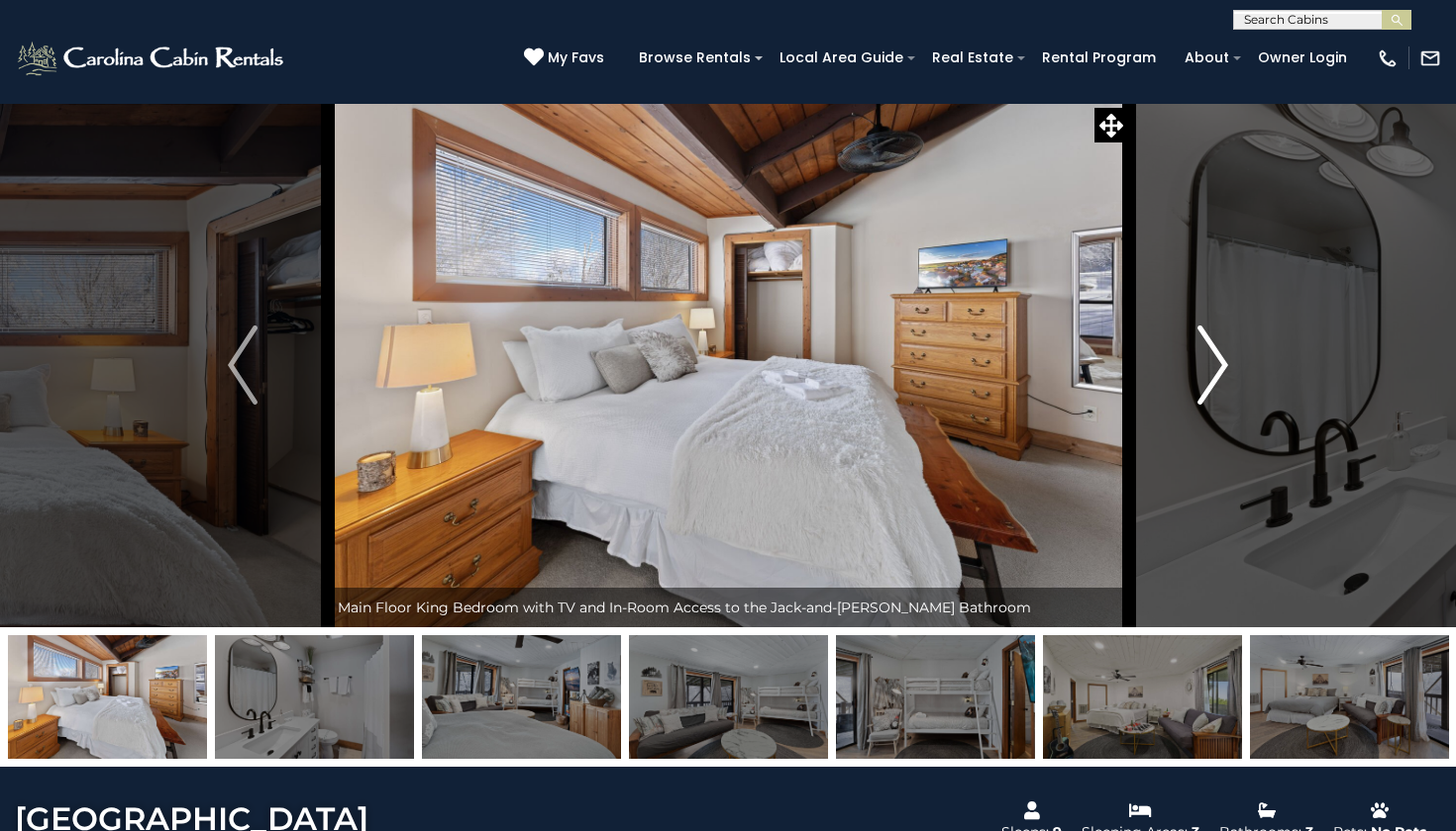
click at [1225, 367] on img "Next" at bounding box center [1213, 365] width 30 height 79
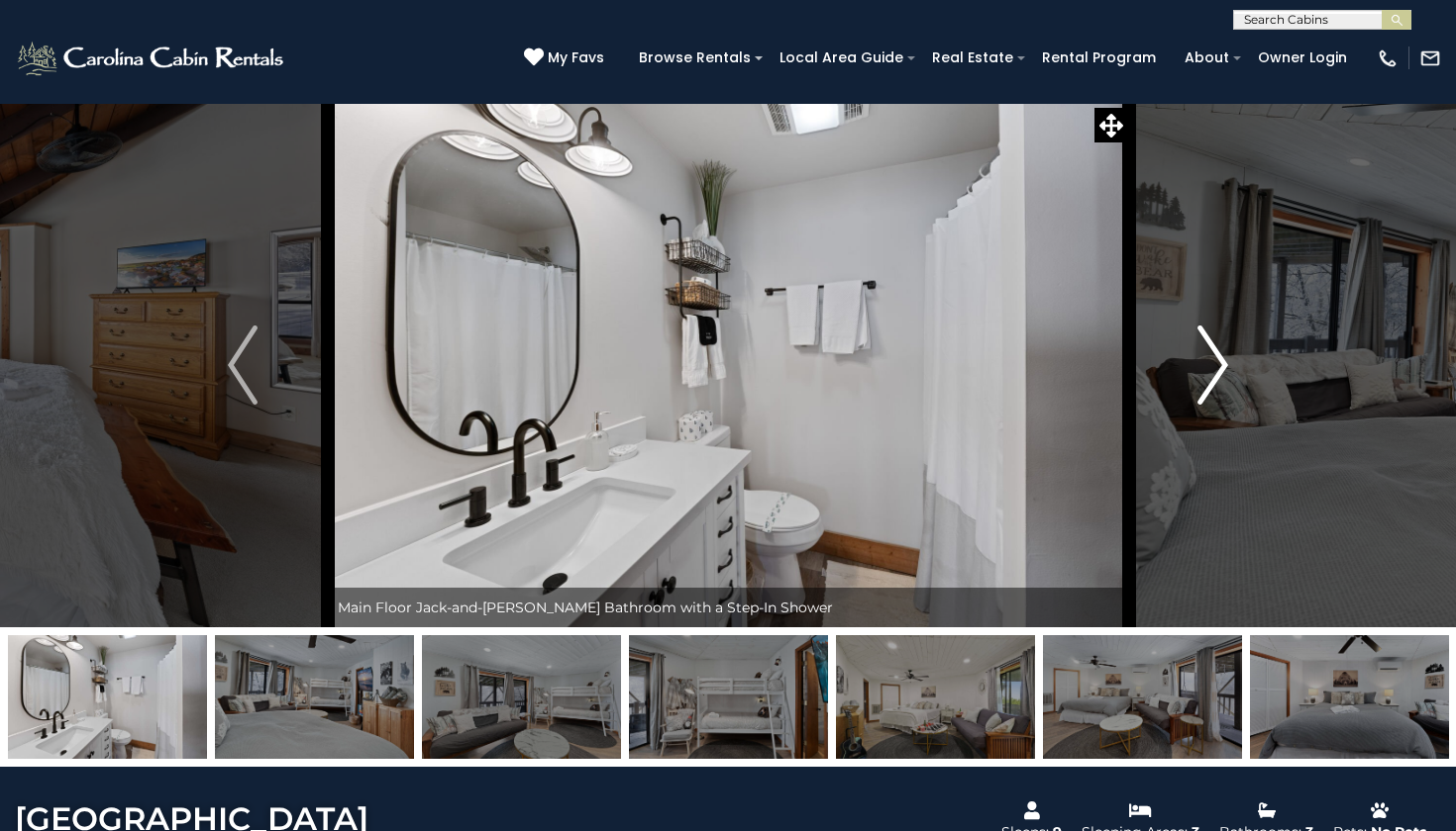
click at [1225, 367] on img "Next" at bounding box center [1213, 365] width 30 height 79
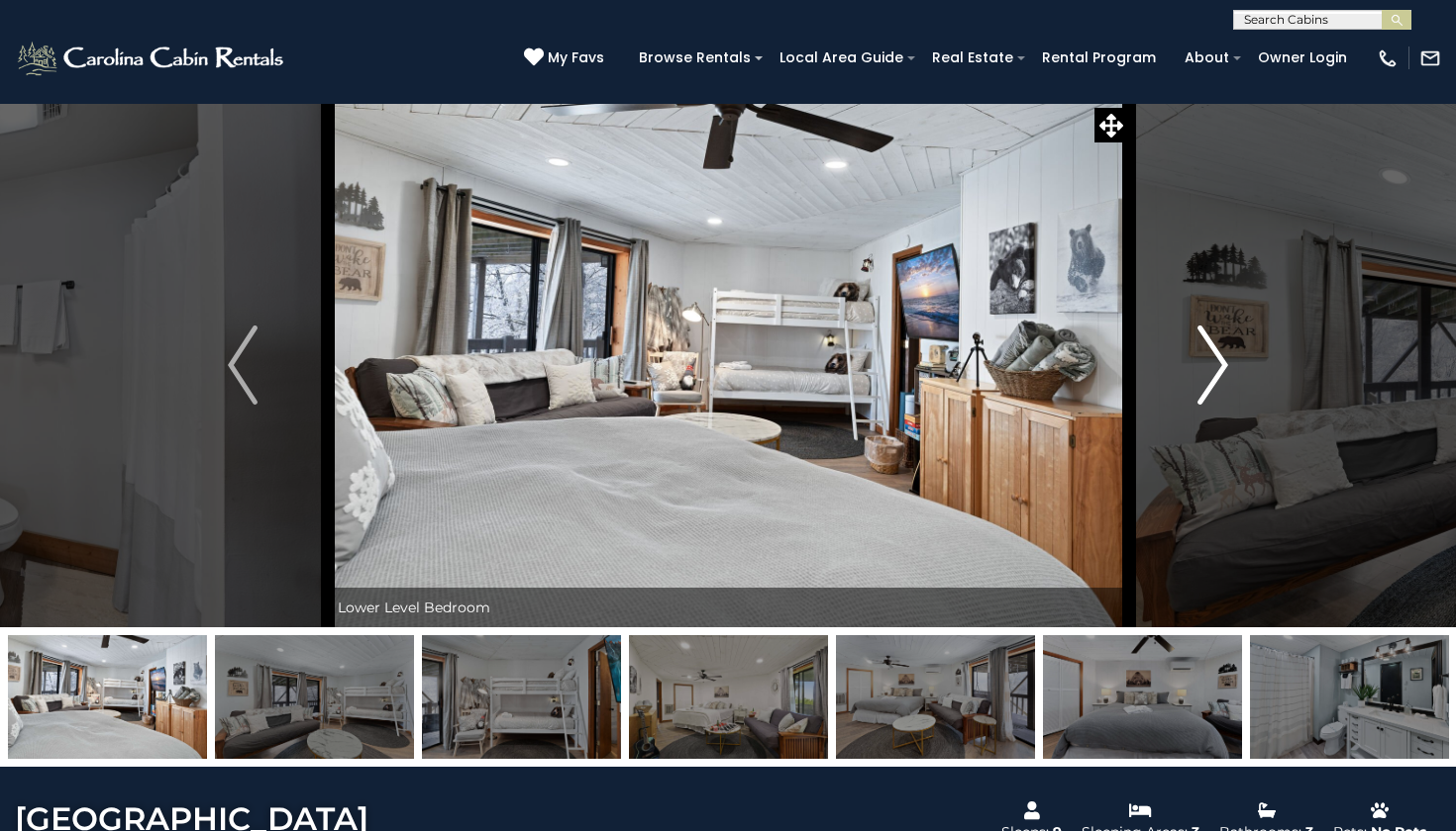
click at [1225, 367] on img "Next" at bounding box center [1213, 365] width 30 height 79
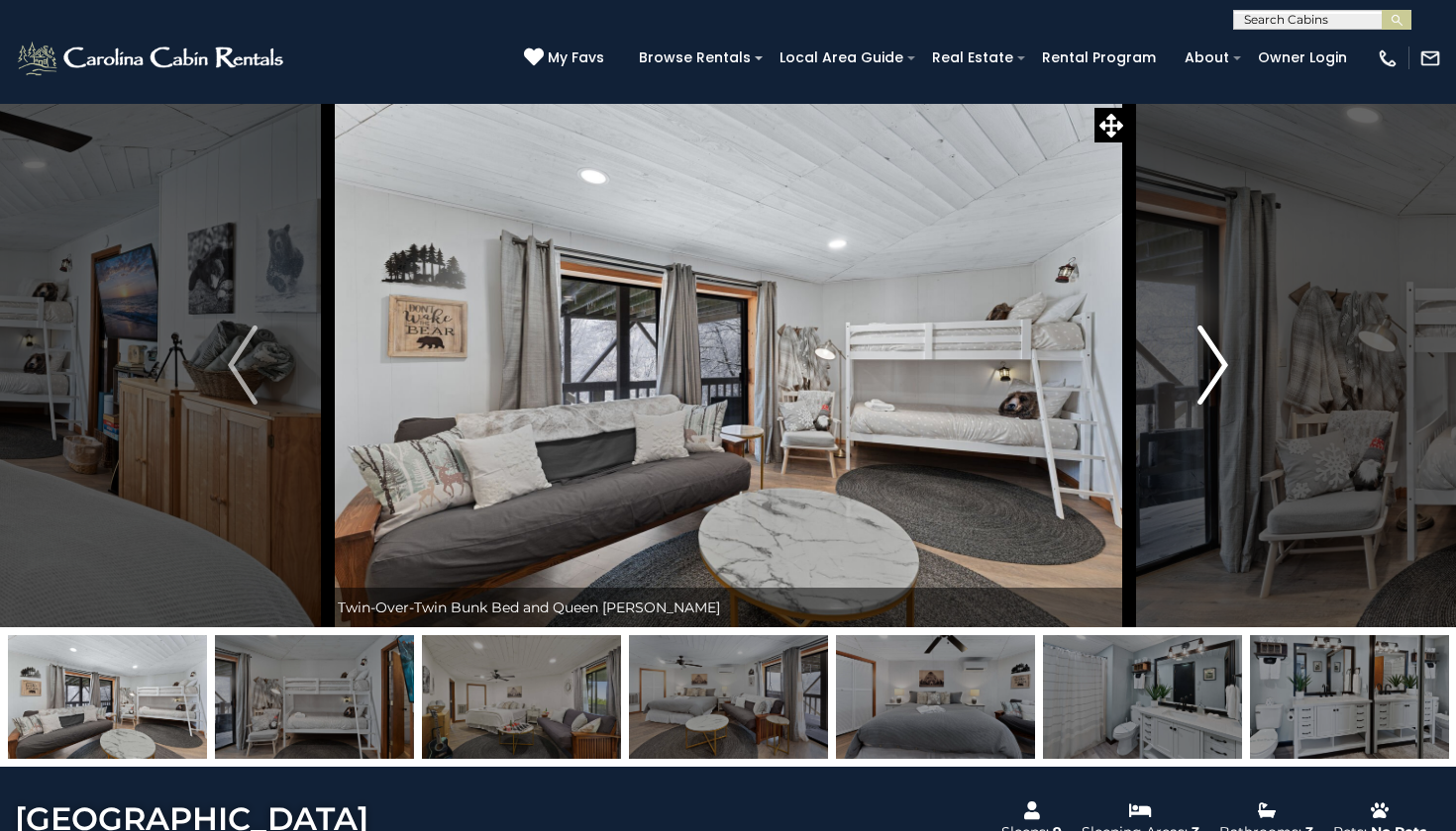
click at [1225, 367] on img "Next" at bounding box center [1213, 365] width 30 height 79
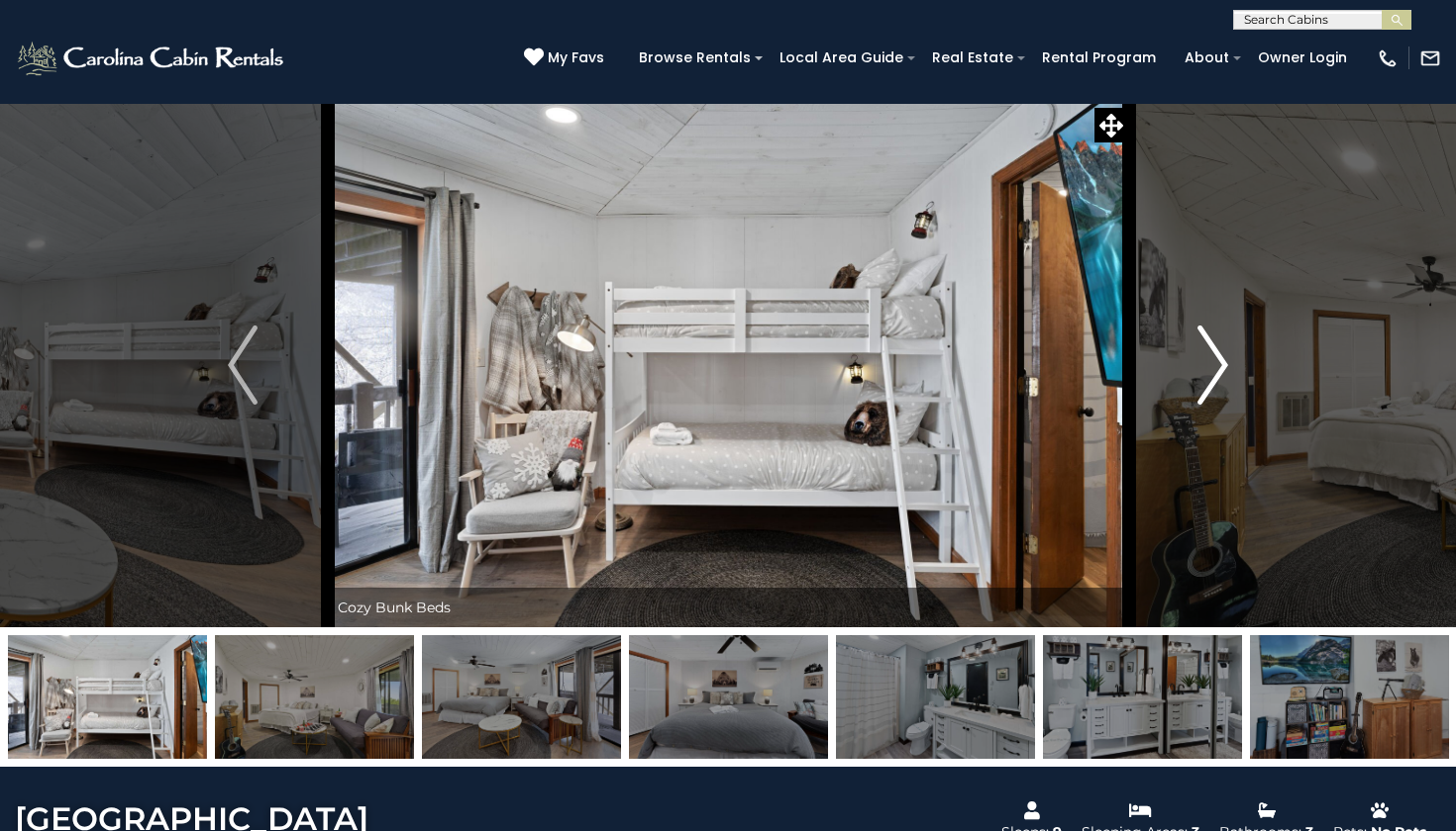
click at [1225, 367] on img "Next" at bounding box center [1213, 365] width 30 height 79
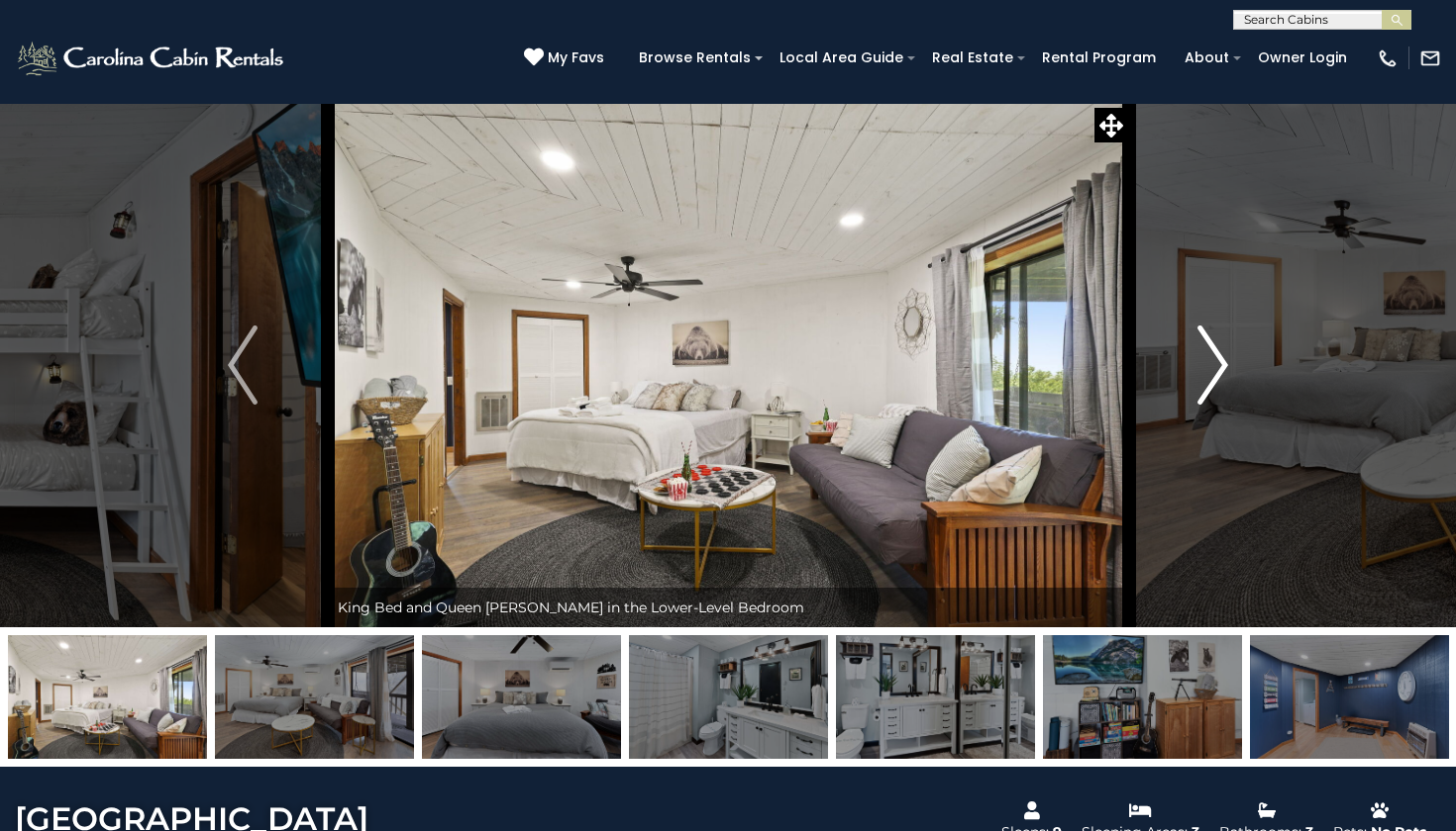
click at [1225, 366] on img "Next" at bounding box center [1213, 365] width 30 height 79
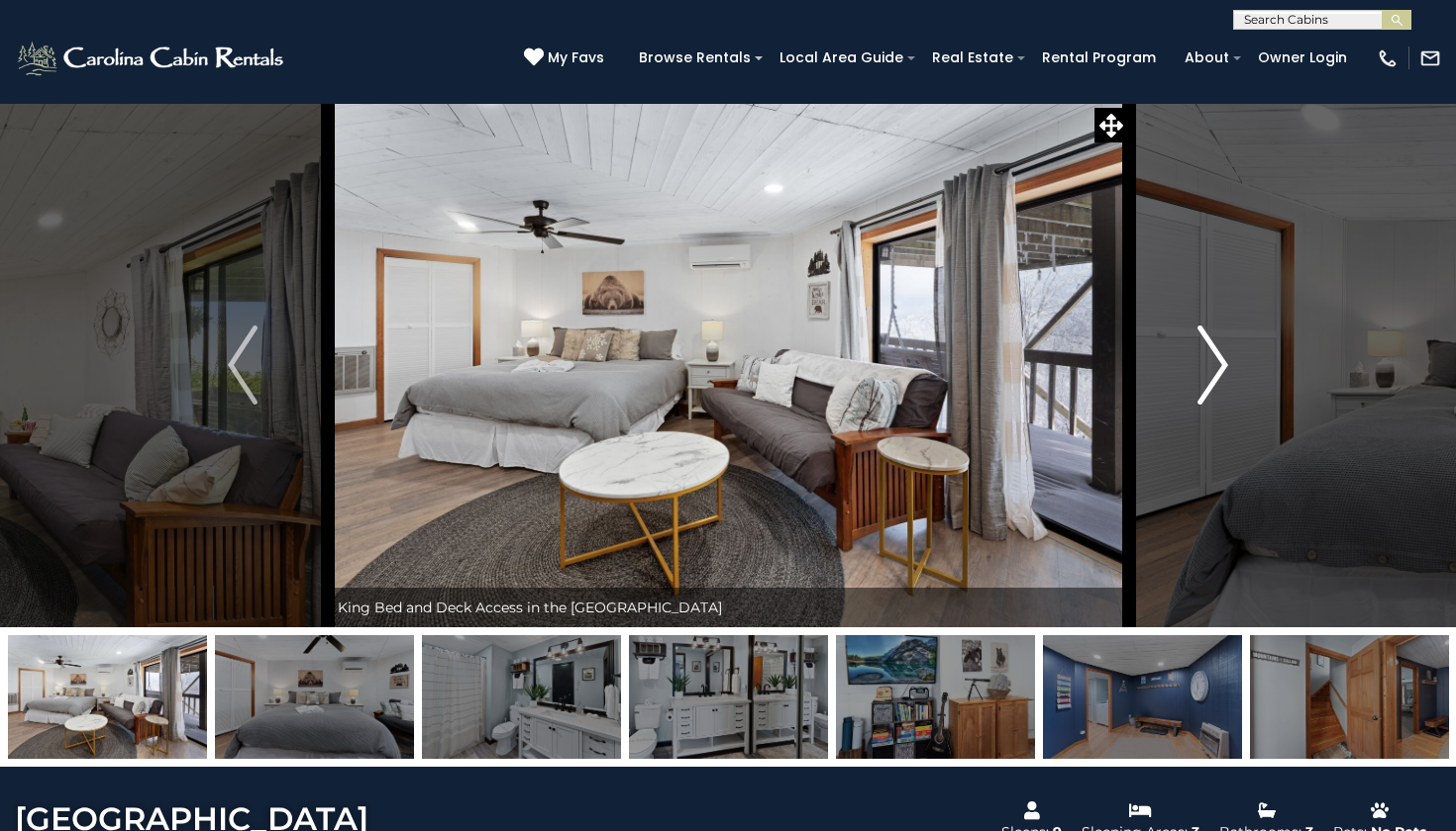
click at [1225, 366] on img "Next" at bounding box center [1213, 365] width 30 height 79
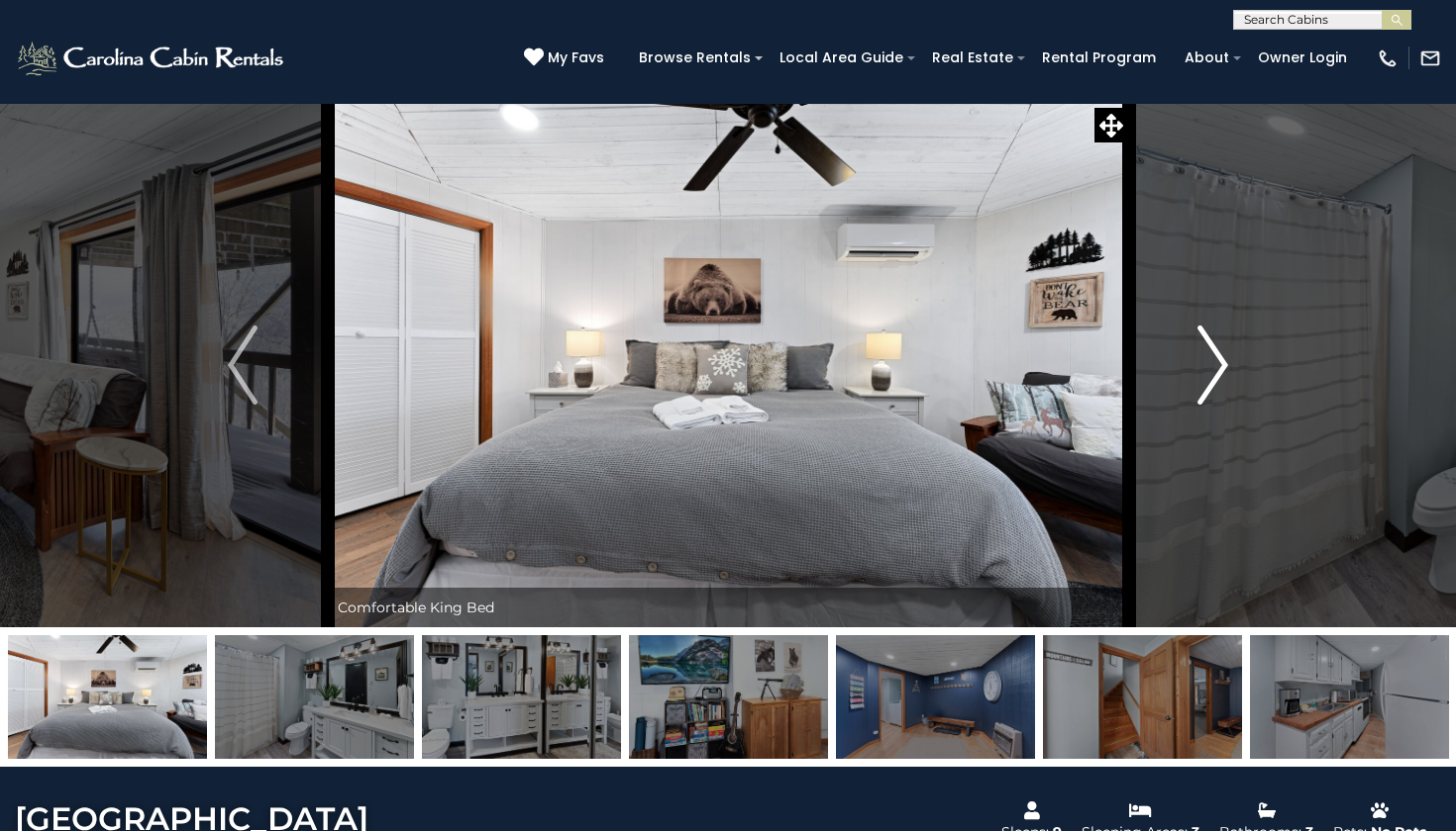
click at [1225, 366] on img "Next" at bounding box center [1213, 365] width 30 height 79
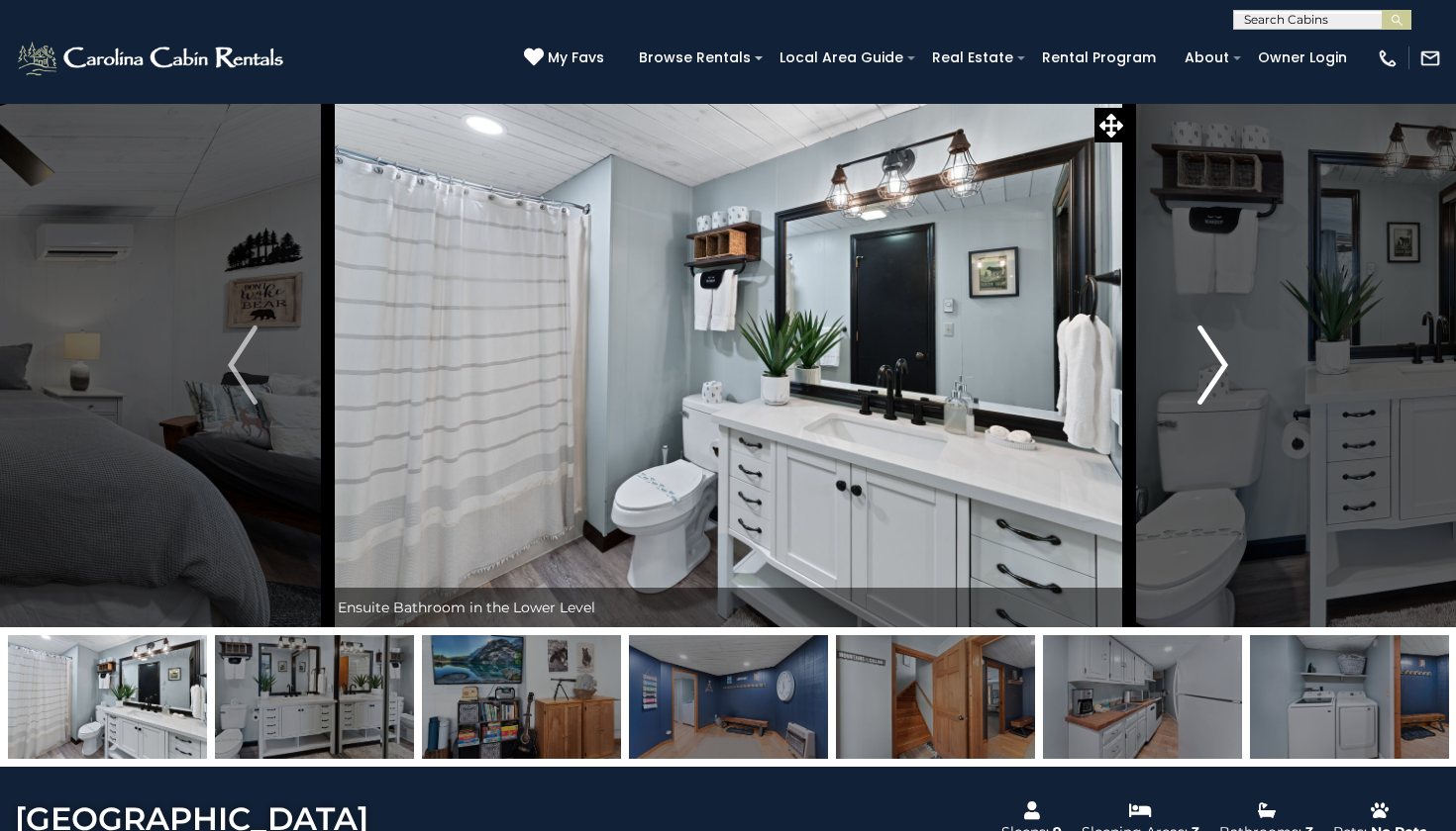
click at [1225, 366] on img "Next" at bounding box center [1213, 365] width 30 height 79
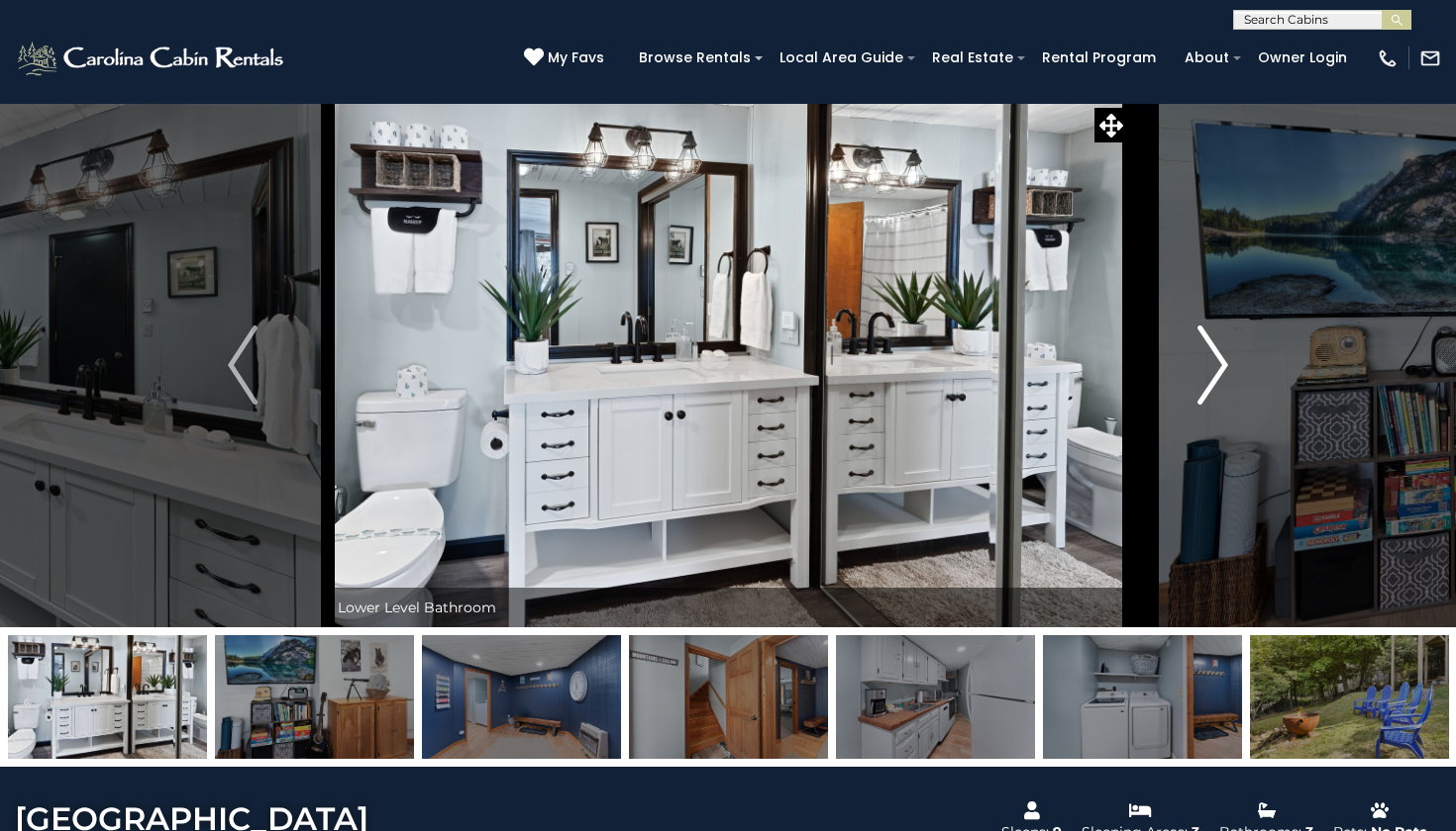
click at [1225, 366] on img "Next" at bounding box center [1213, 365] width 30 height 79
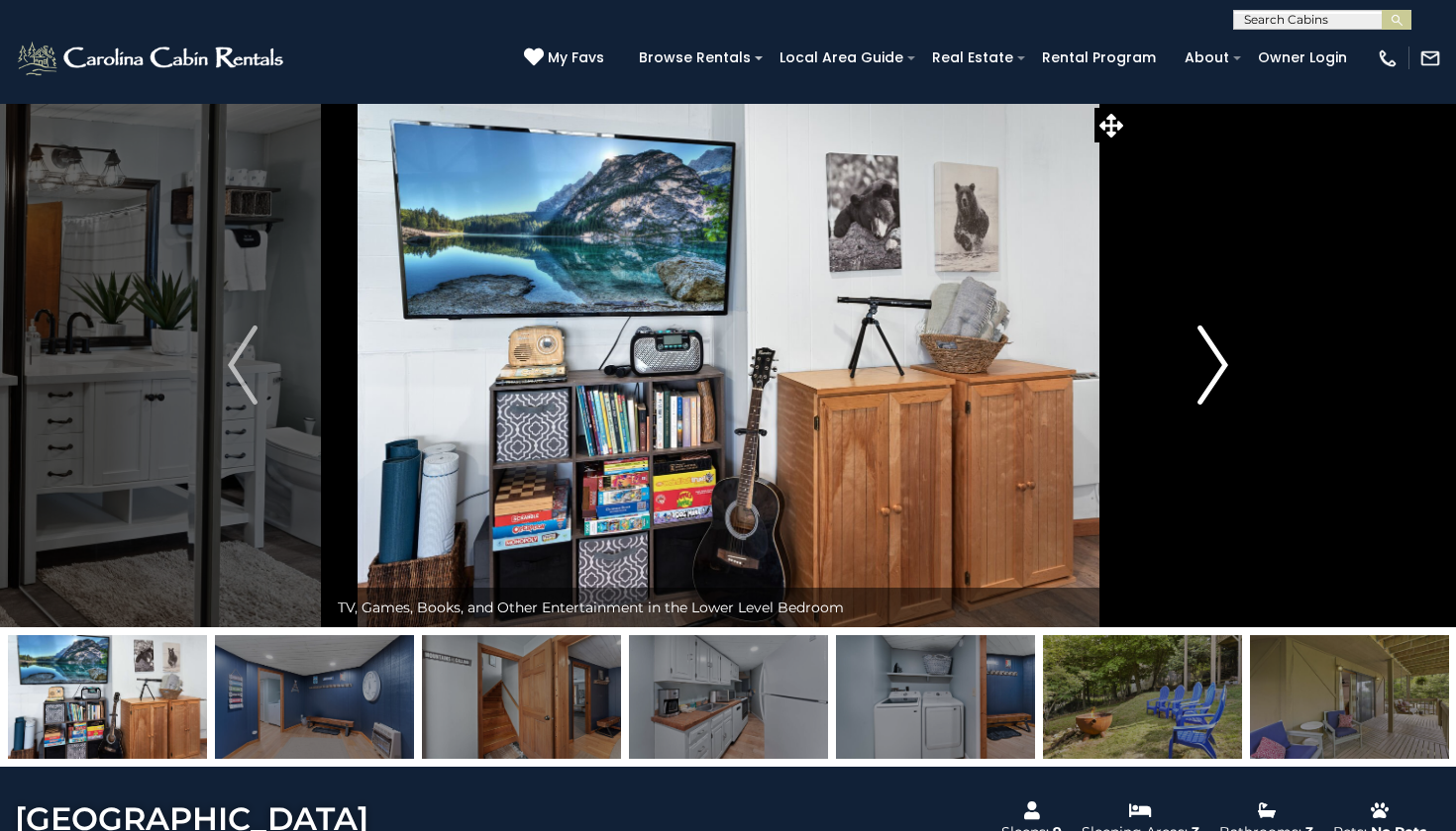
click at [1225, 366] on img "Next" at bounding box center [1213, 365] width 30 height 79
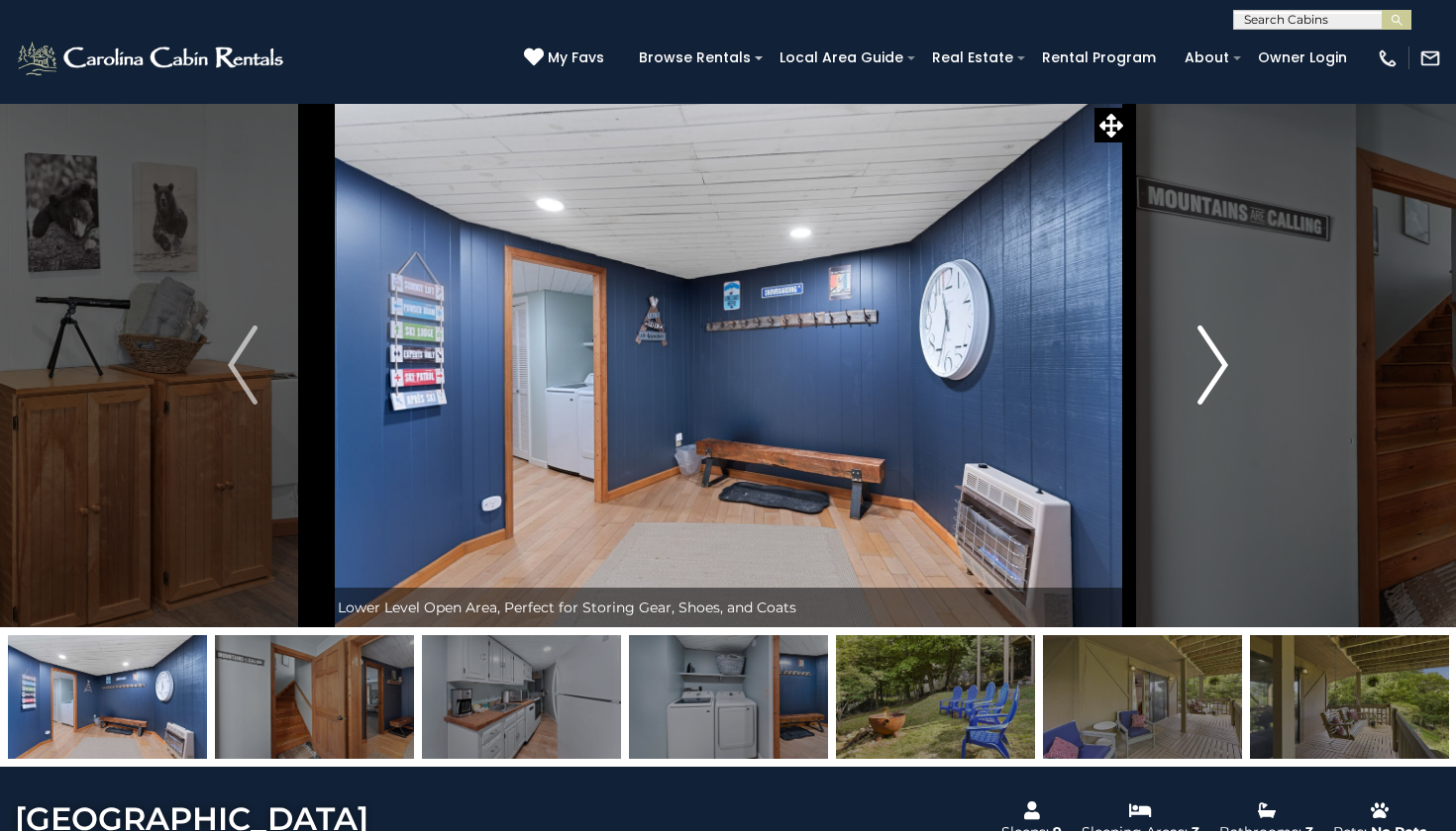
click at [1225, 366] on img "Next" at bounding box center [1213, 365] width 30 height 79
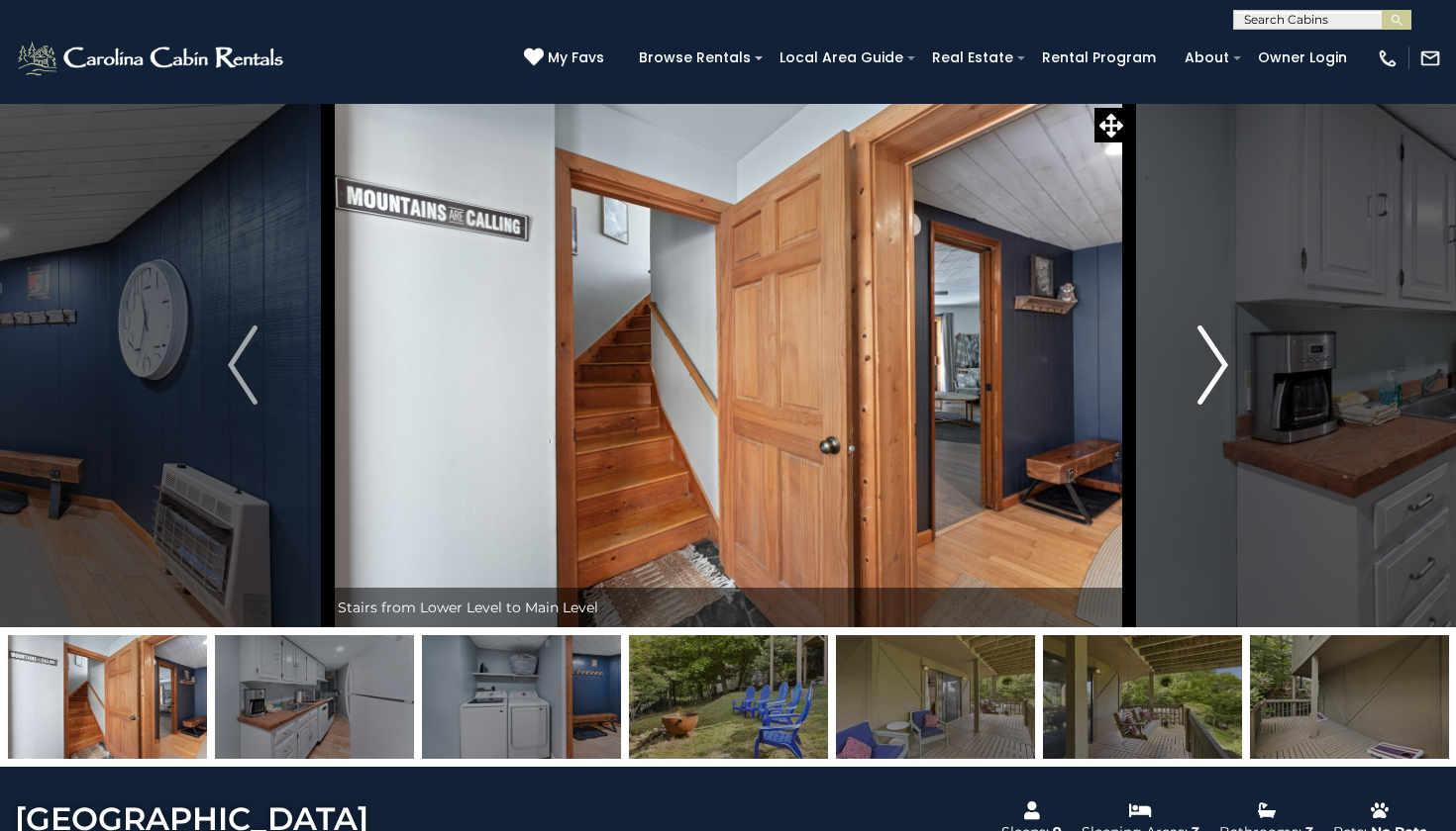
click at [1225, 366] on img "Next" at bounding box center [1213, 365] width 30 height 79
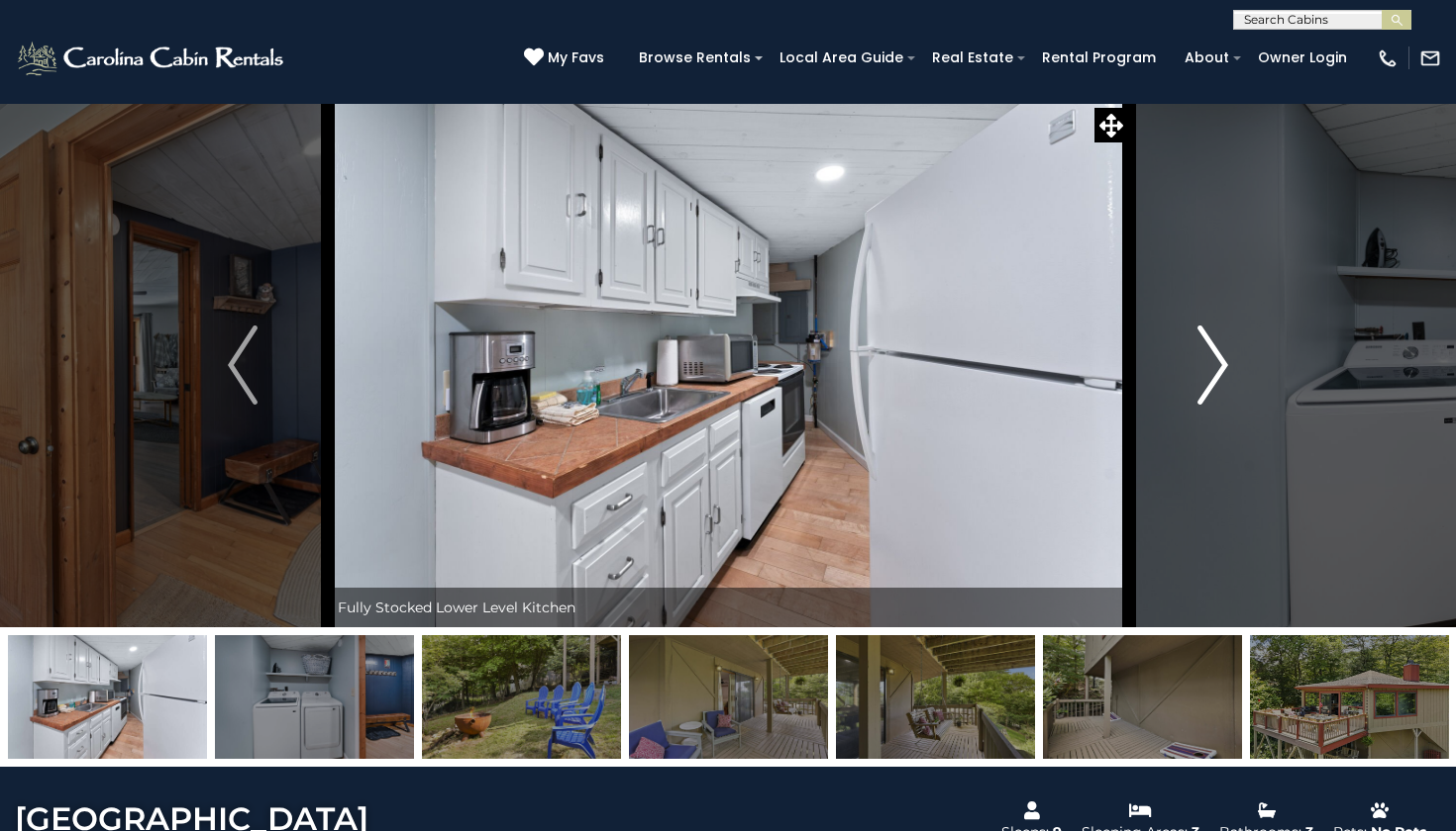
click at [1225, 365] on img "Next" at bounding box center [1213, 365] width 30 height 79
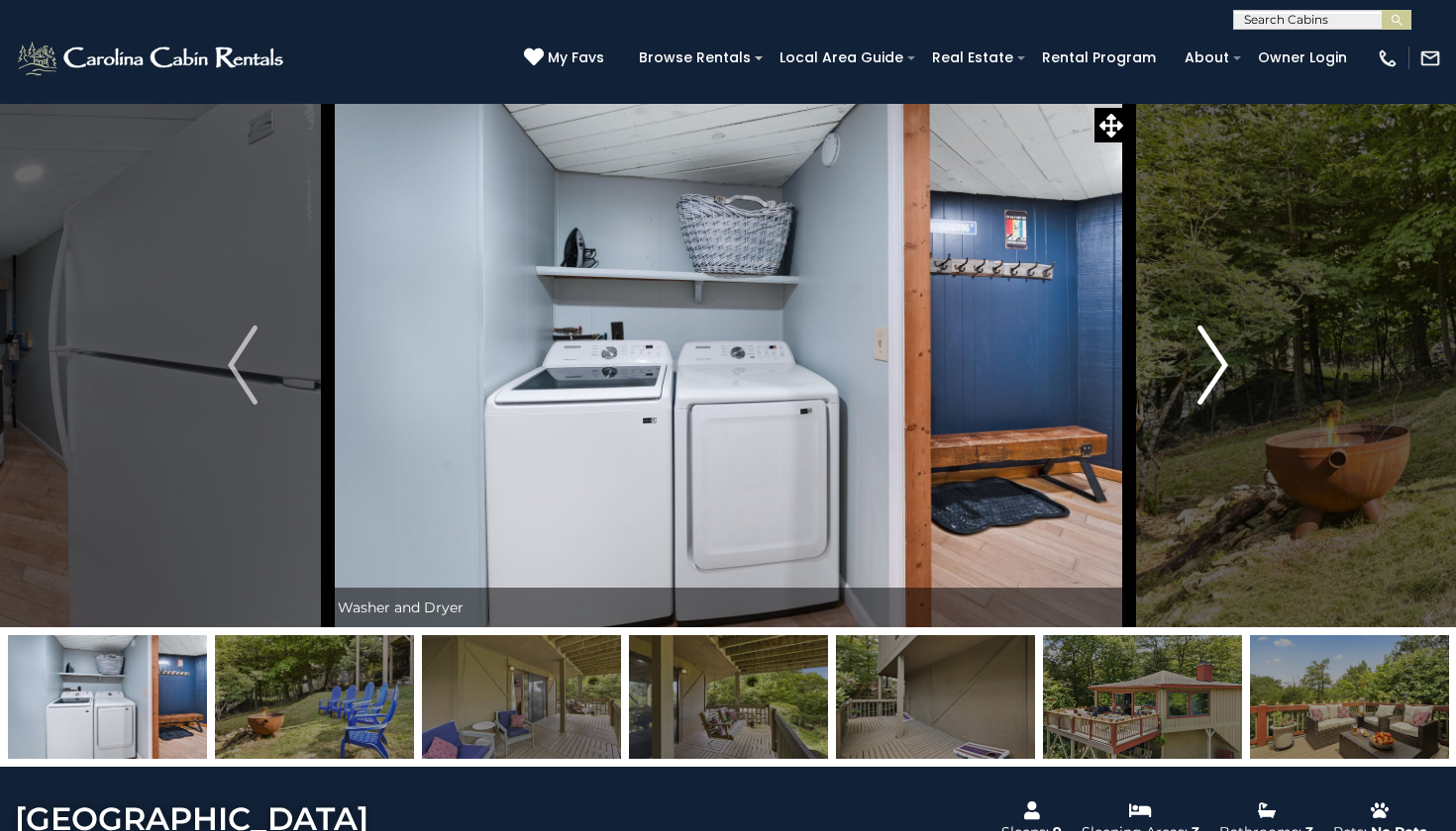
click at [1225, 365] on img "Next" at bounding box center [1213, 365] width 30 height 79
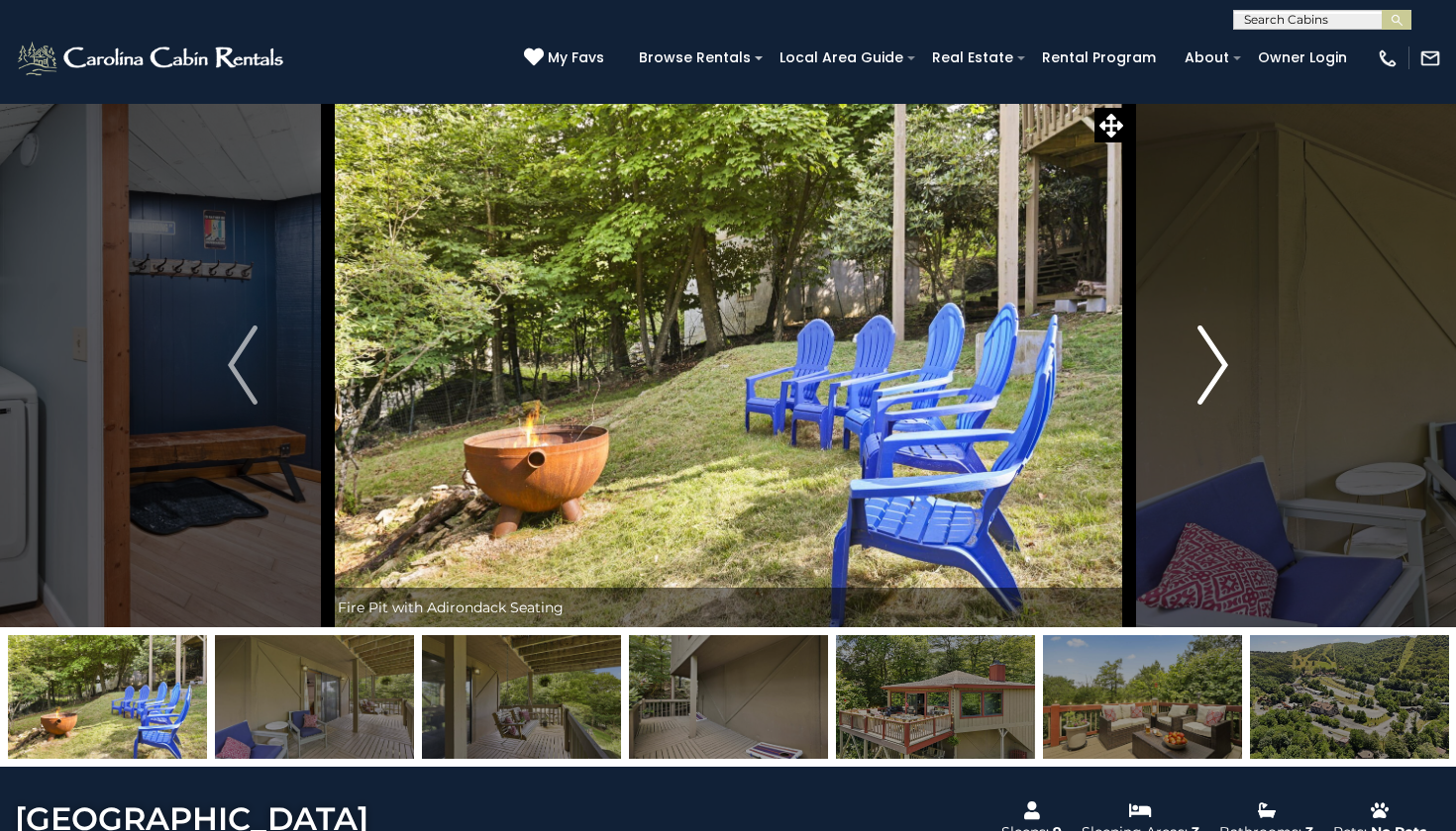
click at [1225, 364] on img "Next" at bounding box center [1213, 365] width 30 height 79
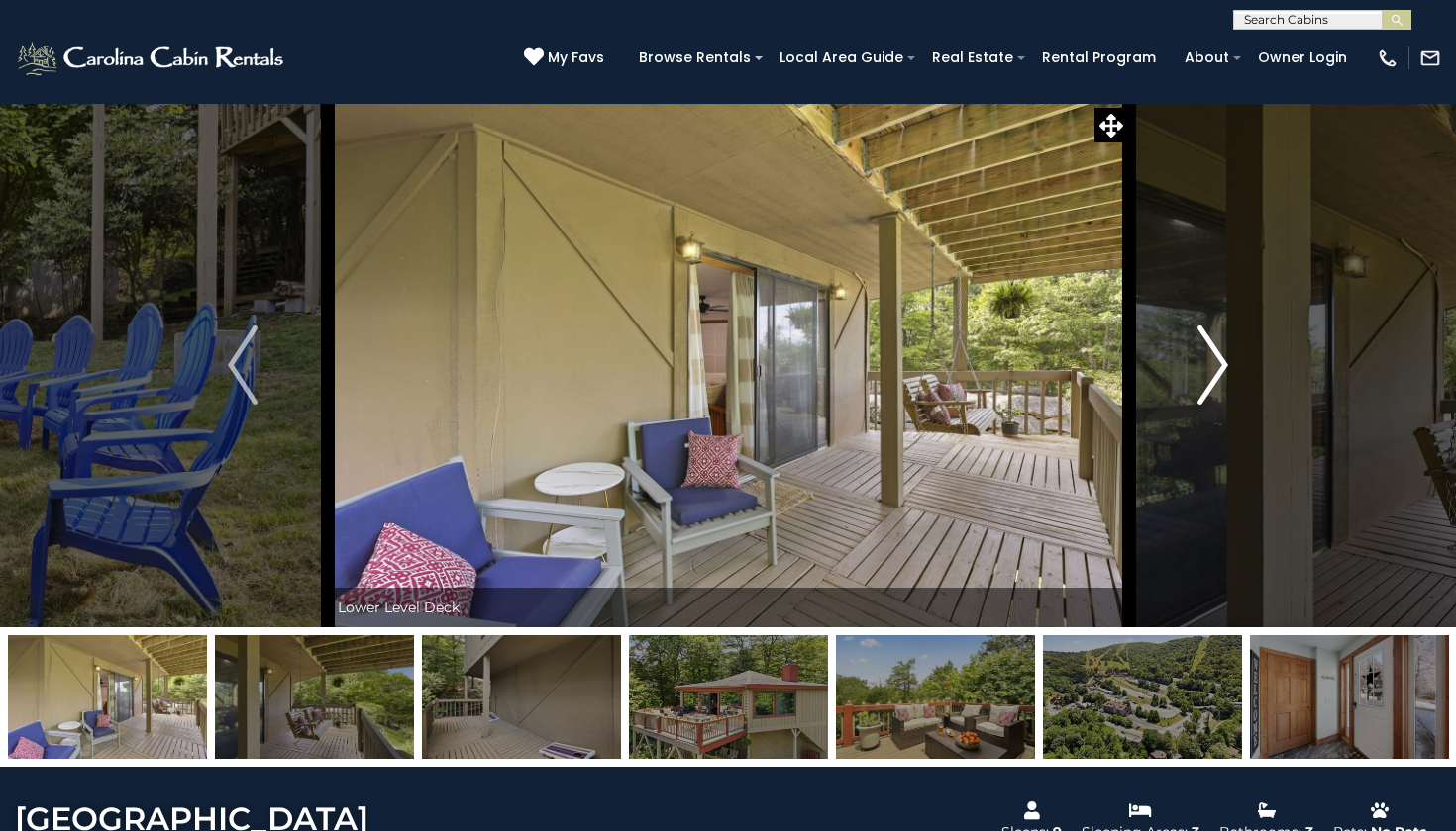
click at [1227, 358] on img "Next" at bounding box center [1213, 365] width 30 height 79
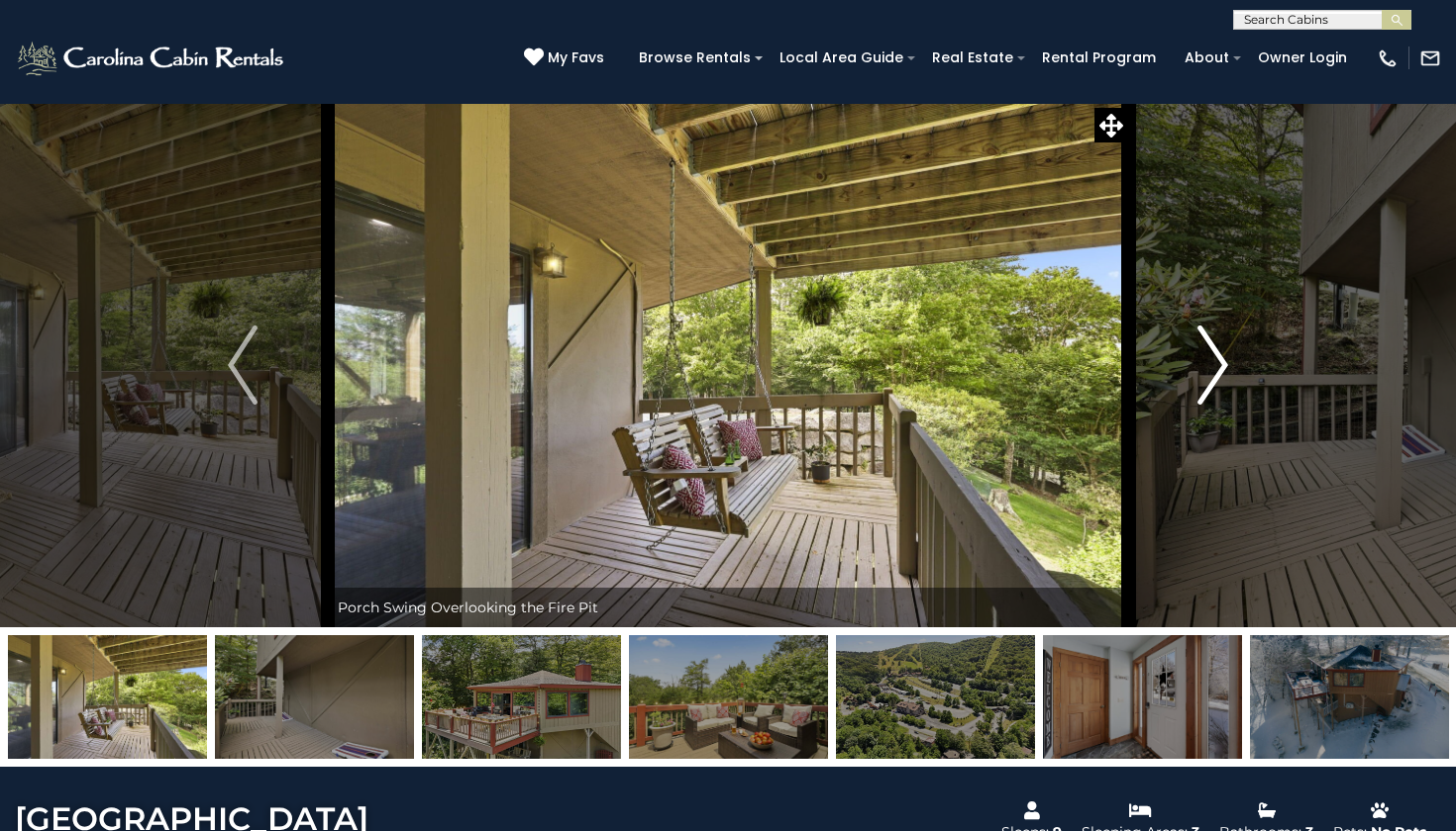
click at [1227, 350] on img "Next" at bounding box center [1213, 365] width 30 height 79
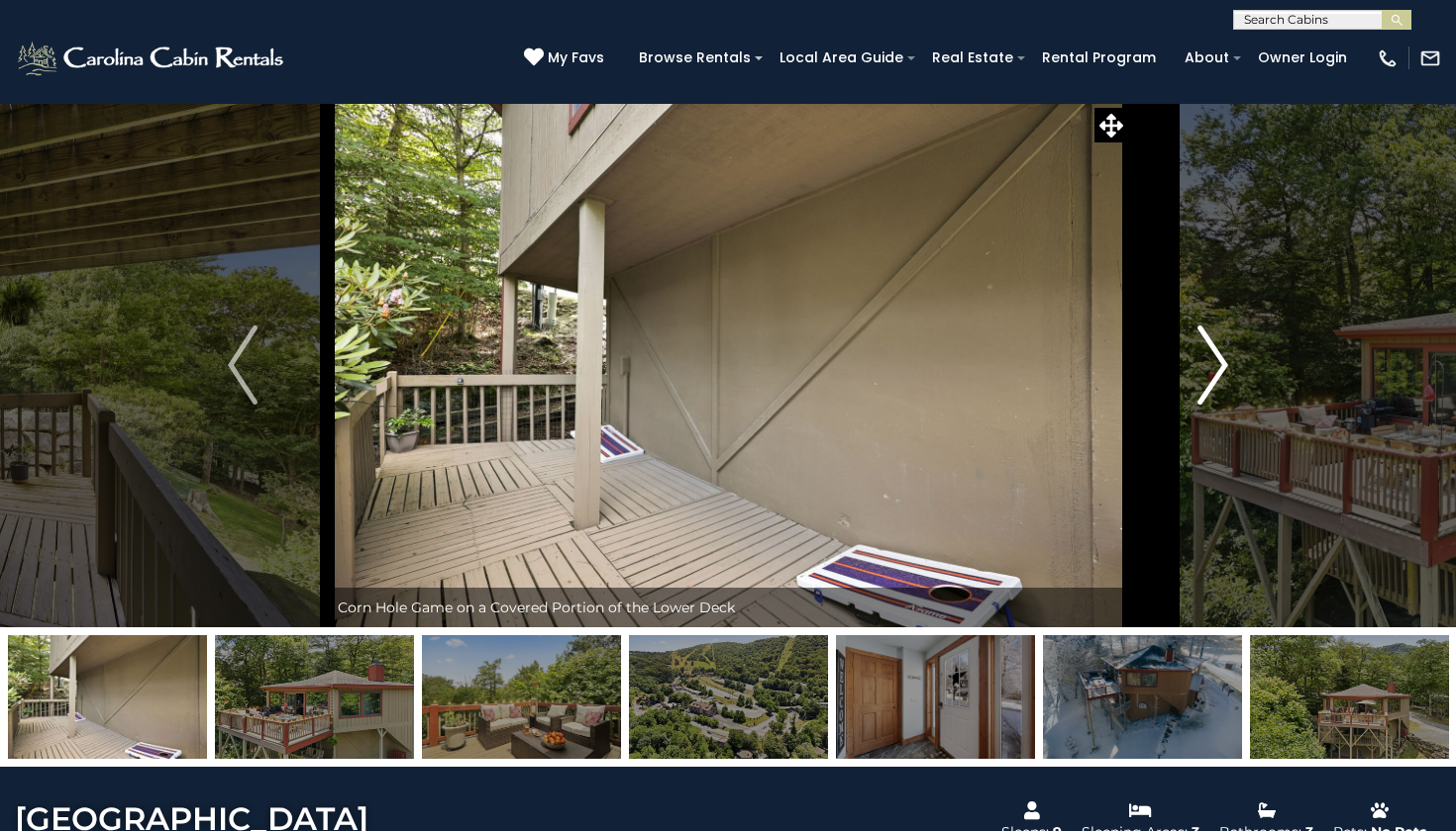
click at [1227, 350] on img "Next" at bounding box center [1213, 365] width 30 height 79
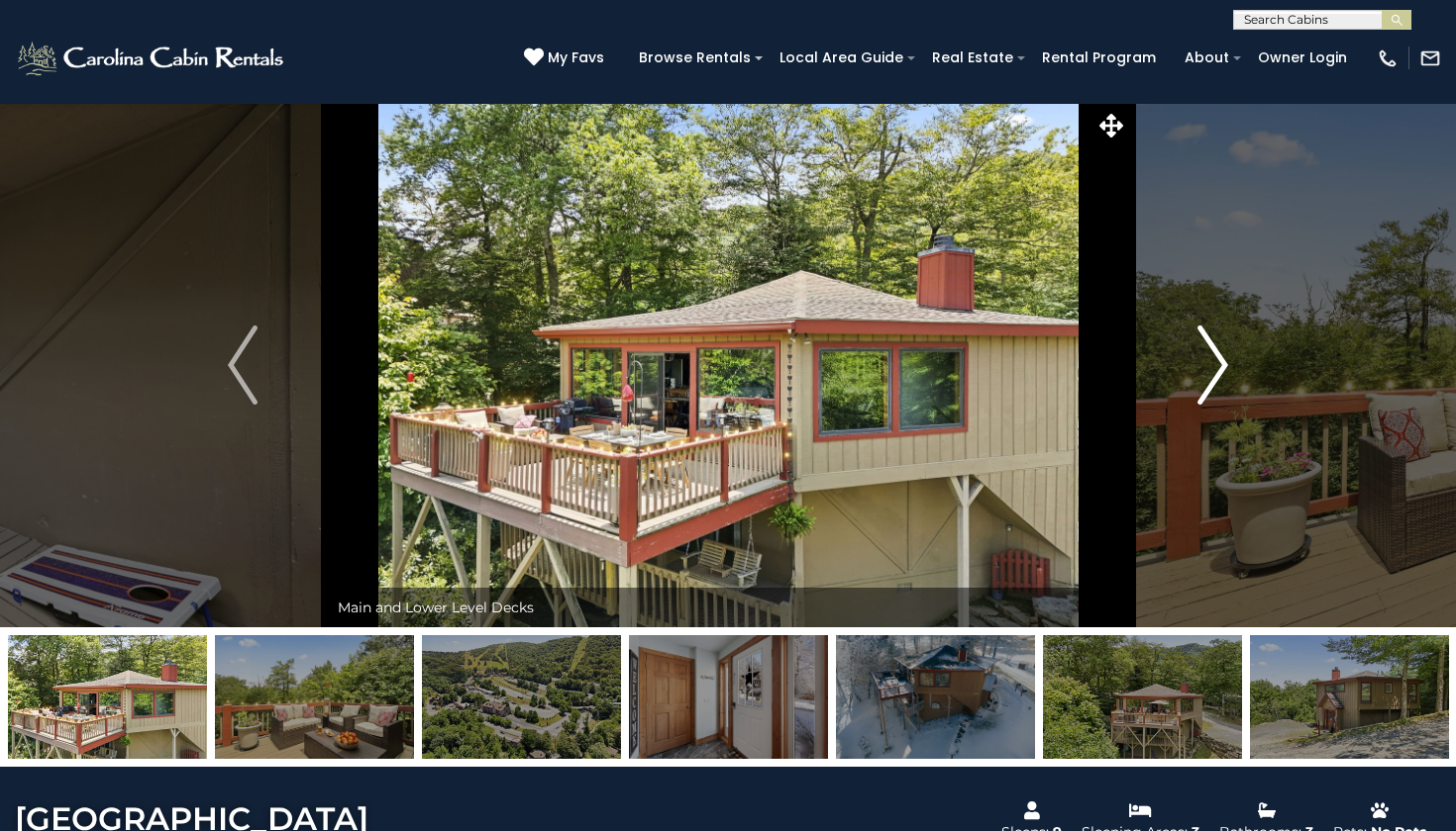
click at [1227, 350] on img "Next" at bounding box center [1213, 365] width 30 height 79
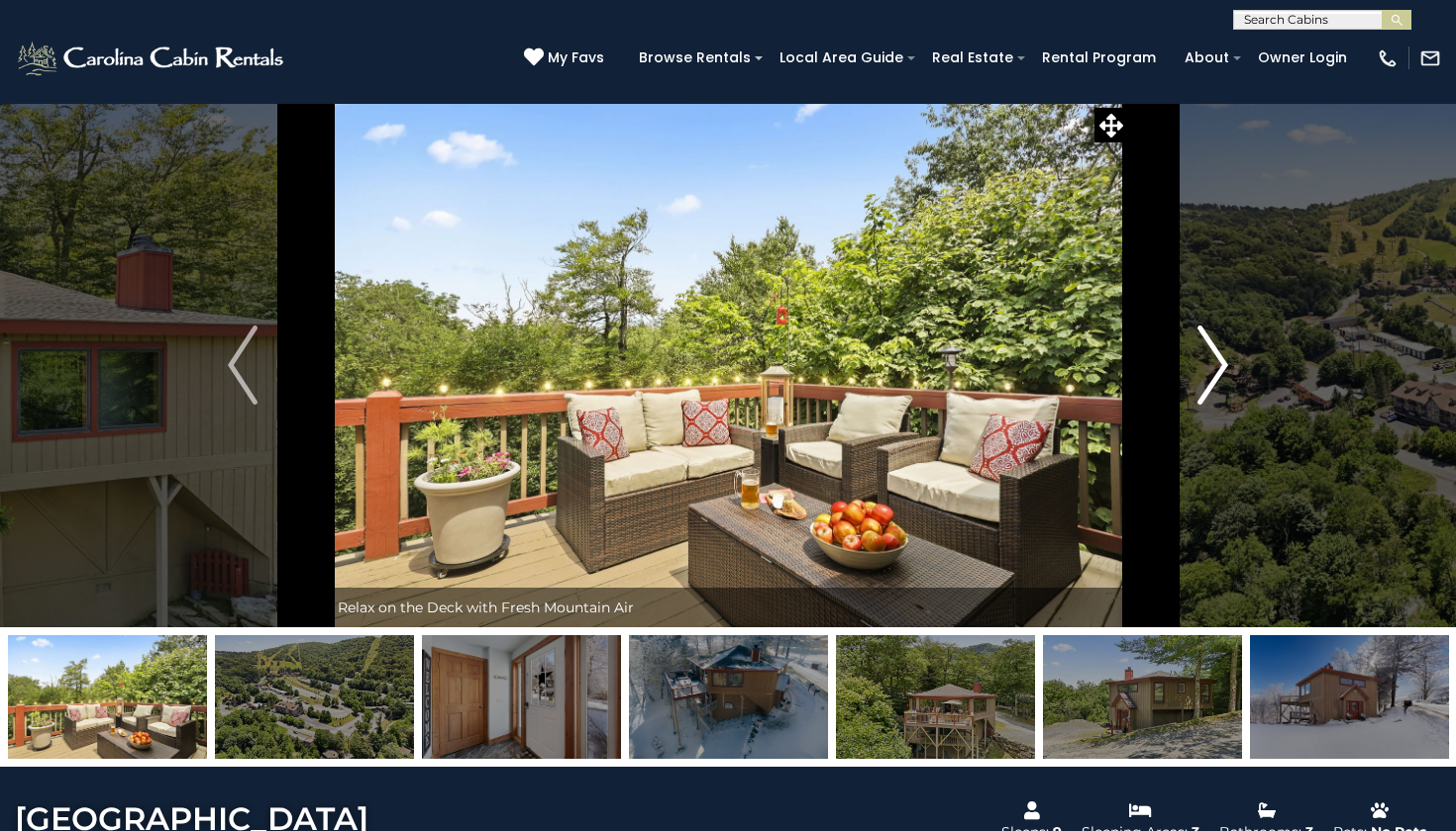
click at [1227, 350] on img "Next" at bounding box center [1213, 365] width 30 height 79
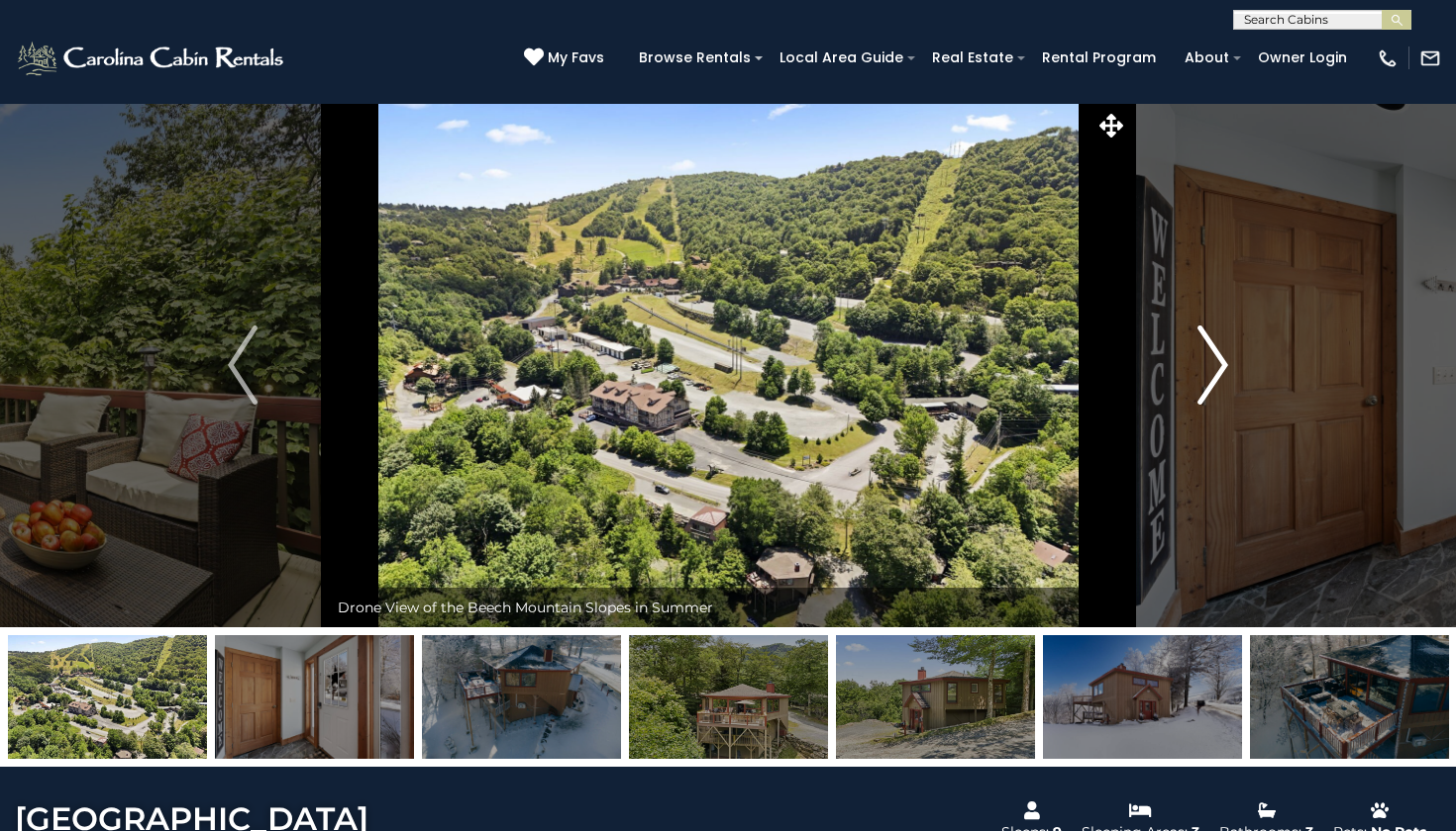
click at [1227, 350] on img "Next" at bounding box center [1213, 365] width 30 height 79
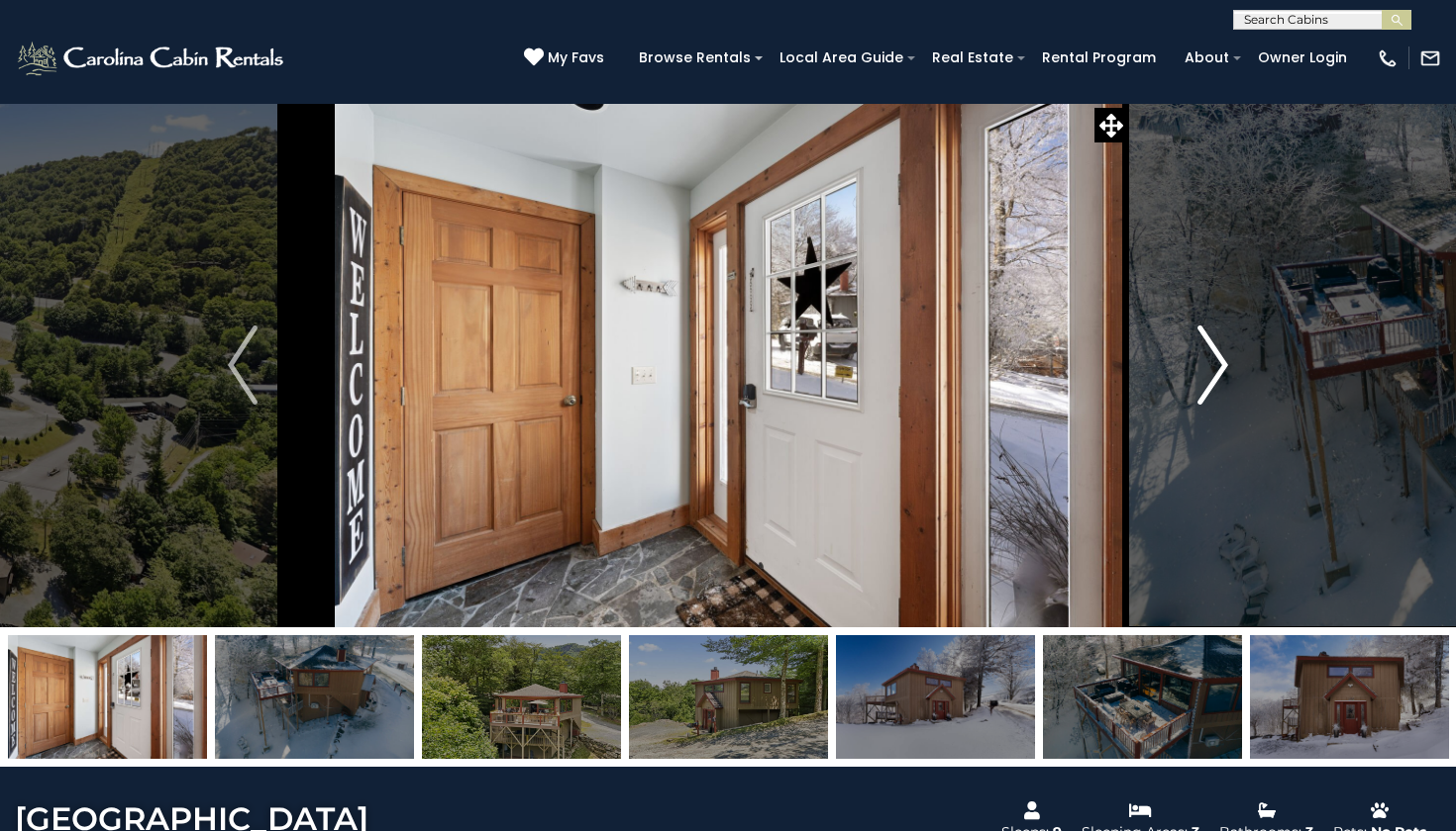
click at [1227, 350] on img "Next" at bounding box center [1213, 365] width 30 height 79
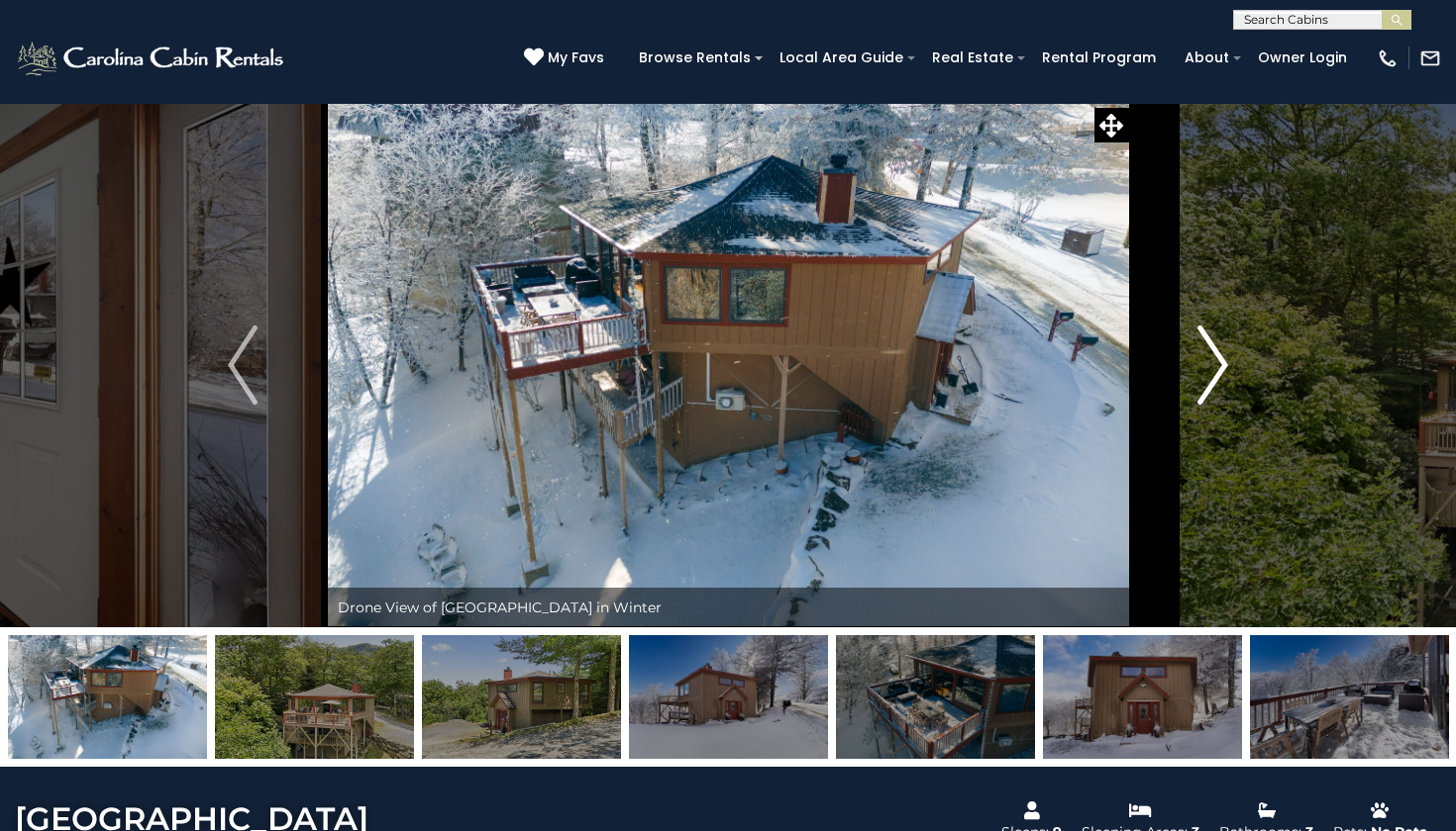
click at [1227, 350] on img "Next" at bounding box center [1213, 365] width 30 height 79
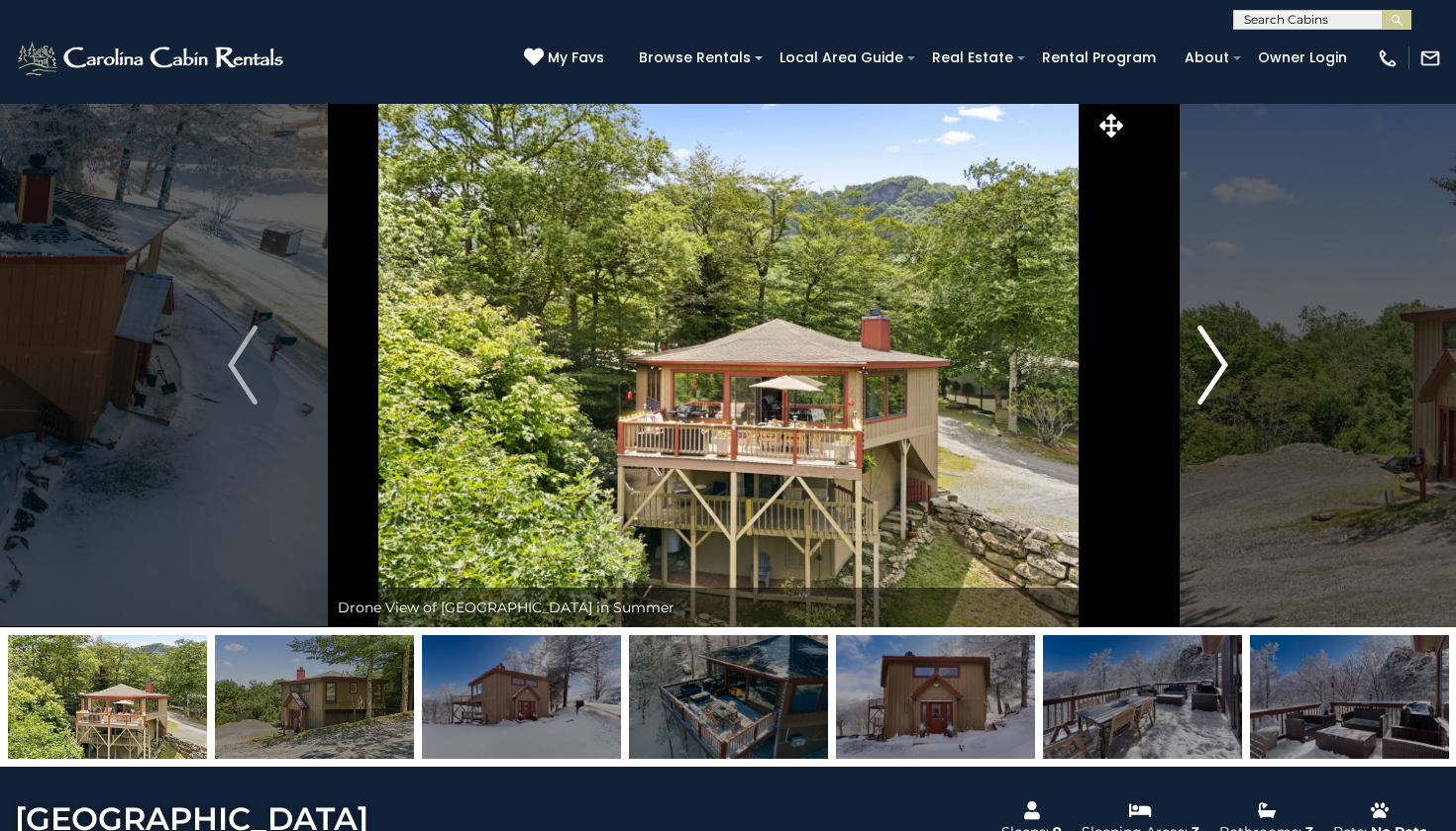
click at [1227, 350] on img "Next" at bounding box center [1213, 365] width 30 height 79
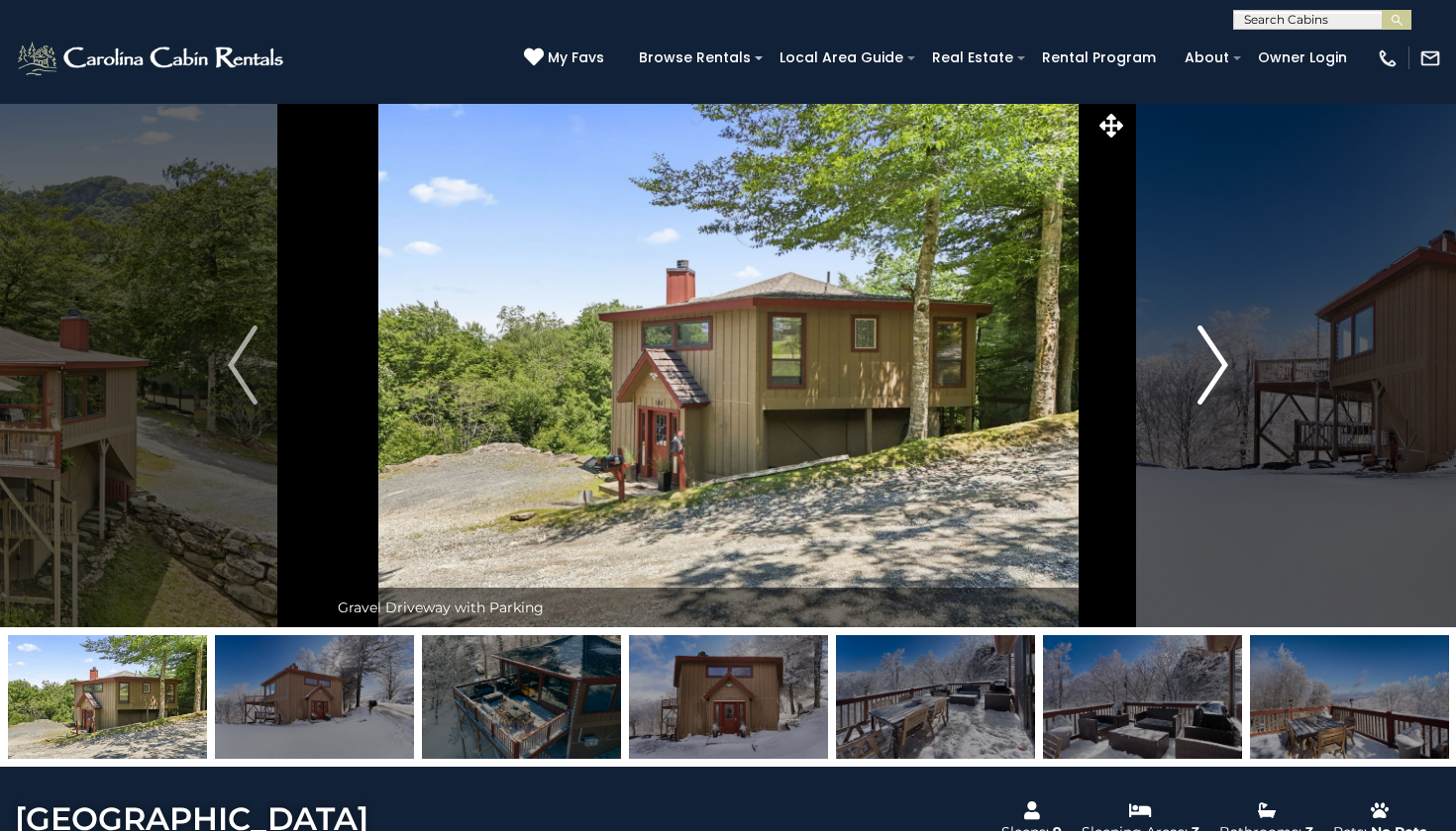
click at [1227, 350] on img "Next" at bounding box center [1213, 365] width 30 height 79
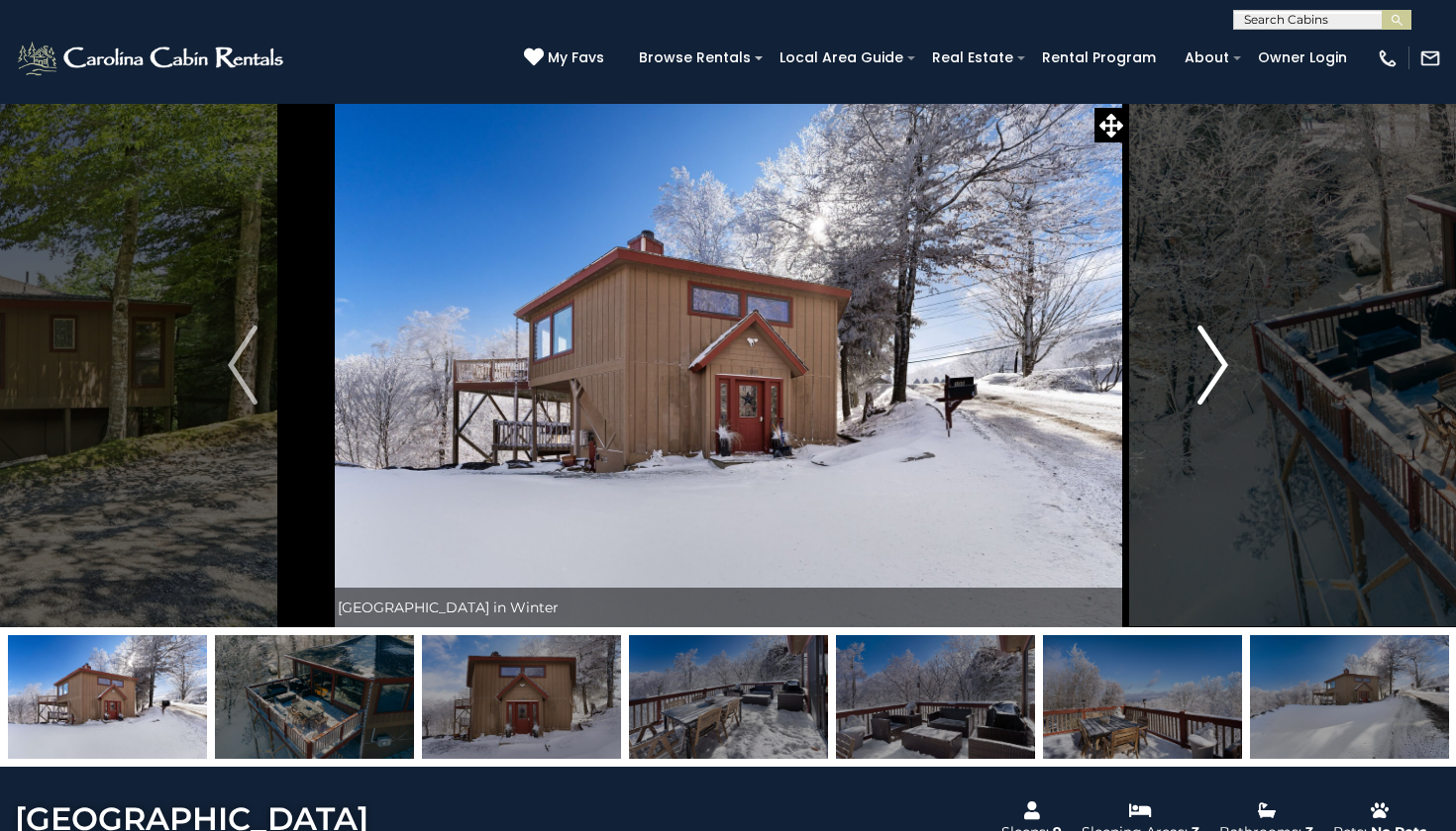
click at [1227, 350] on img "Next" at bounding box center [1213, 365] width 30 height 79
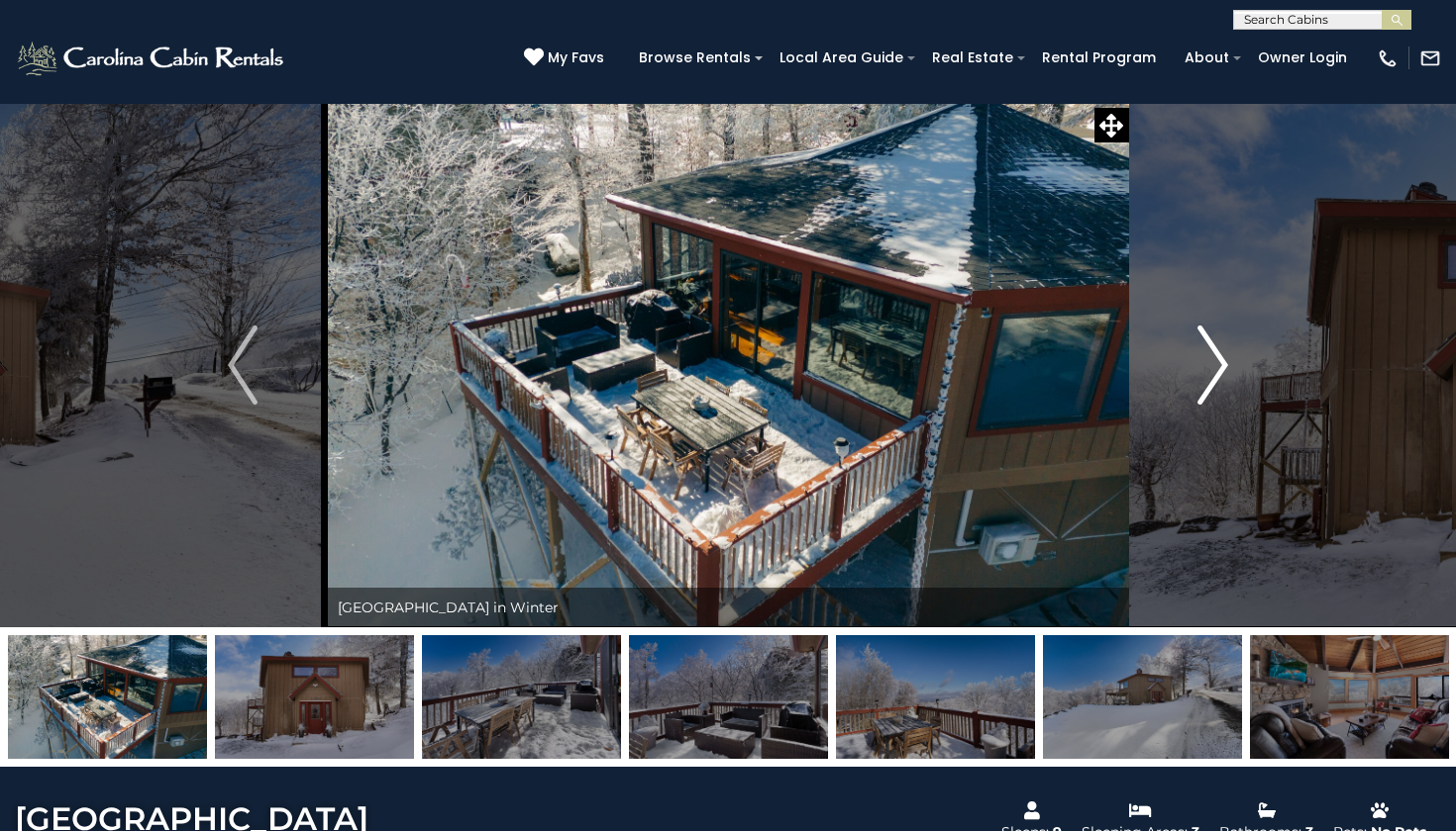
click at [1227, 350] on img "Next" at bounding box center [1213, 365] width 30 height 79
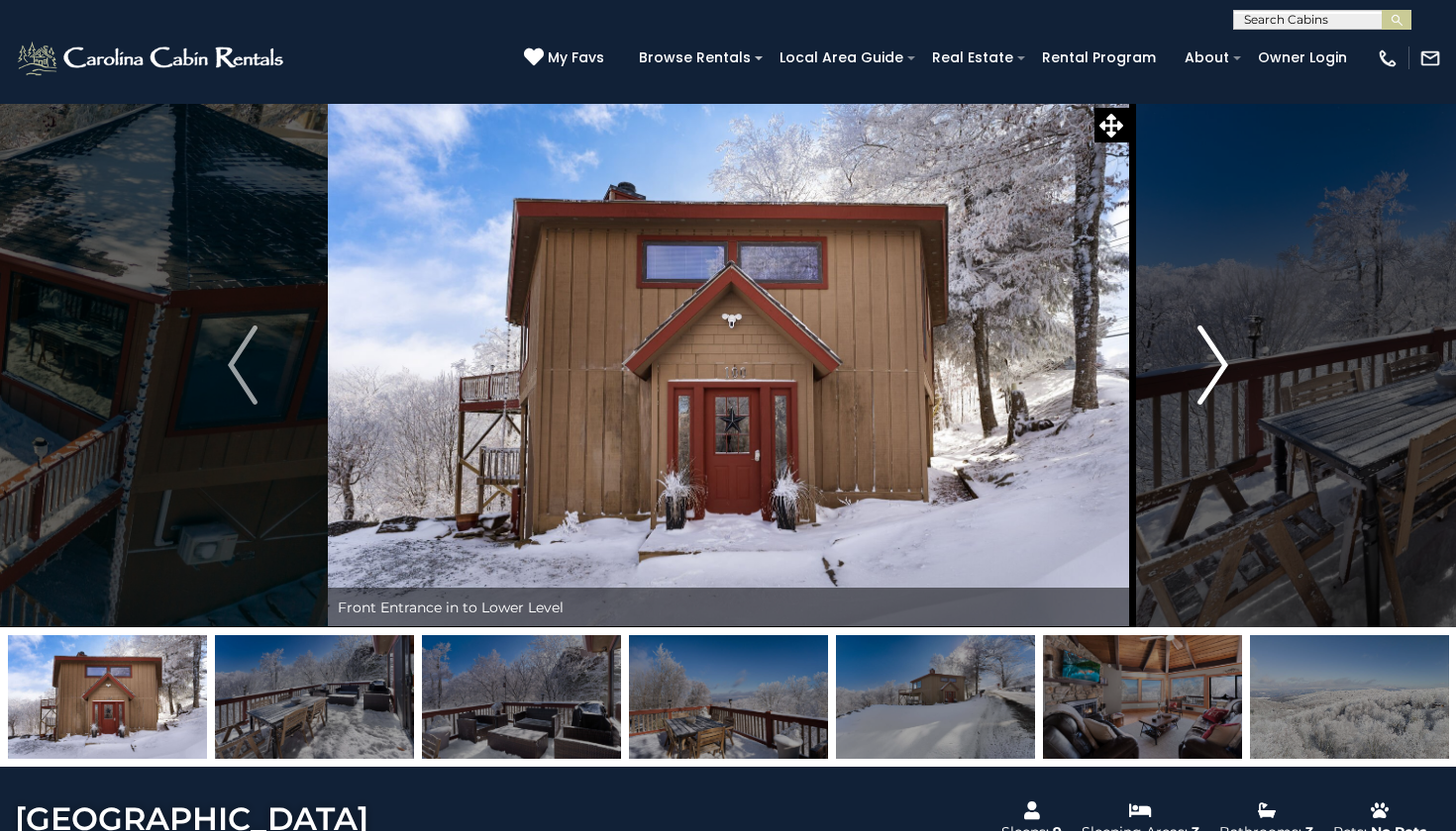
click at [1227, 350] on img "Next" at bounding box center [1213, 365] width 30 height 79
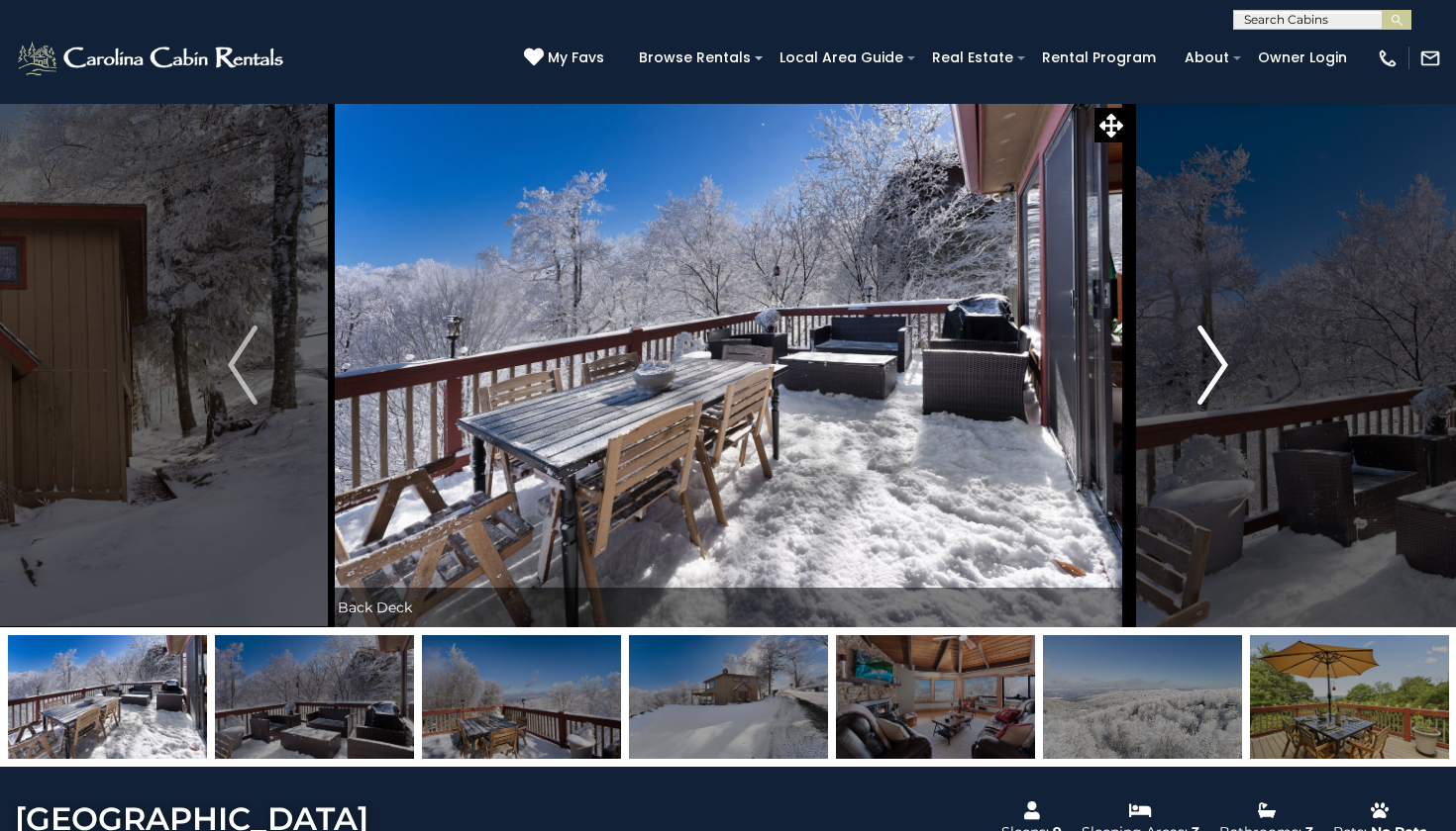
click at [1227, 350] on img "Next" at bounding box center [1213, 365] width 30 height 79
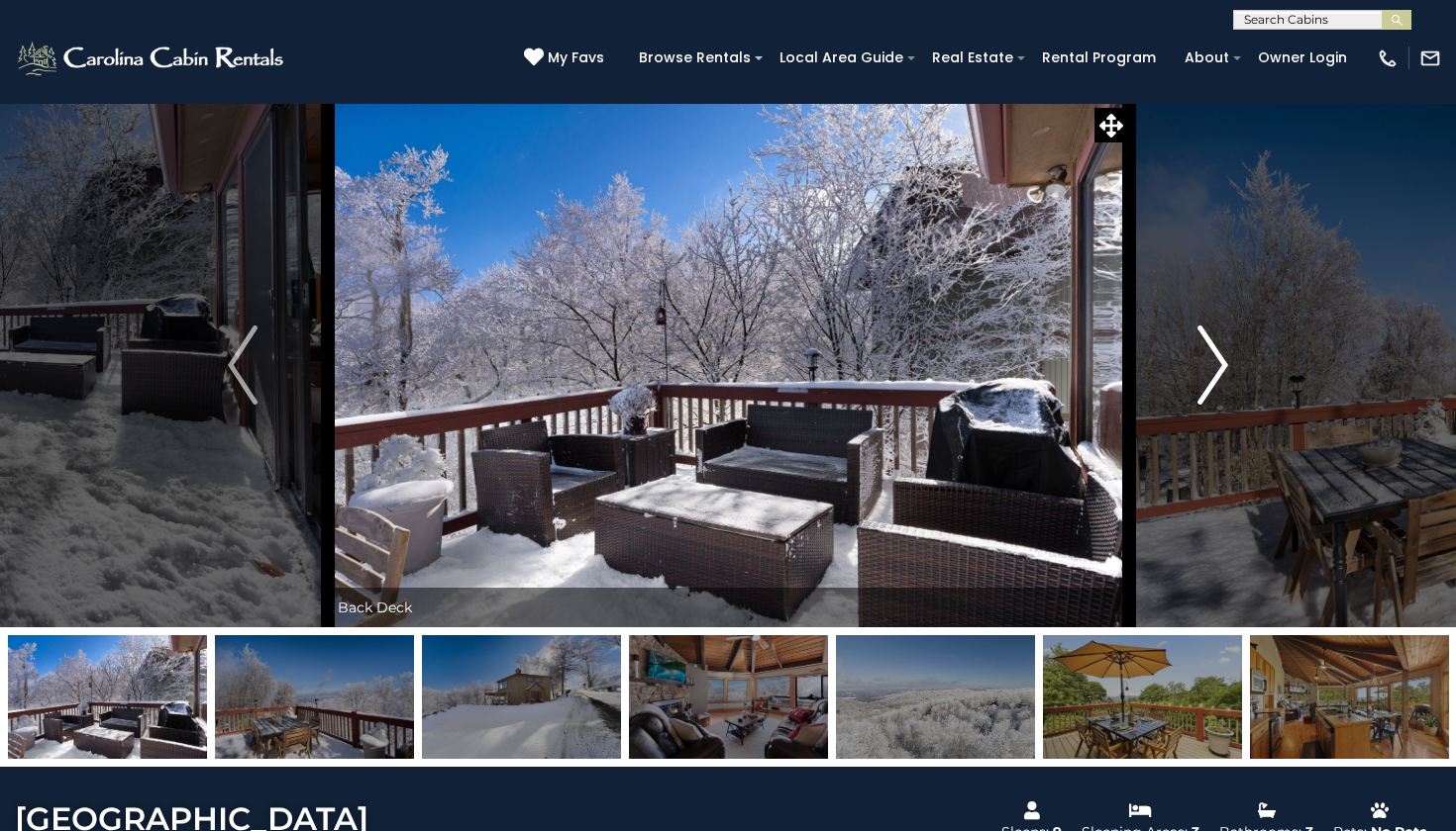
click at [1227, 350] on img "Next" at bounding box center [1213, 365] width 30 height 79
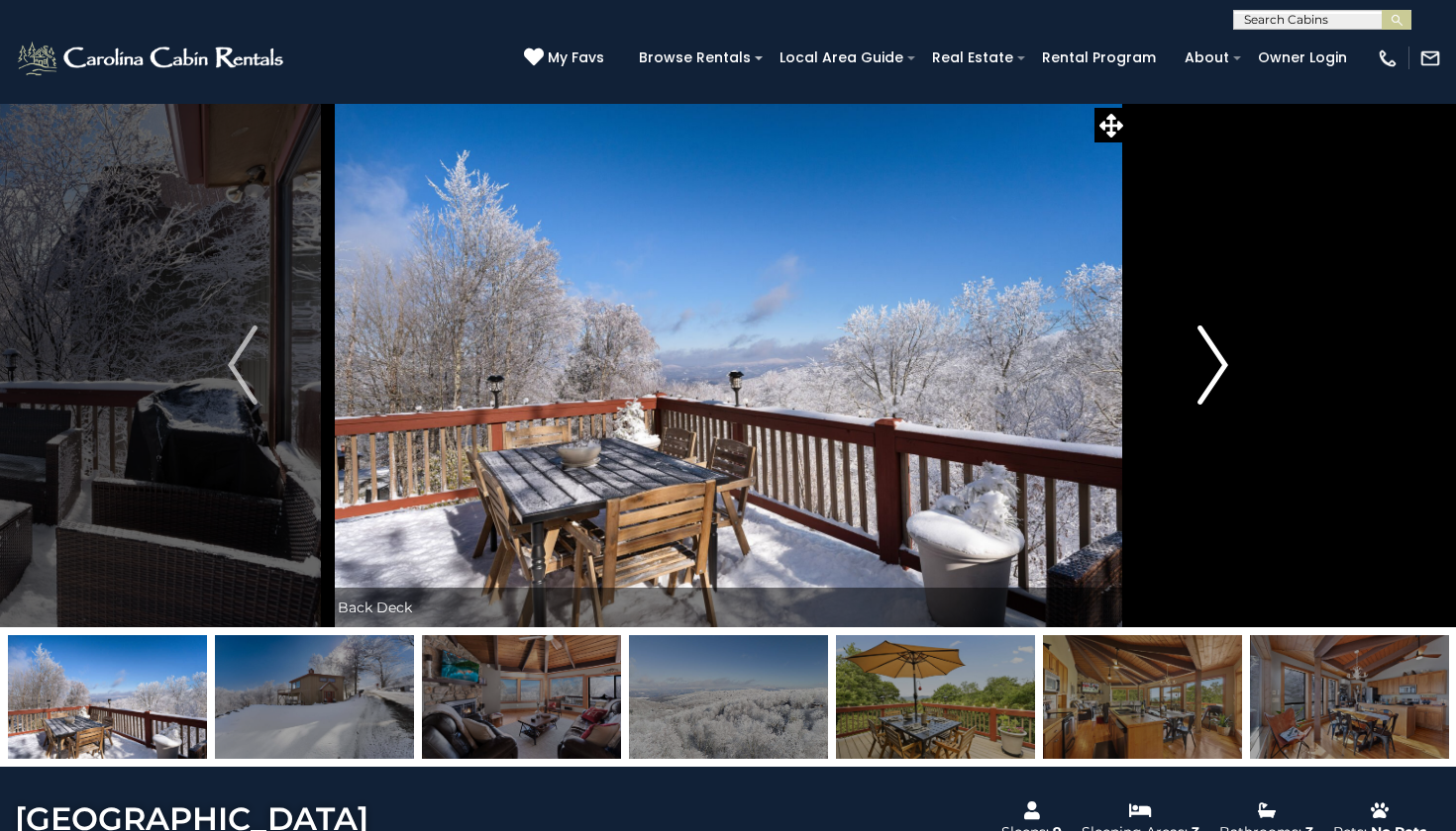
click at [1227, 350] on img "Next" at bounding box center [1213, 365] width 30 height 79
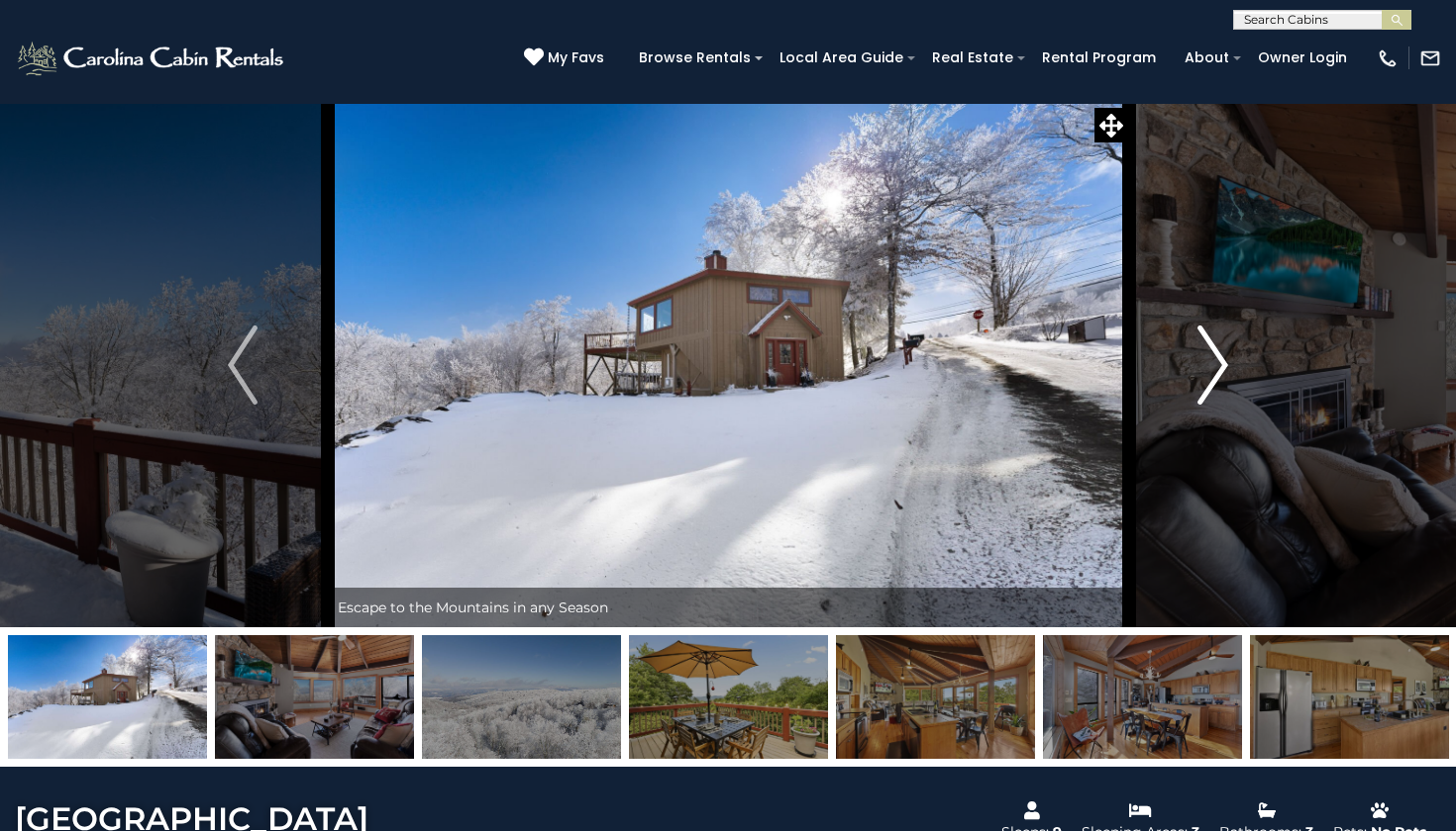
click at [1227, 351] on img "Next" at bounding box center [1213, 365] width 30 height 79
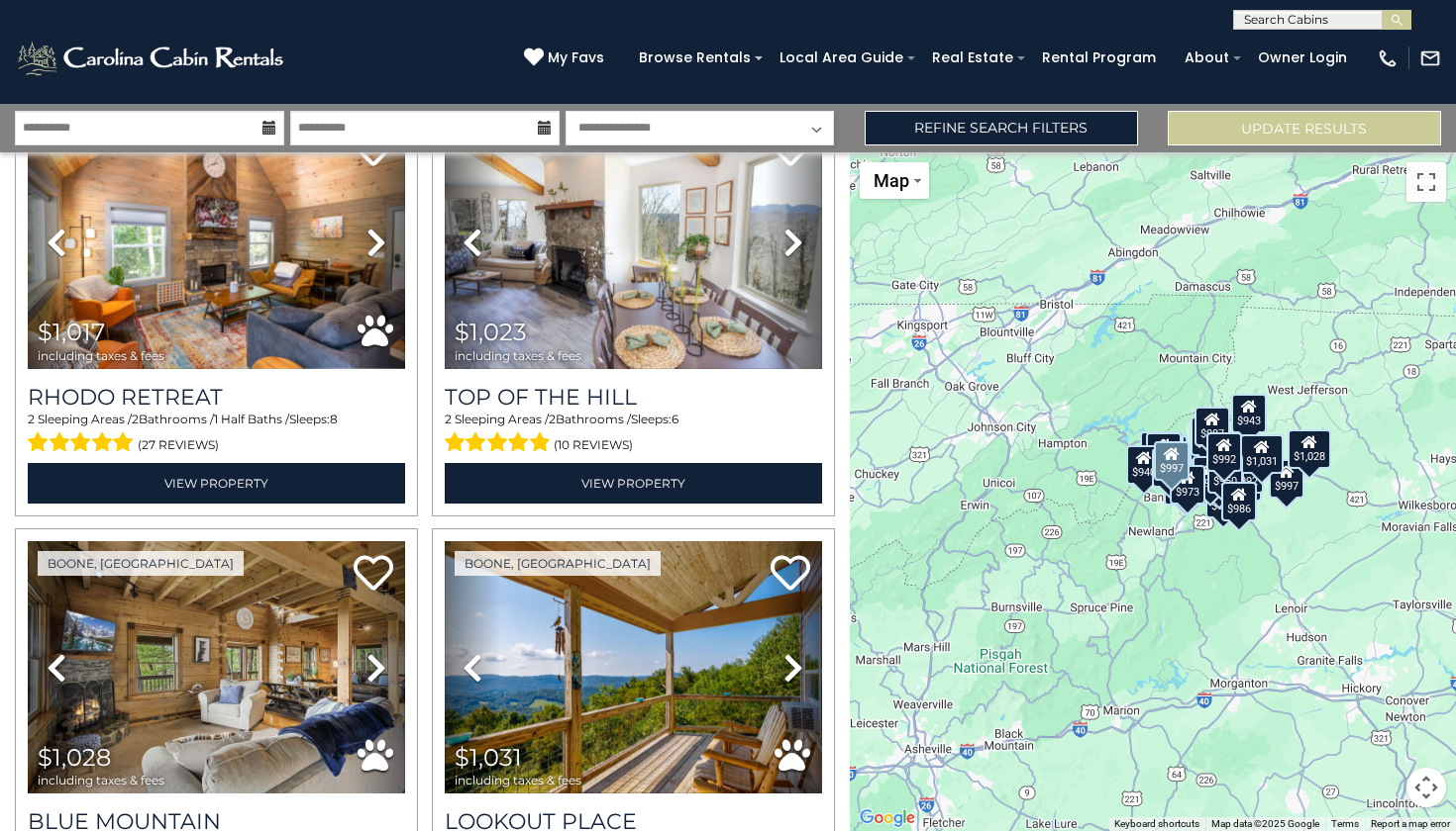
scroll to position [5641, 0]
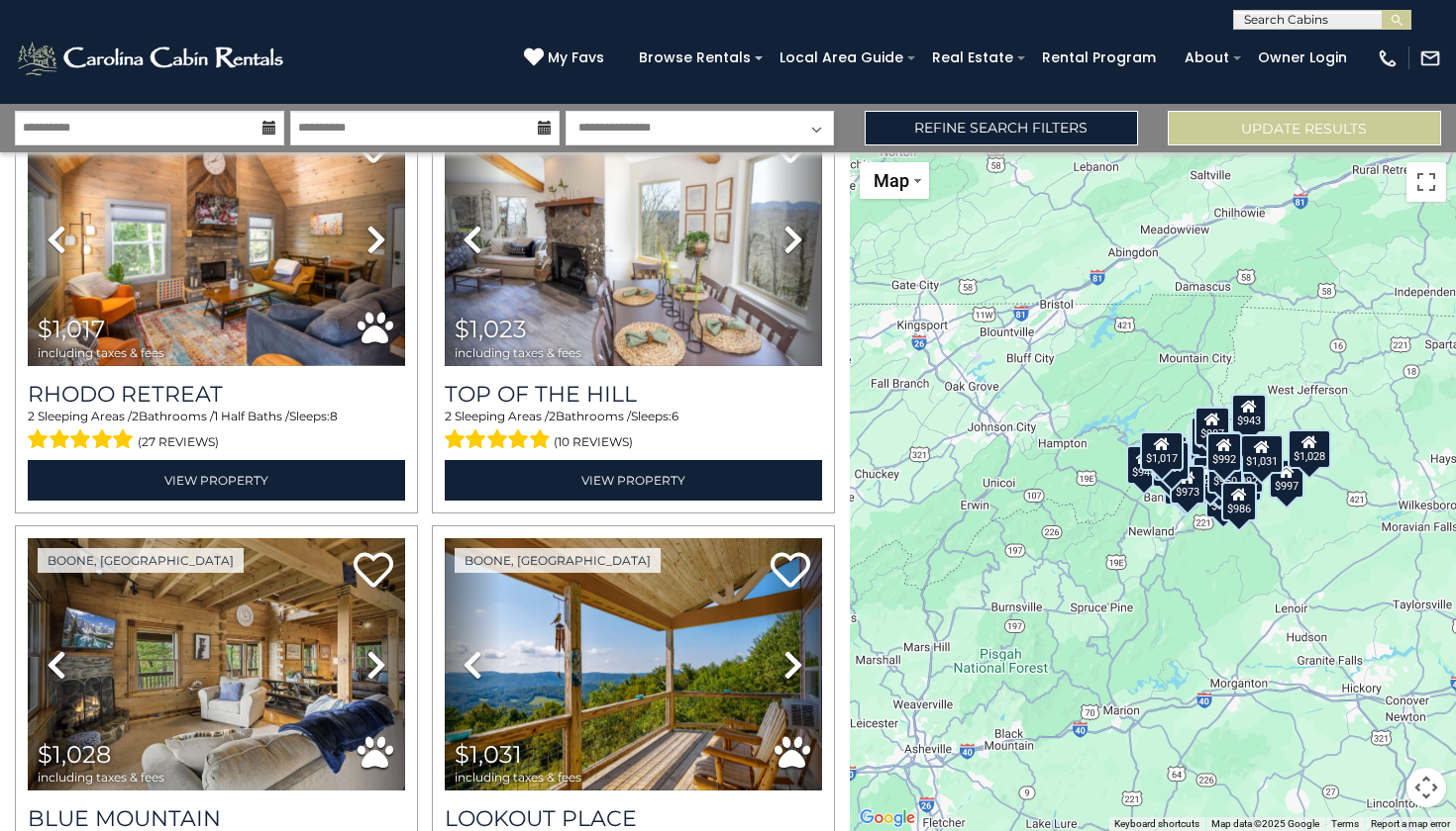
click at [1262, 25] on input "text" at bounding box center [1320, 24] width 173 height 20
type input "**********"
click at [1293, 44] on em "Mountain Melody" at bounding box center [1304, 47] width 121 height 18
click at [1395, 24] on img "submit" at bounding box center [1396, 20] width 15 height 15
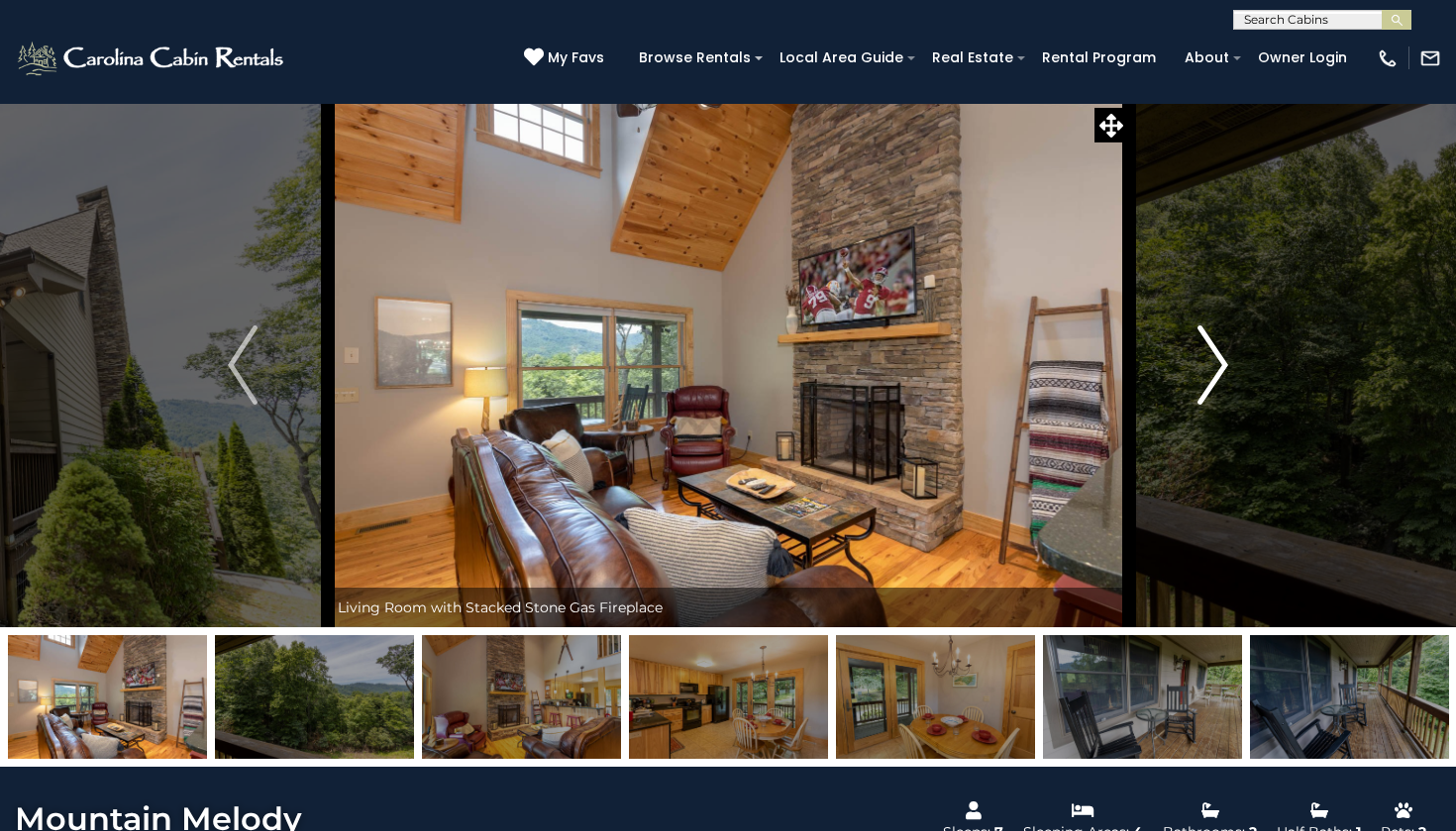
click at [1226, 366] on img "Next" at bounding box center [1213, 365] width 30 height 79
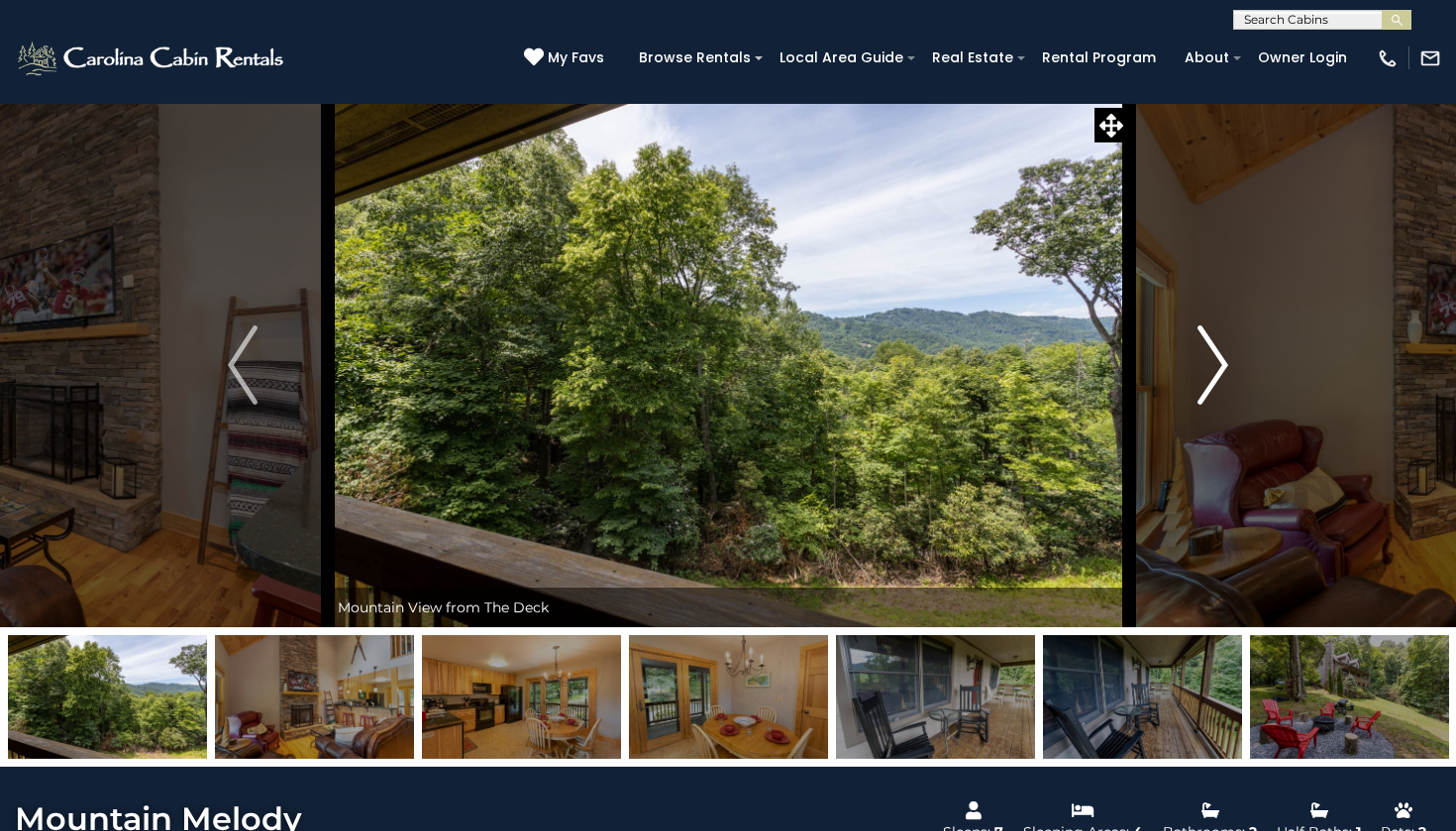
click at [1226, 366] on img "Next" at bounding box center [1213, 365] width 30 height 79
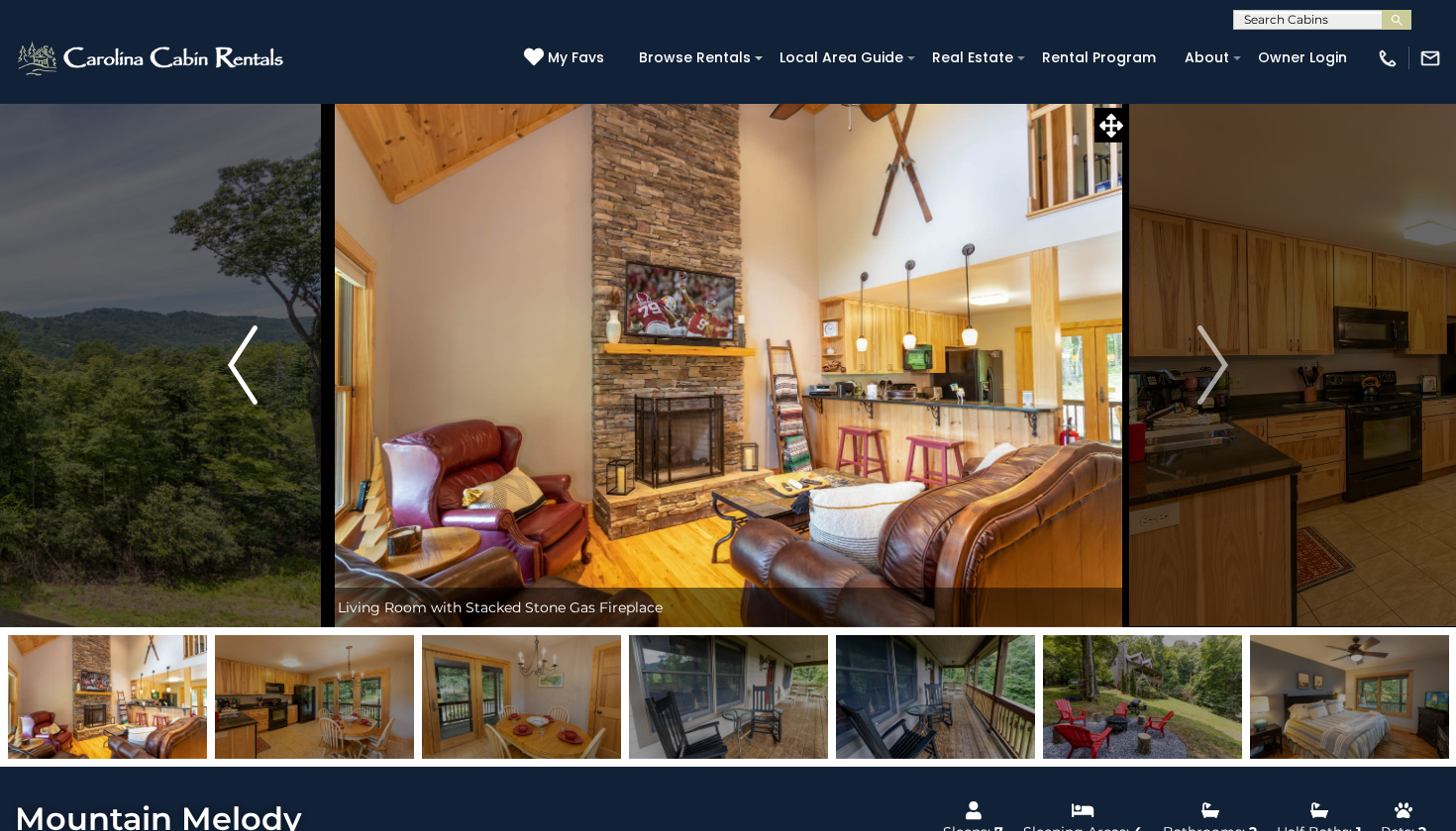
click at [245, 370] on img "Previous" at bounding box center [243, 365] width 30 height 79
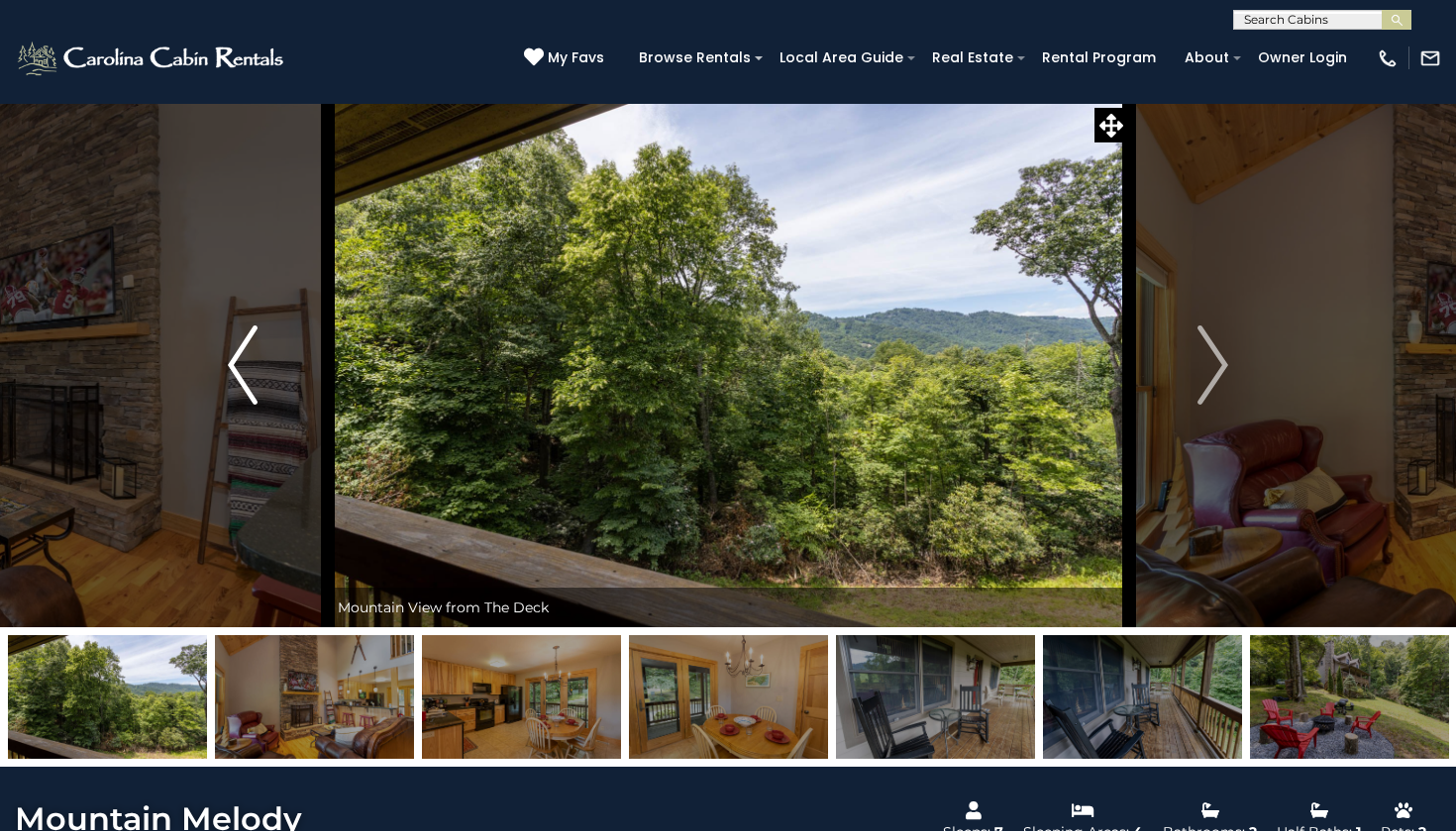
click at [245, 370] on img "Previous" at bounding box center [243, 365] width 30 height 79
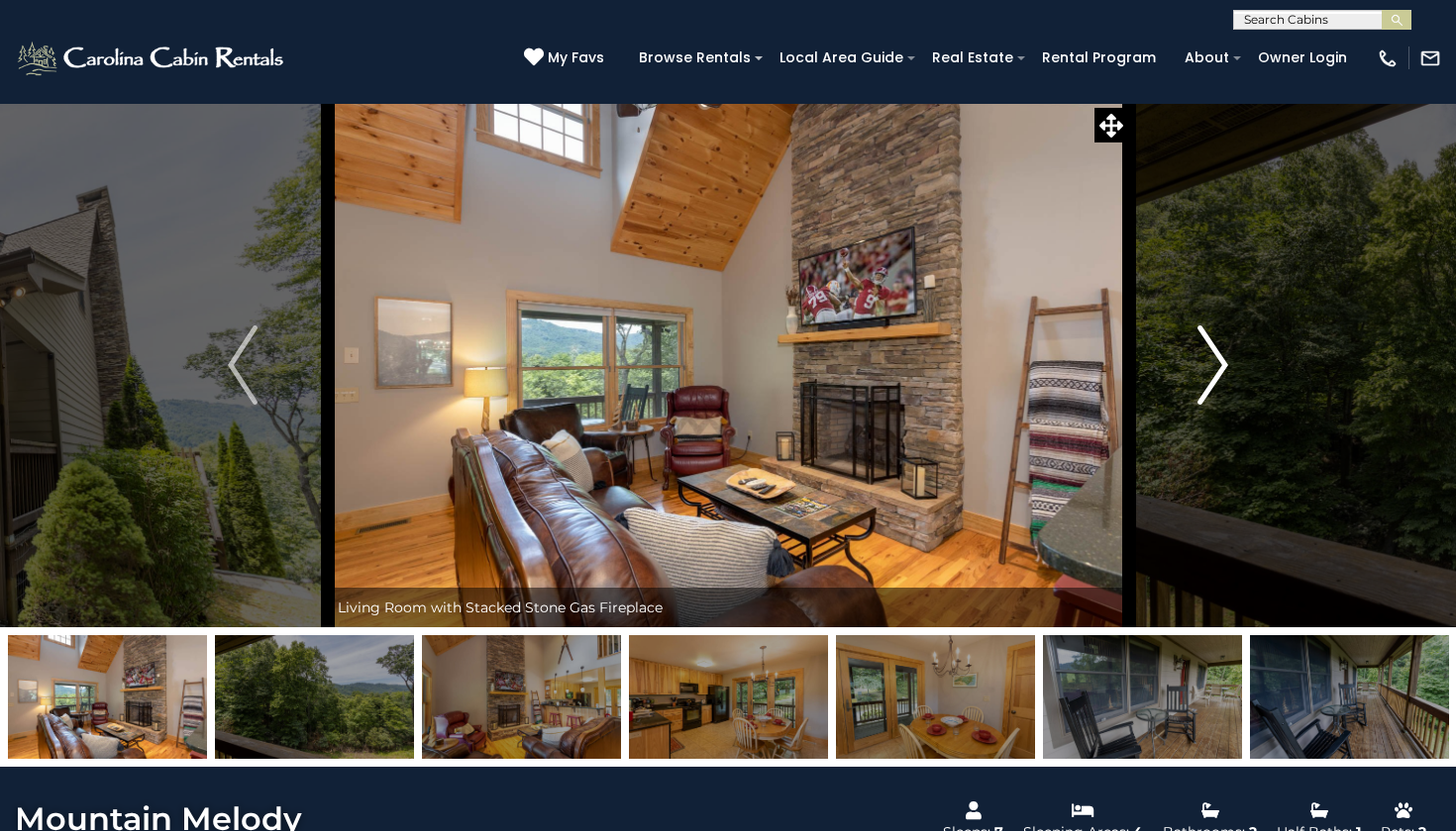
click at [1228, 384] on img "Next" at bounding box center [1213, 365] width 30 height 79
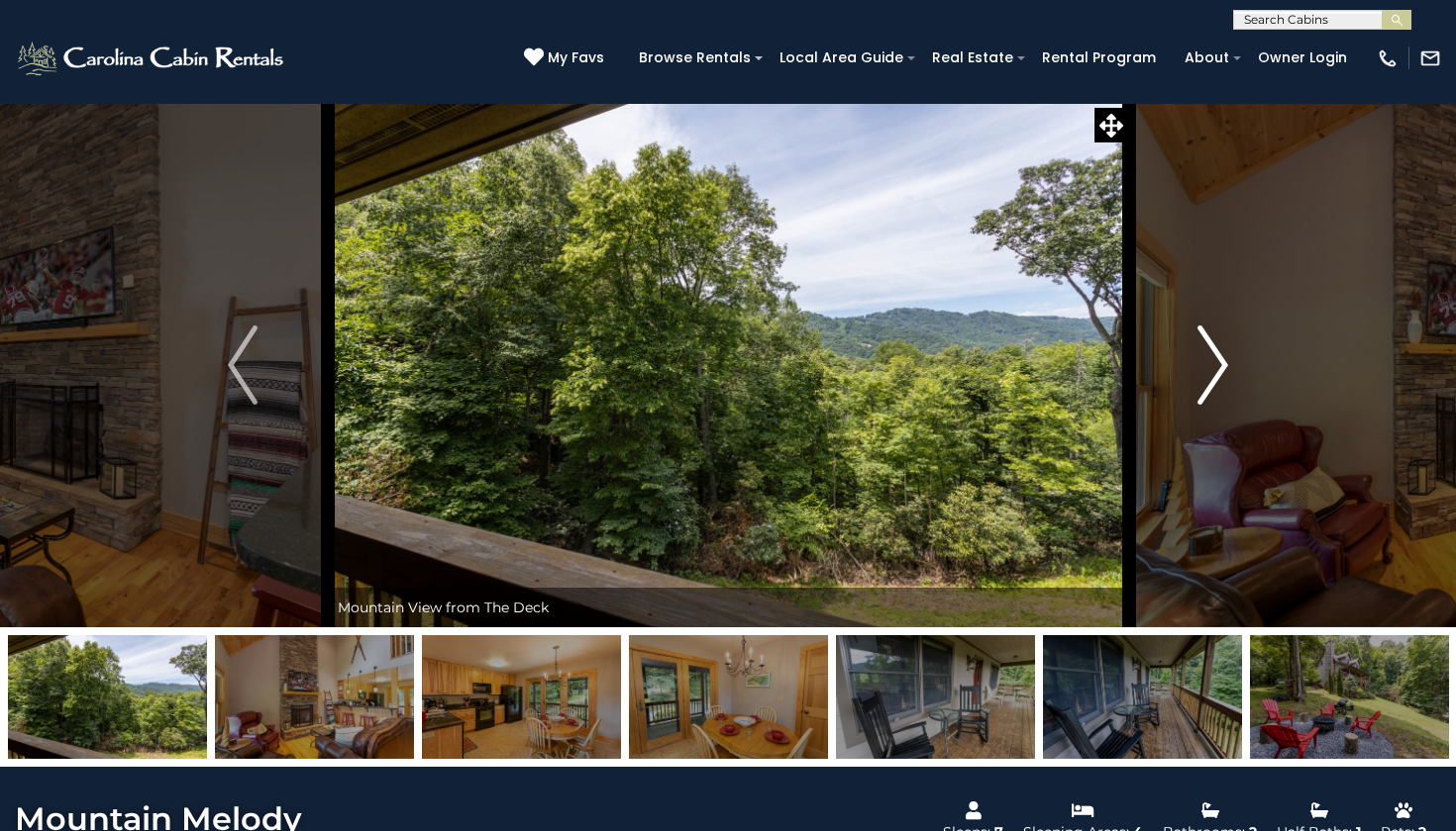
click at [1228, 384] on img "Next" at bounding box center [1213, 365] width 30 height 79
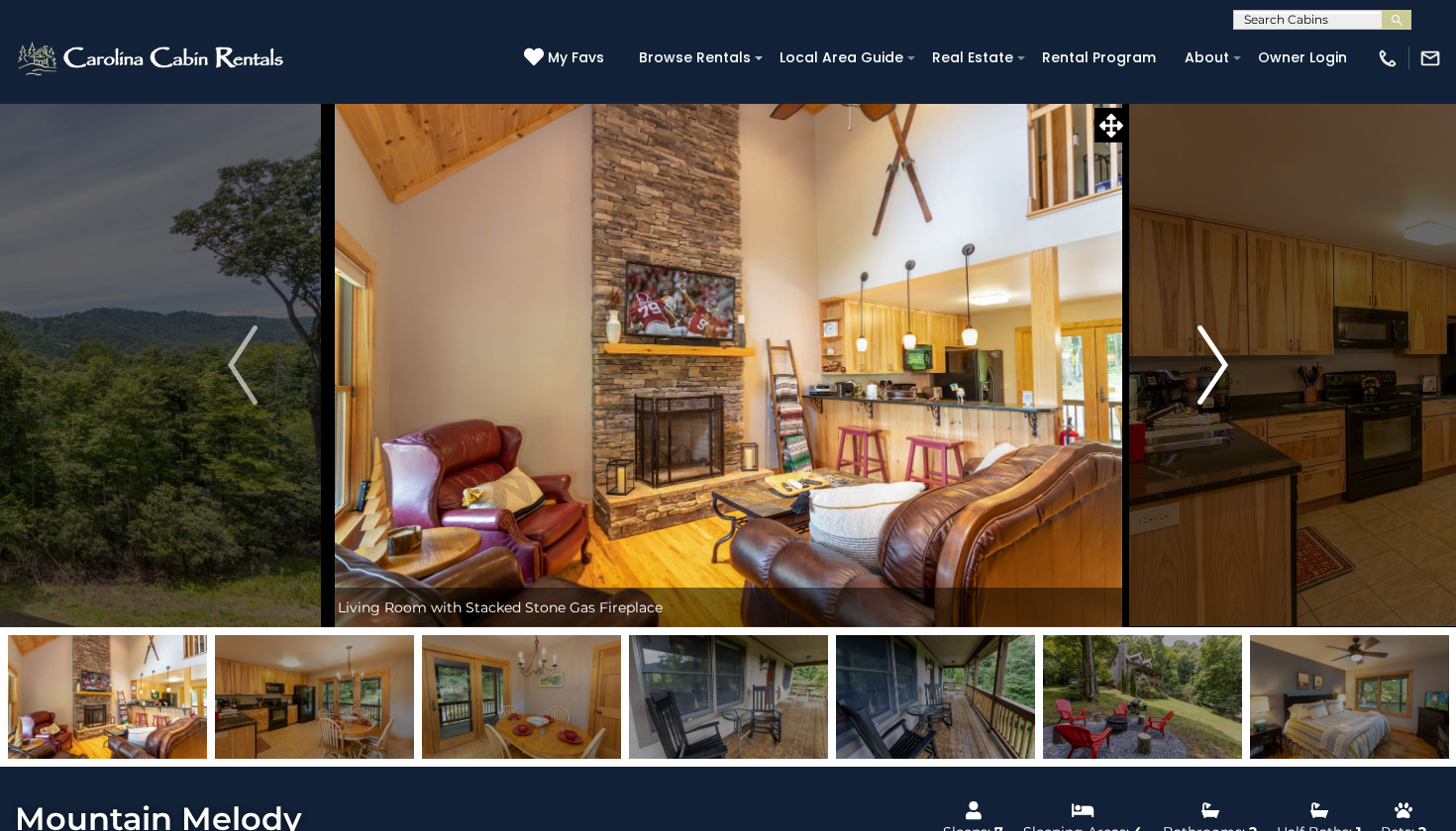
click at [1228, 384] on img "Next" at bounding box center [1213, 365] width 30 height 79
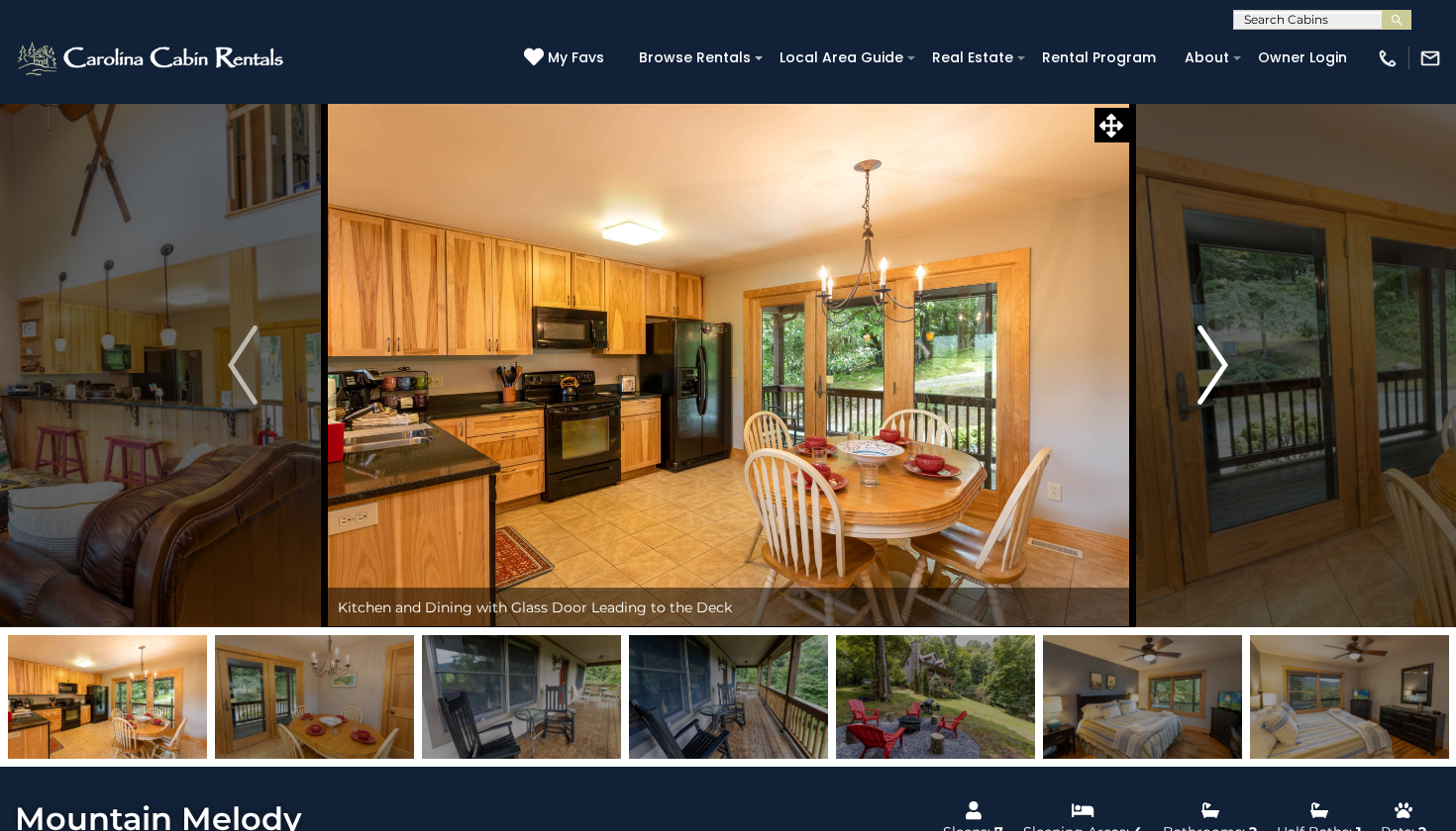
click at [1228, 384] on img "Next" at bounding box center [1213, 365] width 30 height 79
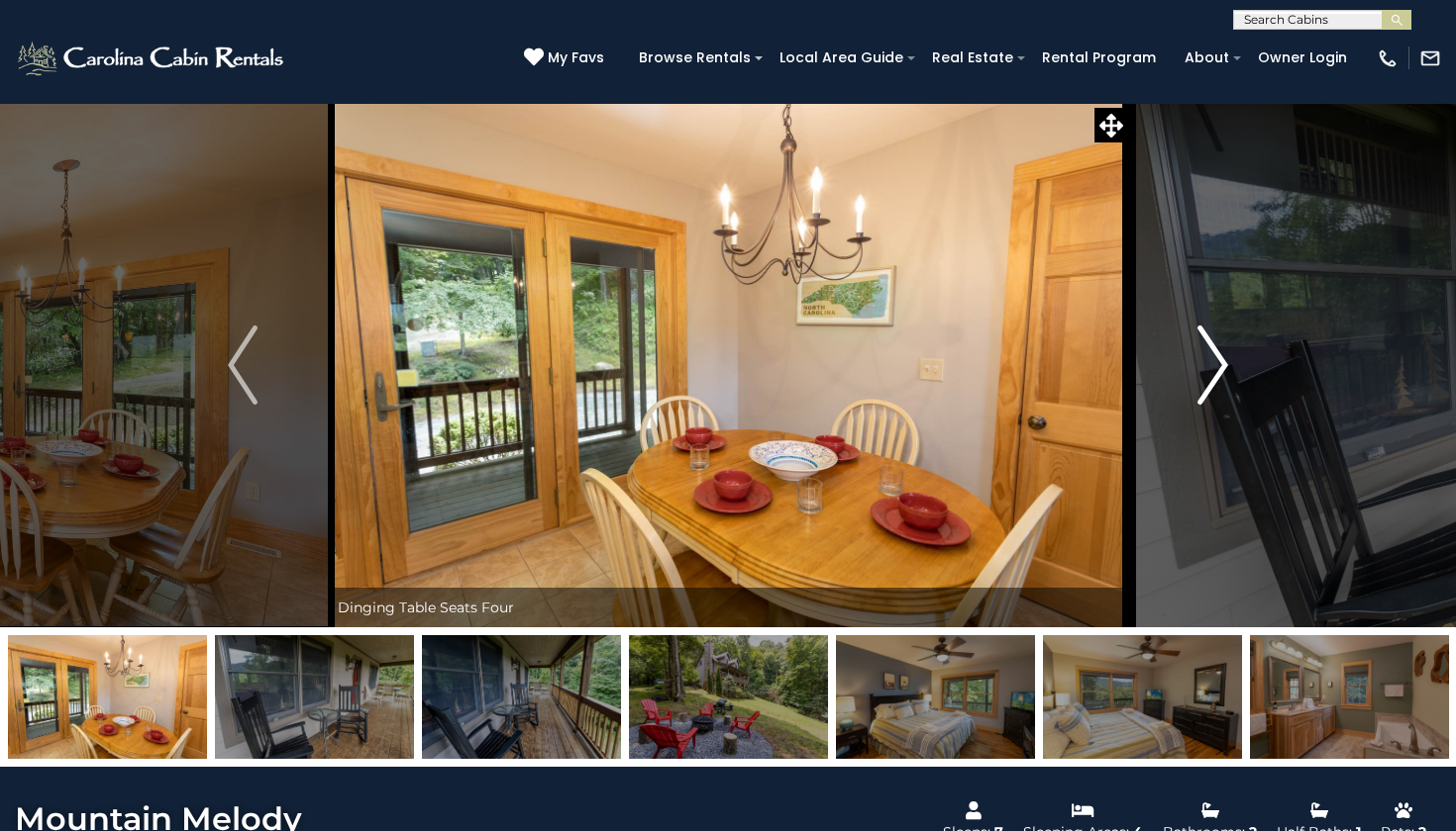
click at [1209, 383] on img "Next" at bounding box center [1213, 365] width 30 height 79
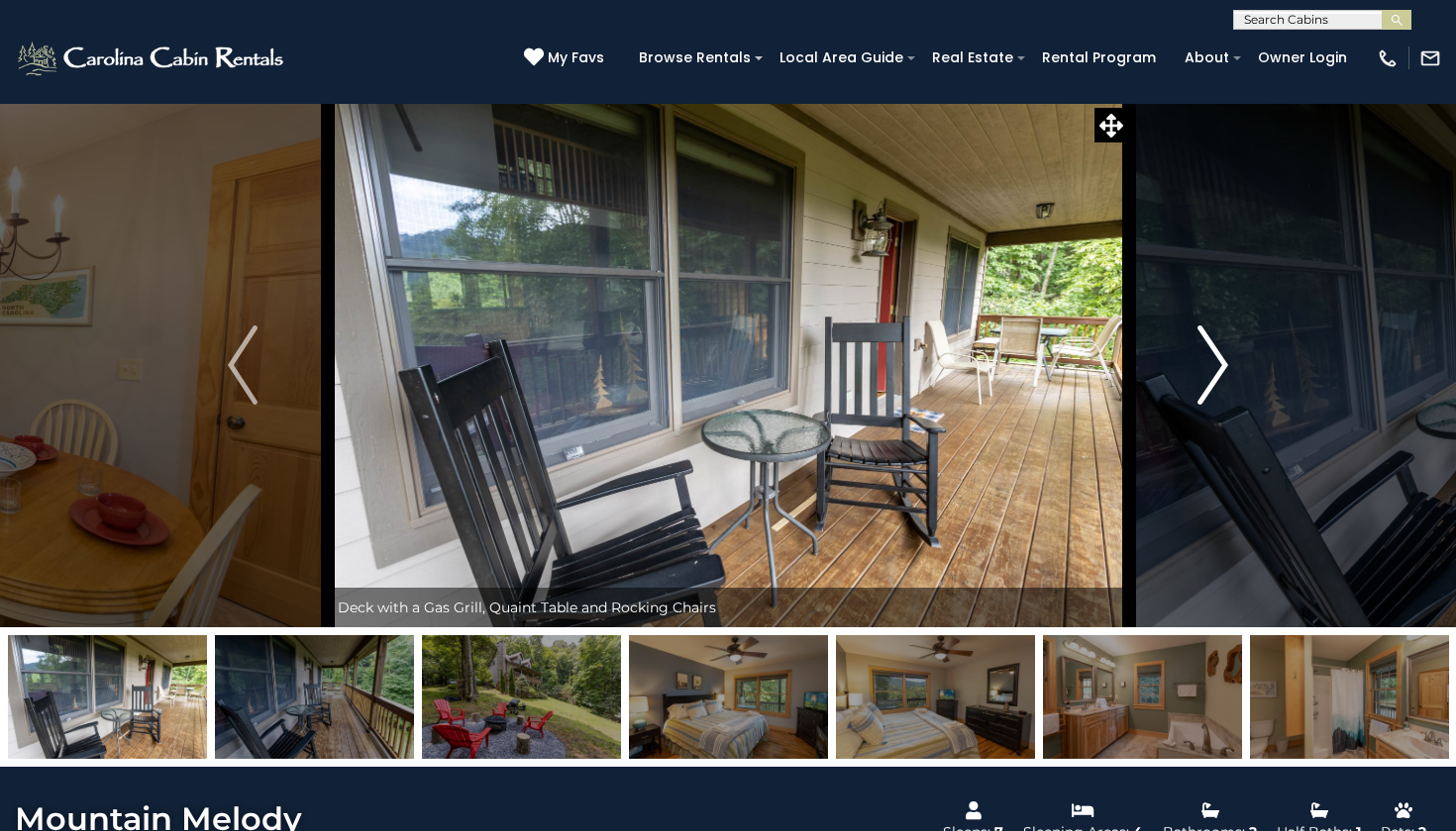
click at [1209, 383] on img "Next" at bounding box center [1213, 365] width 30 height 79
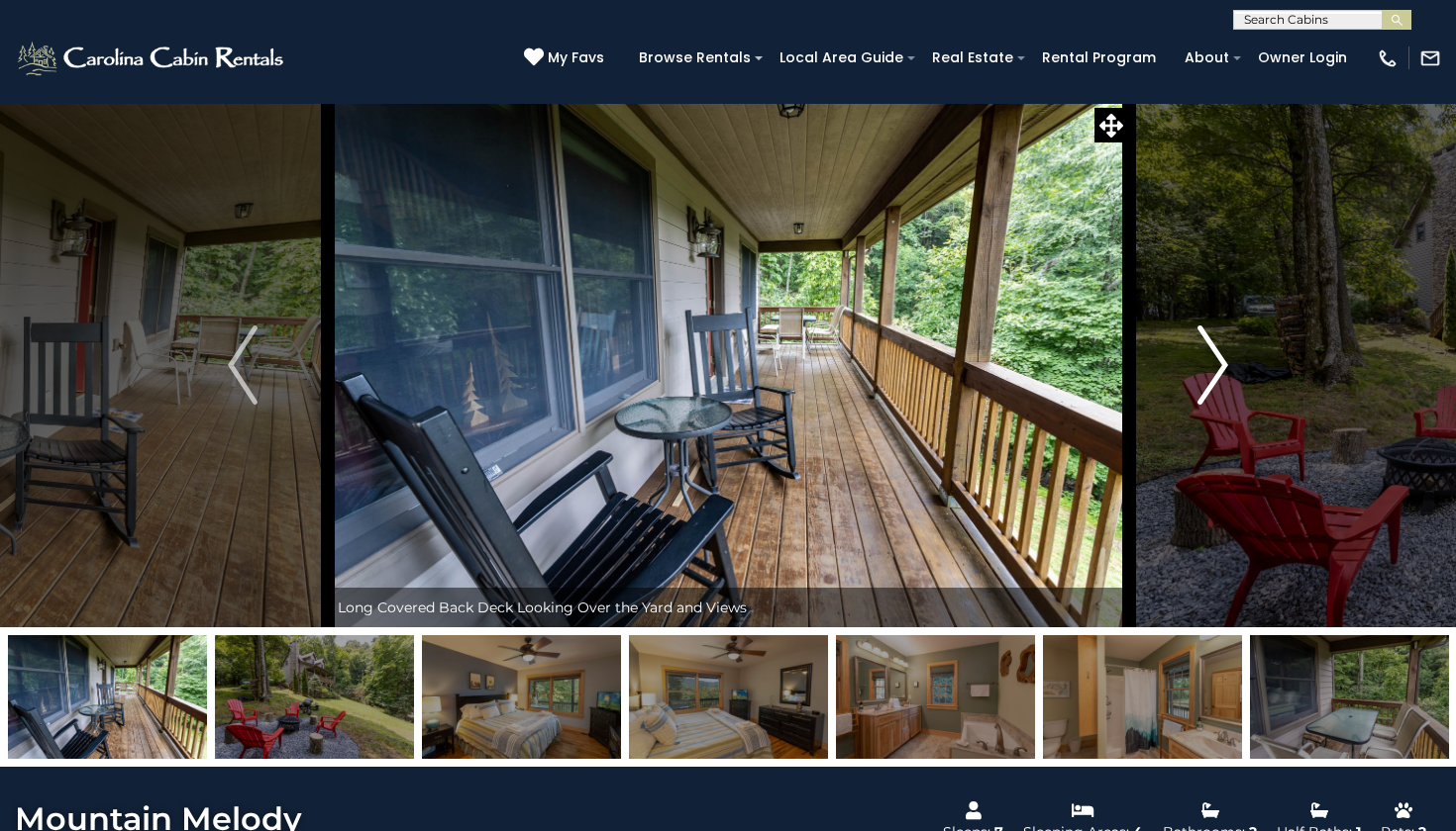
click at [1209, 383] on img "Next" at bounding box center [1213, 365] width 30 height 79
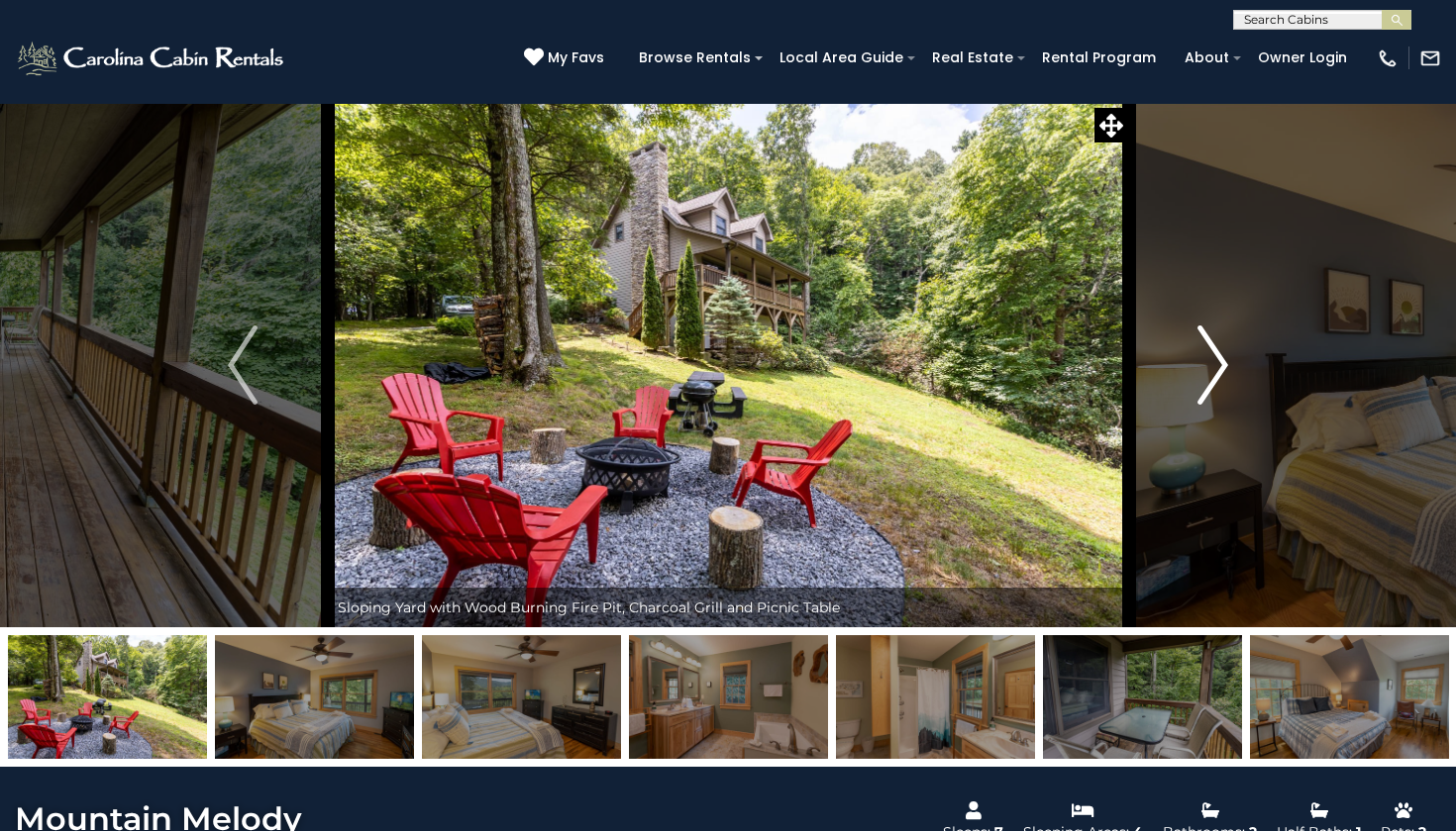
click at [1210, 385] on img "Next" at bounding box center [1213, 365] width 30 height 79
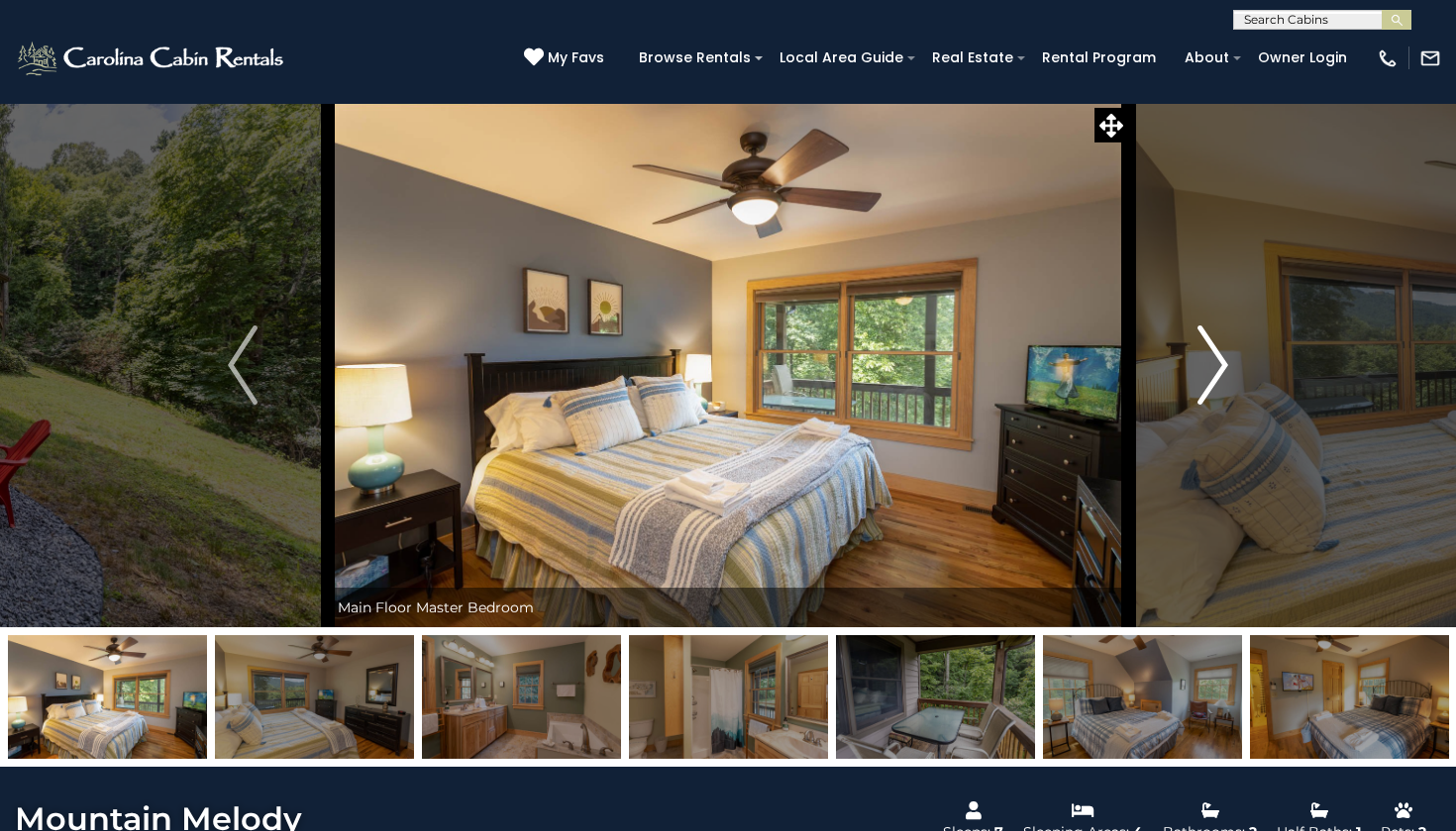
click at [1210, 385] on img "Next" at bounding box center [1213, 365] width 30 height 79
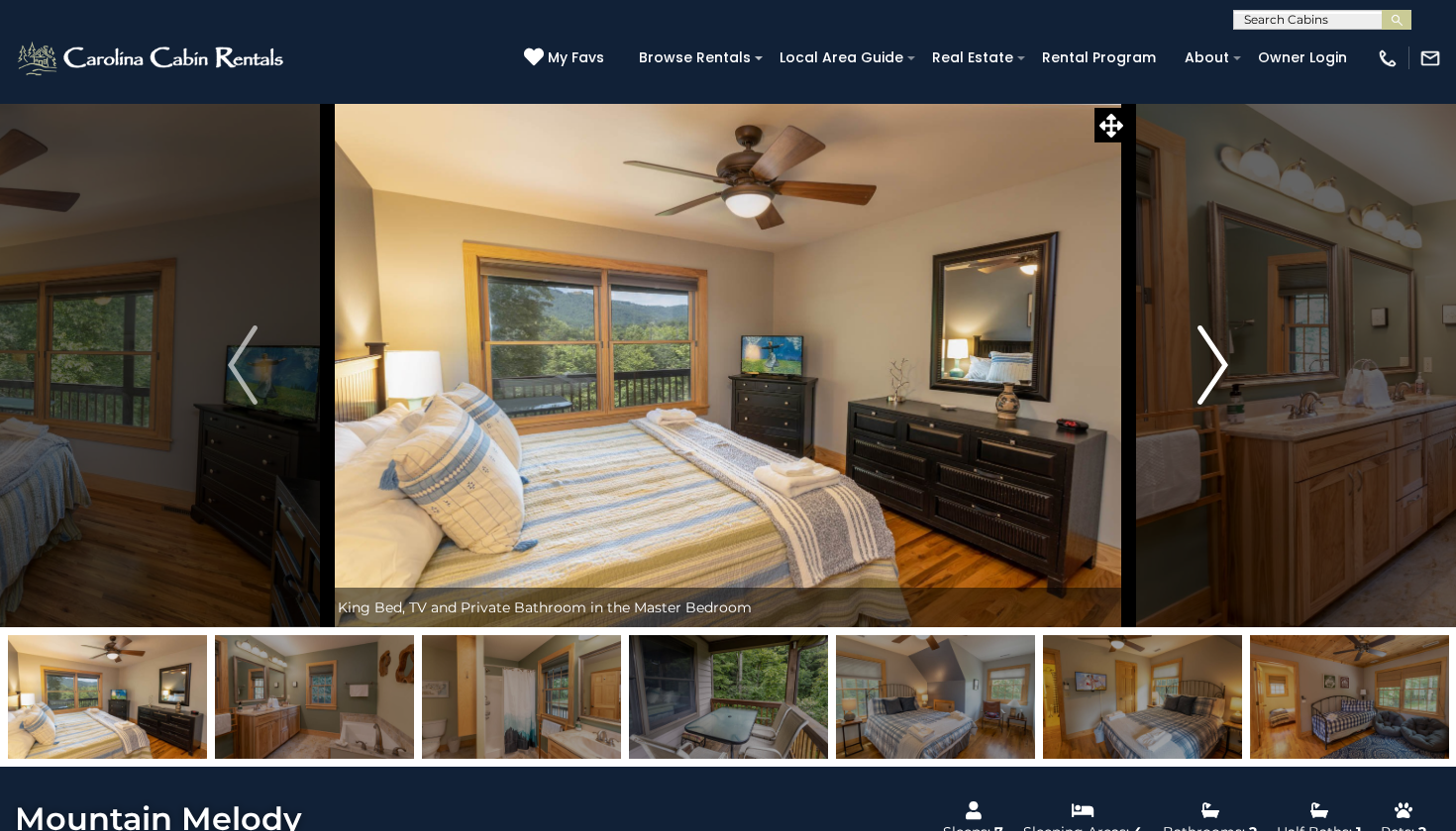
click at [1219, 367] on img "Next" at bounding box center [1213, 365] width 30 height 79
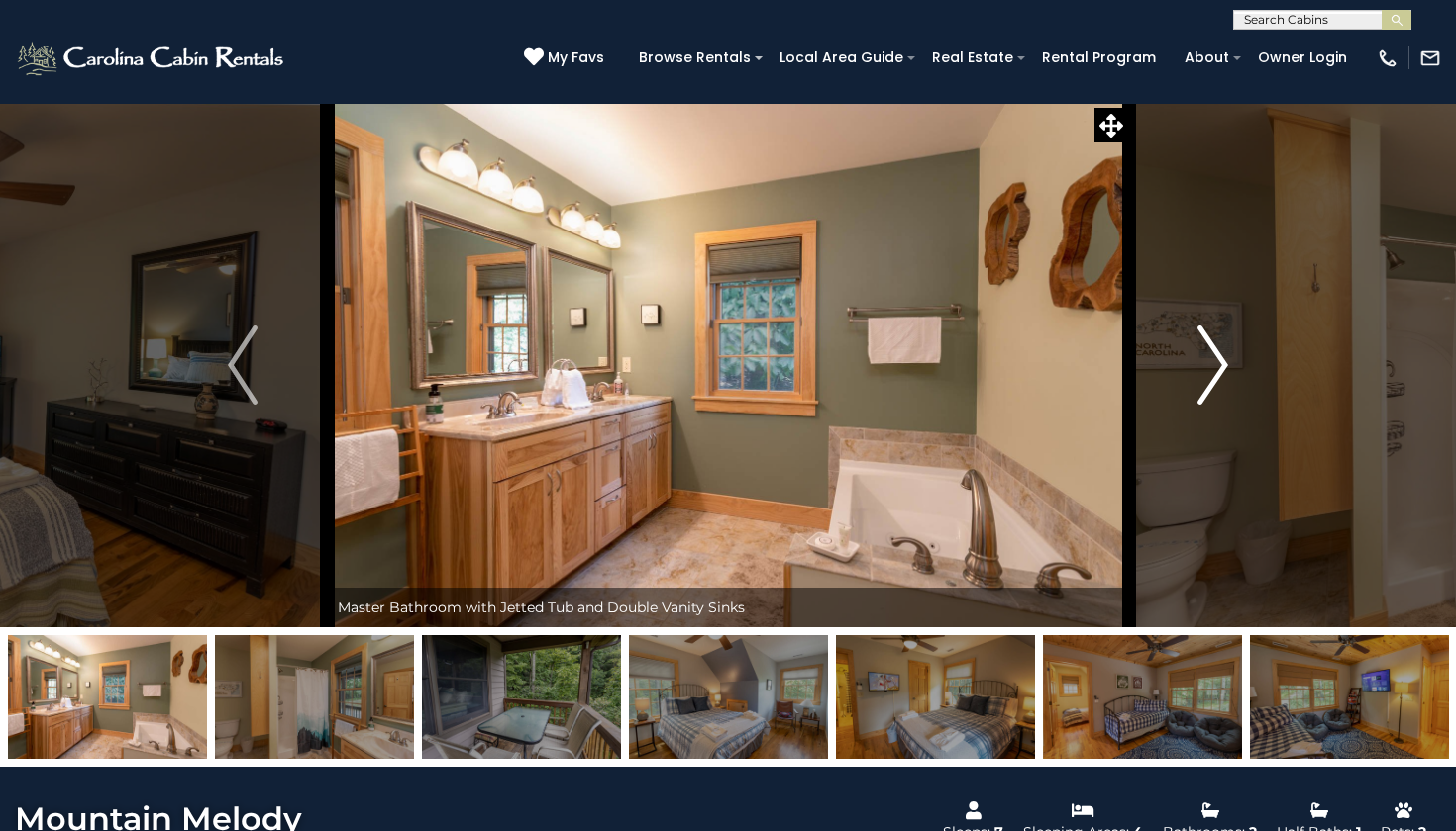
click at [1219, 367] on img "Next" at bounding box center [1213, 365] width 30 height 79
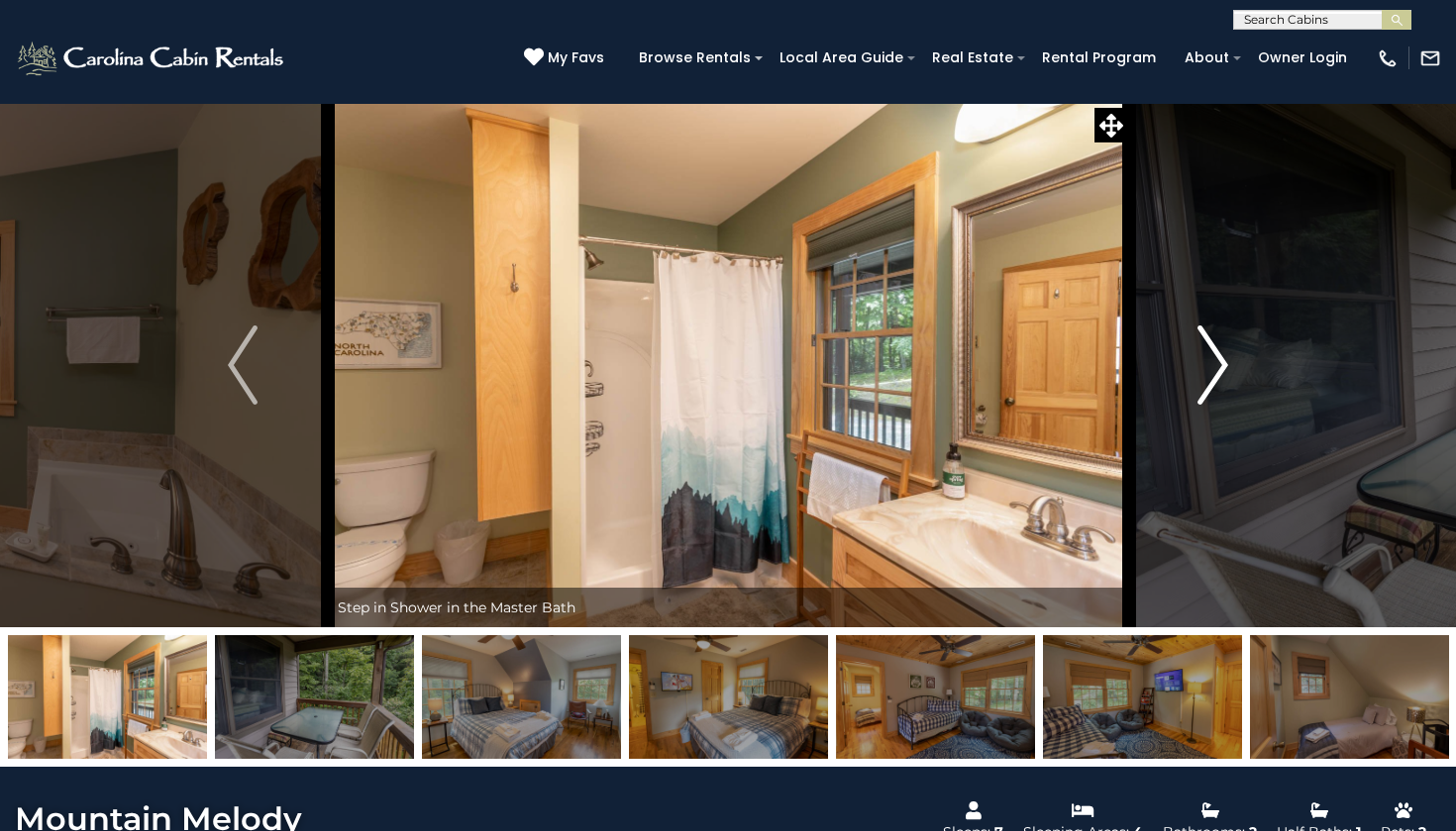
click at [1219, 367] on img "Next" at bounding box center [1213, 365] width 30 height 79
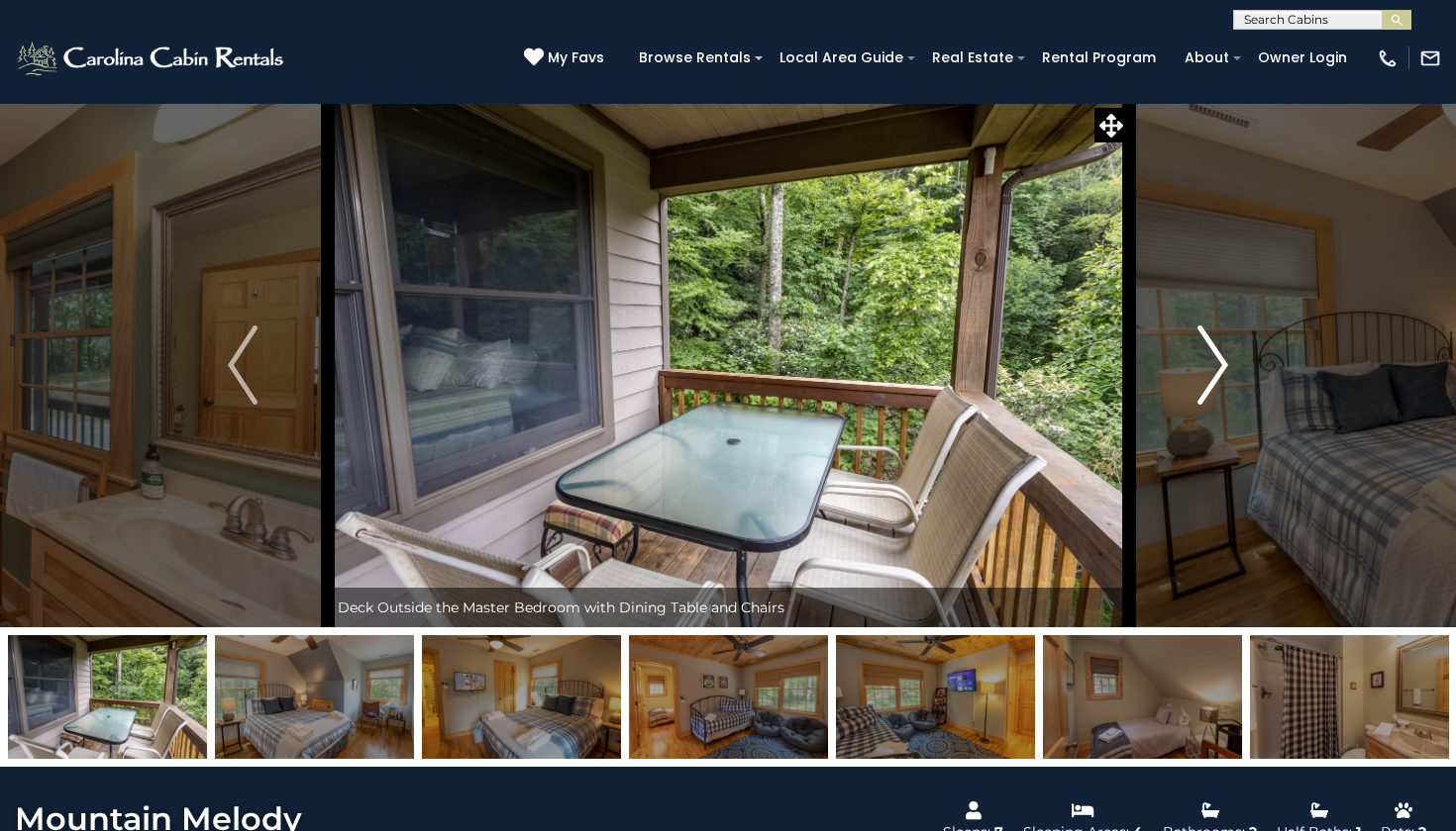
click at [1219, 367] on img "Next" at bounding box center [1213, 365] width 30 height 79
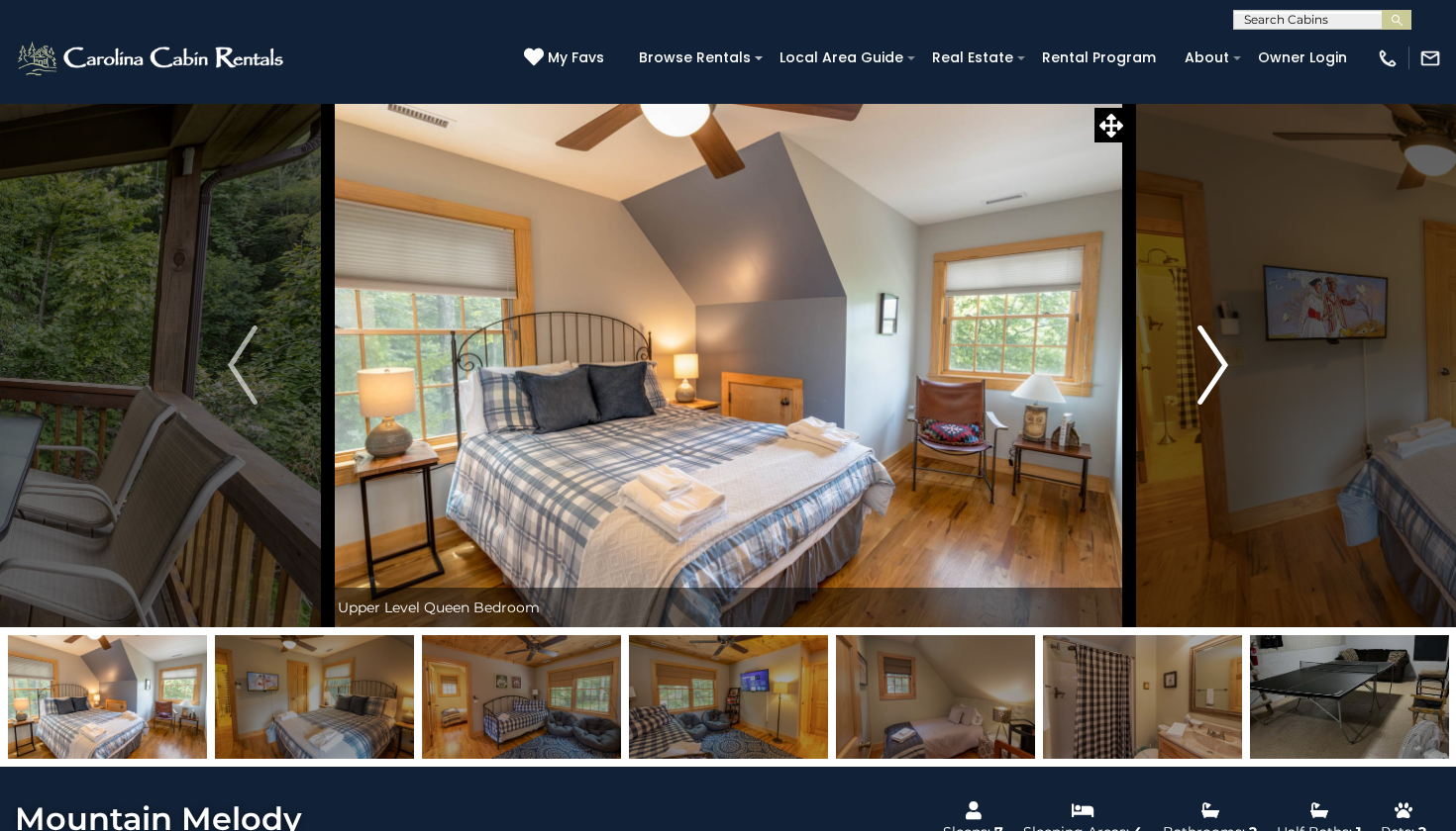
click at [1219, 367] on img "Next" at bounding box center [1213, 365] width 30 height 79
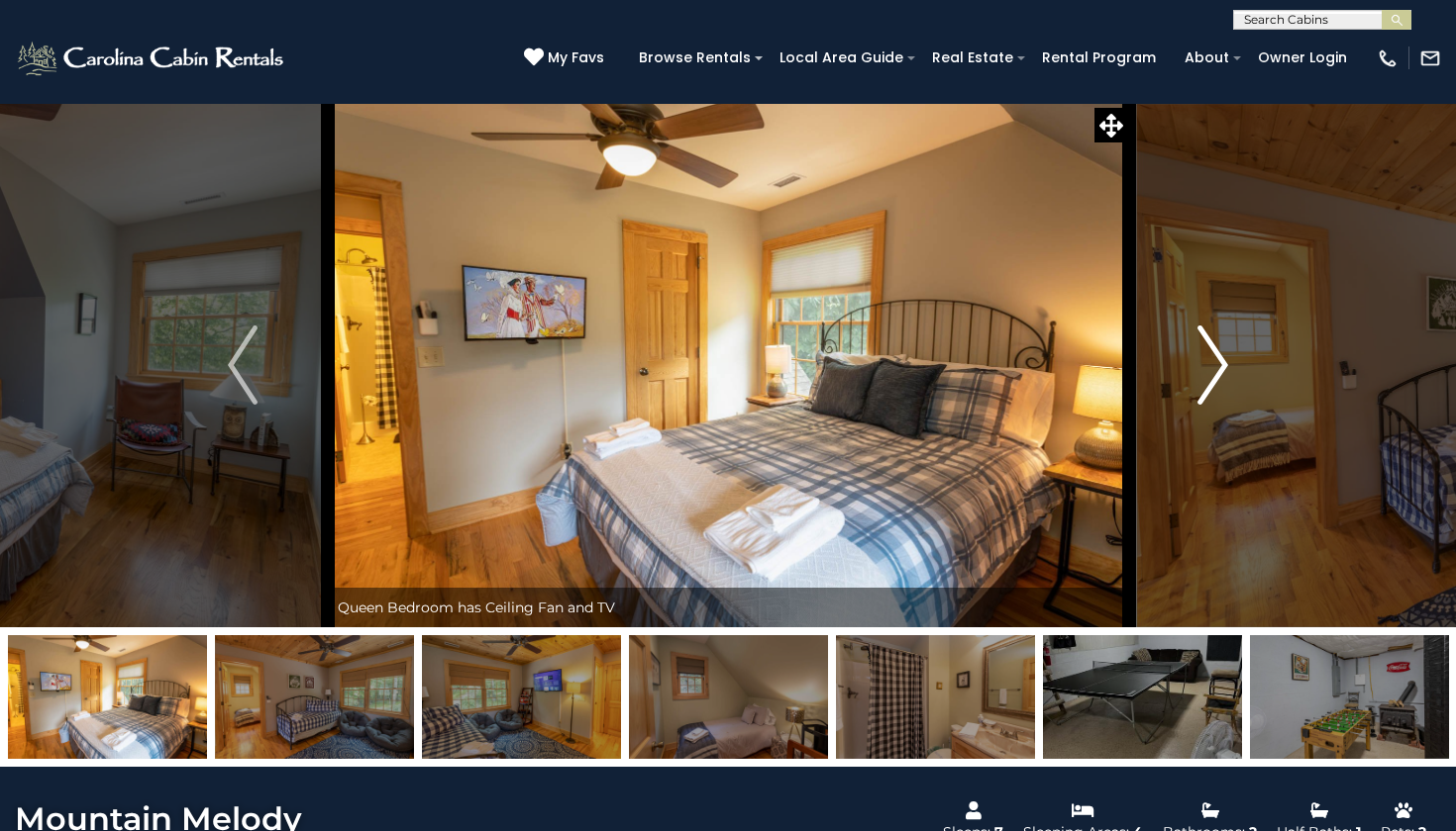
click at [1219, 367] on img "Next" at bounding box center [1213, 365] width 30 height 79
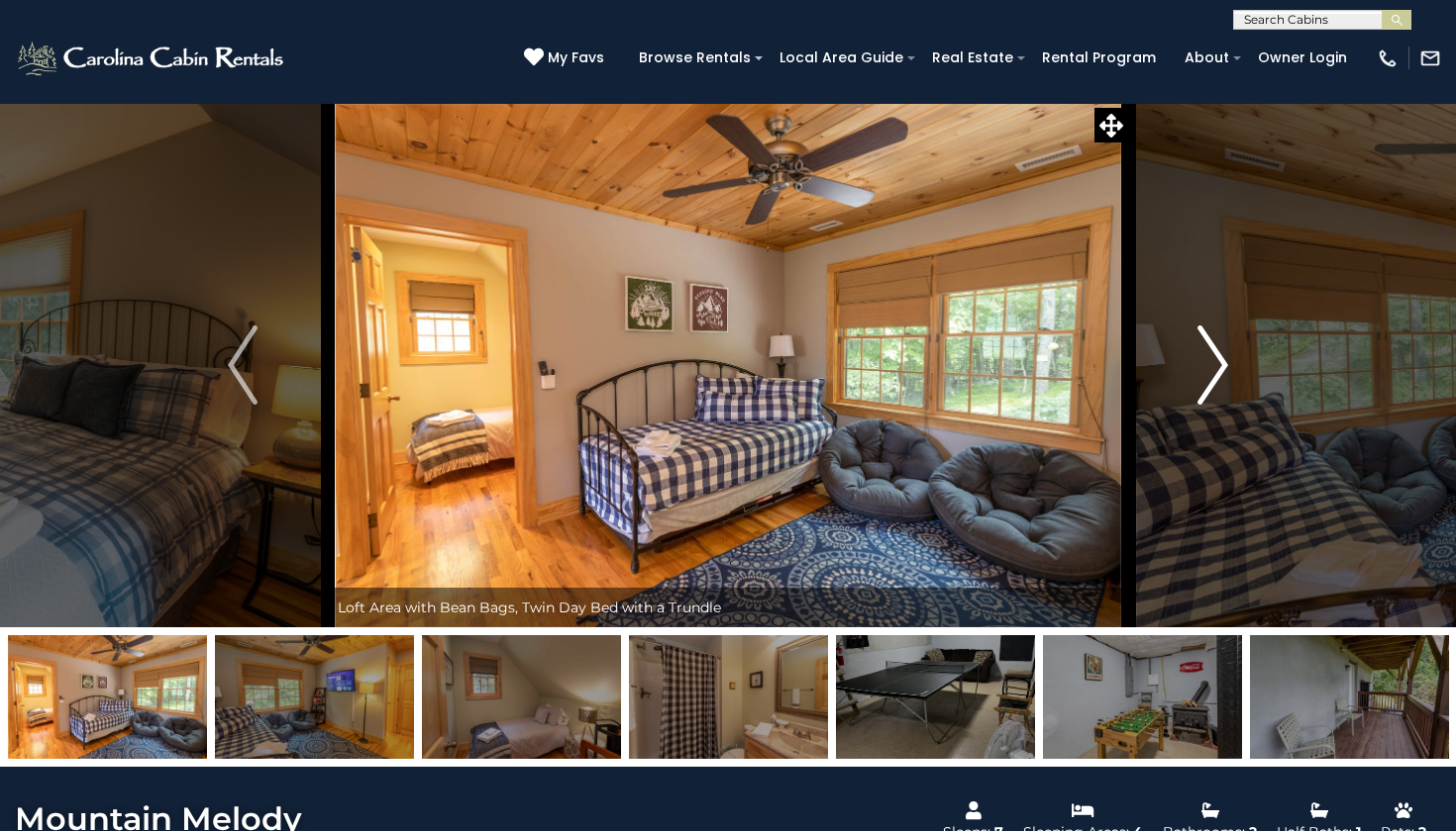
click at [1219, 367] on img "Next" at bounding box center [1213, 365] width 30 height 79
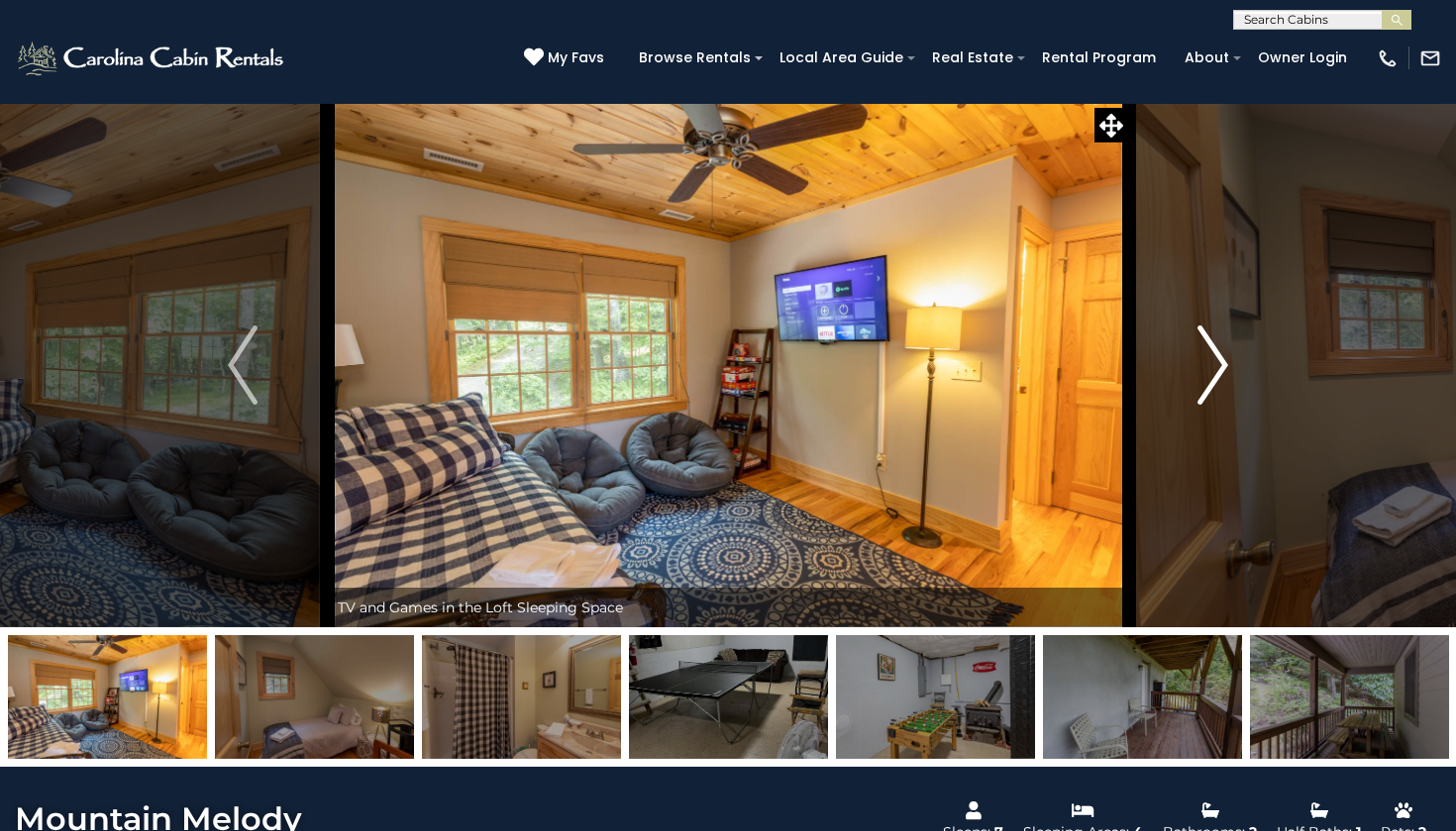
click at [1219, 367] on img "Next" at bounding box center [1213, 365] width 30 height 79
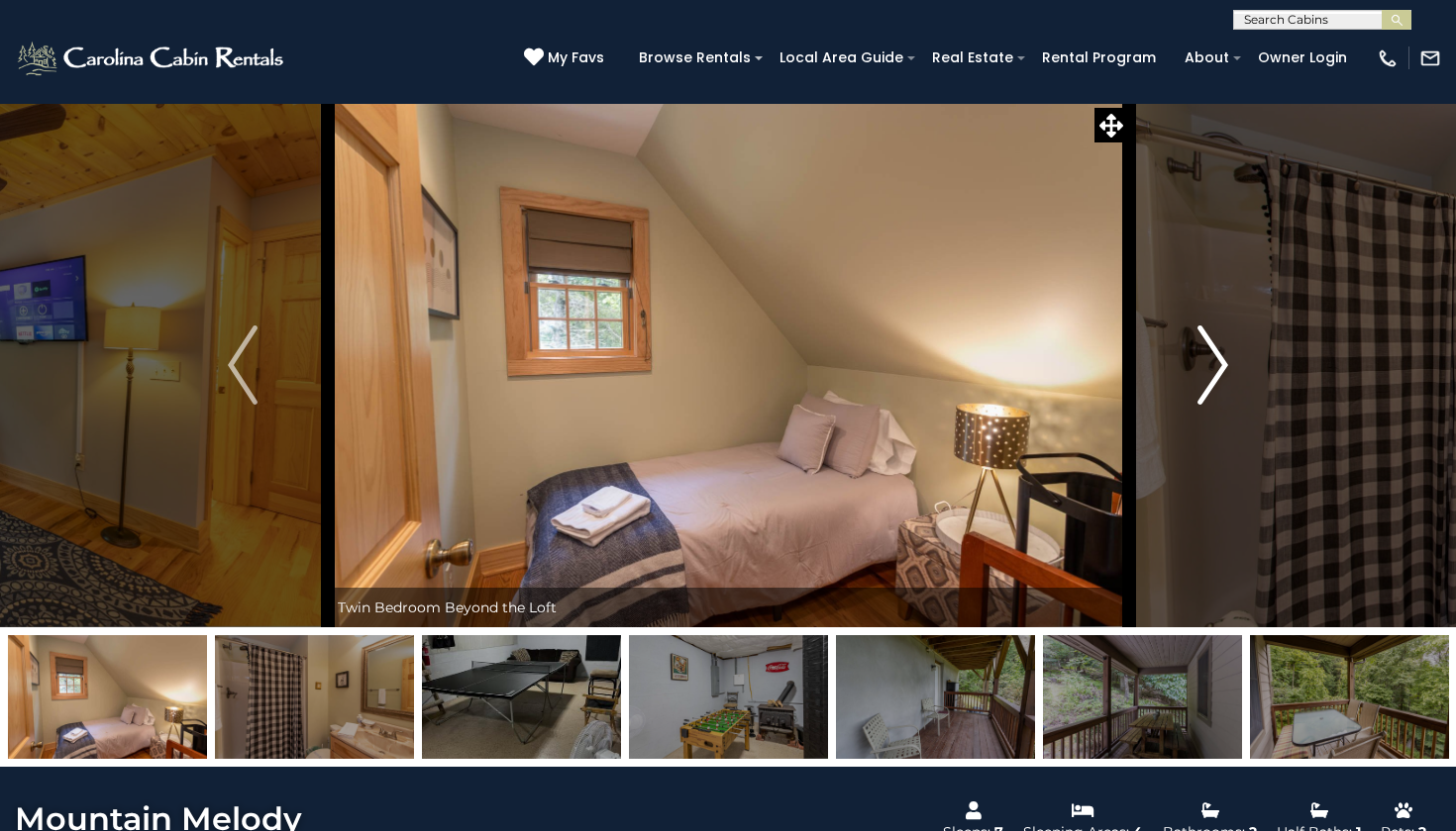
click at [1219, 367] on img "Next" at bounding box center [1213, 365] width 30 height 79
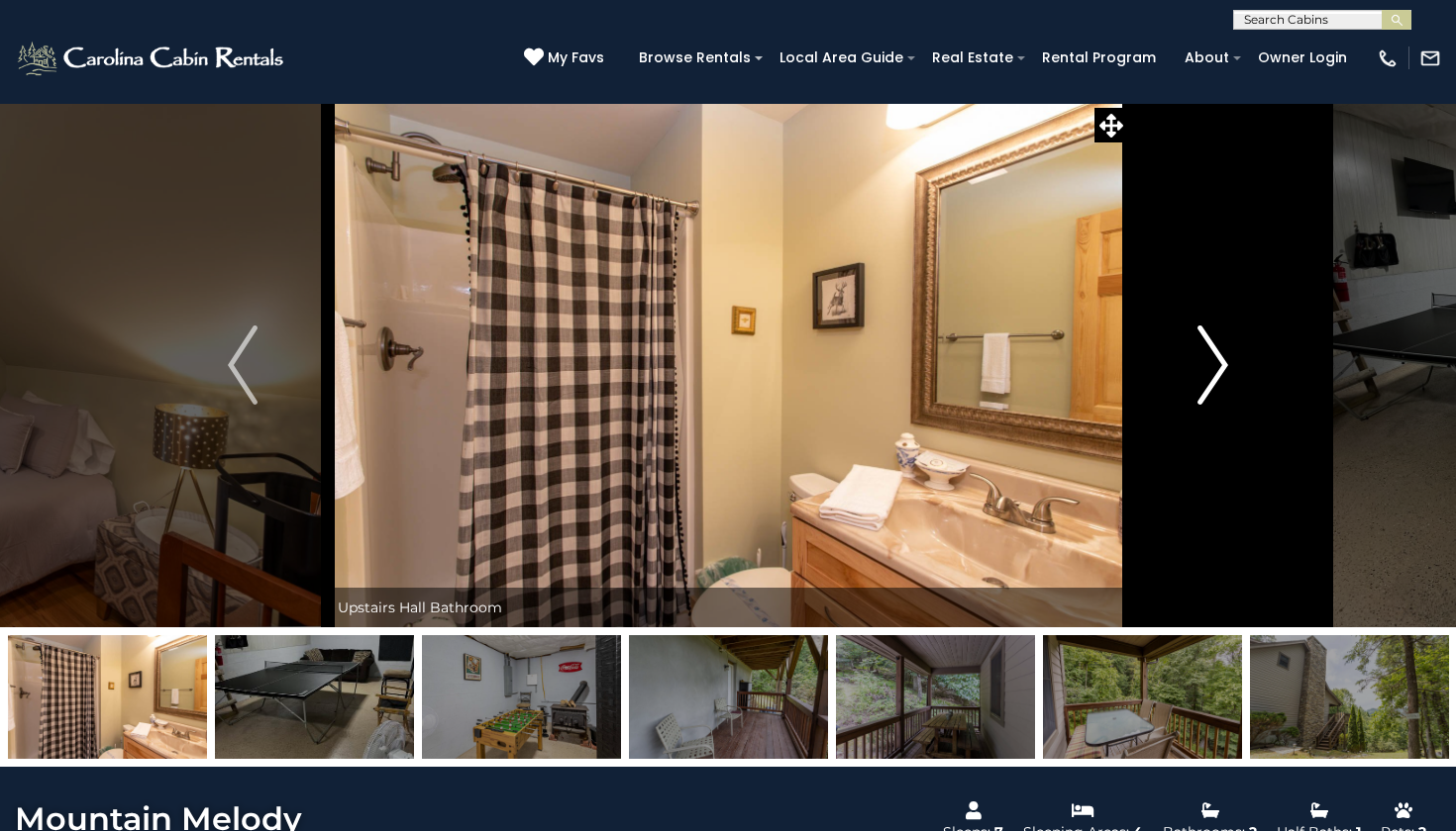
click at [1219, 367] on img "Next" at bounding box center [1213, 365] width 30 height 79
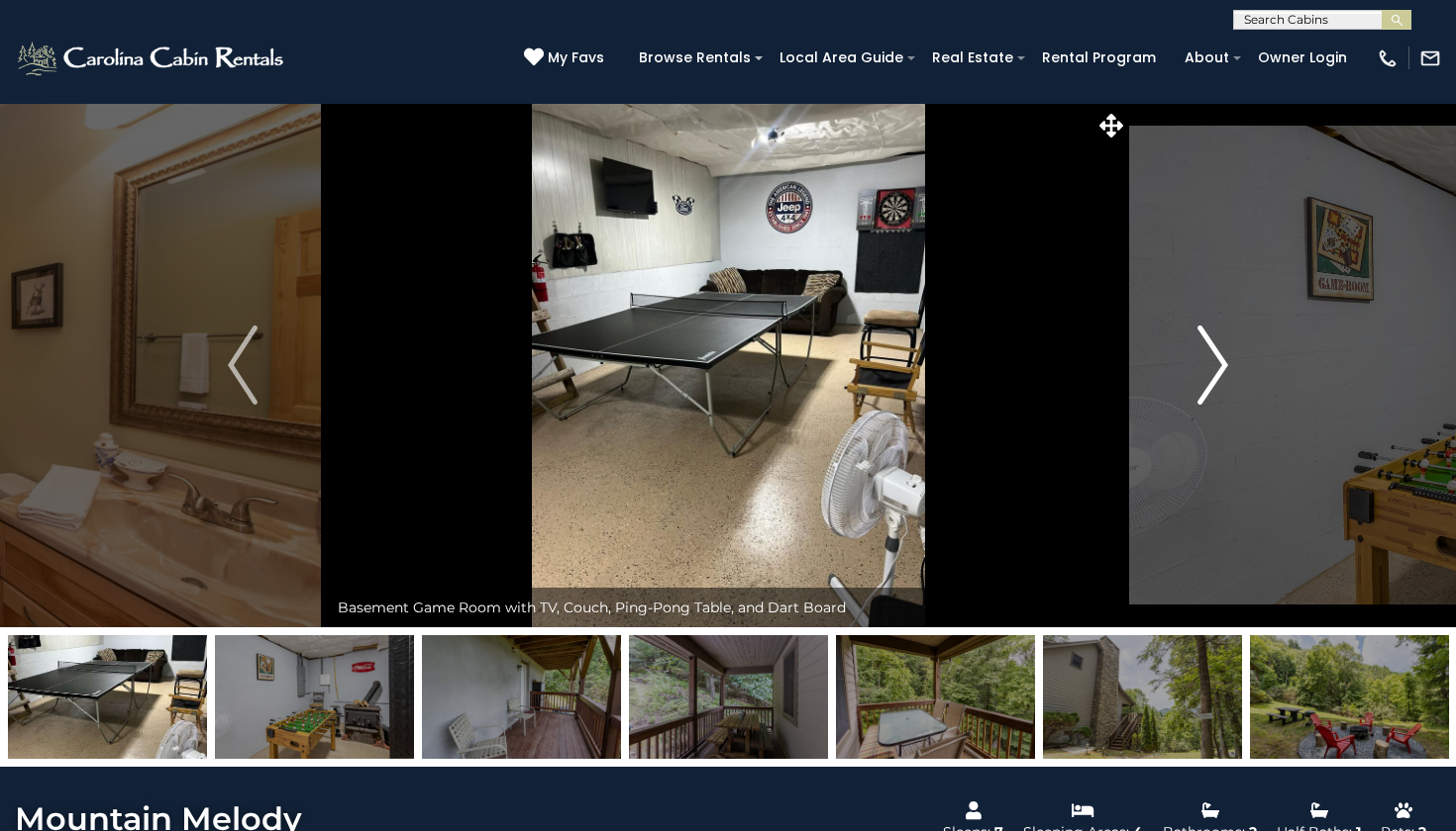
click at [1219, 367] on img "Next" at bounding box center [1213, 365] width 30 height 79
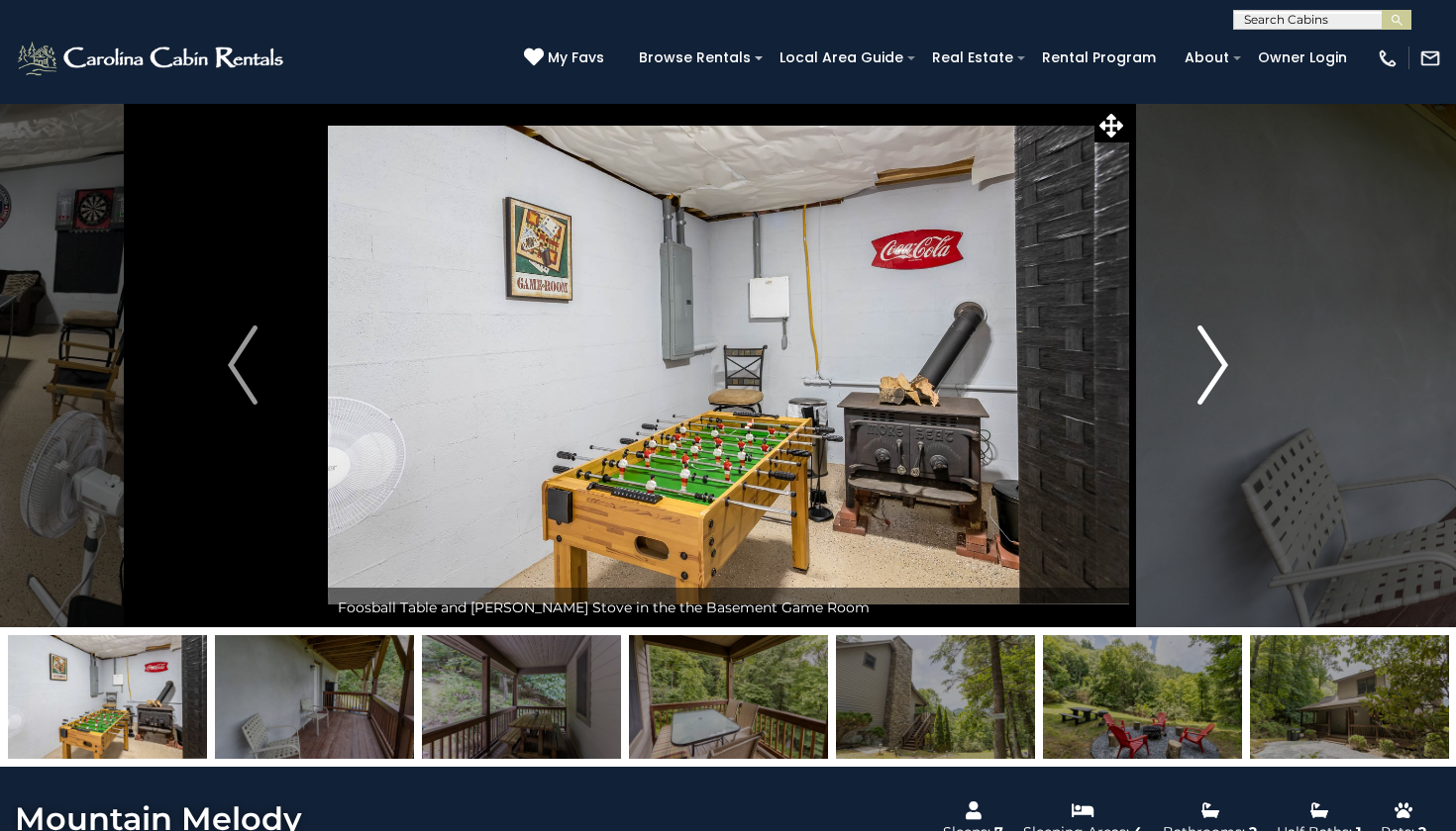
click at [1219, 367] on img "Next" at bounding box center [1213, 365] width 30 height 79
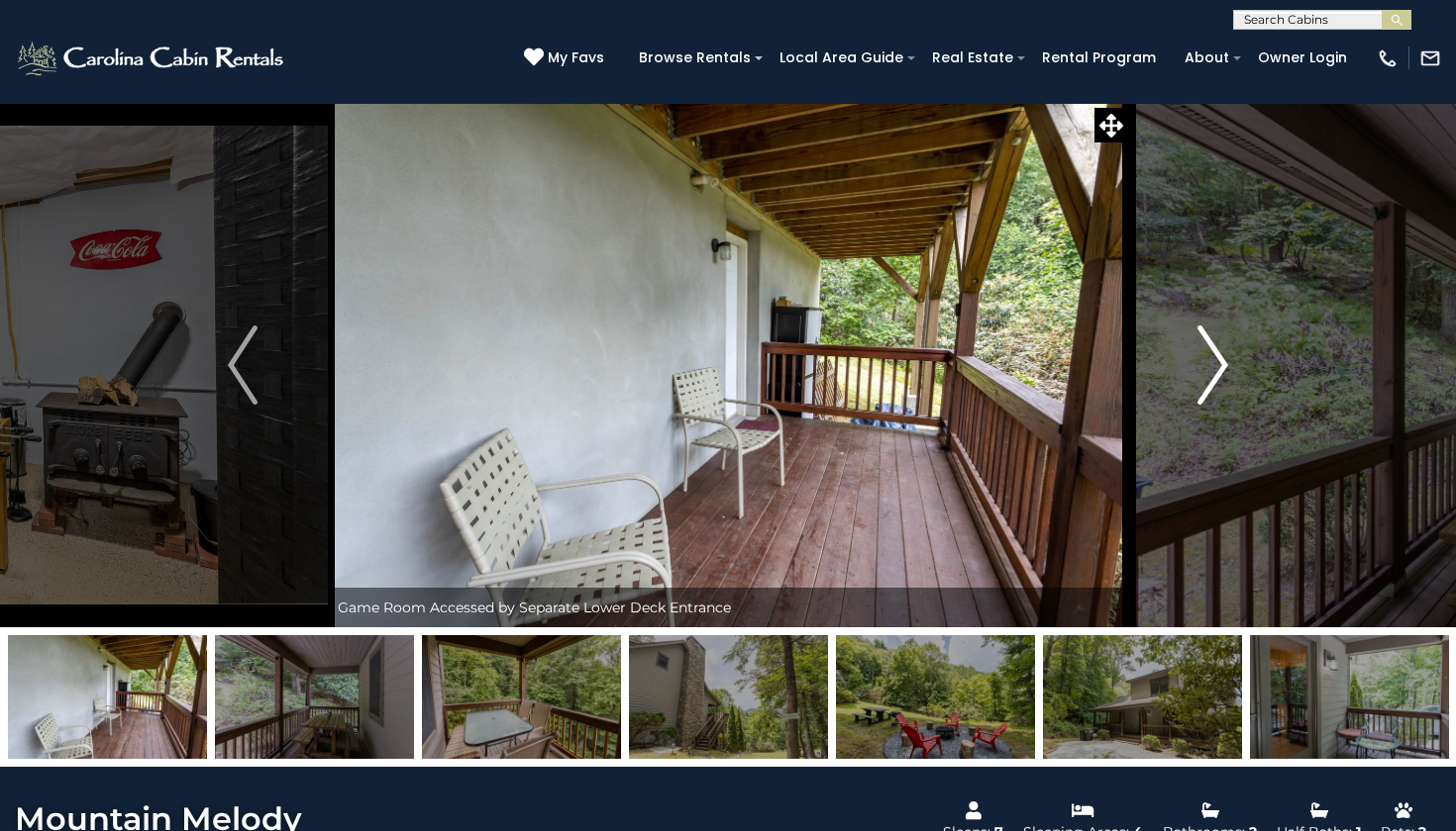
click at [1219, 367] on img "Next" at bounding box center [1213, 365] width 30 height 79
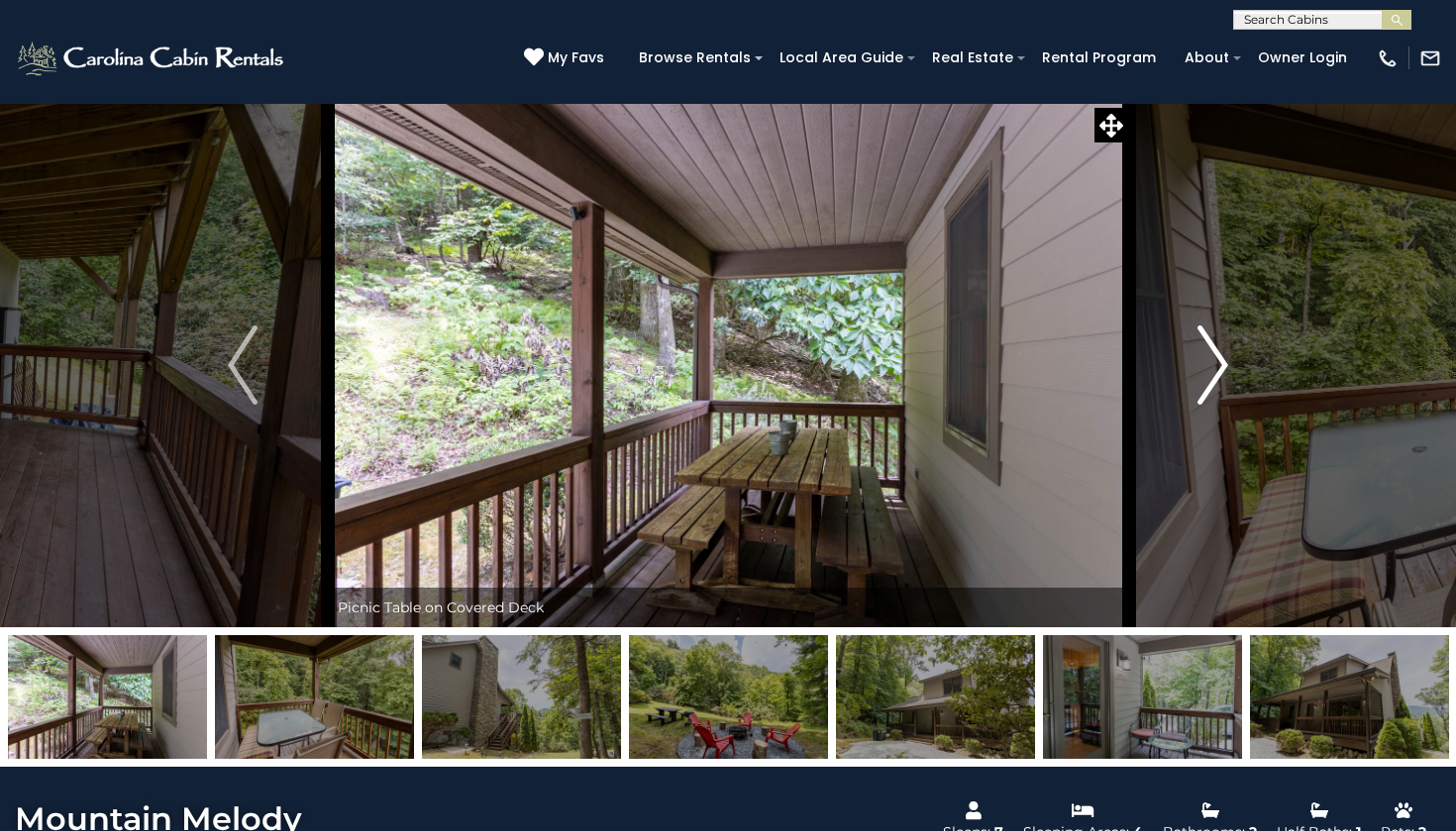
click at [1219, 367] on img "Next" at bounding box center [1213, 365] width 30 height 79
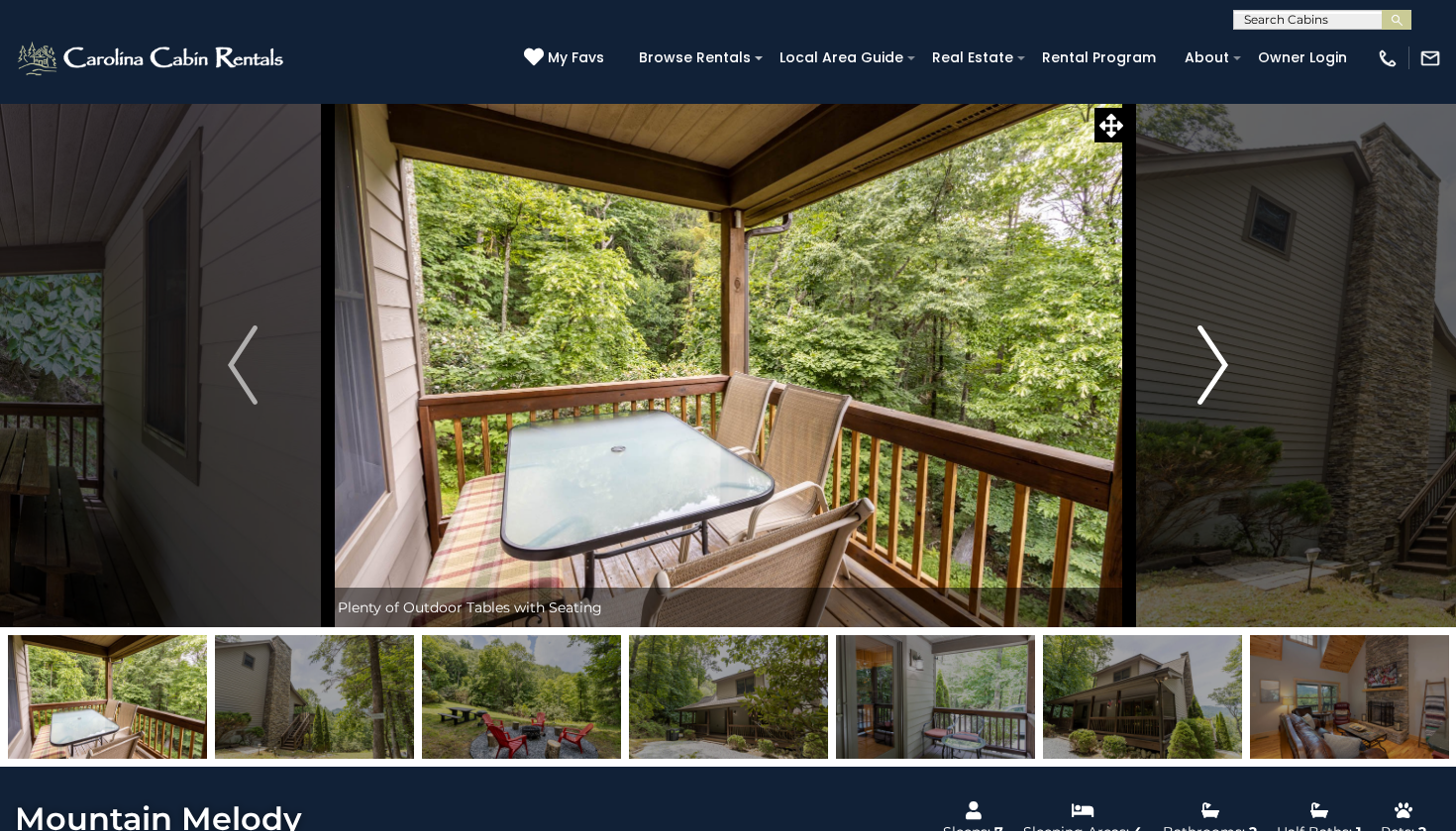
click at [1219, 367] on img "Next" at bounding box center [1213, 365] width 30 height 79
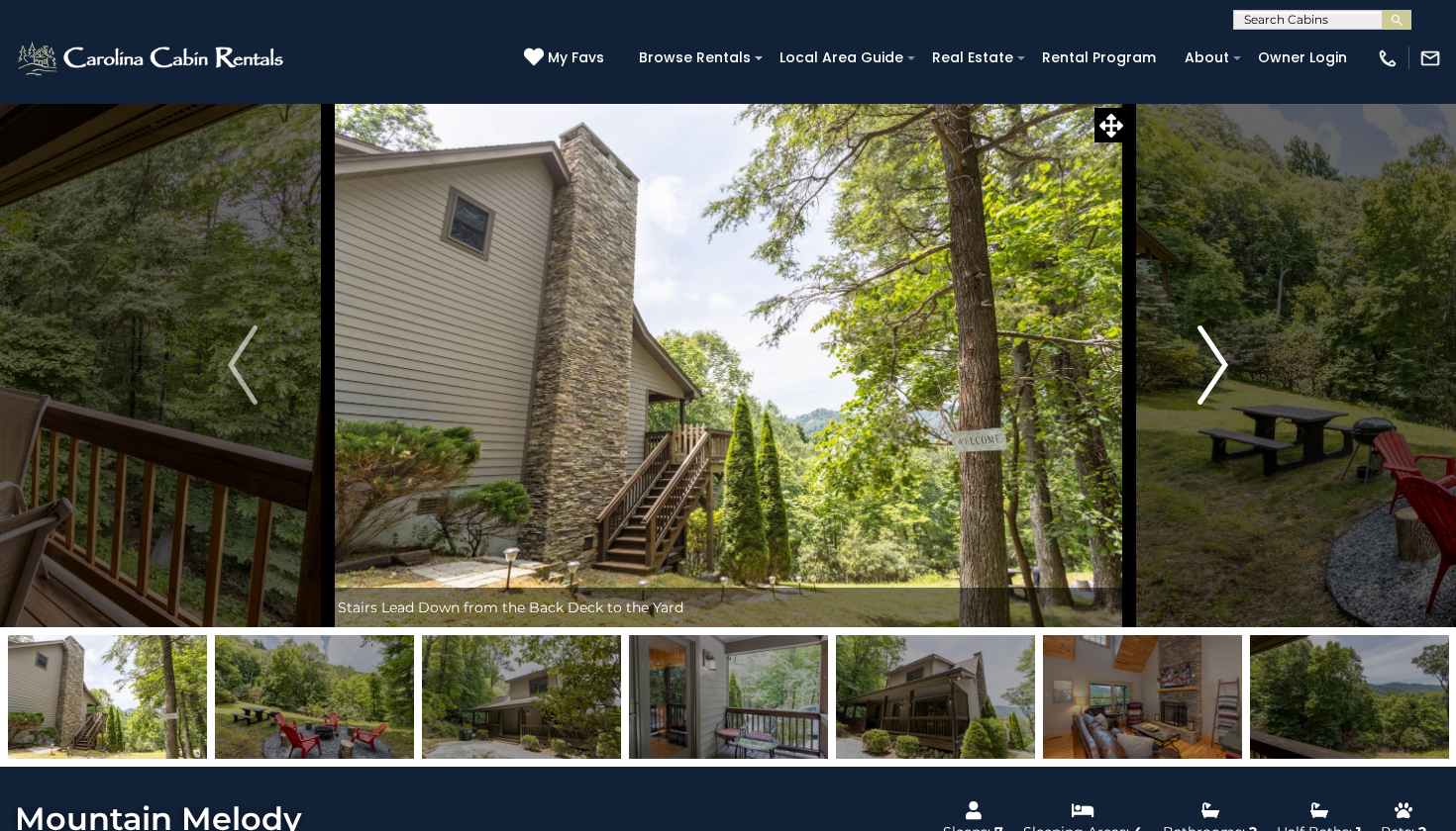
click at [1219, 367] on img "Next" at bounding box center [1213, 365] width 30 height 79
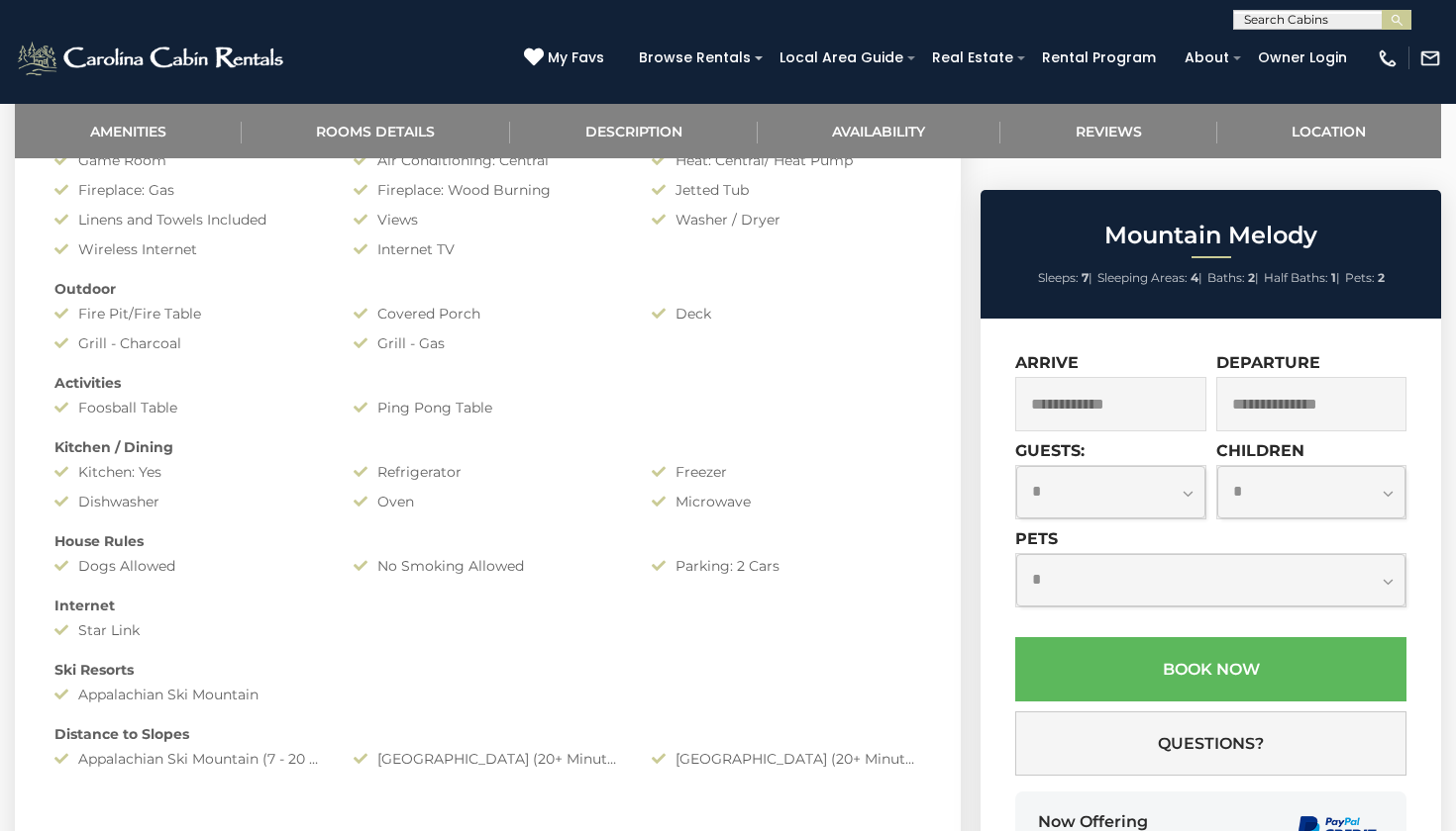
scroll to position [932, 0]
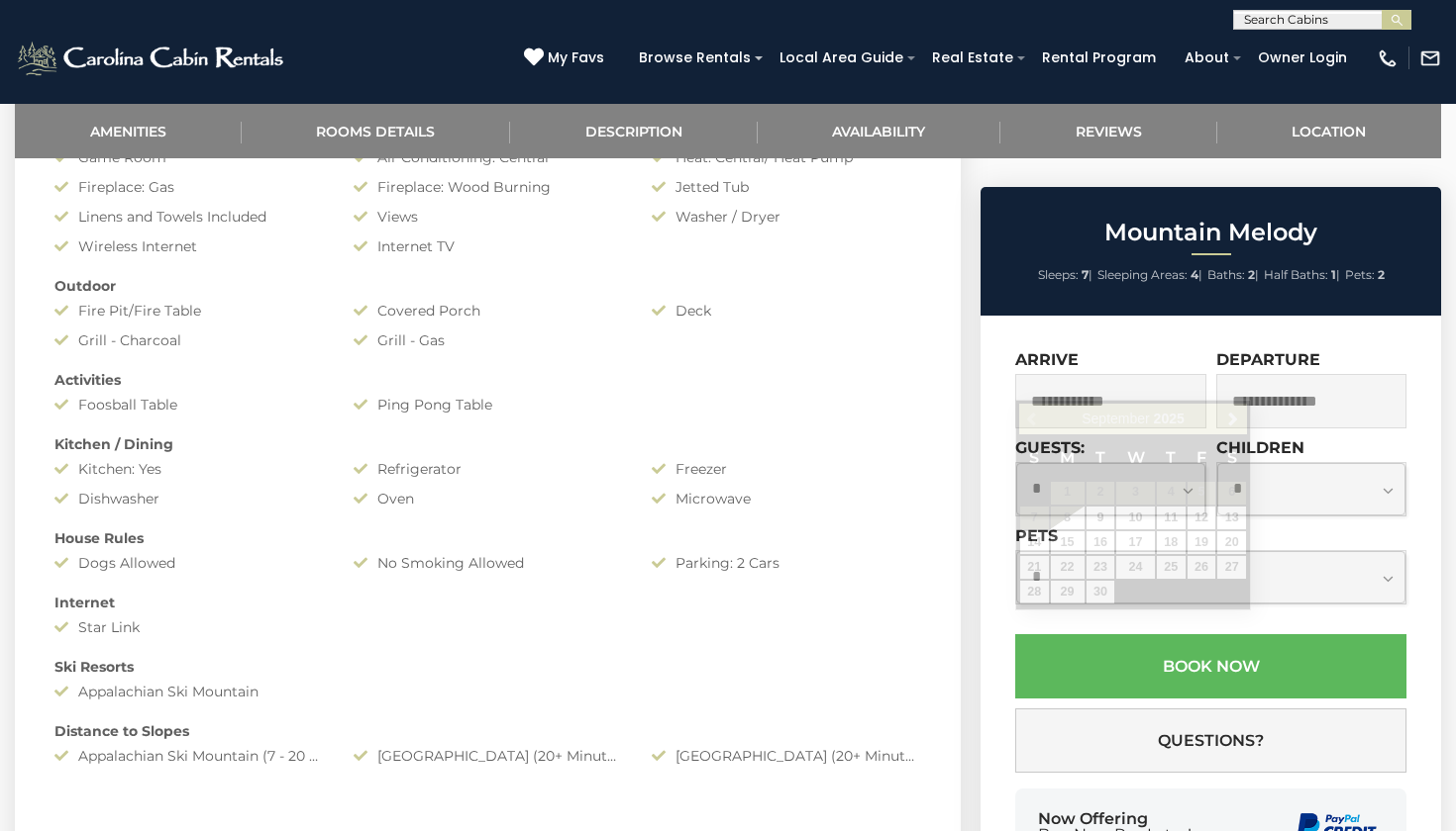
click at [1067, 379] on input "text" at bounding box center [1110, 402] width 191 height 55
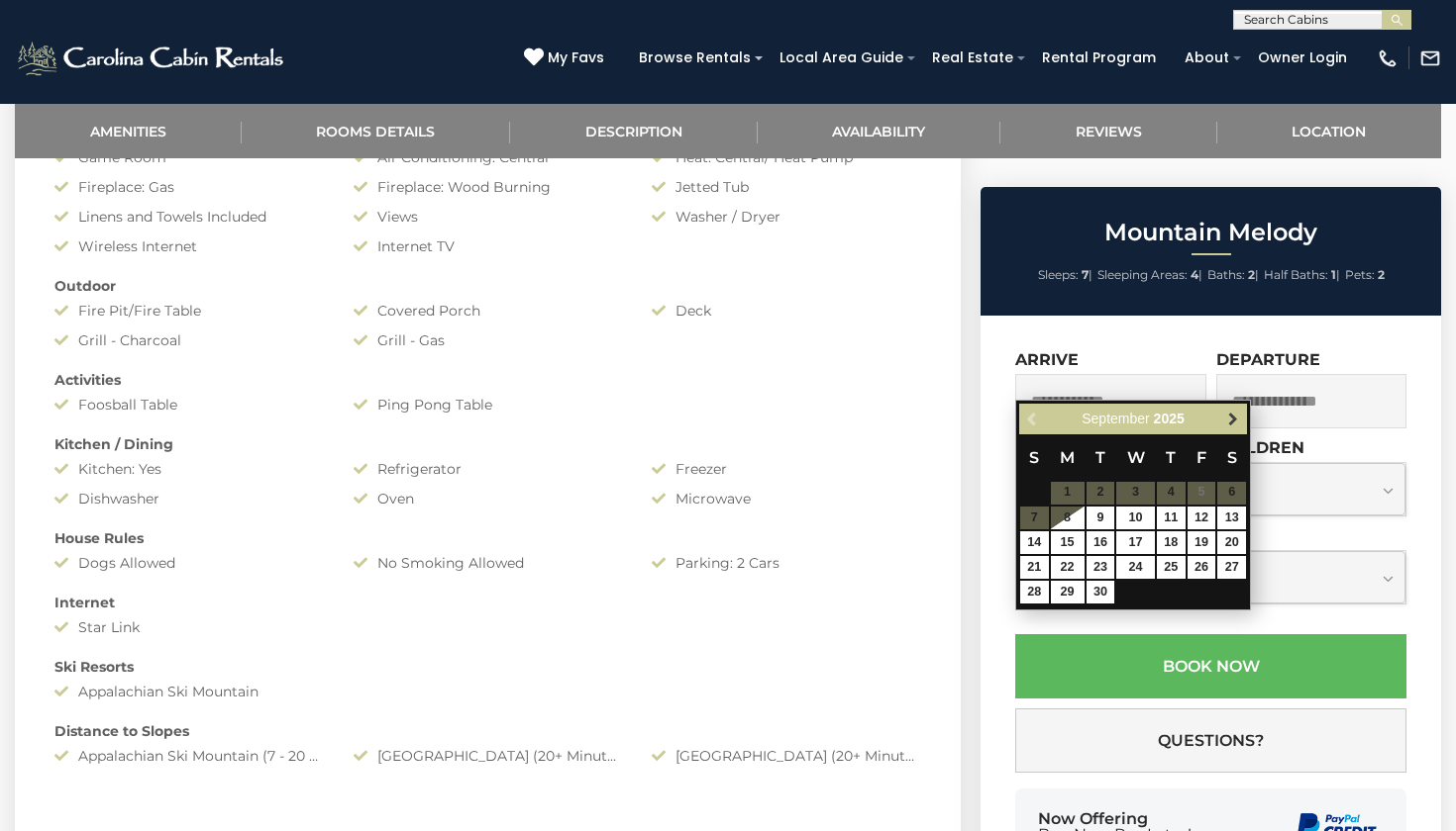
click at [1223, 418] on link "Next" at bounding box center [1232, 418] width 25 height 25
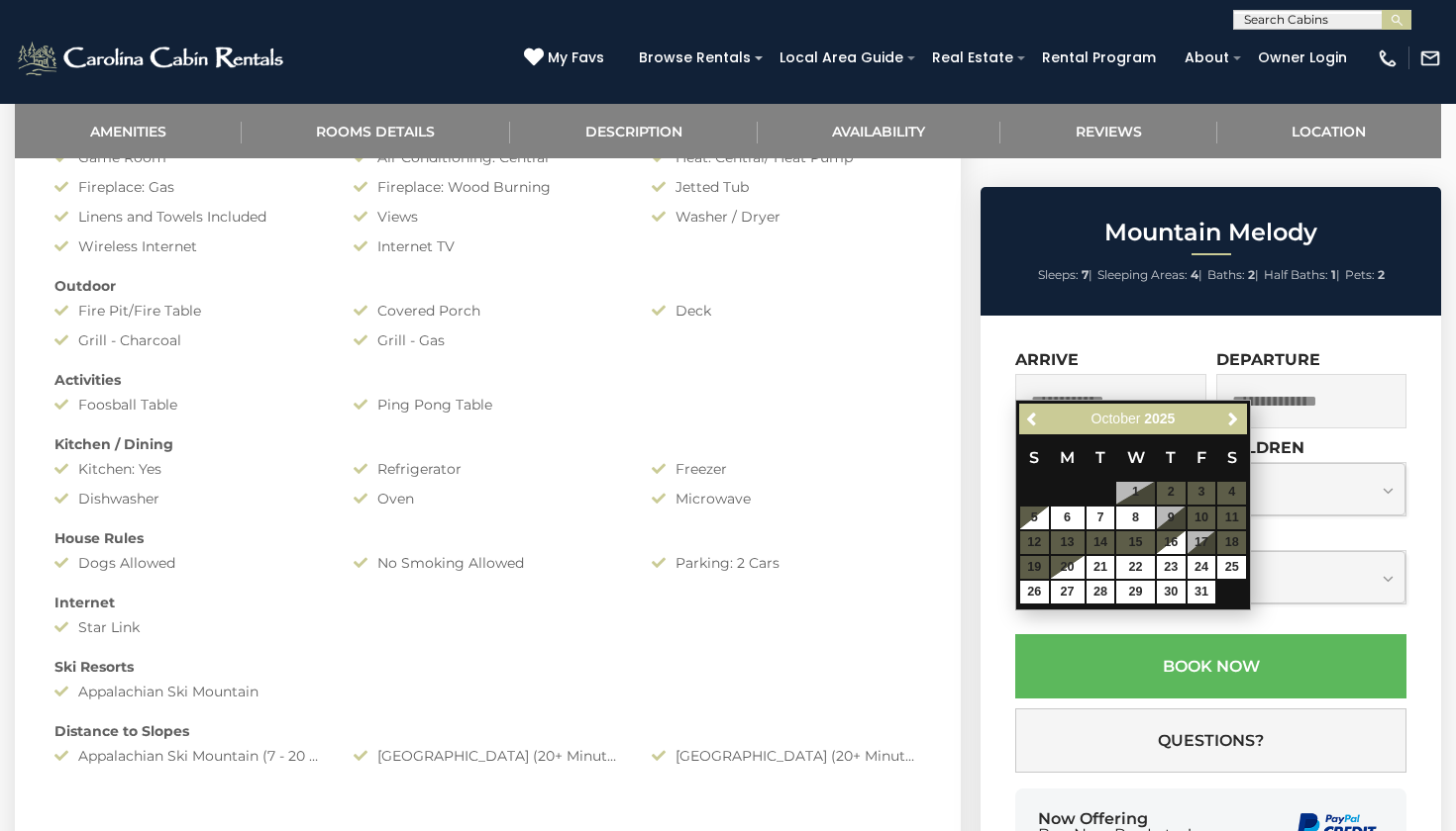
click at [1223, 418] on link "Next" at bounding box center [1232, 418] width 25 height 25
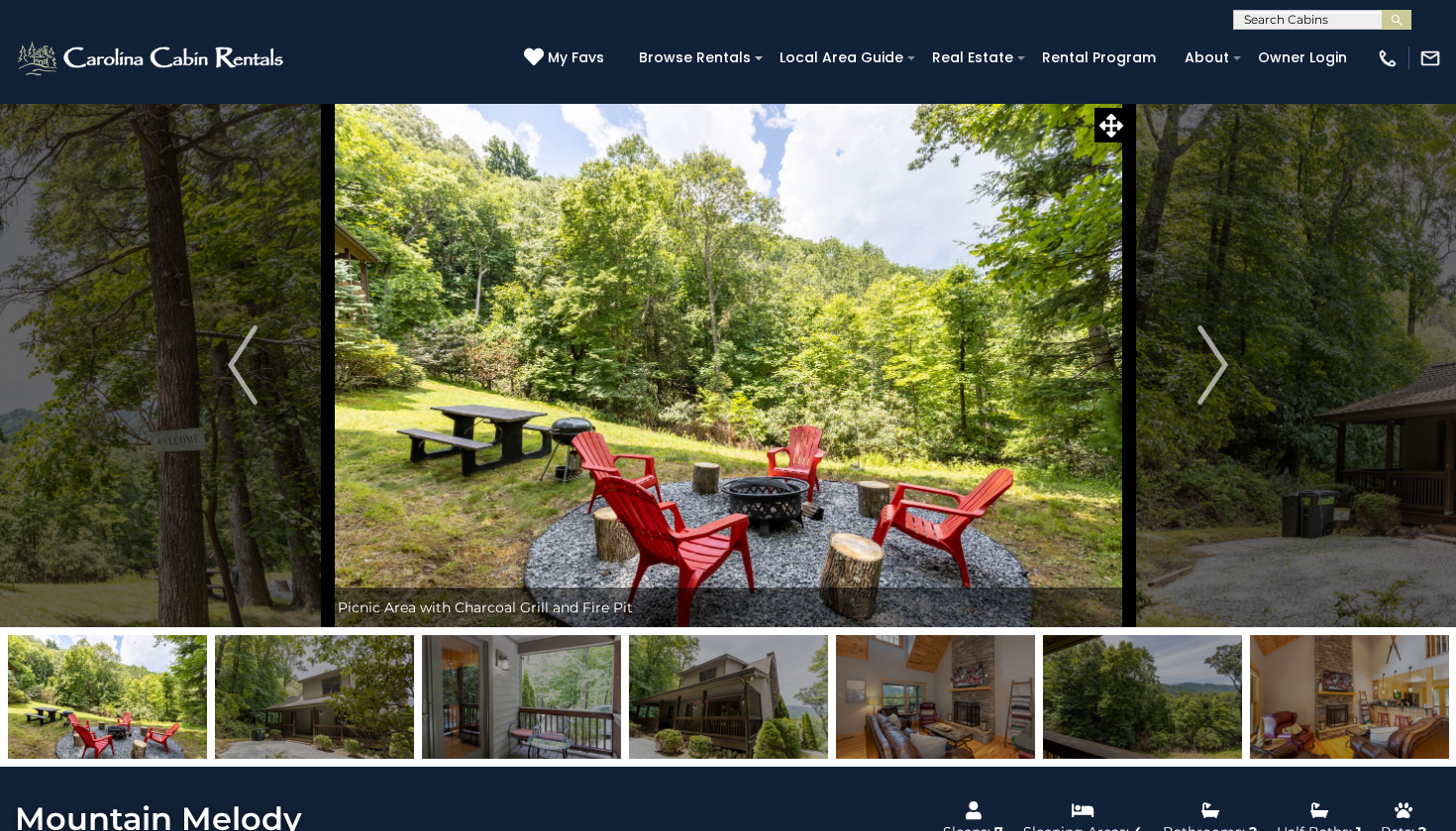
scroll to position [0, 0]
click at [237, 381] on img "Previous" at bounding box center [243, 365] width 30 height 79
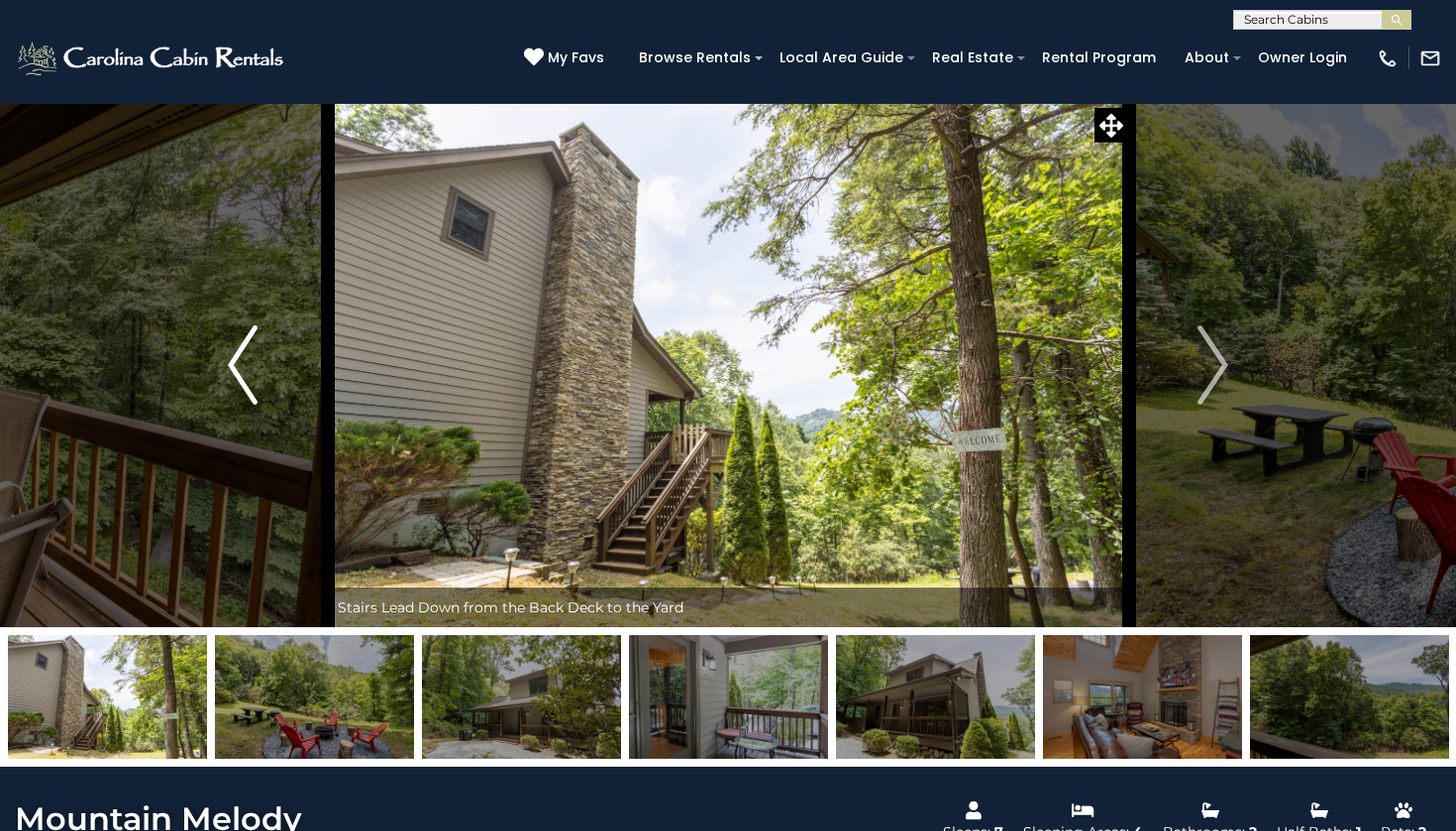
click at [237, 381] on img "Previous" at bounding box center [243, 365] width 30 height 79
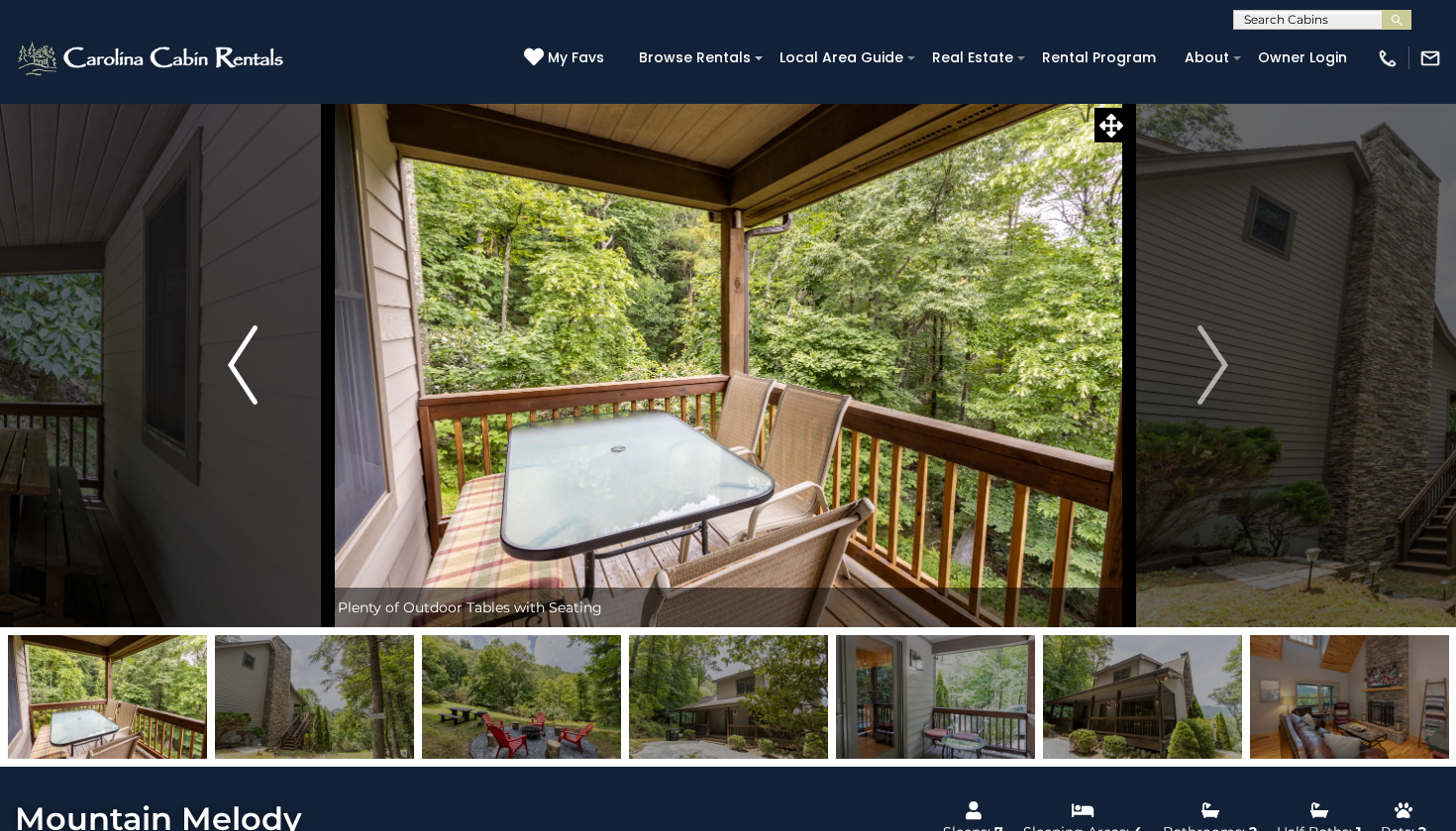
click at [237, 381] on img "Previous" at bounding box center [243, 365] width 30 height 79
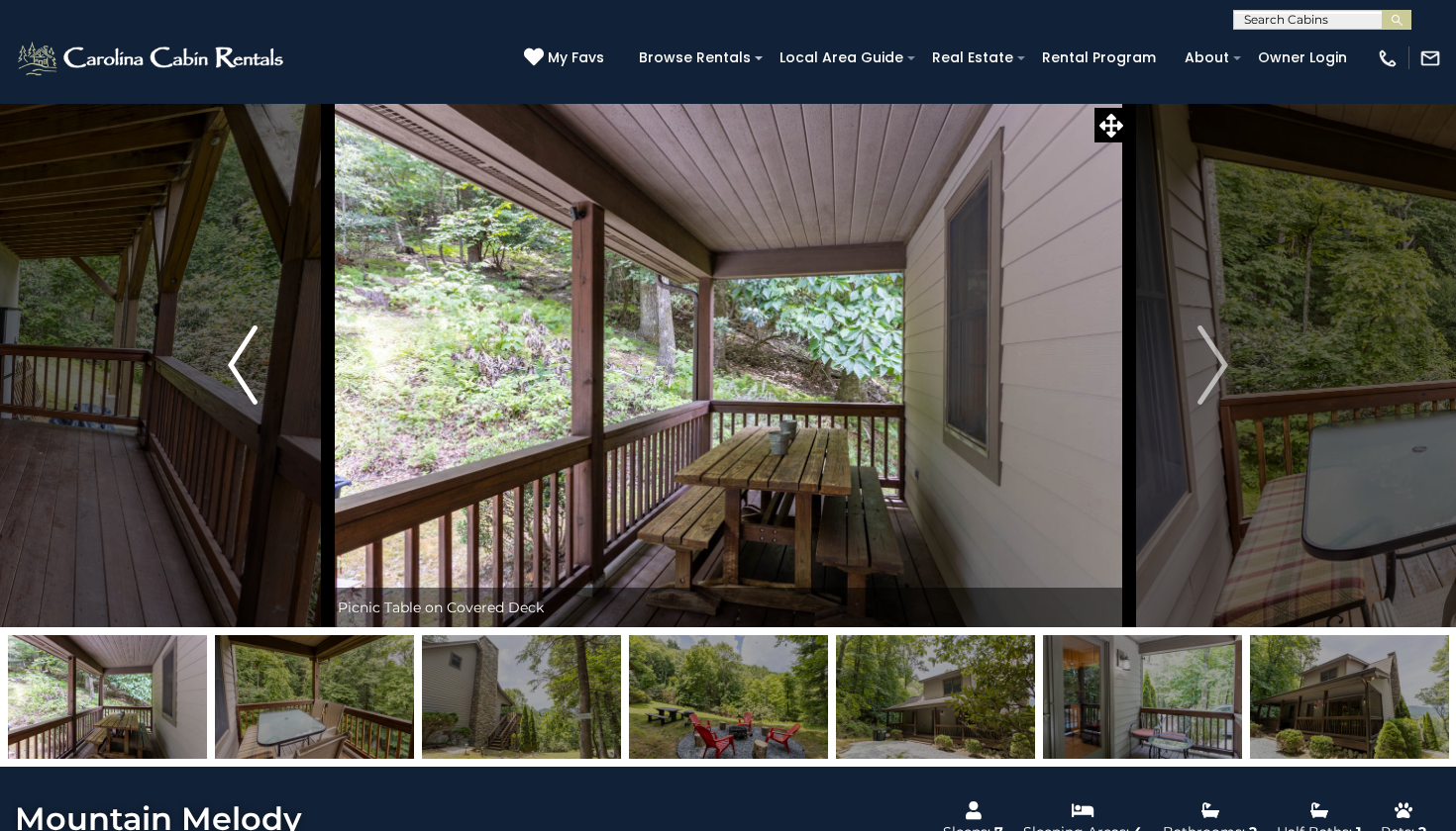
click at [237, 381] on img "Previous" at bounding box center [243, 365] width 30 height 79
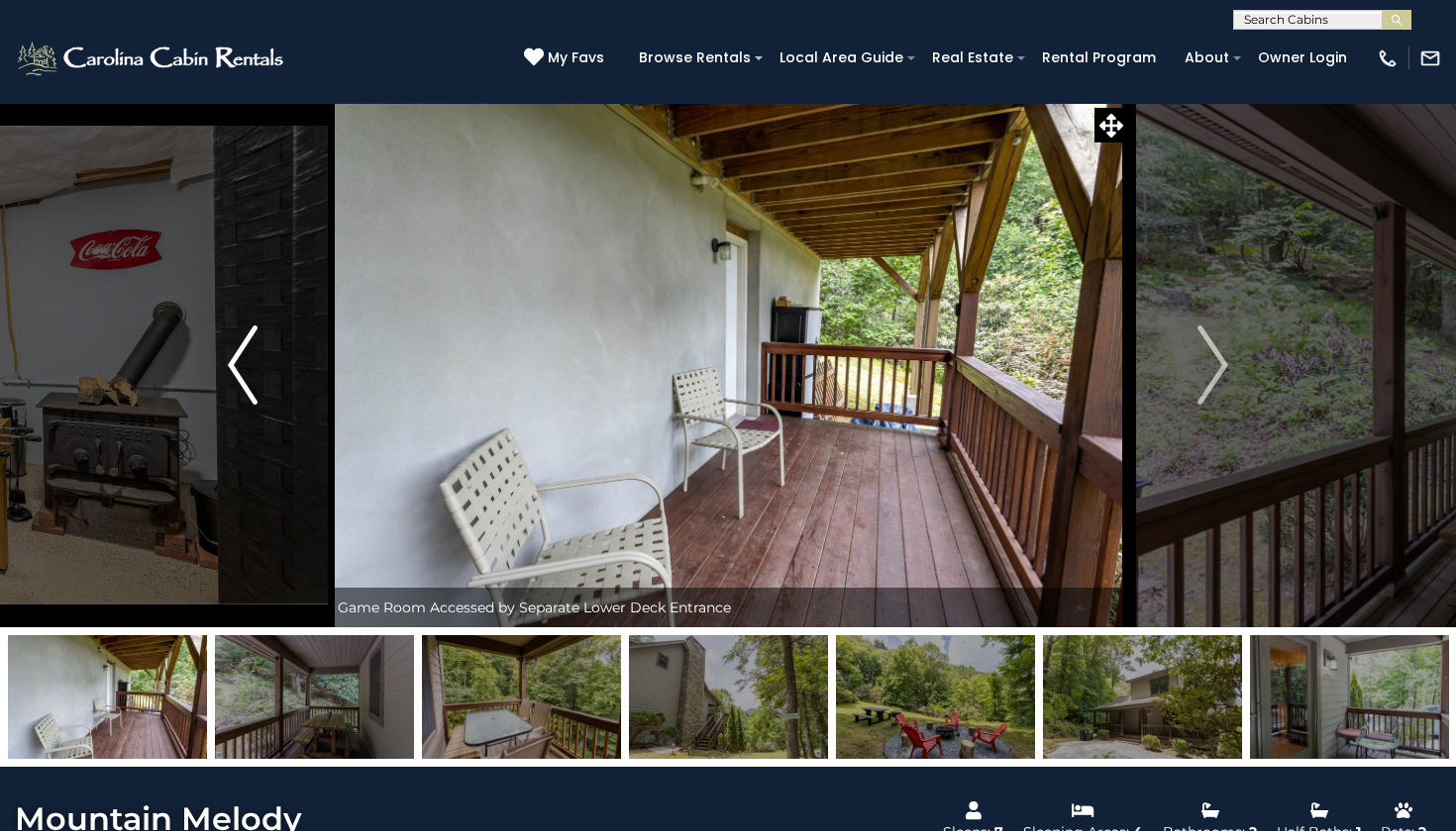
click at [237, 381] on img "Previous" at bounding box center [243, 365] width 30 height 79
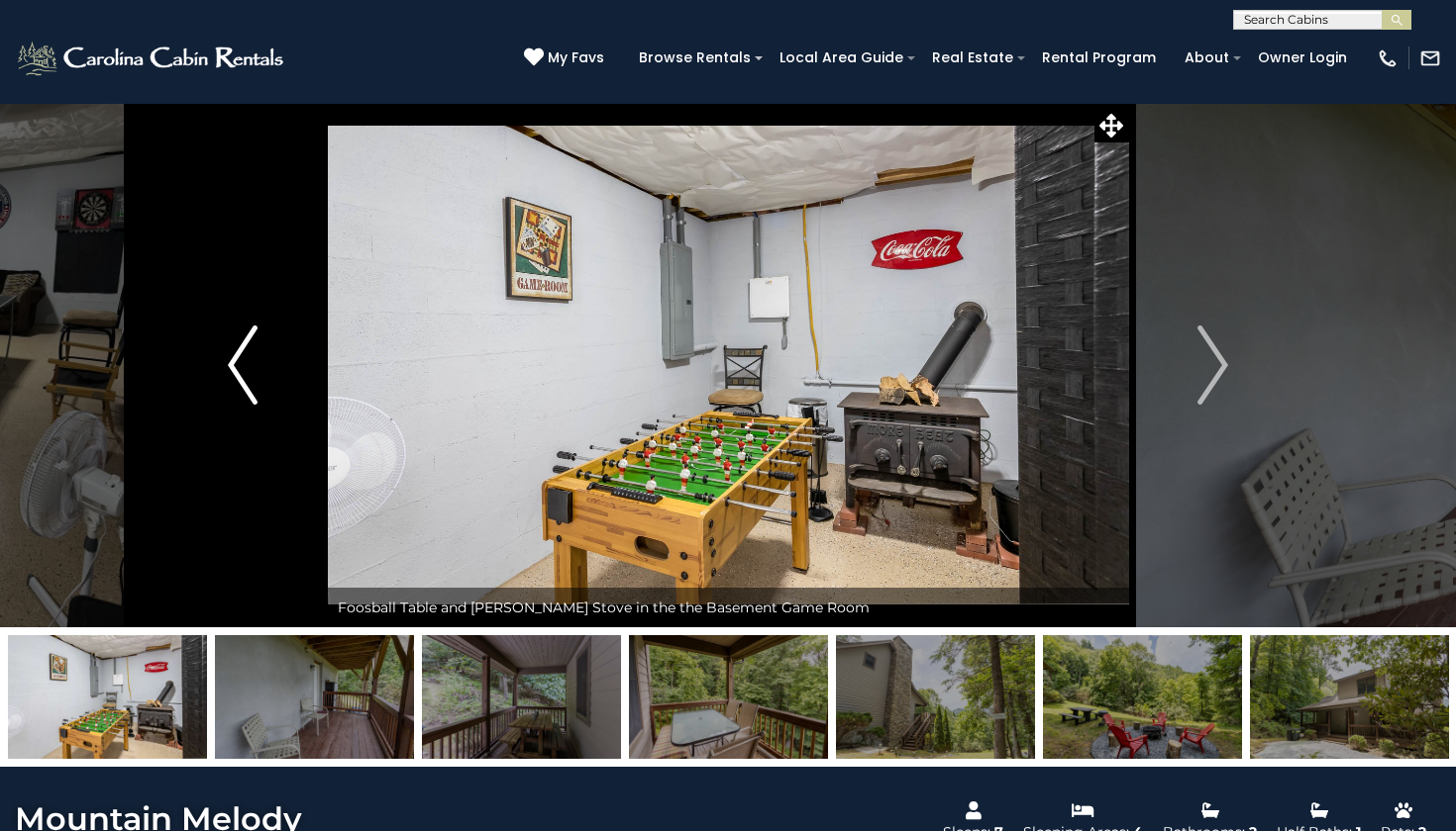
click at [237, 381] on img "Previous" at bounding box center [243, 365] width 30 height 79
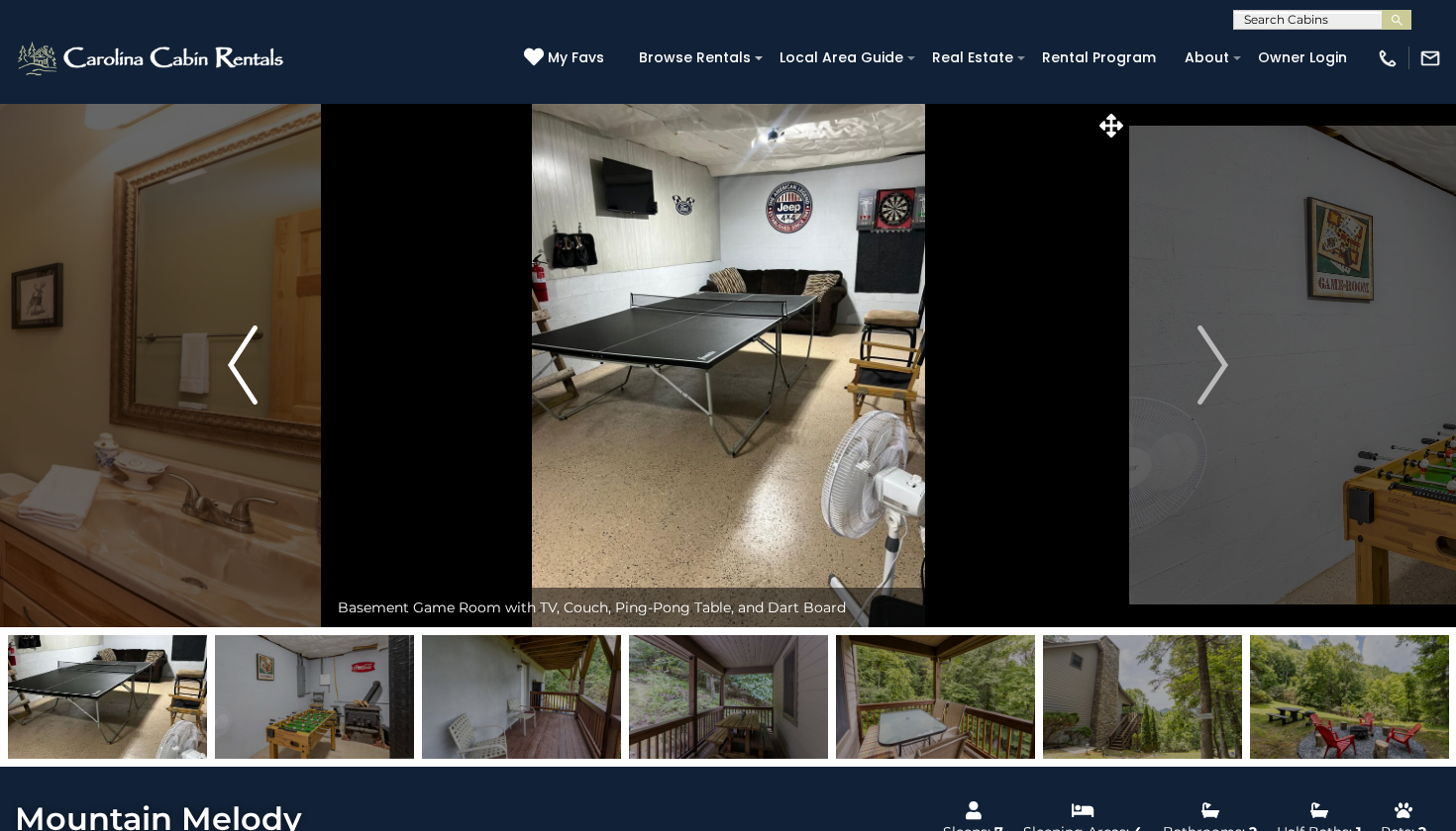
click at [237, 381] on img "Previous" at bounding box center [243, 365] width 30 height 79
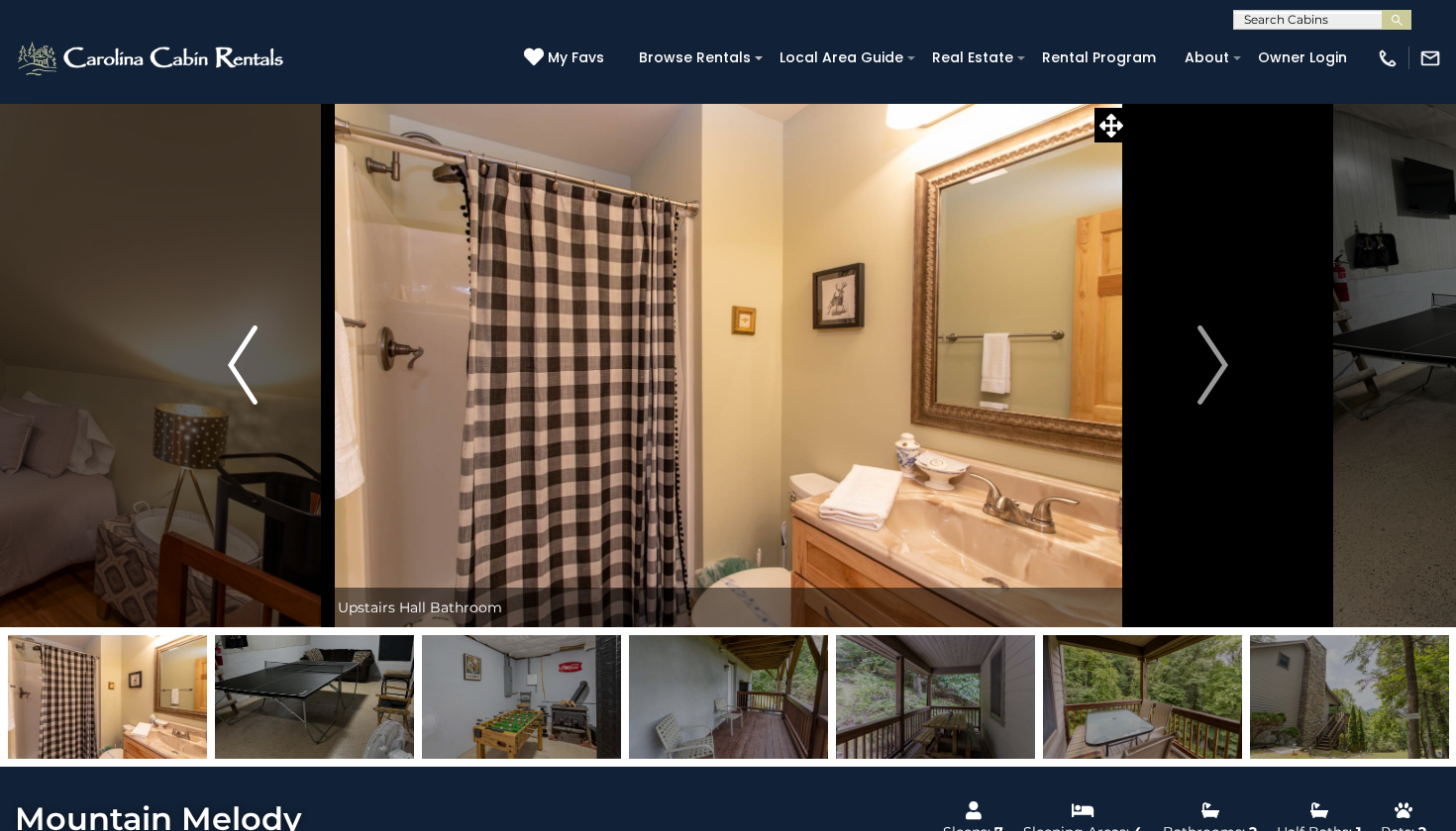
click at [237, 381] on img "Previous" at bounding box center [243, 365] width 30 height 79
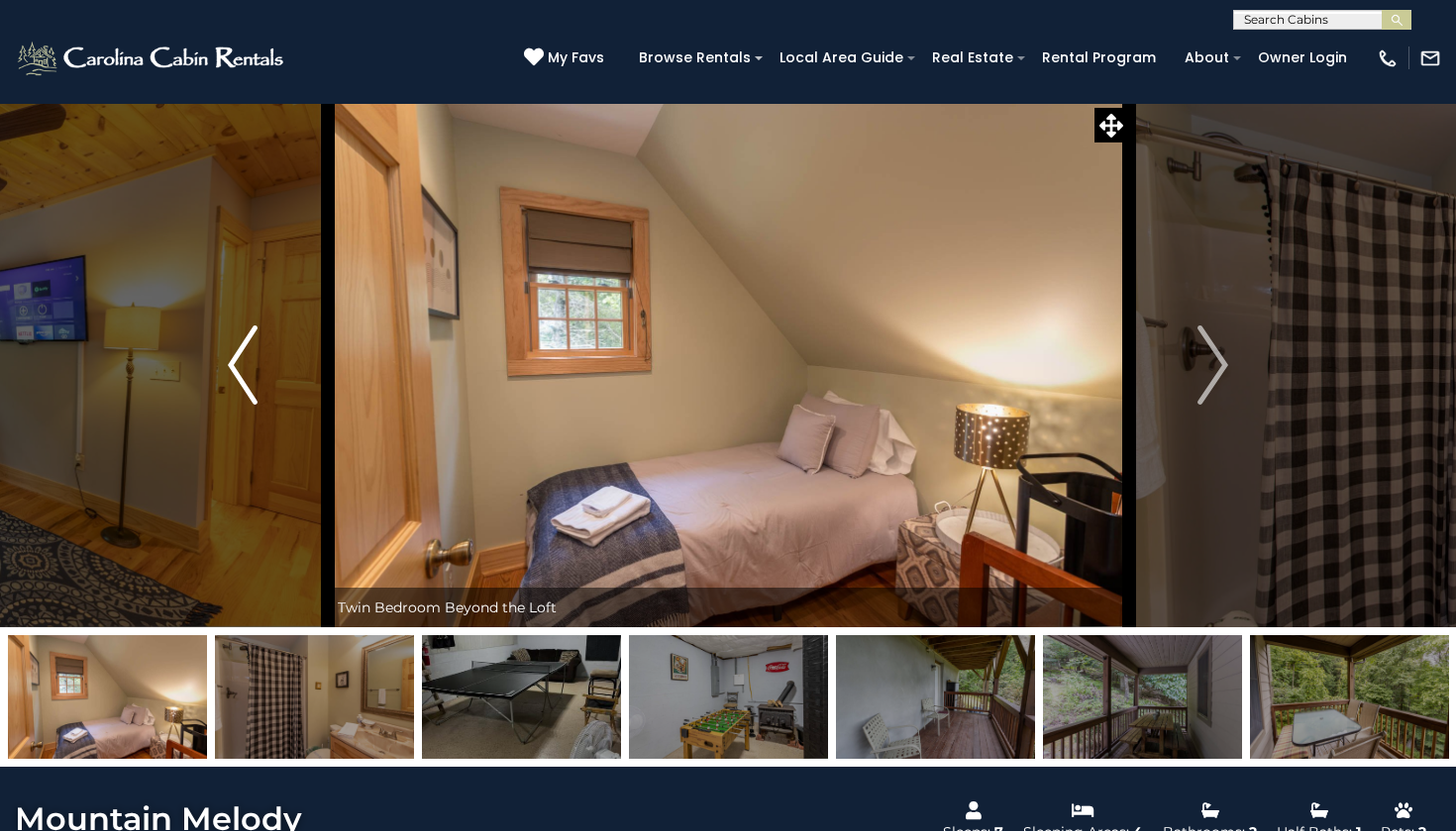
click at [237, 381] on img "Previous" at bounding box center [243, 365] width 30 height 79
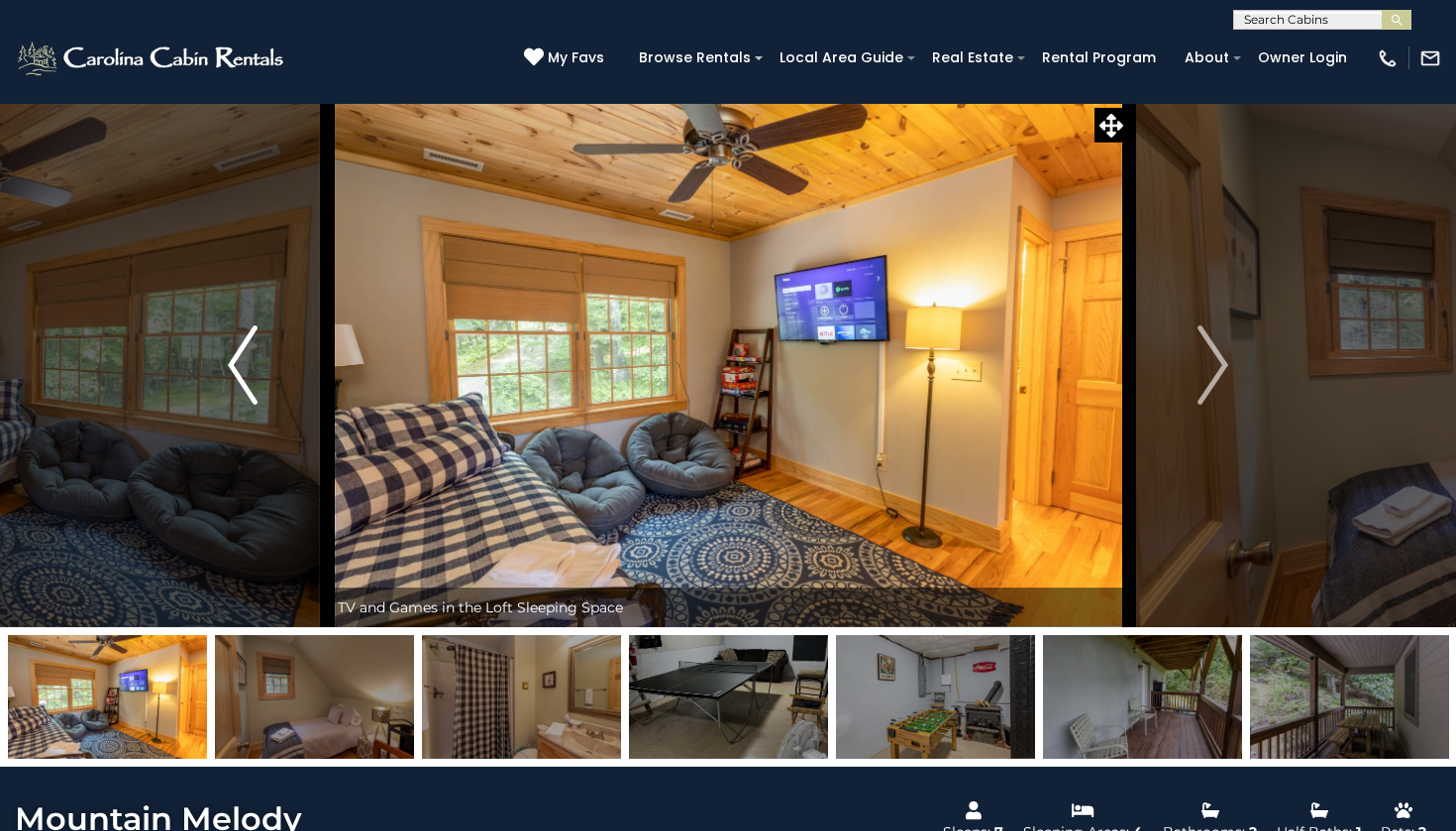
click at [237, 381] on img "Previous" at bounding box center [243, 365] width 30 height 79
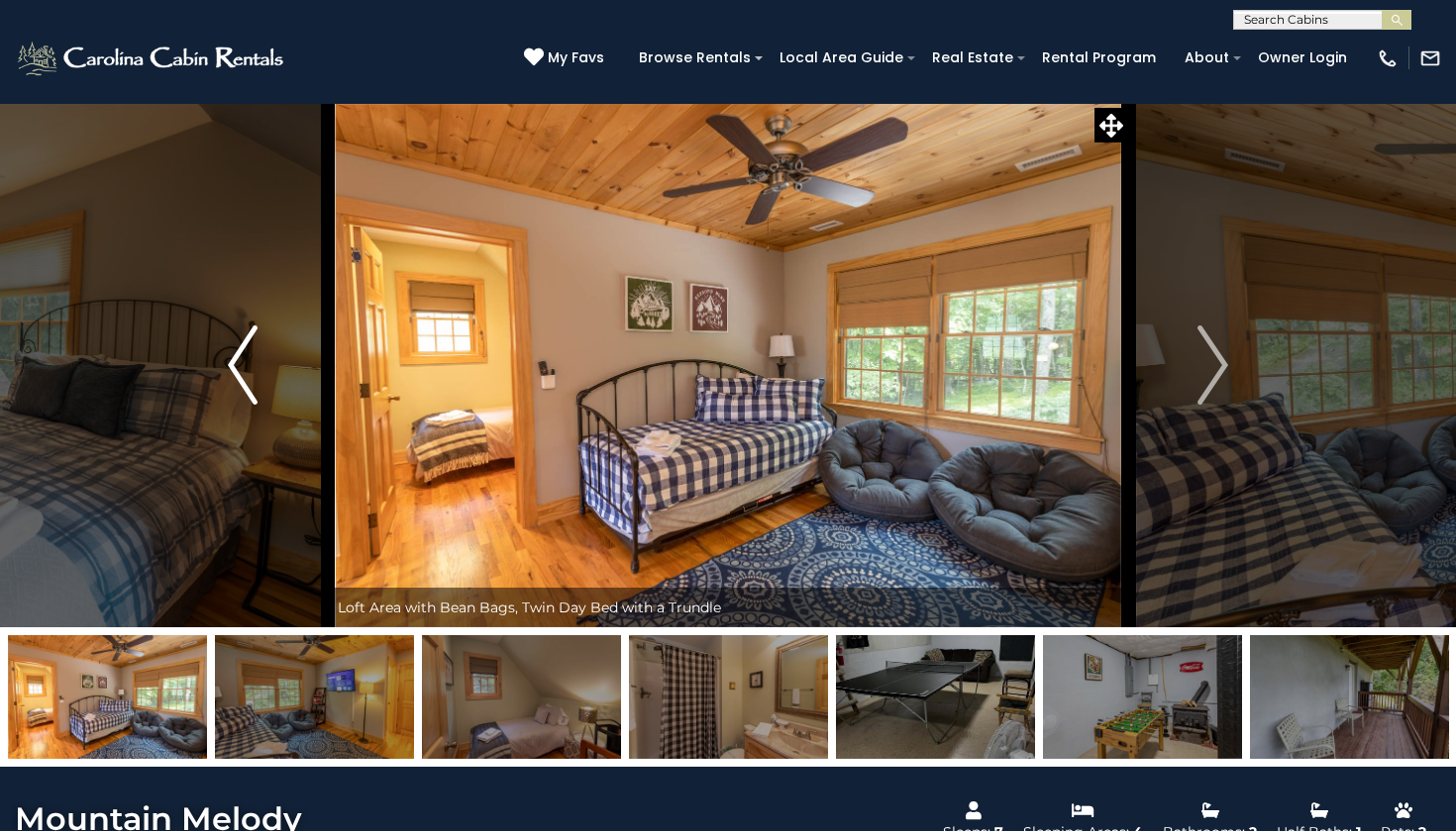
click at [237, 381] on img "Previous" at bounding box center [243, 365] width 30 height 79
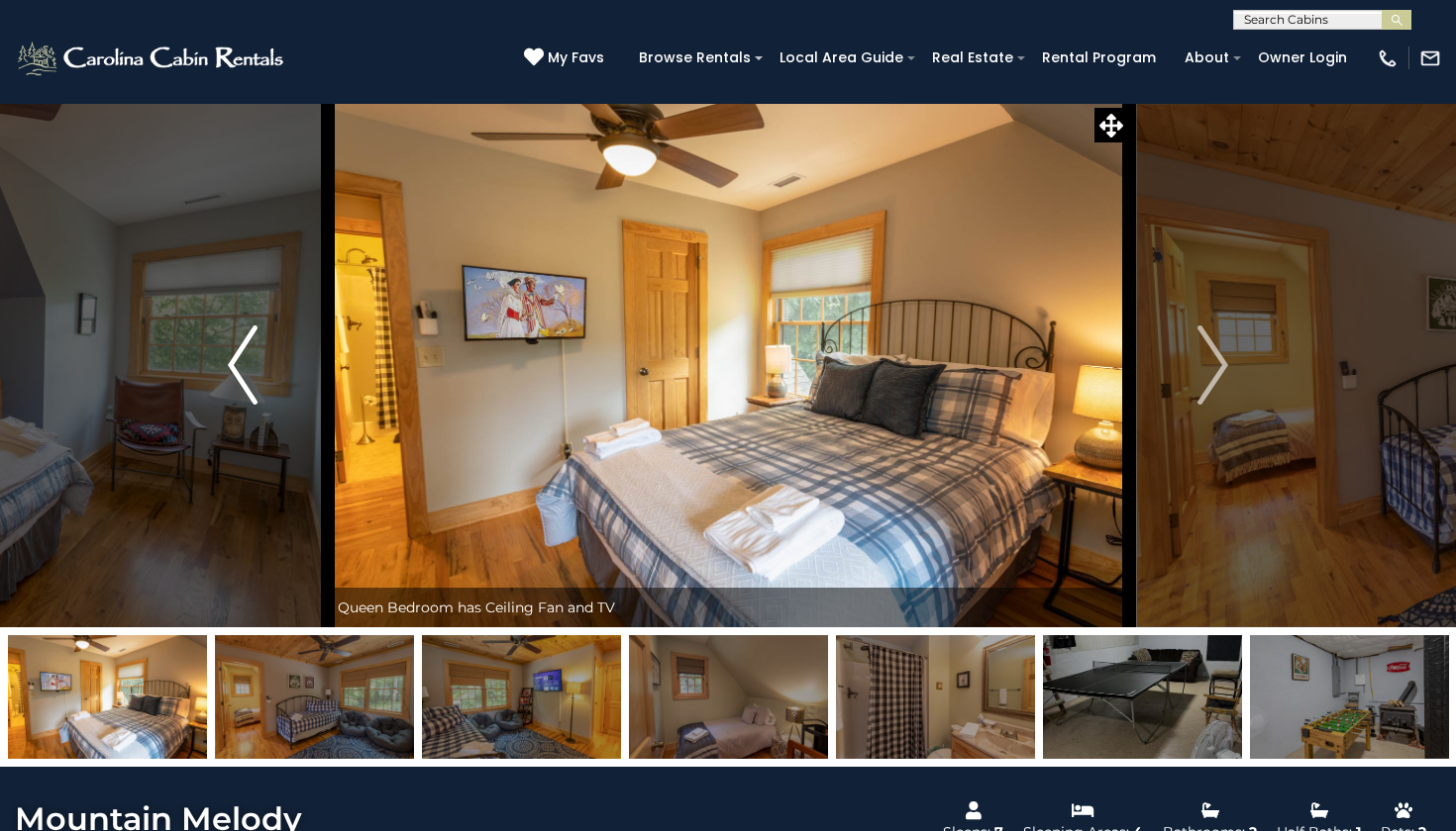
click at [237, 381] on img "Previous" at bounding box center [243, 365] width 30 height 79
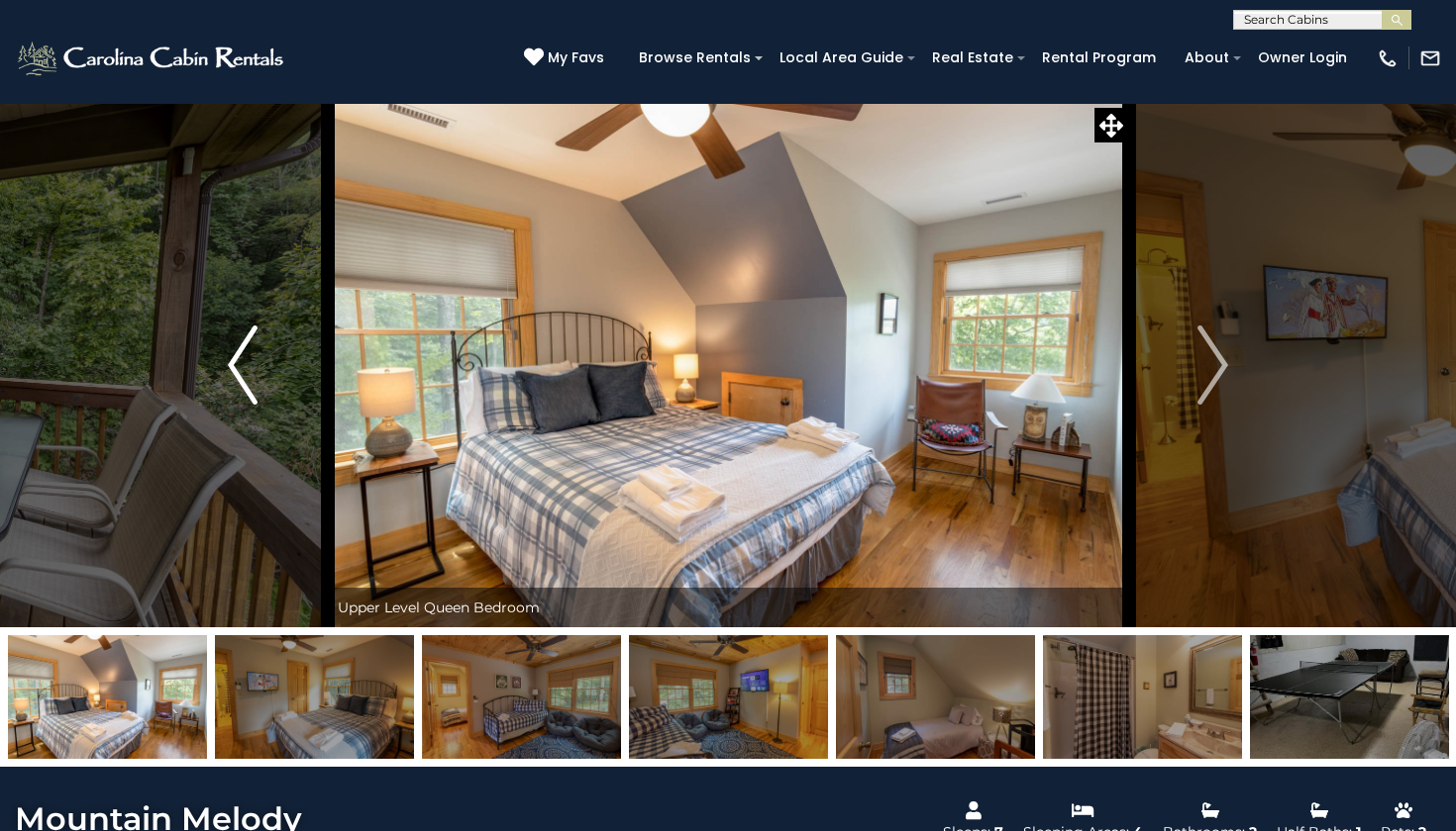
click at [237, 381] on img "Previous" at bounding box center [243, 365] width 30 height 79
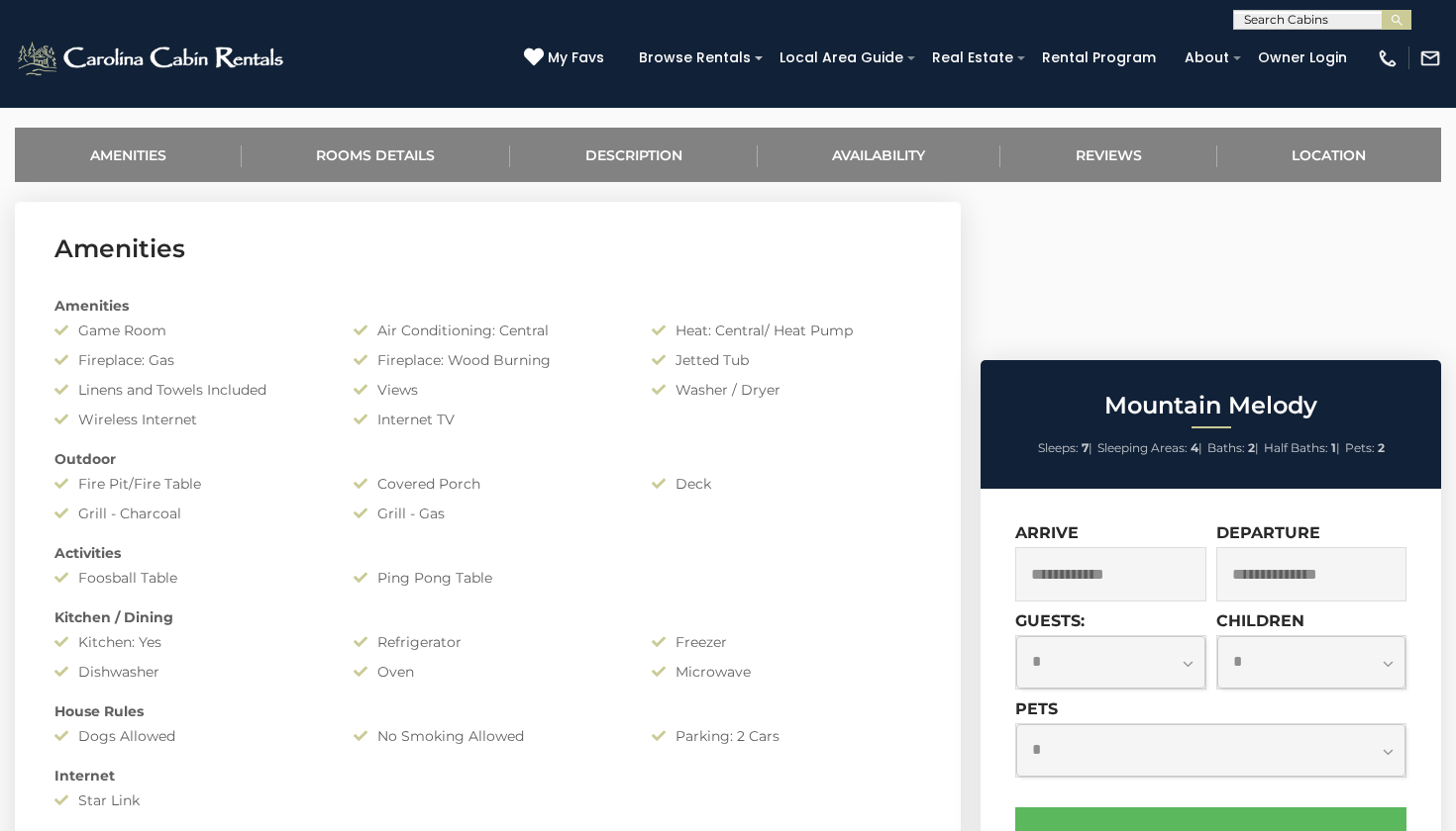
scroll to position [758, 0]
